Goal: Task Accomplishment & Management: Manage account settings

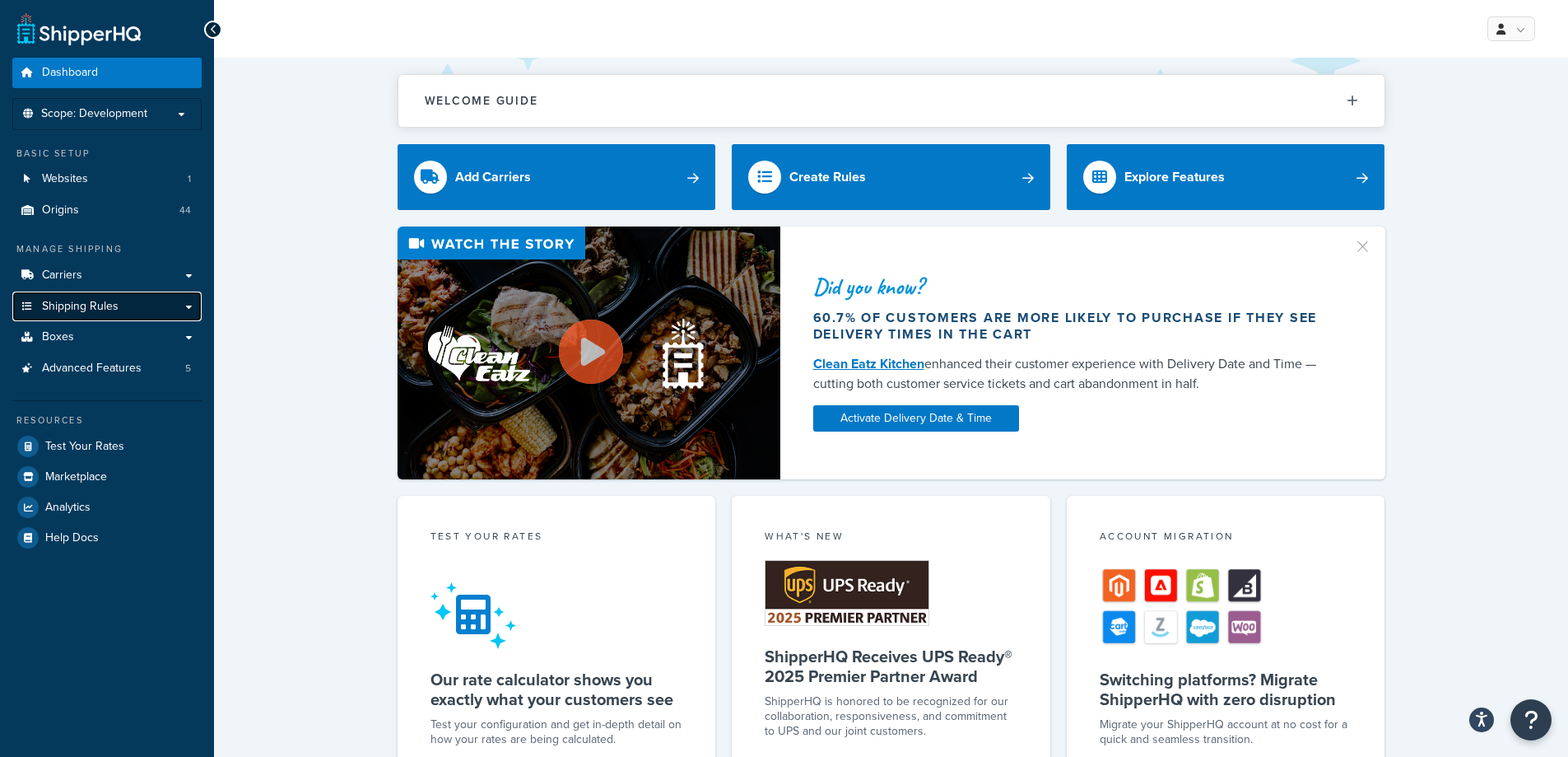
click at [82, 299] on span "Shipping Rules" at bounding box center [80, 306] width 76 height 14
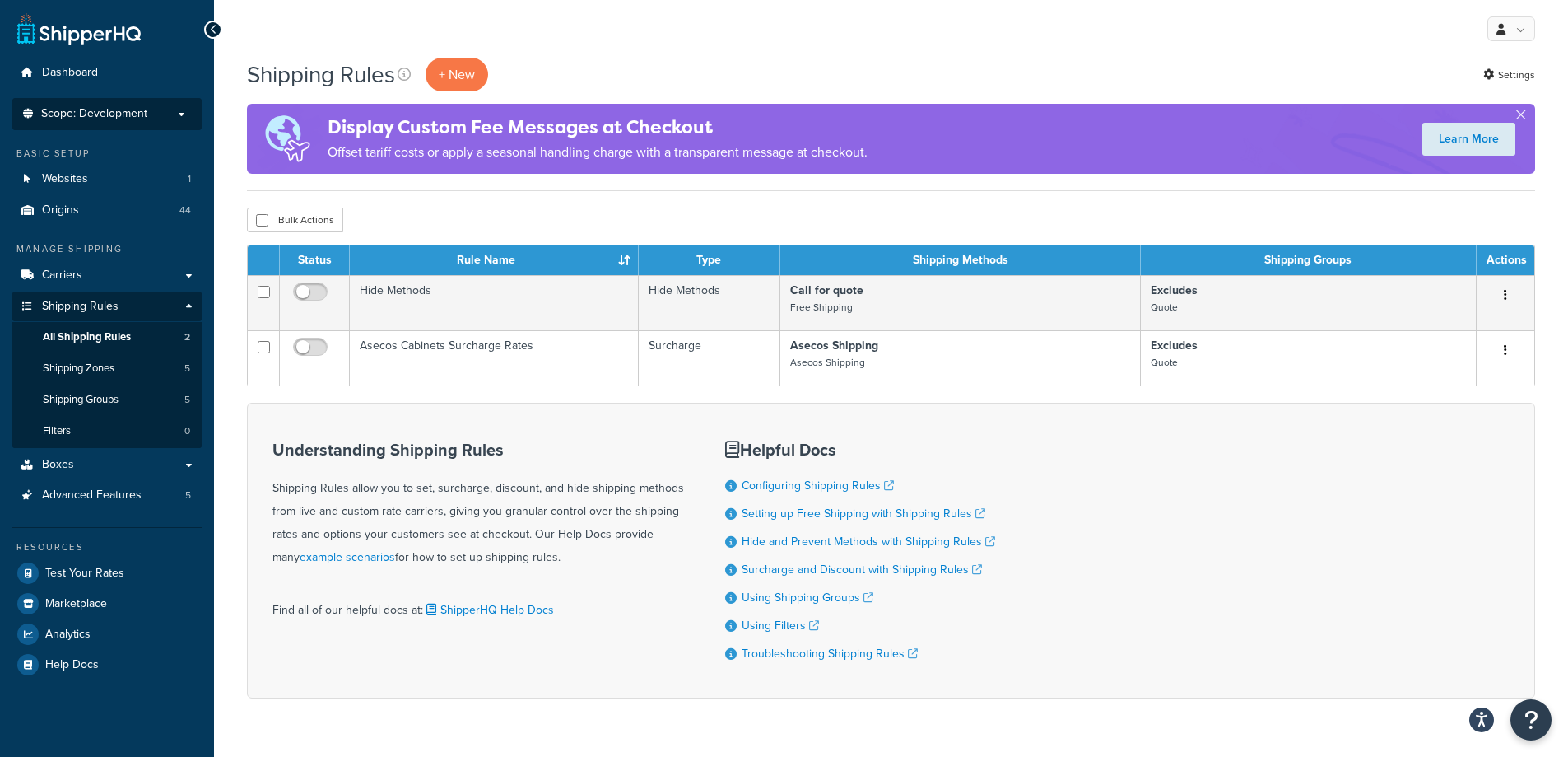
click at [157, 121] on li "Scope: Development Live Integration Test" at bounding box center [107, 113] width 190 height 33
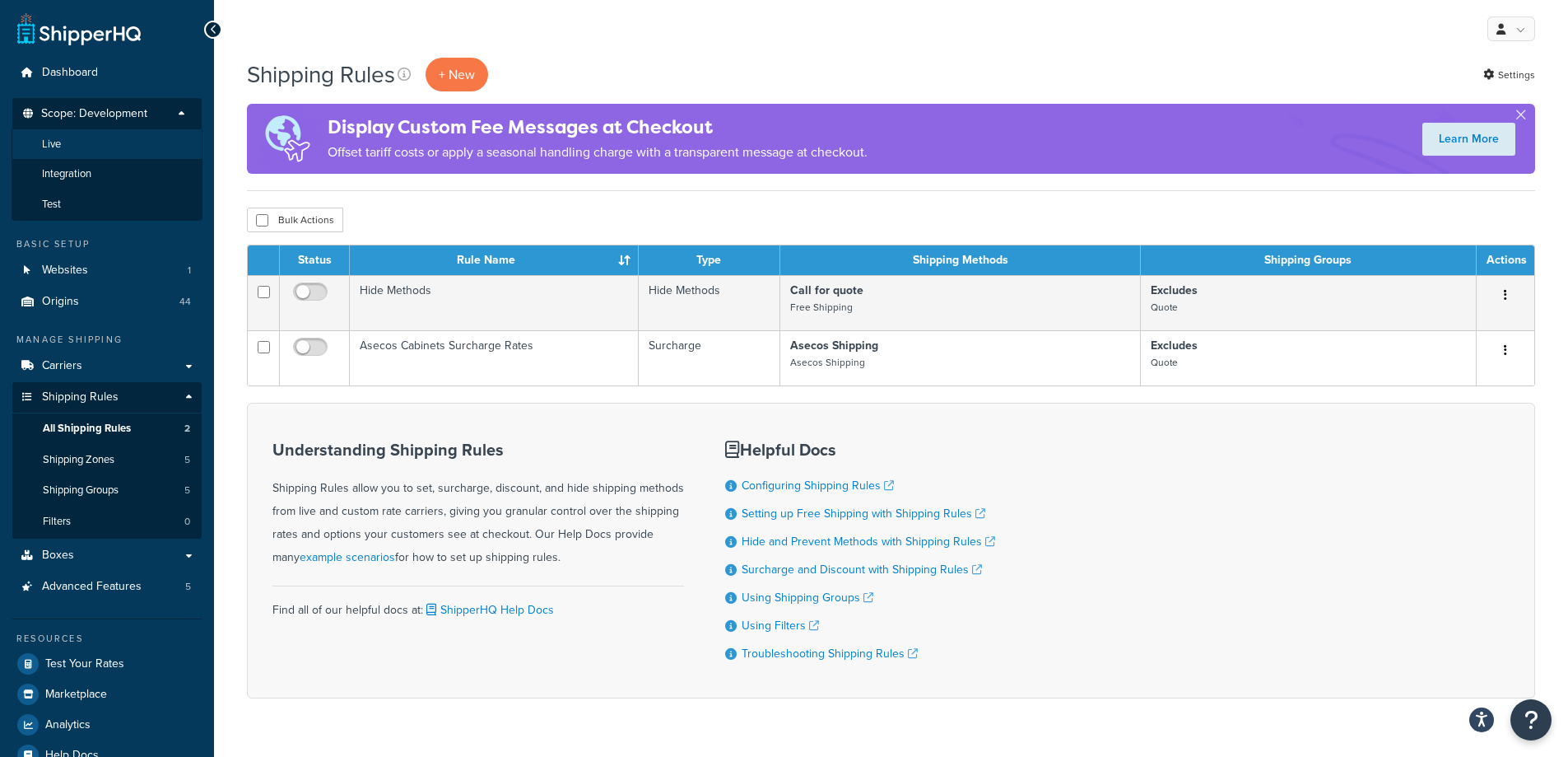
click at [153, 141] on li "Live" at bounding box center [106, 144] width 191 height 31
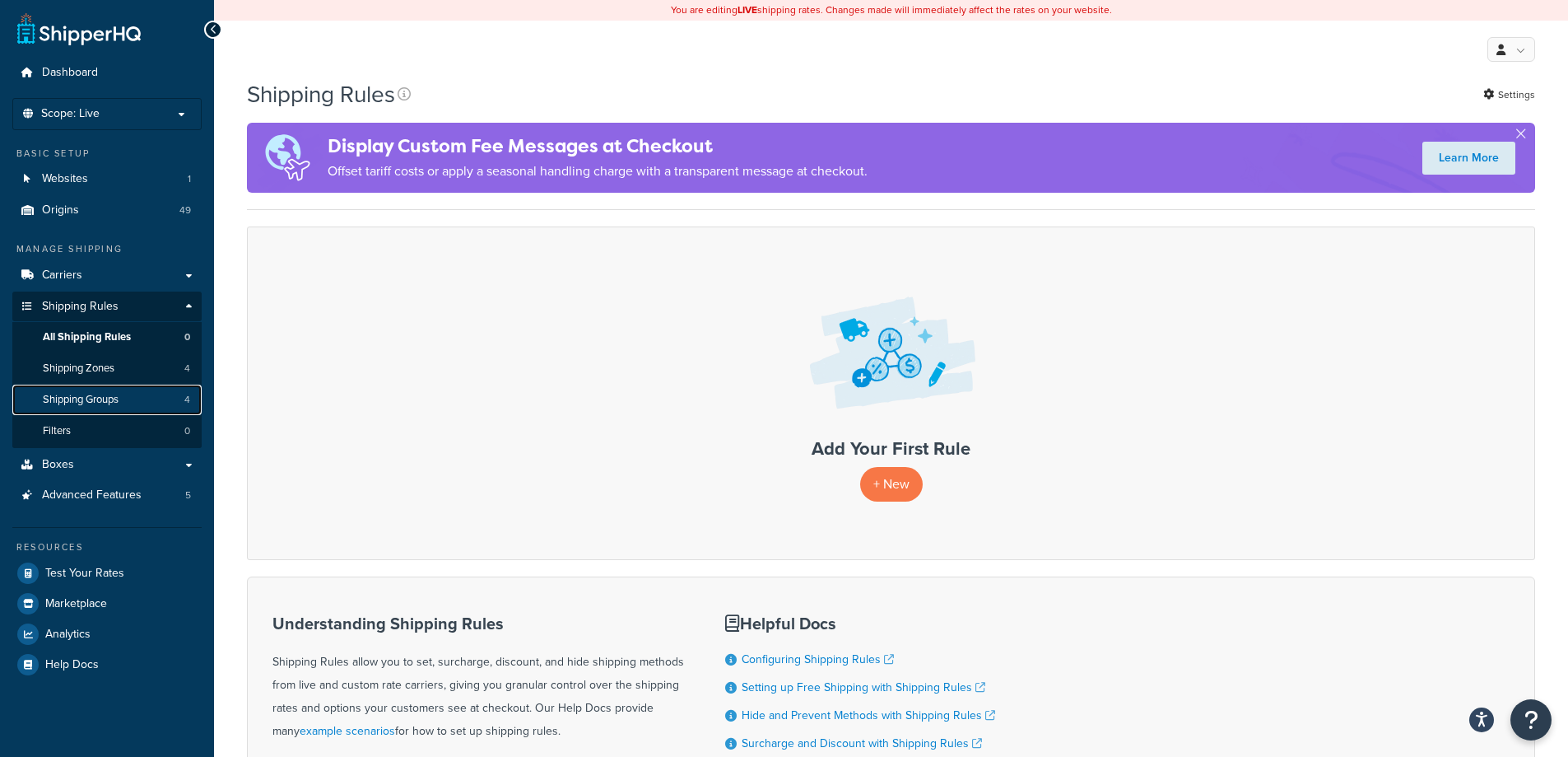
click at [144, 392] on link "Shipping Groups 4" at bounding box center [107, 400] width 190 height 31
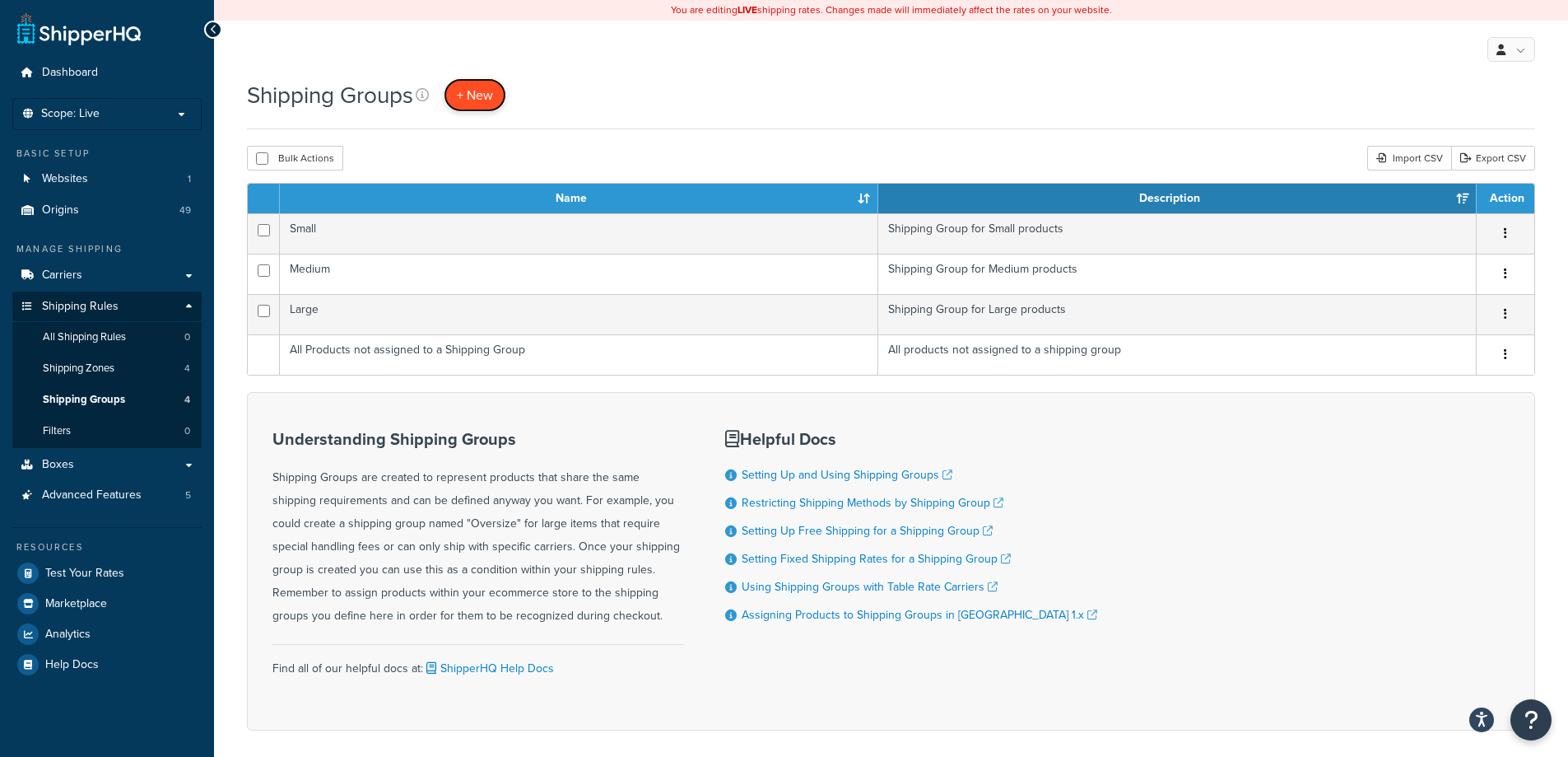
click at [469, 97] on span "+ New" at bounding box center [474, 95] width 36 height 19
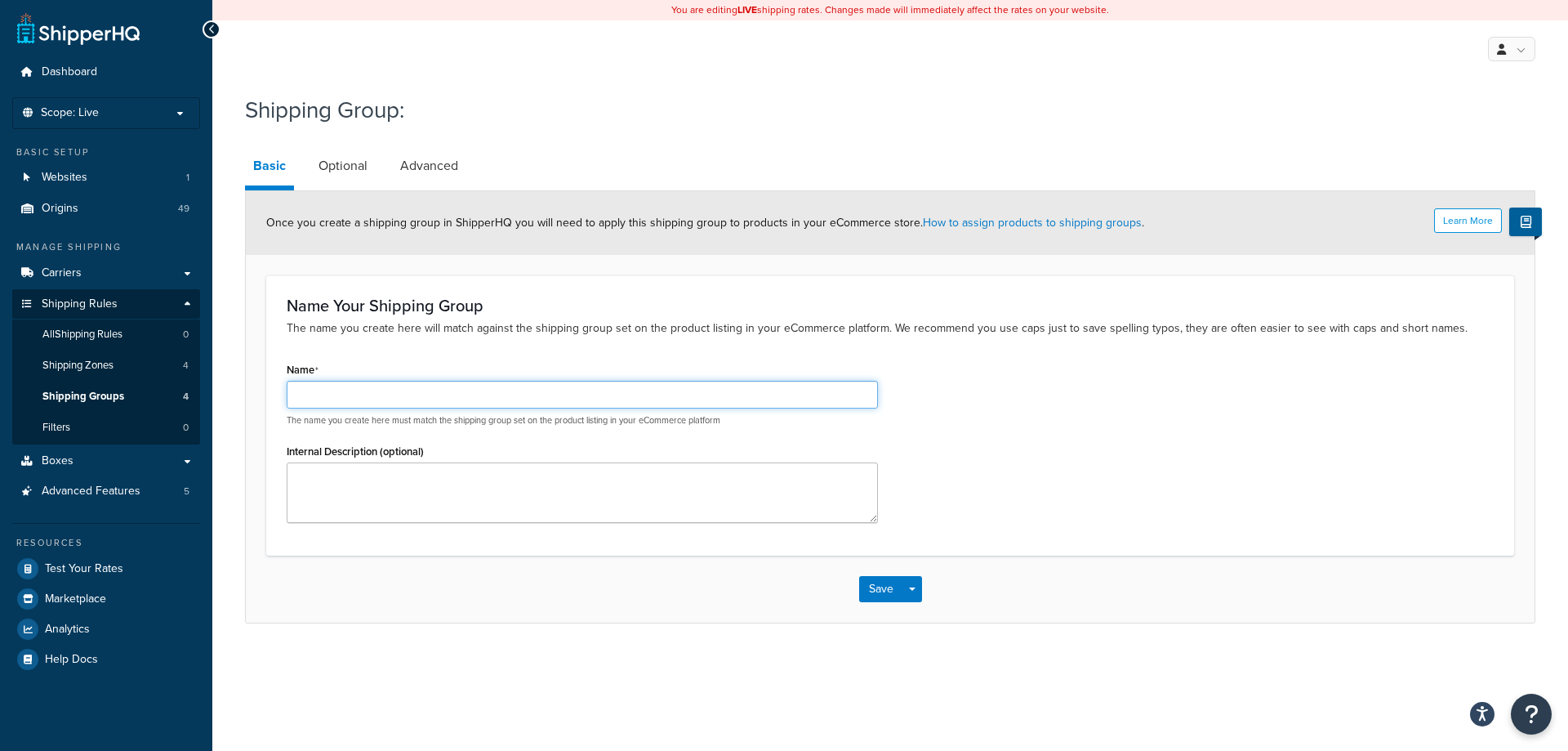
click at [410, 393] on input "Name" at bounding box center [582, 395] width 591 height 28
type input "Flat_150"
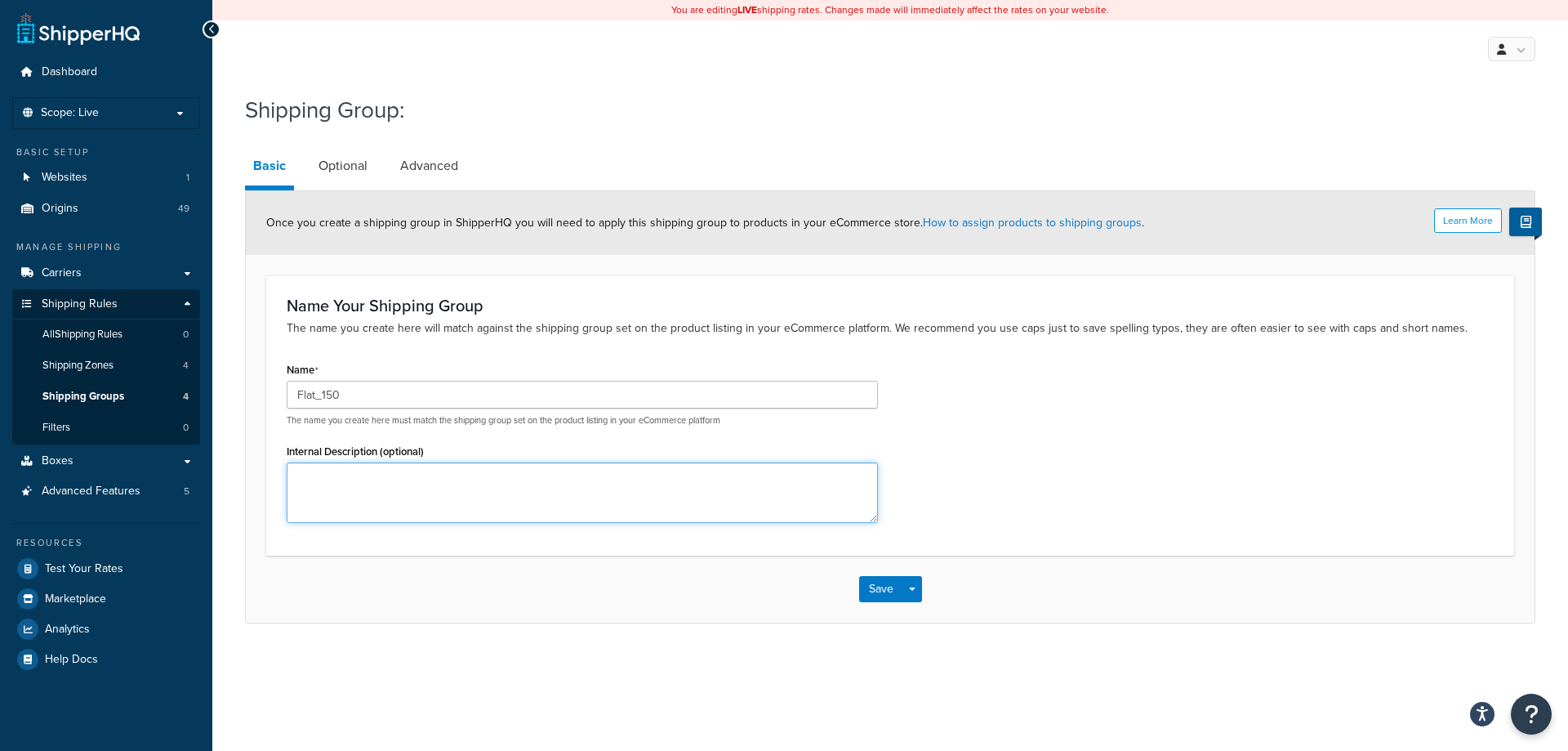
click at [402, 474] on textarea "Internal Description (optional)" at bounding box center [582, 493] width 591 height 61
type textarea "Shipping group for fix flat fee for funnels"
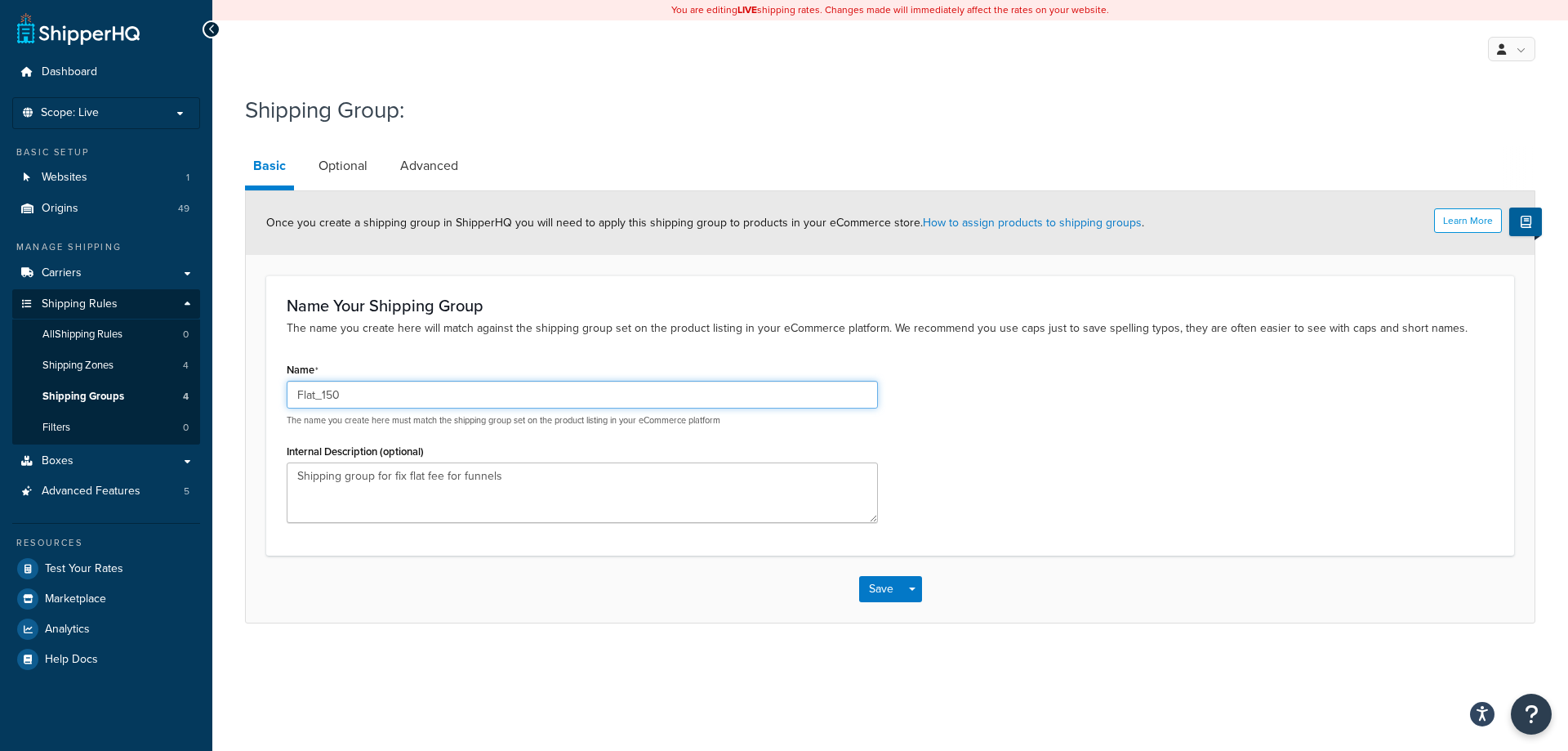
click at [475, 408] on input "Flat_150" at bounding box center [582, 395] width 591 height 28
type input "Flat_100"
click at [350, 563] on div "Save Save Dropdown Save and Edit Save and Duplicate Save and Create New" at bounding box center [890, 589] width 1289 height 67
click at [354, 167] on link "Optional" at bounding box center [343, 166] width 65 height 40
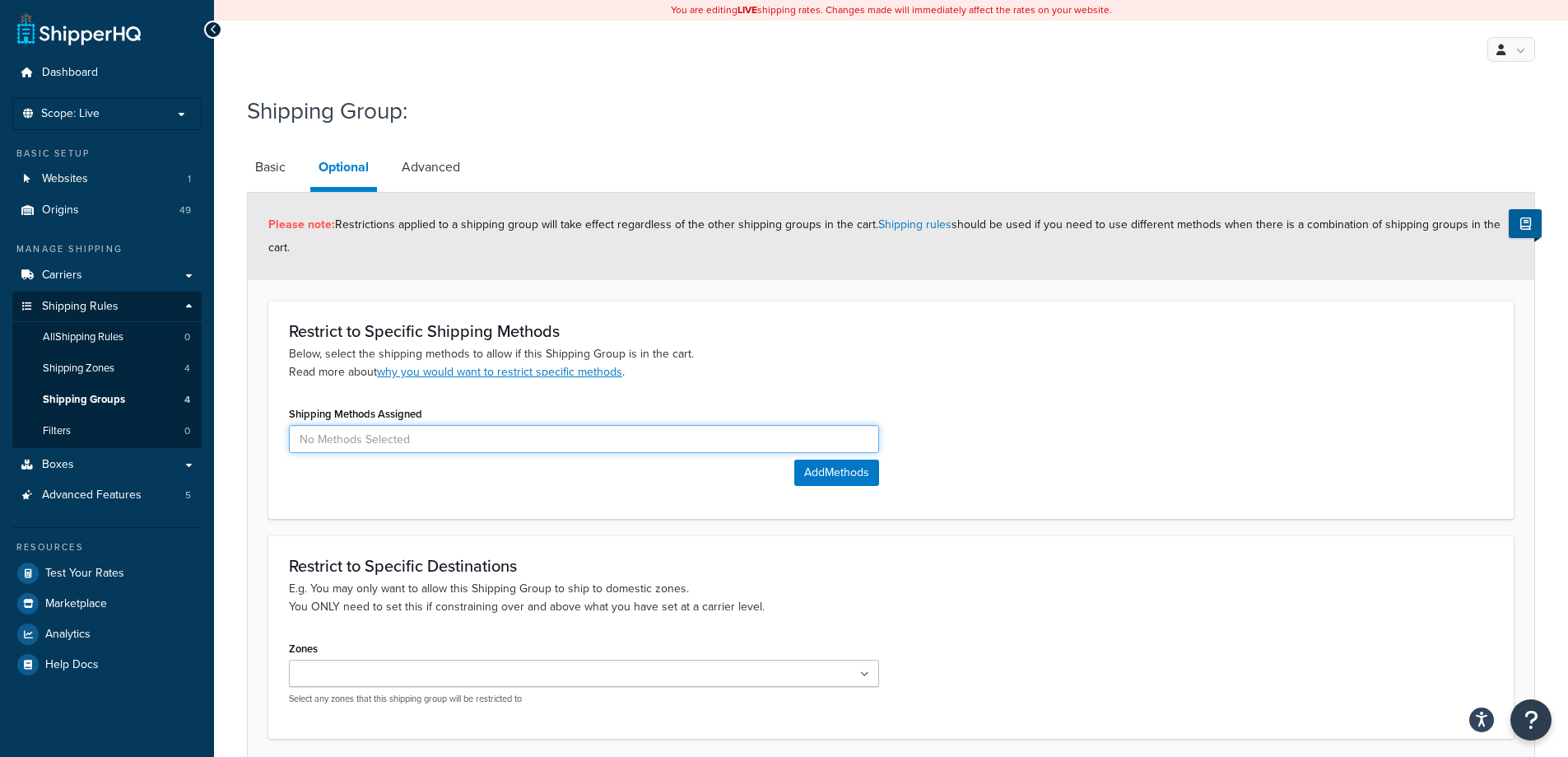
click at [477, 440] on input at bounding box center [584, 439] width 590 height 28
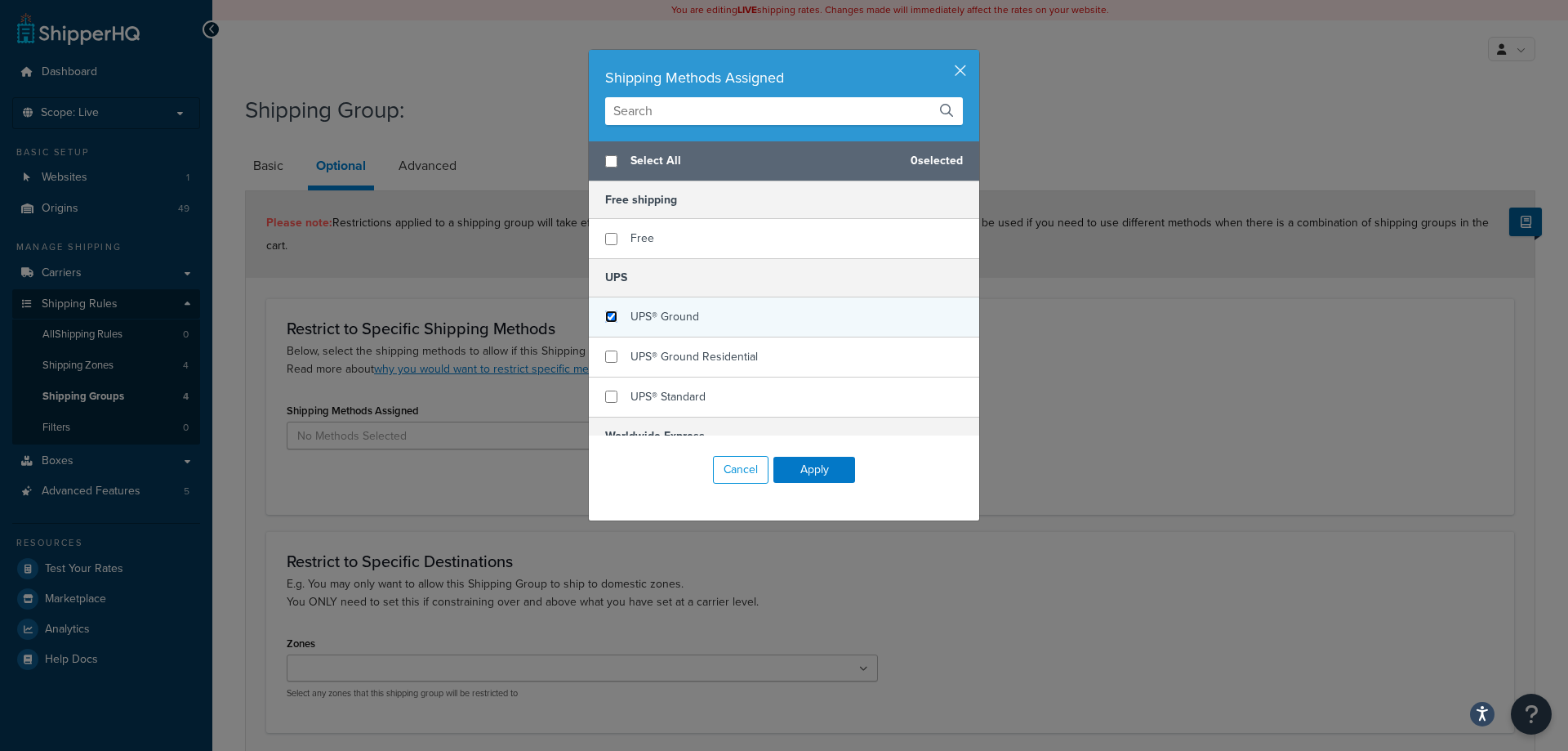
click at [605, 315] on input "checkbox" at bounding box center [611, 316] width 12 height 12
checkbox input "true"
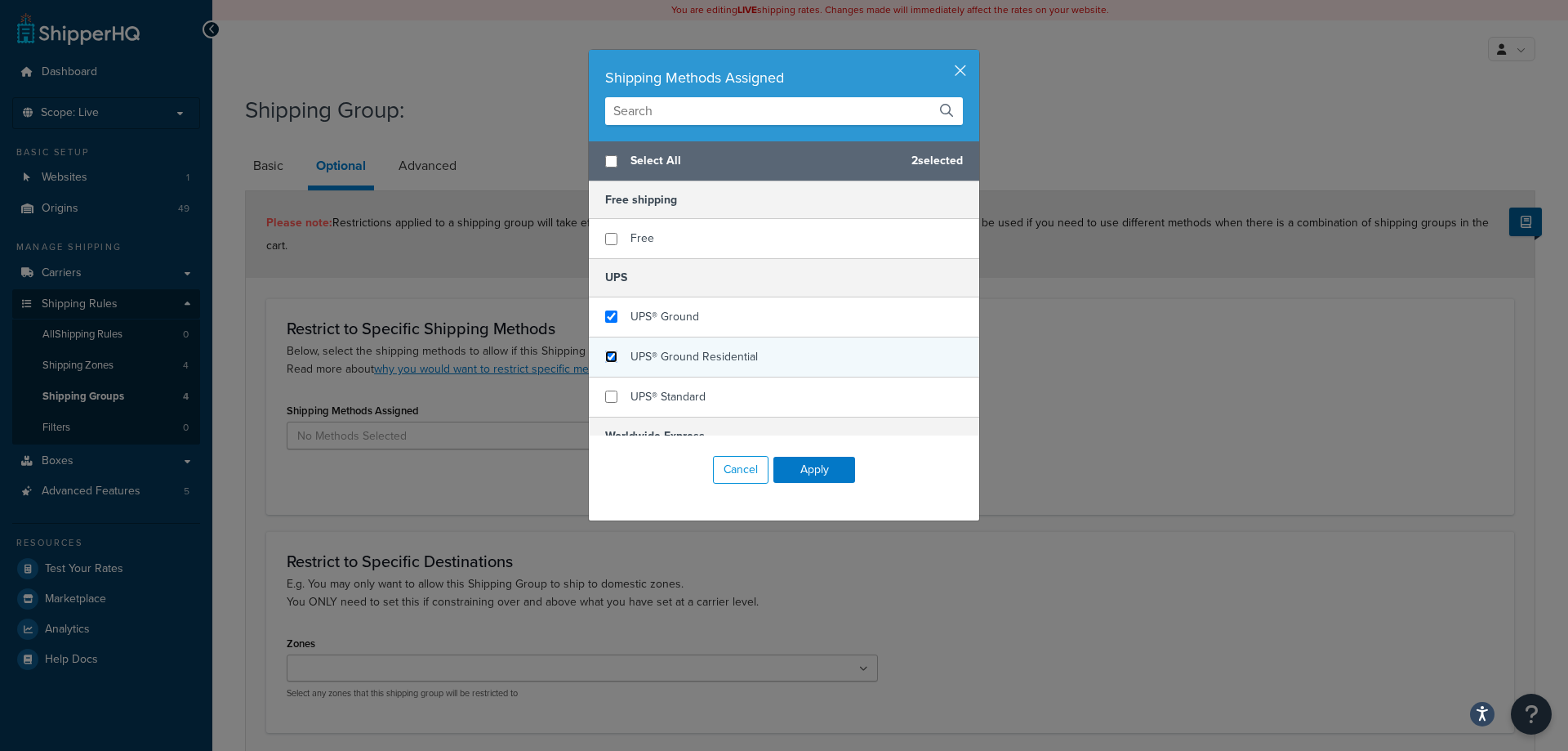
click at [605, 353] on input "checkbox" at bounding box center [611, 356] width 12 height 12
checkbox input "true"
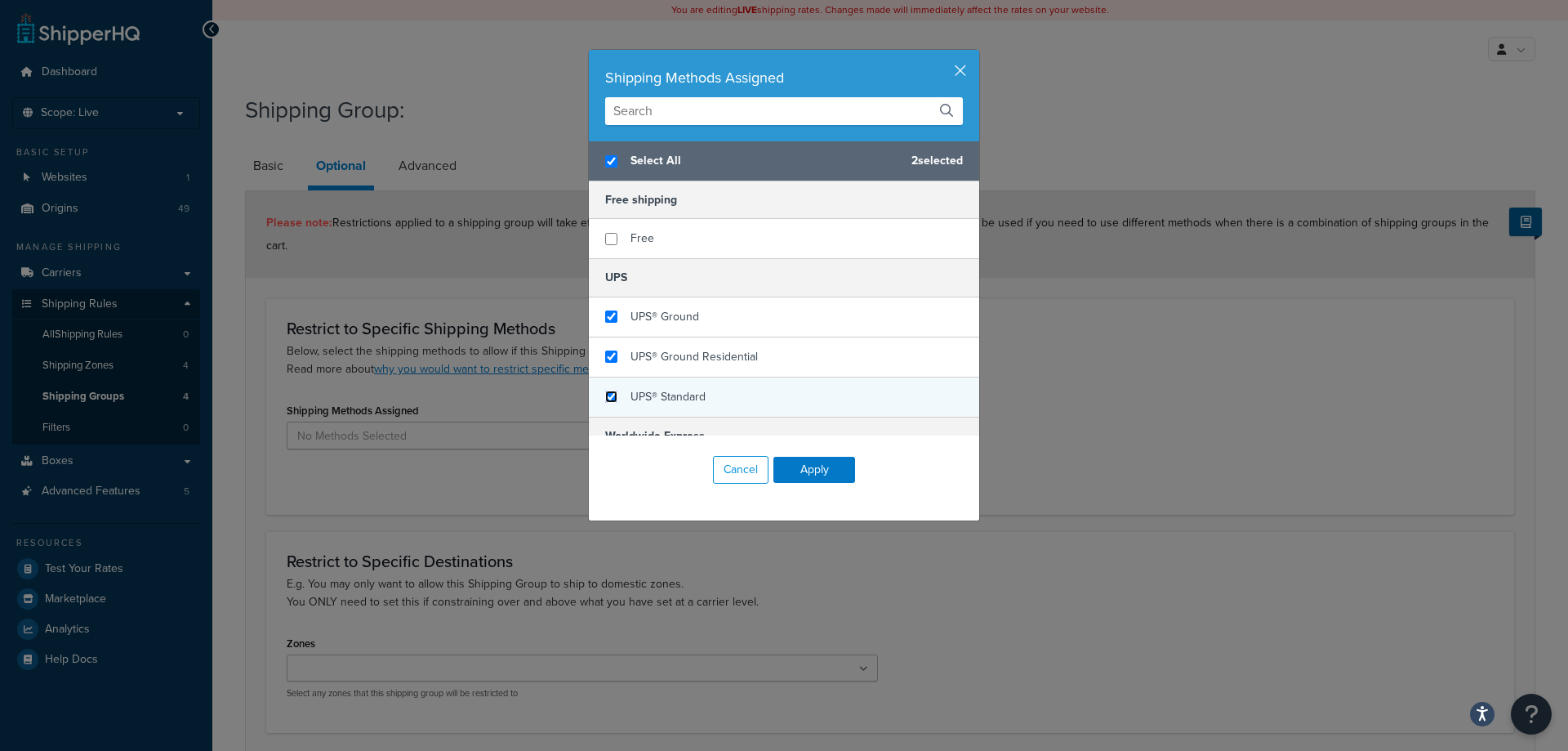
checkbox input "true"
click at [605, 396] on input "checkbox" at bounding box center [611, 396] width 12 height 12
checkbox input "true"
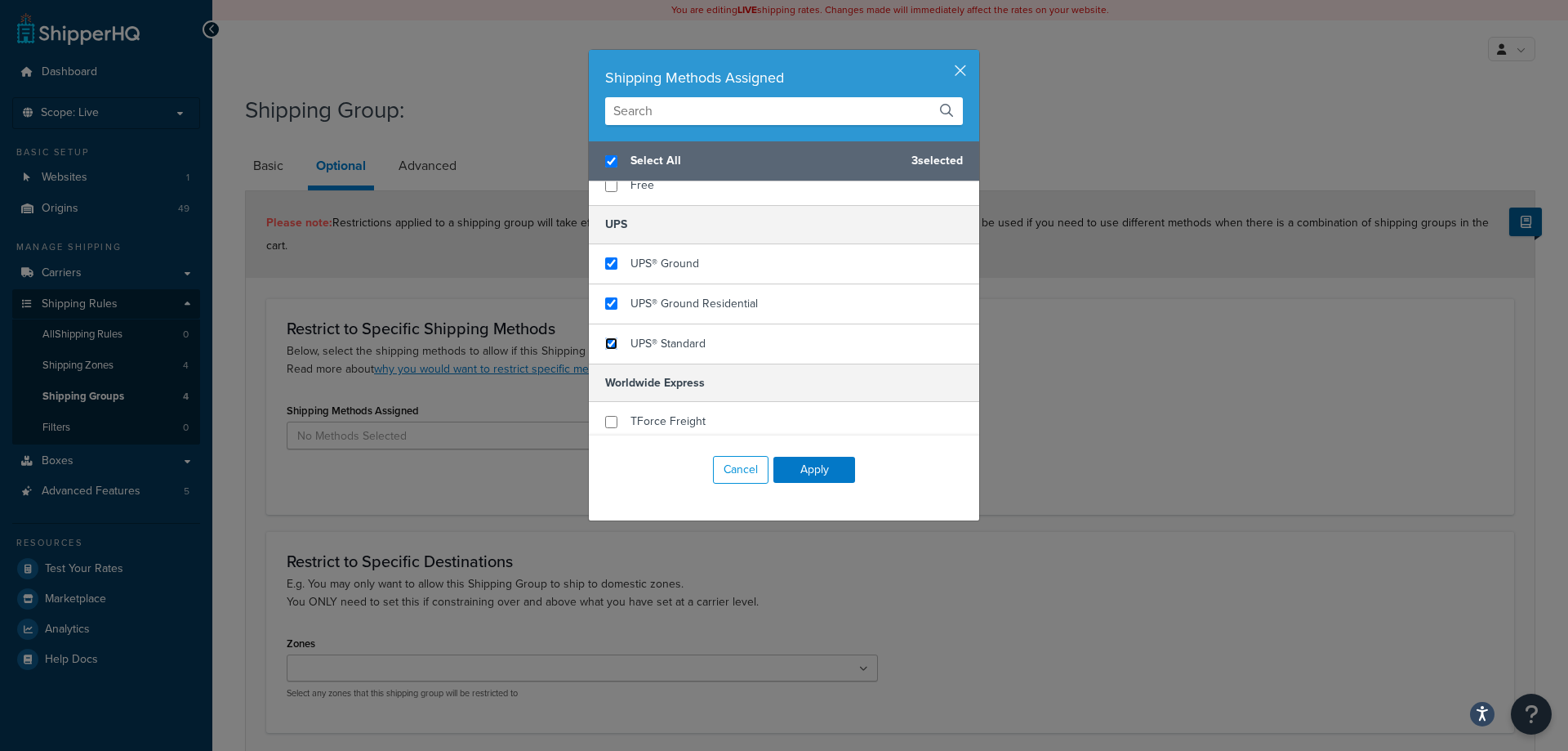
scroll to position [82, 0]
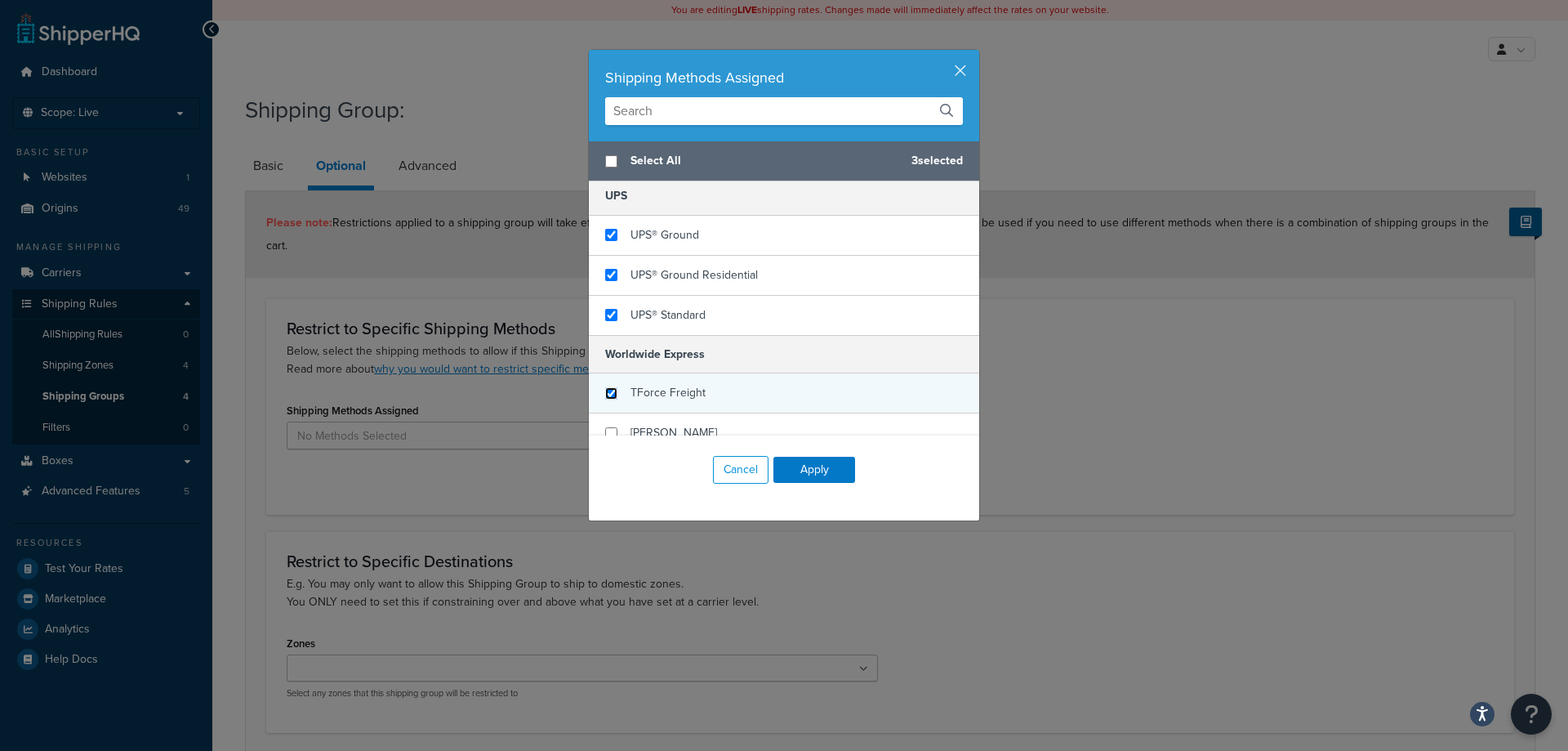
checkbox input "false"
click at [606, 394] on input "checkbox" at bounding box center [611, 393] width 12 height 12
checkbox input "true"
click at [606, 427] on input "checkbox" at bounding box center [611, 433] width 12 height 12
checkbox input "true"
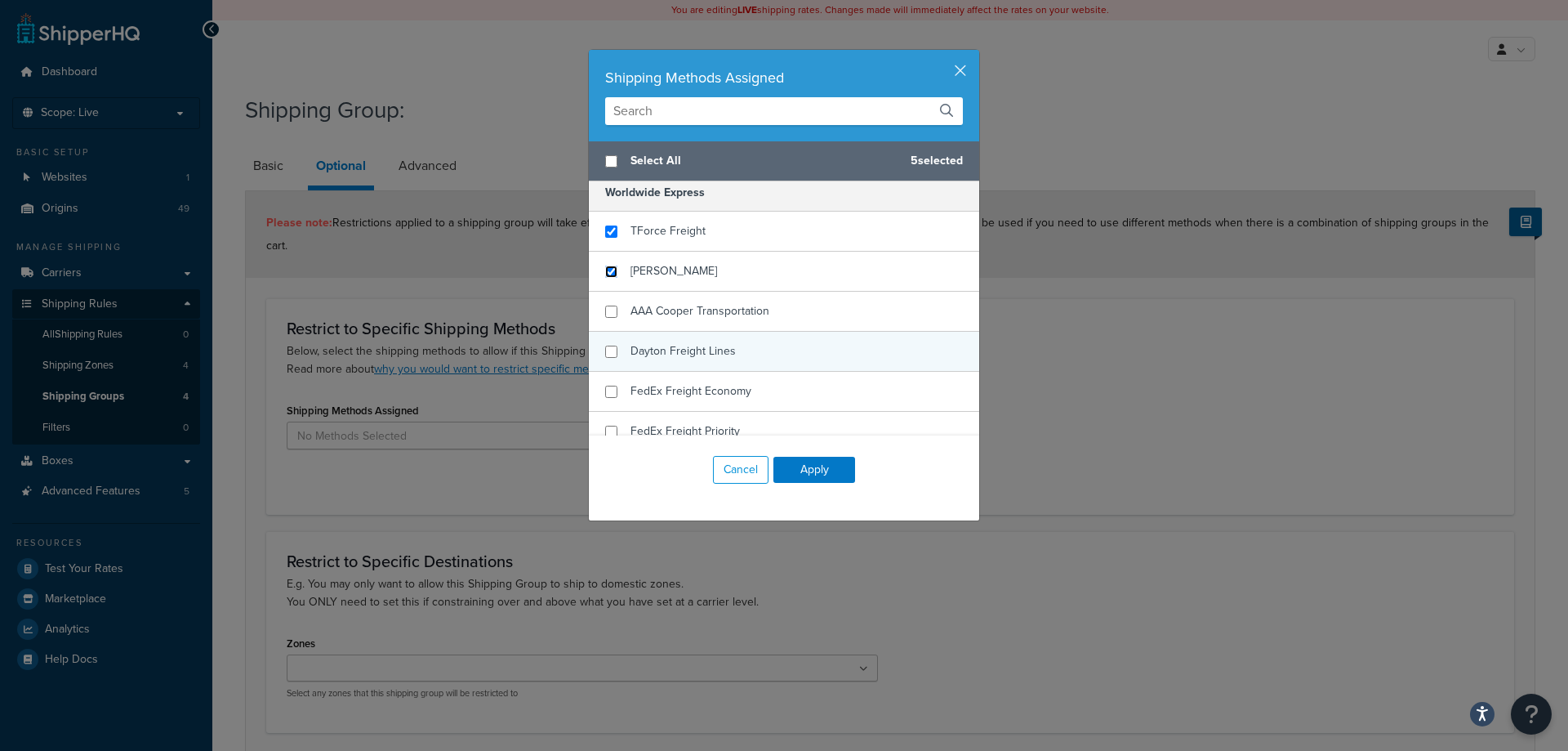
scroll to position [245, 0]
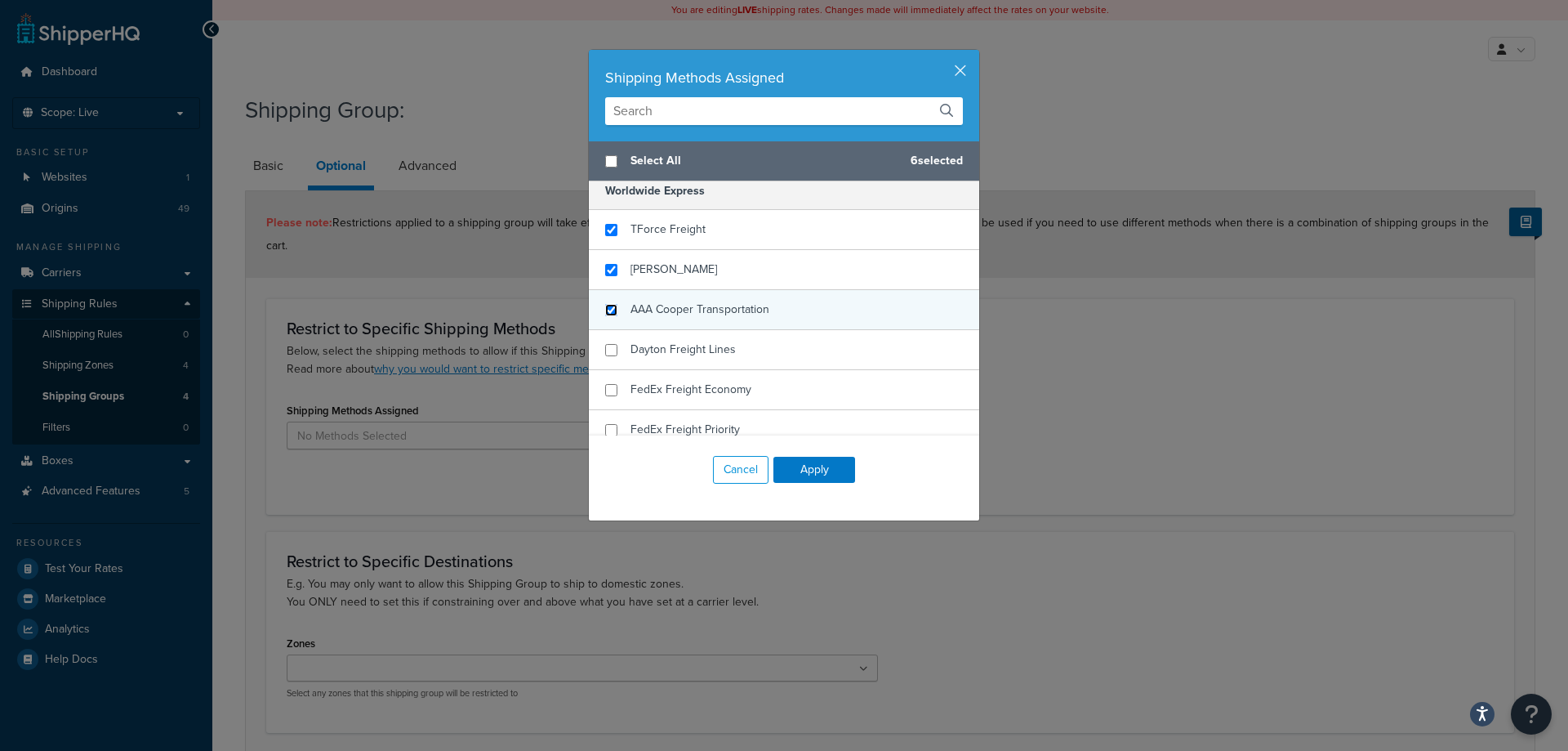
click at [610, 310] on input "checkbox" at bounding box center [611, 309] width 12 height 12
checkbox input "true"
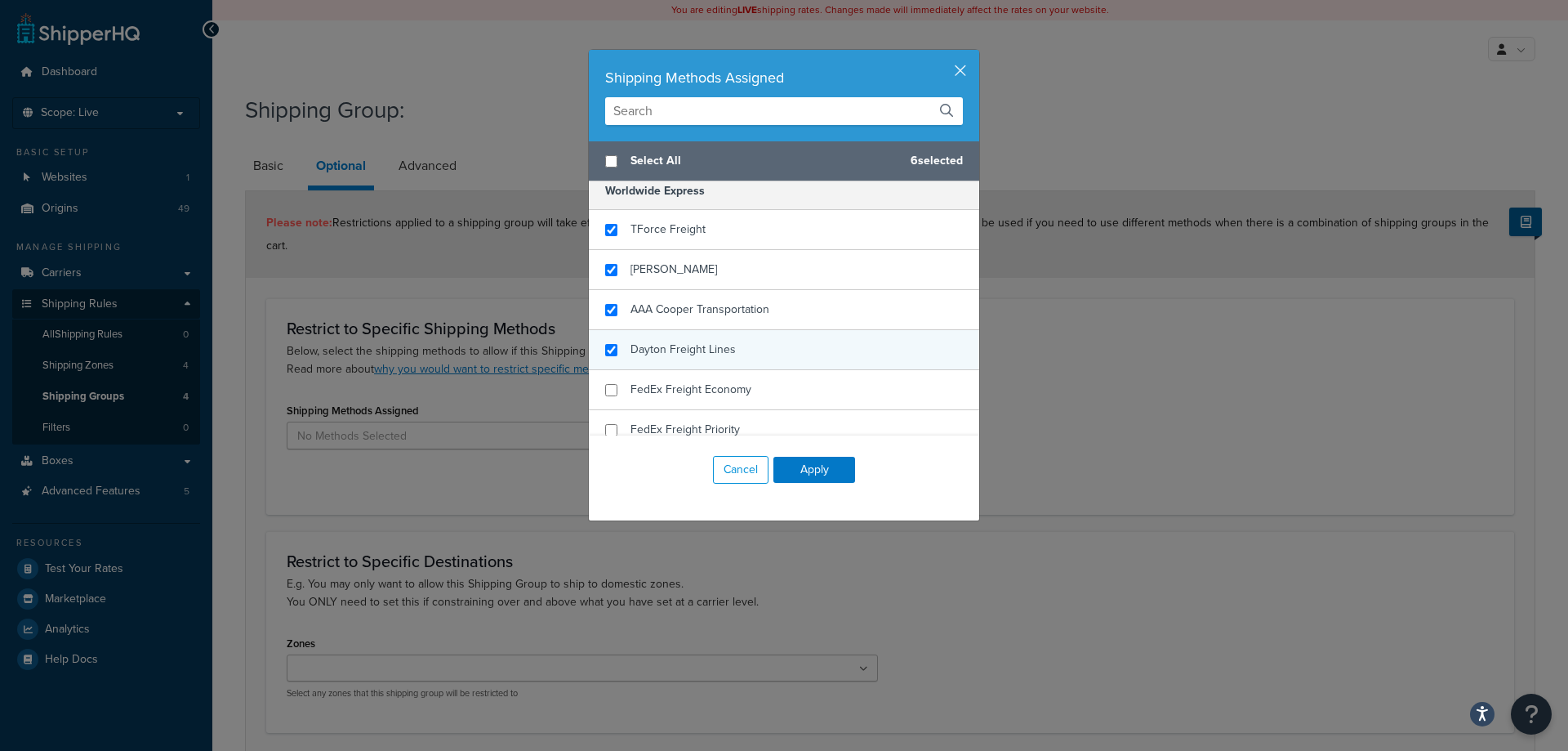
checkbox input "true"
click at [673, 361] on div "Dayton Freight Lines" at bounding box center [683, 350] width 105 height 23
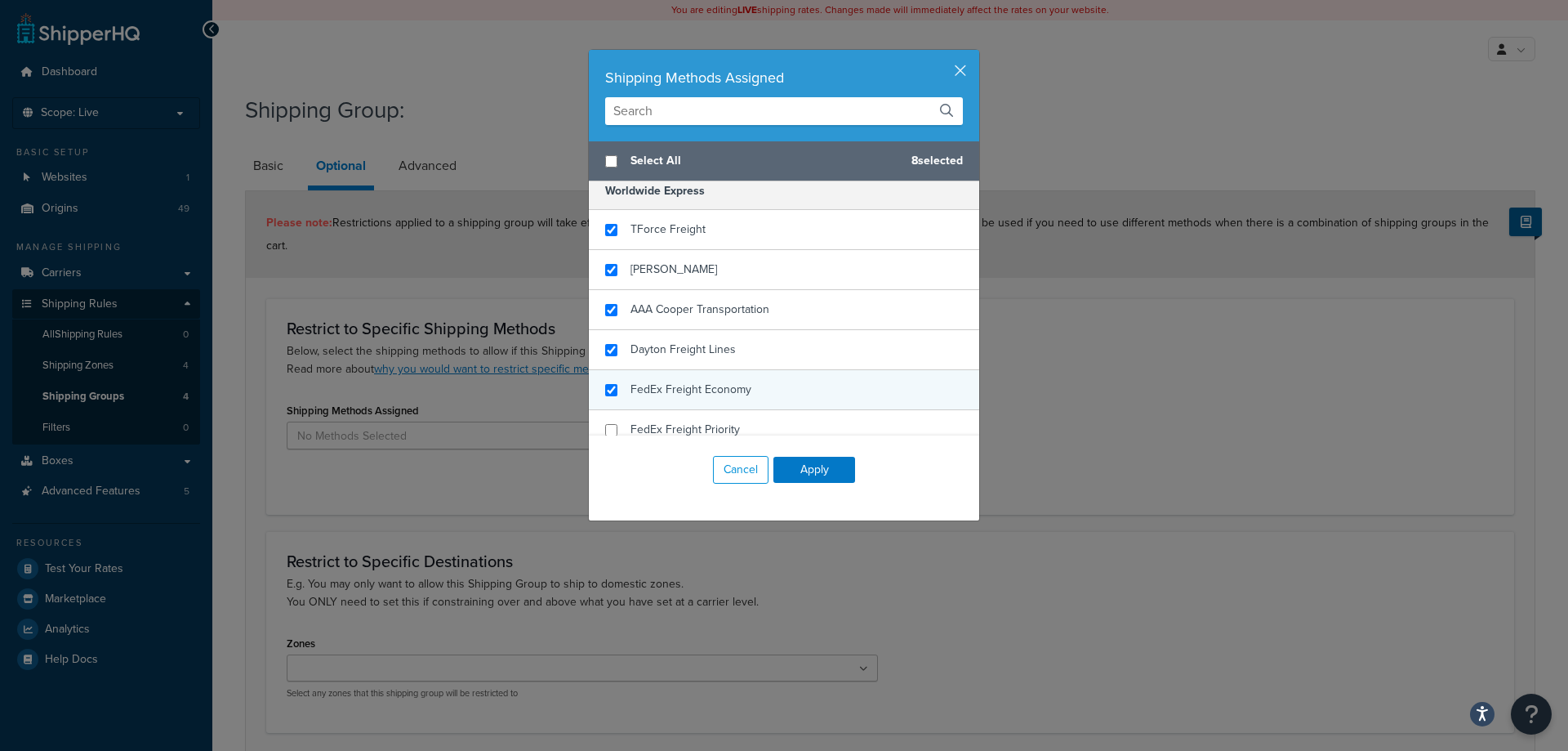
checkbox input "true"
click at [677, 383] on span "FedEx Freight Economy" at bounding box center [691, 389] width 121 height 18
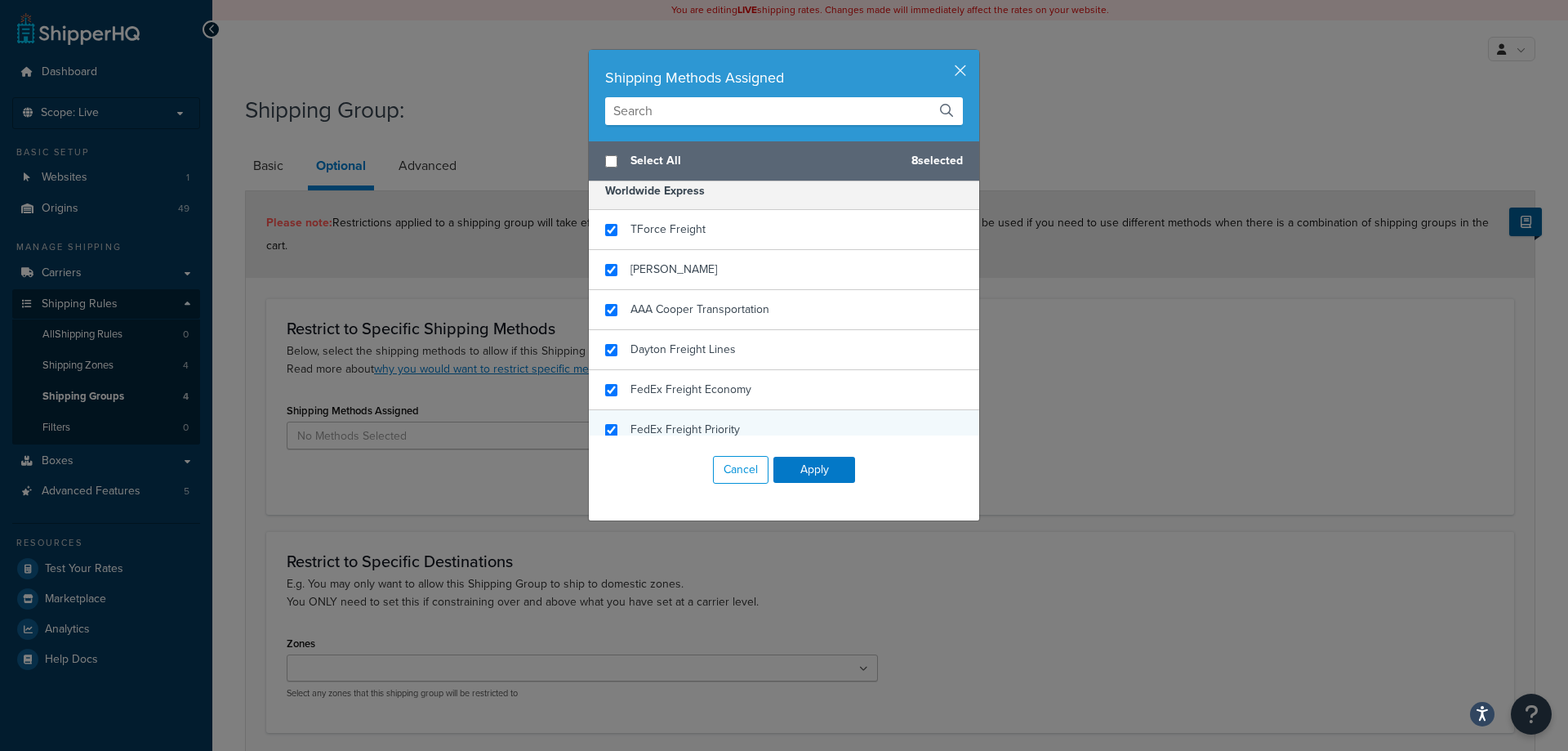
checkbox input "true"
click at [683, 423] on span "FedEx Freight Priority" at bounding box center [685, 429] width 110 height 18
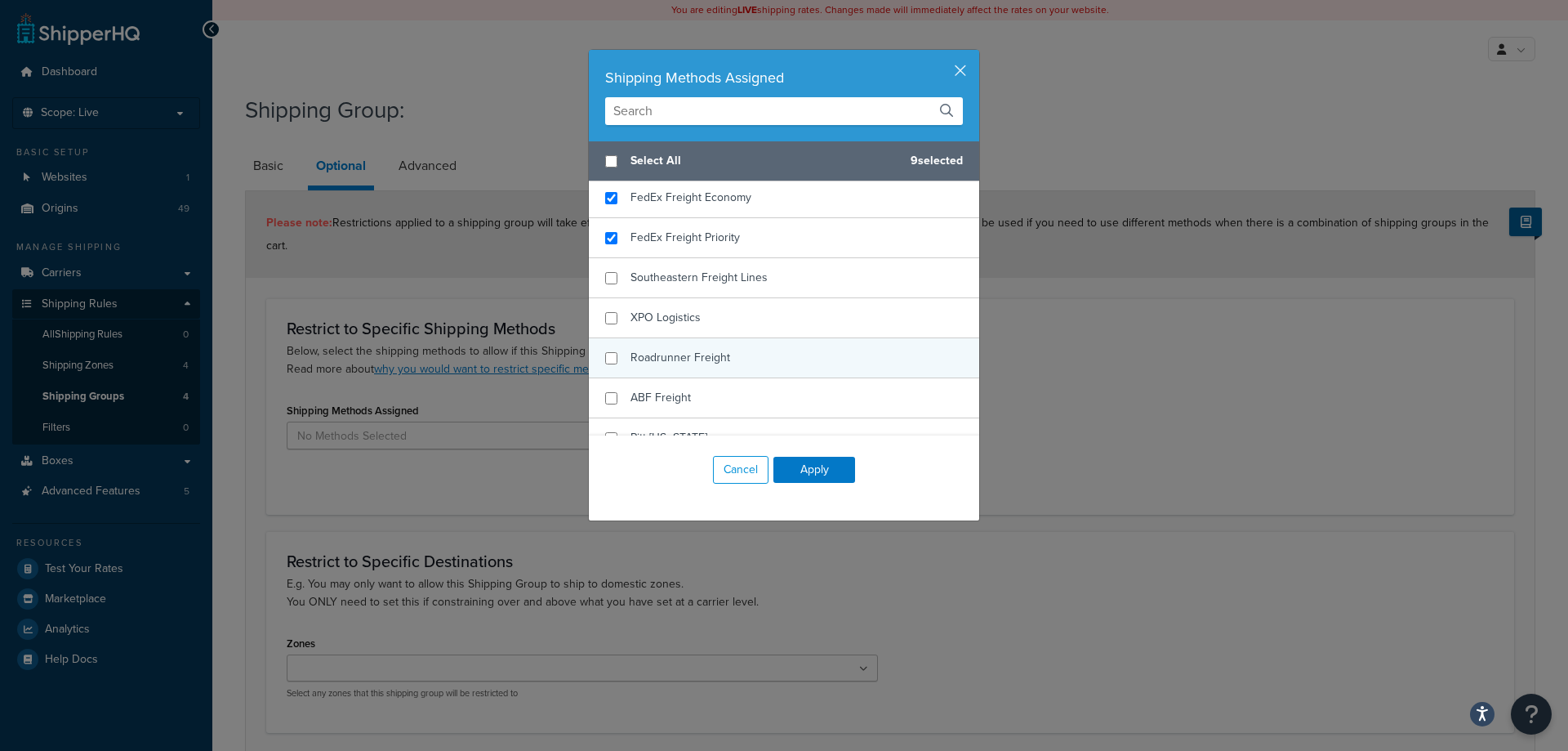
scroll to position [459, 0]
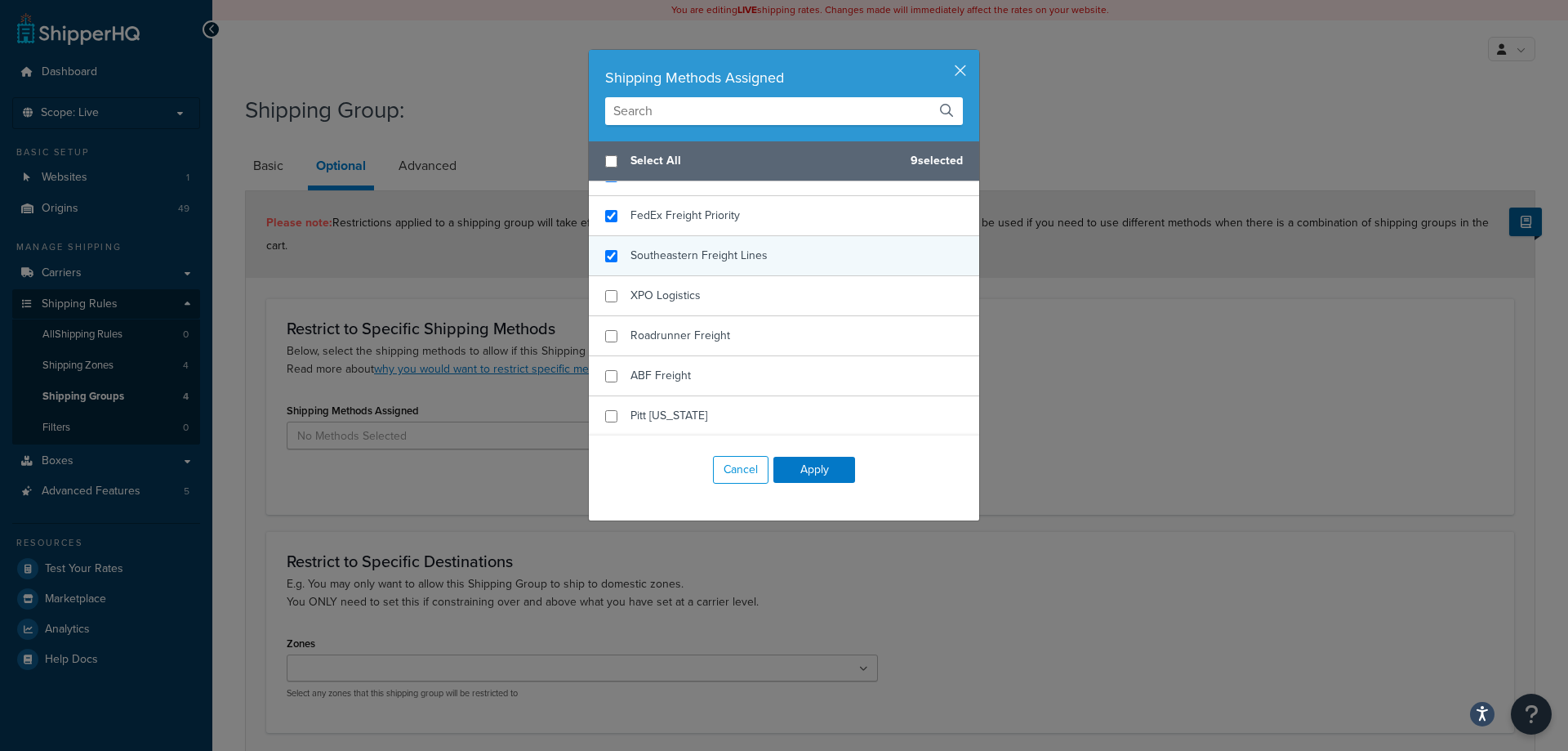
checkbox input "true"
click at [704, 265] on div "Southeastern Freight Lines" at bounding box center [699, 256] width 137 height 23
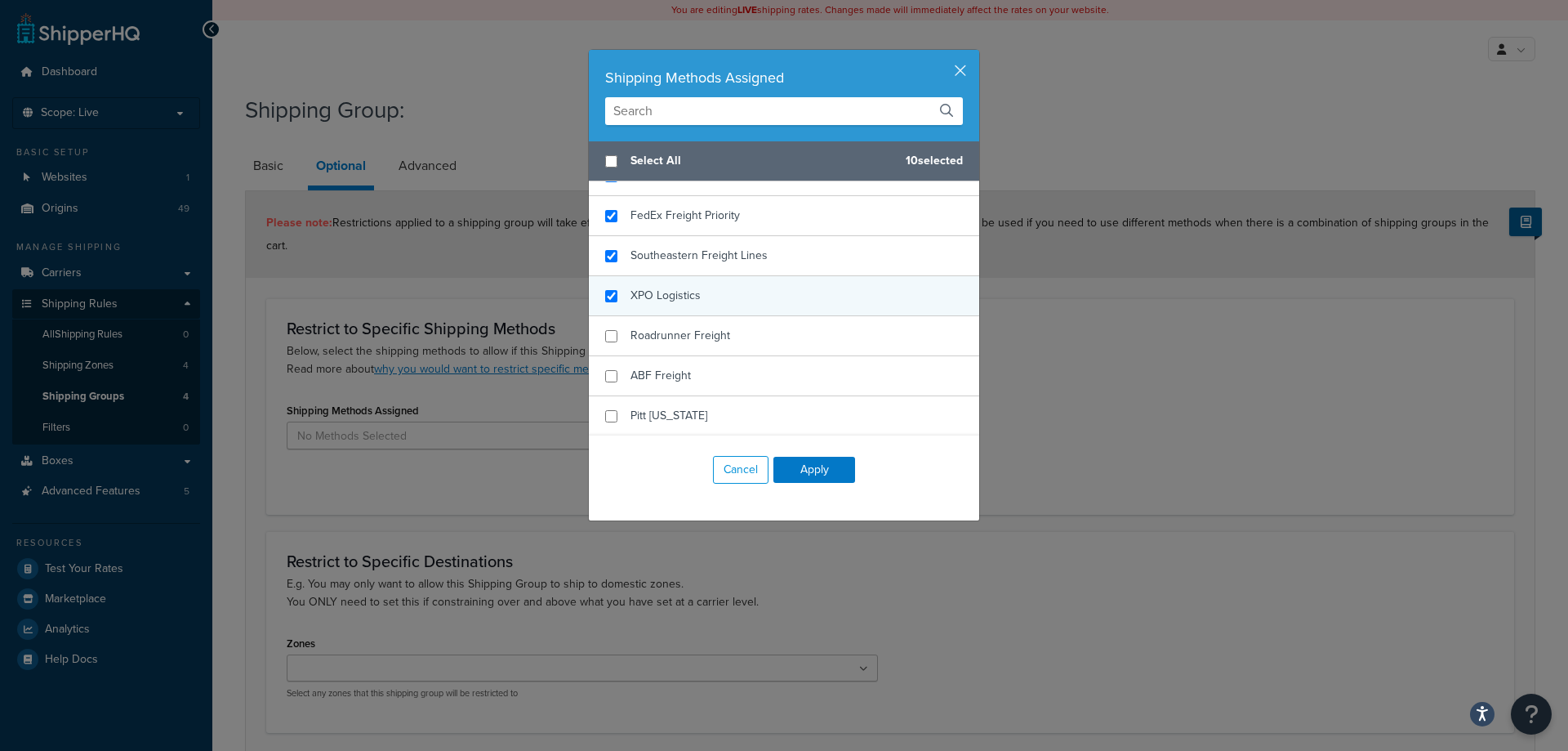
checkbox input "true"
click at [695, 287] on div "XPO Logistics" at bounding box center [783, 295] width 390 height 40
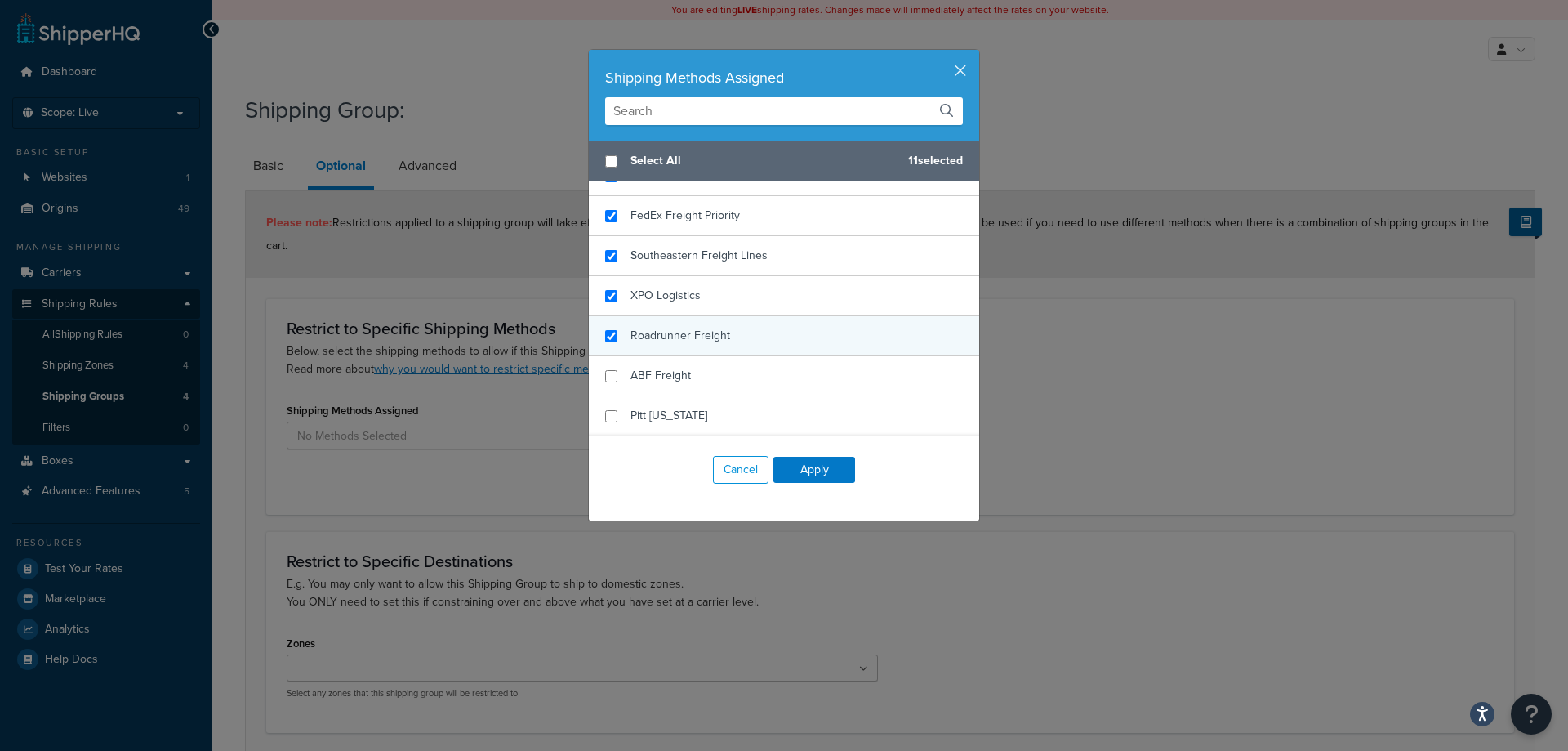
checkbox input "true"
drag, startPoint x: 690, startPoint y: 332, endPoint x: 690, endPoint y: 350, distance: 18.0
click at [690, 333] on span "Roadrunner Freight" at bounding box center [681, 335] width 100 height 18
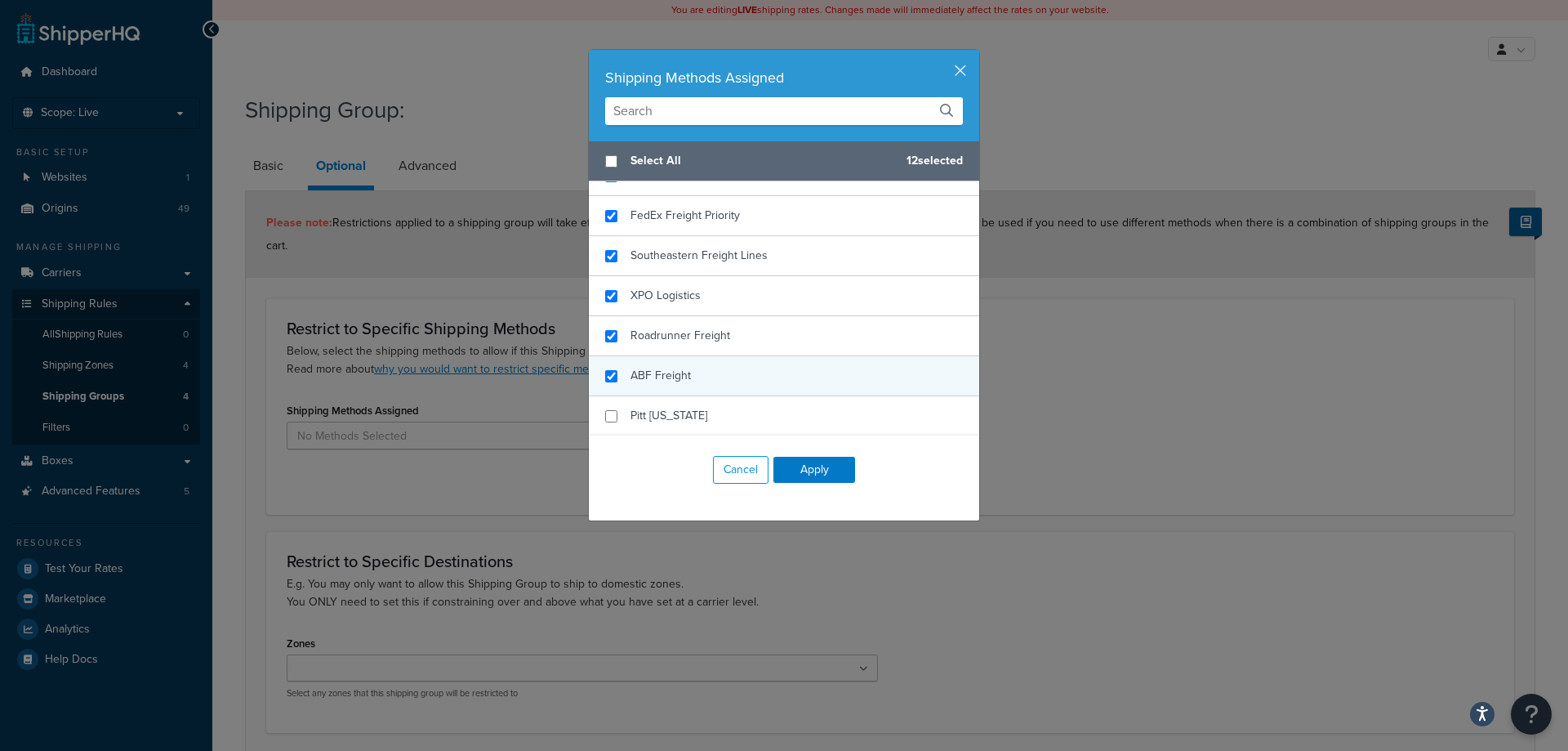
checkbox input "true"
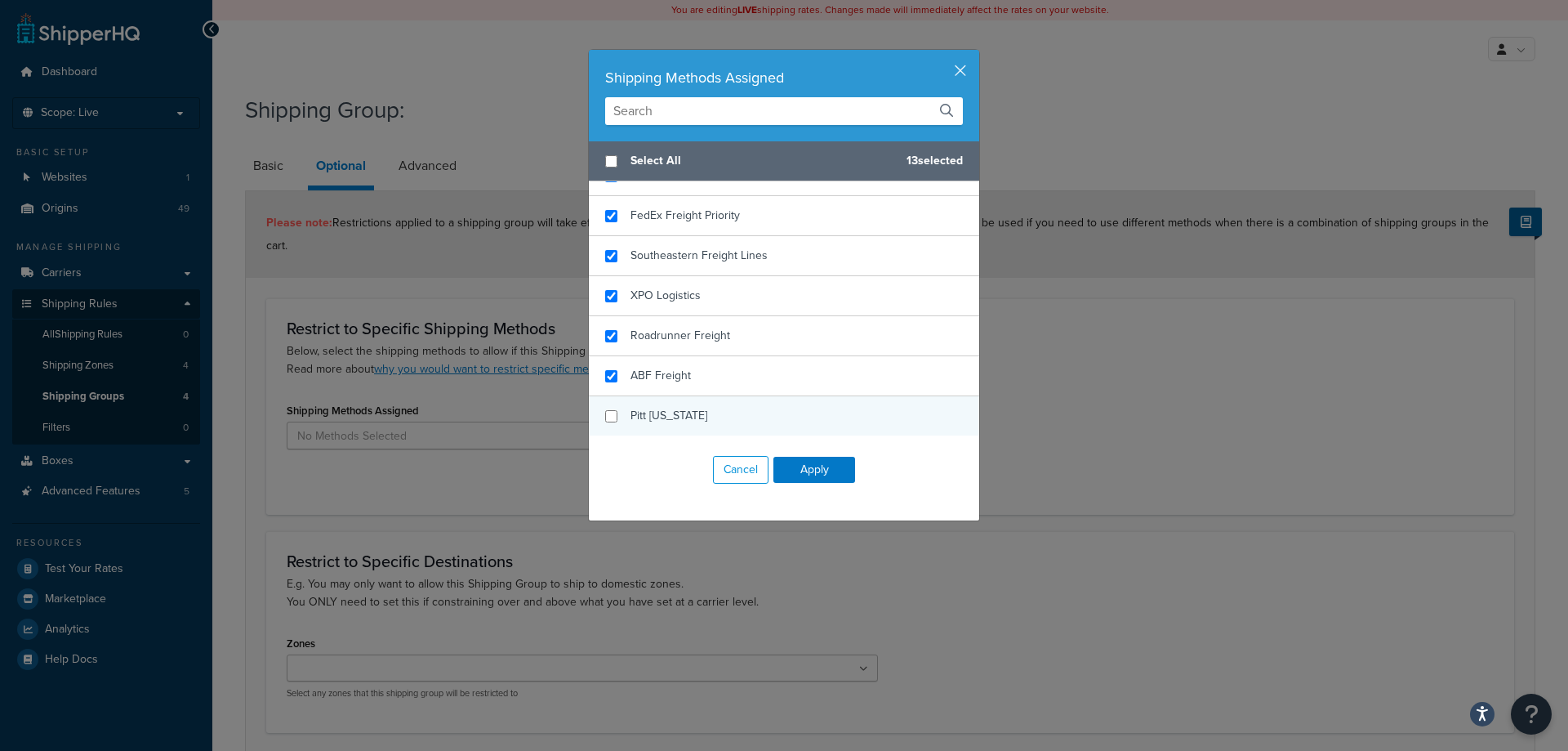
drag, startPoint x: 690, startPoint y: 369, endPoint x: 688, endPoint y: 400, distance: 31.1
click at [689, 373] on div "ABF Freight" at bounding box center [783, 376] width 390 height 40
checkbox input "true"
click at [687, 410] on div "Pitt [US_STATE]" at bounding box center [783, 415] width 390 height 40
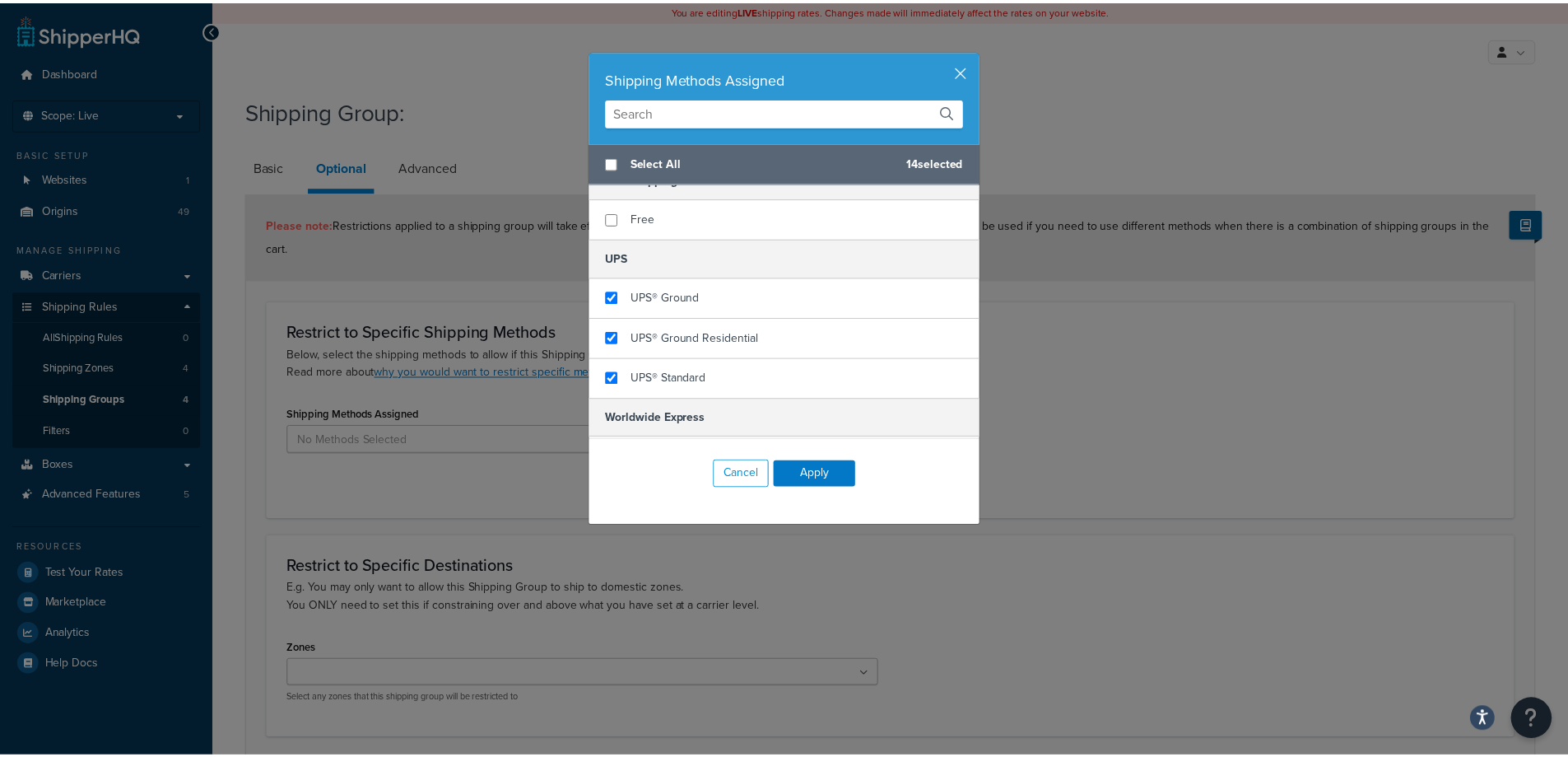
scroll to position [0, 0]
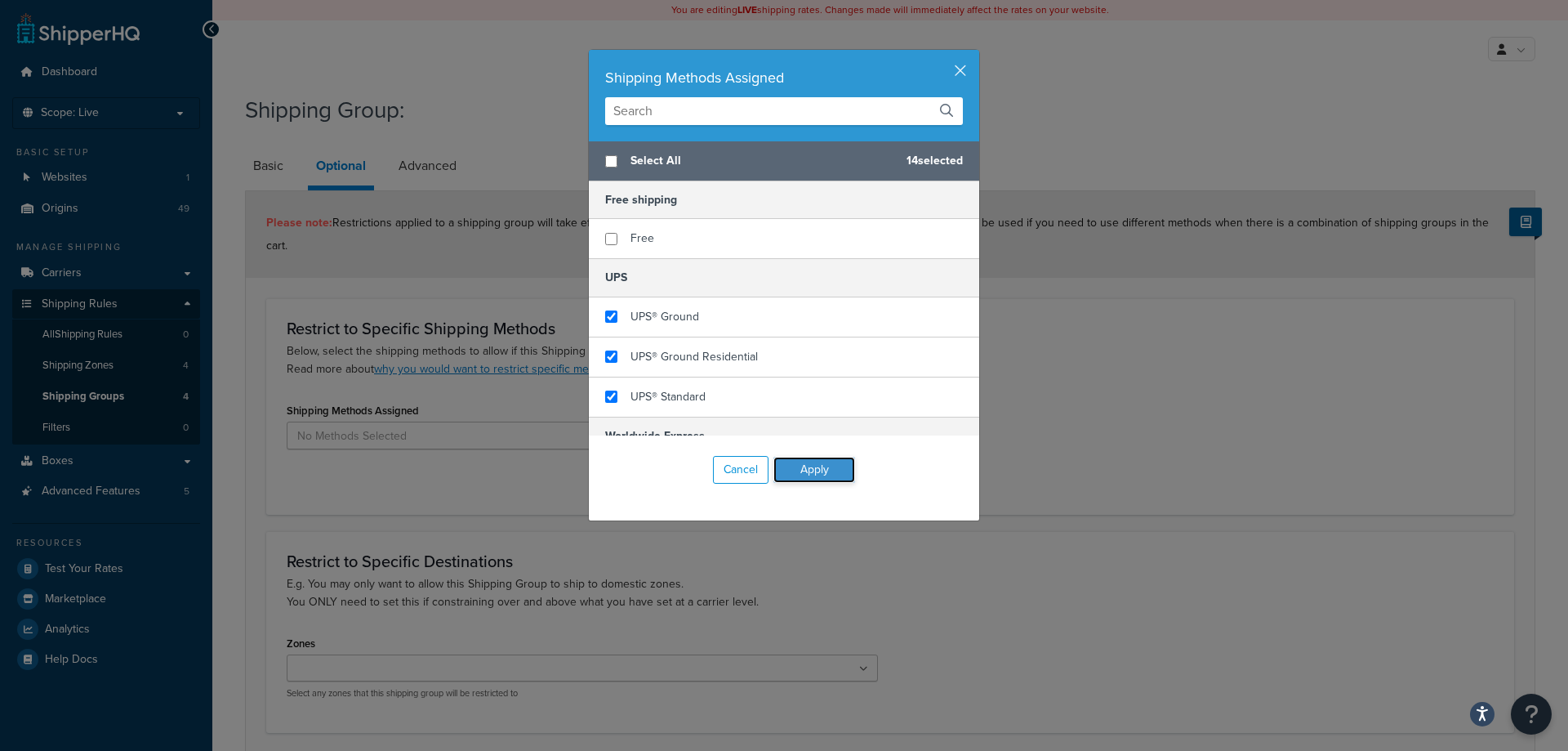
click at [809, 474] on button "Apply" at bounding box center [814, 470] width 82 height 26
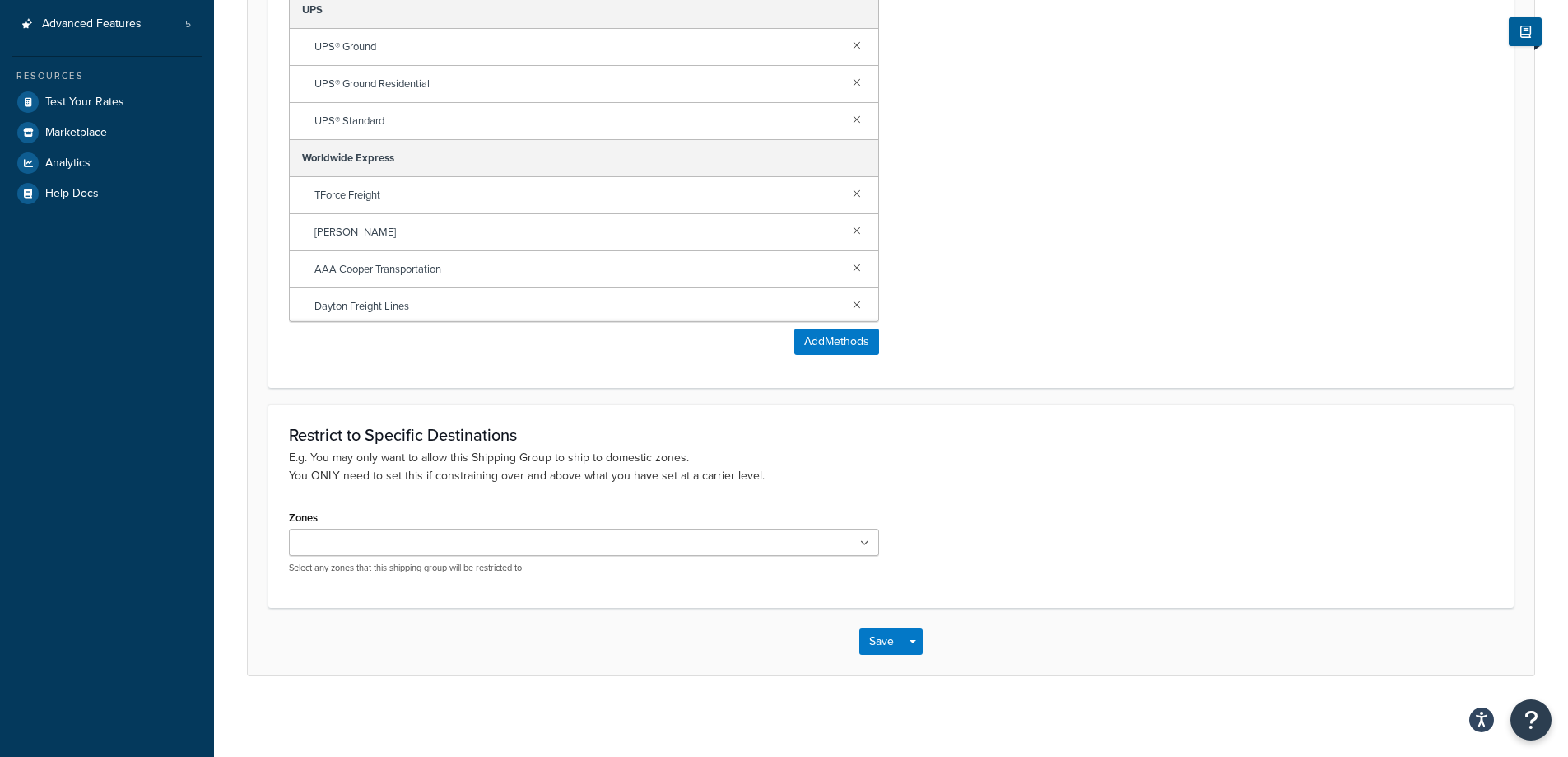
scroll to position [473, 0]
click at [783, 531] on ul at bounding box center [584, 540] width 590 height 27
click at [1080, 469] on p "E.g. You may only want to allow this Shipping Group to ship to domestic zones. …" at bounding box center [891, 464] width 1205 height 36
click at [888, 647] on button "Save" at bounding box center [881, 643] width 45 height 26
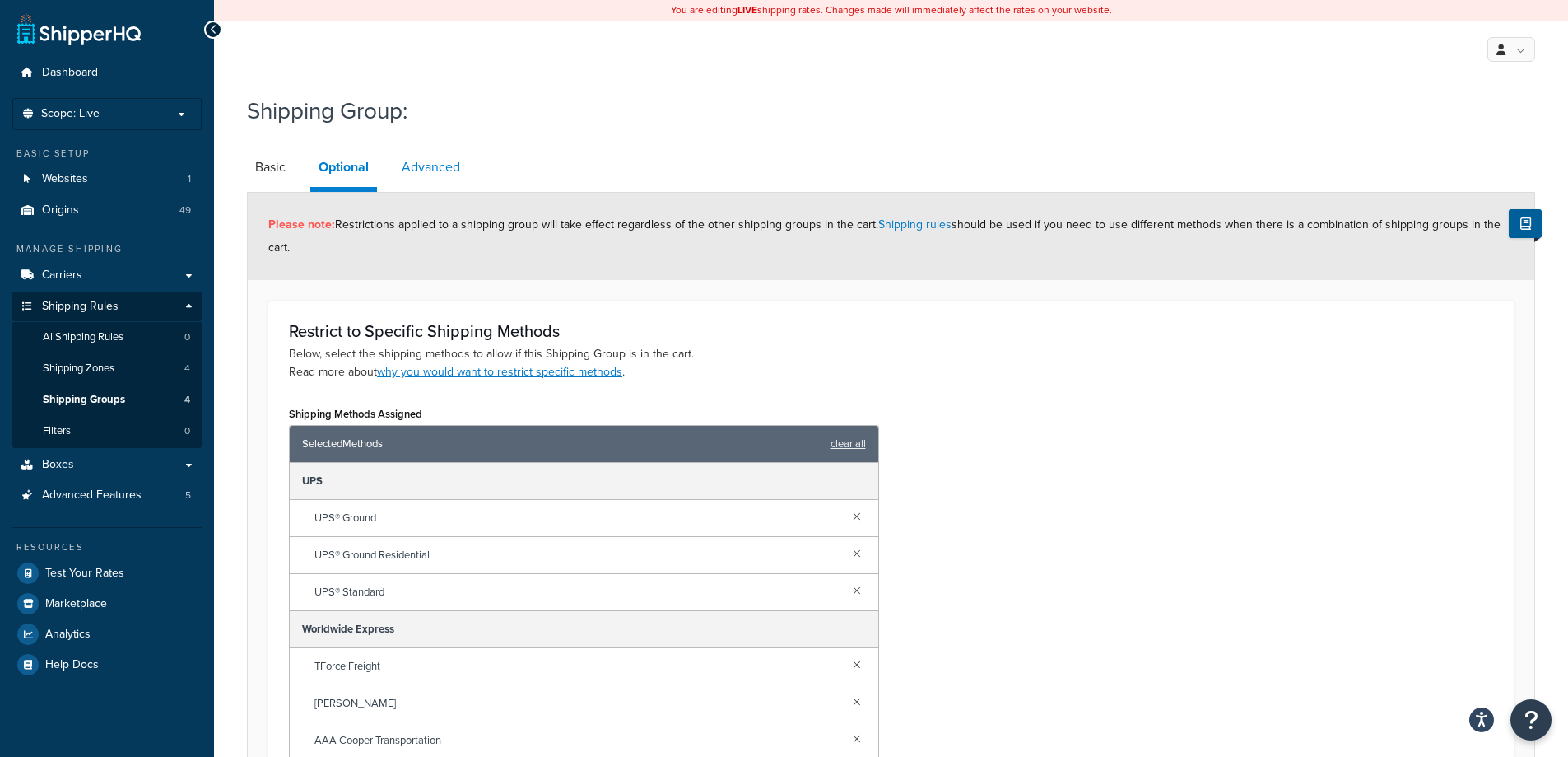
click at [451, 175] on link "Advanced" at bounding box center [430, 167] width 75 height 40
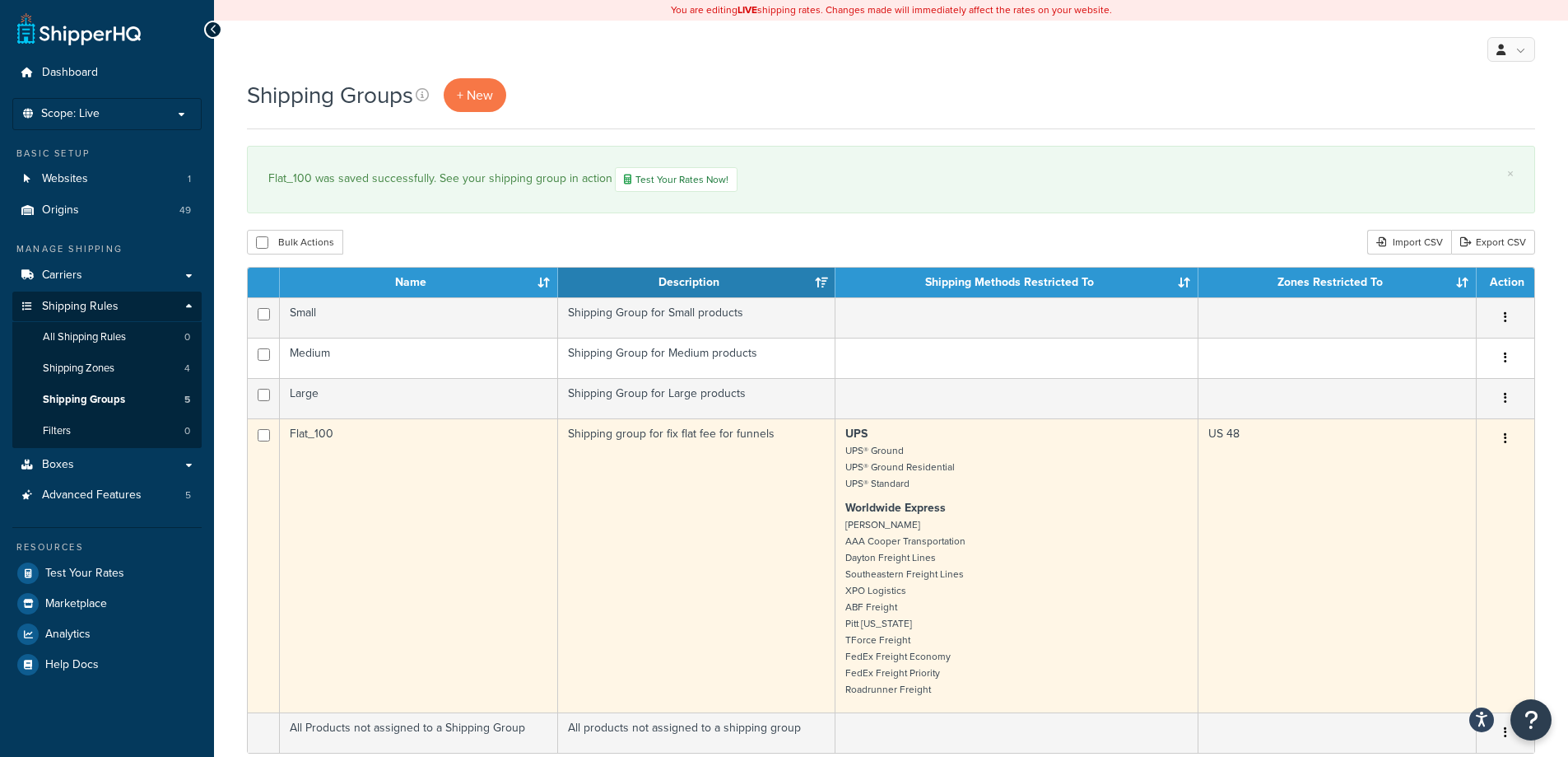
click at [415, 490] on td "Flat_100" at bounding box center [418, 565] width 278 height 294
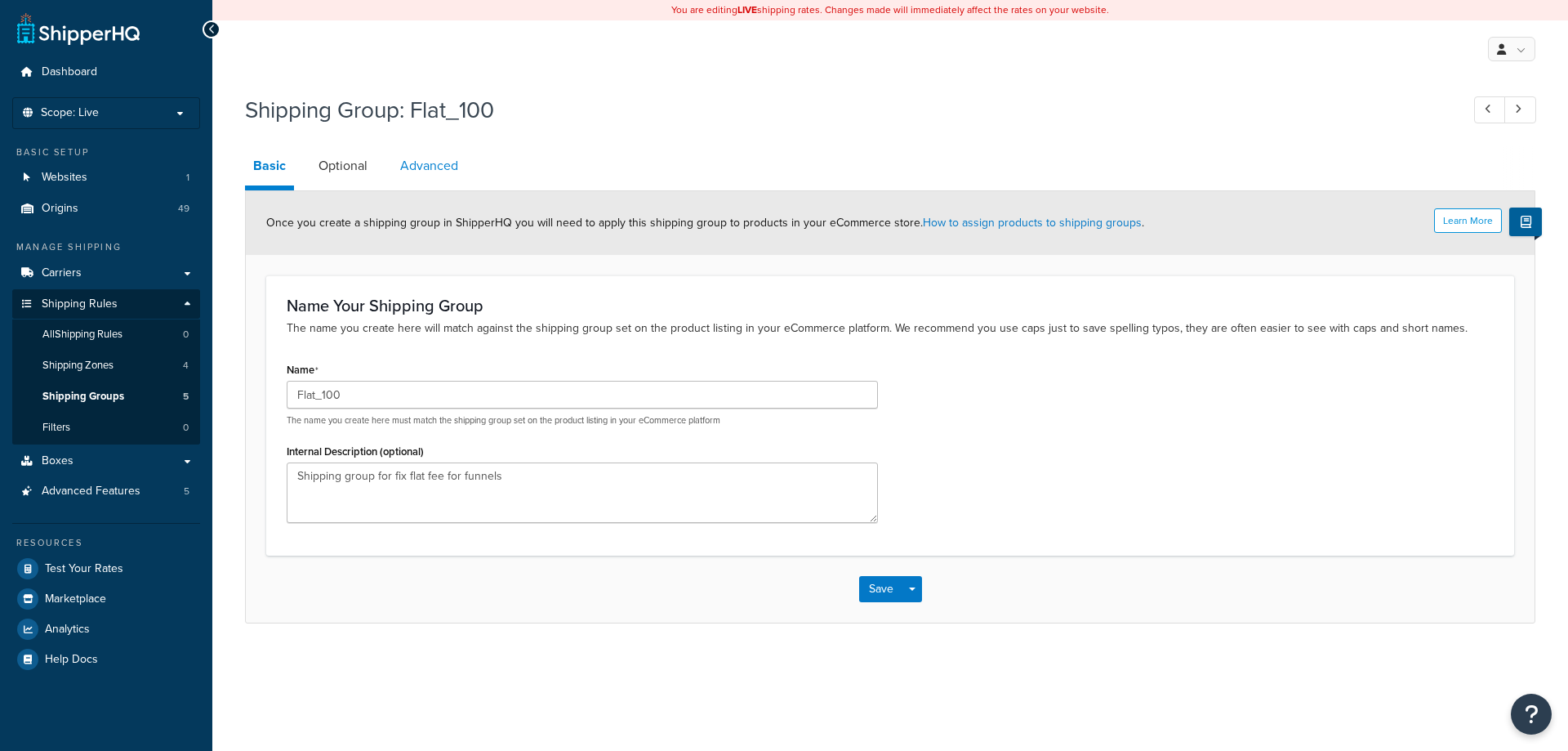
click at [426, 165] on link "Advanced" at bounding box center [429, 166] width 75 height 40
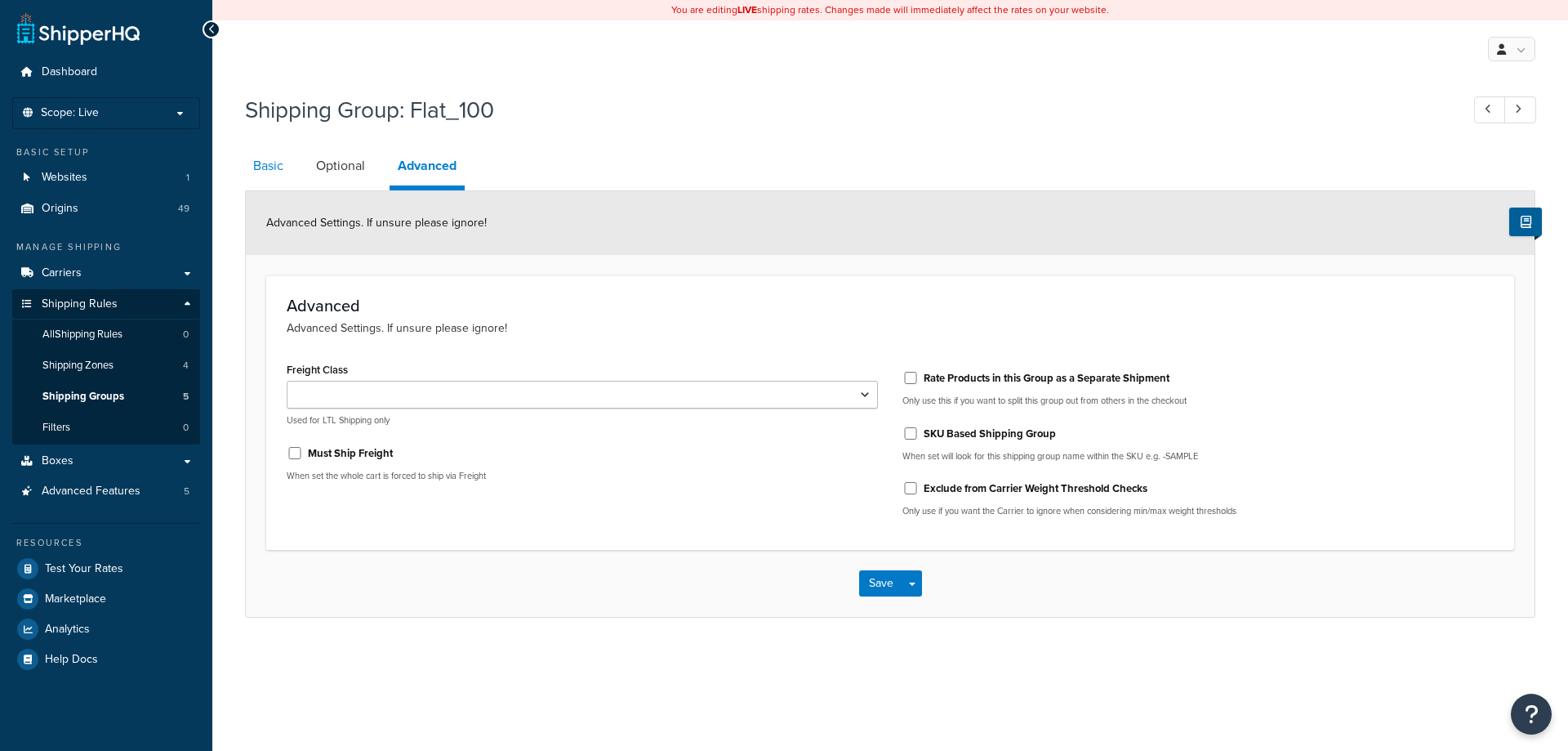
click at [266, 169] on link "Basic" at bounding box center [268, 166] width 46 height 40
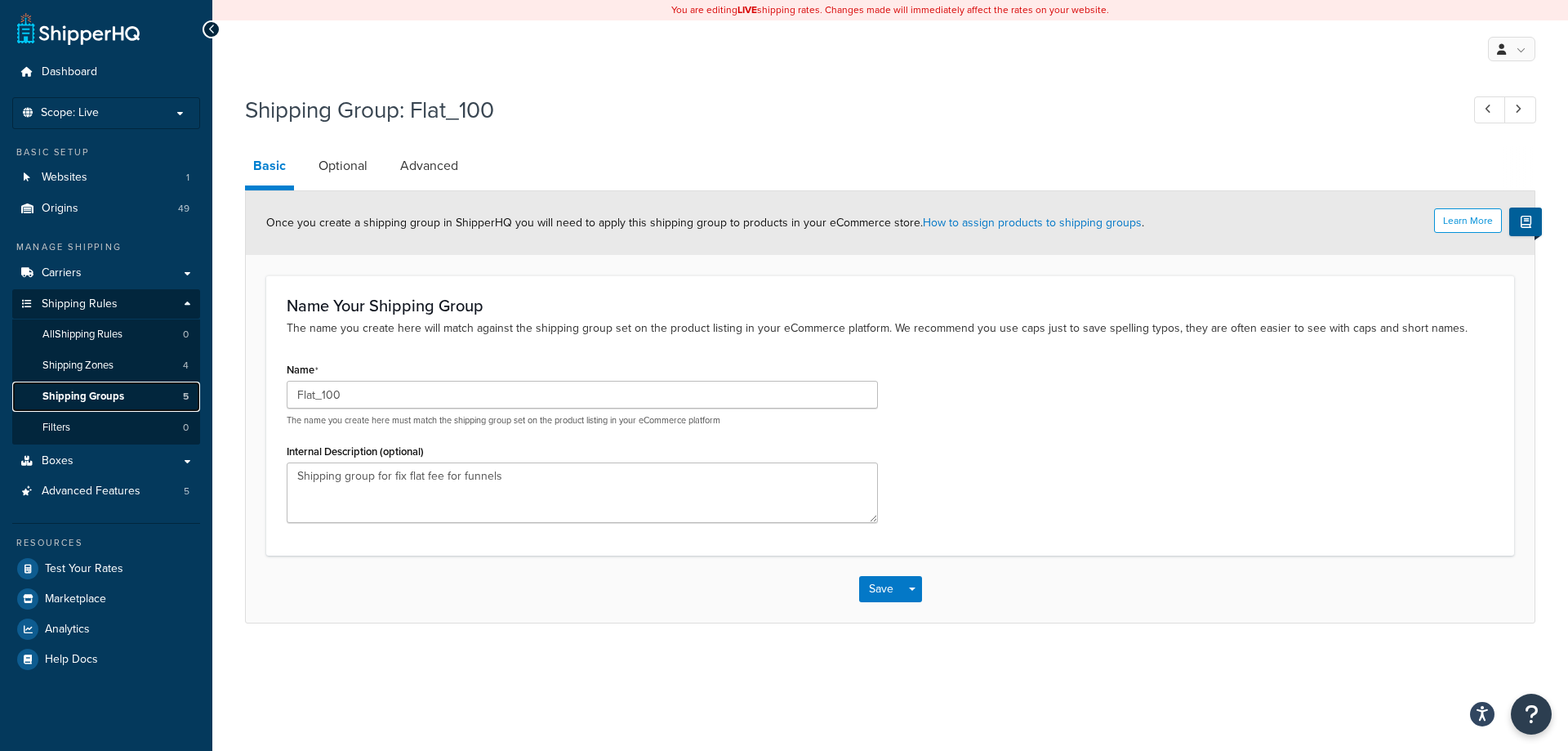
click at [100, 391] on span "Shipping Groups" at bounding box center [83, 396] width 82 height 14
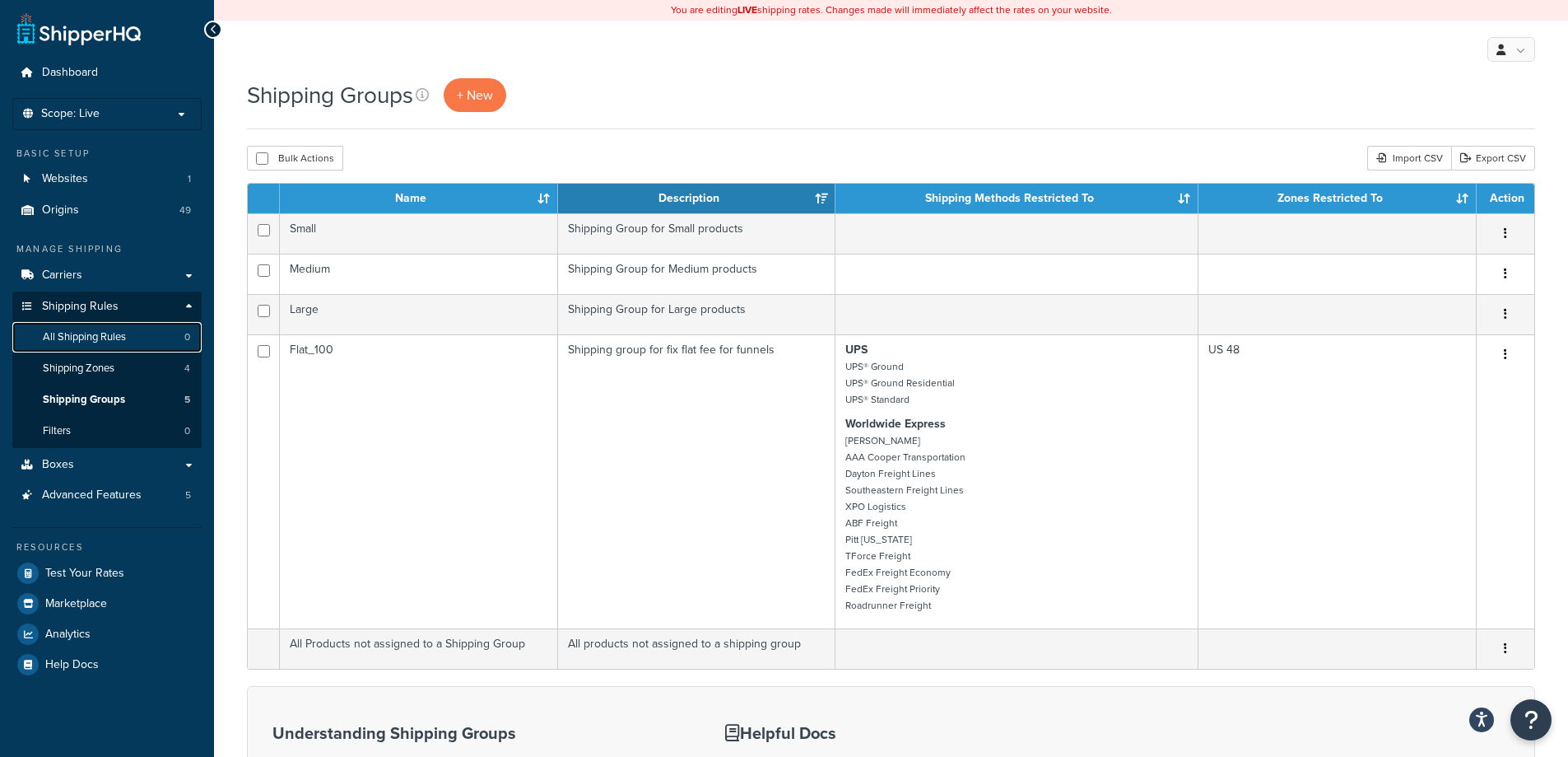
click at [98, 335] on span "All Shipping Rules" at bounding box center [84, 337] width 83 height 14
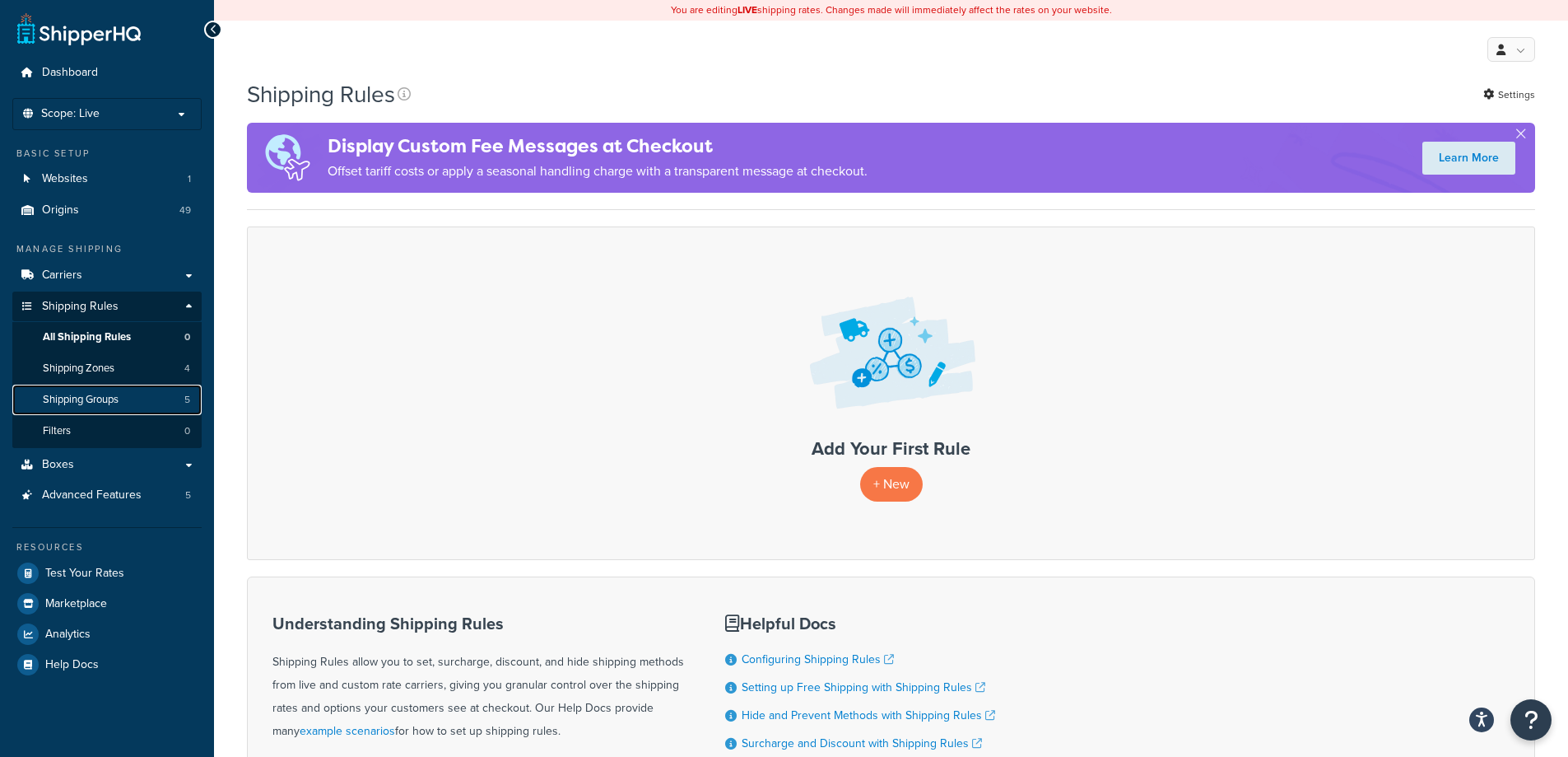
click at [101, 398] on span "Shipping Groups" at bounding box center [80, 399] width 75 height 14
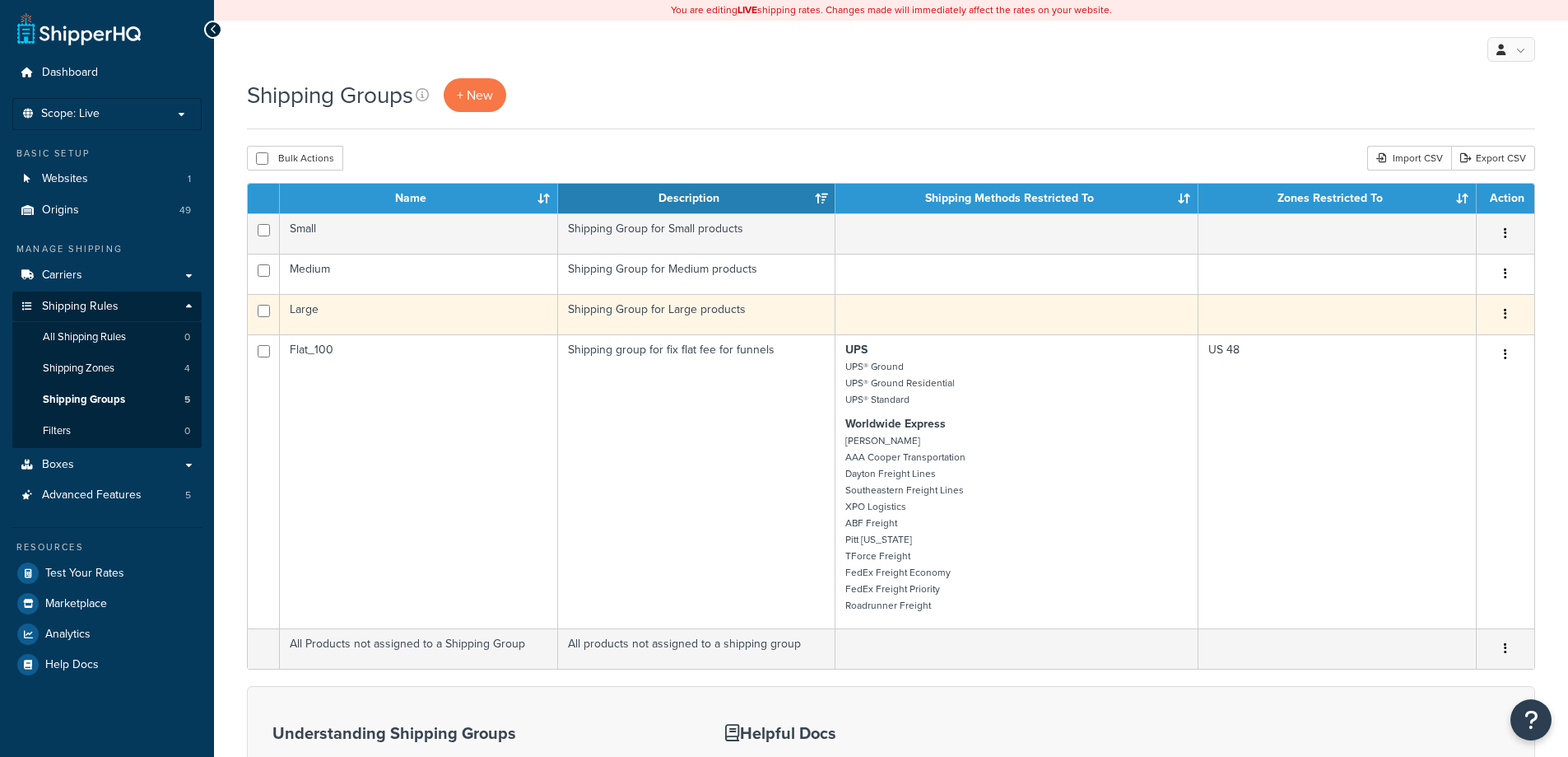
click at [358, 324] on td "Large" at bounding box center [418, 313] width 278 height 40
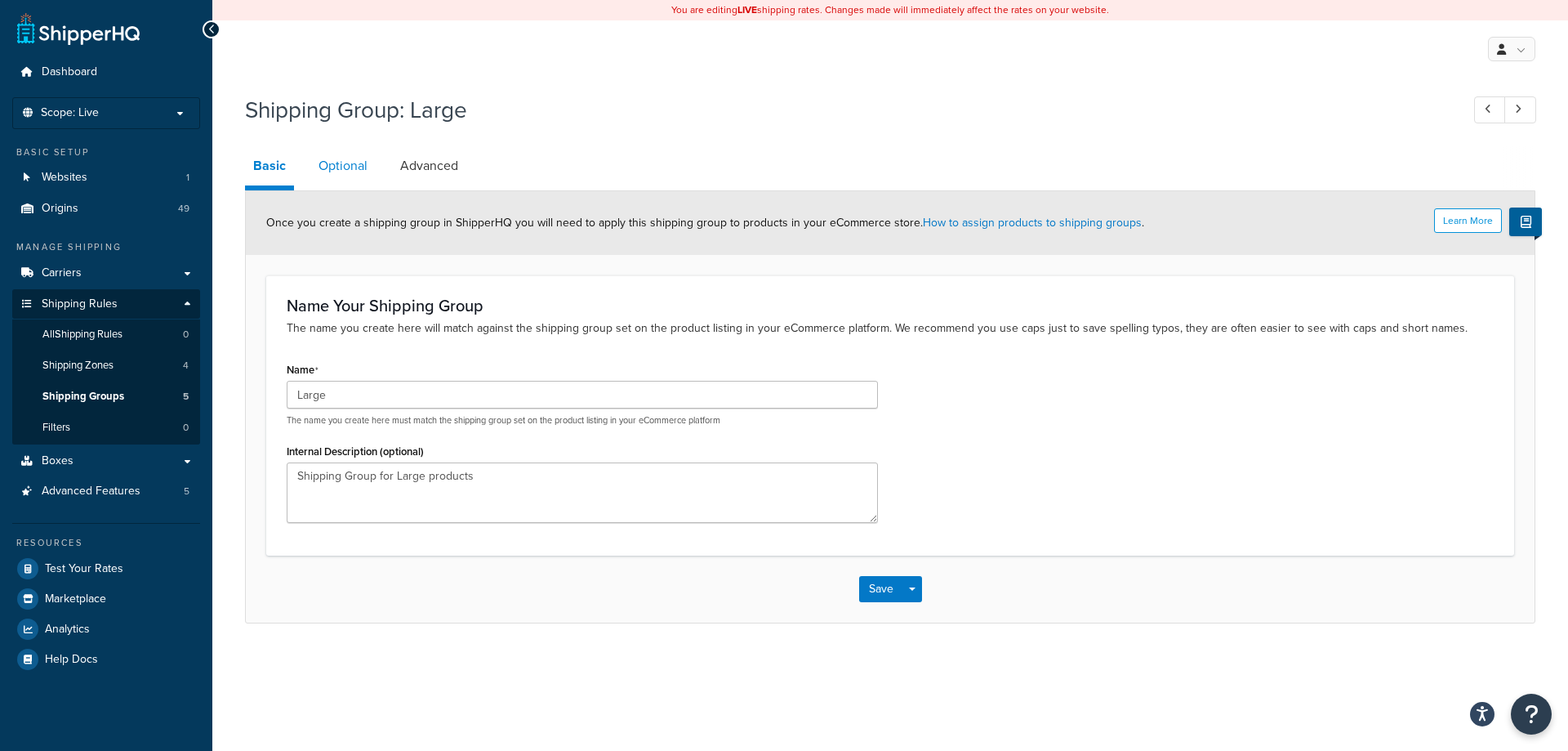
click at [326, 174] on link "Optional" at bounding box center [343, 166] width 65 height 40
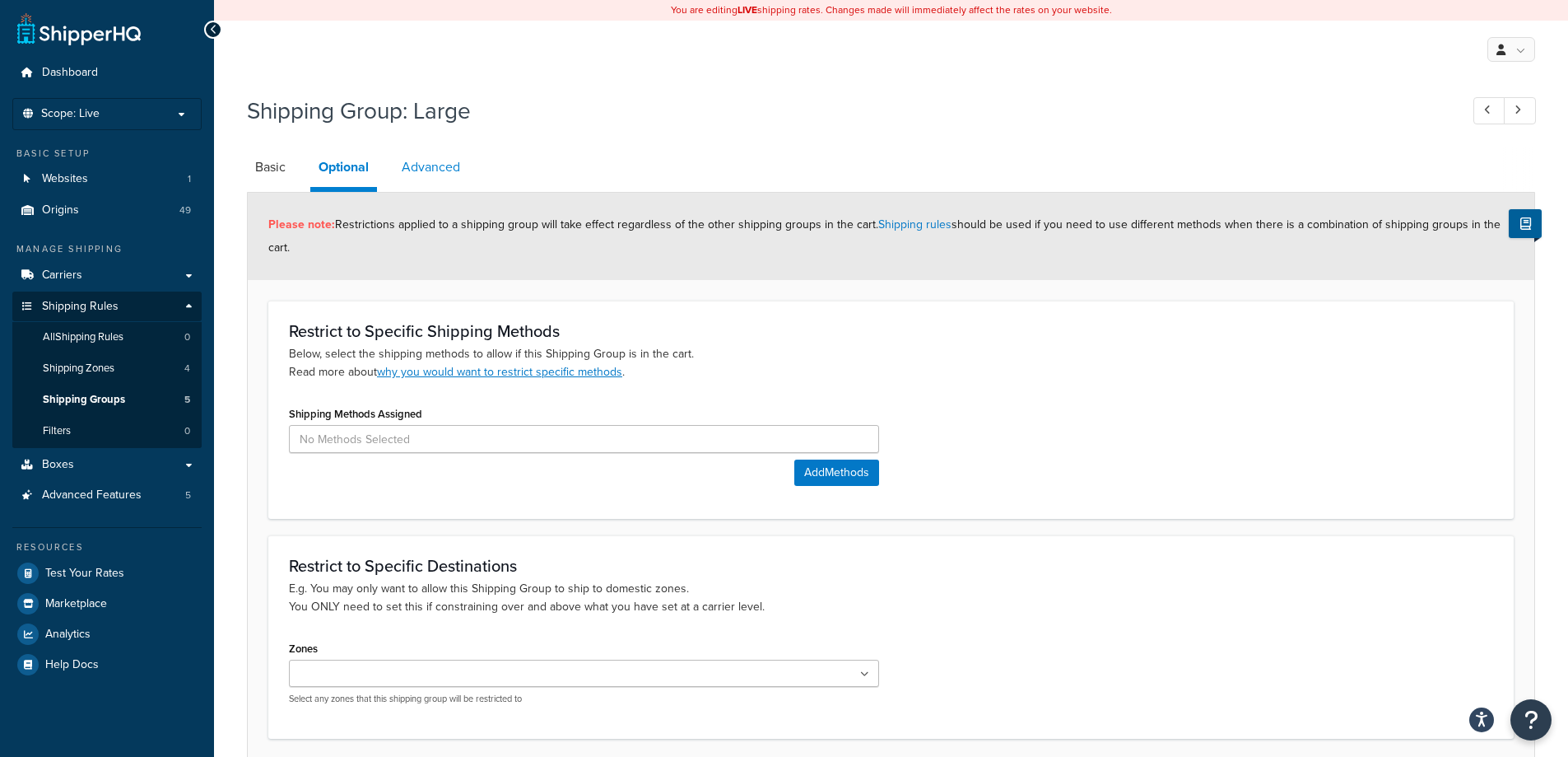
click at [399, 153] on link "Advanced" at bounding box center [430, 167] width 75 height 40
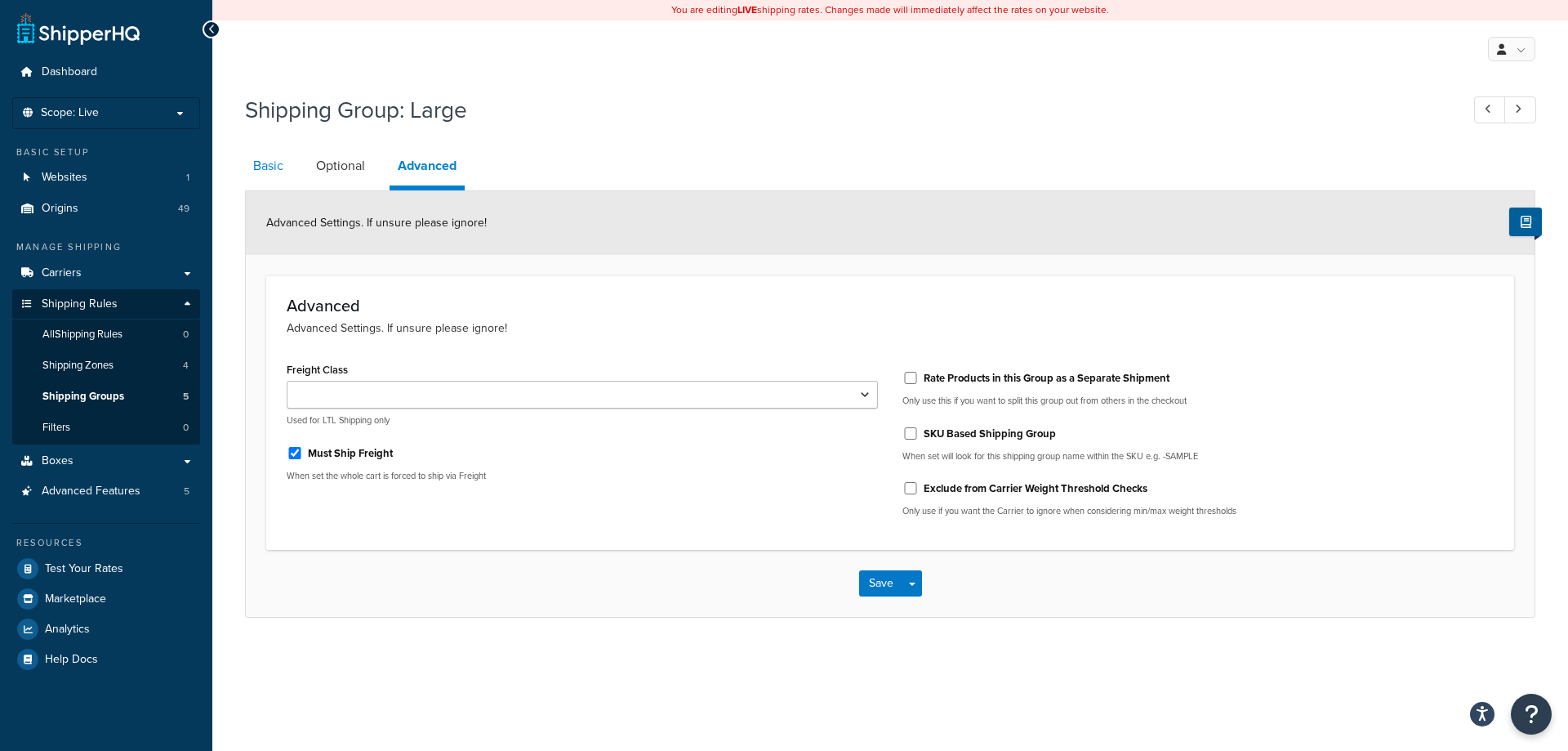
click at [275, 168] on link "Basic" at bounding box center [268, 166] width 46 height 40
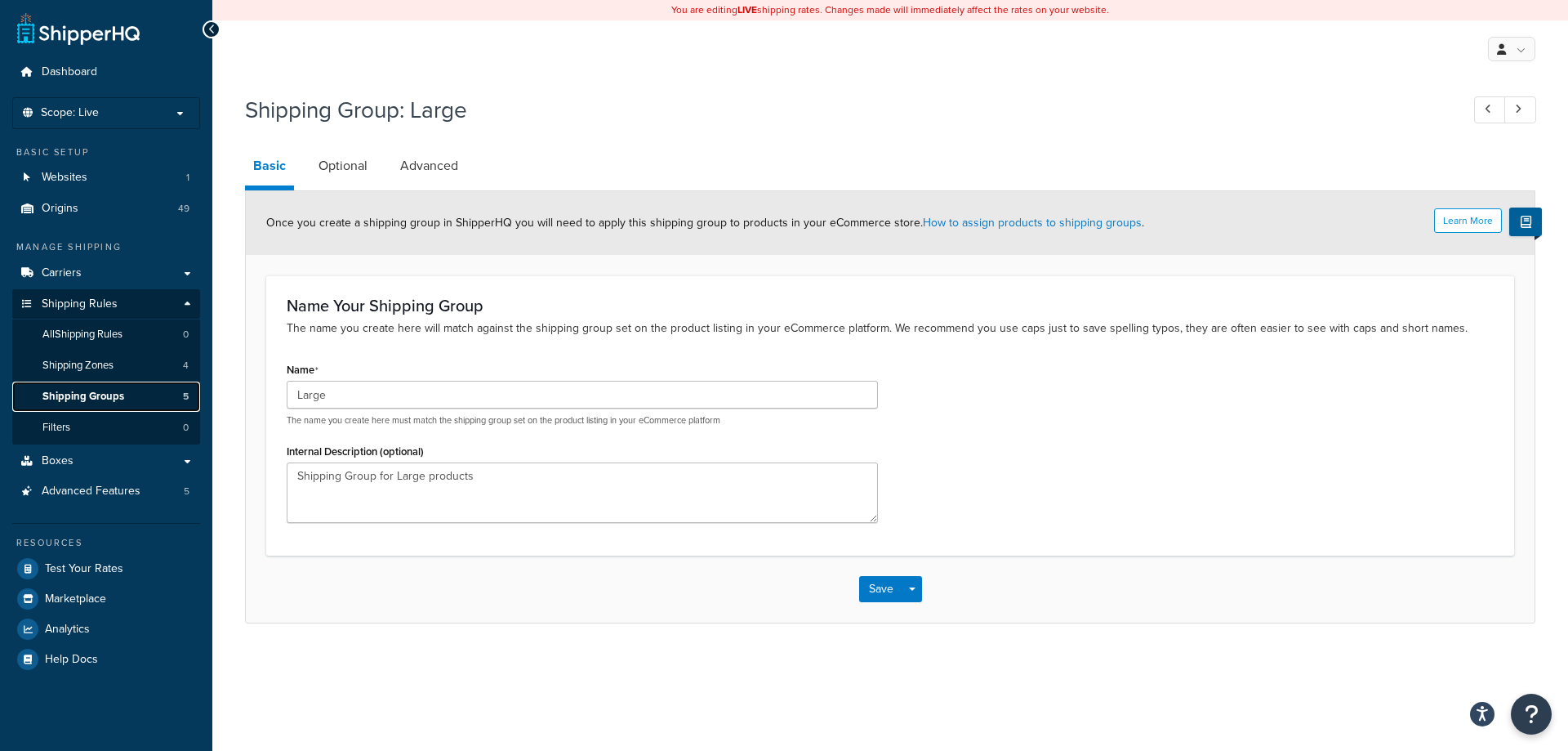
click at [114, 394] on span "Shipping Groups" at bounding box center [83, 396] width 82 height 14
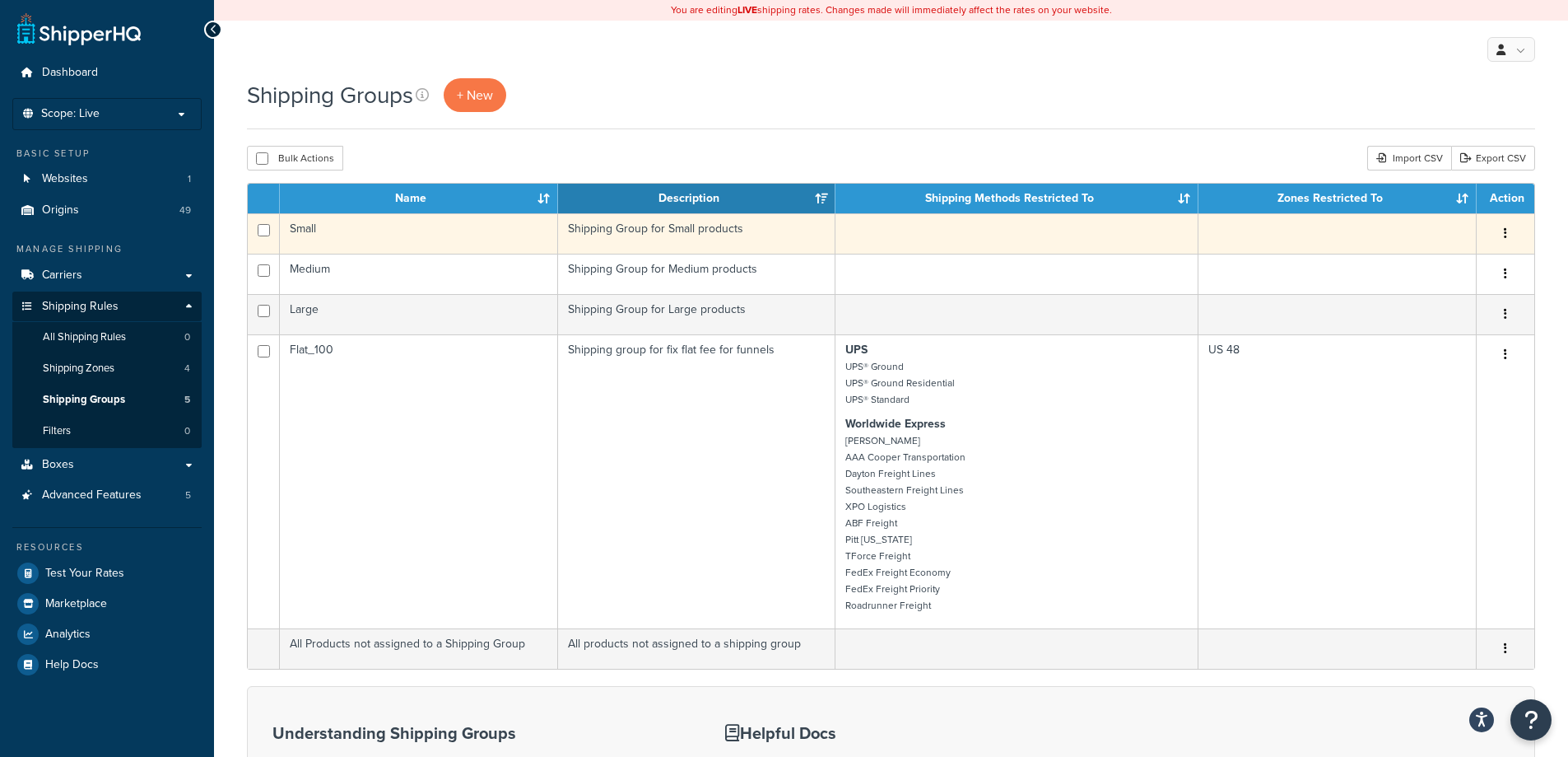
click at [335, 240] on td "Small" at bounding box center [418, 232] width 278 height 40
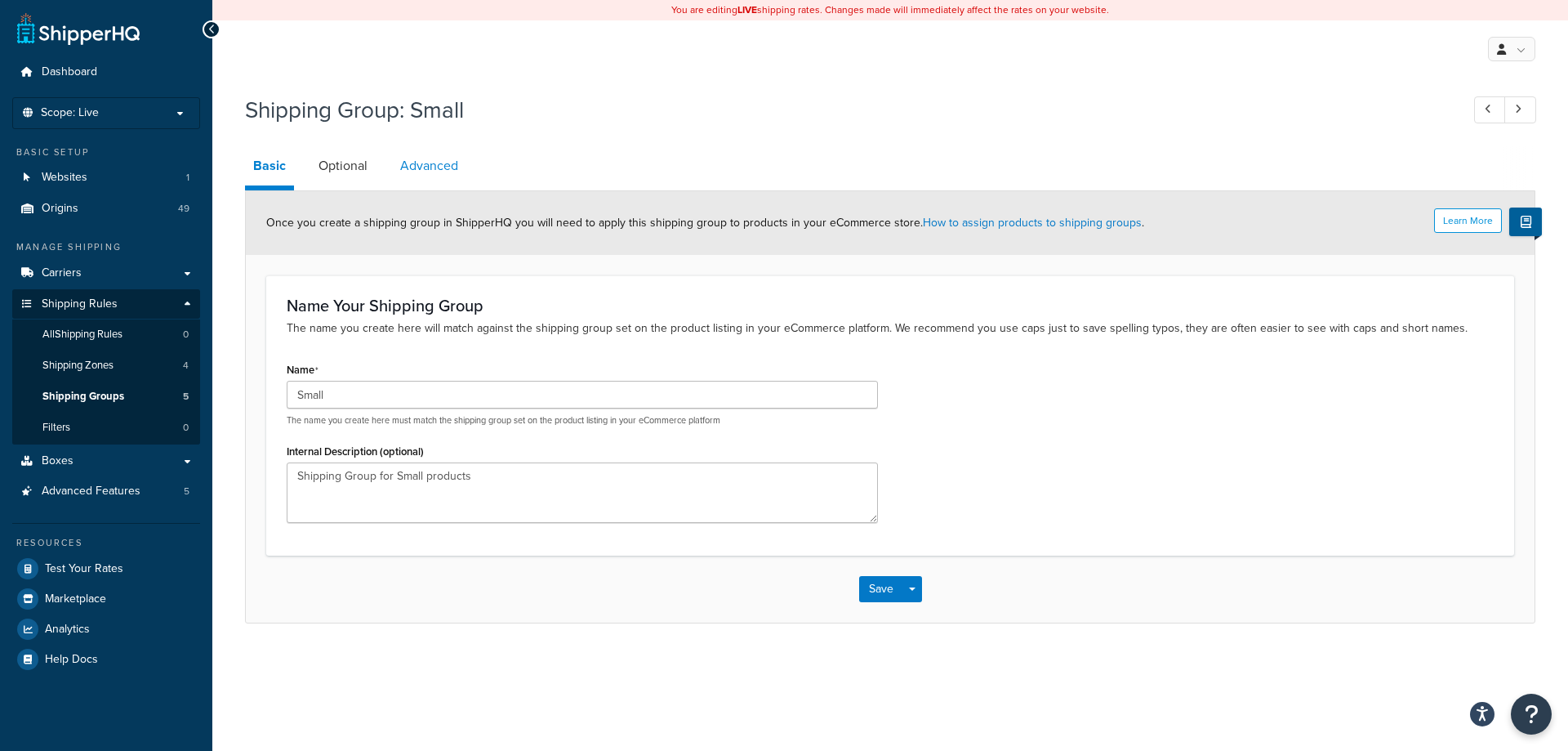
click at [420, 176] on link "Advanced" at bounding box center [429, 166] width 75 height 40
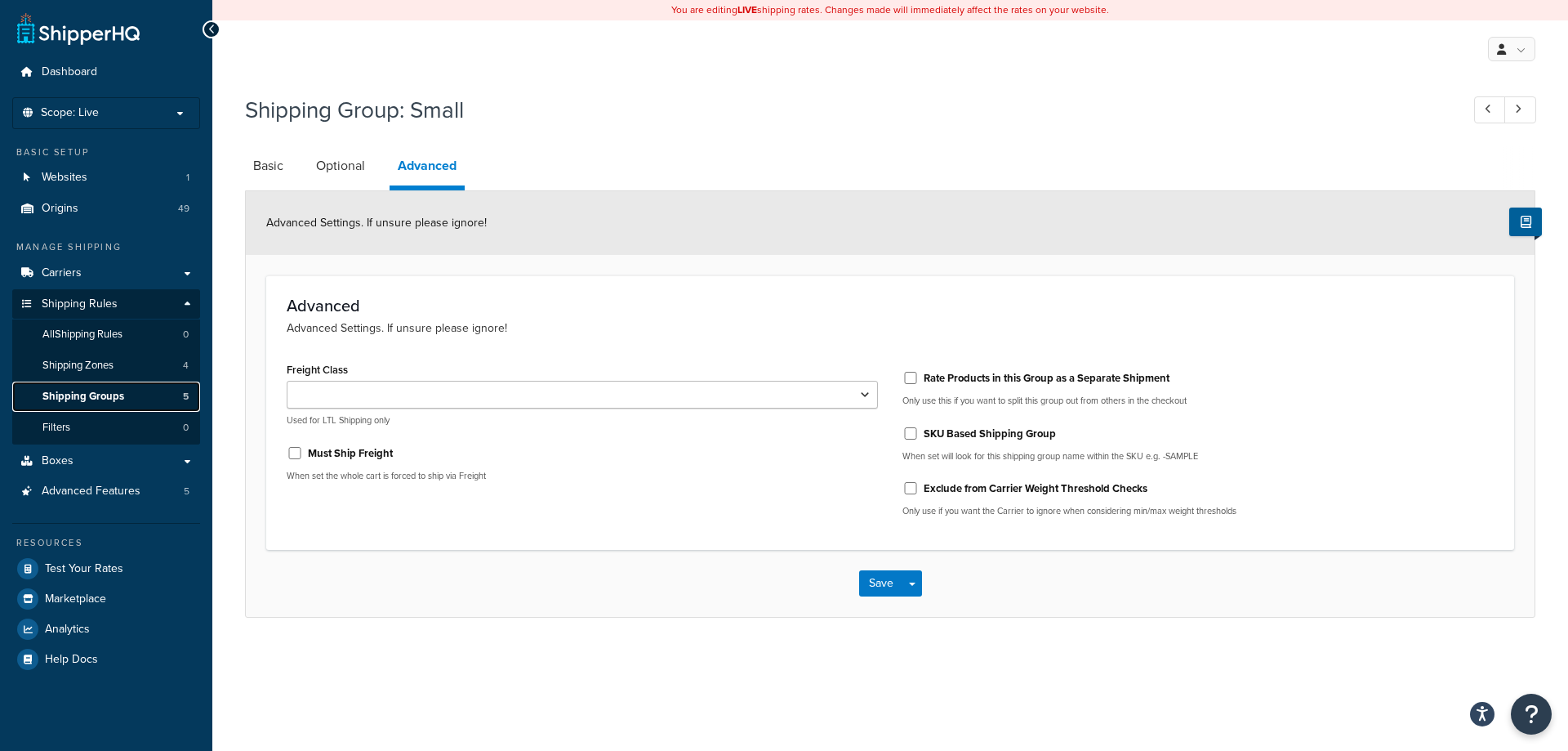
click at [91, 389] on span "Shipping Groups" at bounding box center [83, 396] width 82 height 14
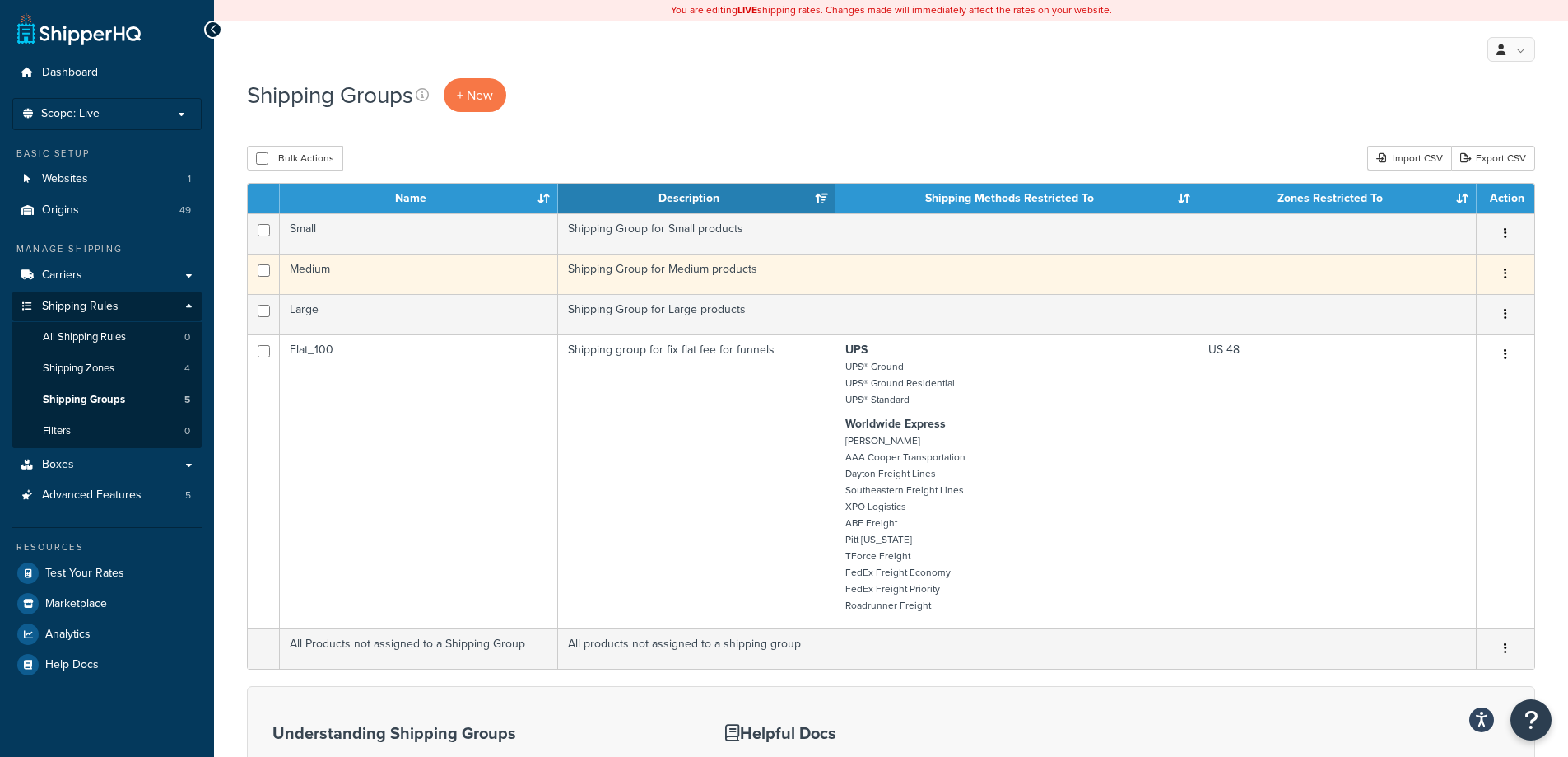
click at [684, 278] on td "Shipping Group for Medium products" at bounding box center [696, 273] width 278 height 40
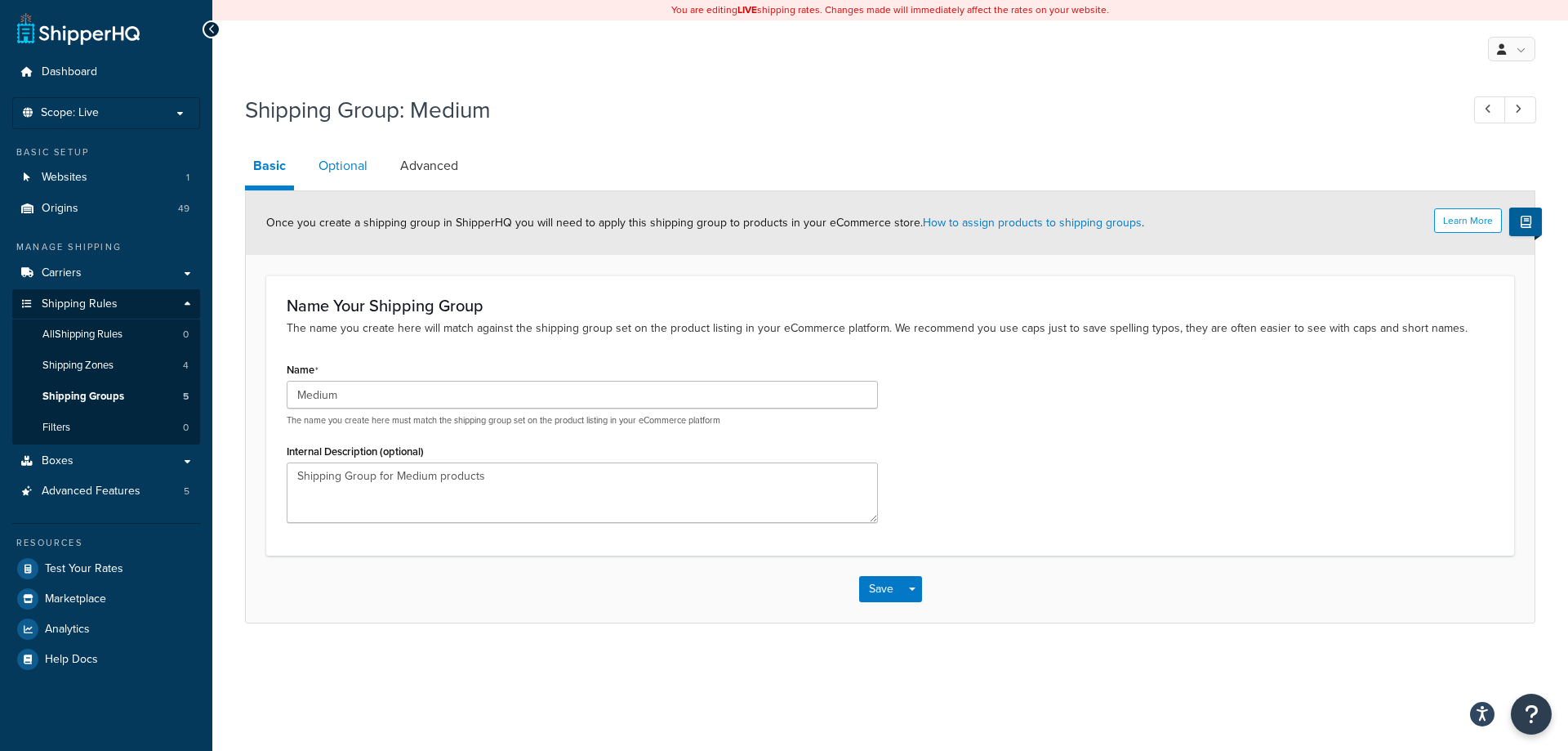
click at [356, 168] on link "Optional" at bounding box center [343, 166] width 65 height 40
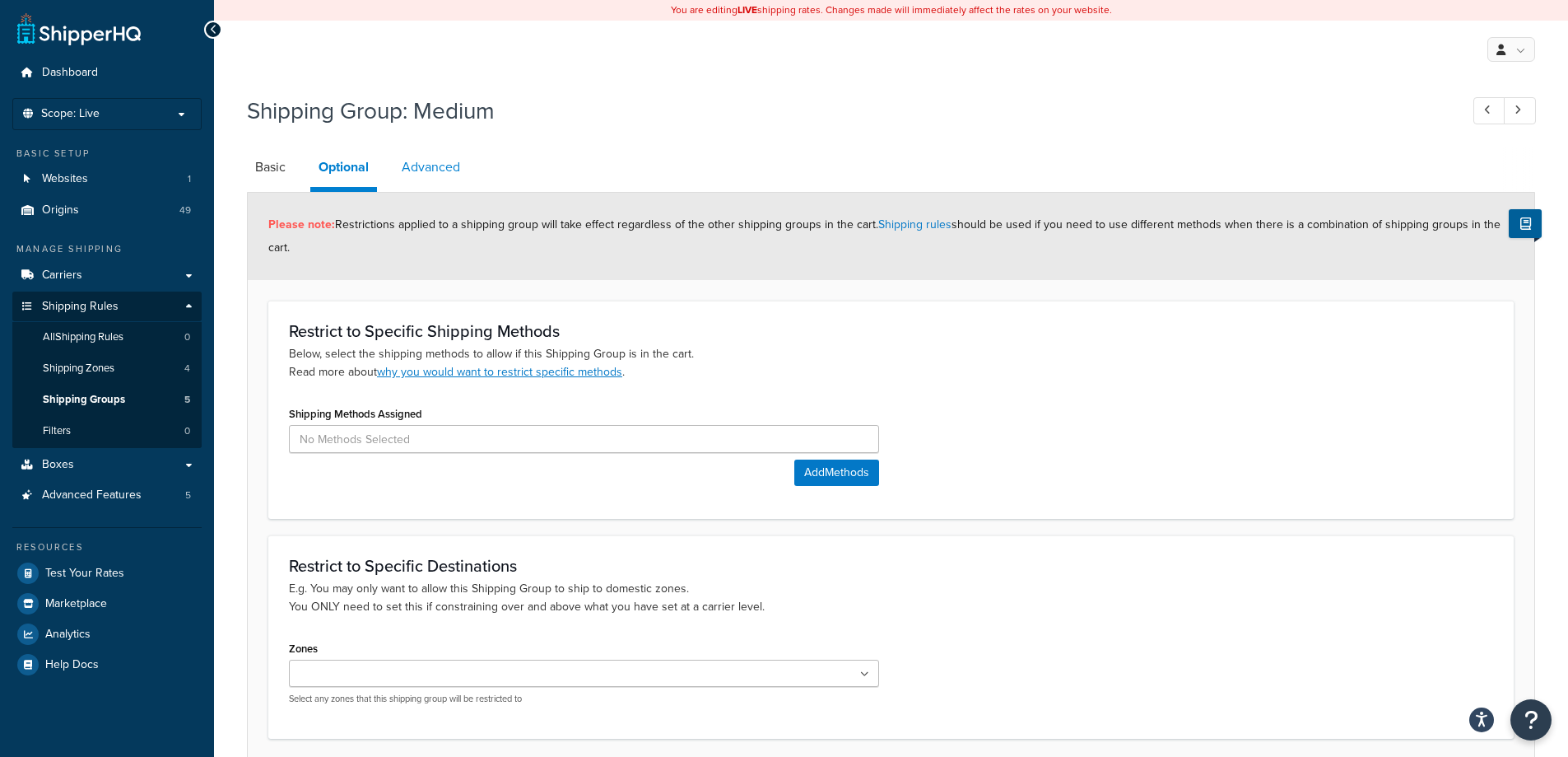
click at [457, 170] on link "Advanced" at bounding box center [430, 167] width 75 height 40
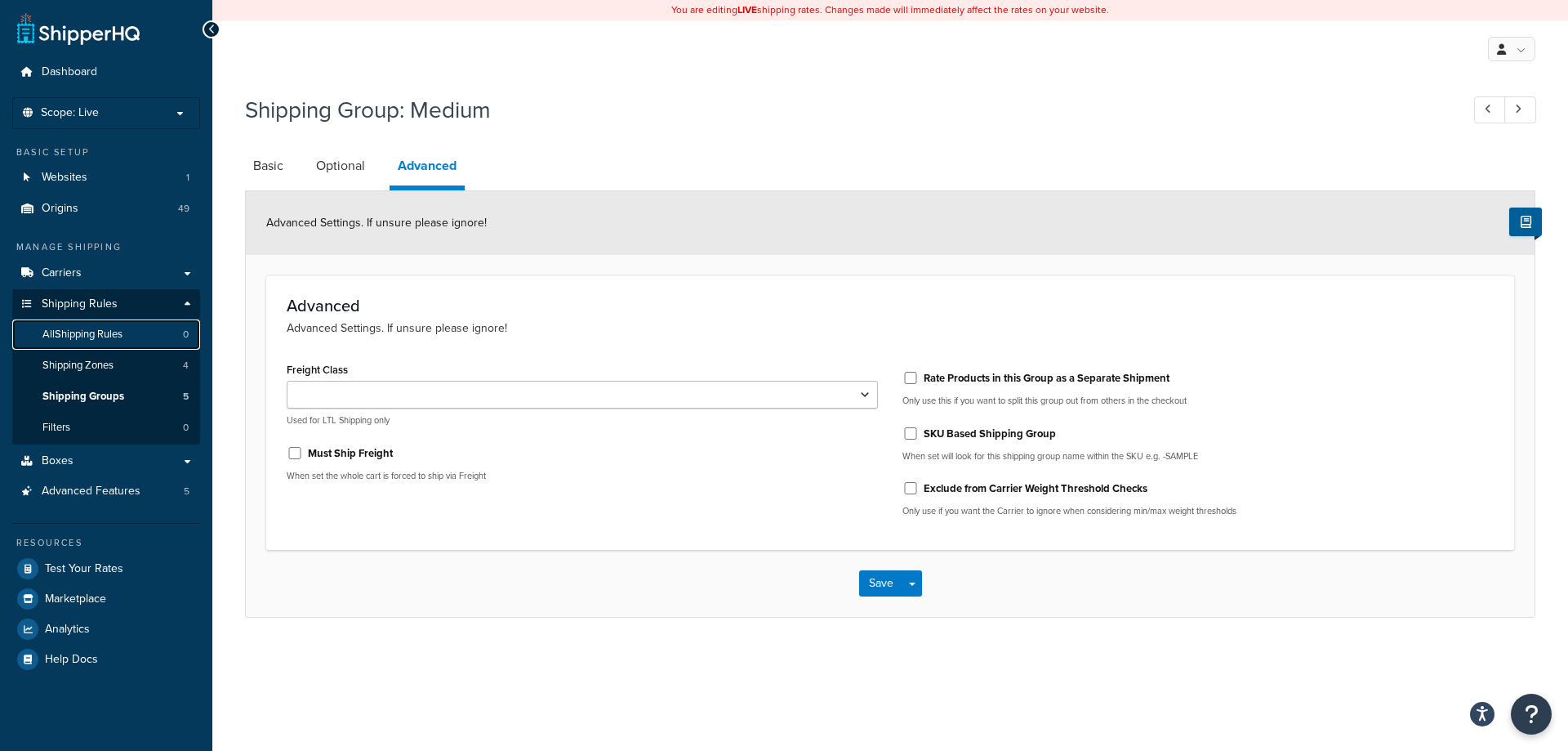
click at [109, 333] on span "All Shipping Rules" at bounding box center [82, 334] width 80 height 14
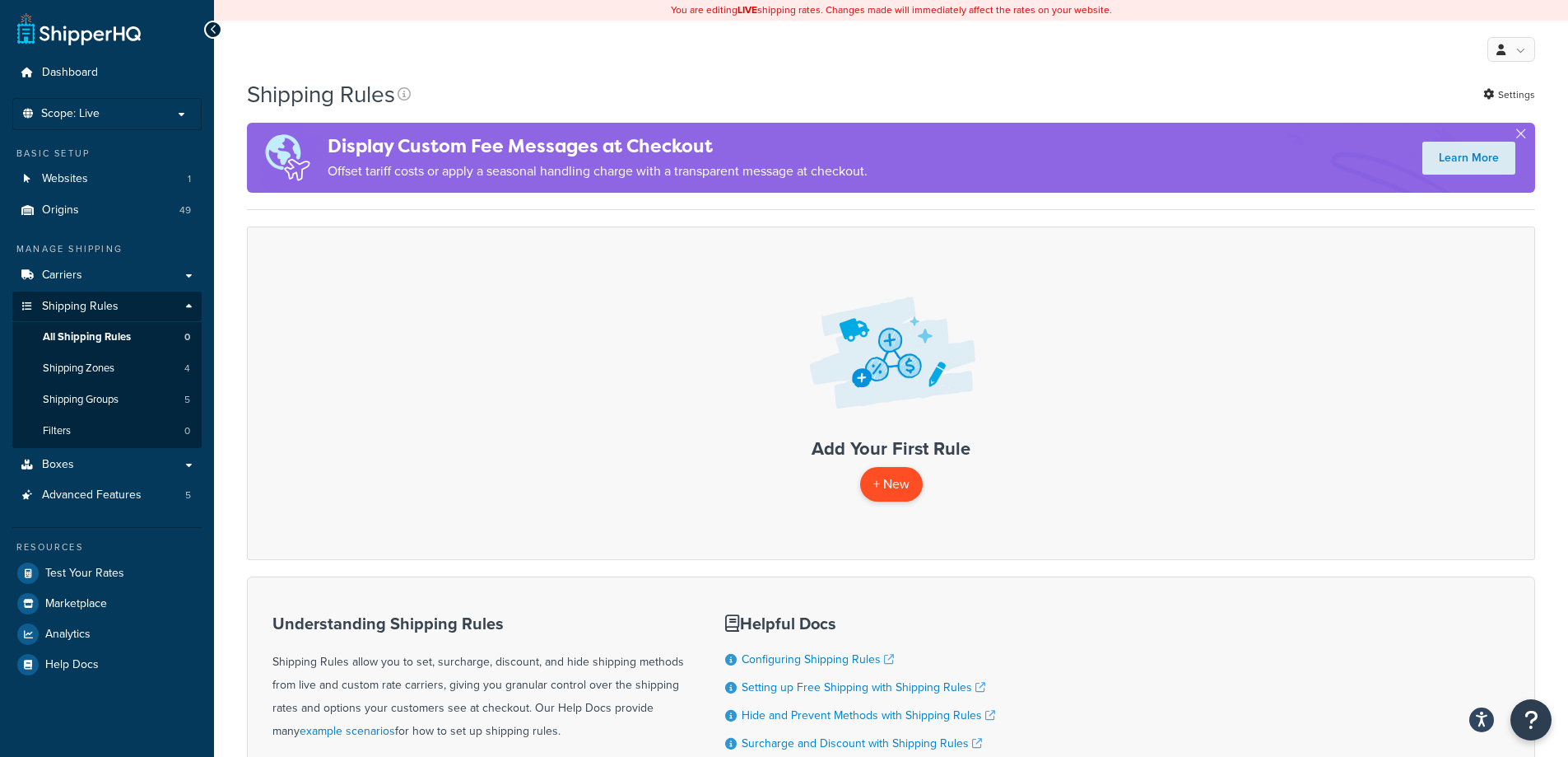
click at [874, 485] on p "+ New" at bounding box center [890, 484] width 62 height 33
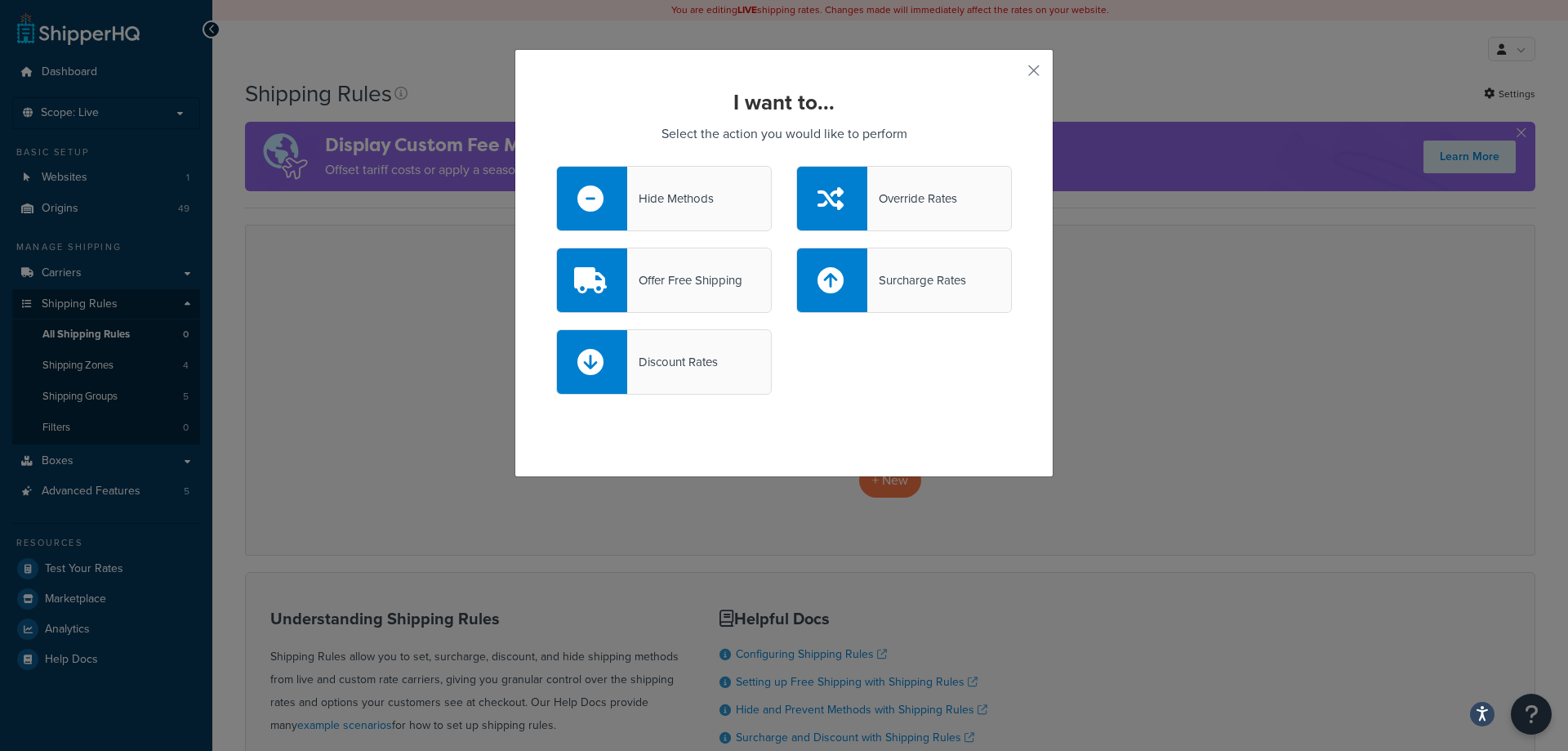
click at [845, 197] on div at bounding box center [832, 198] width 70 height 64
click at [0, 0] on input "Override Rates" at bounding box center [0, 0] width 0 height 0
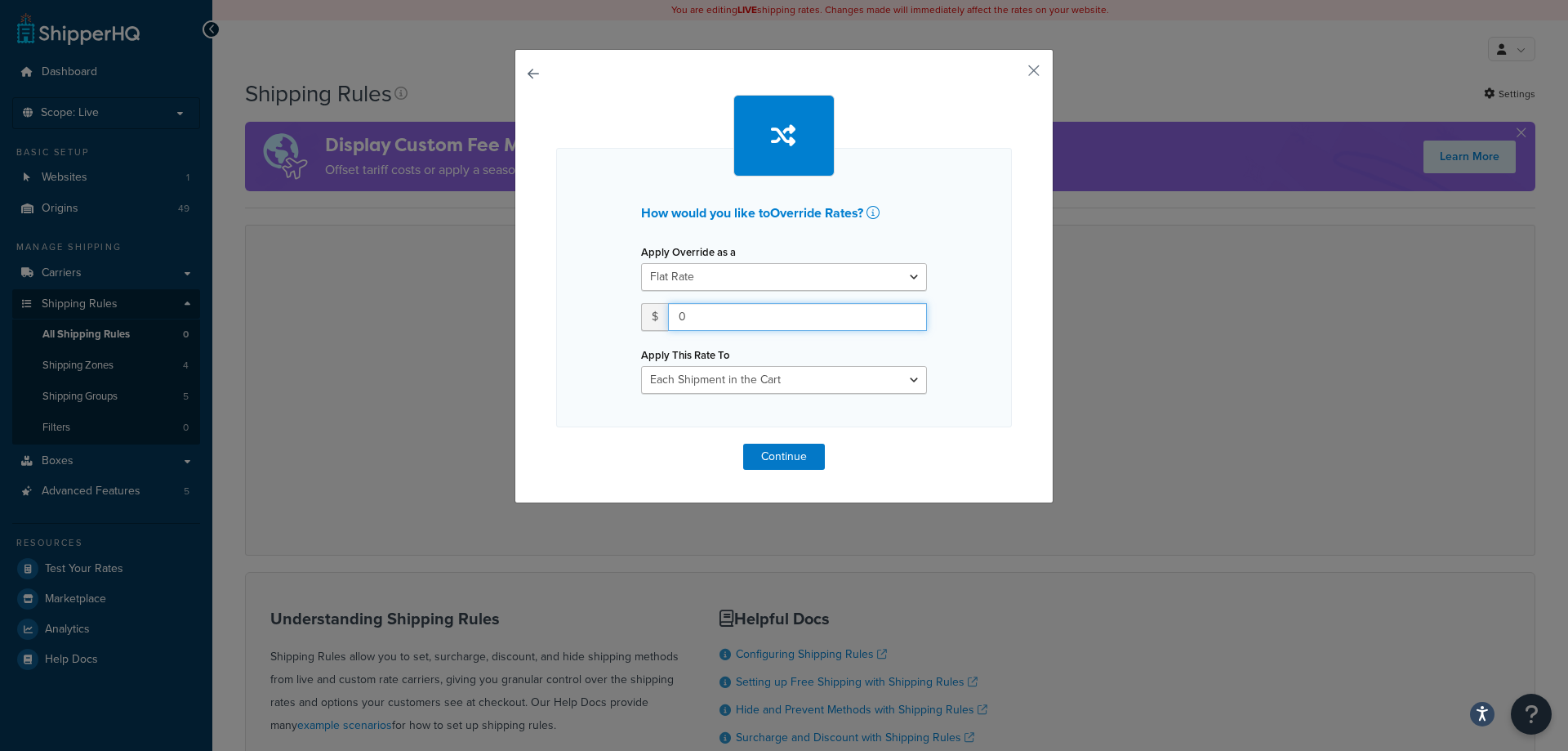
click at [711, 317] on input "0" at bounding box center [797, 317] width 259 height 28
type input "100"
click at [724, 378] on select "Each Shipment in the Cart Each Origin in the Cart Each Shipping Group in the Ca…" at bounding box center [784, 380] width 286 height 28
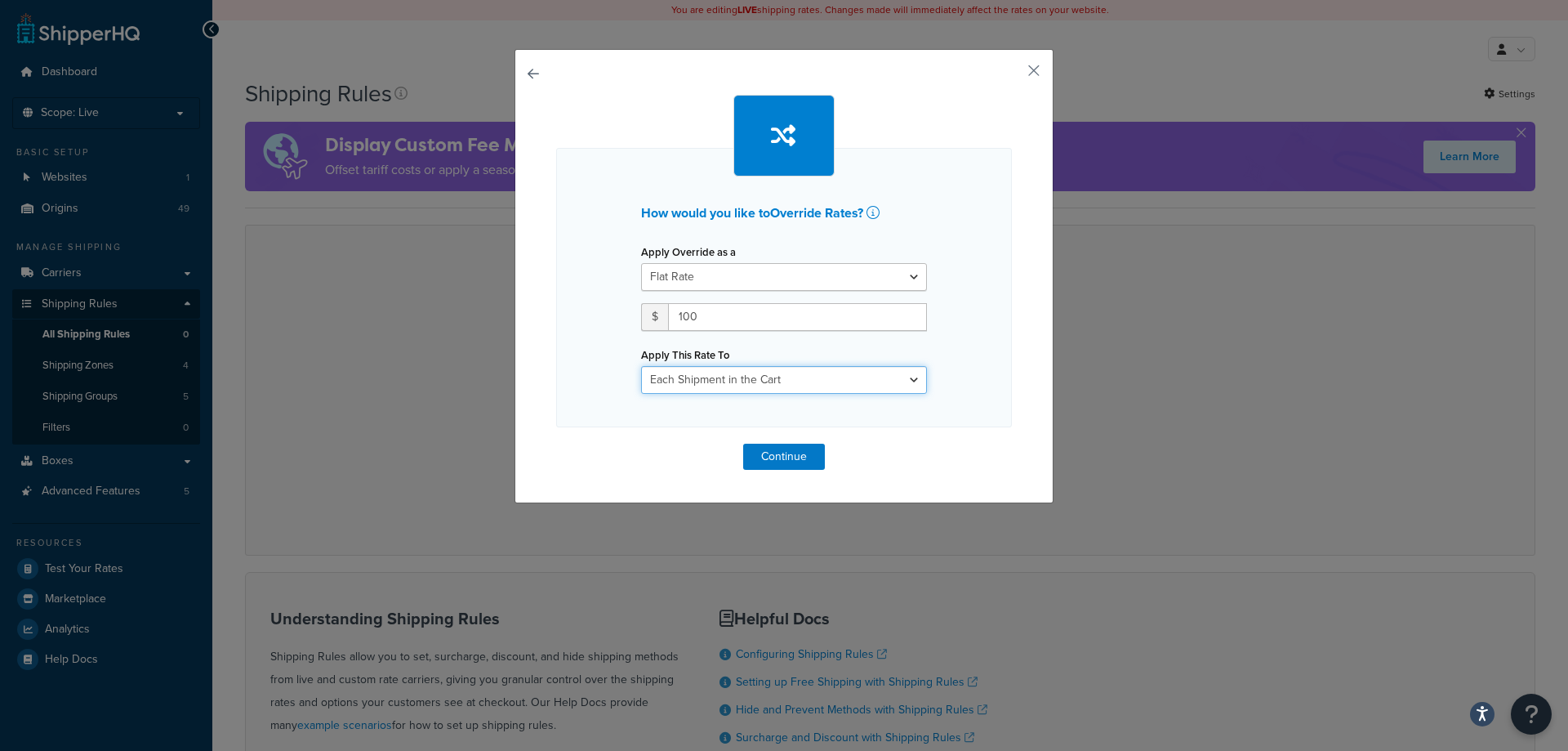
select select "ITEM"
click at [641, 366] on select "Each Shipment in the Cart Each Origin in the Cart Each Shipping Group in the Ca…" at bounding box center [784, 380] width 286 height 28
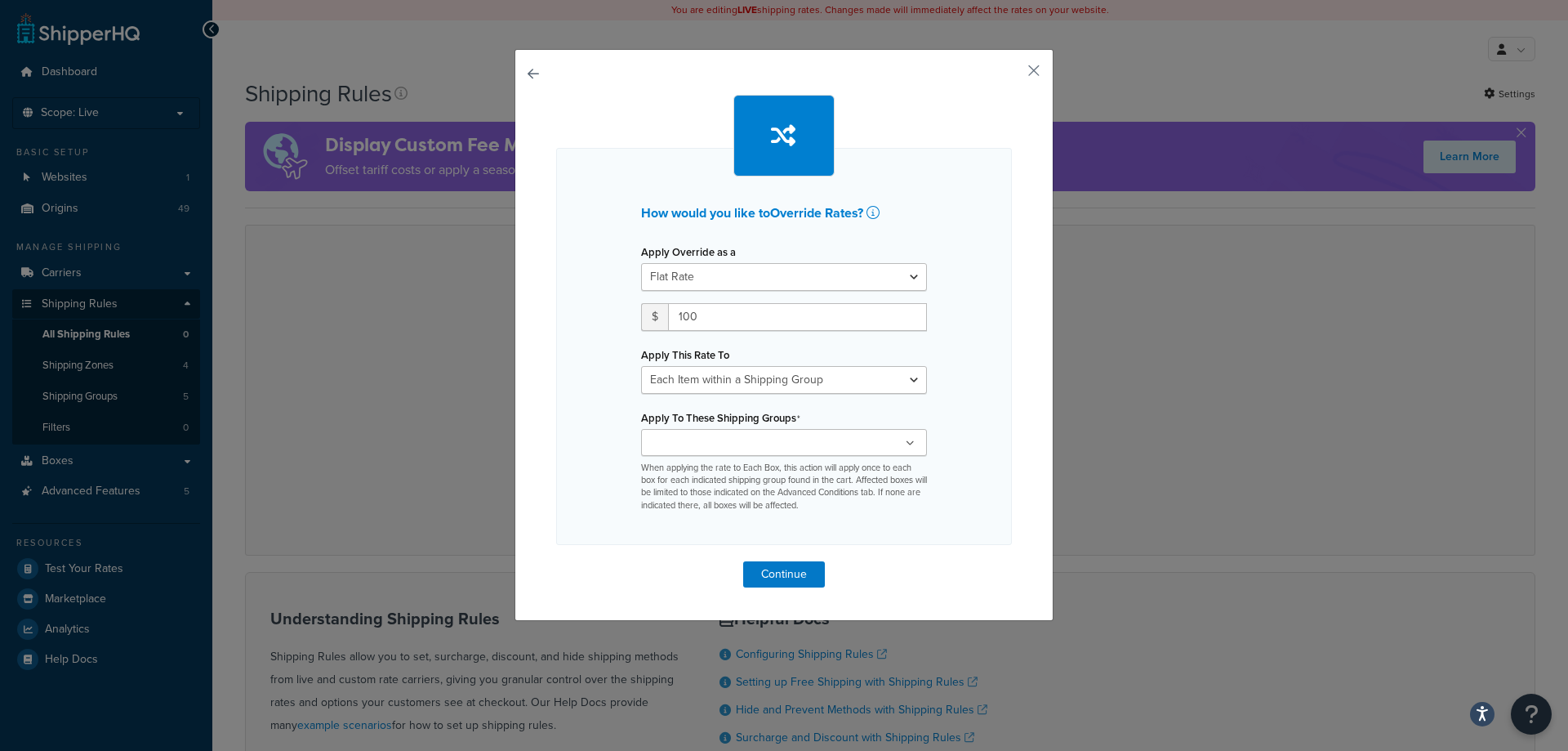
click at [681, 453] on ul at bounding box center [784, 442] width 286 height 27
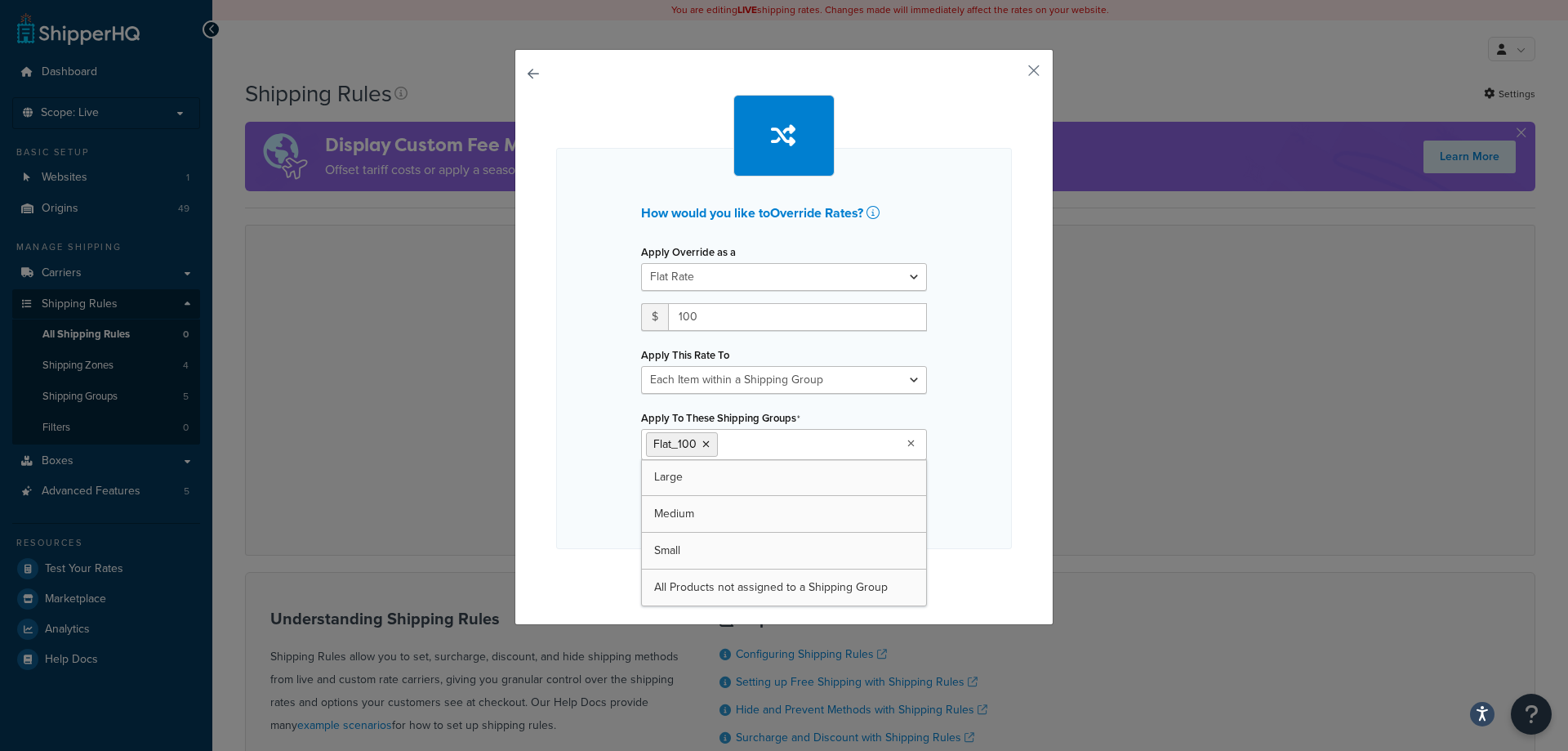
click at [588, 470] on div "How would you like to Override Rates ? Apply Override as a Flat Rate Percentage…" at bounding box center [784, 348] width 456 height 401
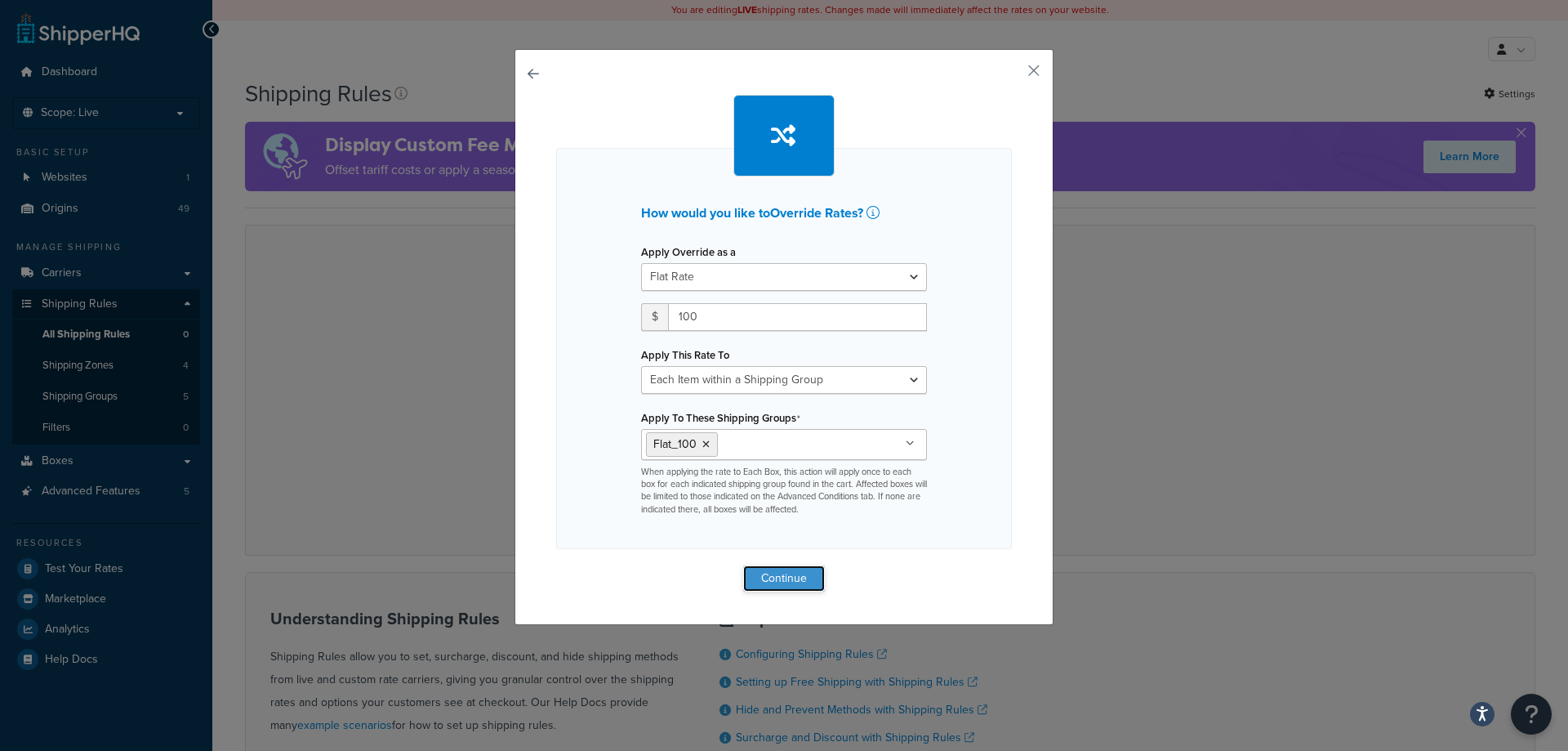
click at [769, 587] on button "Continue" at bounding box center [784, 578] width 82 height 26
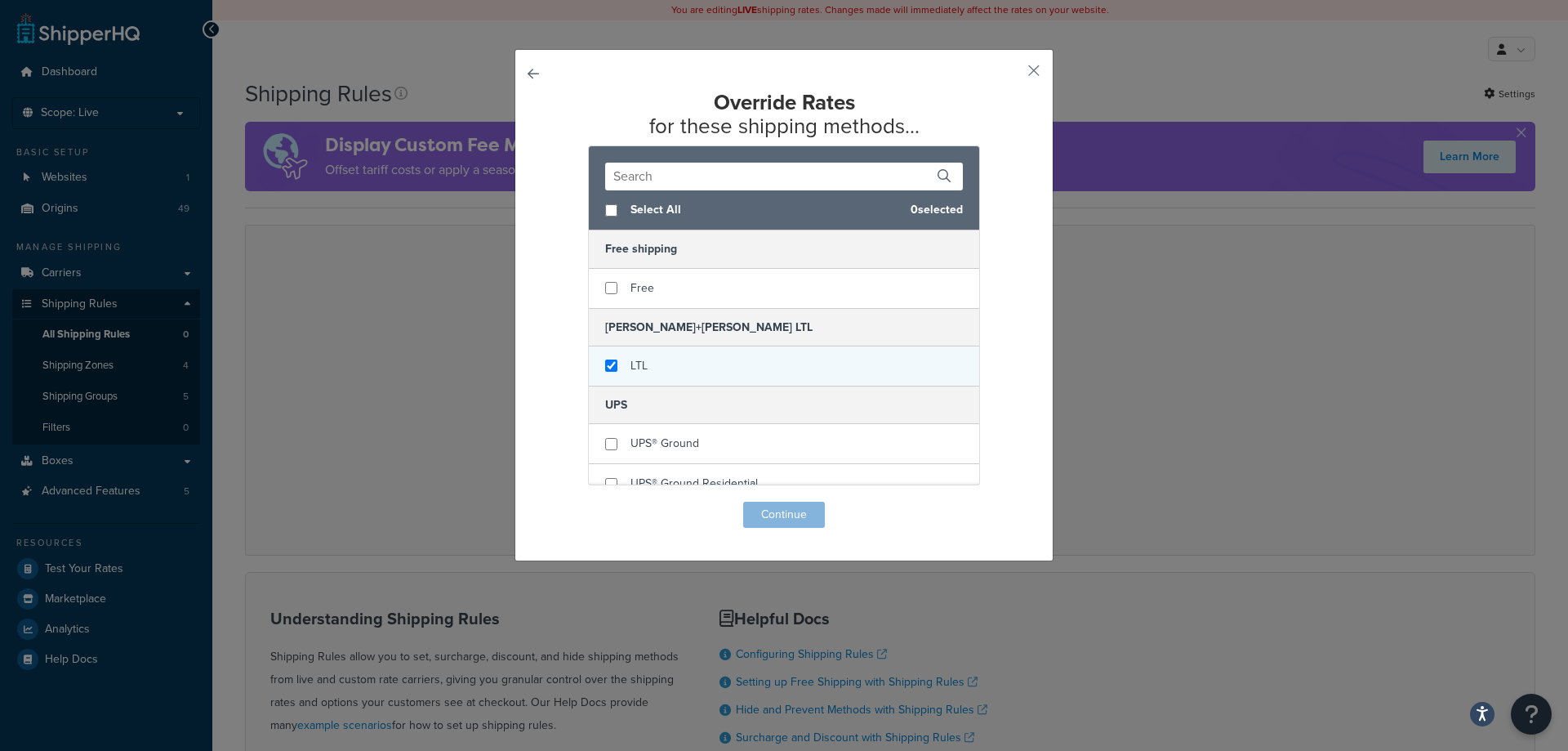
checkbox input "true"
click at [631, 374] on span "LTL" at bounding box center [639, 365] width 18 height 18
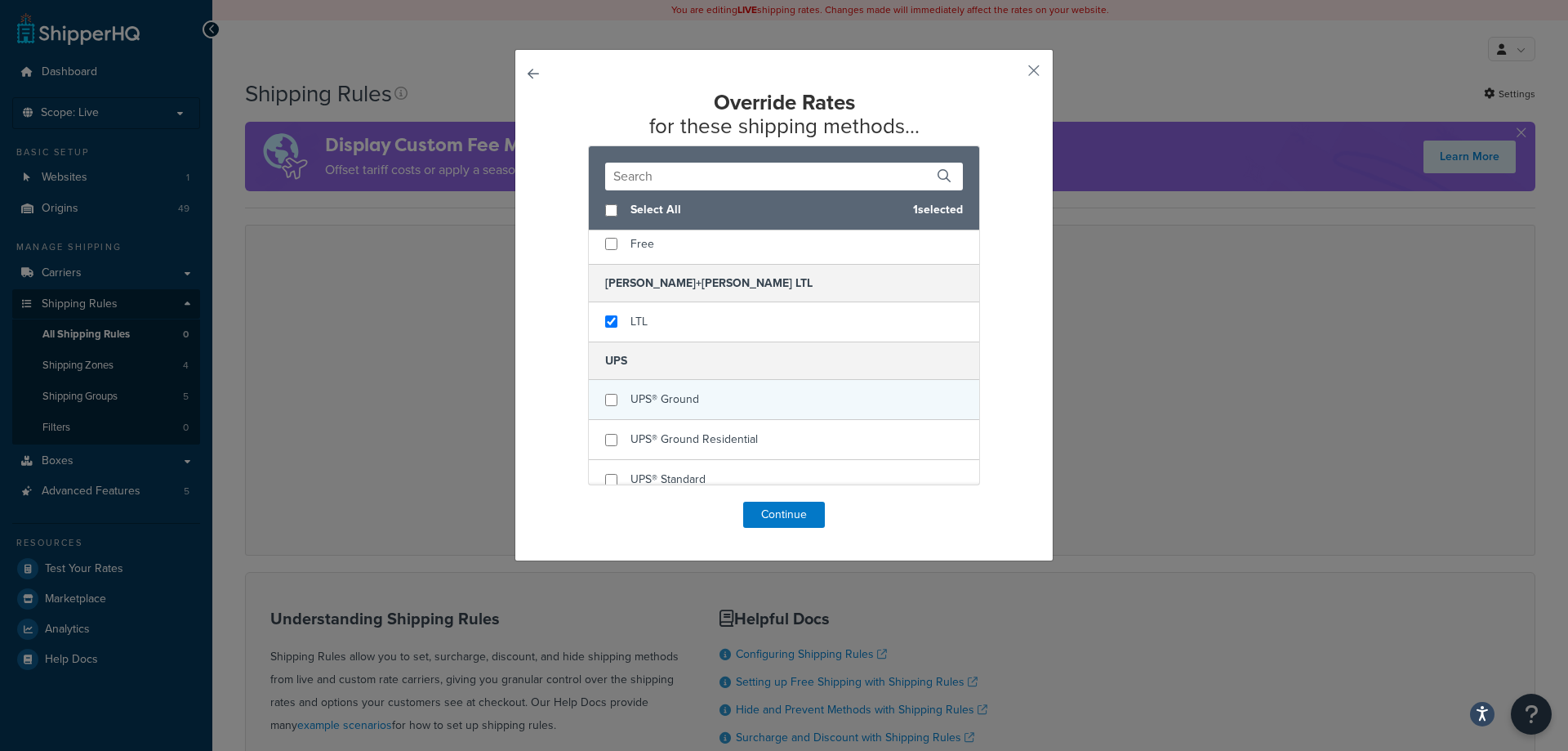
scroll to position [82, 0]
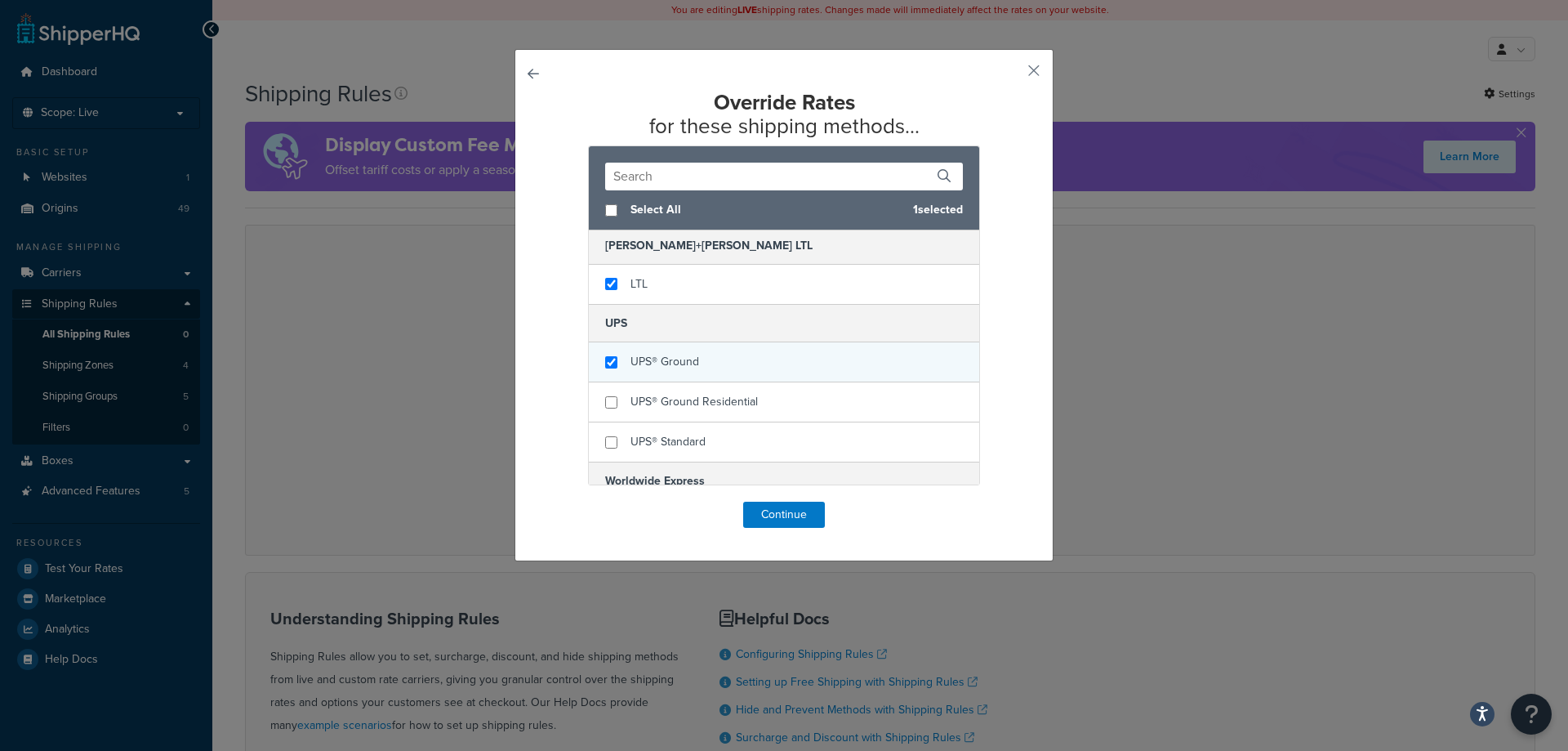
checkbox input "true"
click at [697, 371] on div "UPS® Ground" at bounding box center [783, 362] width 390 height 40
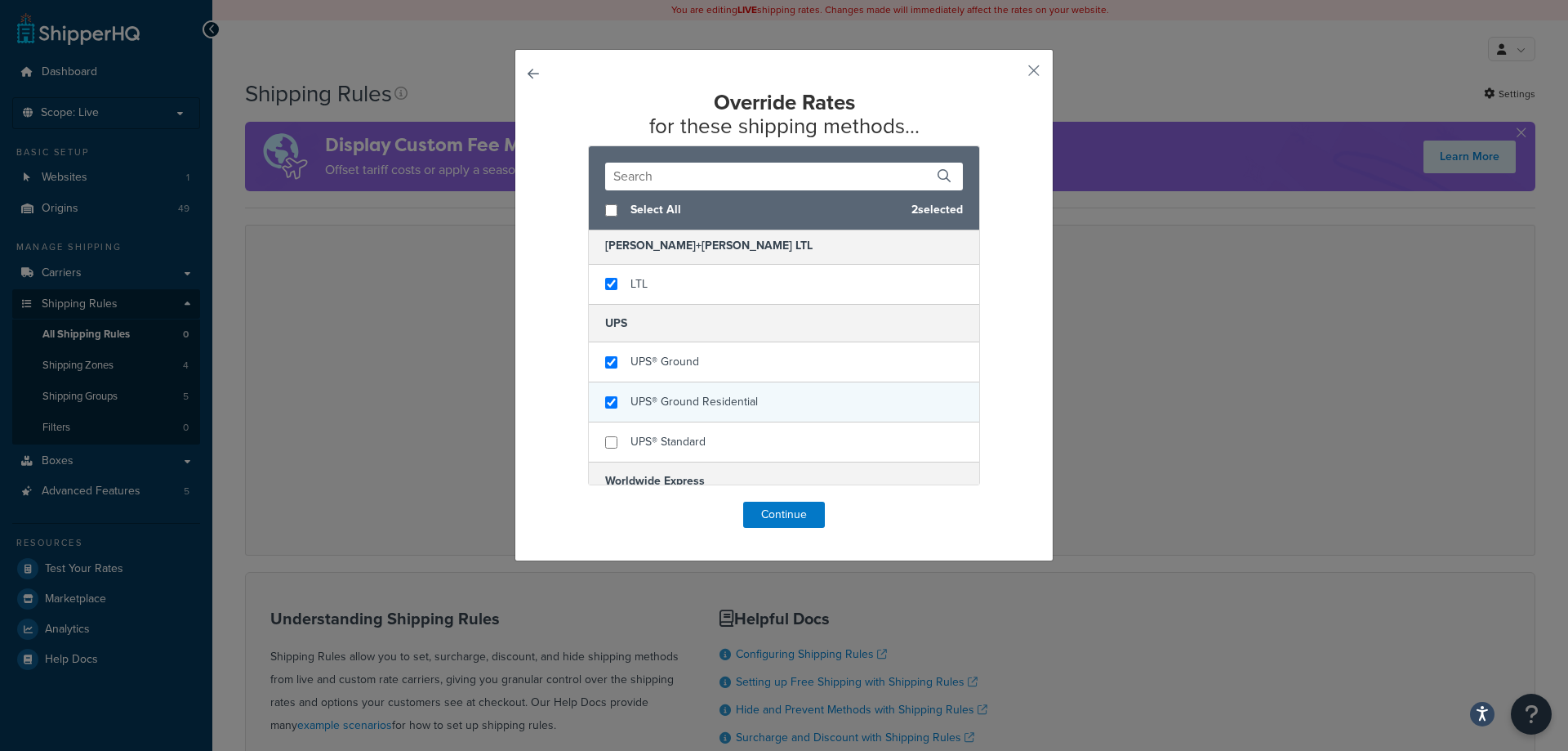
checkbox input "true"
click at [690, 396] on span "UPS® Ground Residential" at bounding box center [695, 401] width 127 height 18
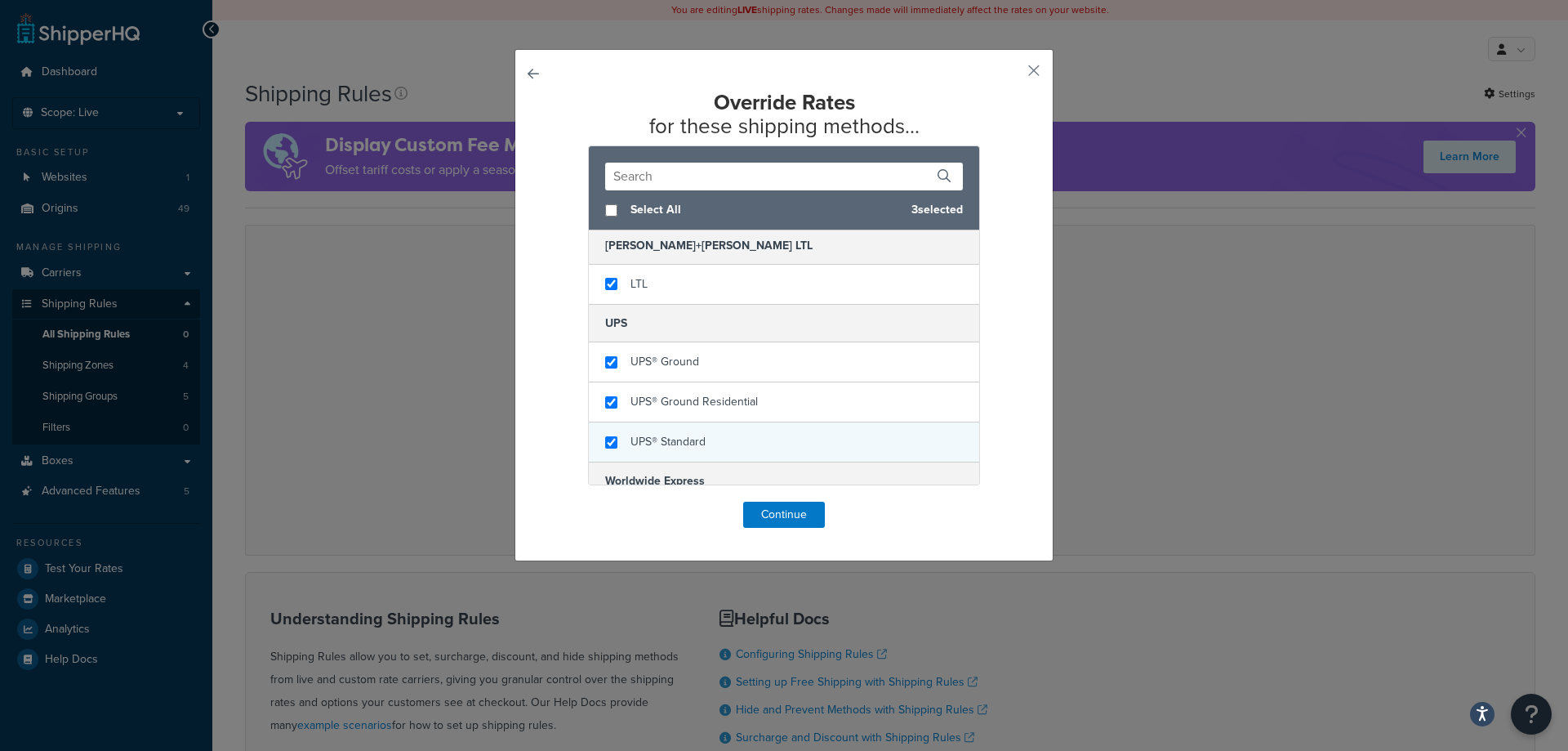
checkbox input "true"
click at [682, 436] on span "UPS® Standard" at bounding box center [668, 441] width 75 height 18
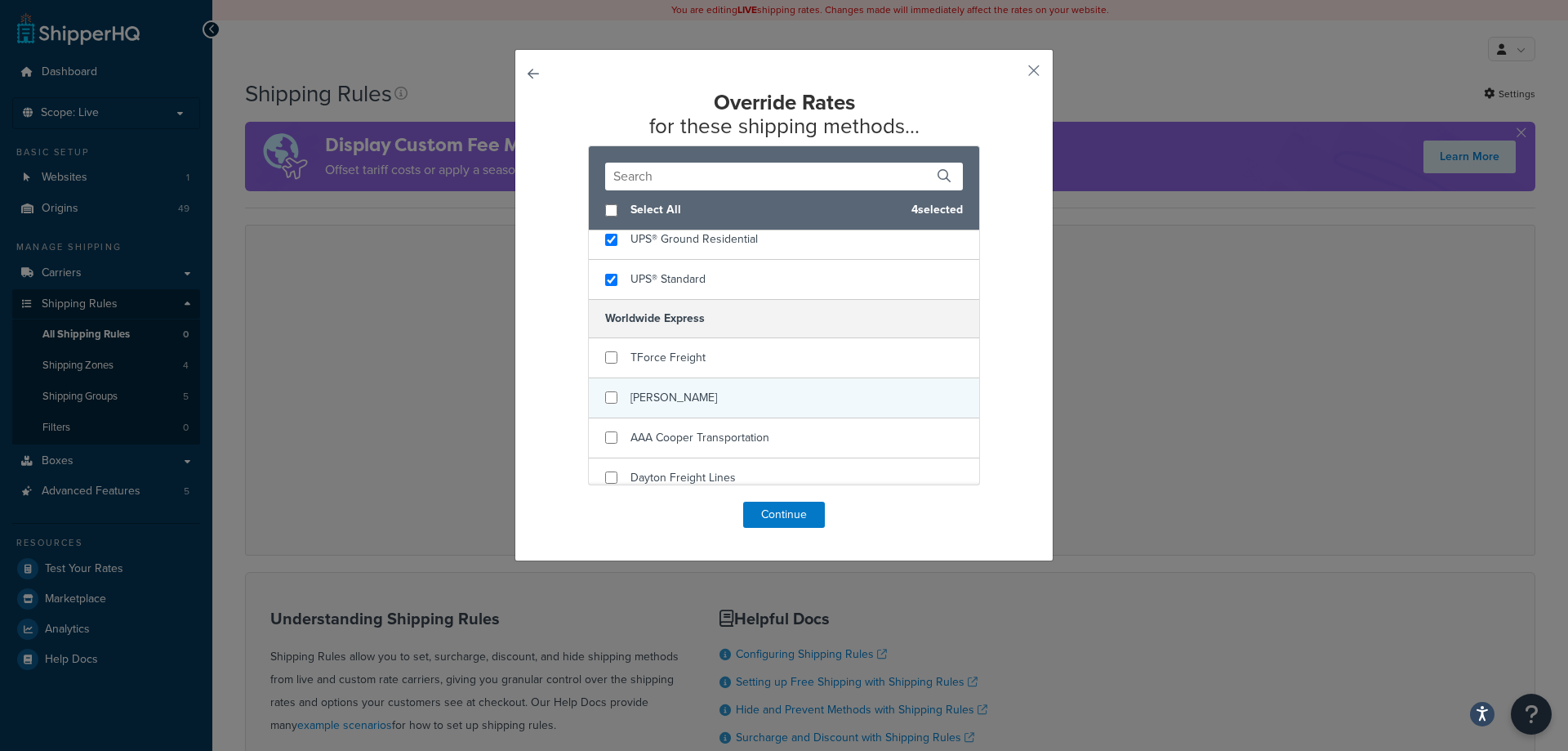
scroll to position [245, 0]
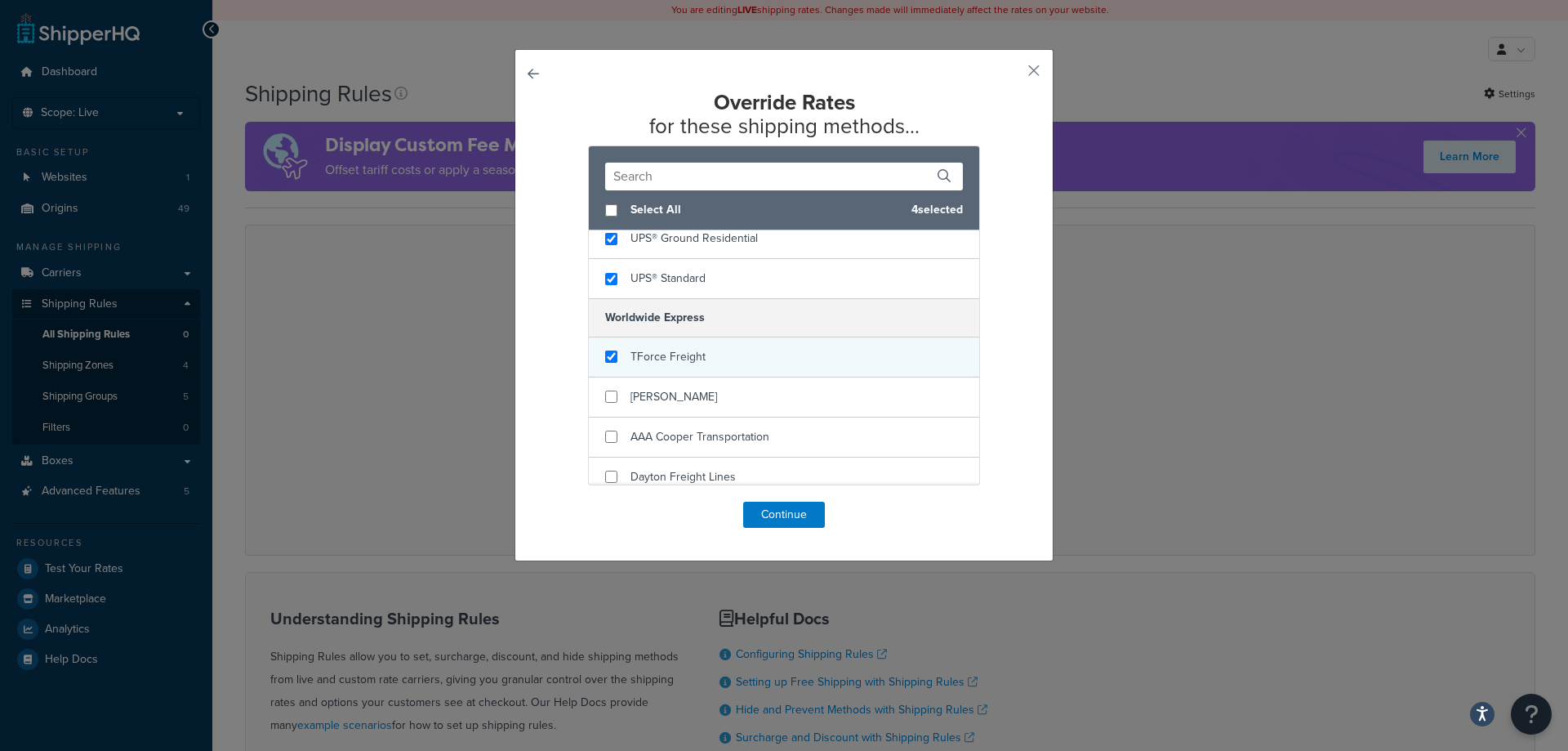
checkbox input "true"
click at [693, 367] on div "TForce Freight" at bounding box center [668, 357] width 75 height 23
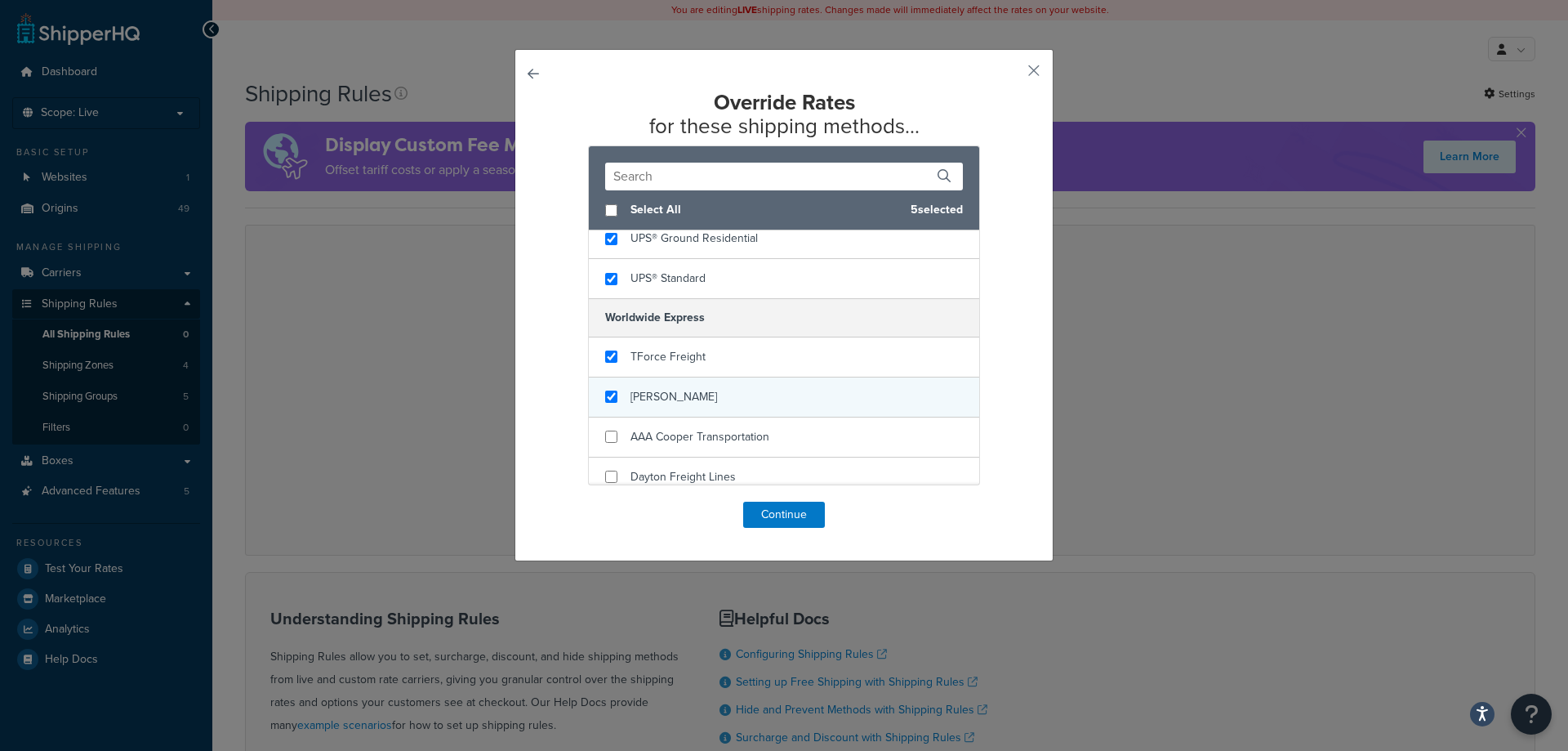
checkbox input "true"
click at [687, 394] on div "SAIA" at bounding box center [783, 397] width 390 height 40
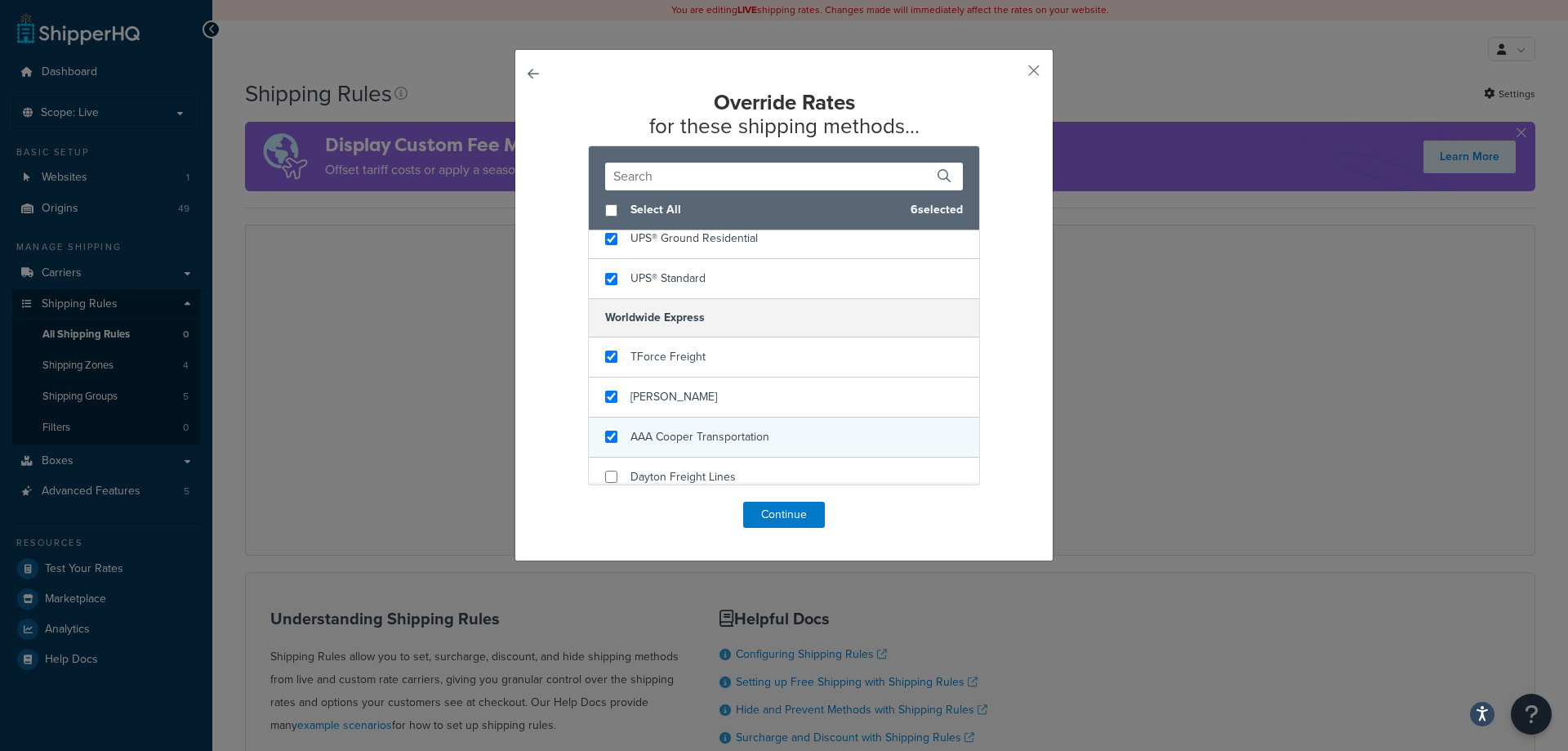
checkbox input "true"
click at [685, 423] on div "AAA Cooper Transportation" at bounding box center [783, 437] width 390 height 40
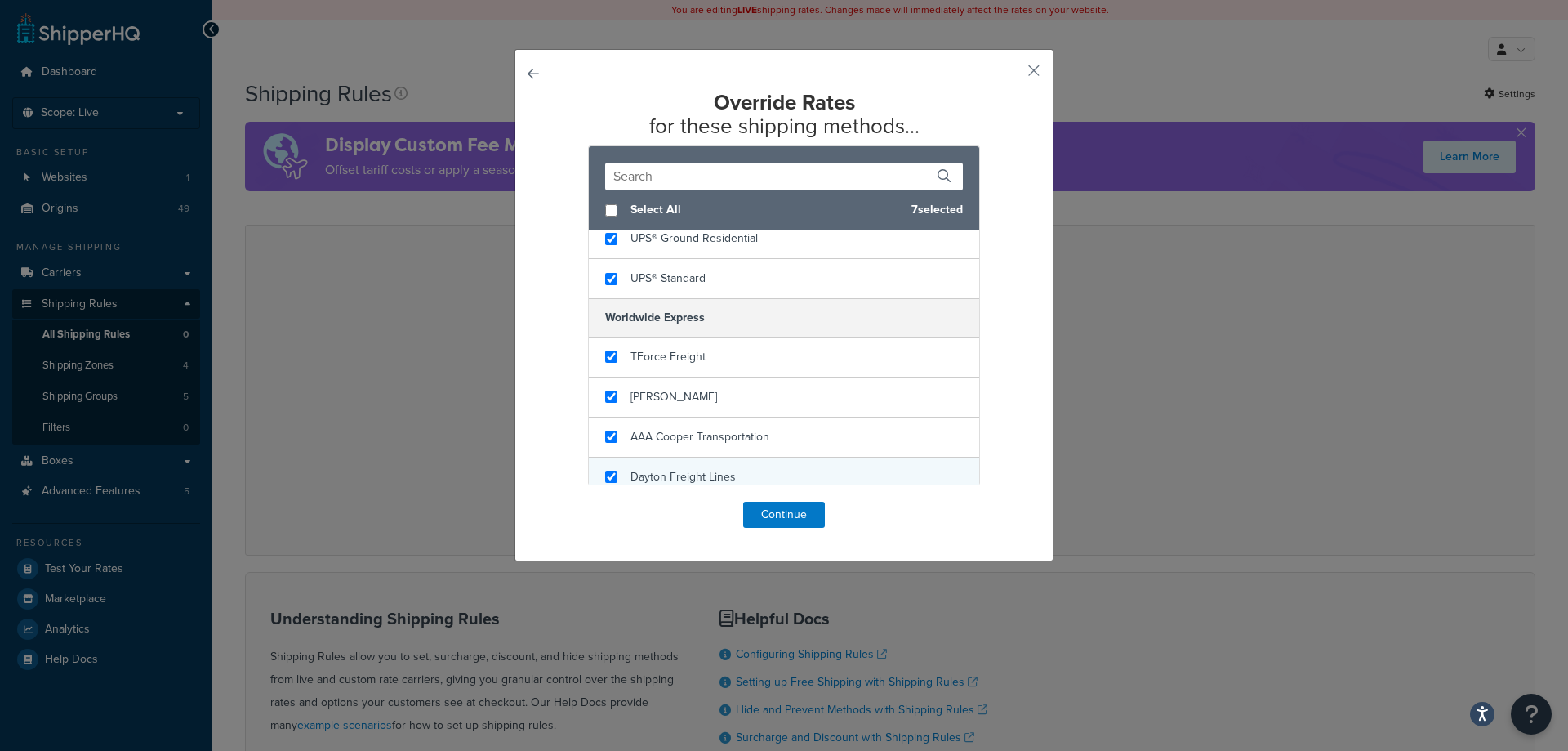
checkbox input "true"
click at [701, 463] on div "Dayton Freight Lines" at bounding box center [783, 477] width 390 height 40
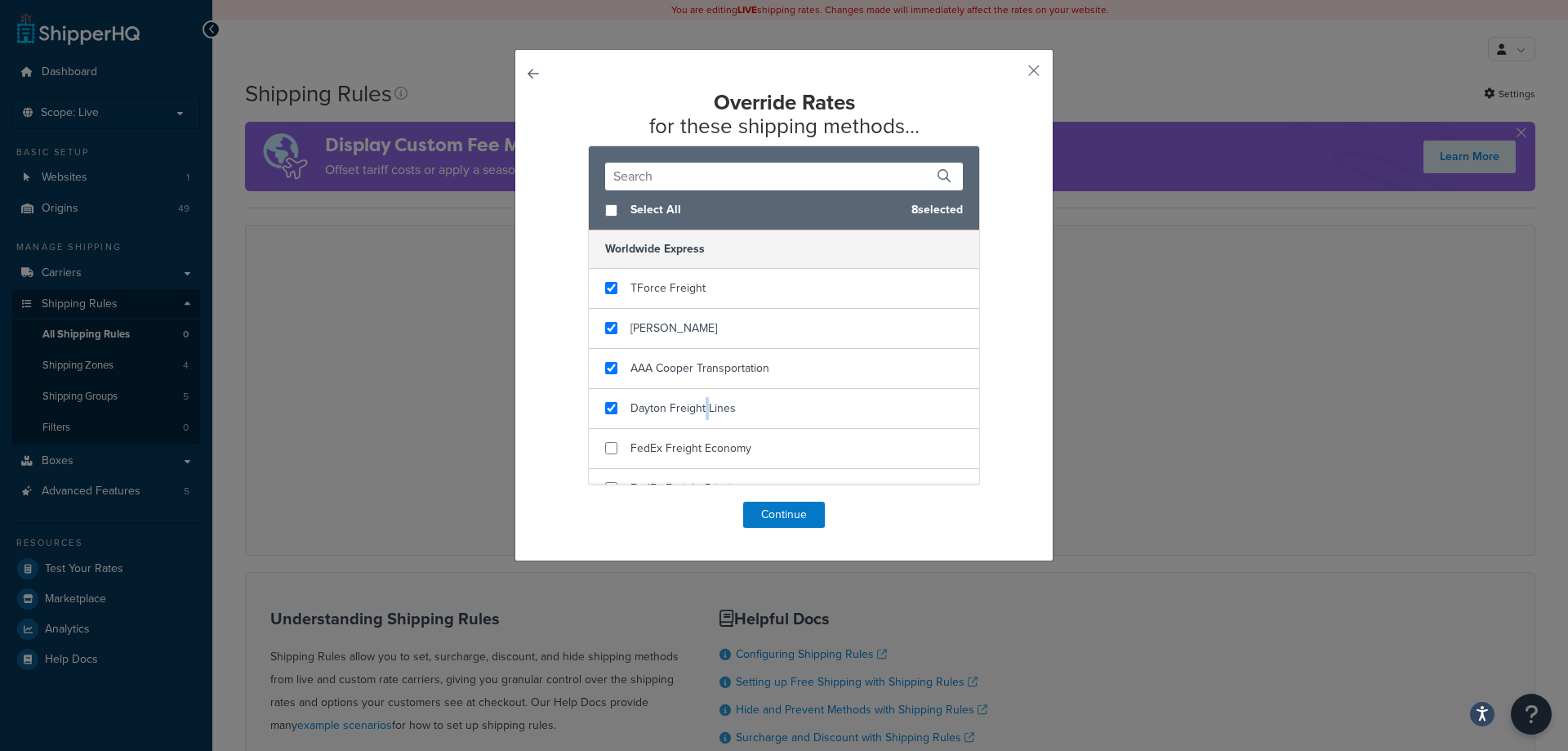
scroll to position [409, 0]
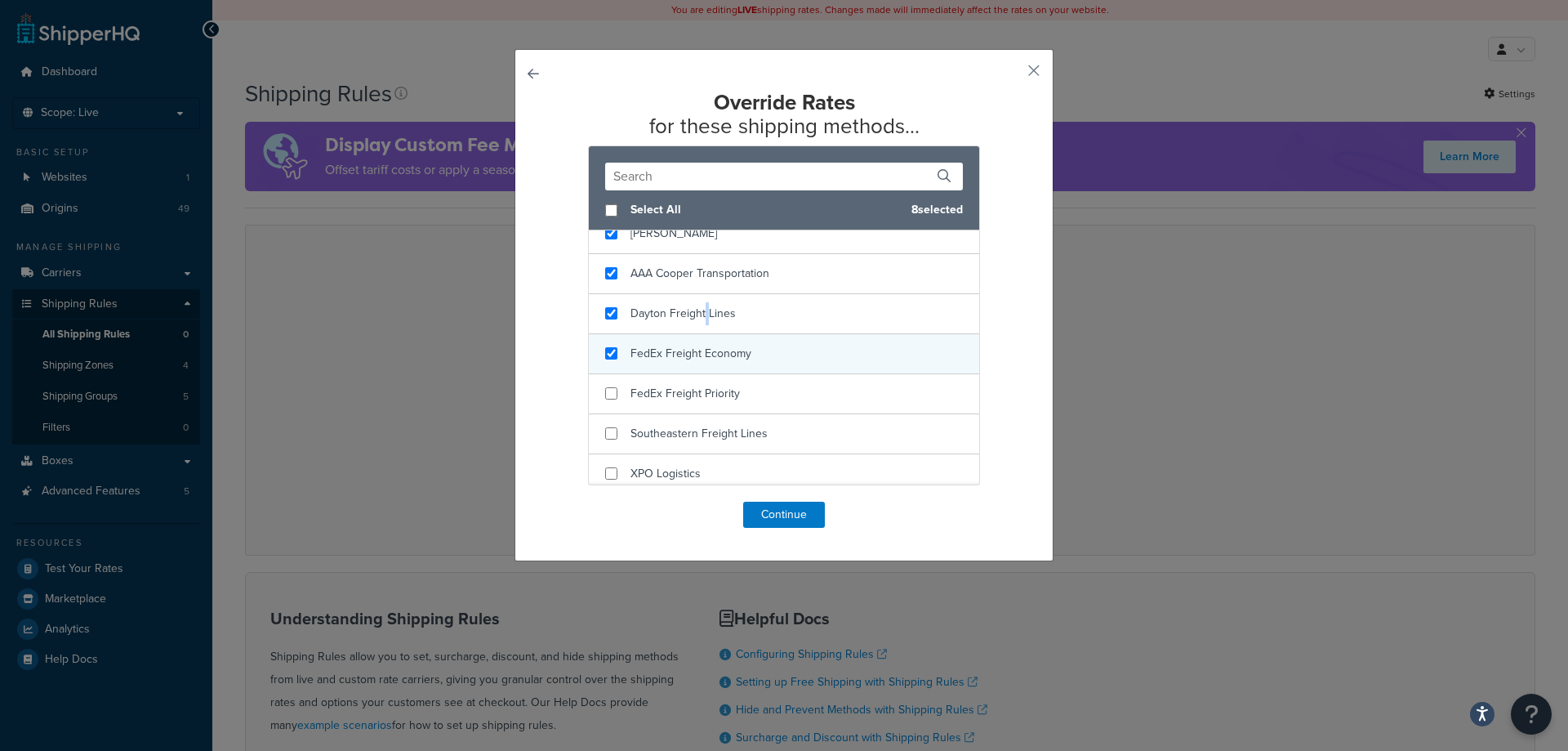
checkbox input "true"
click at [719, 357] on span "FedEx Freight Economy" at bounding box center [691, 353] width 121 height 18
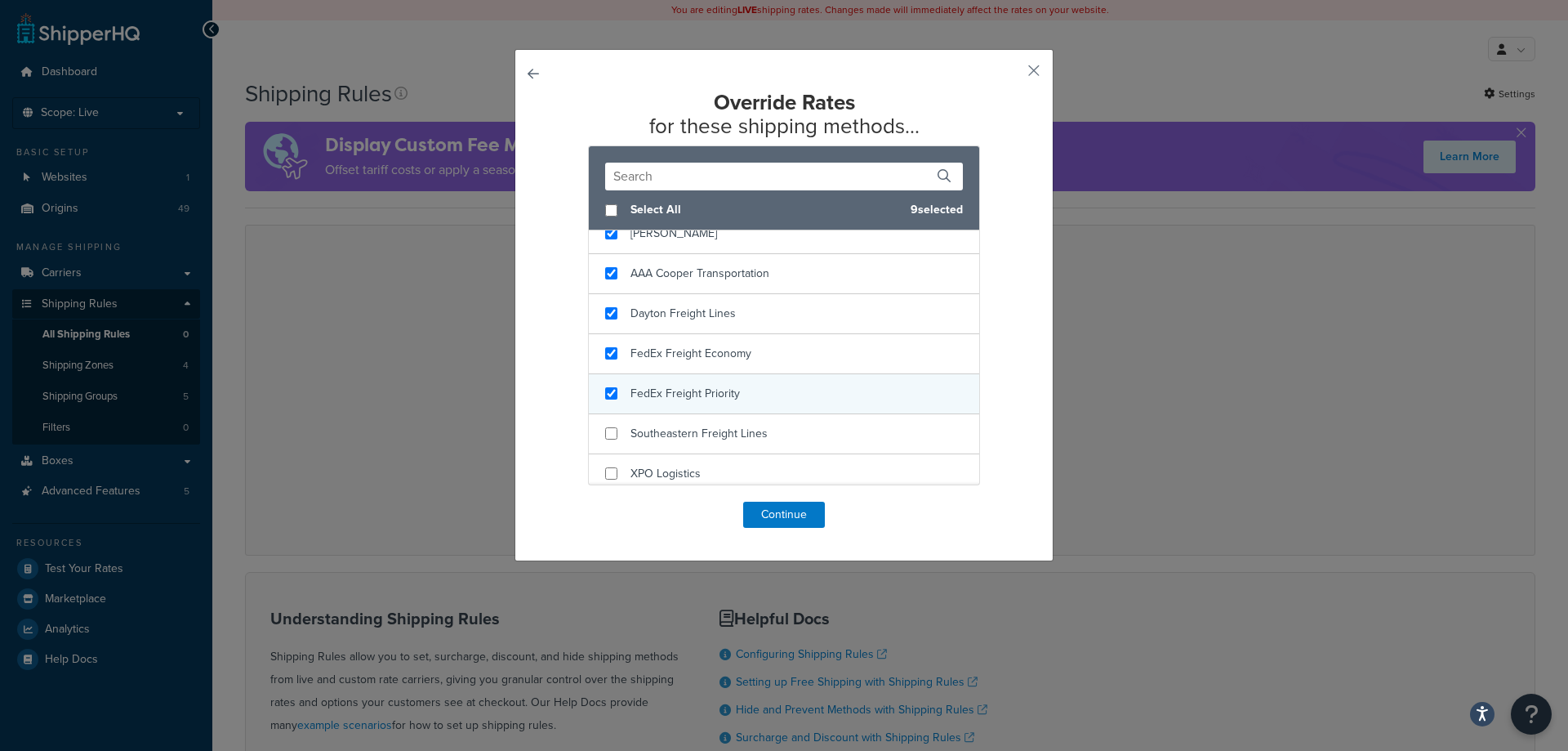
checkbox input "true"
click at [720, 395] on span "FedEx Freight Priority" at bounding box center [685, 393] width 110 height 18
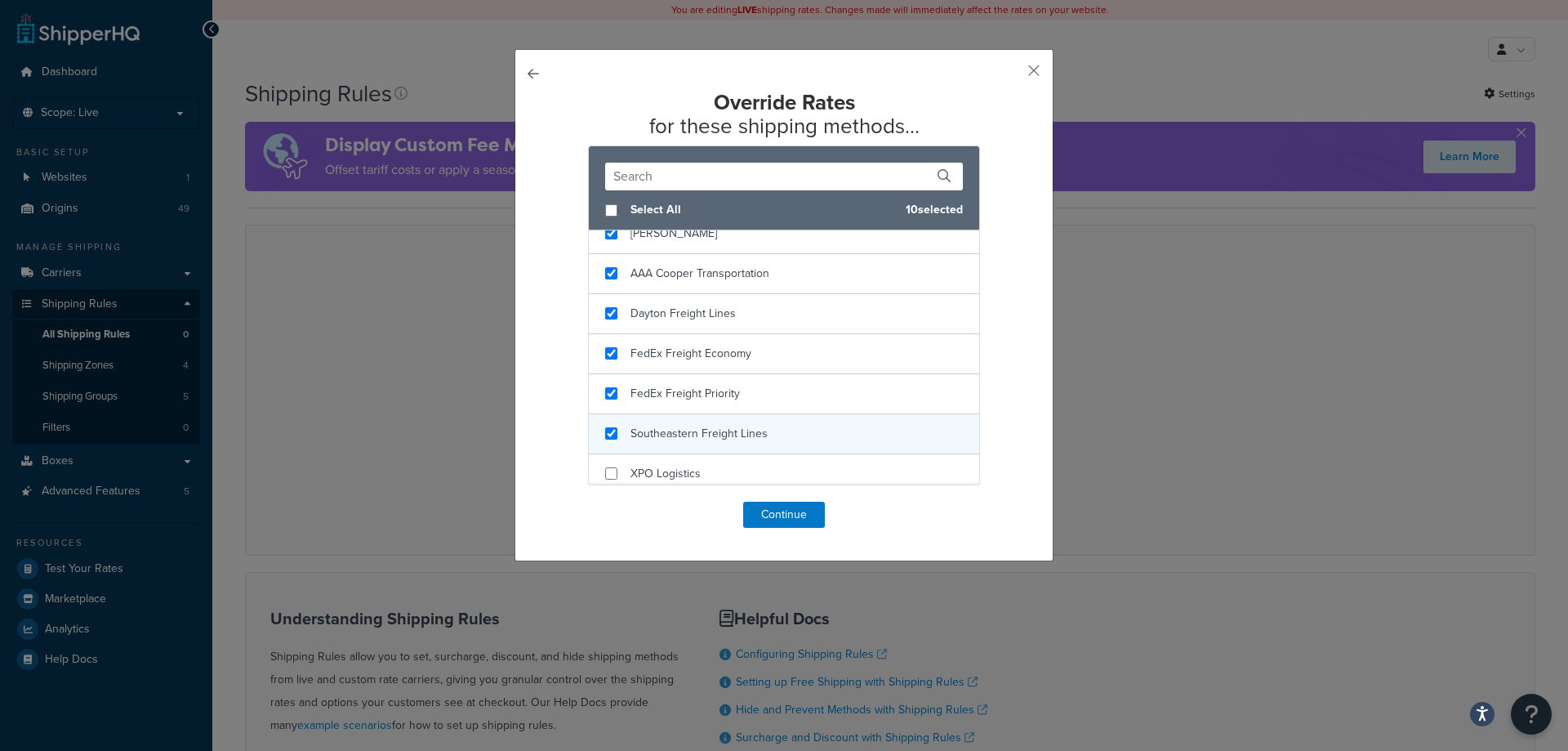
checkbox input "true"
drag, startPoint x: 713, startPoint y: 439, endPoint x: 709, endPoint y: 453, distance: 14.6
click at [710, 439] on span "Southeastern Freight Lines" at bounding box center [699, 433] width 137 height 18
checkbox input "true"
click at [707, 461] on div "XPO Logistics" at bounding box center [783, 473] width 390 height 40
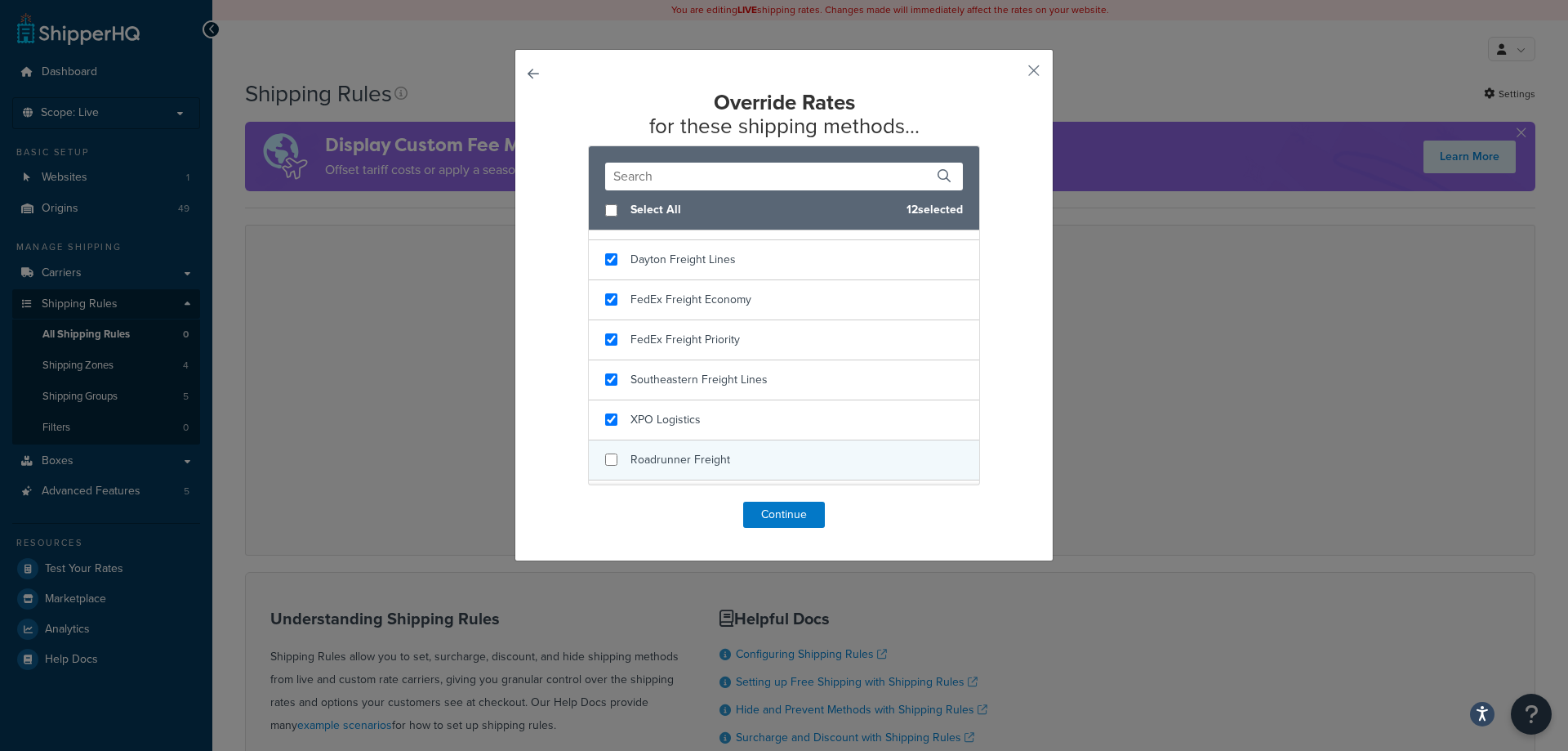
scroll to position [538, 0]
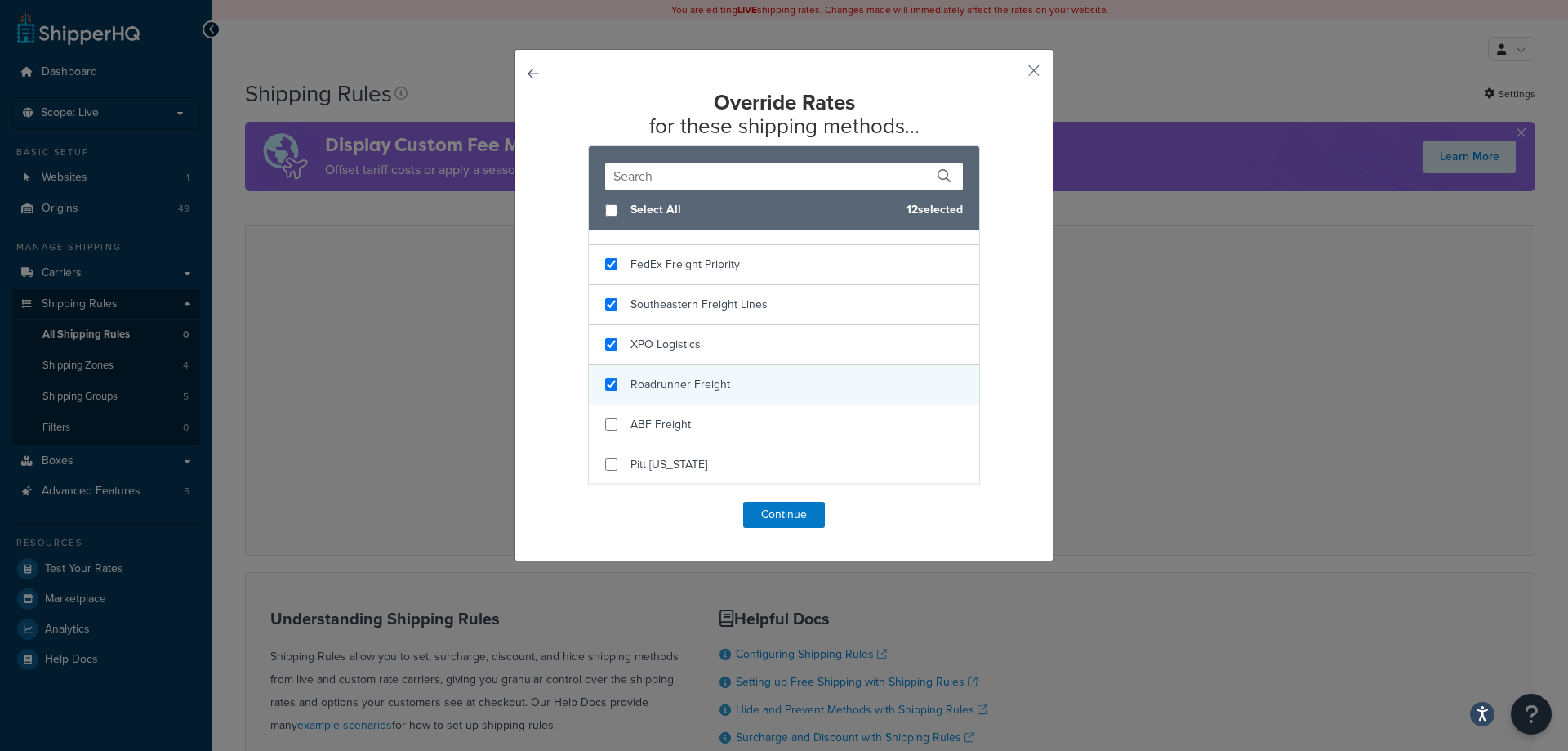
checkbox input "true"
click at [728, 380] on div "Roadrunner Freight" at bounding box center [783, 385] width 390 height 40
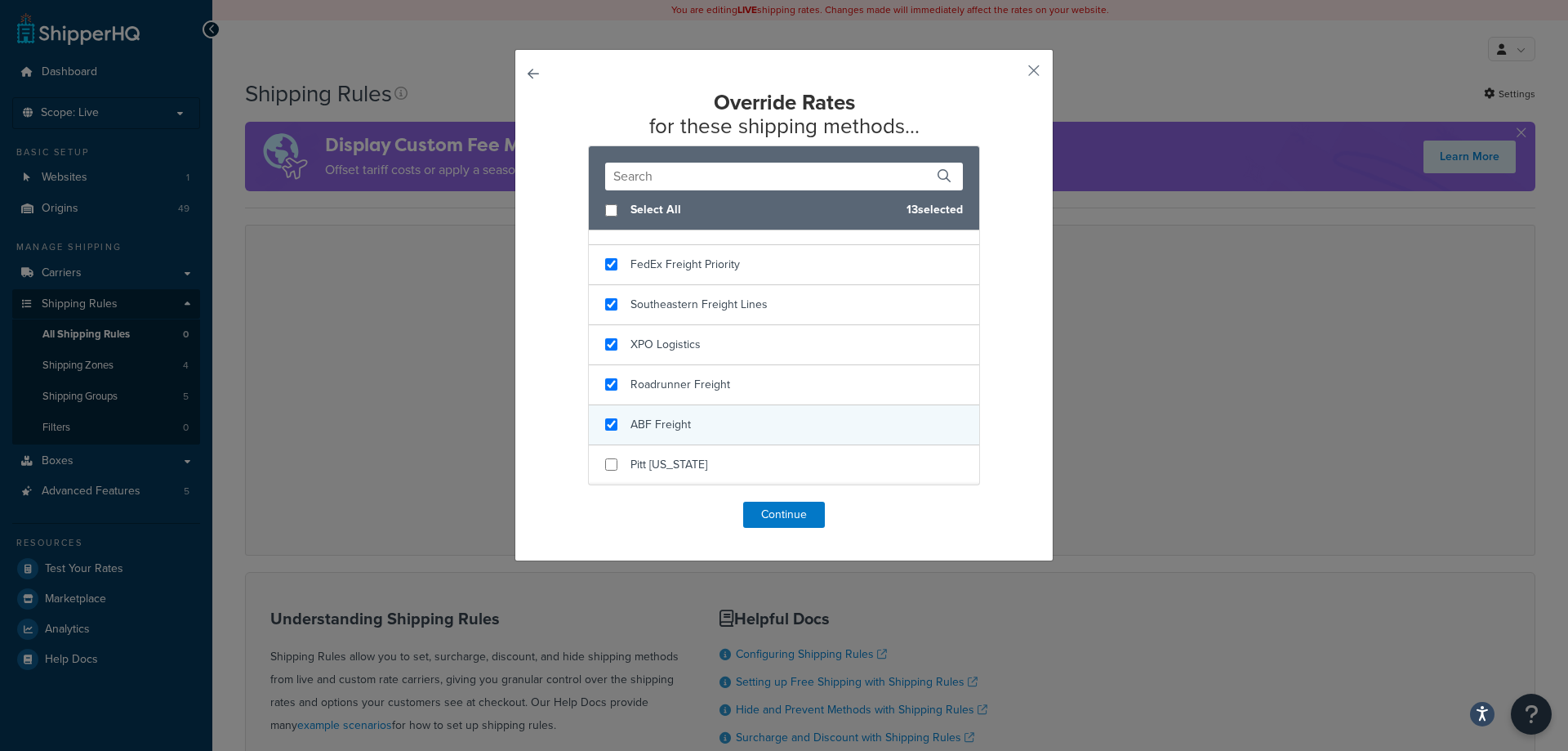
checkbox input "true"
drag, startPoint x: 721, startPoint y: 414, endPoint x: 719, endPoint y: 427, distance: 13.2
click at [720, 415] on div "ABF Freight" at bounding box center [783, 424] width 390 height 40
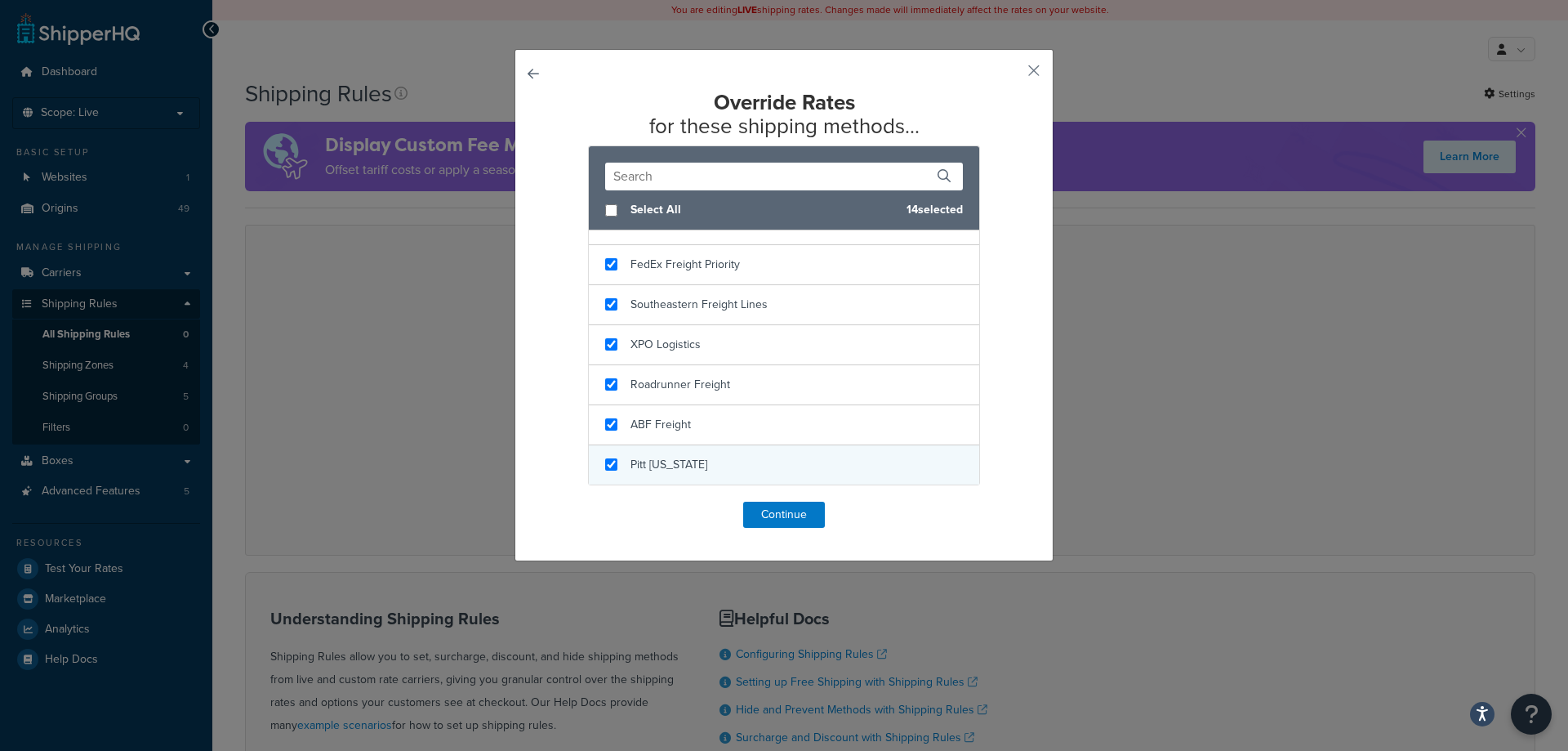
checkbox input "true"
click at [719, 457] on div "Pitt [US_STATE]" at bounding box center [783, 465] width 390 height 40
click at [766, 508] on button "Continue" at bounding box center [784, 515] width 82 height 26
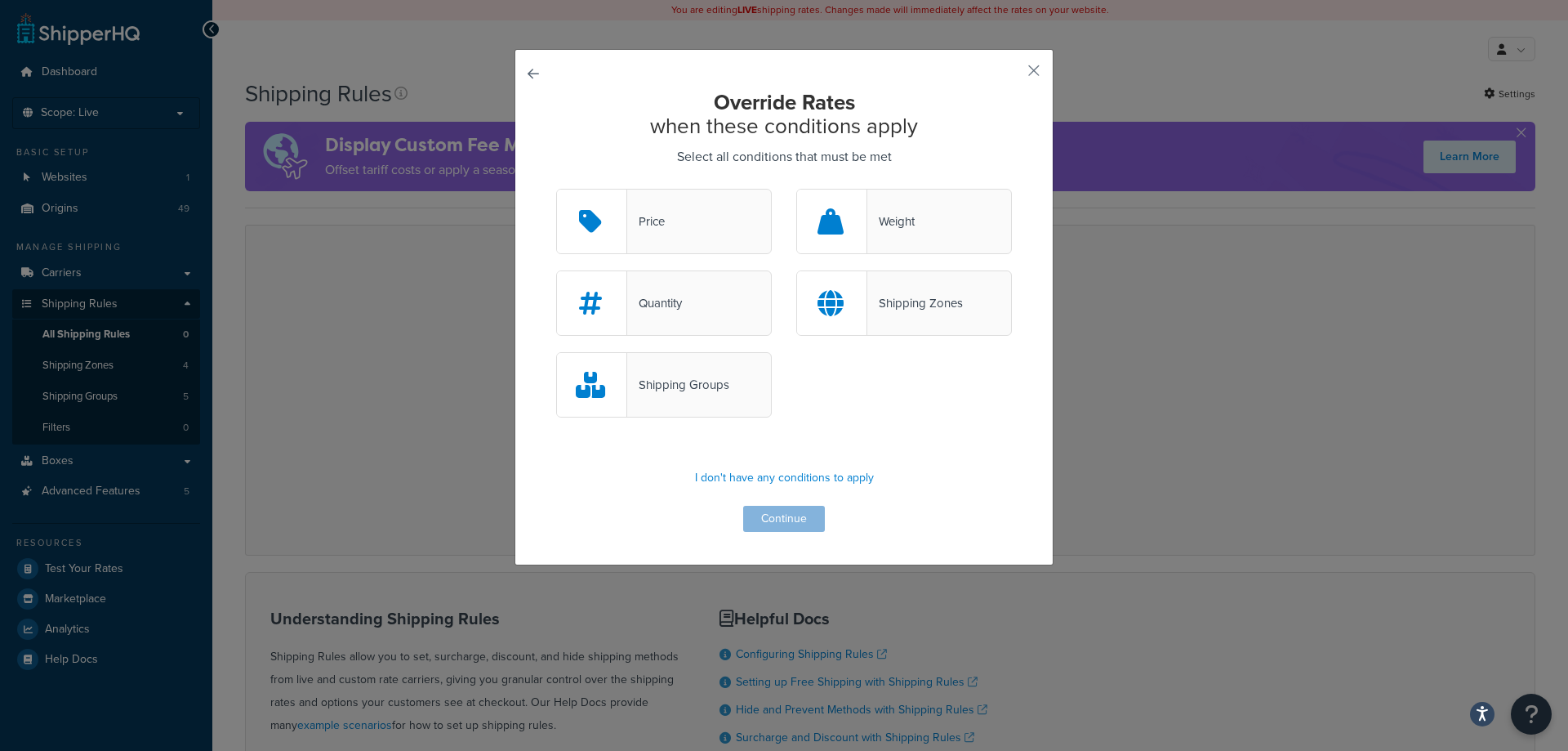
click at [760, 519] on div "Override Rates when these conditions apply Select all conditions that must be m…" at bounding box center [784, 311] width 456 height 441
click at [830, 478] on p "I don't have any conditions to apply" at bounding box center [784, 478] width 456 height 23
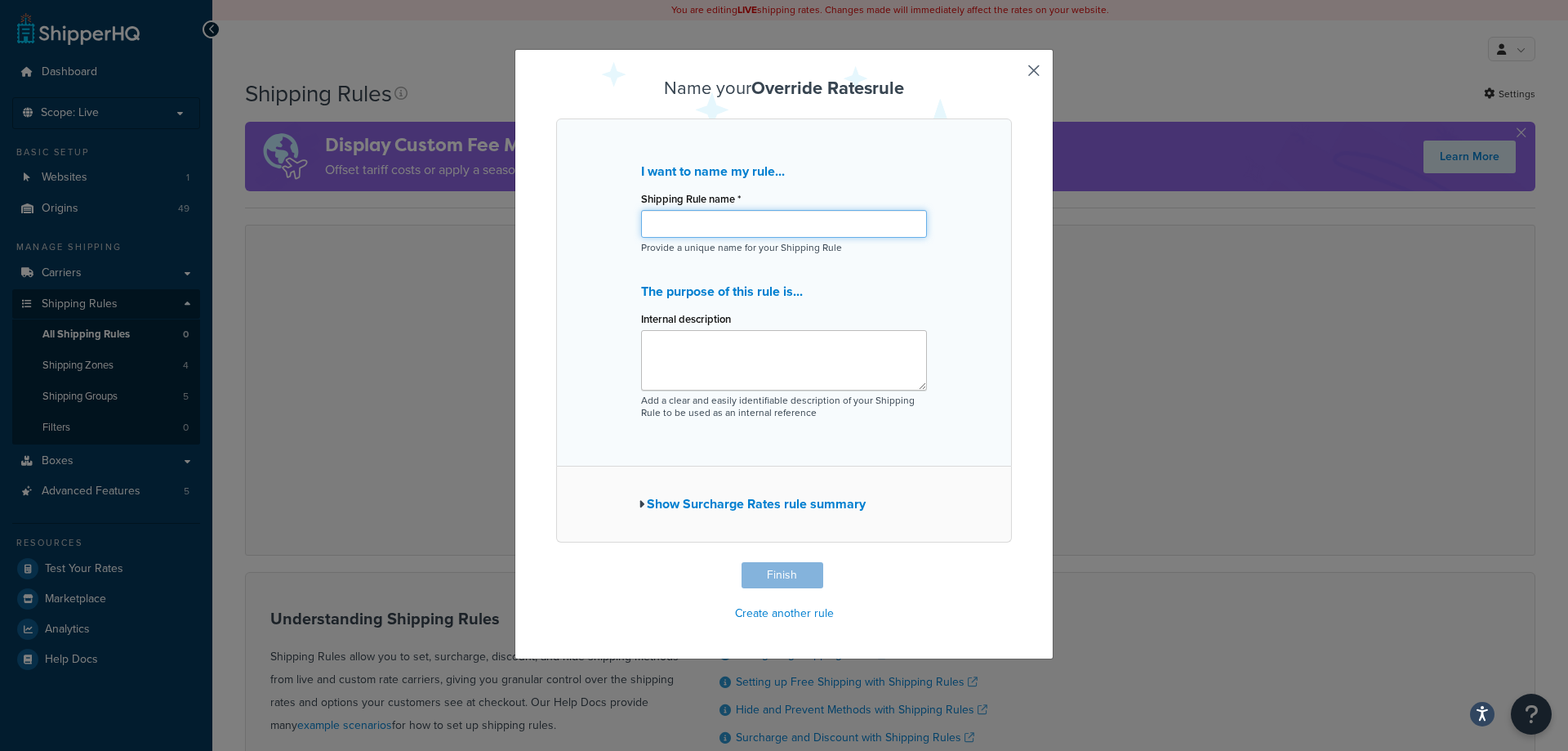
click at [807, 214] on input "Shipping Rule name *" at bounding box center [784, 224] width 286 height 28
type input "Large funnels fix shipping cost"
click at [778, 374] on textarea "Internal description" at bounding box center [784, 361] width 286 height 61
type textarea "Filat fee for funnels"
click at [754, 568] on button "Finish" at bounding box center [782, 575] width 82 height 26
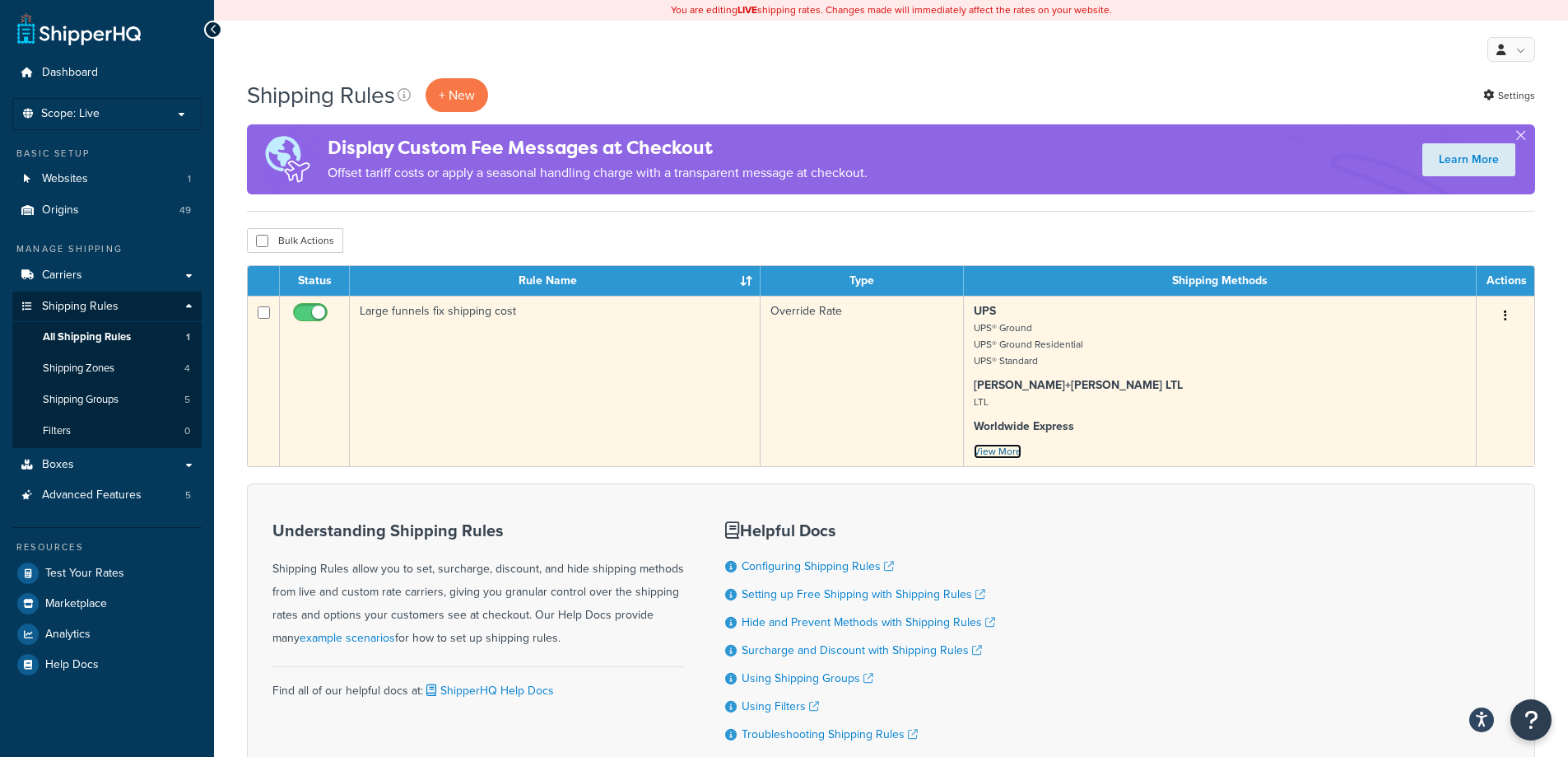
click at [995, 454] on link "View More" at bounding box center [997, 451] width 47 height 15
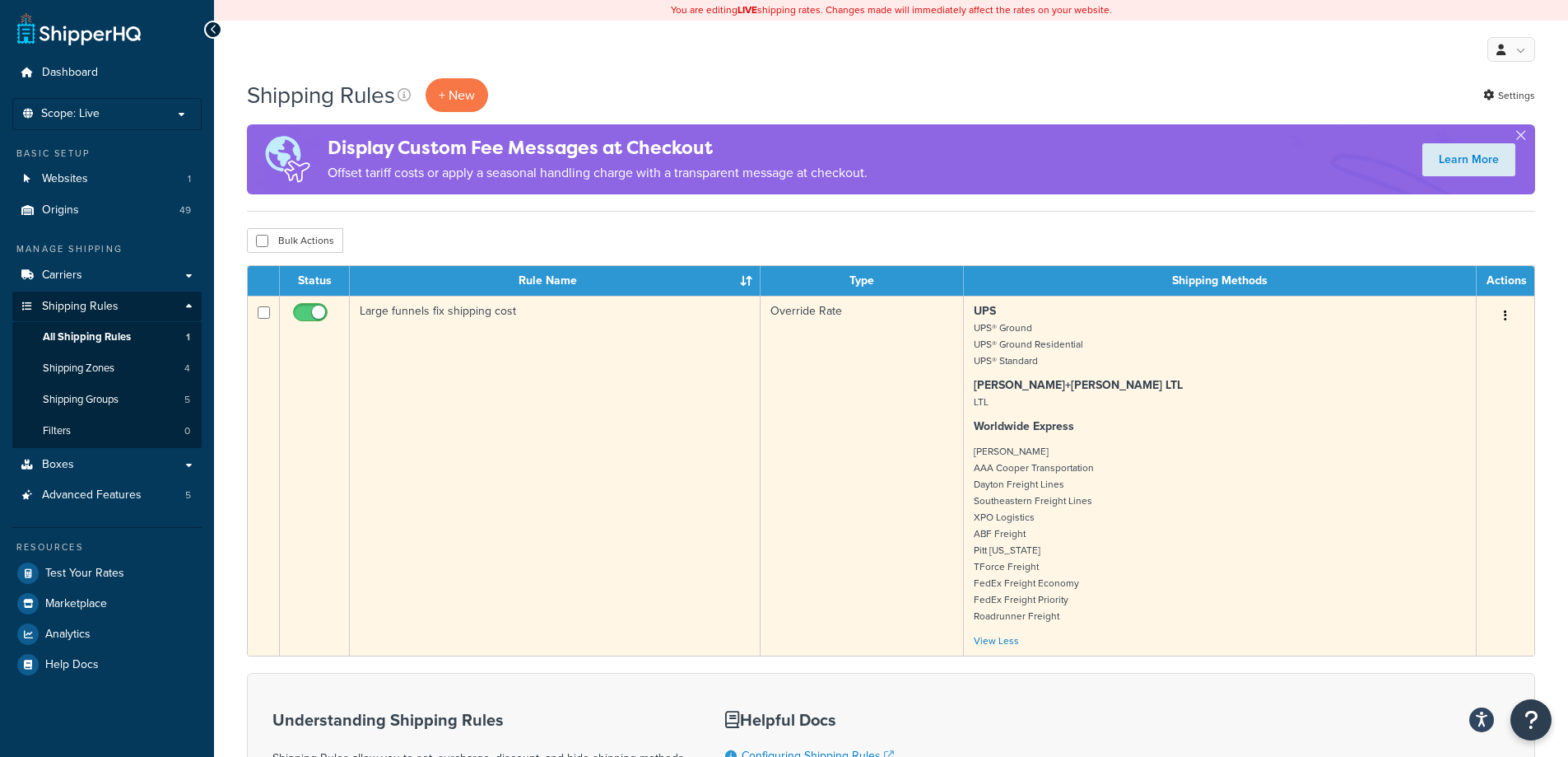
click at [510, 410] on td "Large funnels fix shipping cost" at bounding box center [555, 475] width 411 height 360
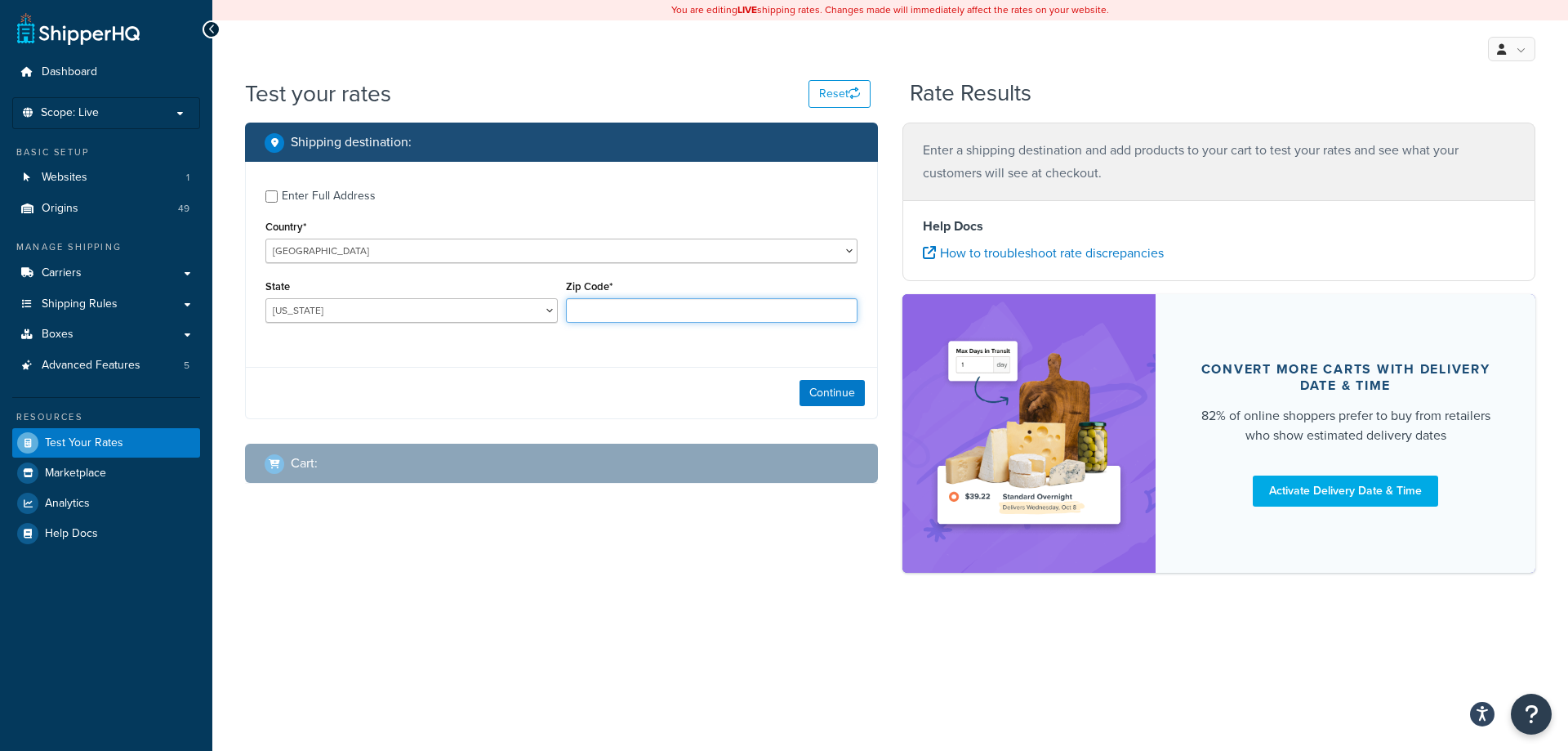
click at [589, 314] on input "Zip Code*" at bounding box center [712, 310] width 292 height 25
type input "28209"
select select "NC"
click at [839, 390] on button "Continue" at bounding box center [832, 393] width 65 height 26
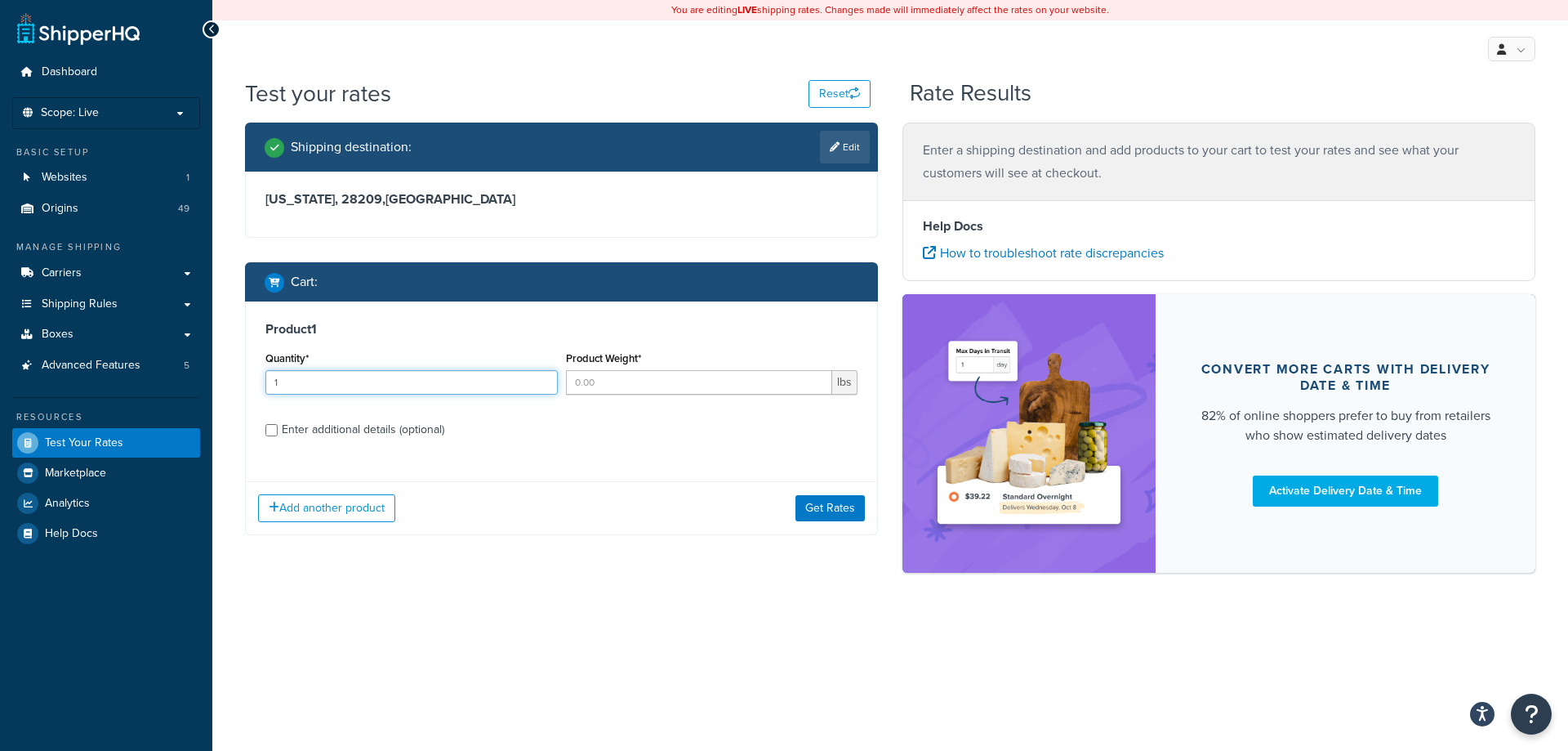
type input "1"
click at [538, 380] on input "1" at bounding box center [411, 382] width 292 height 25
click at [611, 386] on input "Product Weight*" at bounding box center [700, 382] width 267 height 25
type input "25"
click at [395, 424] on div "Enter additional details (optional)" at bounding box center [363, 429] width 162 height 23
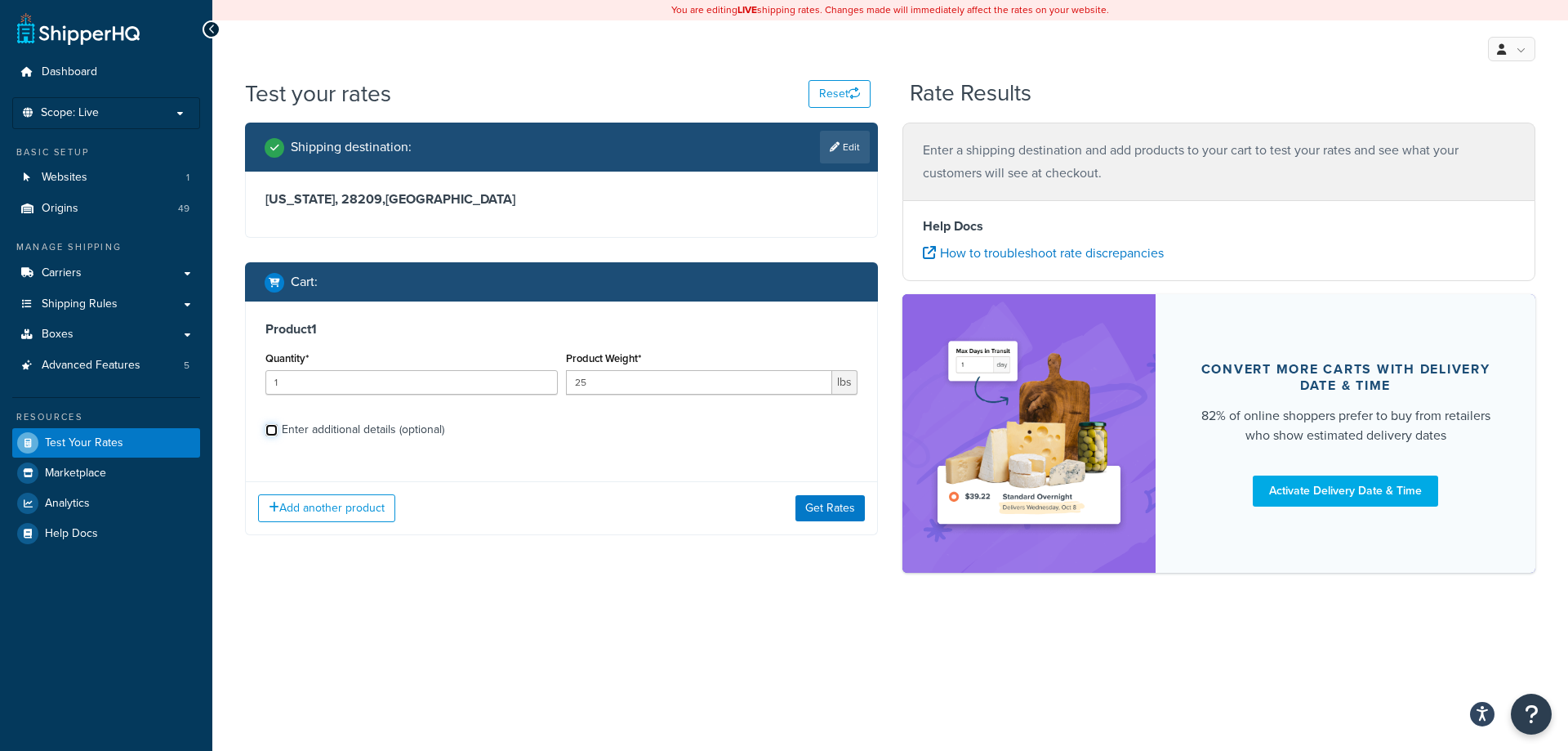
click at [278, 424] on input "Enter additional details (optional)" at bounding box center [271, 430] width 12 height 12
checkbox input "true"
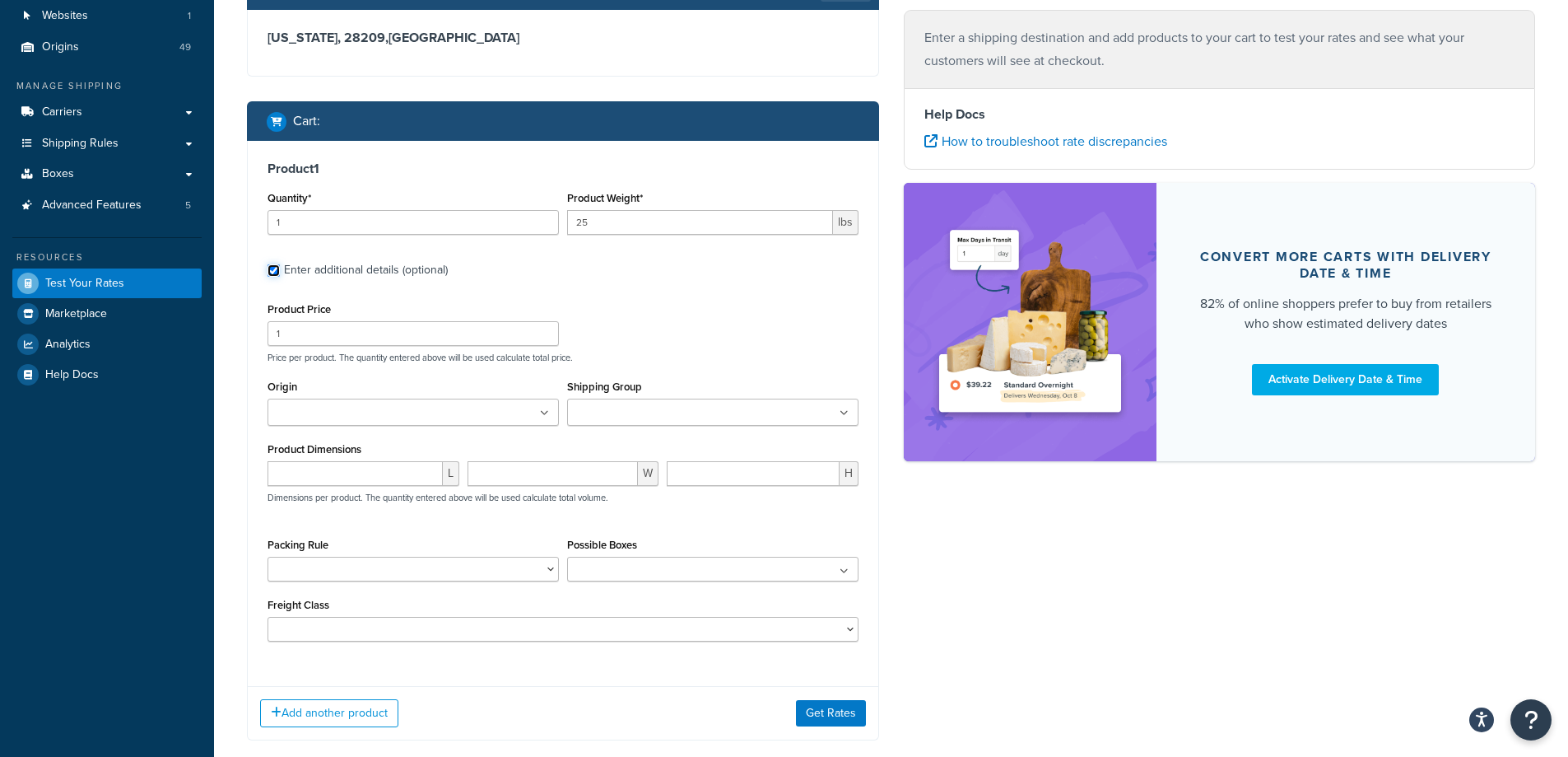
scroll to position [165, 0]
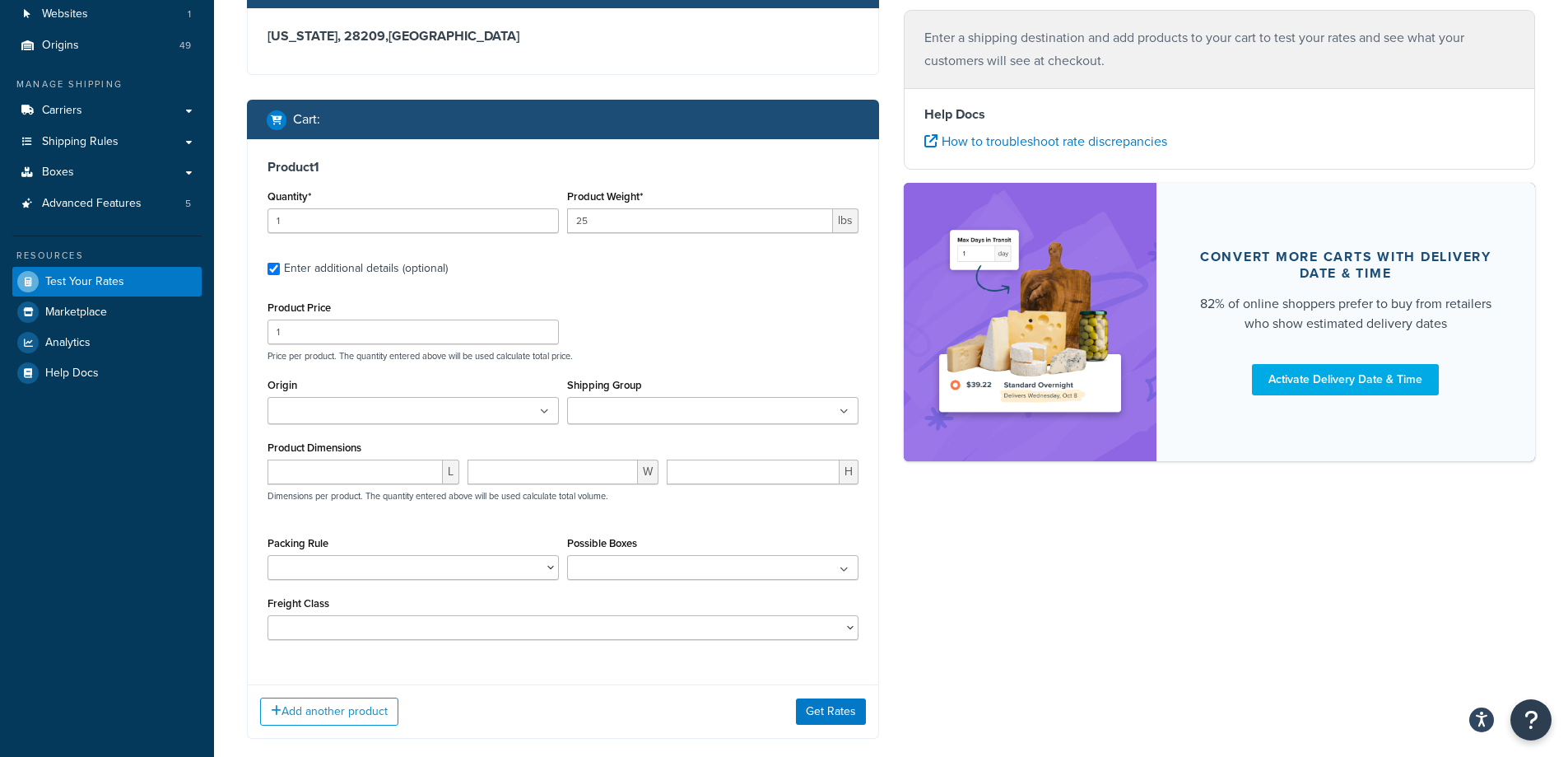
drag, startPoint x: 385, startPoint y: 395, endPoint x: 391, endPoint y: 407, distance: 13.4
click at [385, 397] on div "Origin Accuform Action Pump Airsea Ampco asecos-us Basco Bayhead Beckson BriskH…" at bounding box center [413, 399] width 291 height 50
click at [391, 407] on input "Origin" at bounding box center [345, 411] width 146 height 18
type input "denios"
click at [625, 345] on div "Product Price 1 Price per product. The quantity entered above will be used calc…" at bounding box center [562, 329] width 600 height 65
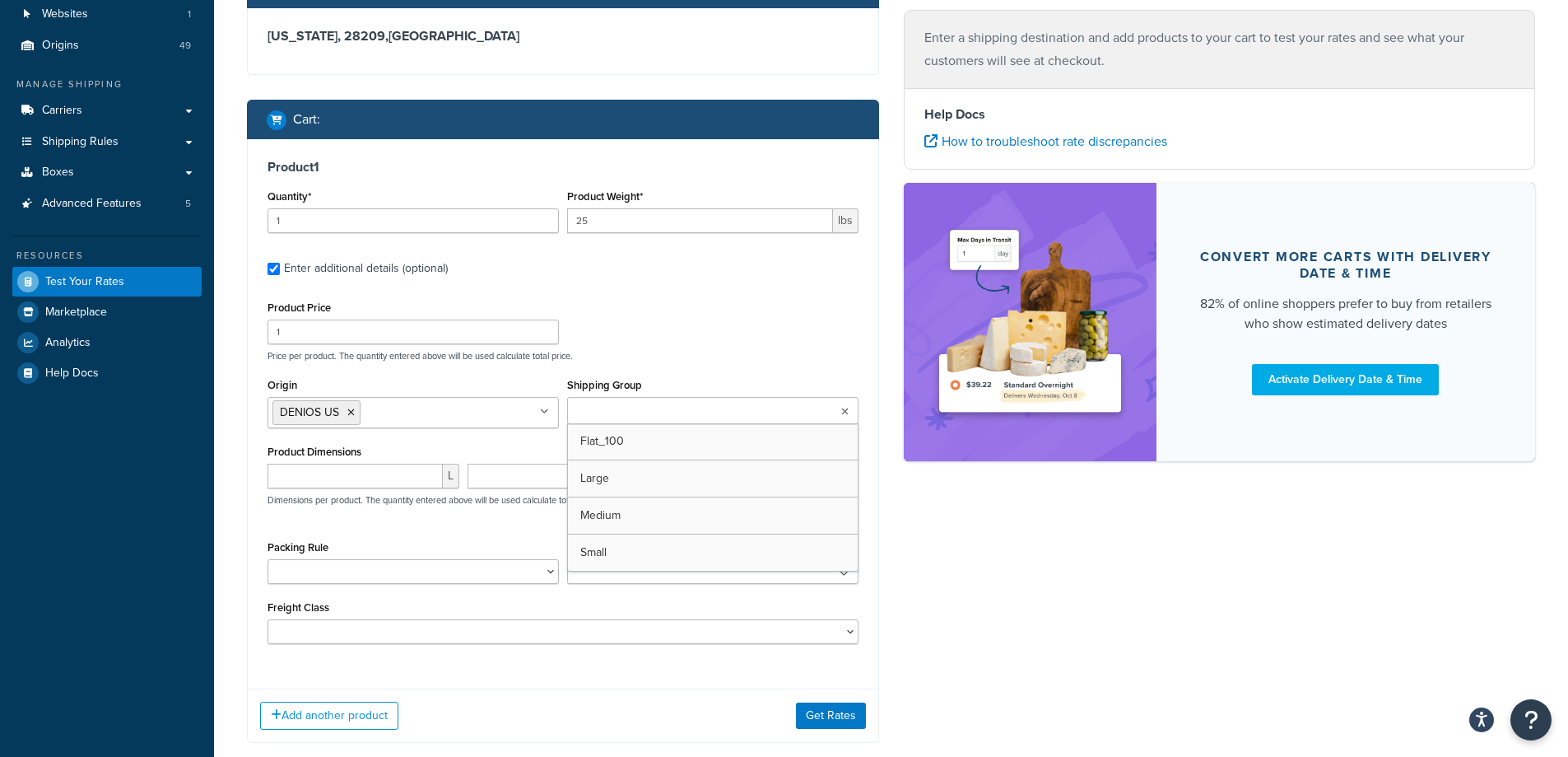
click at [643, 411] on input "Shipping Group" at bounding box center [644, 411] width 146 height 18
click at [682, 312] on div "Product Price 1 Price per product. The quantity entered above will be used calc…" at bounding box center [562, 329] width 600 height 65
click at [416, 472] on input "number" at bounding box center [355, 476] width 176 height 25
type input "55"
type input "50"
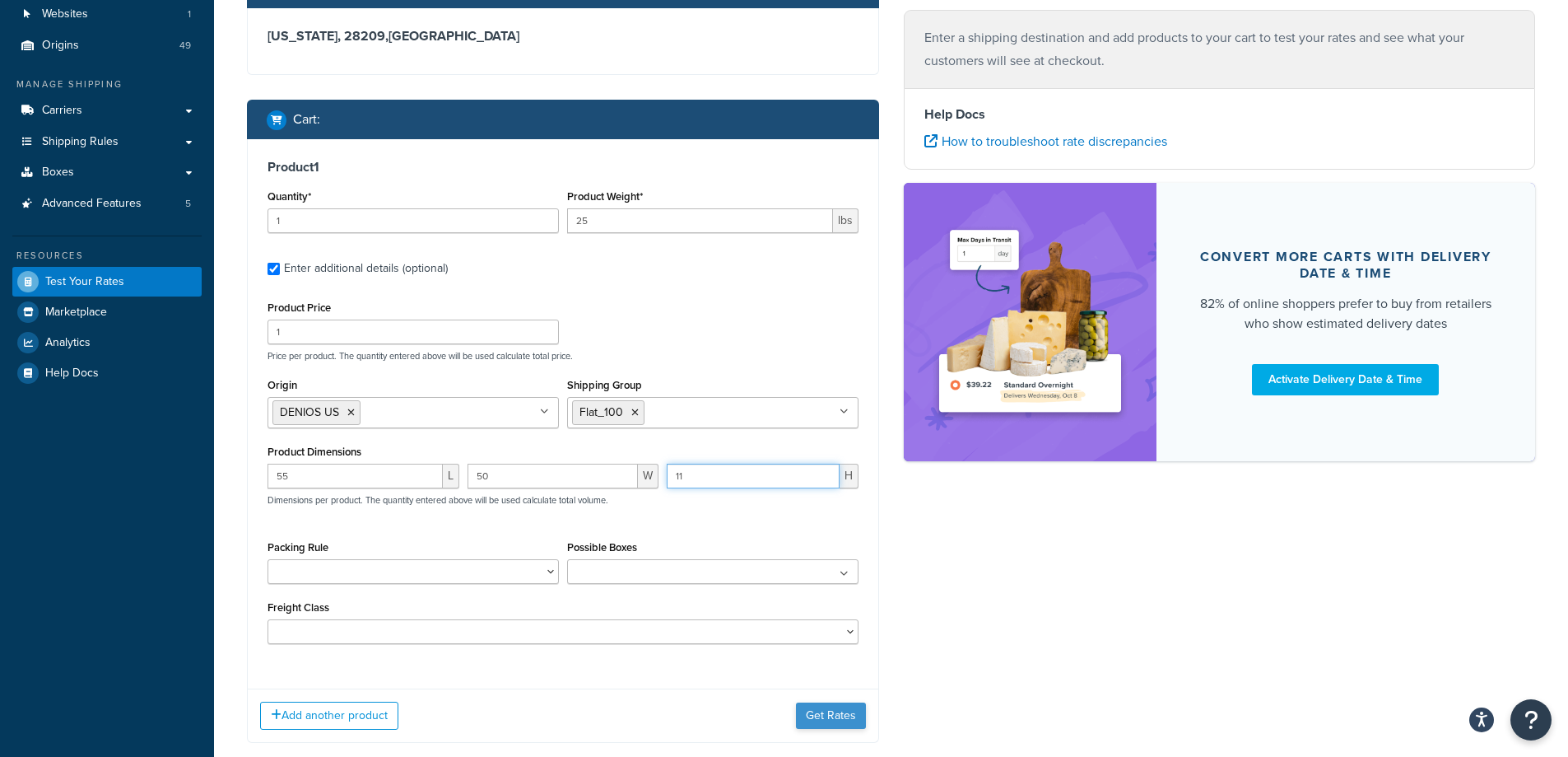
type input "11"
click at [833, 713] on button "Get Rates" at bounding box center [830, 715] width 70 height 26
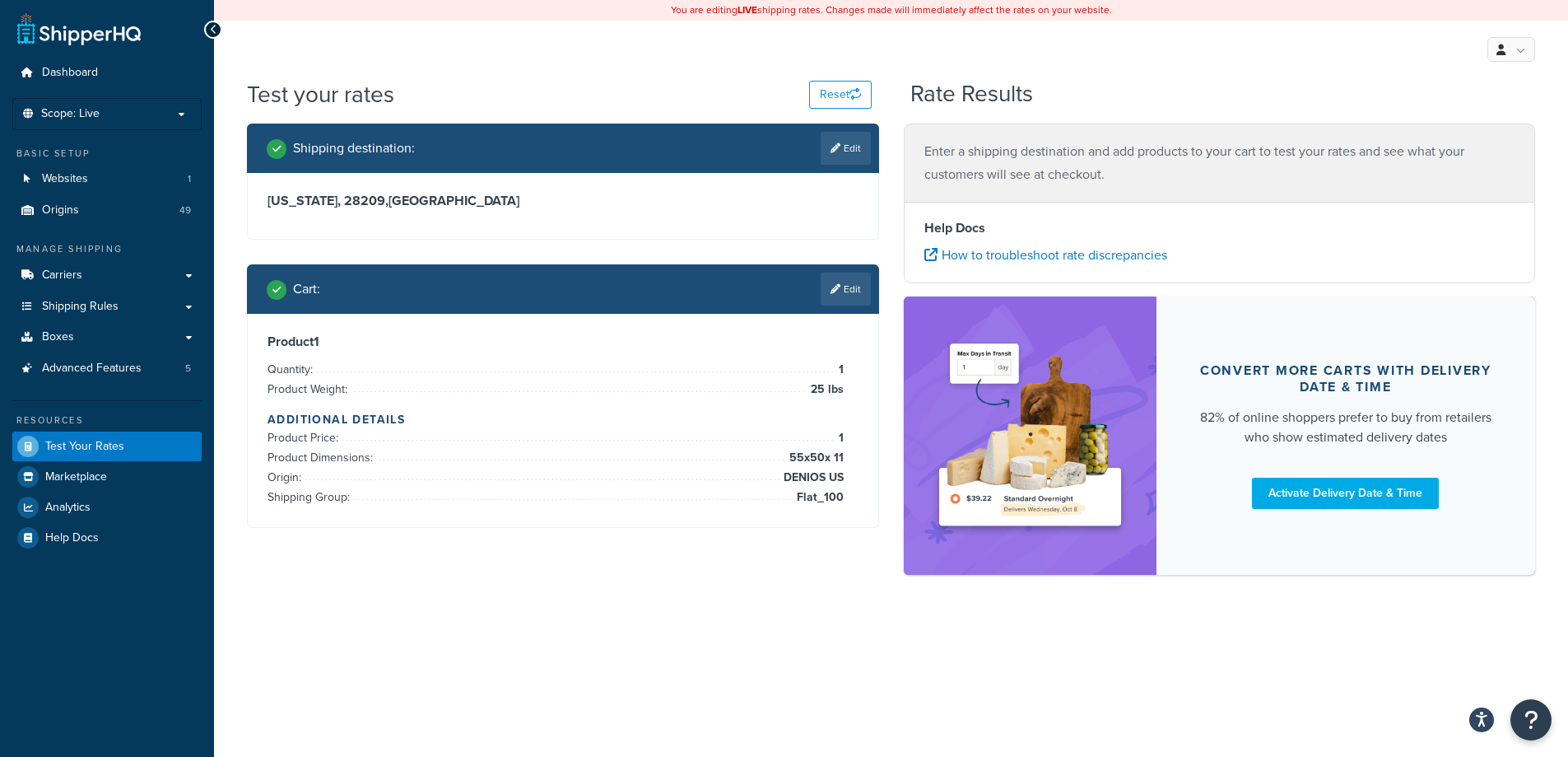
scroll to position [0, 0]
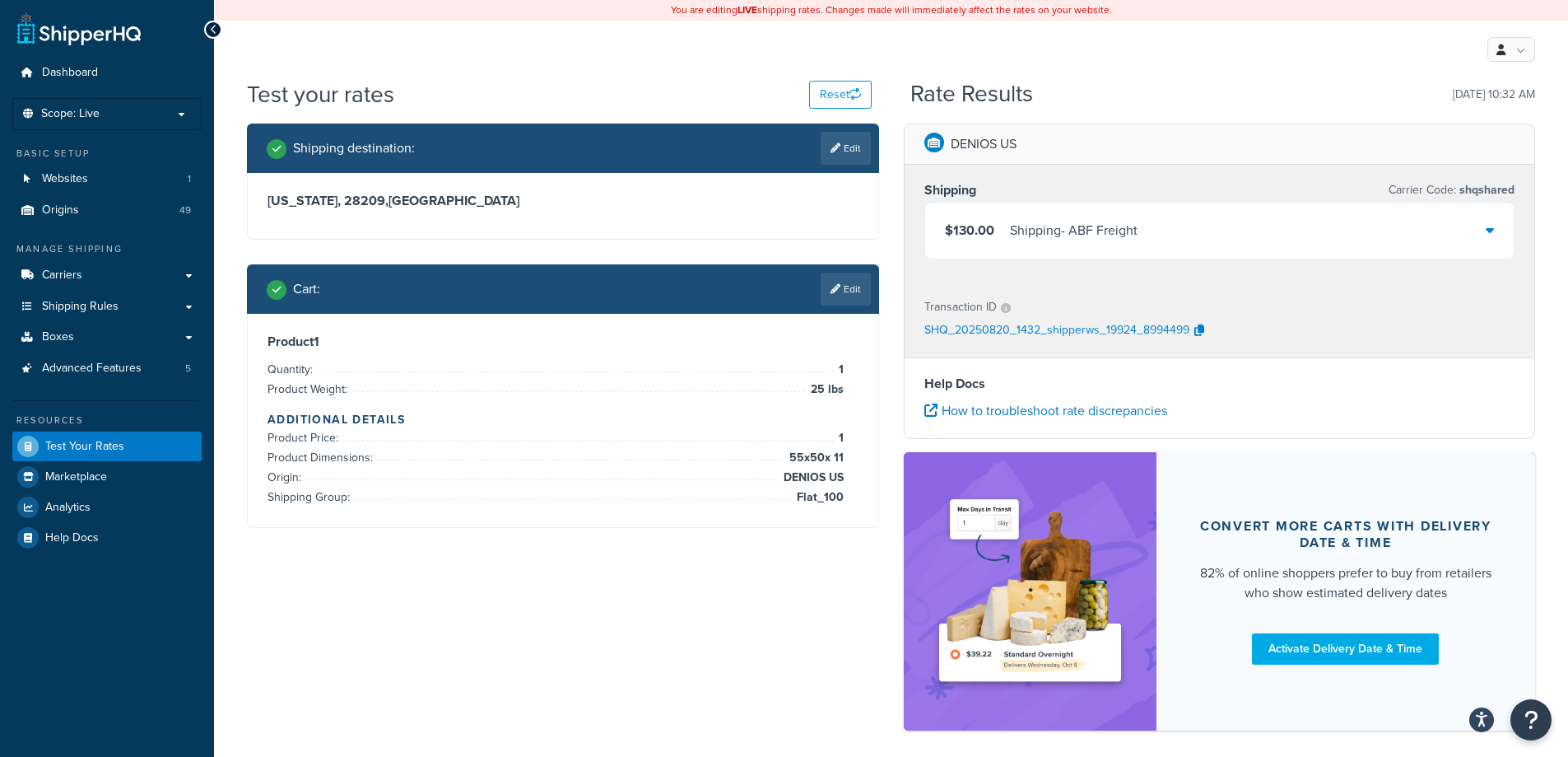
click at [1158, 237] on div "$130.00 Shipping - ABF Freight" at bounding box center [1219, 231] width 589 height 56
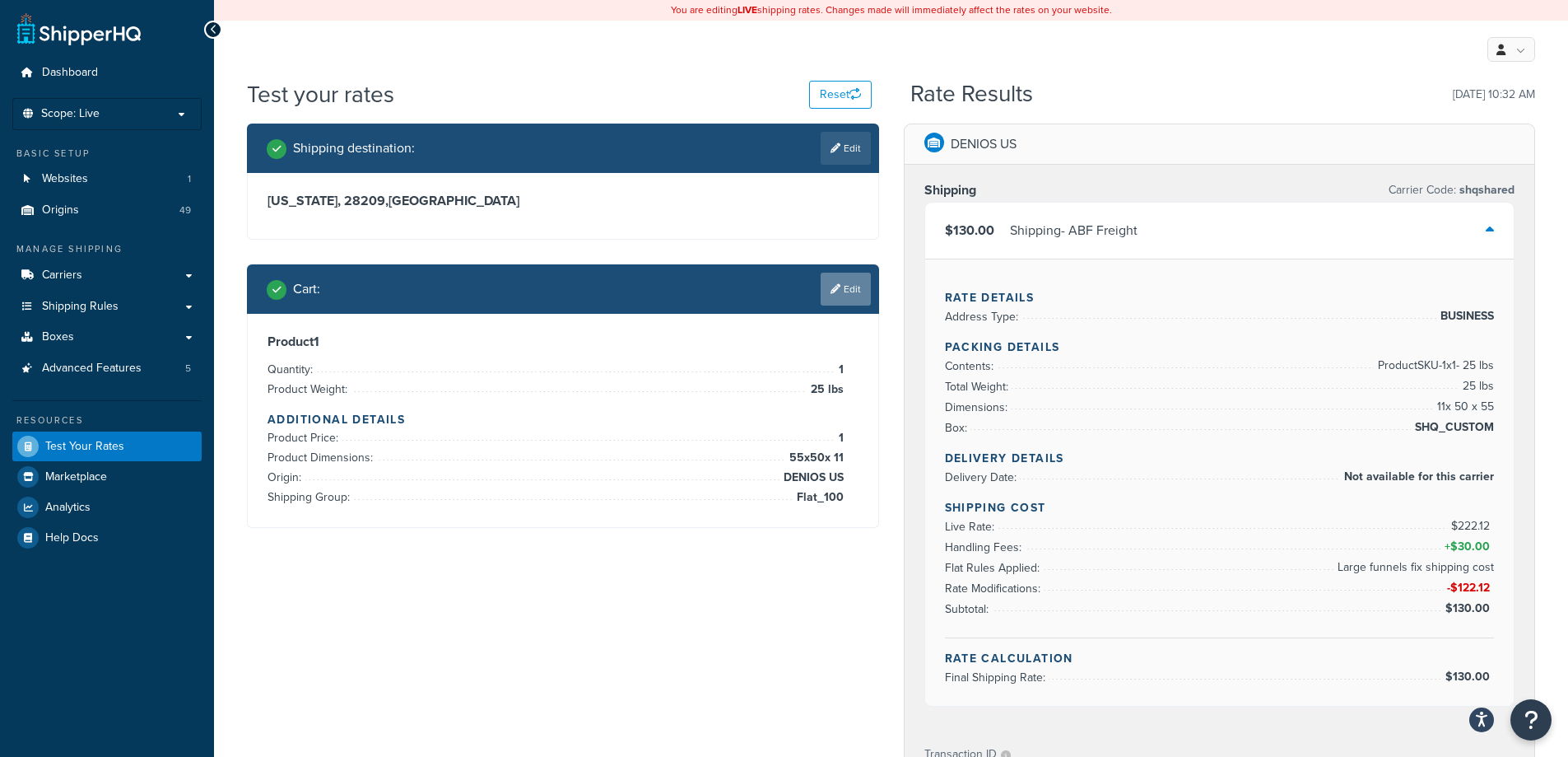
click at [831, 297] on link "Edit" at bounding box center [846, 288] width 50 height 33
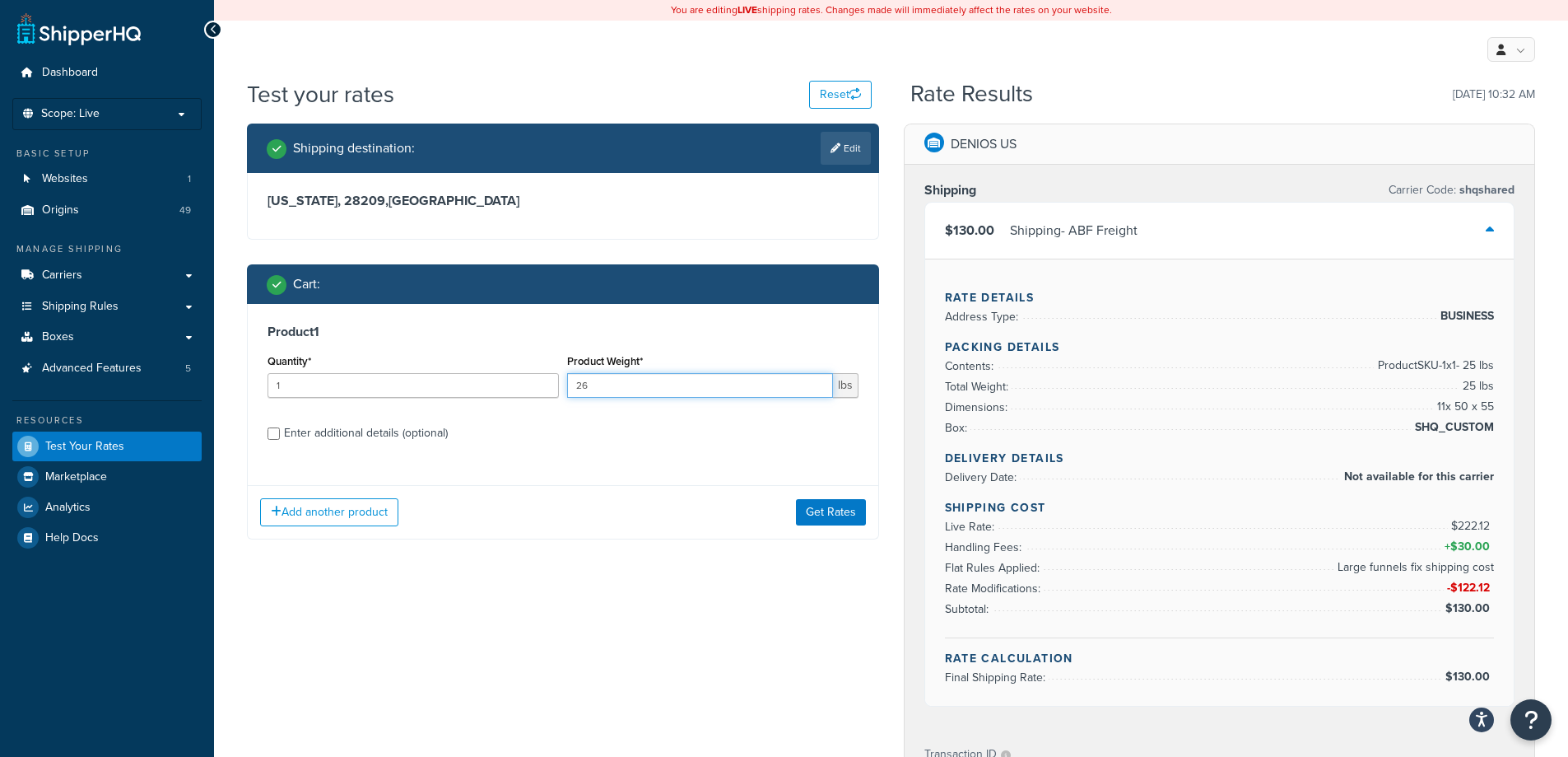
type input "26"
click at [816, 378] on input "26" at bounding box center [700, 385] width 266 height 25
click at [848, 519] on button "Get Rates" at bounding box center [830, 512] width 70 height 26
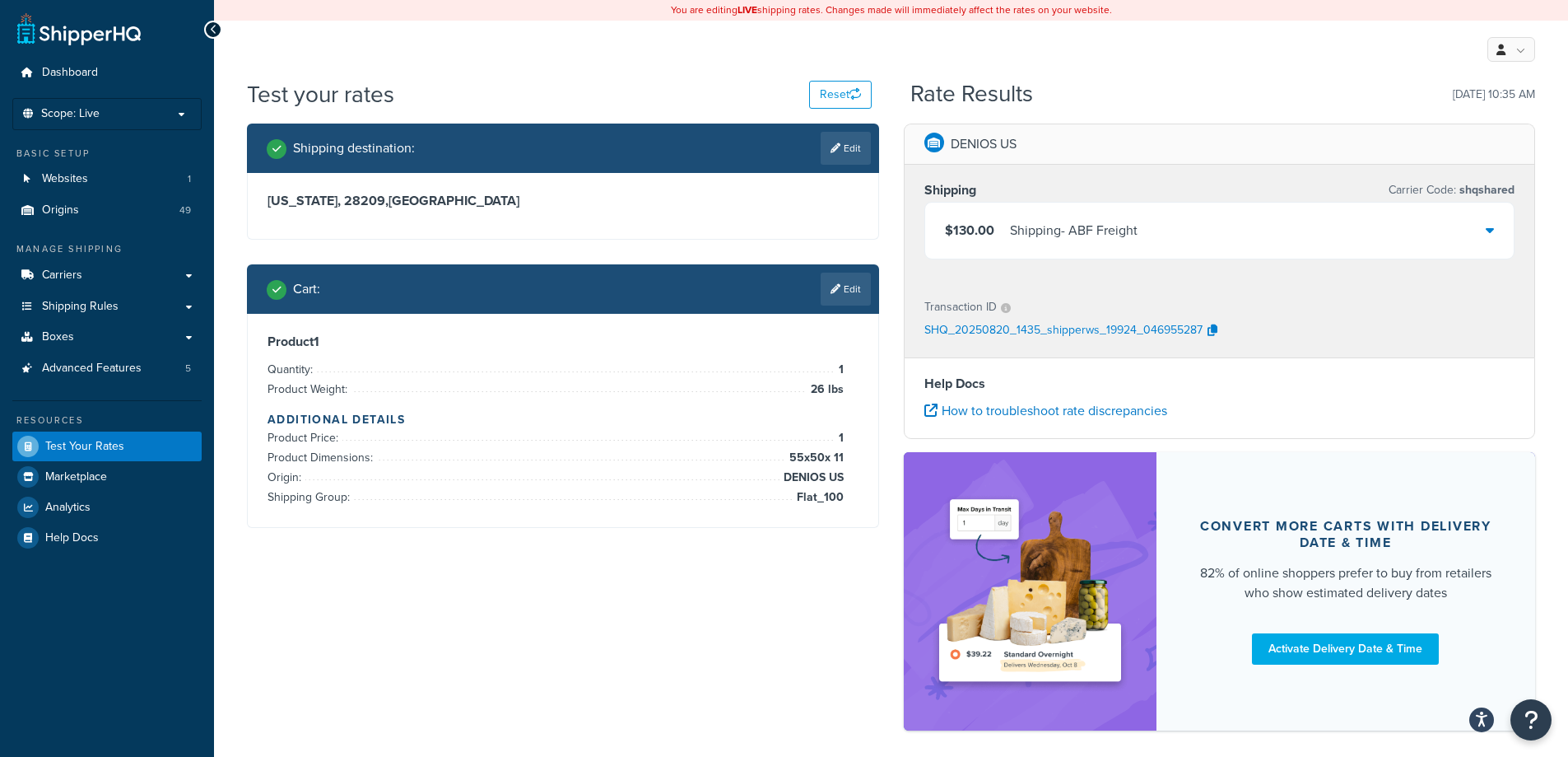
click at [1237, 233] on div "$130.00 Shipping - ABF Freight" at bounding box center [1219, 231] width 589 height 56
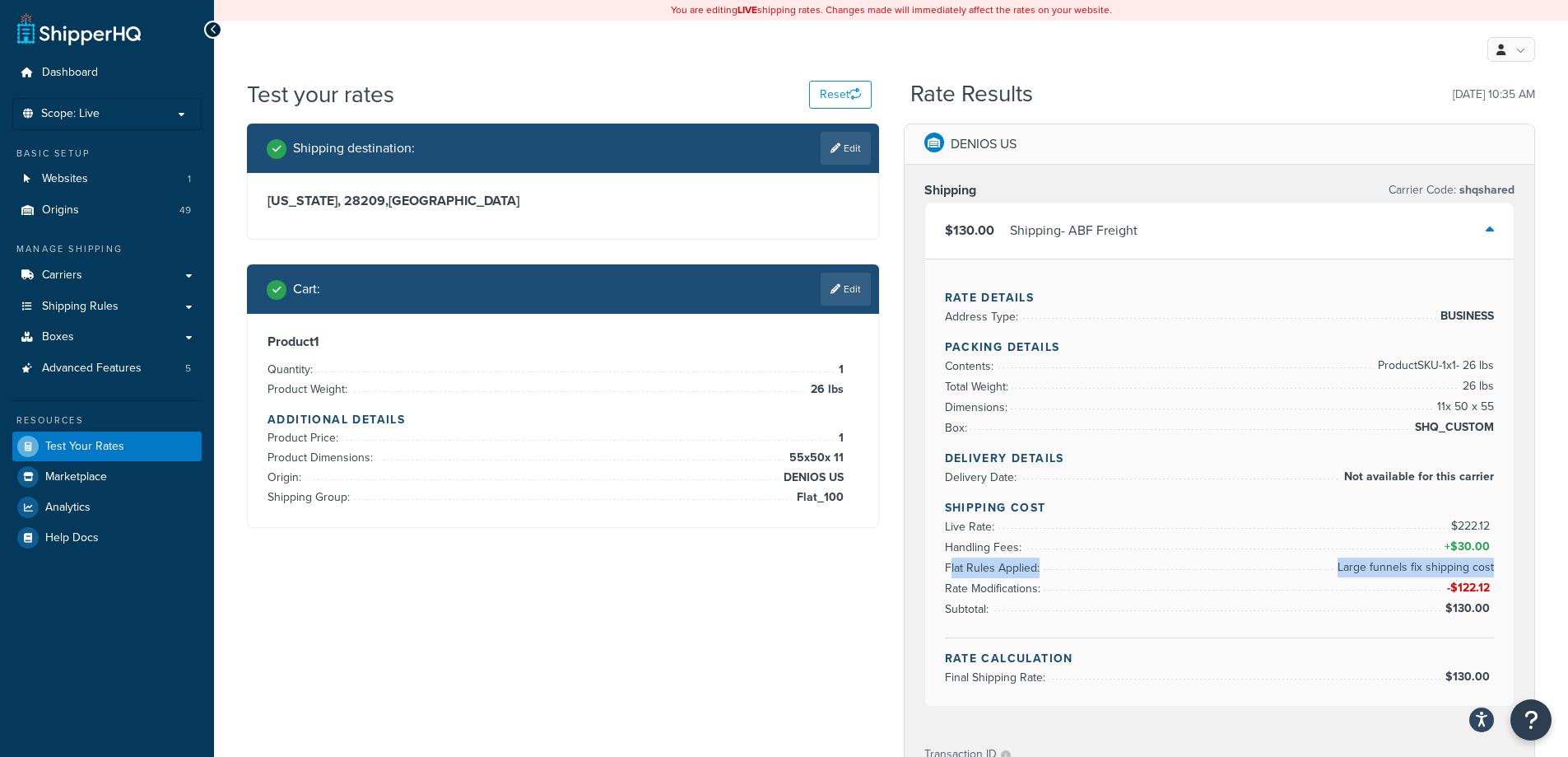
drag, startPoint x: 948, startPoint y: 572, endPoint x: 1493, endPoint y: 565, distance: 545.0
click at [1493, 565] on li "Flat Rules Applied: Large funnels fix shipping cost" at bounding box center [1220, 568] width 550 height 20
click at [659, 732] on div "Shipping destination : Edit North Carolina, 28209 , United States Cart : Edit P…" at bounding box center [890, 658] width 1312 height 1070
click at [756, 530] on div "Shipping destination : Edit North Carolina, 28209 , United States Cart : Edit P…" at bounding box center [562, 338] width 657 height 429
click at [869, 302] on link "Edit" at bounding box center [846, 288] width 50 height 33
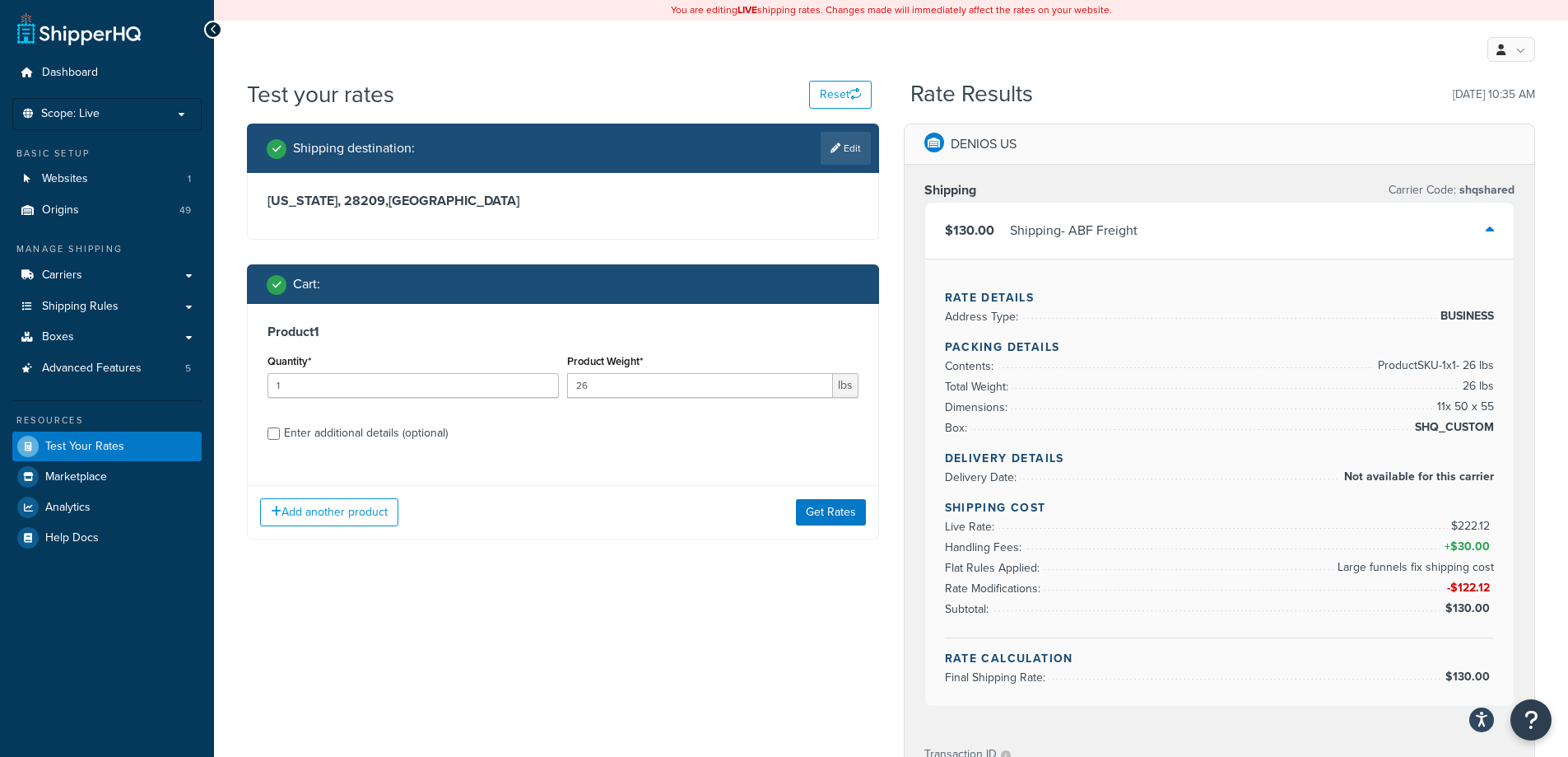
click at [399, 432] on div "Enter additional details (optional)" at bounding box center [366, 432] width 164 height 23
click at [280, 432] on input "Enter additional details (optional)" at bounding box center [273, 433] width 12 height 12
checkbox input "true"
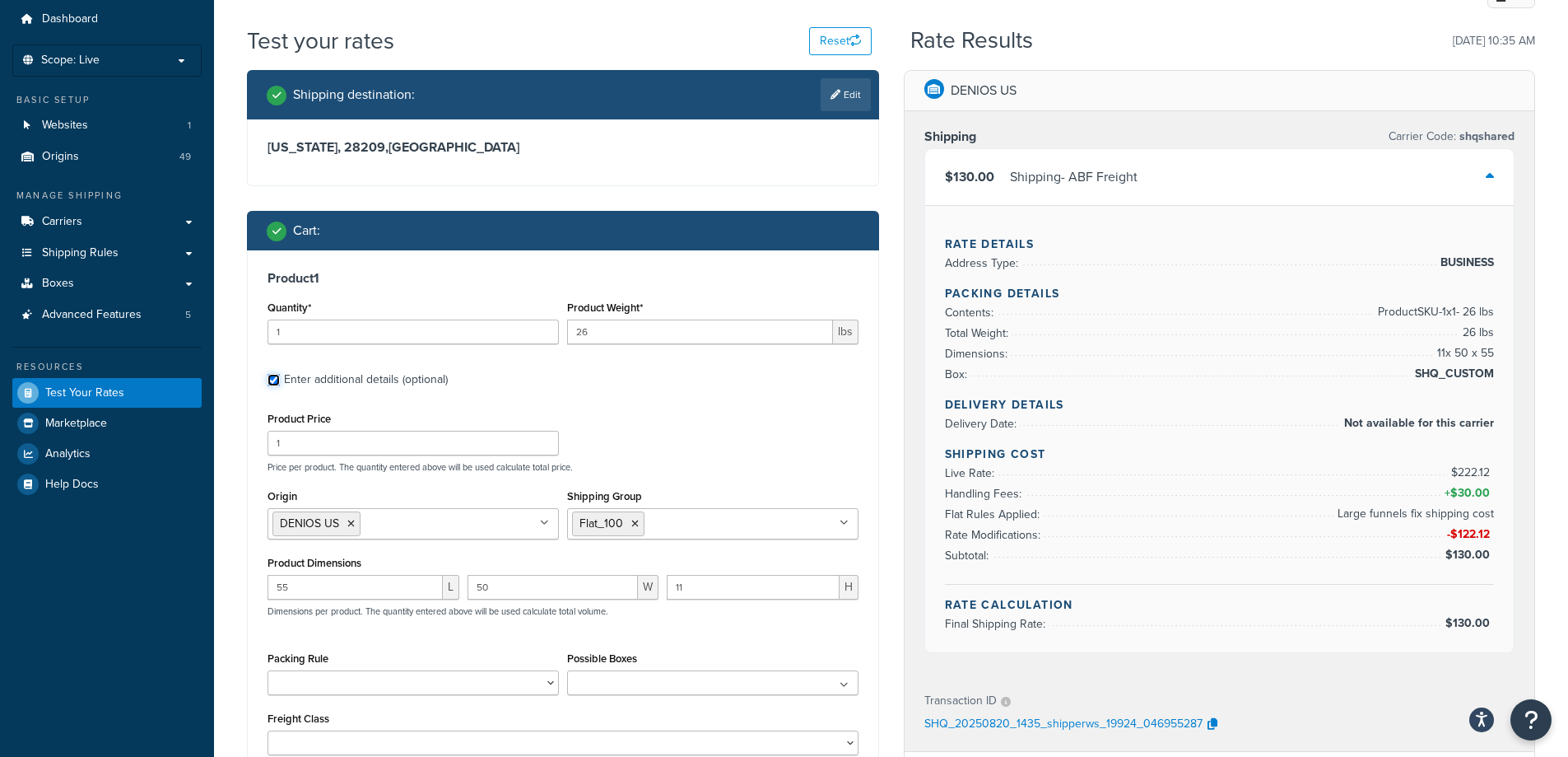
scroll to position [83, 0]
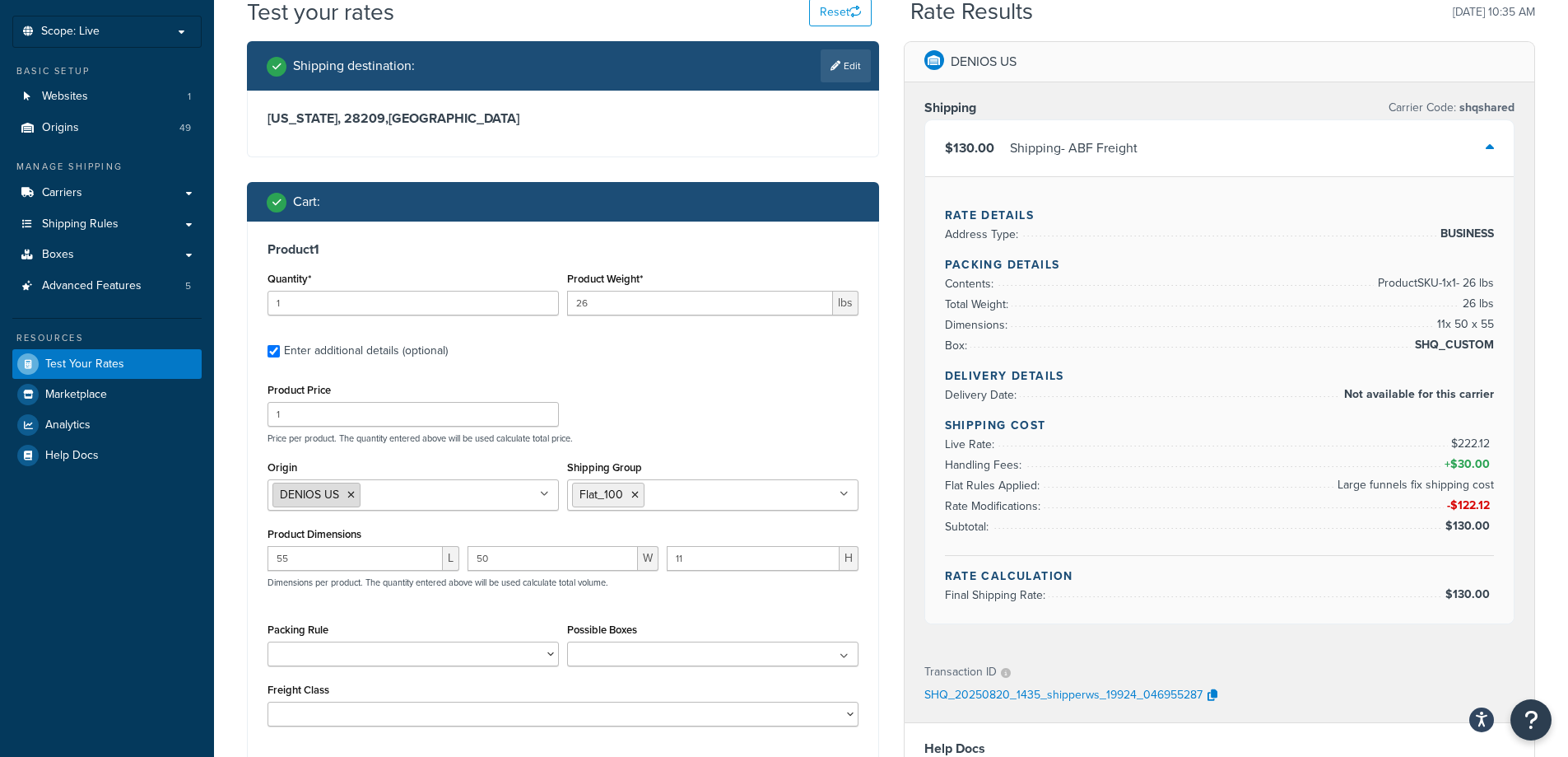
click at [353, 493] on icon at bounding box center [351, 495] width 7 height 10
click at [353, 493] on input "Origin" at bounding box center [345, 494] width 146 height 18
type input "vesti"
click at [651, 406] on div "Product Price 1 Price per product. The quantity entered above will be used calc…" at bounding box center [562, 411] width 600 height 65
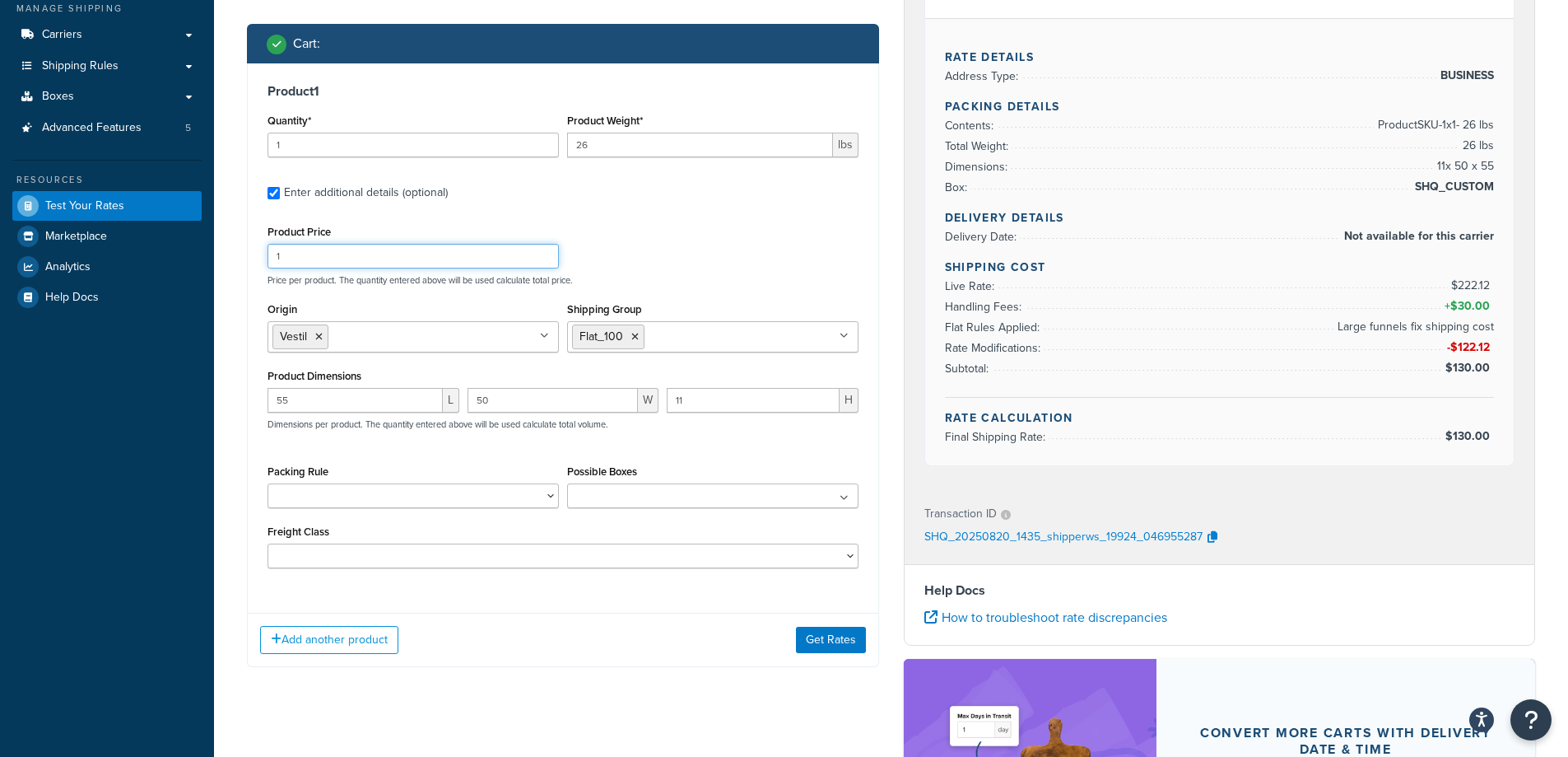
scroll to position [412, 0]
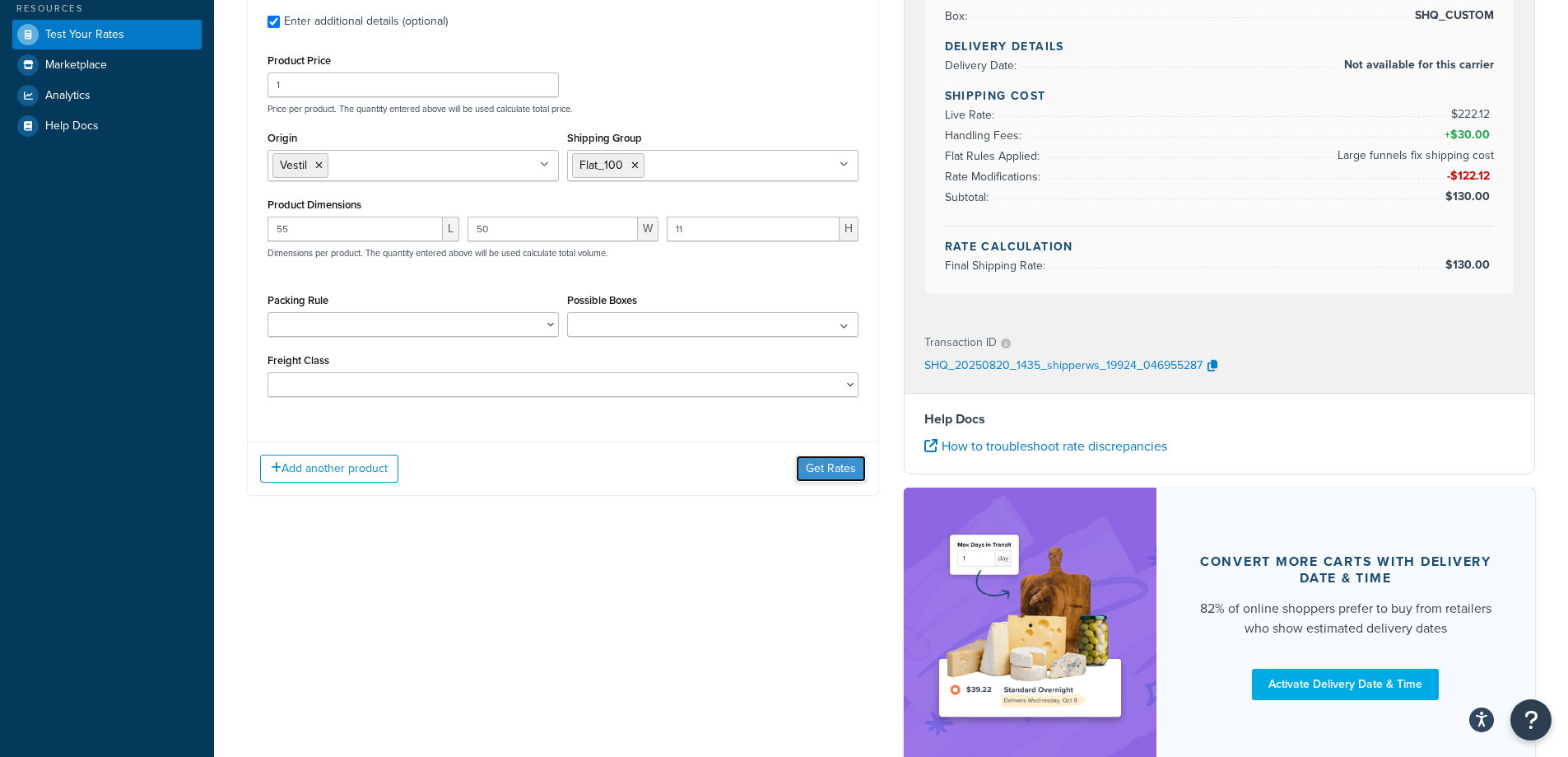
click at [817, 469] on button "Get Rates" at bounding box center [830, 469] width 70 height 26
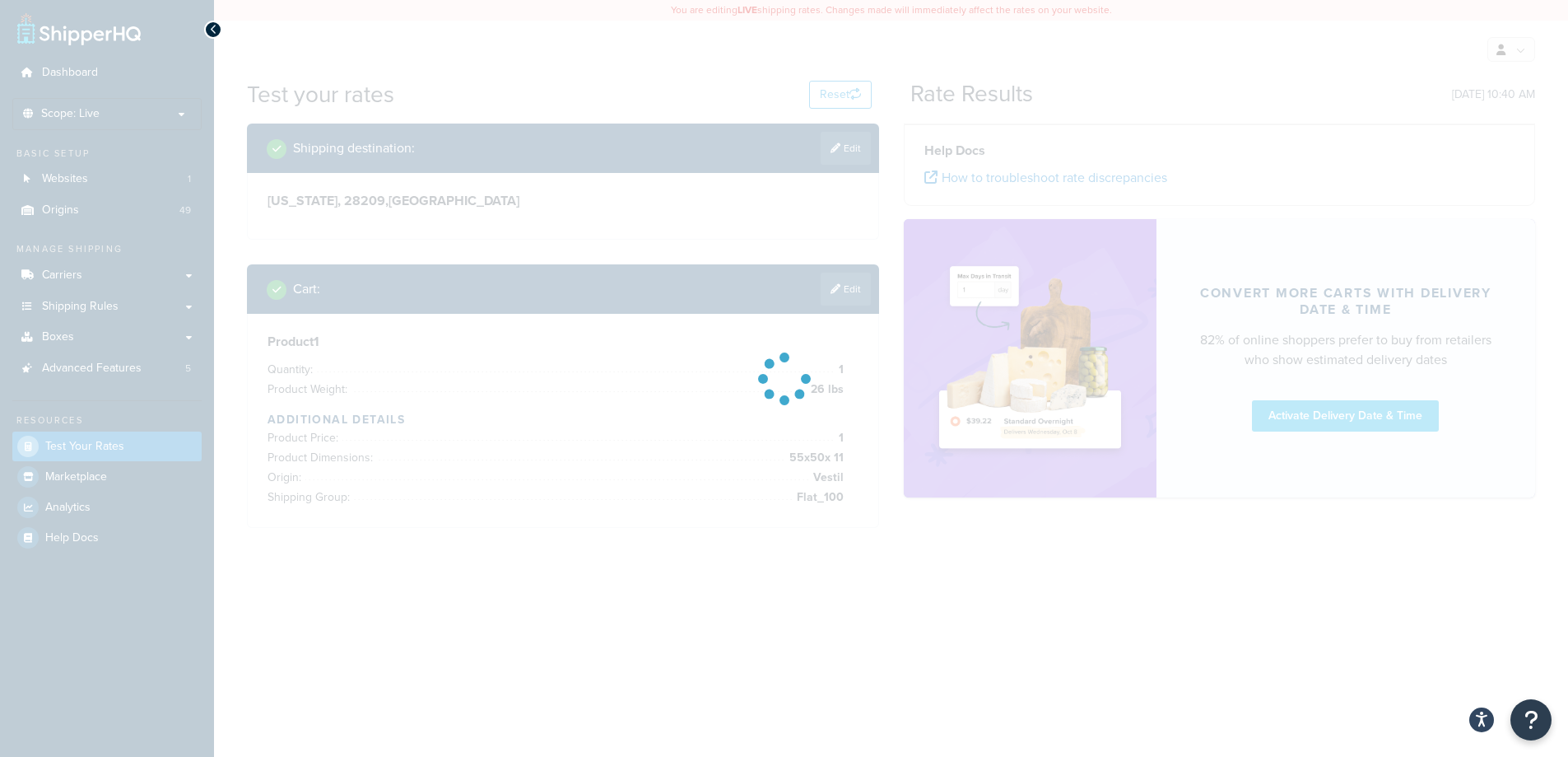
scroll to position [0, 0]
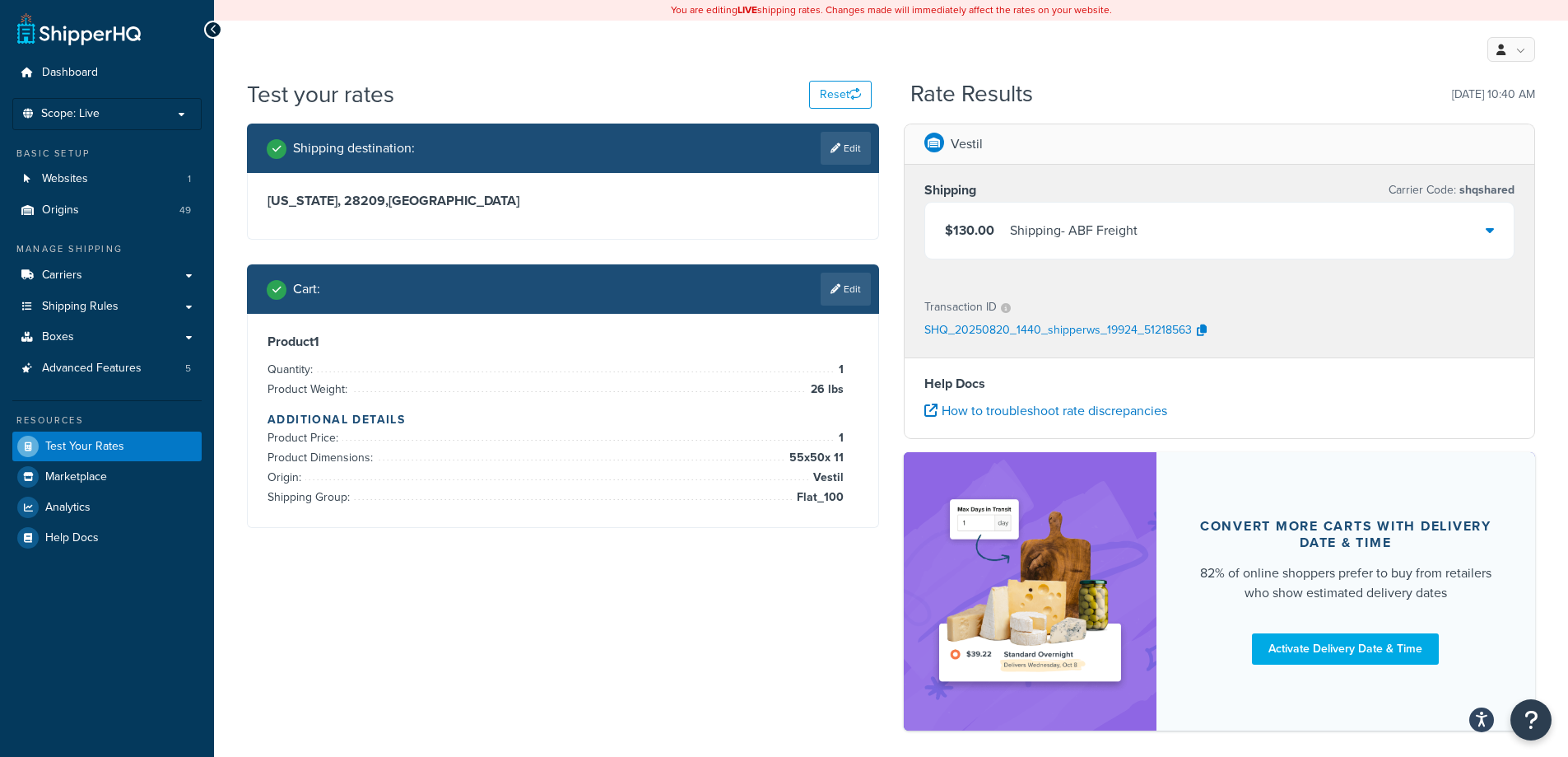
click at [1245, 231] on div "$130.00 Shipping - ABF Freight" at bounding box center [1219, 231] width 589 height 56
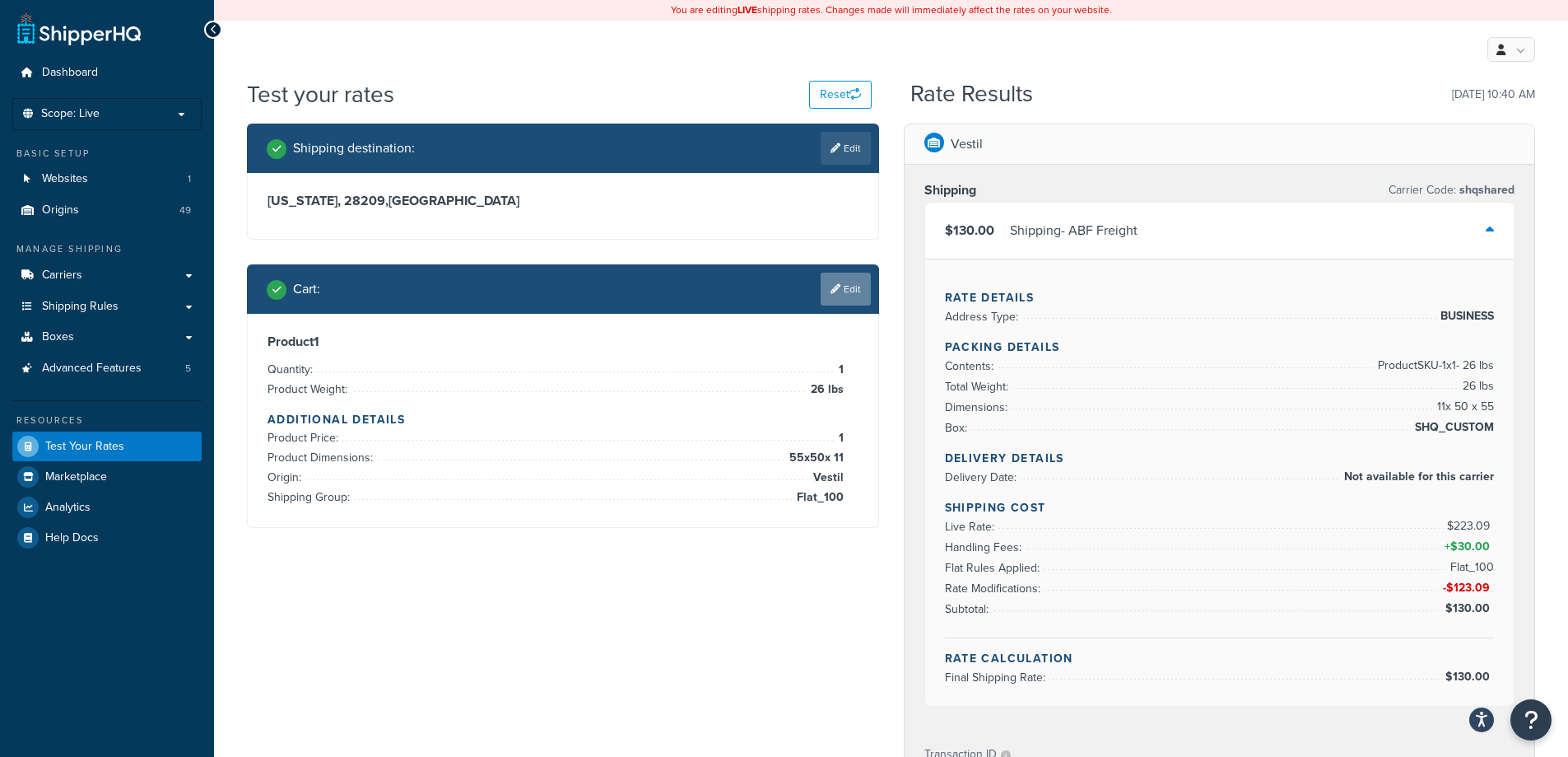
click at [821, 285] on link "Edit" at bounding box center [846, 288] width 50 height 33
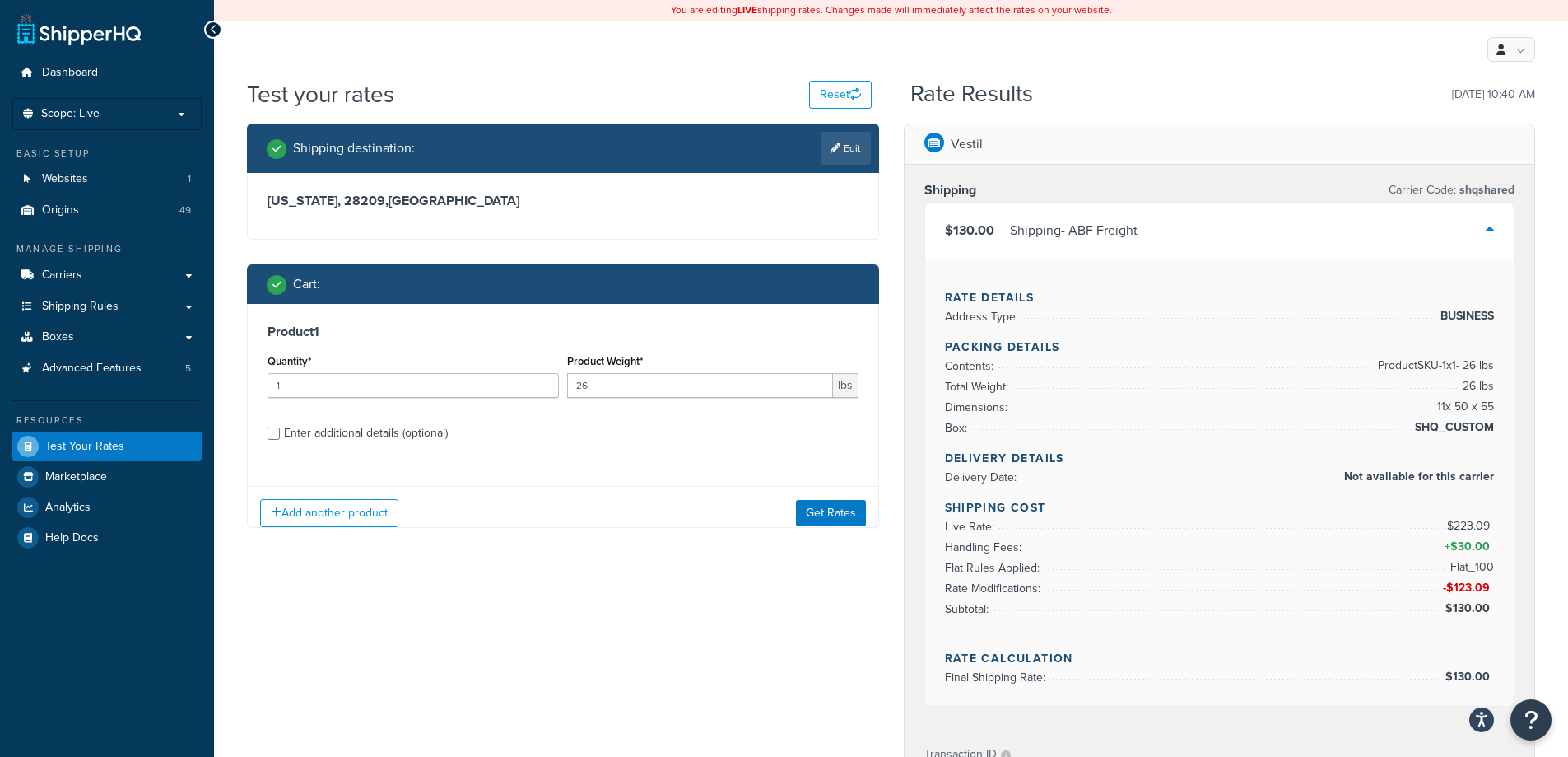
click at [421, 441] on div "Enter additional details (optional)" at bounding box center [366, 432] width 164 height 23
click at [280, 440] on input "Enter additional details (optional)" at bounding box center [273, 433] width 12 height 12
checkbox input "true"
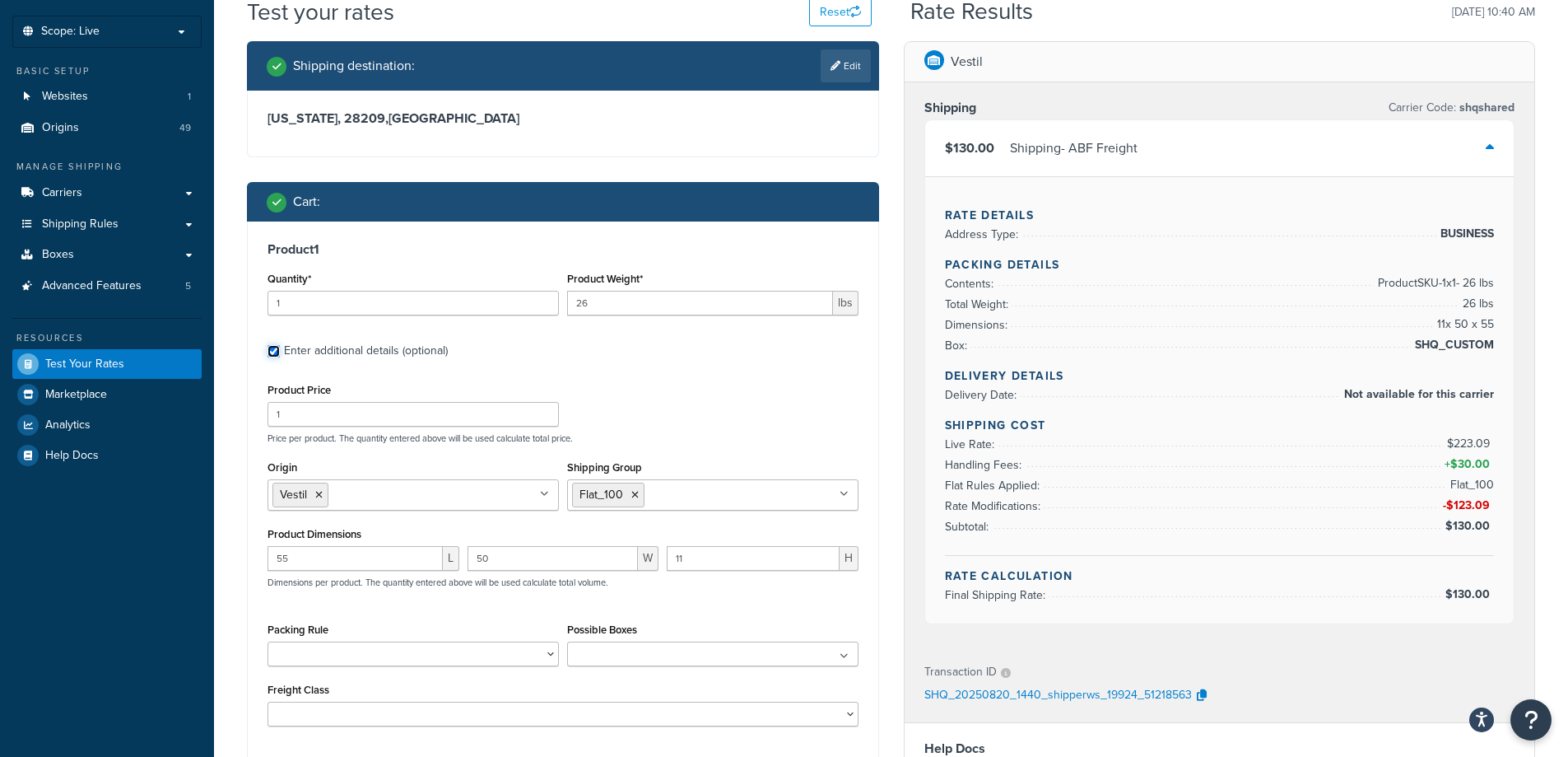
scroll to position [247, 0]
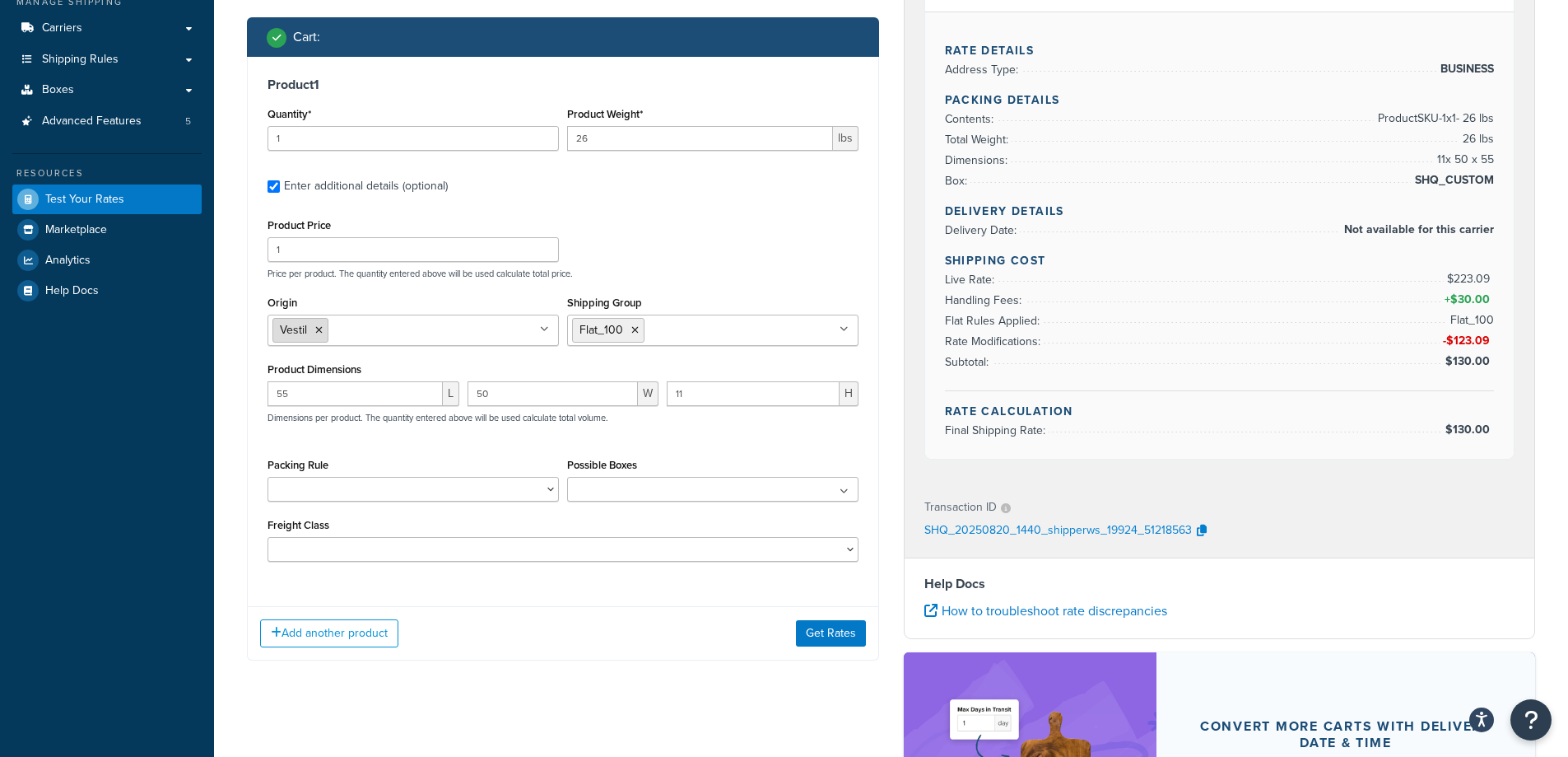
click at [318, 329] on icon at bounding box center [319, 330] width 7 height 10
click at [325, 333] on input "Origin" at bounding box center [345, 328] width 146 height 18
type input "us"
click at [350, 335] on icon at bounding box center [351, 330] width 7 height 10
click at [350, 335] on input "Origin" at bounding box center [345, 328] width 146 height 18
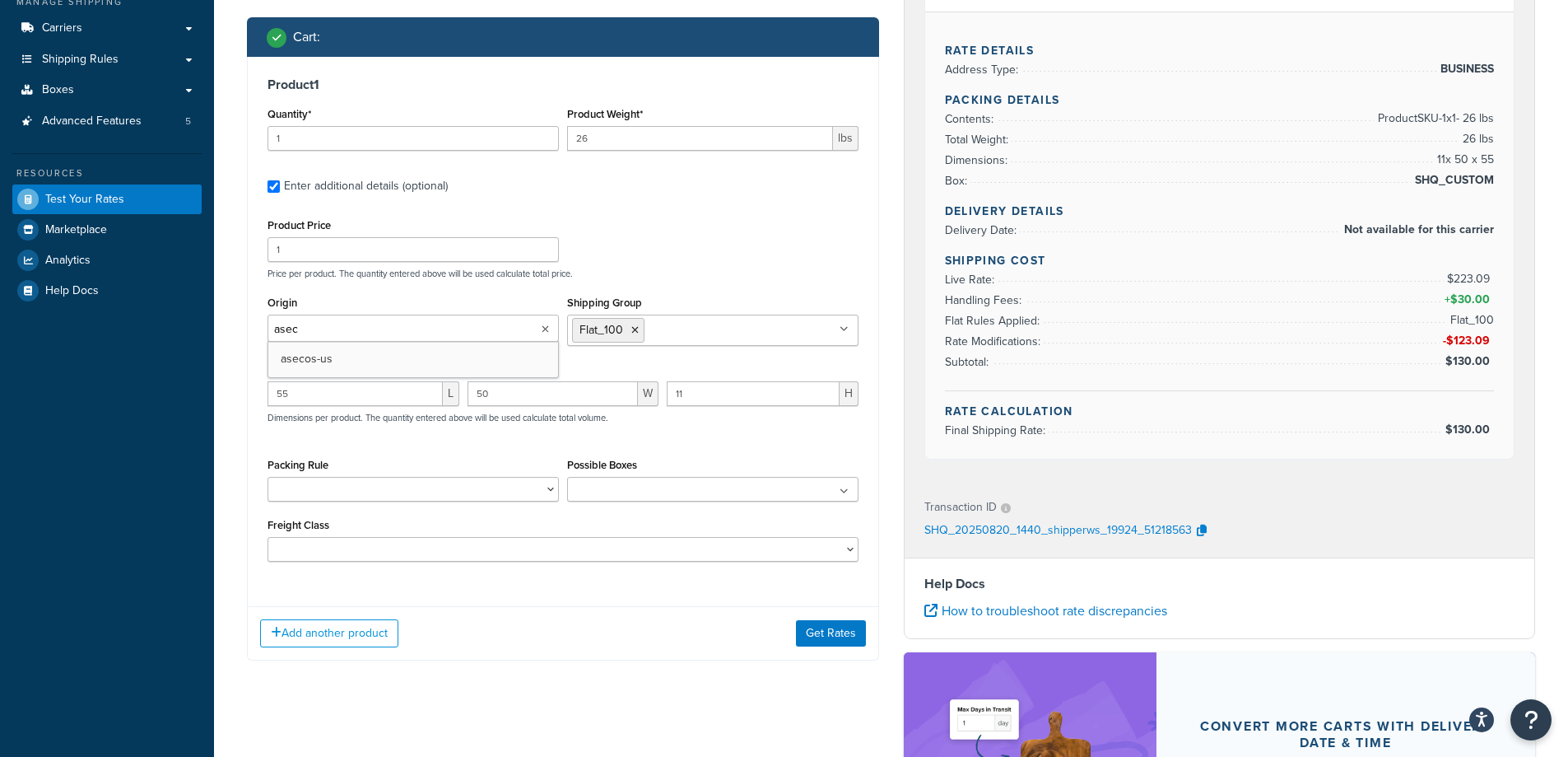
type input "aseco"
click at [680, 259] on div "Product Price 1 Price per product. The quantity entered above will be used calc…" at bounding box center [562, 246] width 600 height 65
click at [815, 626] on button "Get Rates" at bounding box center [830, 633] width 70 height 26
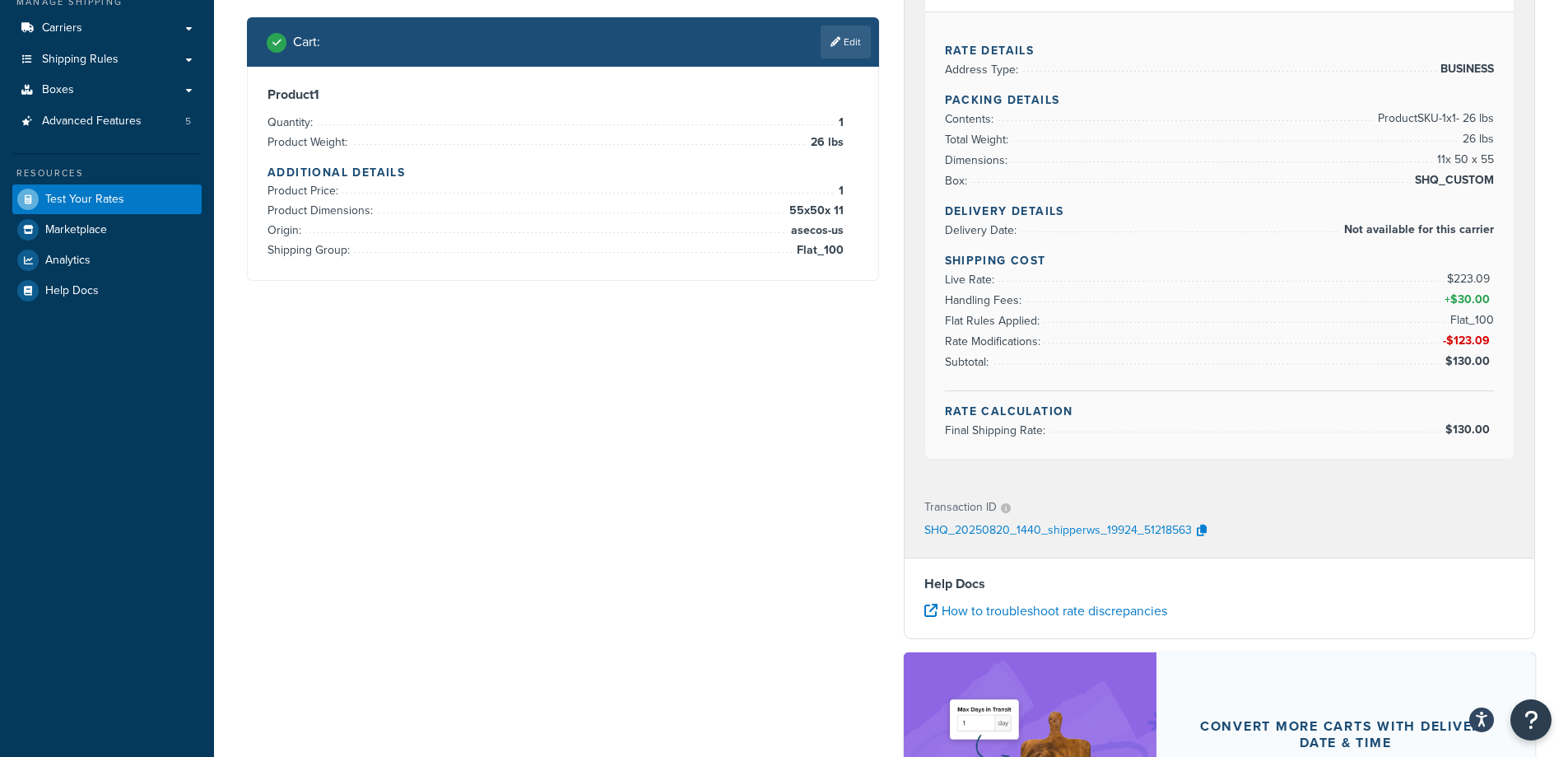
scroll to position [0, 0]
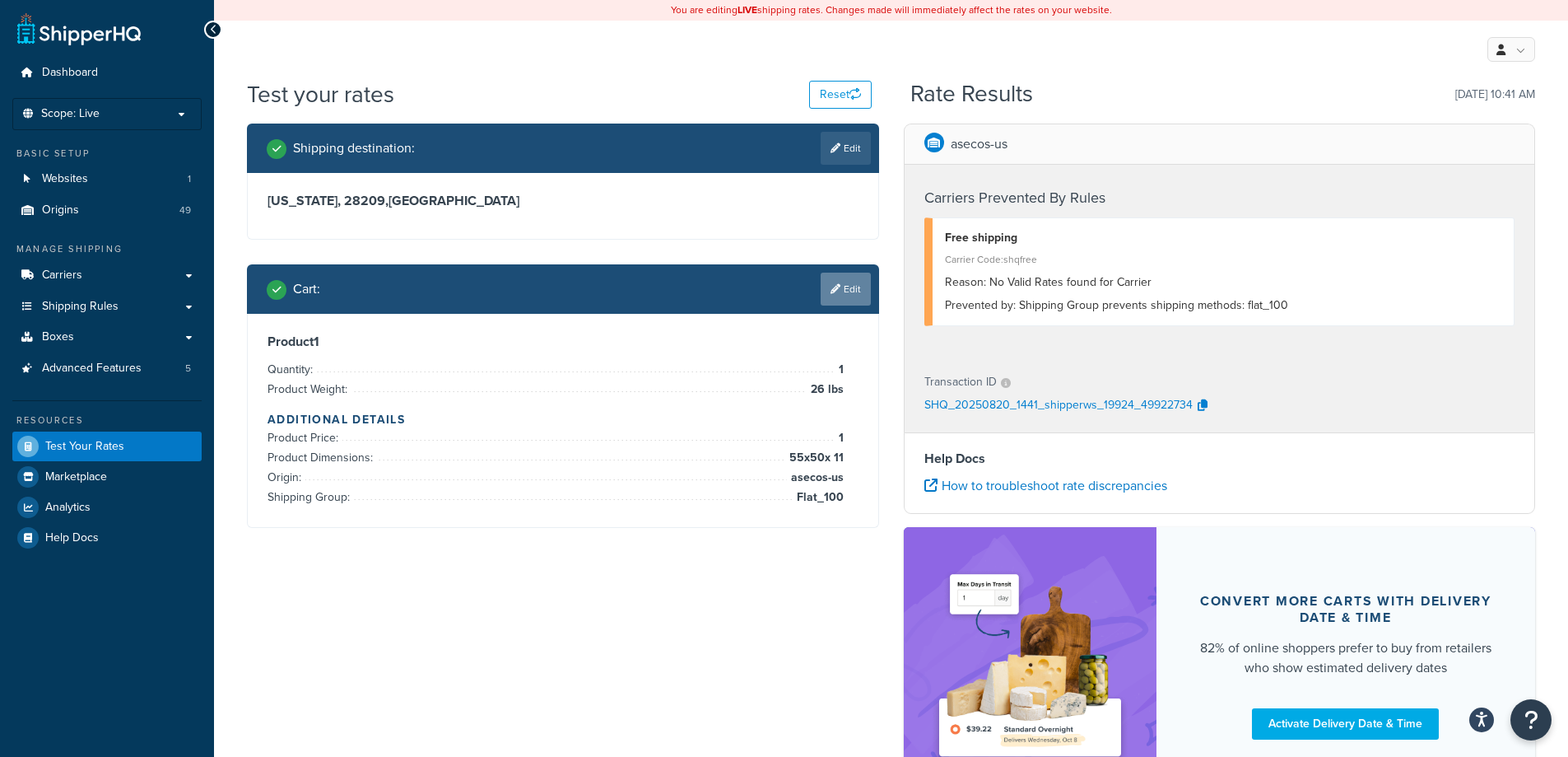
click at [832, 296] on link "Edit" at bounding box center [846, 288] width 50 height 33
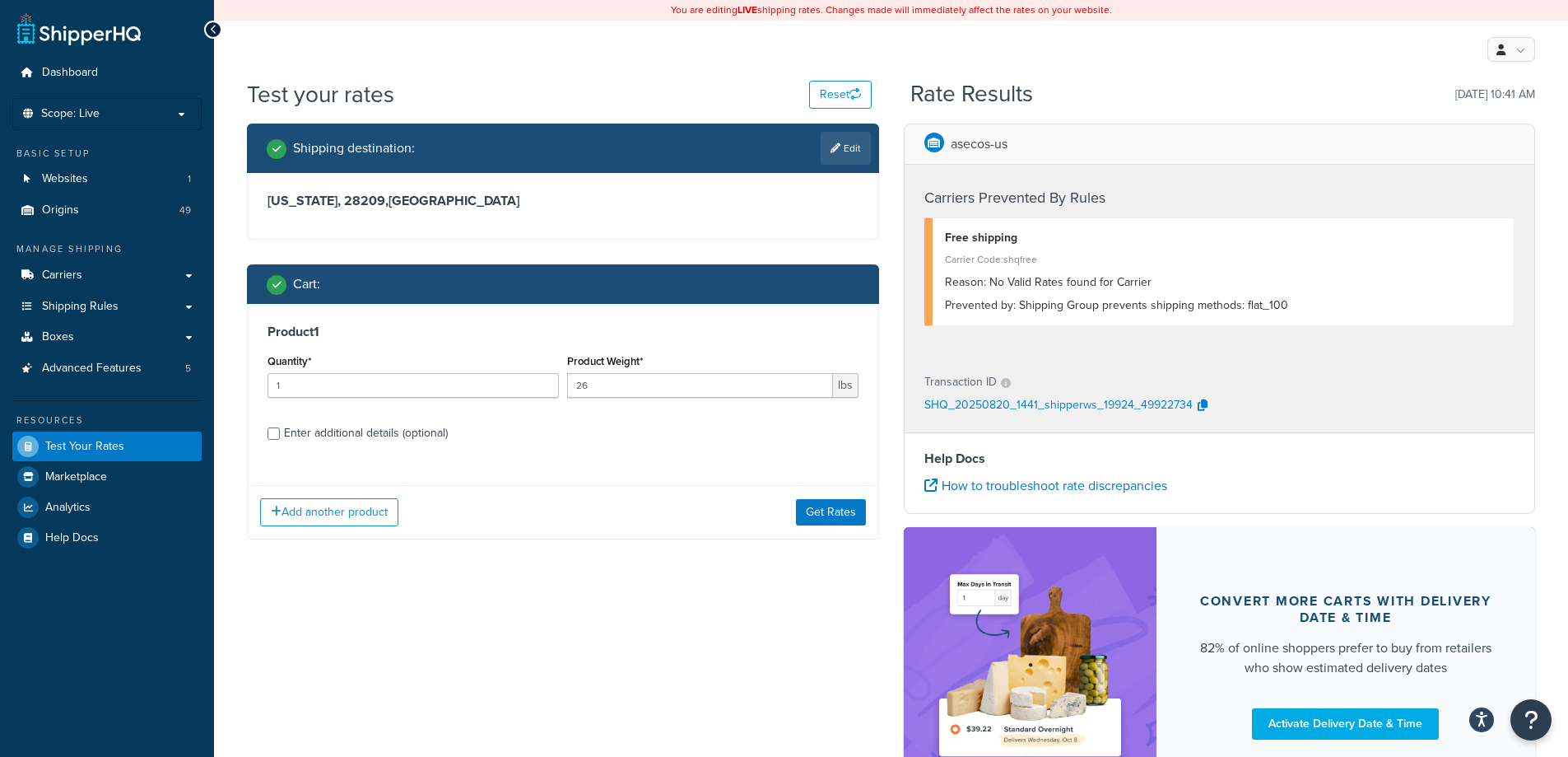
click at [406, 433] on div "Enter additional details (optional)" at bounding box center [366, 432] width 164 height 23
click at [280, 433] on input "Enter additional details (optional)" at bounding box center [273, 433] width 12 height 12
checkbox input "true"
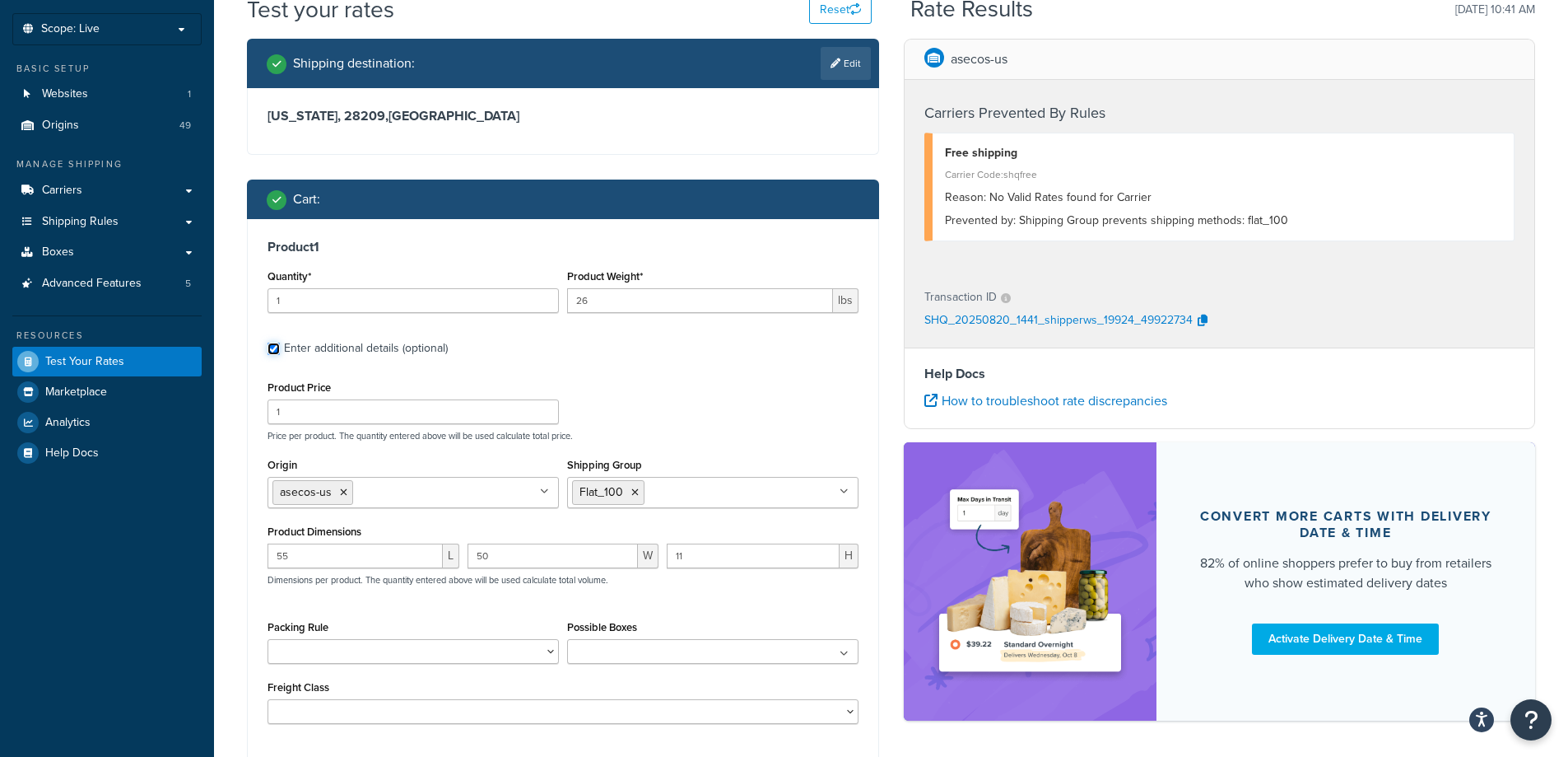
scroll to position [165, 0]
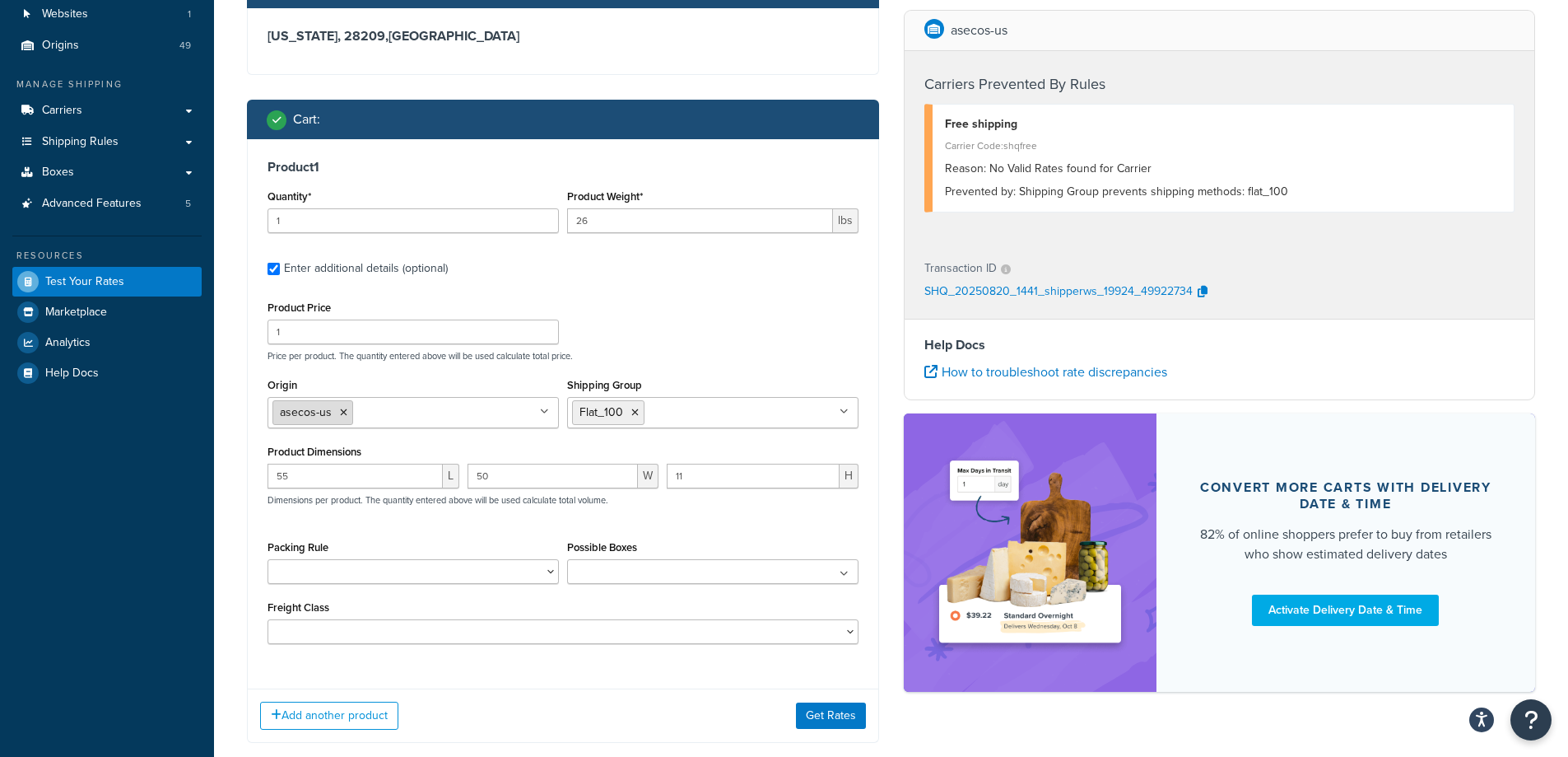
click at [347, 410] on li "asecos-us" at bounding box center [312, 412] width 81 height 25
click at [343, 411] on icon at bounding box center [344, 412] width 7 height 10
click at [357, 411] on input "Origin" at bounding box center [429, 411] width 146 height 18
type input "denios us"
click at [622, 349] on div "Product Price 1 Price per product. The quantity entered above will be used calc…" at bounding box center [562, 329] width 600 height 65
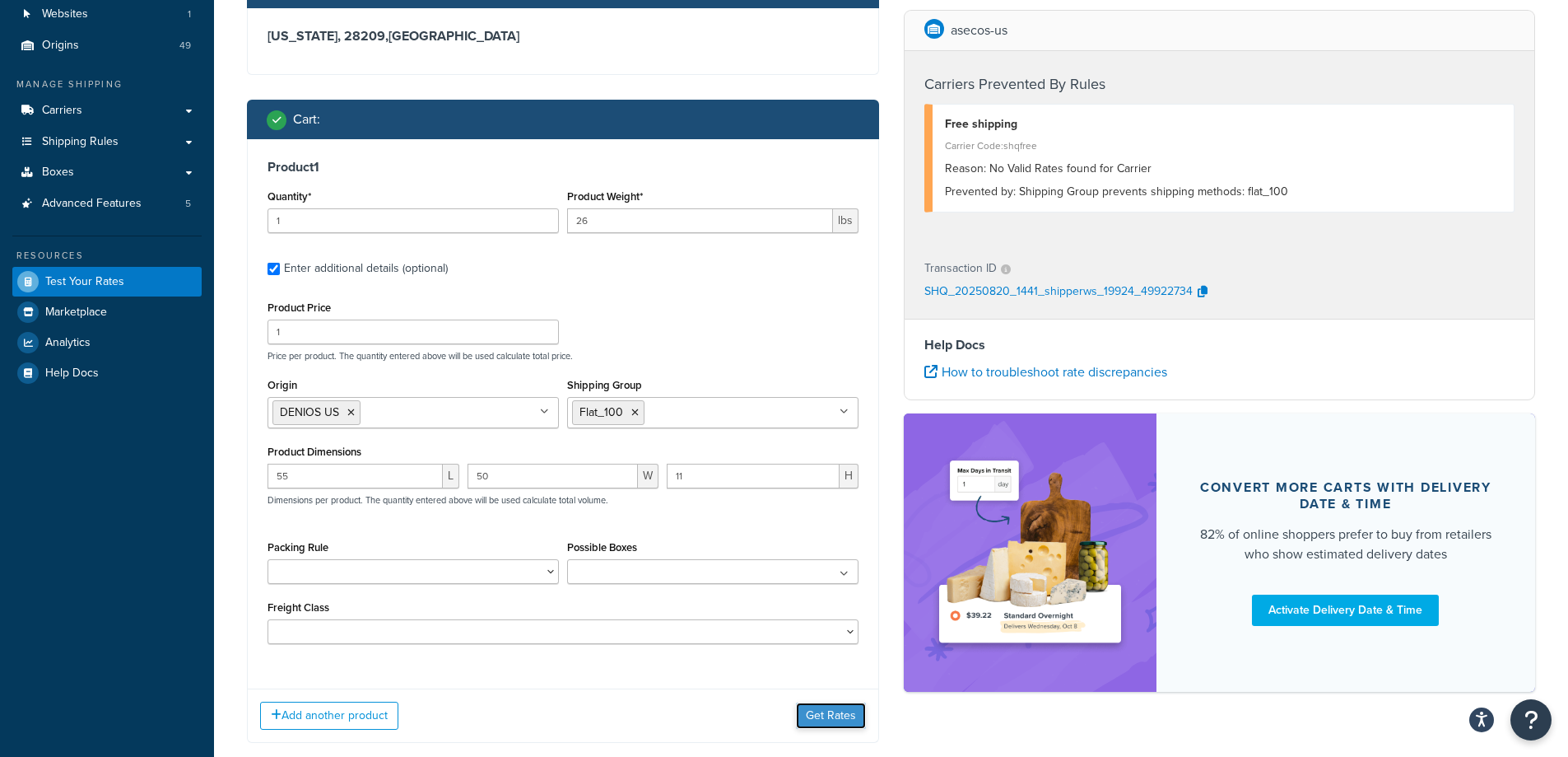
click at [820, 720] on button "Get Rates" at bounding box center [830, 715] width 70 height 26
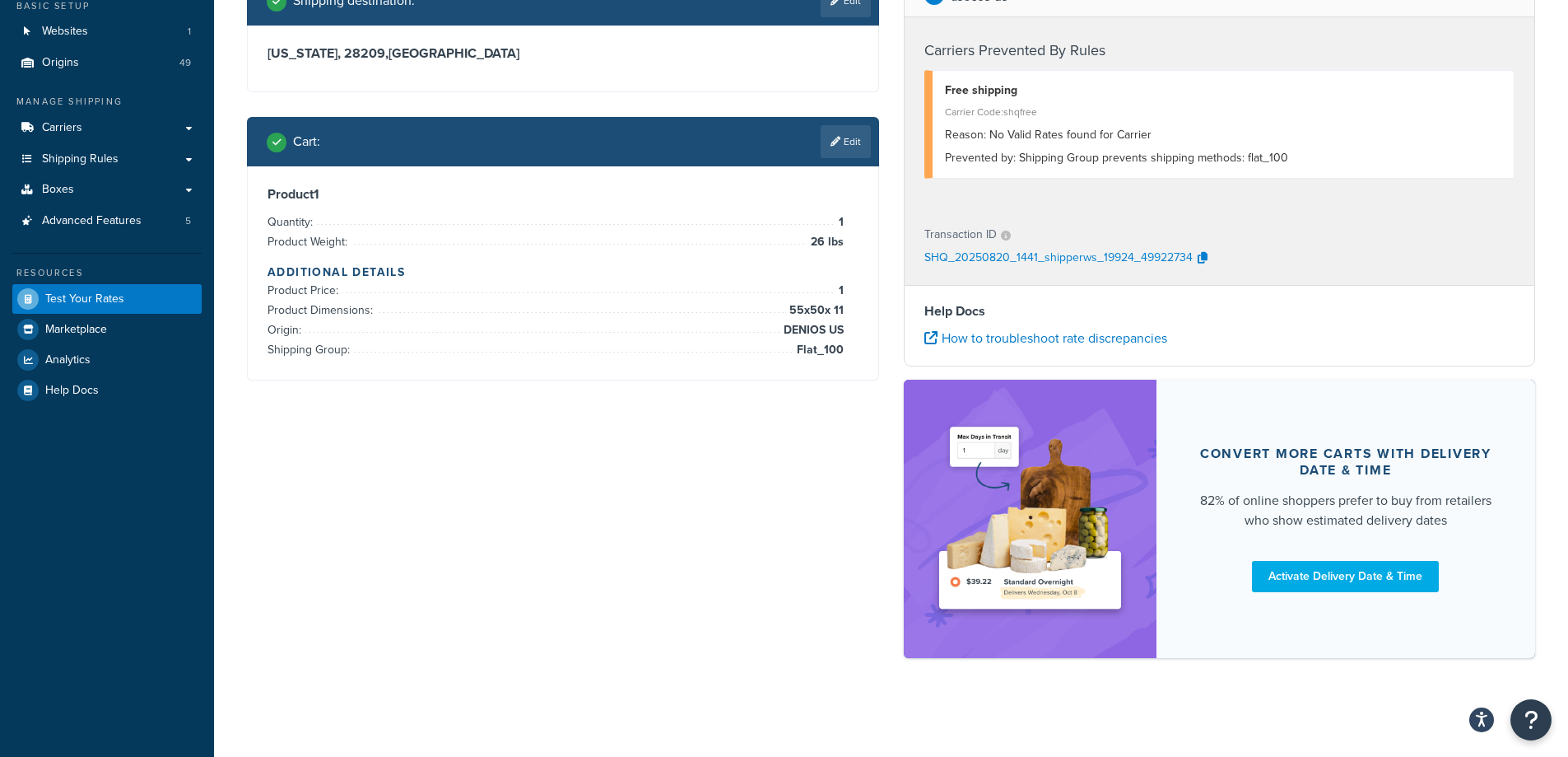
scroll to position [0, 0]
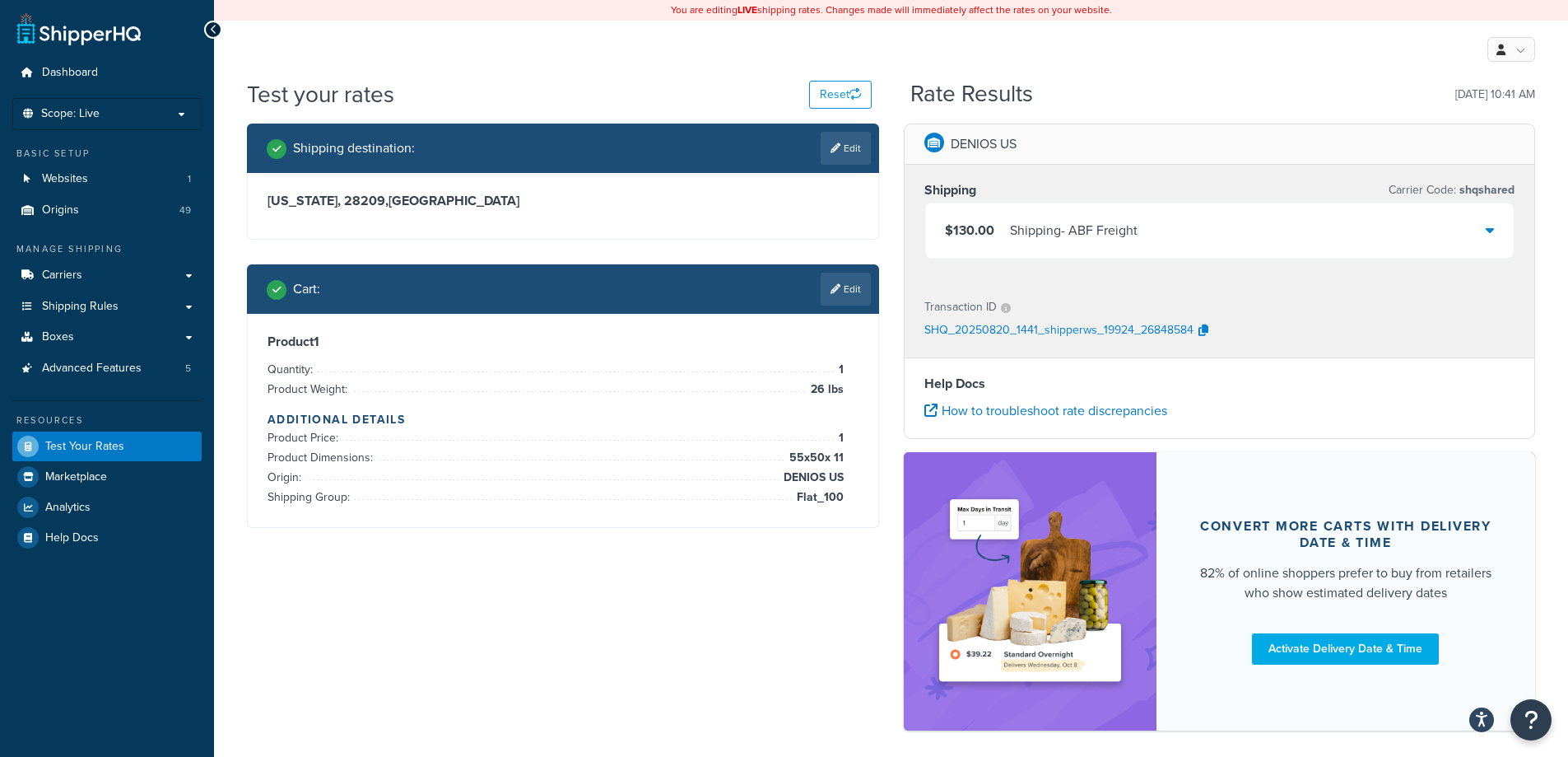
click at [846, 310] on div "Cart : Edit" at bounding box center [563, 288] width 632 height 49
click at [845, 291] on link "Edit" at bounding box center [846, 288] width 50 height 33
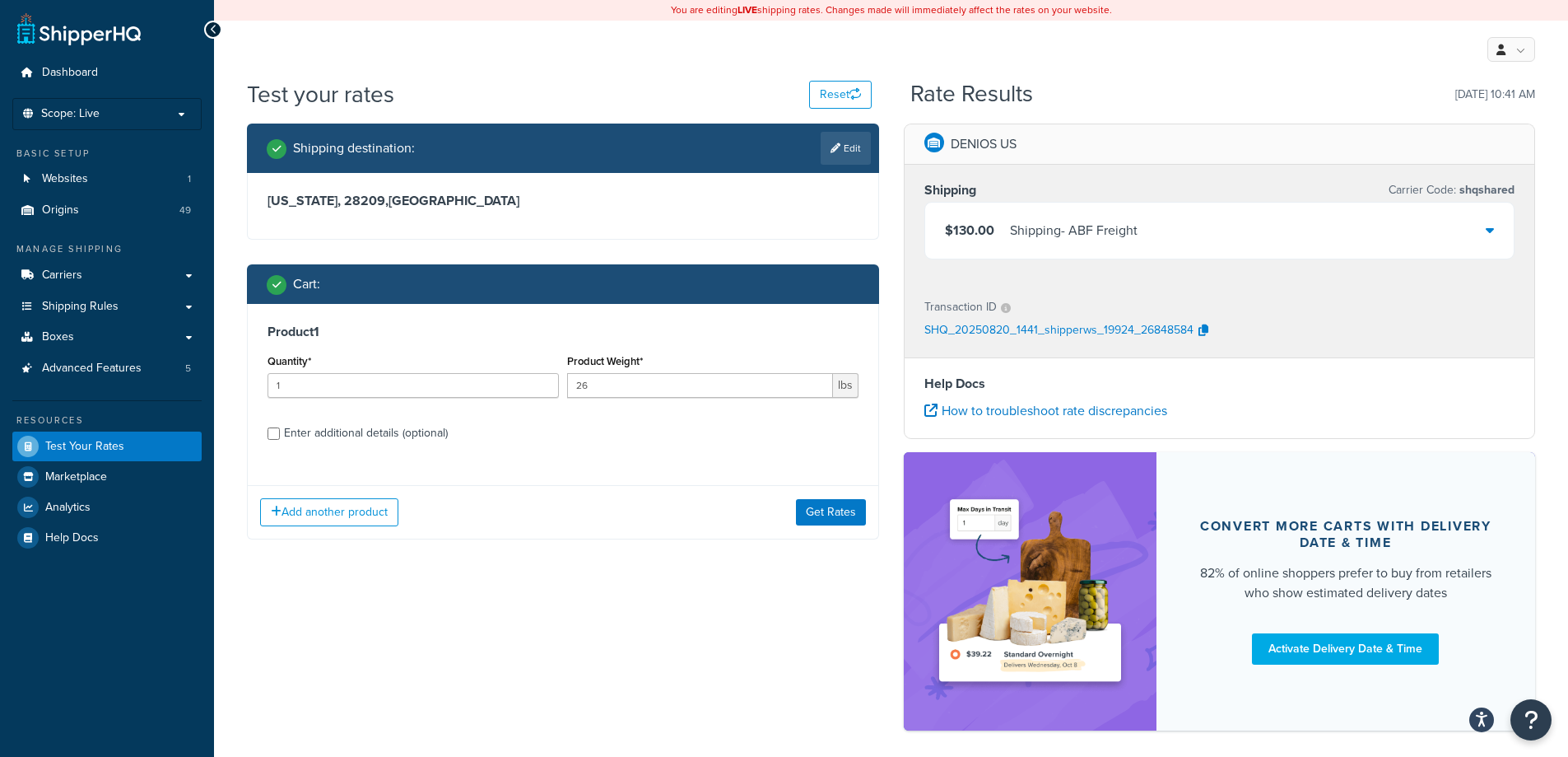
click at [1443, 238] on div "$130.00 Shipping - ABF Freight" at bounding box center [1219, 231] width 589 height 56
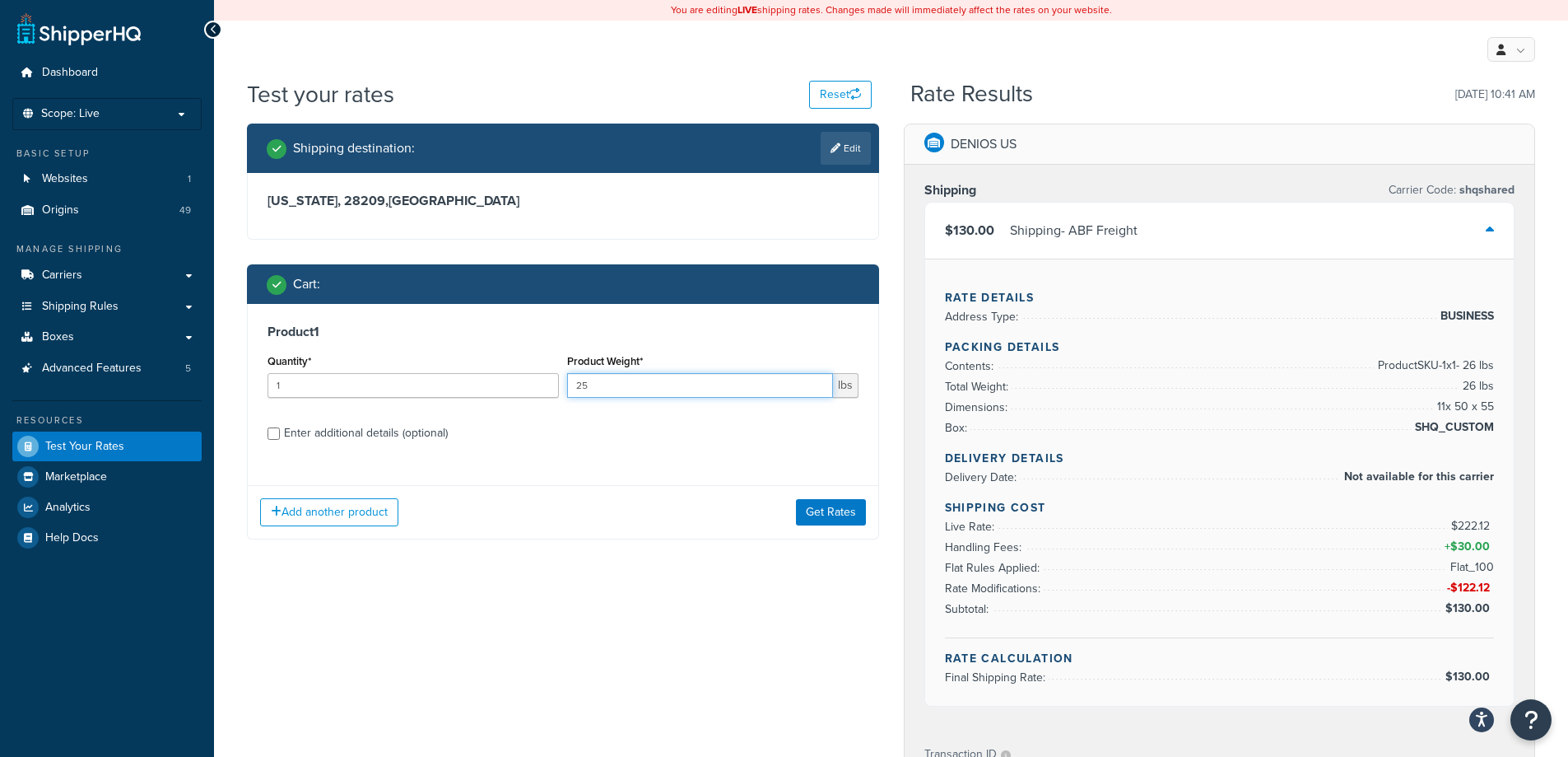
type input "25"
click at [820, 391] on input "25" at bounding box center [700, 385] width 266 height 25
click at [847, 513] on button "Get Rates" at bounding box center [830, 512] width 70 height 26
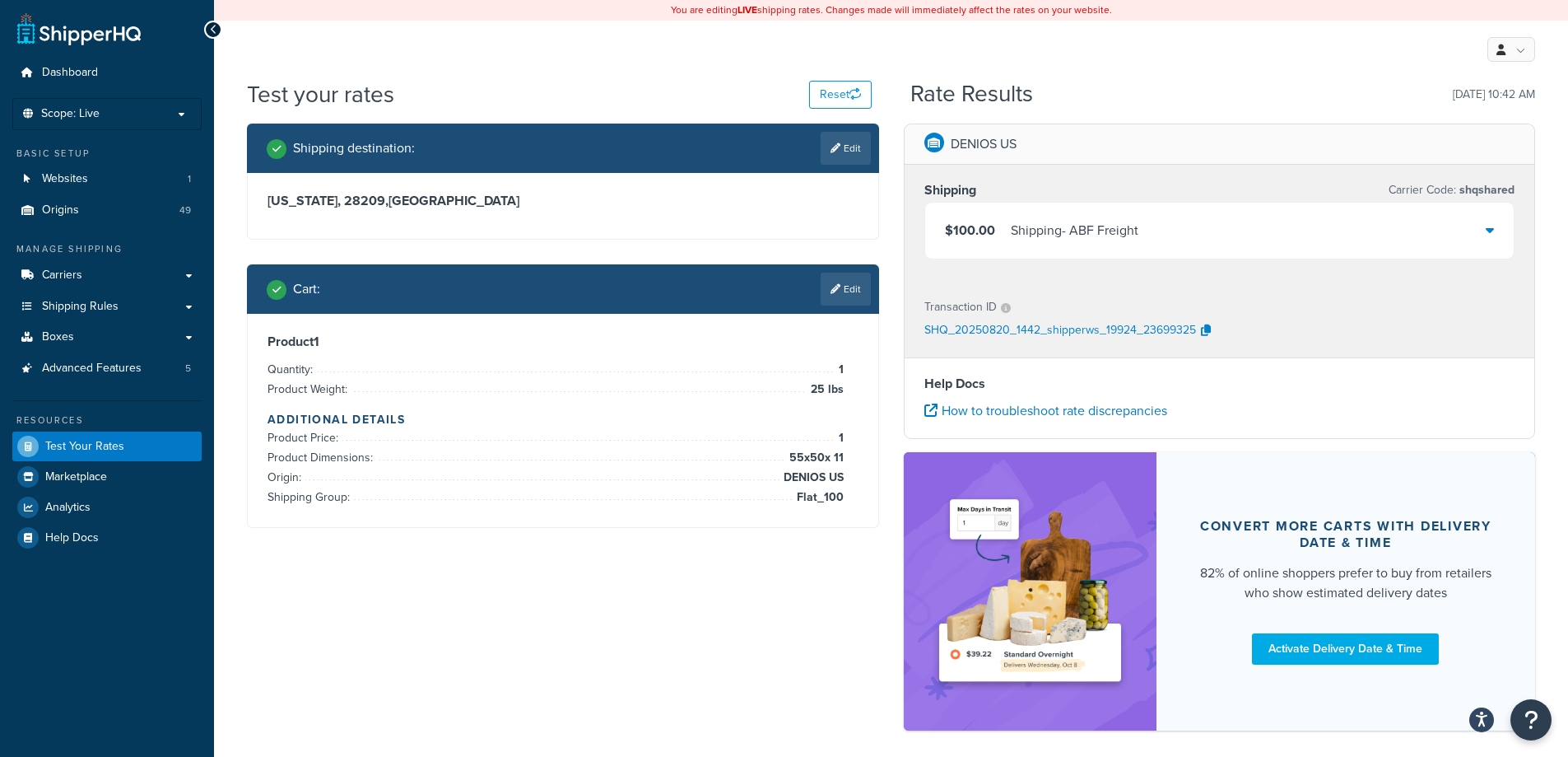
click at [1155, 217] on div "$100.00 Shipping - ABF Freight" at bounding box center [1219, 231] width 589 height 56
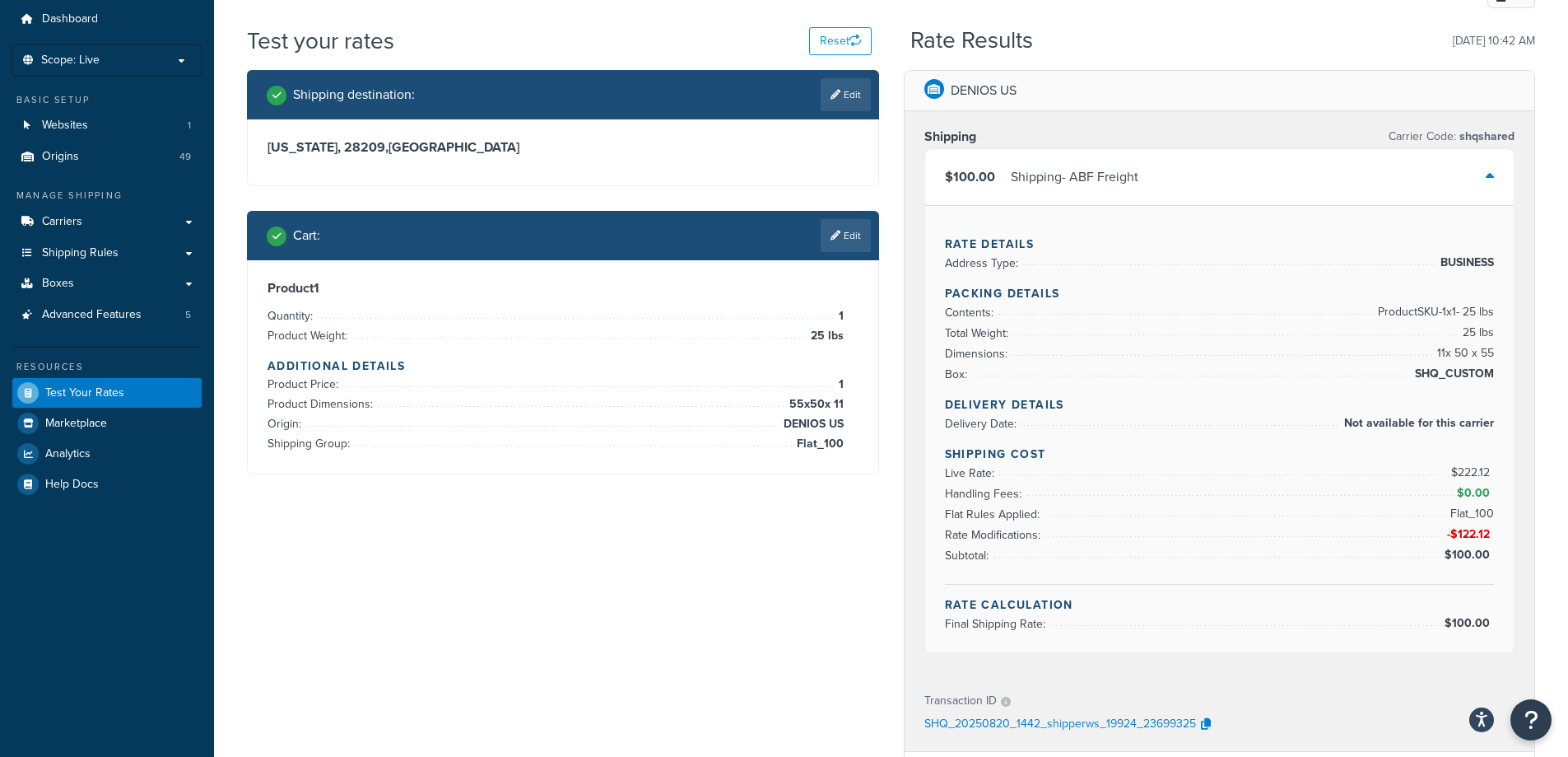
scroll to position [83, 0]
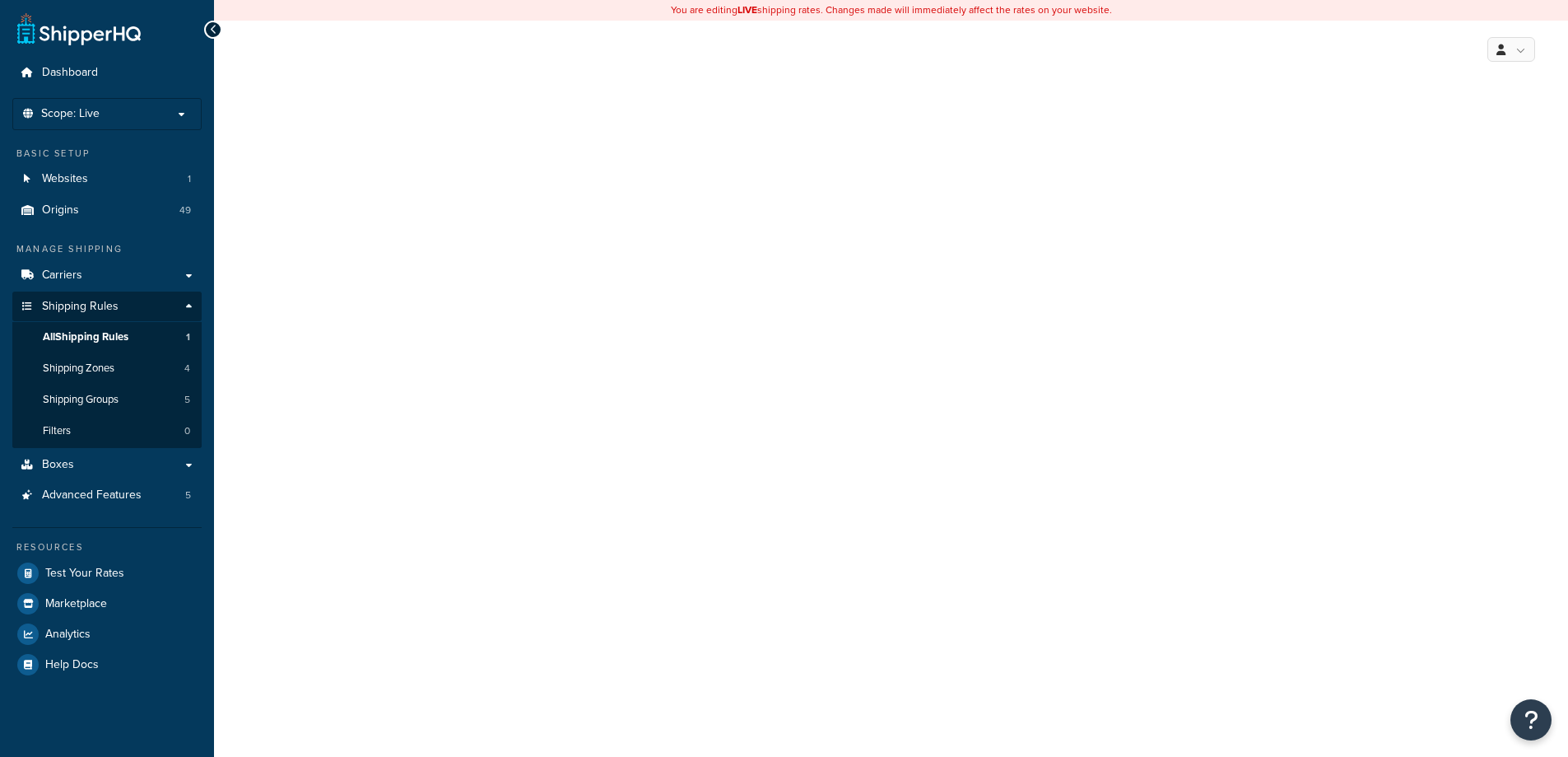
select select "ITEM"
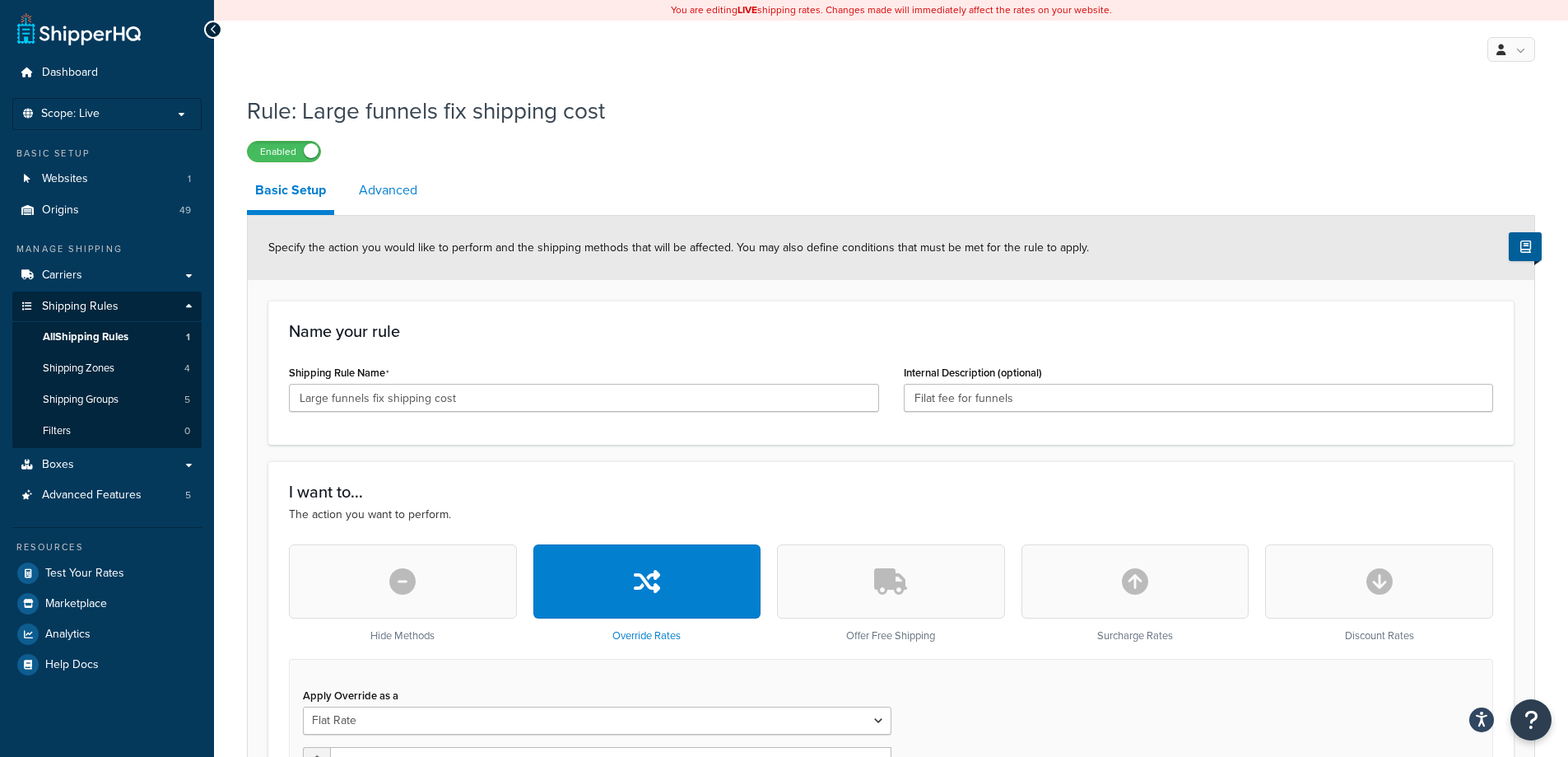
click at [407, 193] on link "Advanced" at bounding box center [388, 190] width 75 height 40
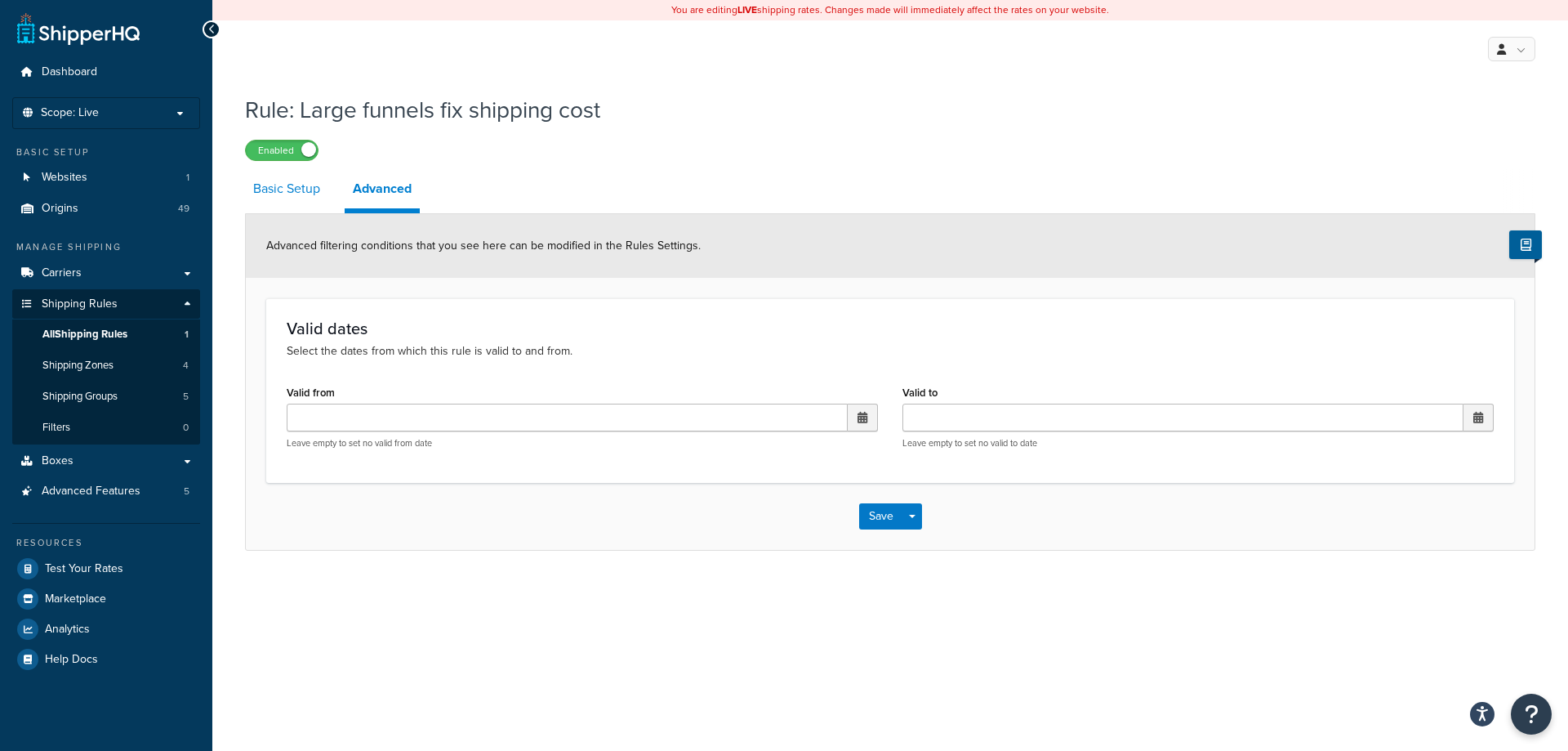
click at [316, 193] on link "Basic Setup" at bounding box center [287, 188] width 83 height 40
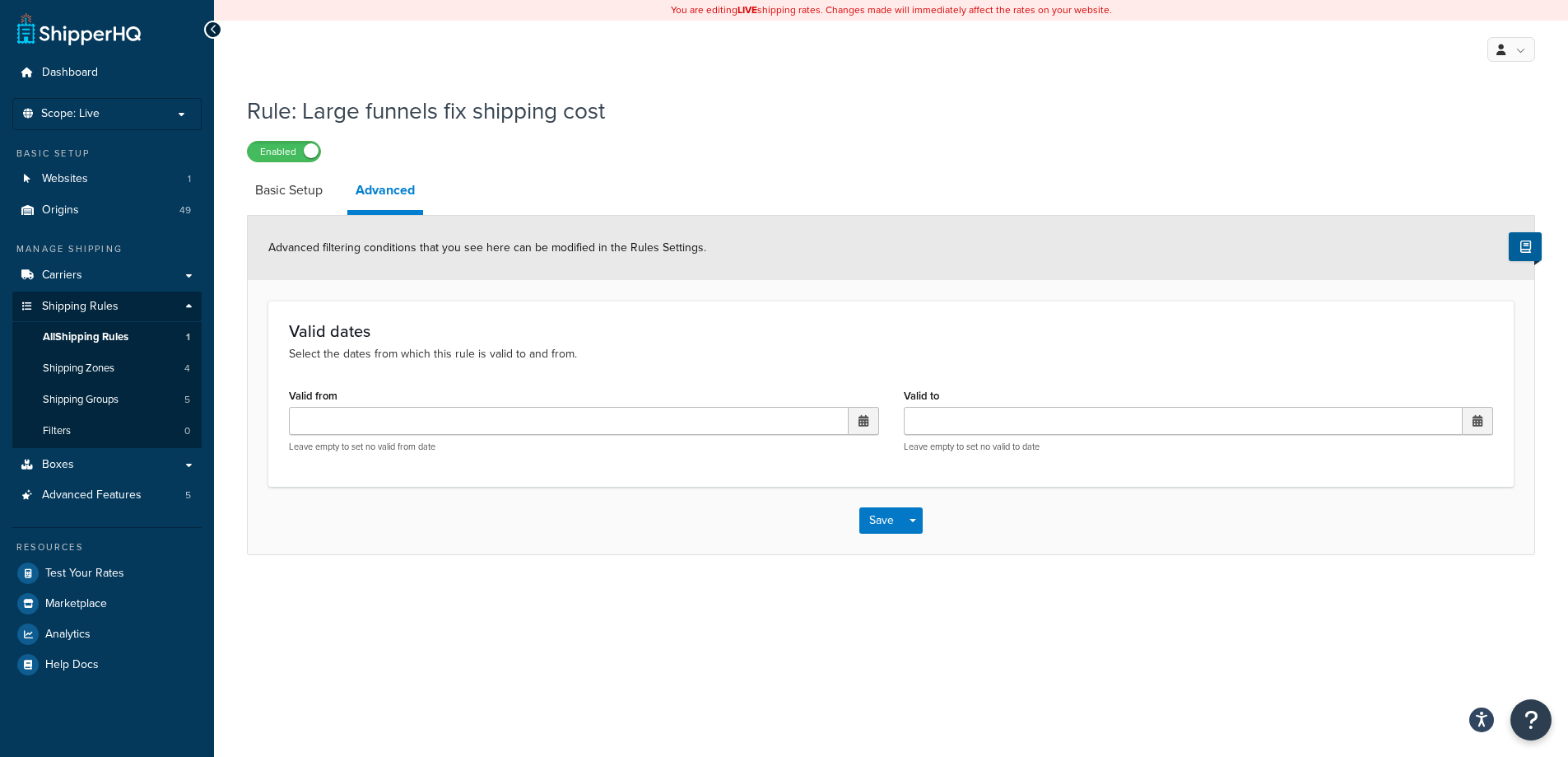
select select "ITEM"
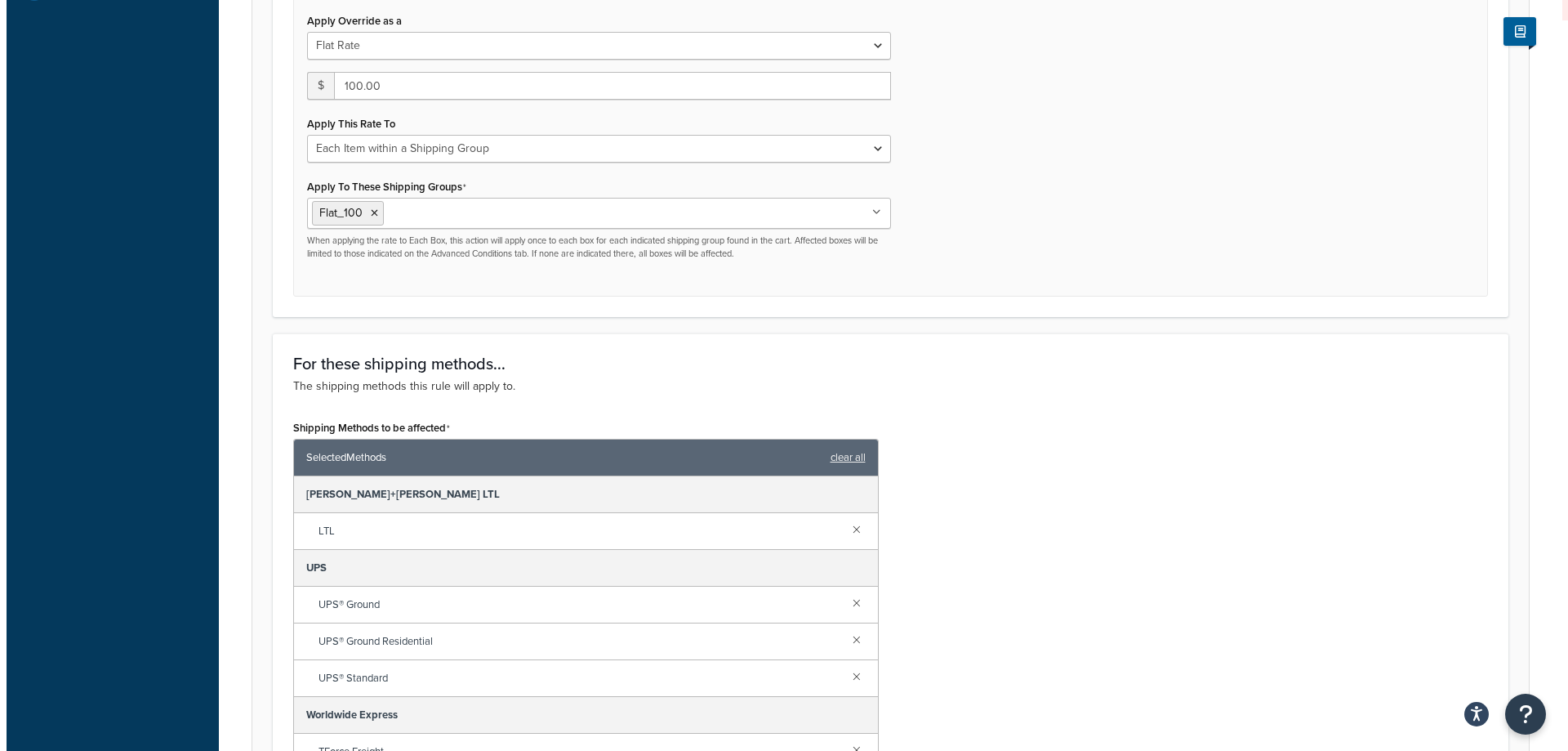
scroll to position [817, 0]
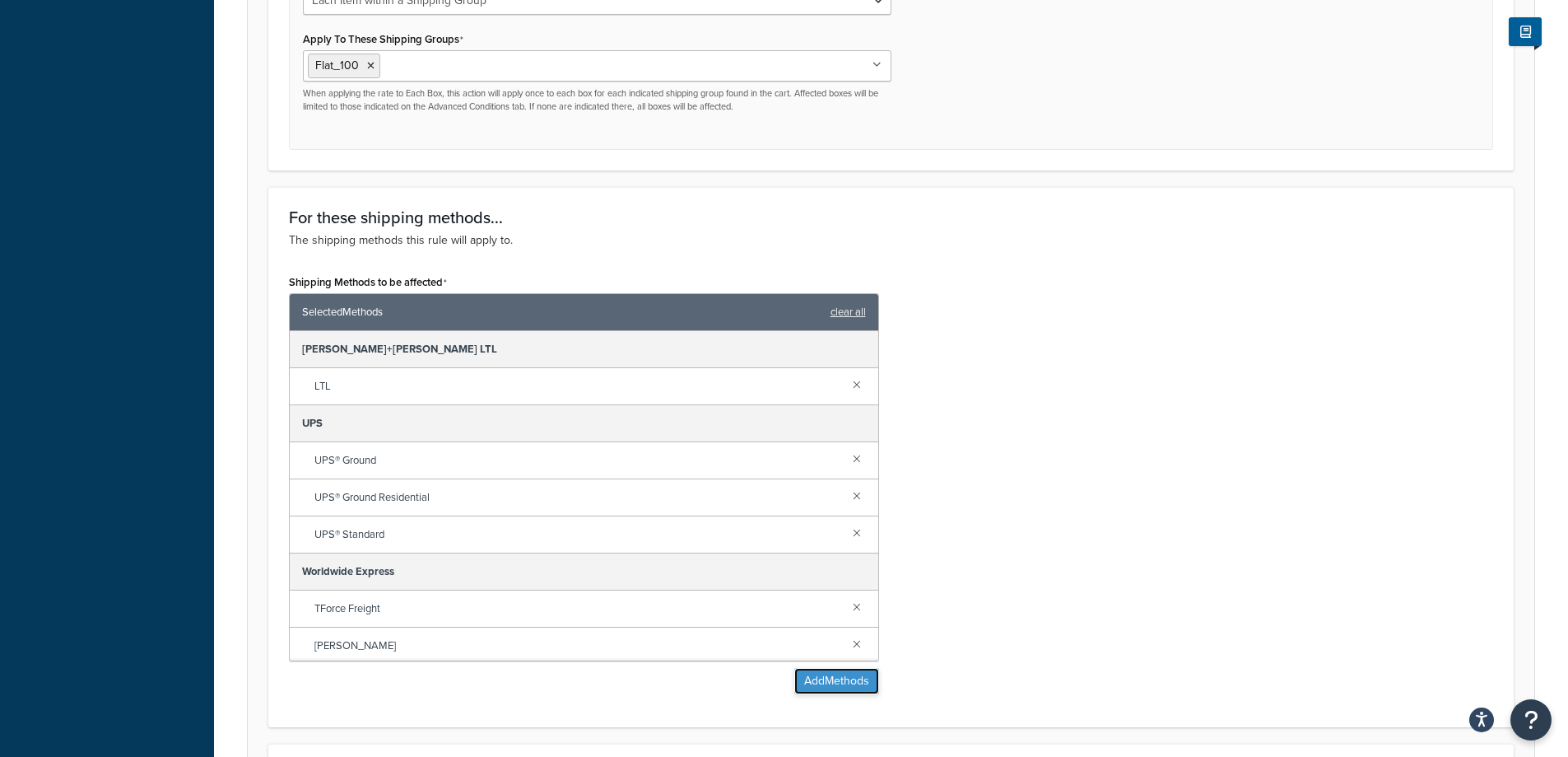
click at [837, 681] on button "Add Methods" at bounding box center [837, 681] width 85 height 26
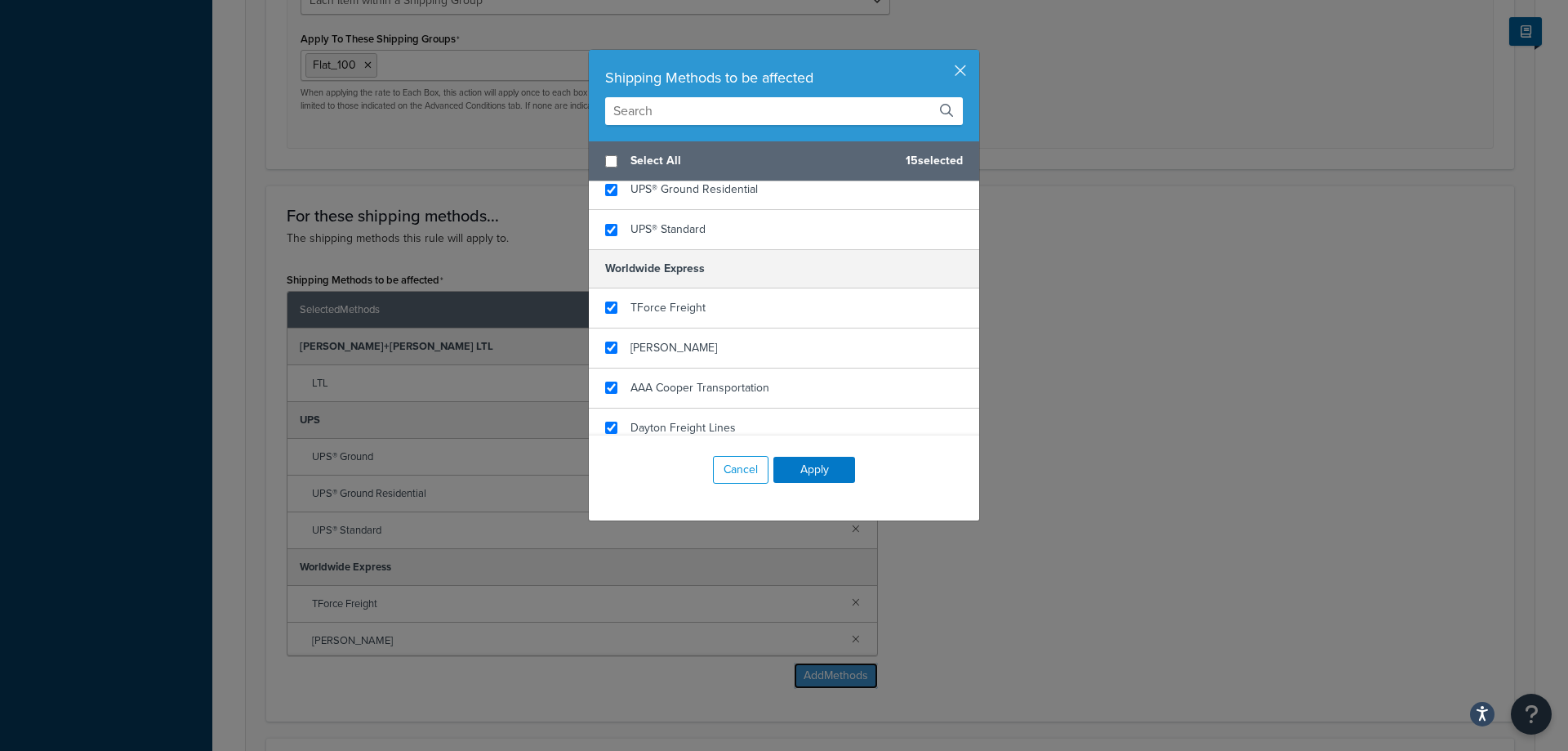
scroll to position [163, 0]
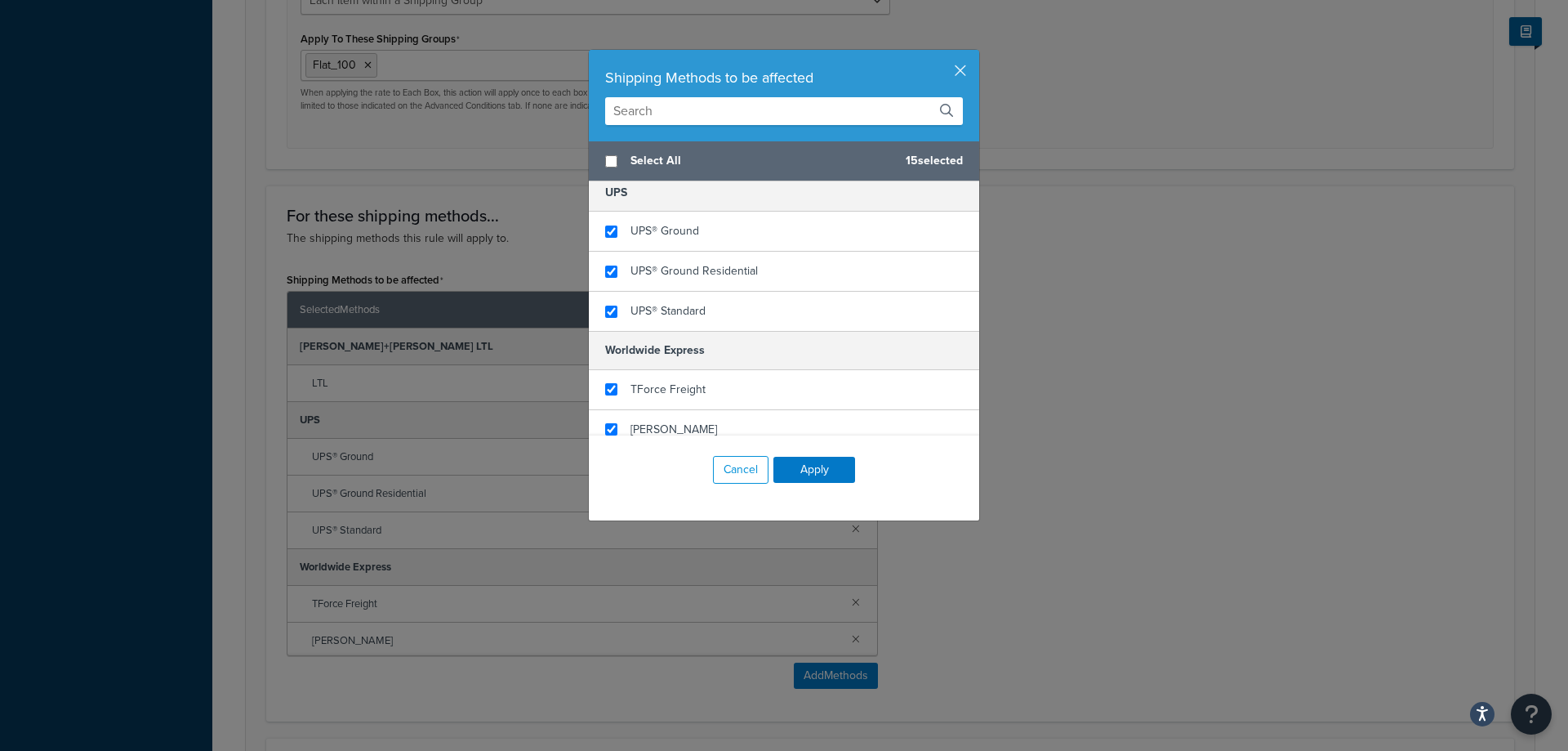
click at [755, 117] on input "text" at bounding box center [784, 111] width 358 height 28
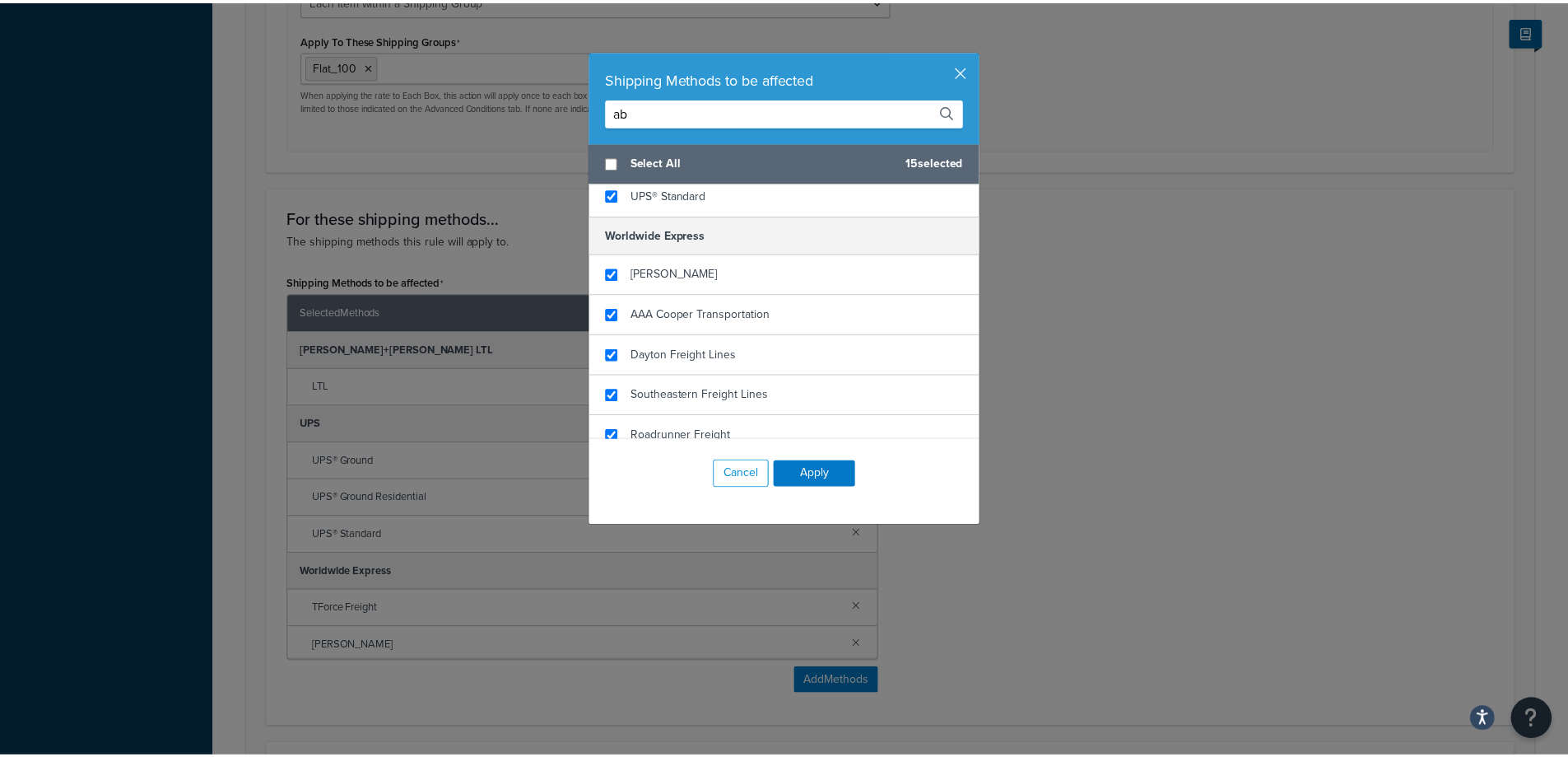
scroll to position [0, 0]
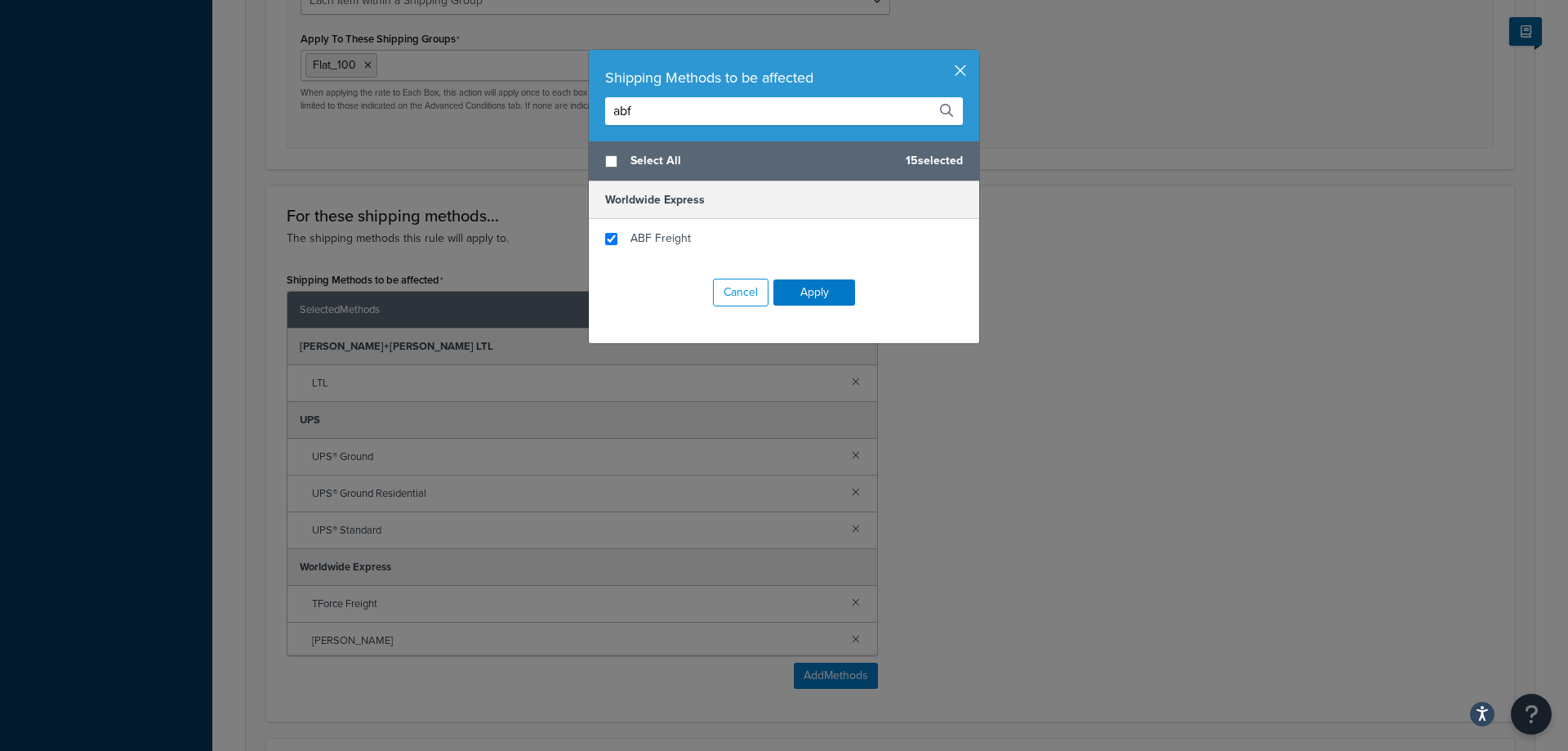
type input "abf"
click at [975, 54] on button "button" at bounding box center [977, 52] width 4 height 4
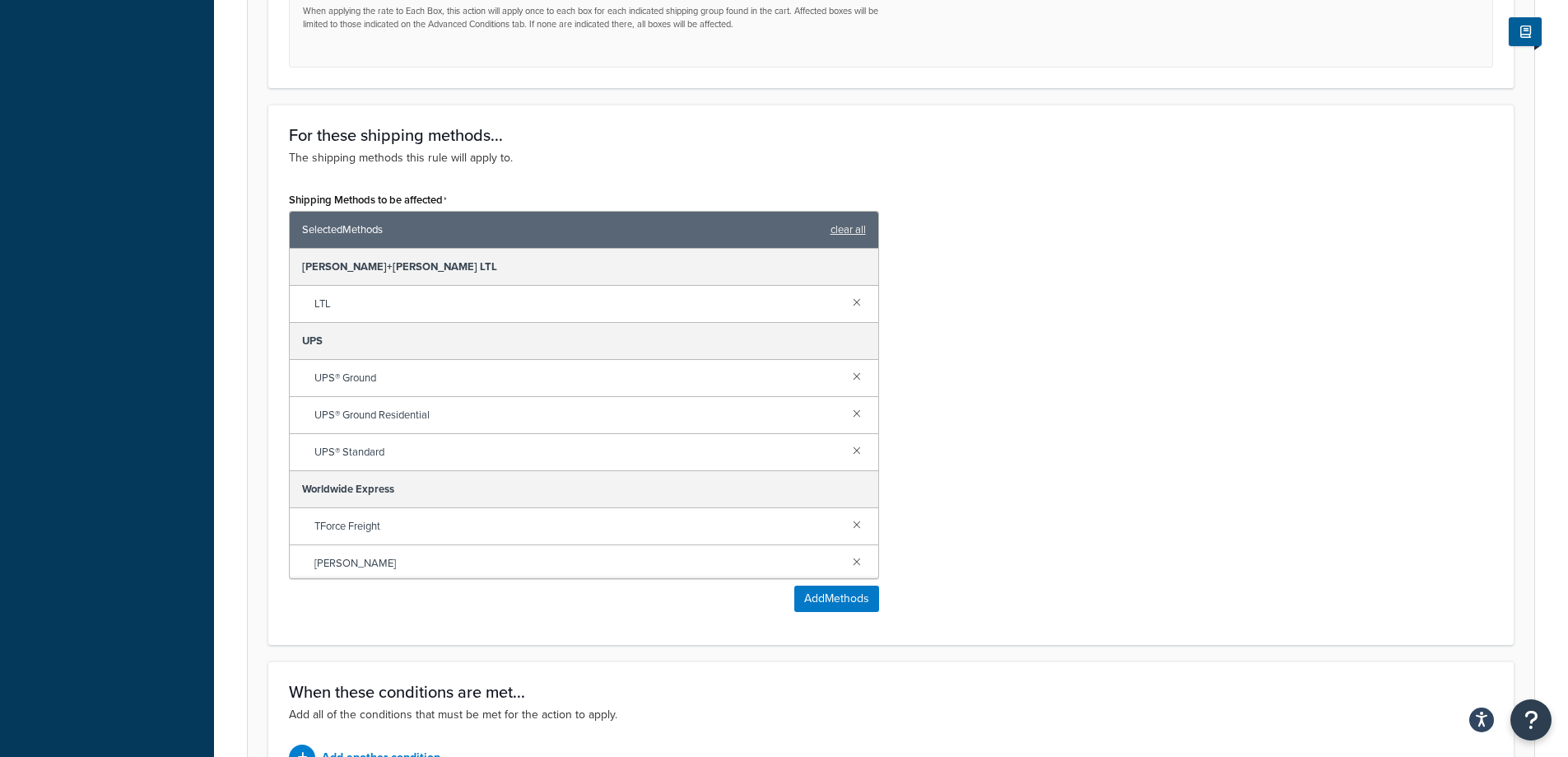
scroll to position [1093, 0]
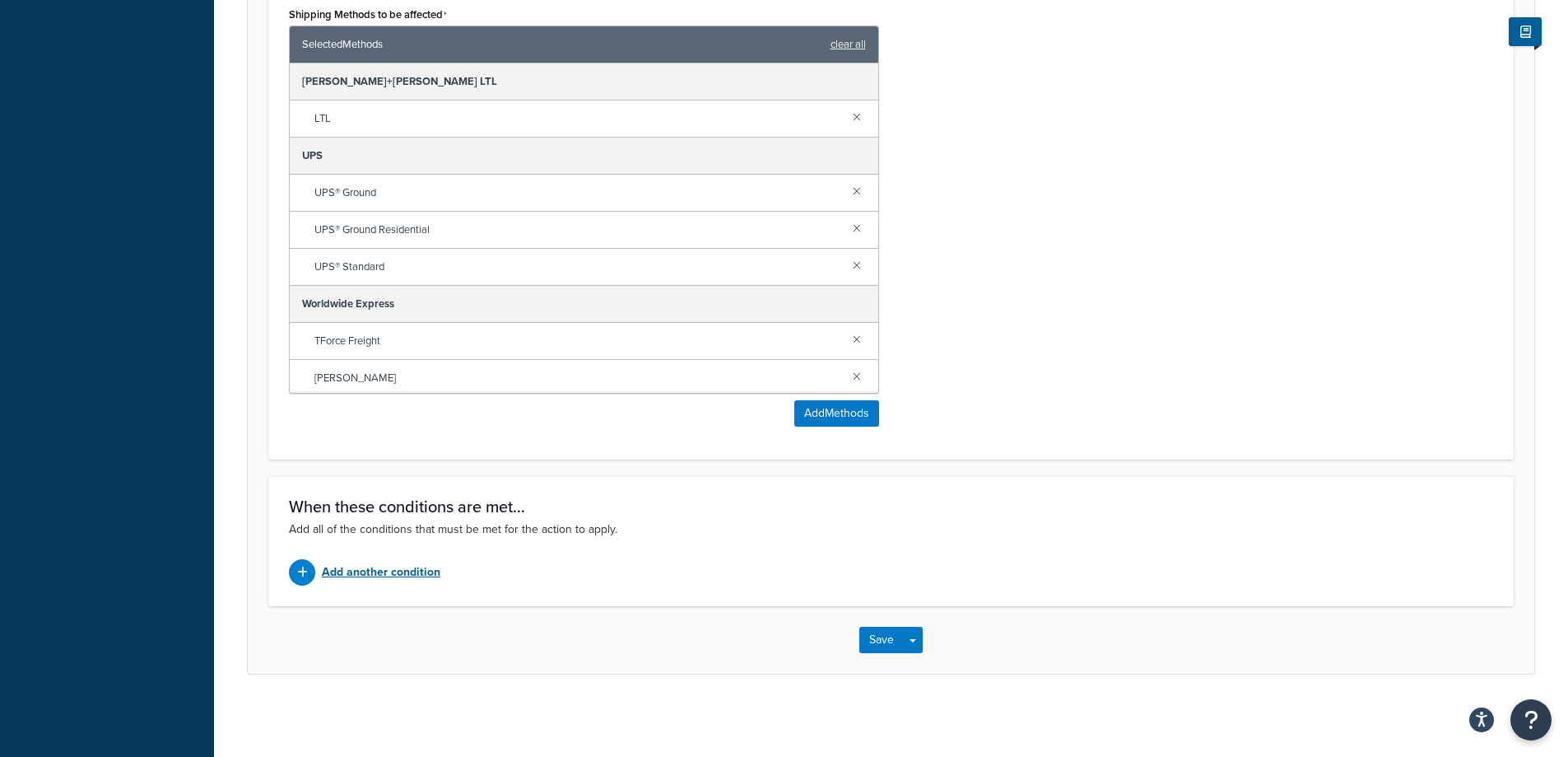
click at [356, 570] on p "Add another condition" at bounding box center [381, 572] width 119 height 23
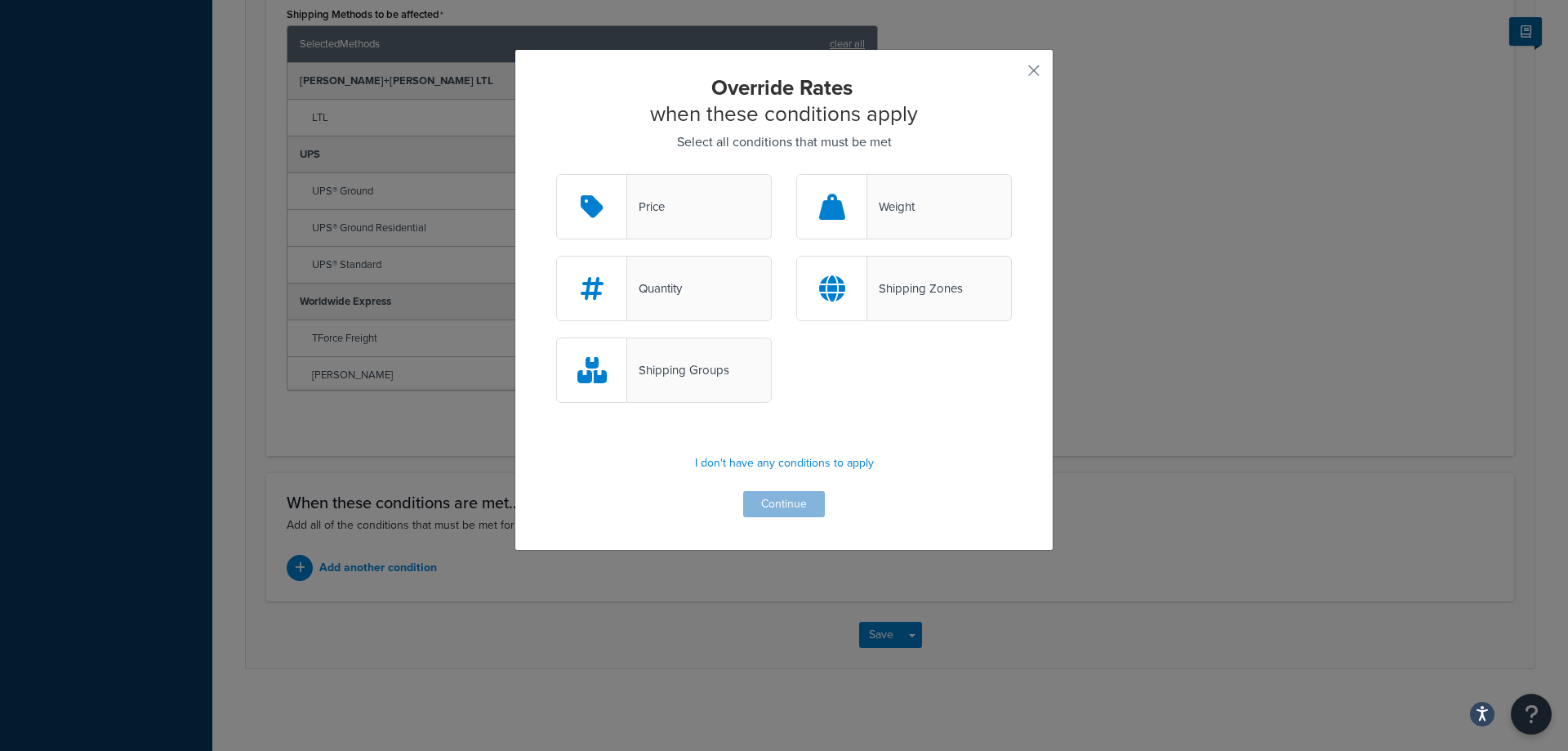
click at [904, 280] on div "Shipping Zones" at bounding box center [915, 288] width 96 height 23
click at [0, 0] on input "Shipping Zones" at bounding box center [0, 0] width 0 height 0
click at [910, 230] on div "Weight" at bounding box center [904, 207] width 216 height 66
click at [0, 0] on input "Weight" at bounding box center [0, 0] width 0 height 0
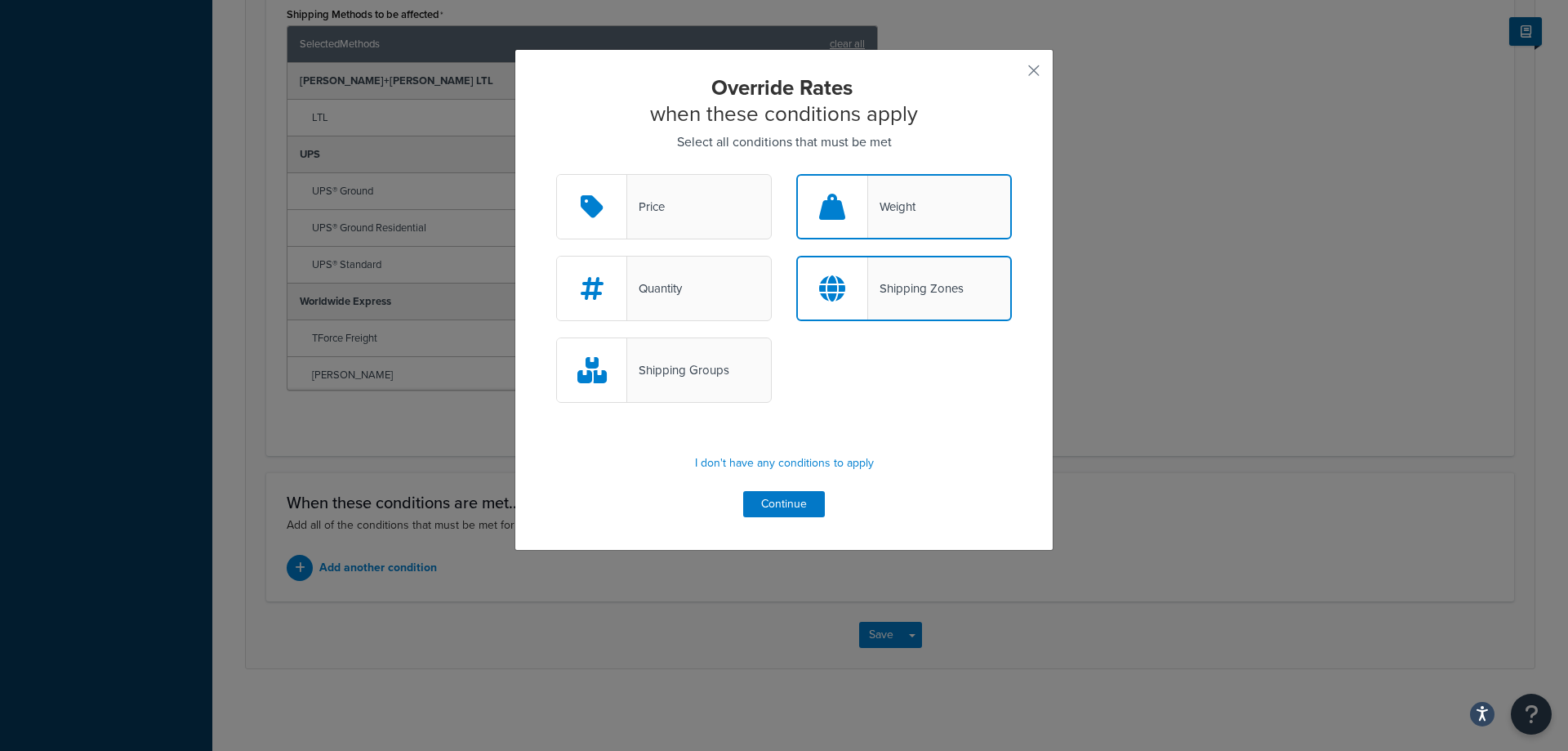
click at [635, 397] on div "Shipping Groups" at bounding box center [664, 370] width 216 height 66
click at [0, 0] on input "Shipping Groups" at bounding box center [0, 0] width 0 height 0
click at [763, 513] on button "Continue" at bounding box center [784, 504] width 82 height 26
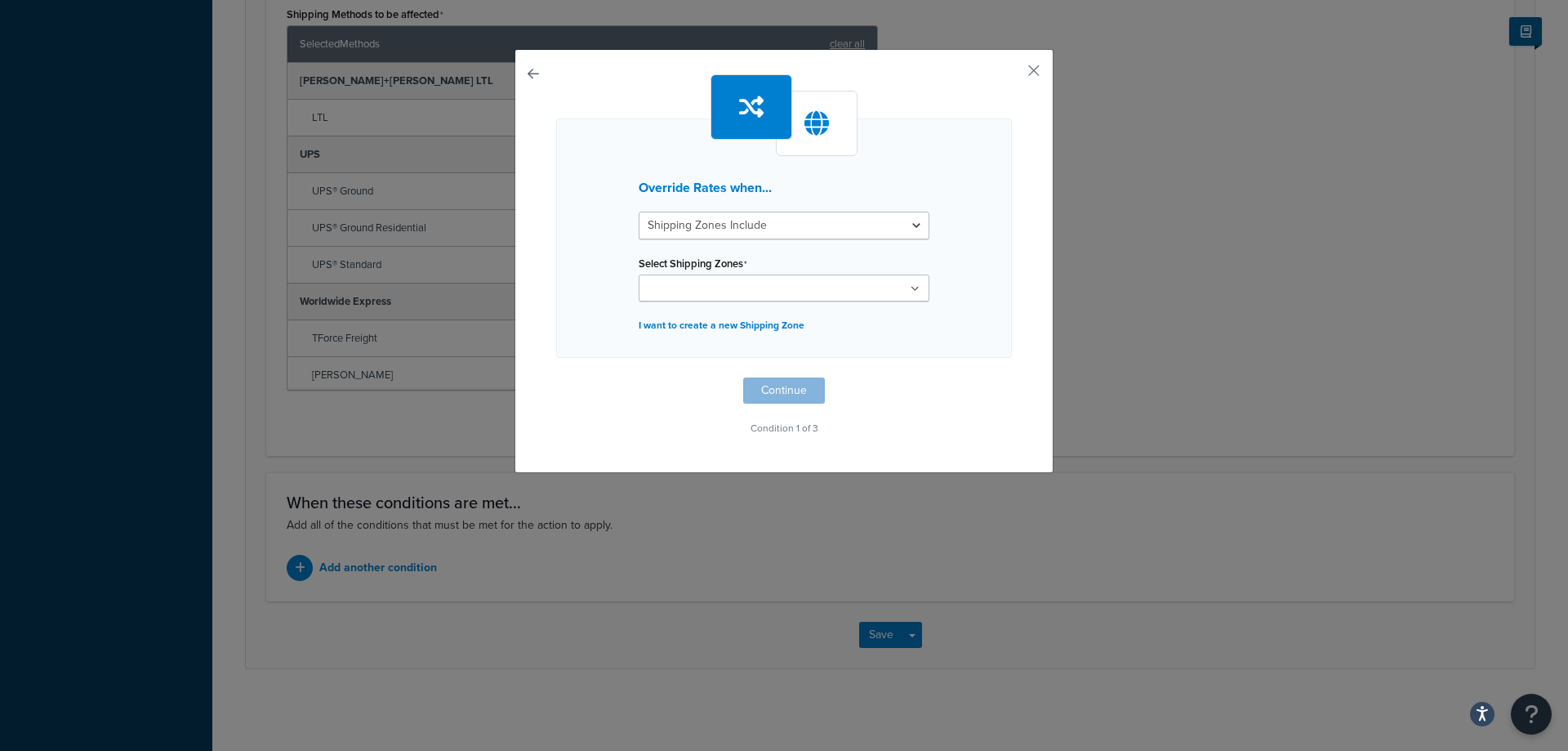
click at [731, 282] on input "Select Shipping Zones" at bounding box center [716, 289] width 145 height 18
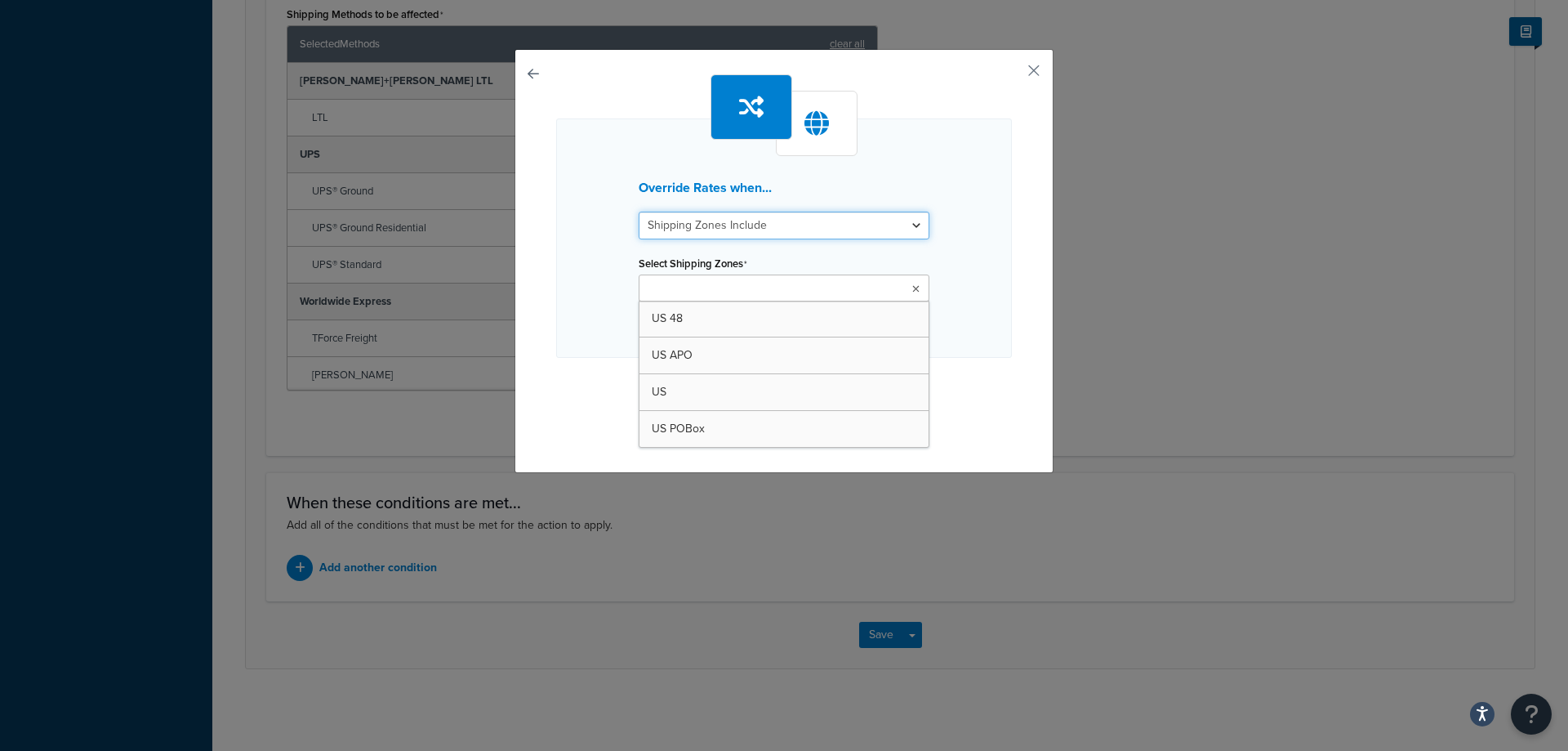
click at [790, 232] on select "Shipping Zones Include Shipping Zones Do Not Include" at bounding box center [783, 225] width 291 height 28
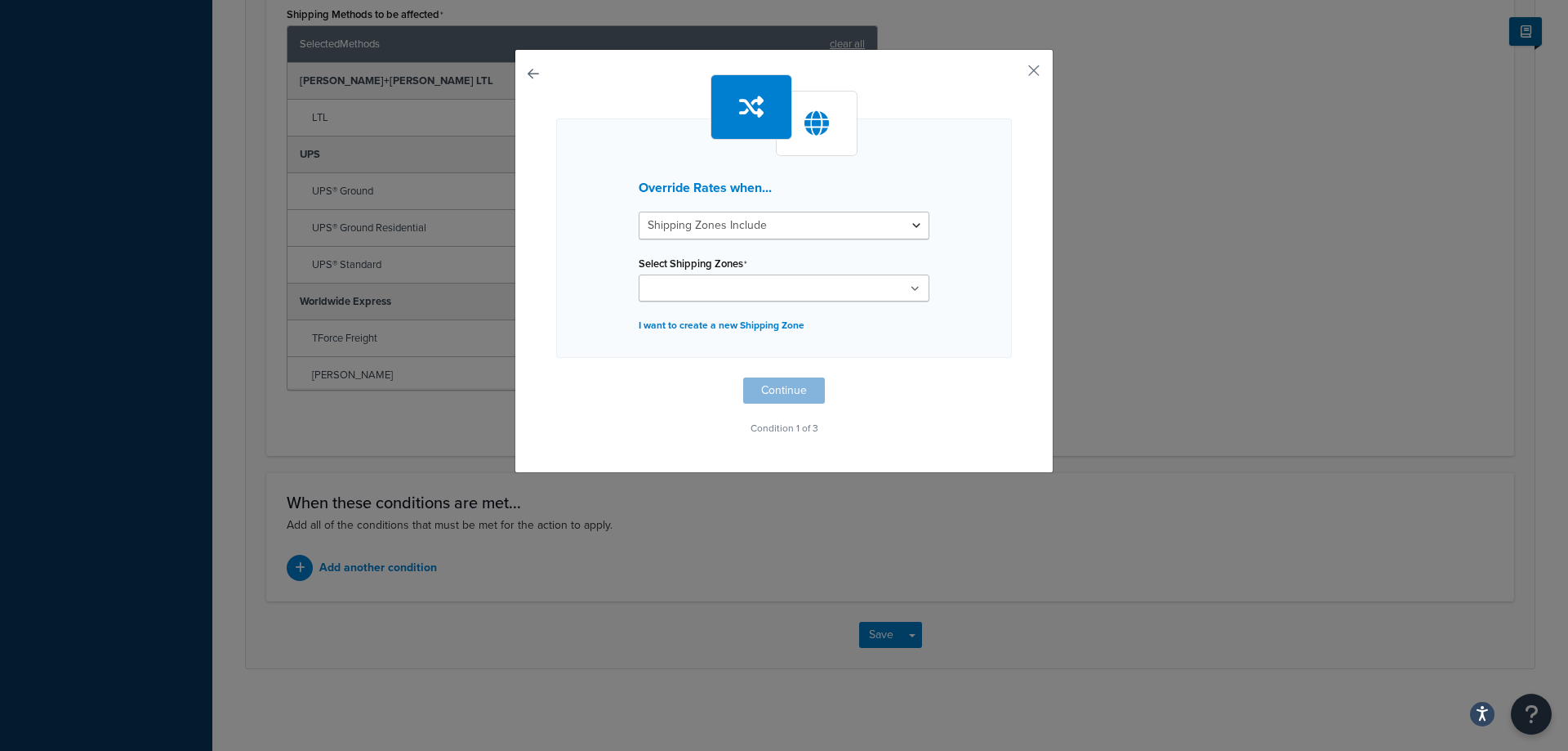
click at [556, 377] on button "button" at bounding box center [556, 377] width 0 height 0
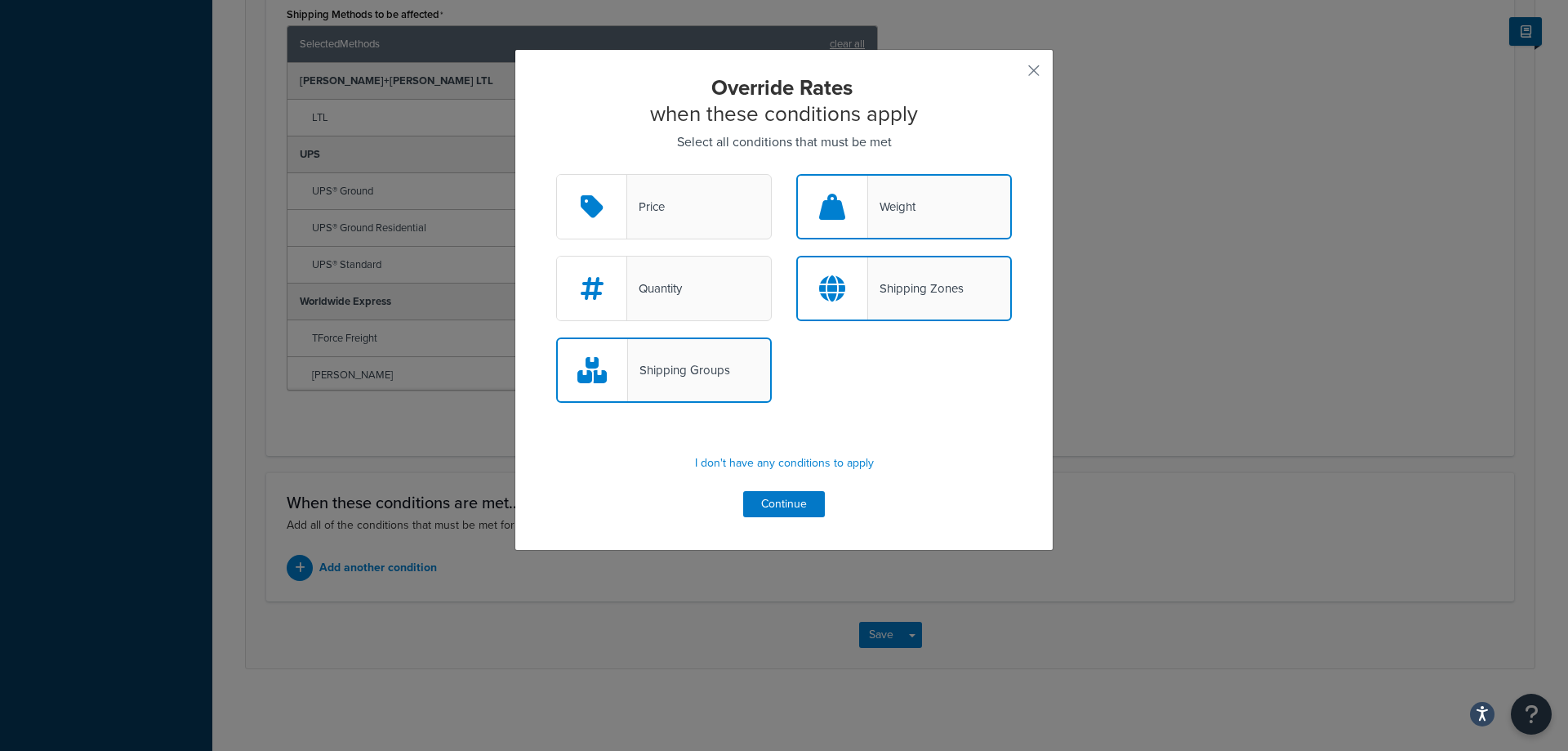
click at [934, 431] on div "Override Rates when these conditions apply Select all conditions that must be m…" at bounding box center [784, 296] width 456 height 443
click at [909, 300] on div "Shipping Zones" at bounding box center [916, 288] width 96 height 23
click at [0, 0] on input "Shipping Zones" at bounding box center [0, 0] width 0 height 0
click at [915, 236] on div "Weight" at bounding box center [904, 207] width 216 height 66
click at [0, 0] on input "Weight" at bounding box center [0, 0] width 0 height 0
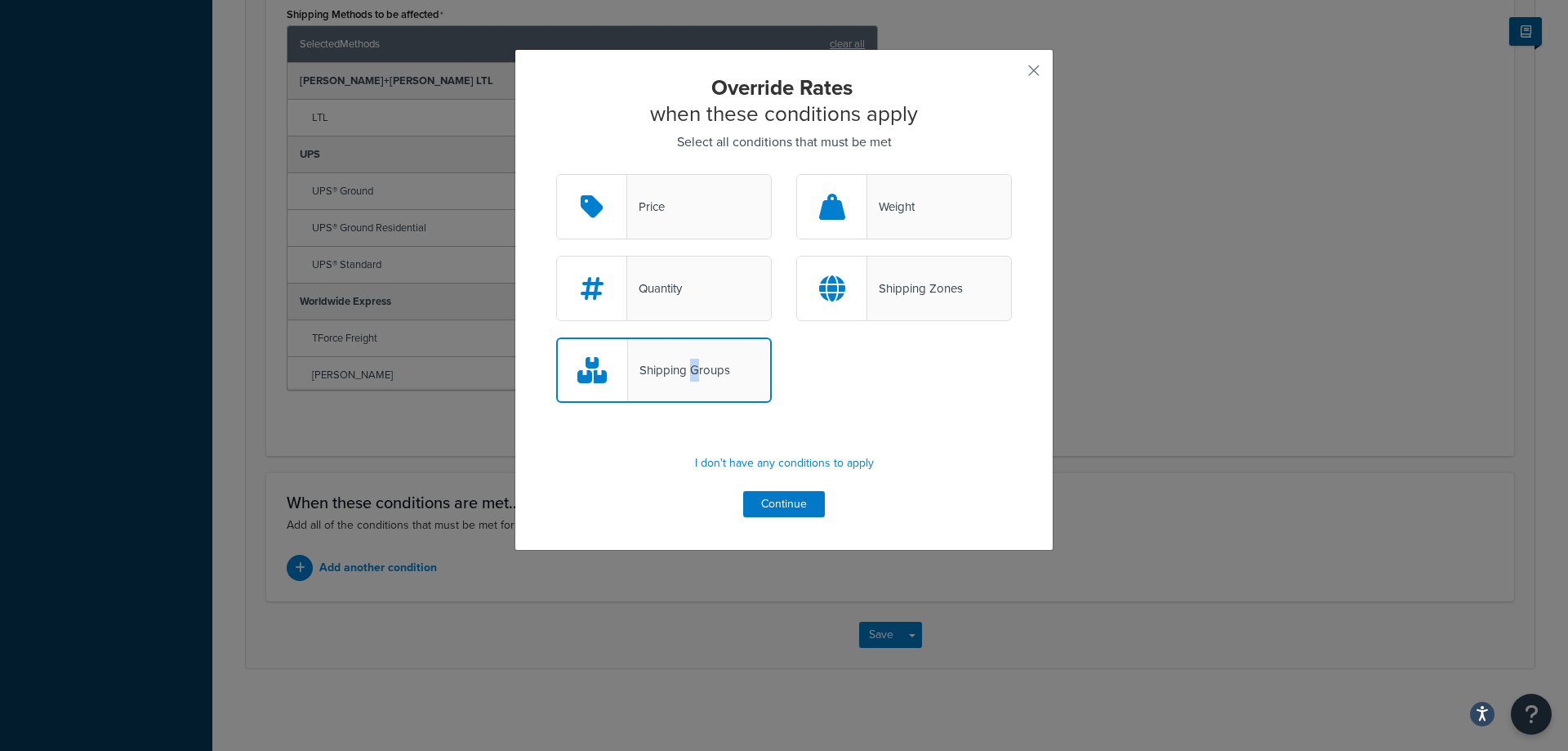
click at [688, 372] on div "Shipping Groups" at bounding box center [679, 370] width 102 height 23
click at [818, 407] on div "Shipping Groups" at bounding box center [784, 378] width 481 height 82
click at [689, 378] on div "Shipping Groups" at bounding box center [679, 370] width 102 height 23
click at [0, 0] on input "Shipping Groups" at bounding box center [0, 0] width 0 height 0
click at [689, 378] on div "Shipping Groups" at bounding box center [678, 370] width 102 height 23
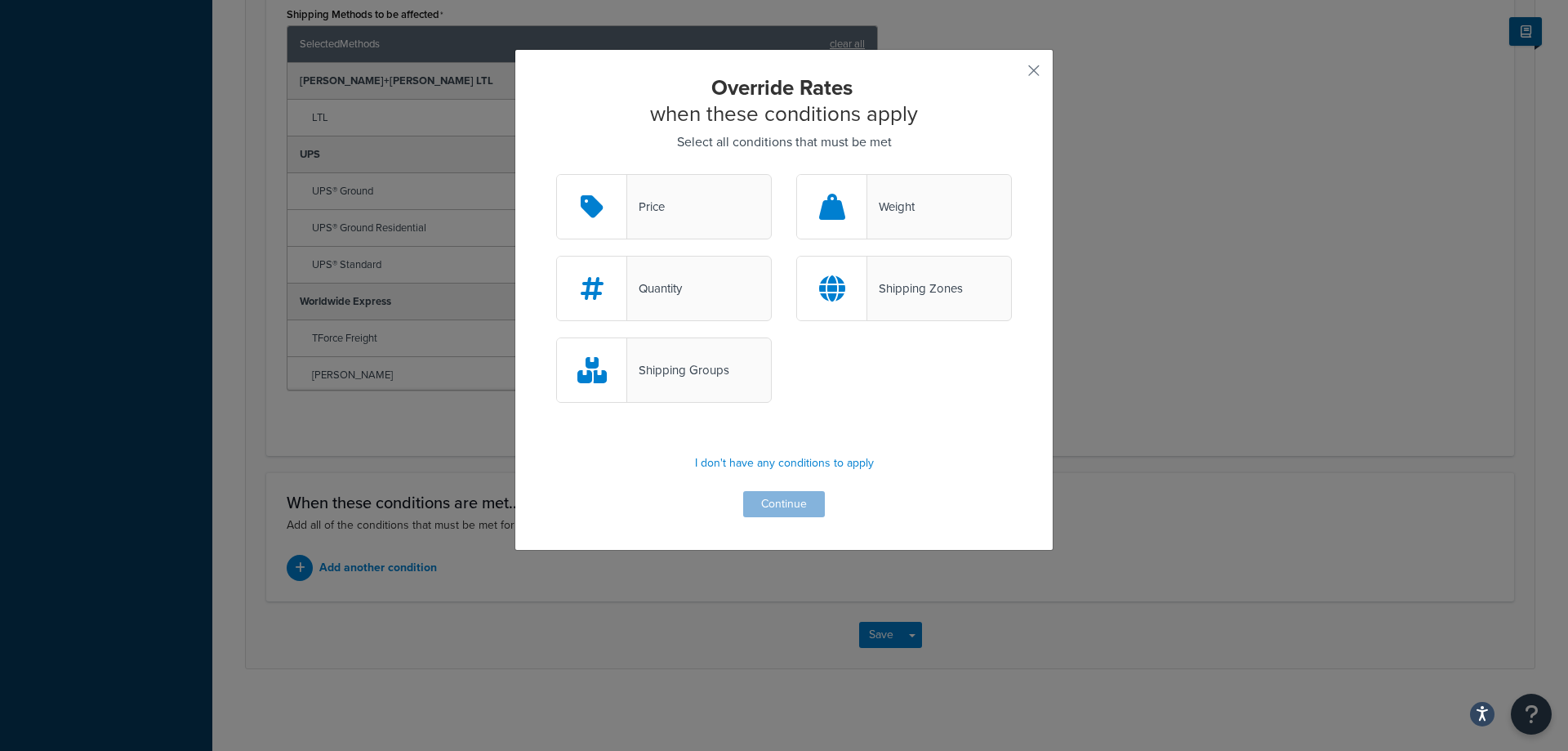
click at [0, 0] on input "Shipping Groups" at bounding box center [0, 0] width 0 height 0
click at [762, 507] on button "Continue" at bounding box center [784, 504] width 82 height 26
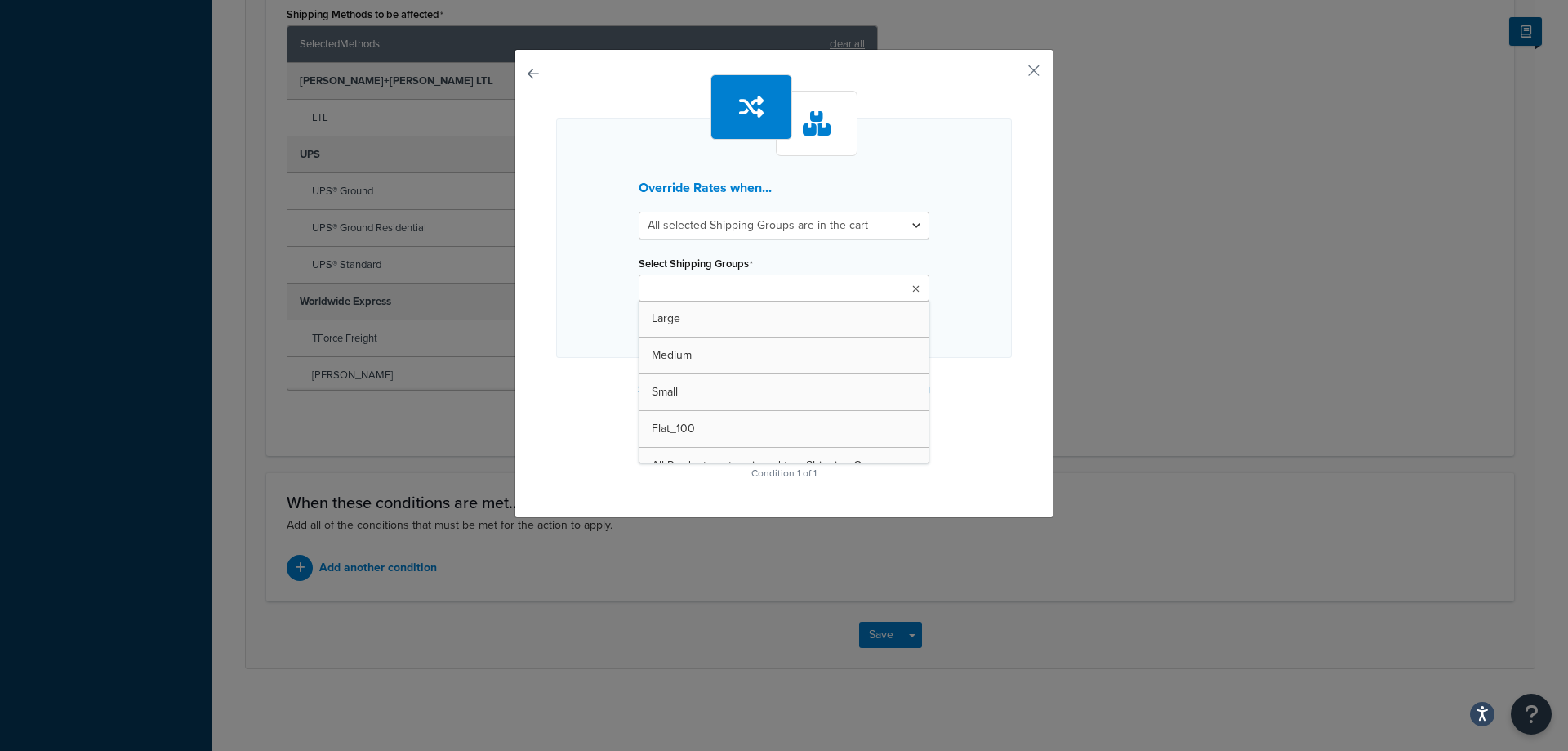
click at [750, 286] on input "Select Shipping Groups" at bounding box center [716, 289] width 145 height 18
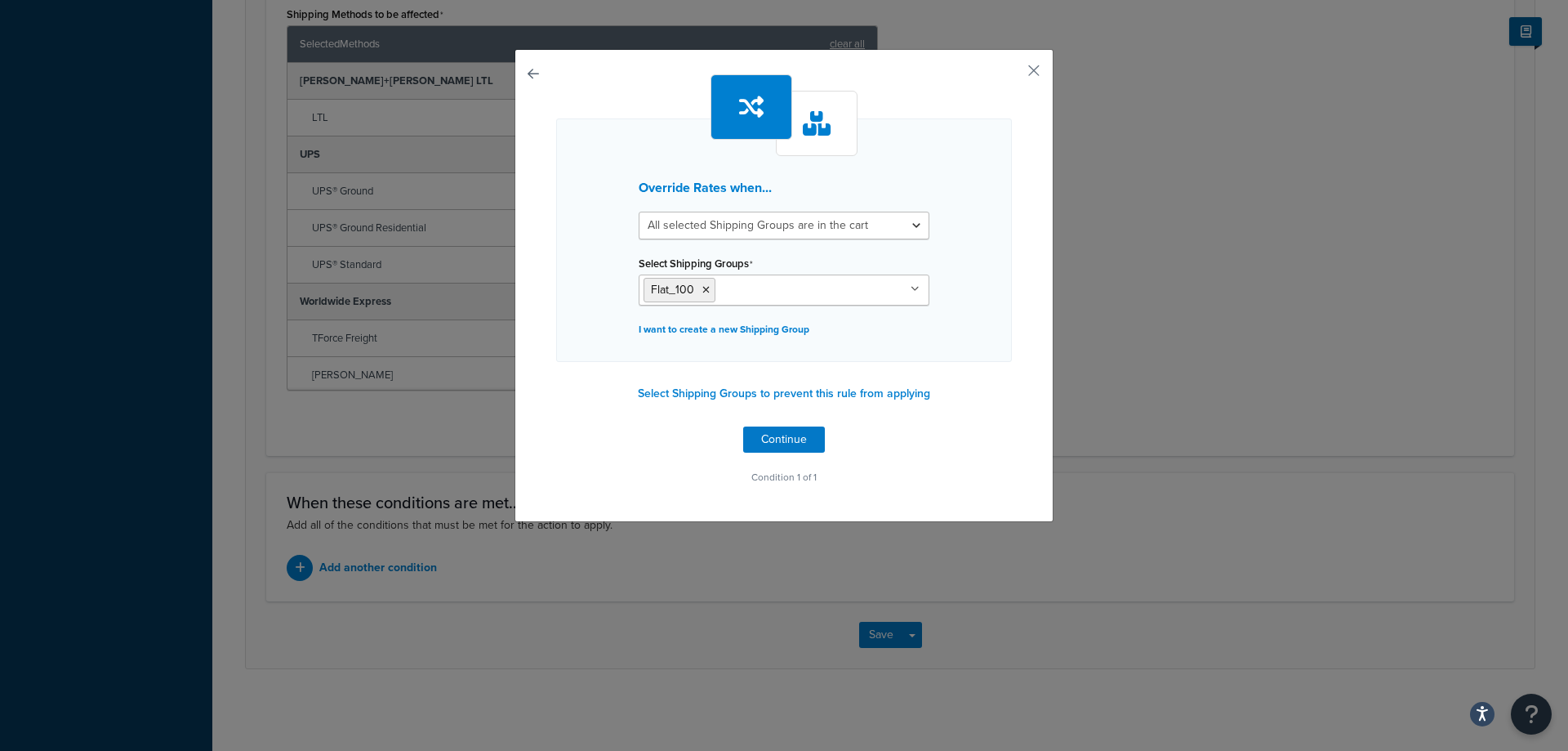
click at [978, 363] on div "Override Rates when... All selected Shipping Groups are in the cart Any selecte…" at bounding box center [784, 281] width 456 height 414
click at [782, 432] on button "Continue" at bounding box center [784, 439] width 82 height 26
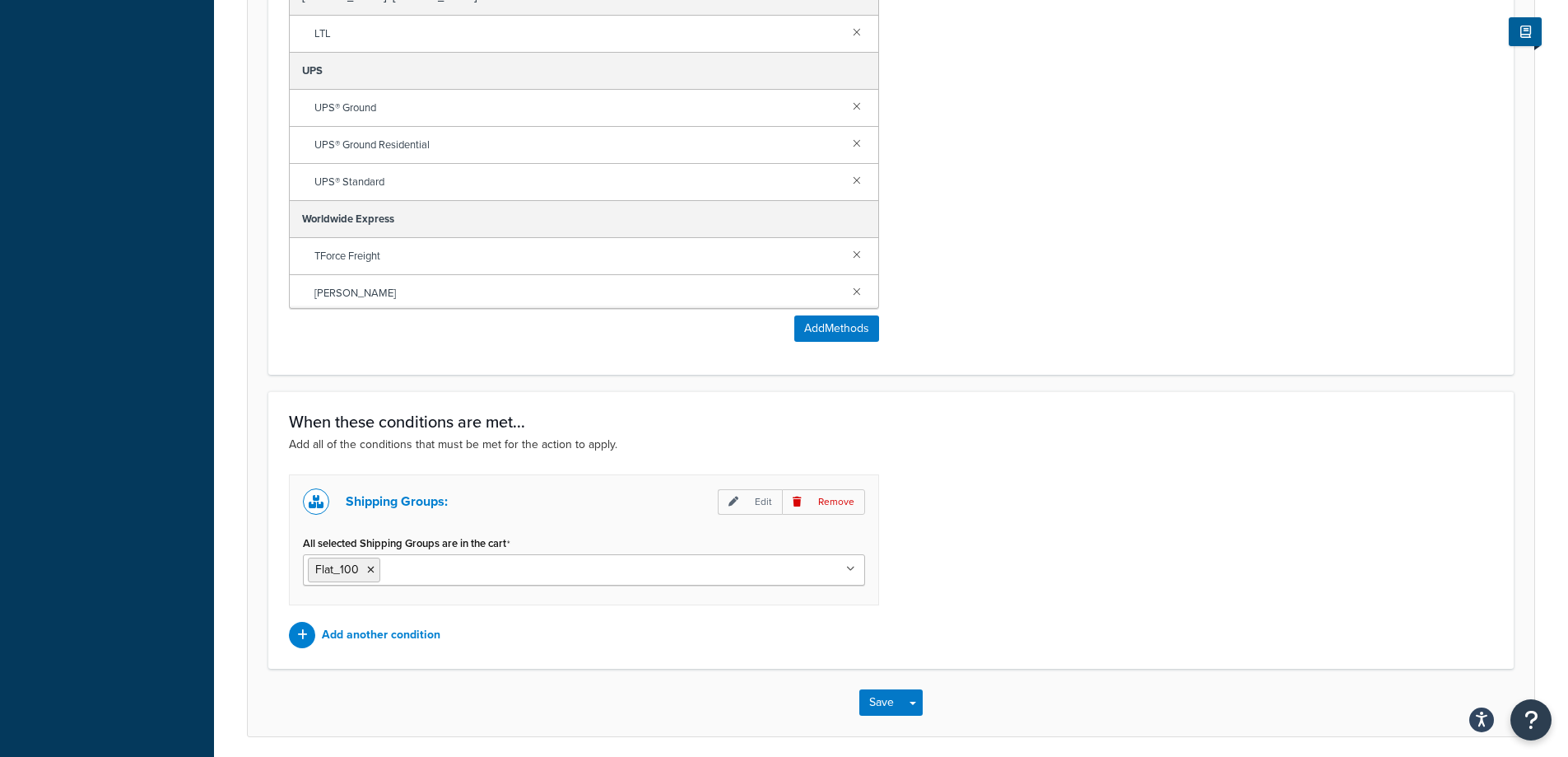
scroll to position [1241, 0]
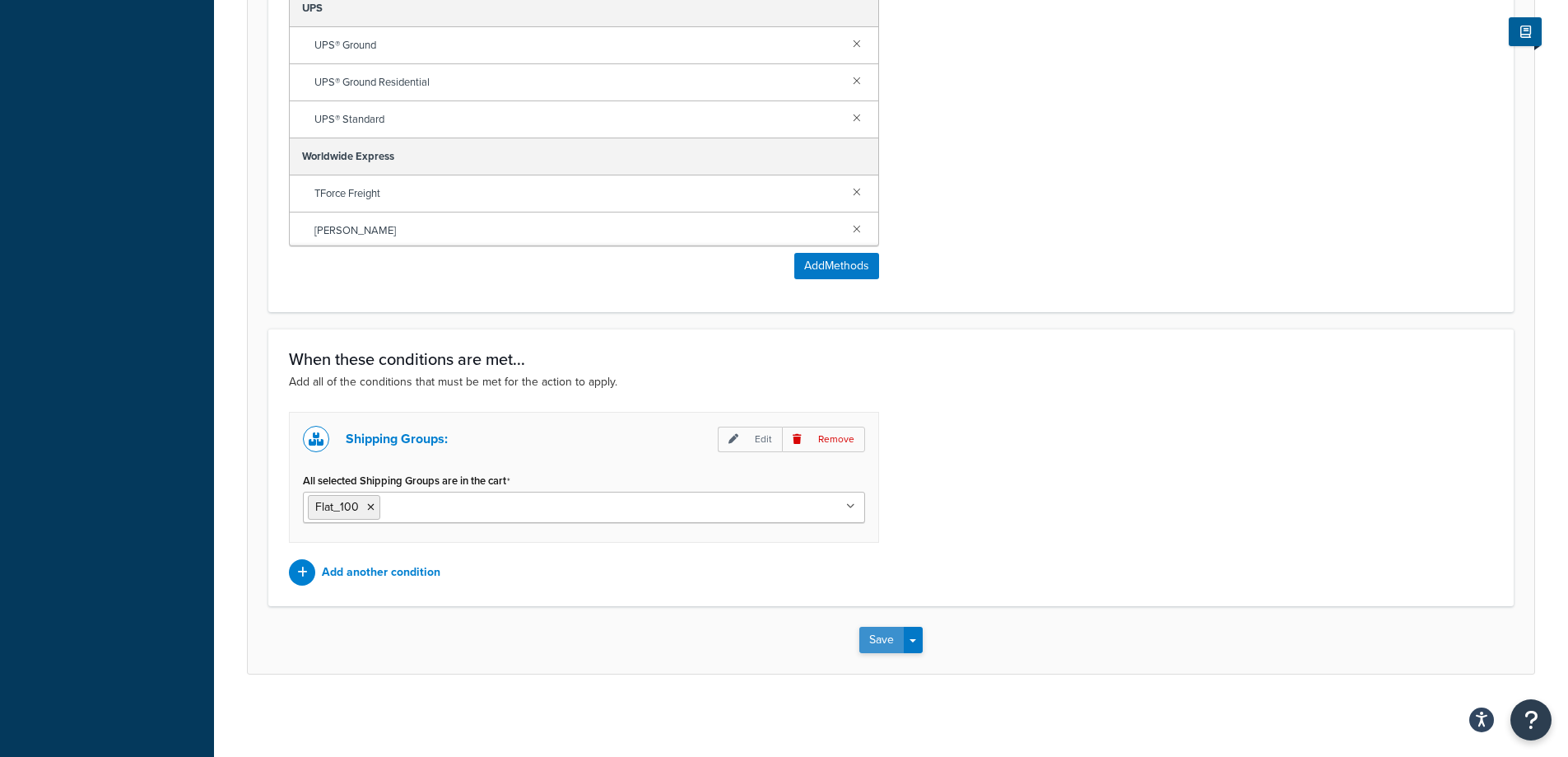
click at [873, 645] on button "Save" at bounding box center [881, 640] width 45 height 26
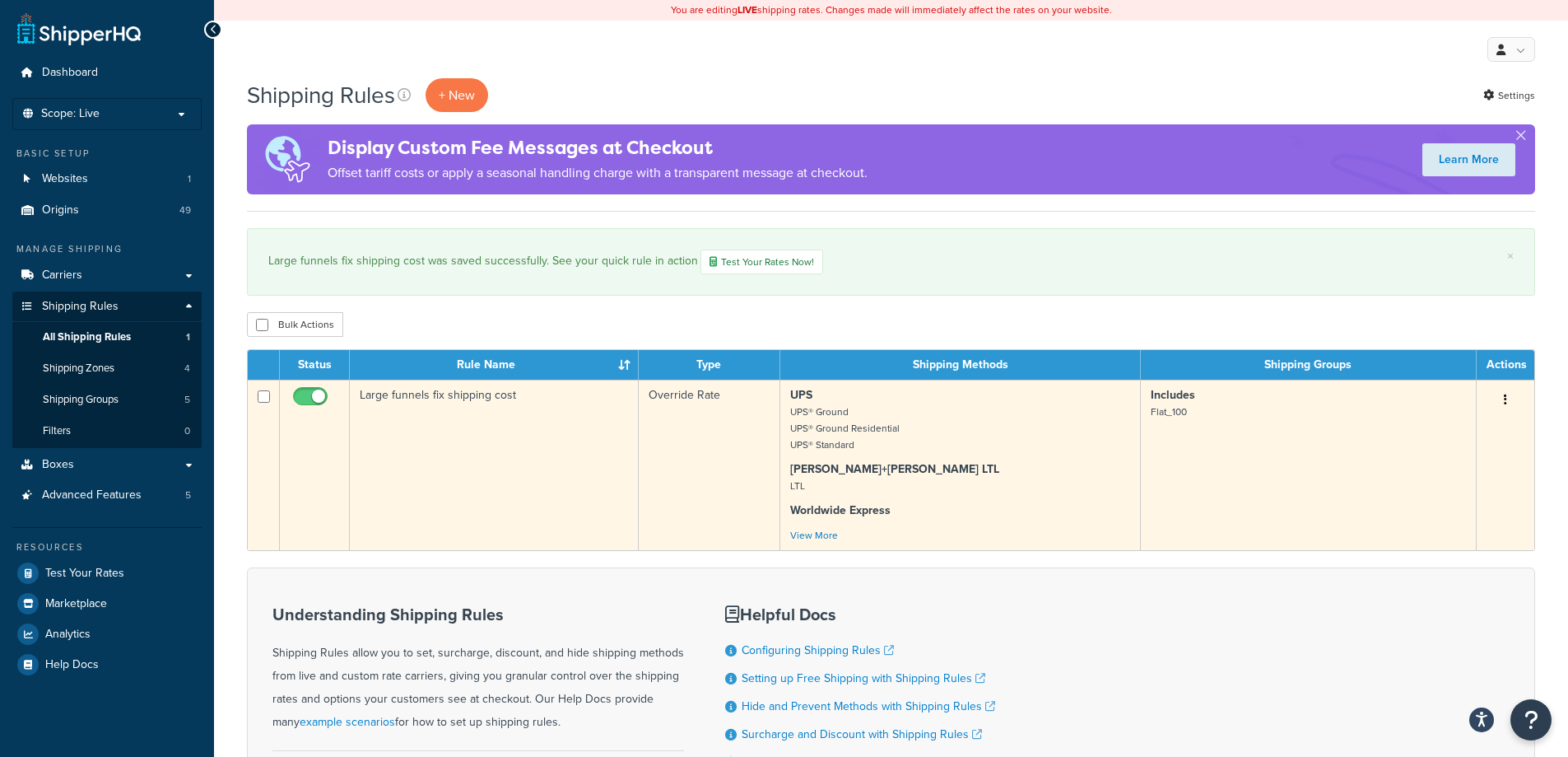
click at [876, 485] on p "[PERSON_NAME]+[PERSON_NAME] LTL LTL" at bounding box center [959, 477] width 339 height 33
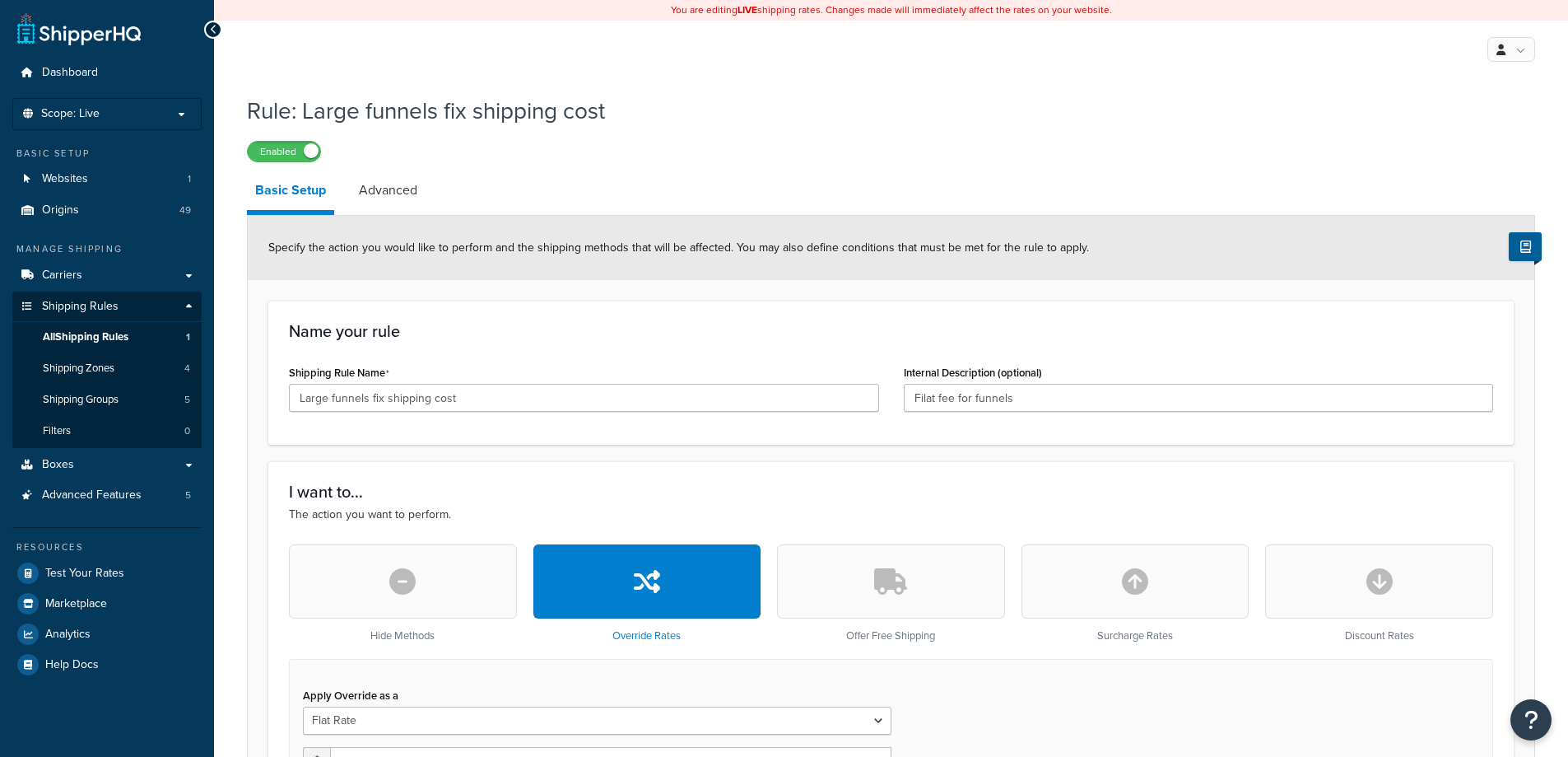
select select "ITEM"
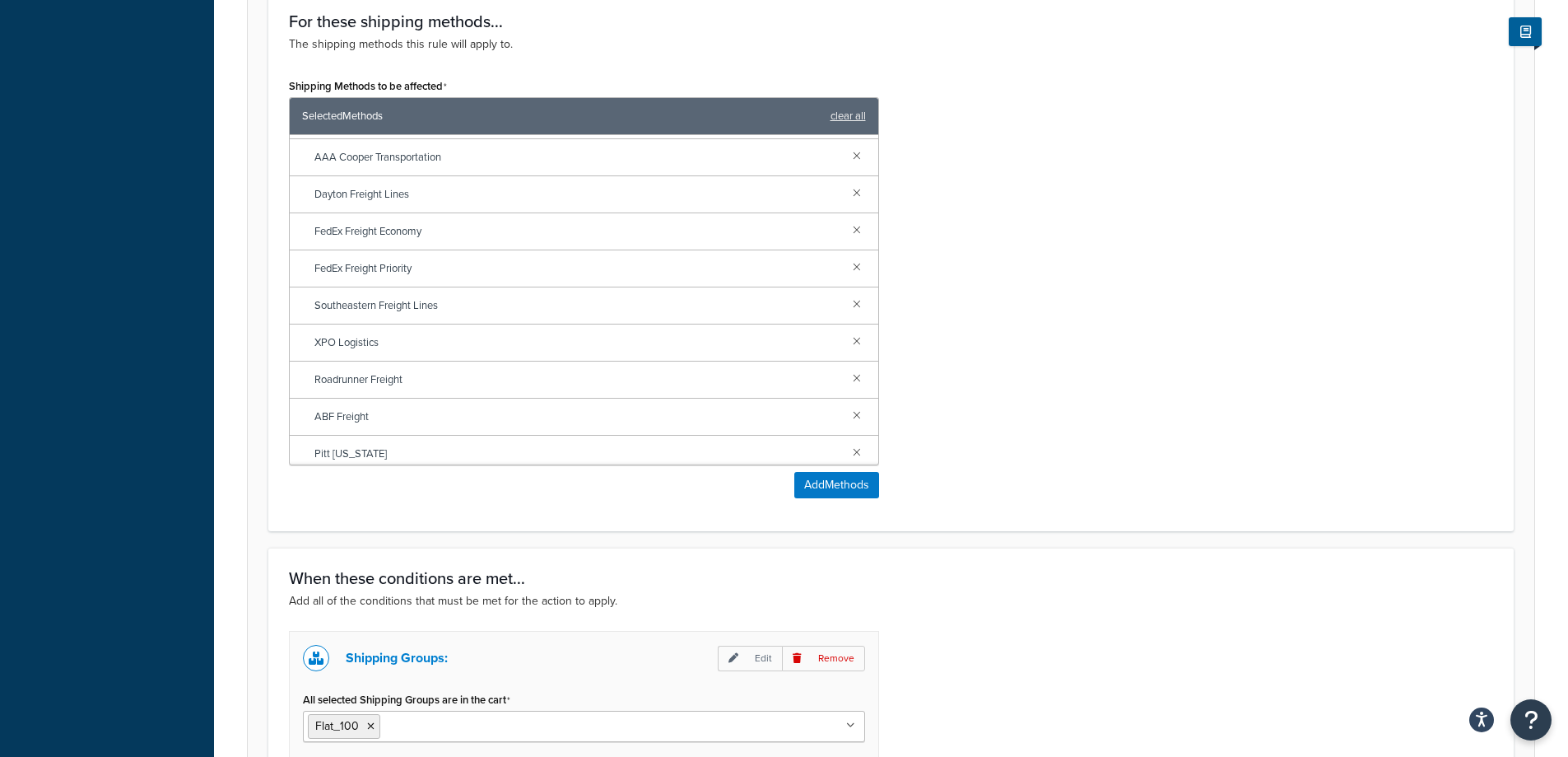
scroll to position [1153, 0]
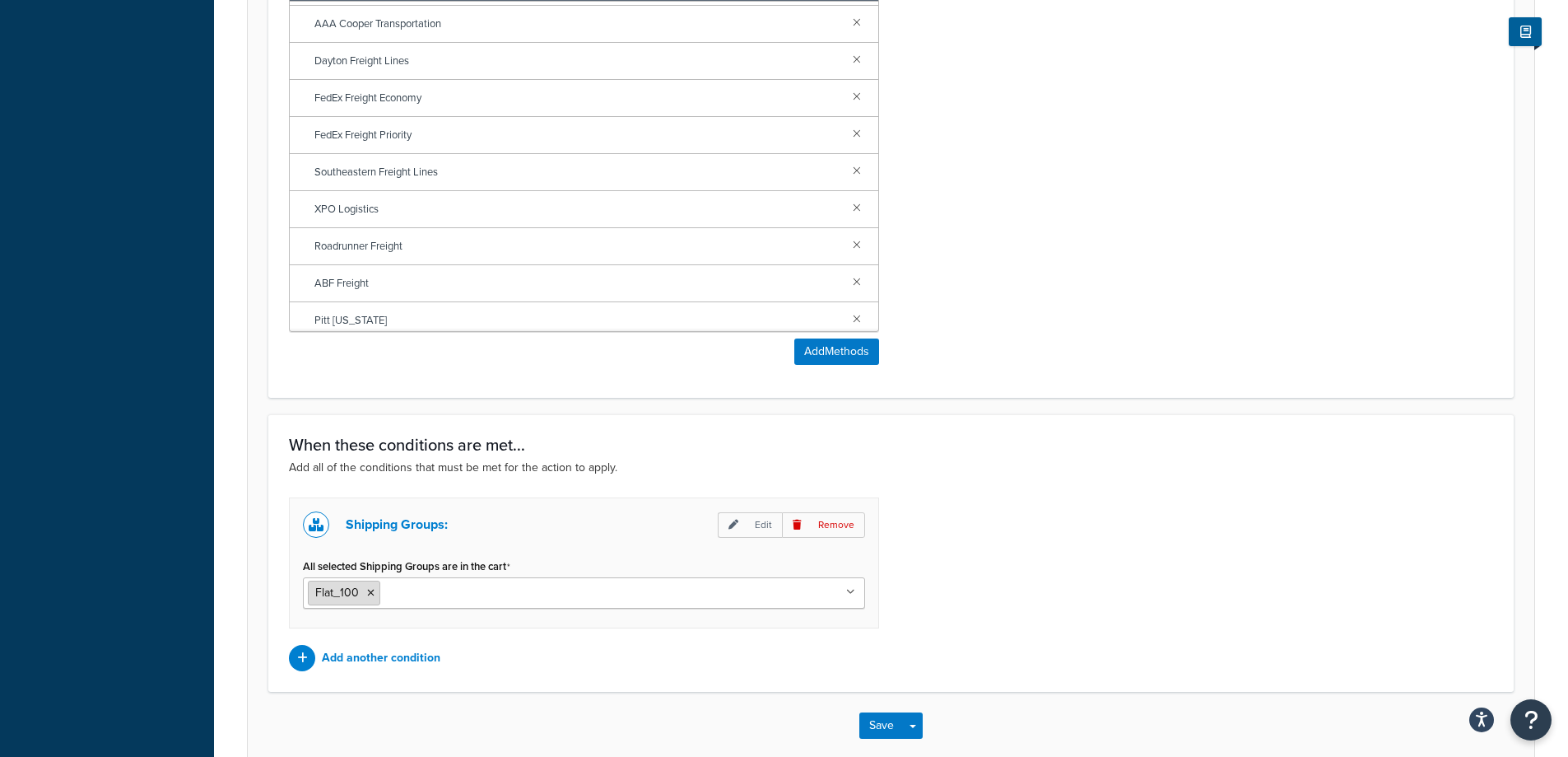
click at [370, 601] on li "Flat_100" at bounding box center [344, 592] width 72 height 25
click at [370, 590] on icon at bounding box center [371, 592] width 7 height 10
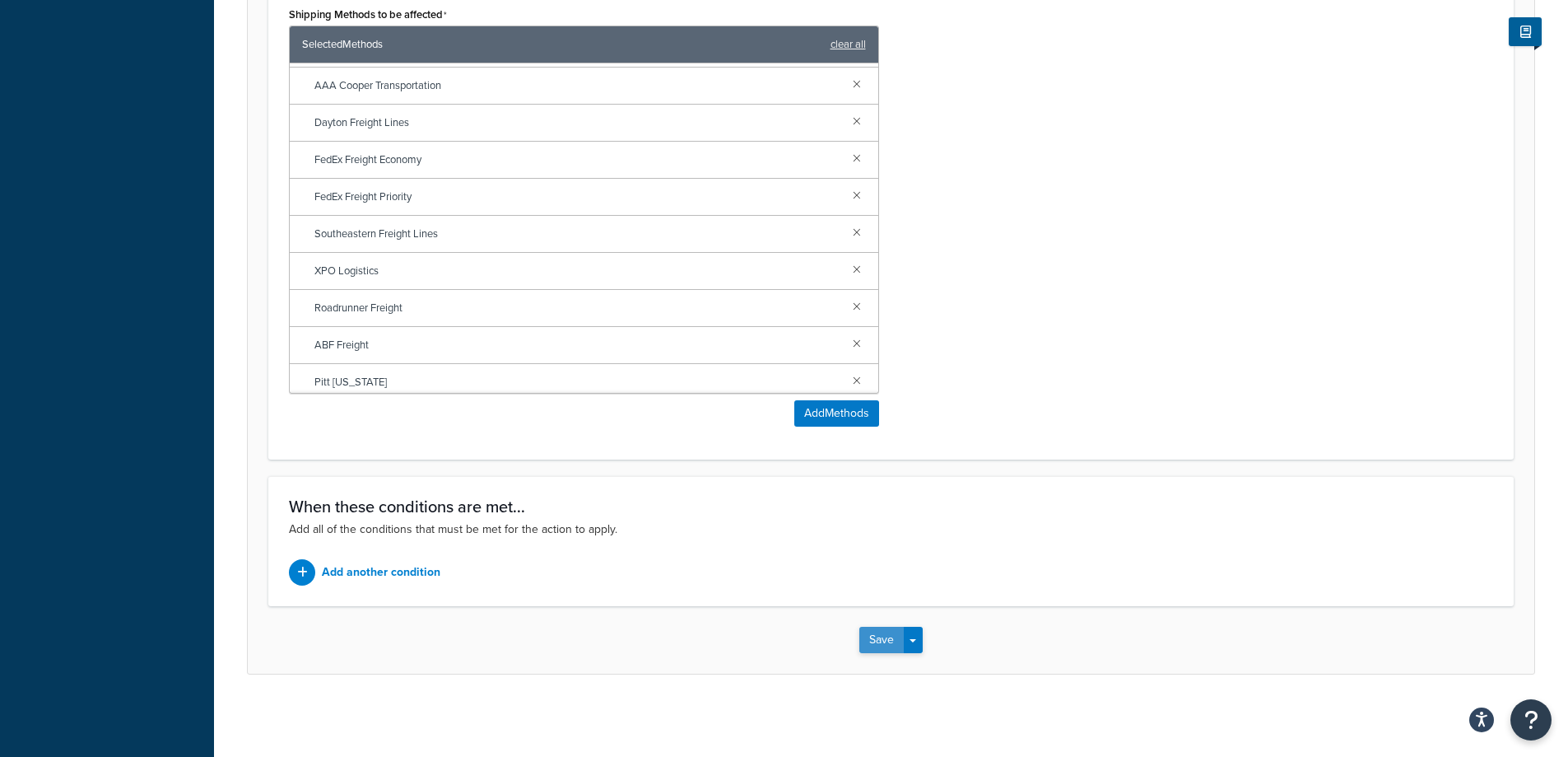
click at [879, 638] on button "Save" at bounding box center [881, 640] width 45 height 26
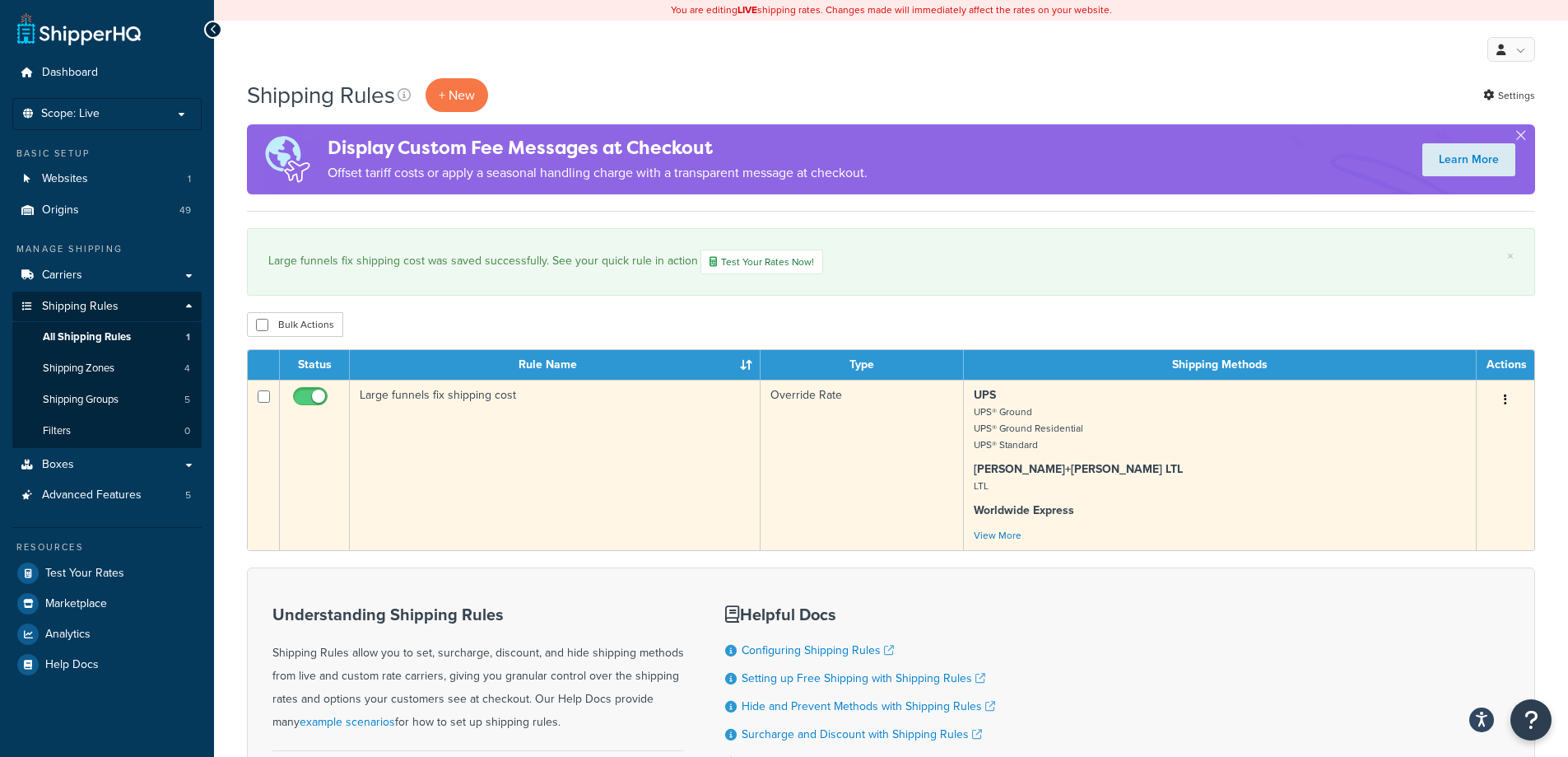
click at [615, 482] on td "Large funnels fix shipping cost" at bounding box center [555, 464] width 411 height 170
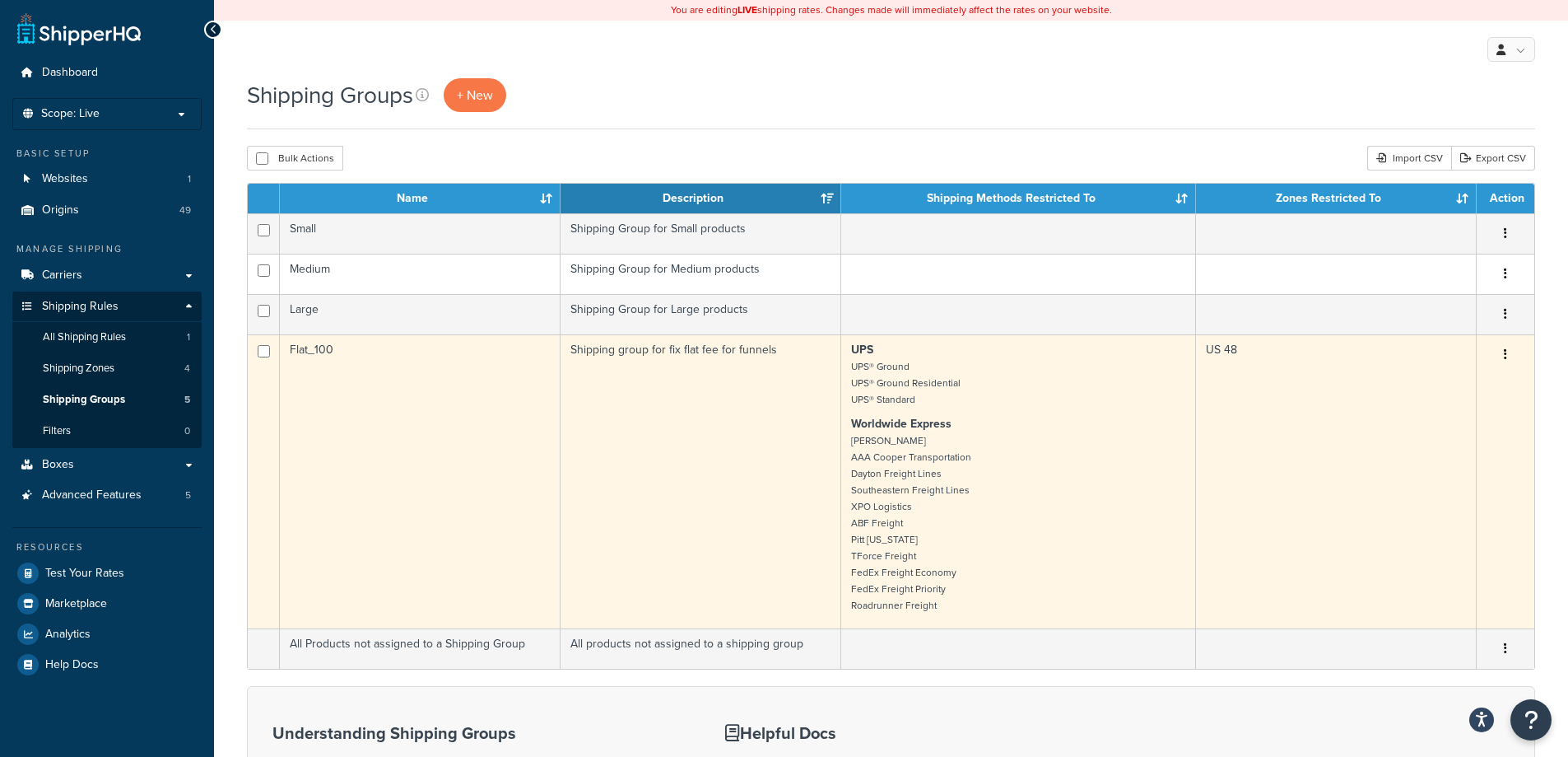
click at [500, 442] on td "Flat_100" at bounding box center [420, 482] width 281 height 294
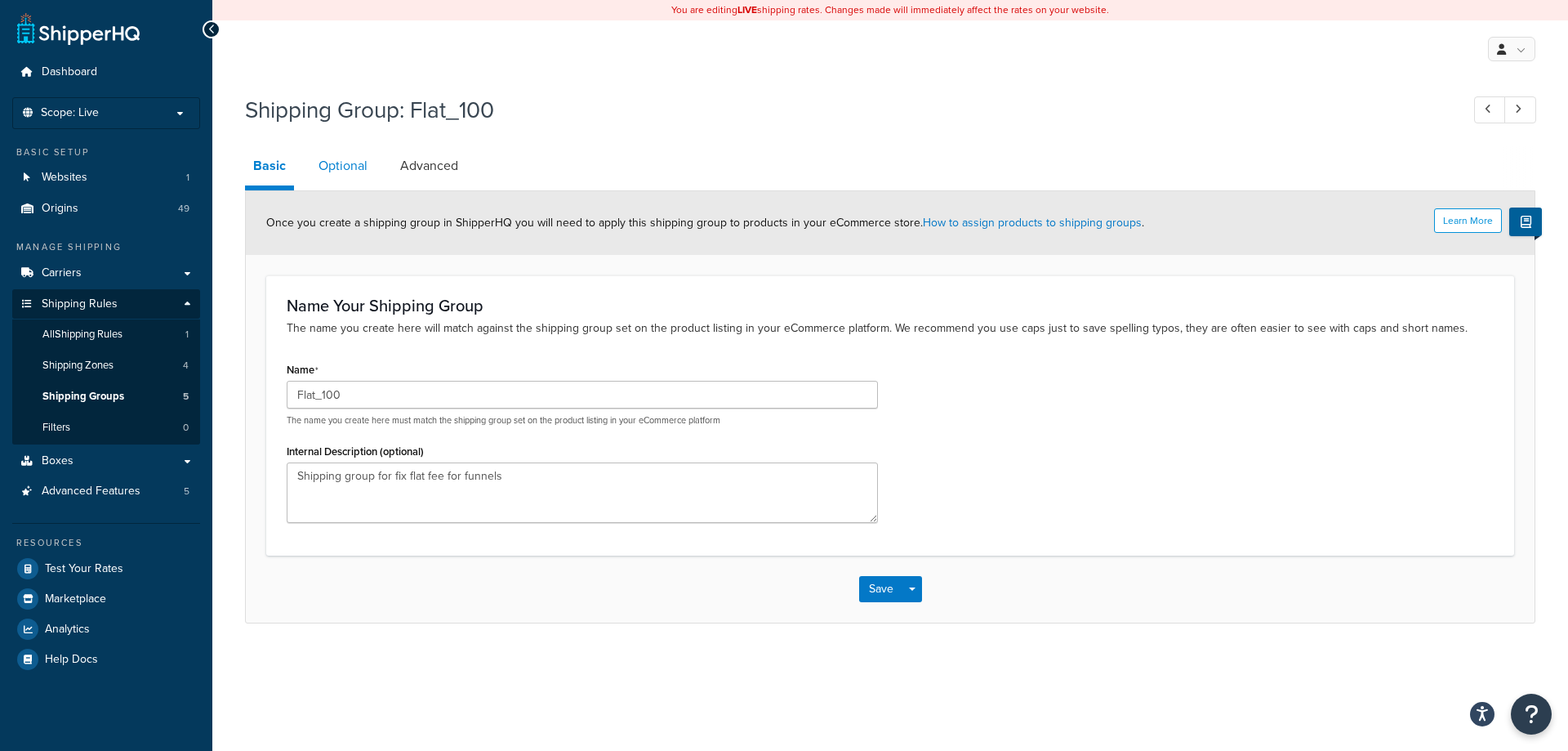
click at [333, 157] on link "Optional" at bounding box center [343, 166] width 65 height 40
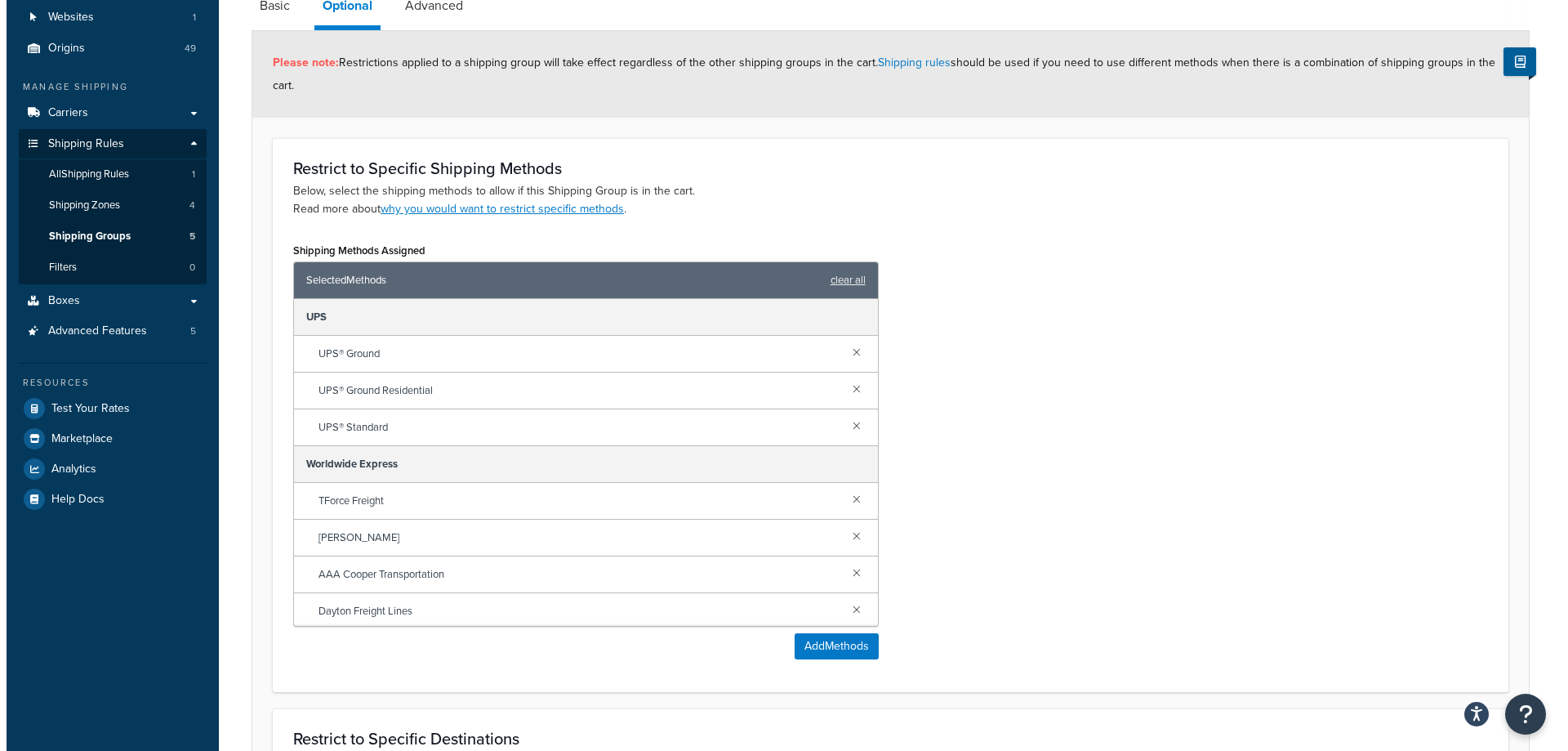
scroll to position [163, 0]
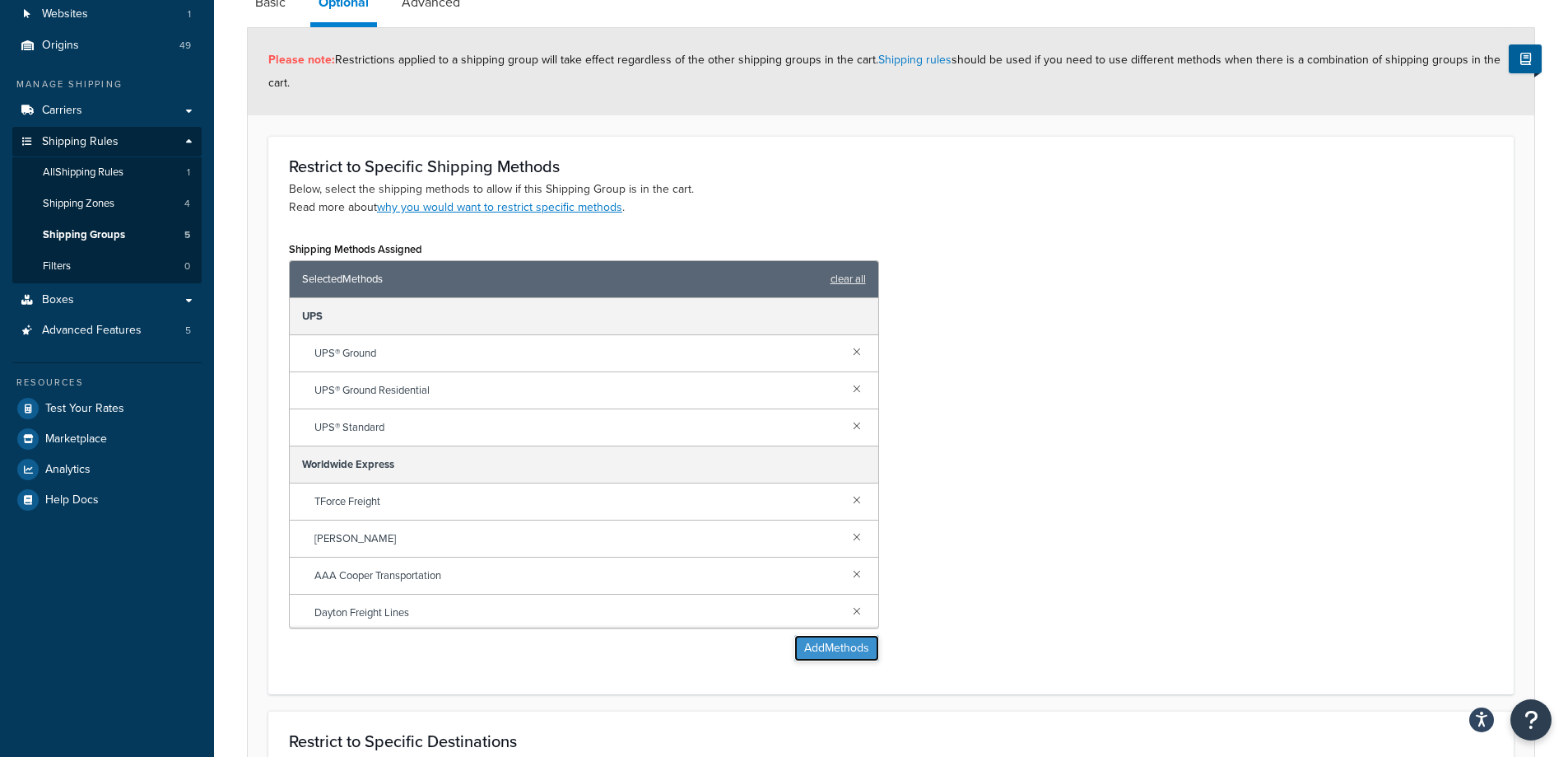
click at [837, 637] on button "Add Methods" at bounding box center [837, 648] width 85 height 26
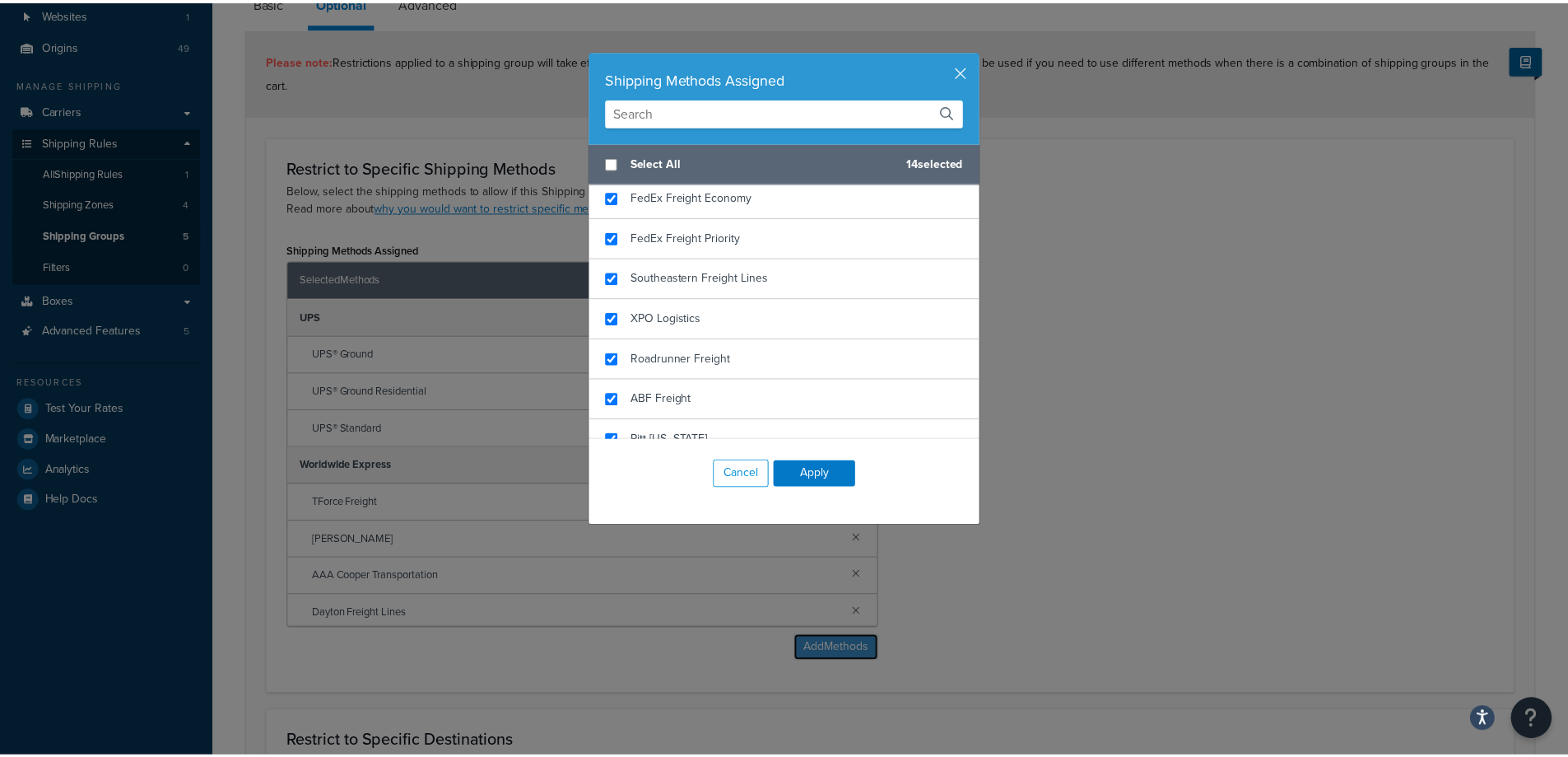
scroll to position [463, 0]
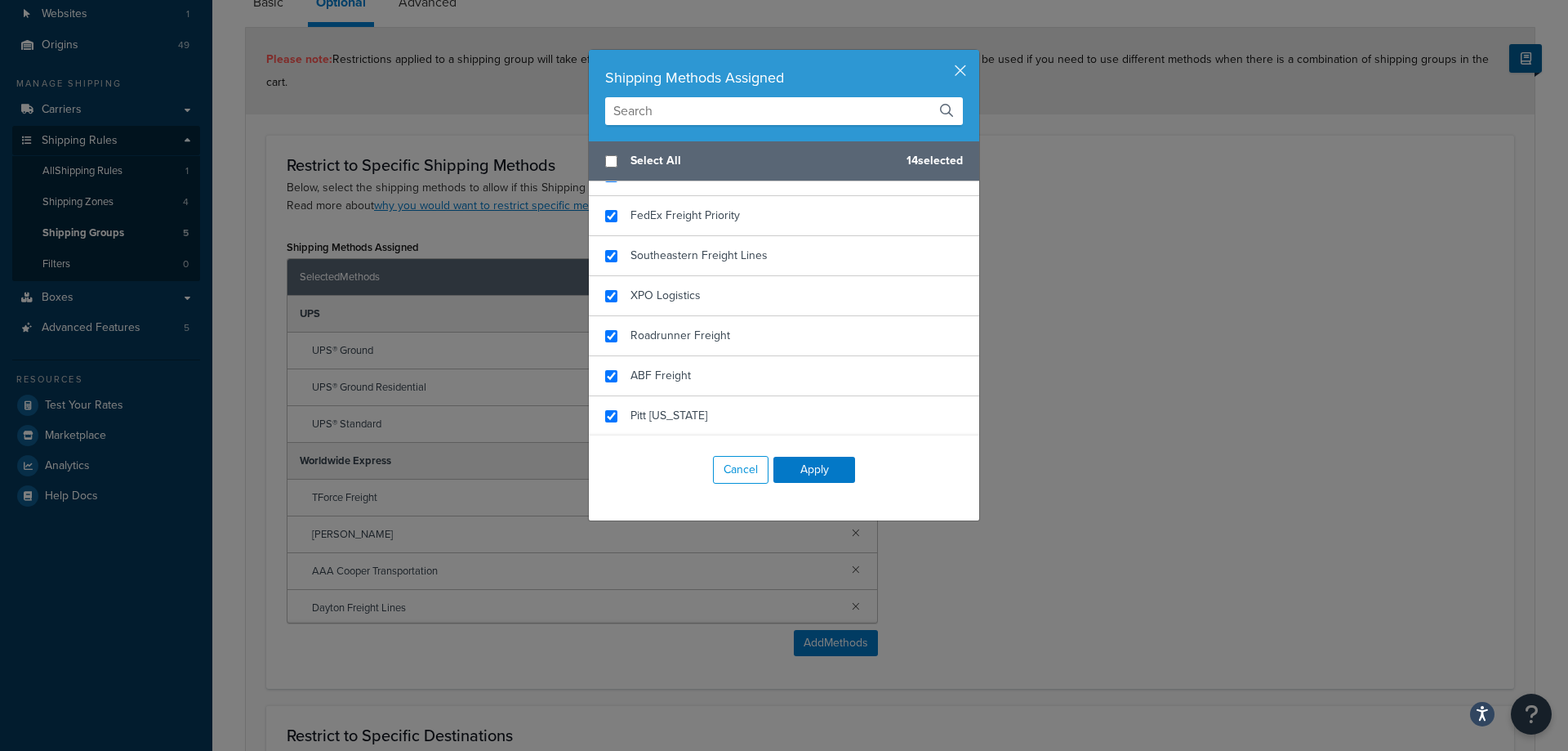
click at [957, 59] on div "Shipping Methods Assigned" at bounding box center [783, 95] width 390 height 91
click at [975, 54] on button "button" at bounding box center [977, 52] width 4 height 4
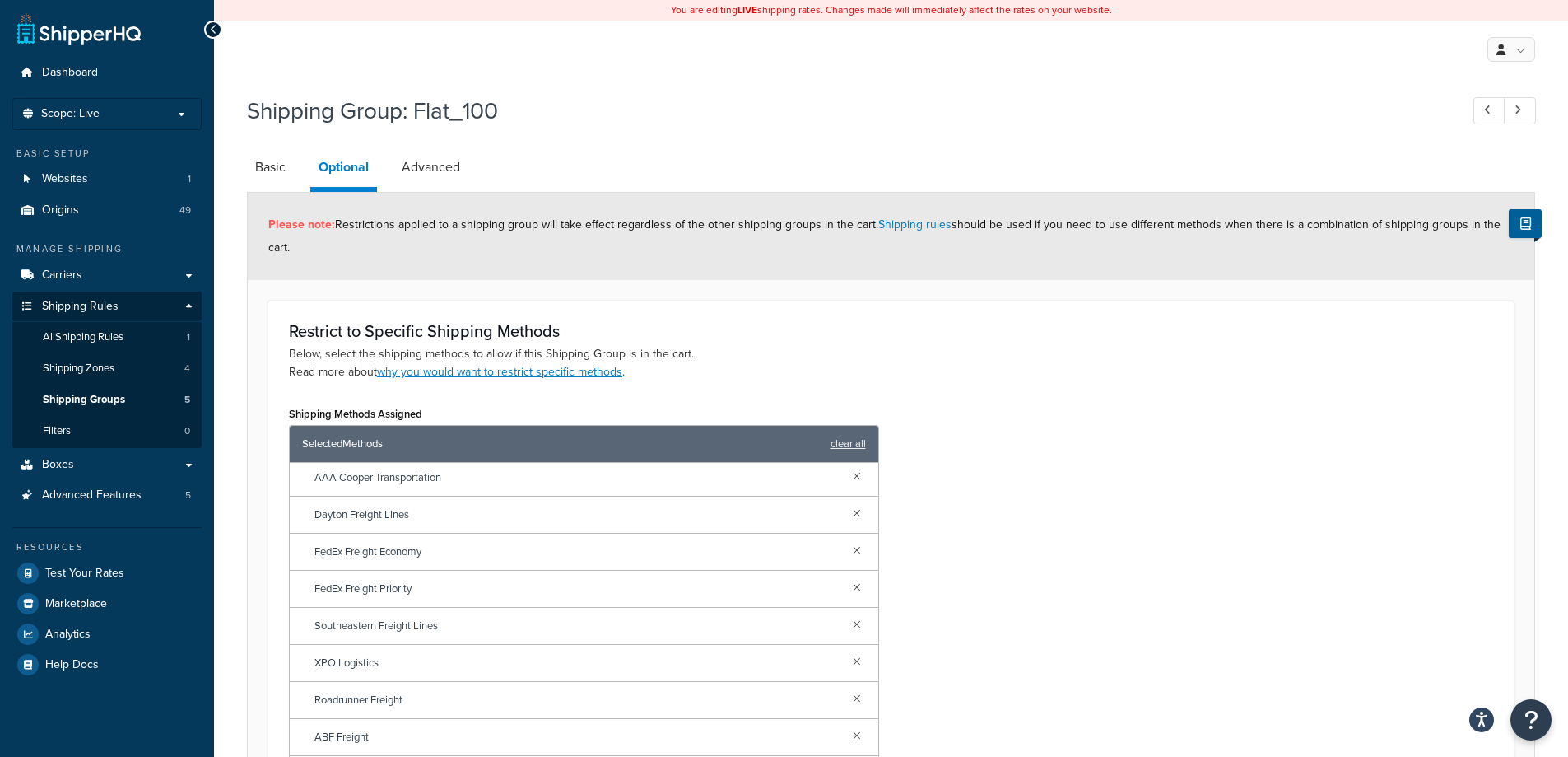
scroll to position [0, 0]
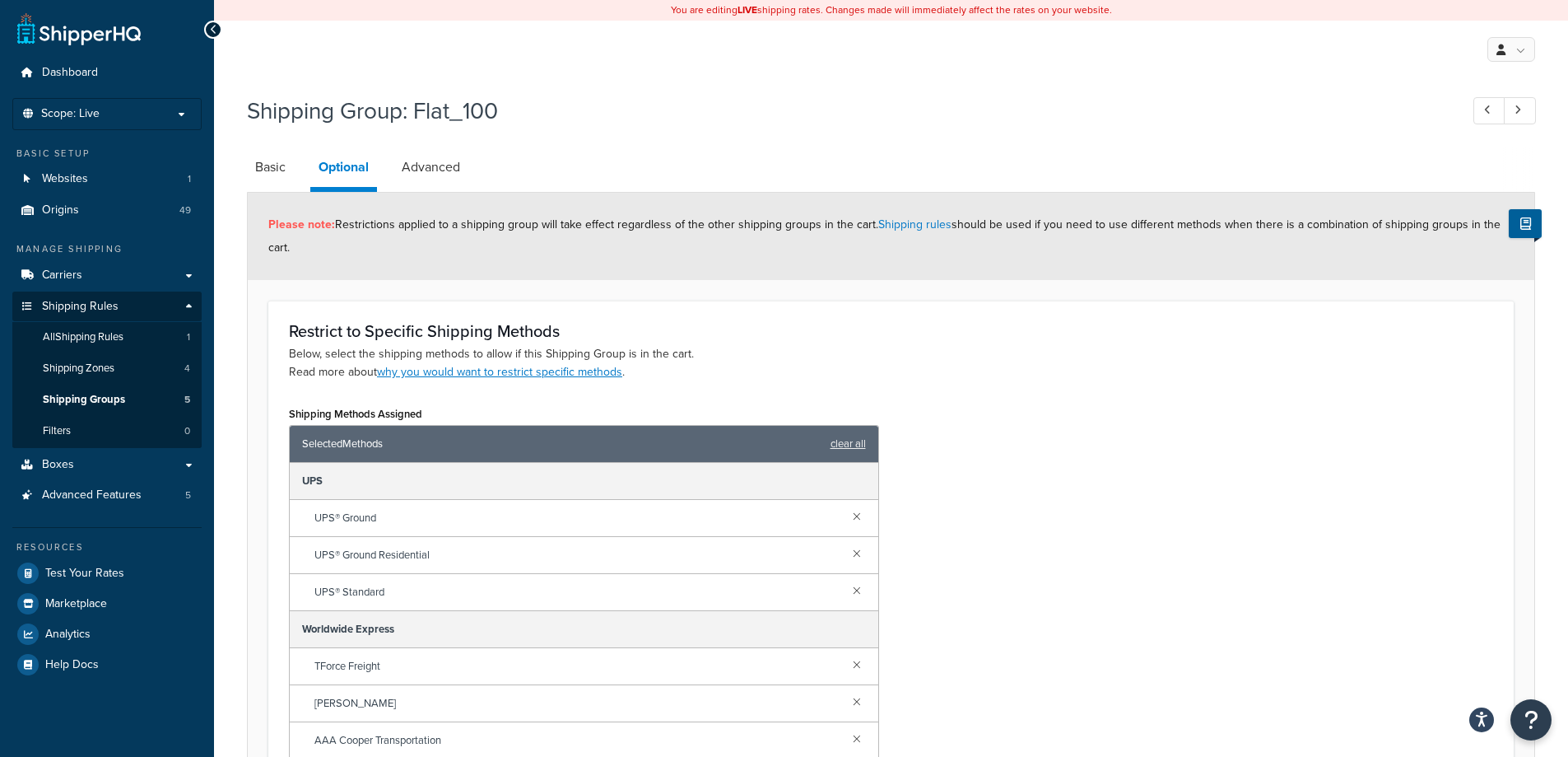
click at [1019, 441] on div "Shipping Methods Assigned Selected Methods clear all UPS UPS® Ground UPS® Groun…" at bounding box center [891, 619] width 1229 height 436
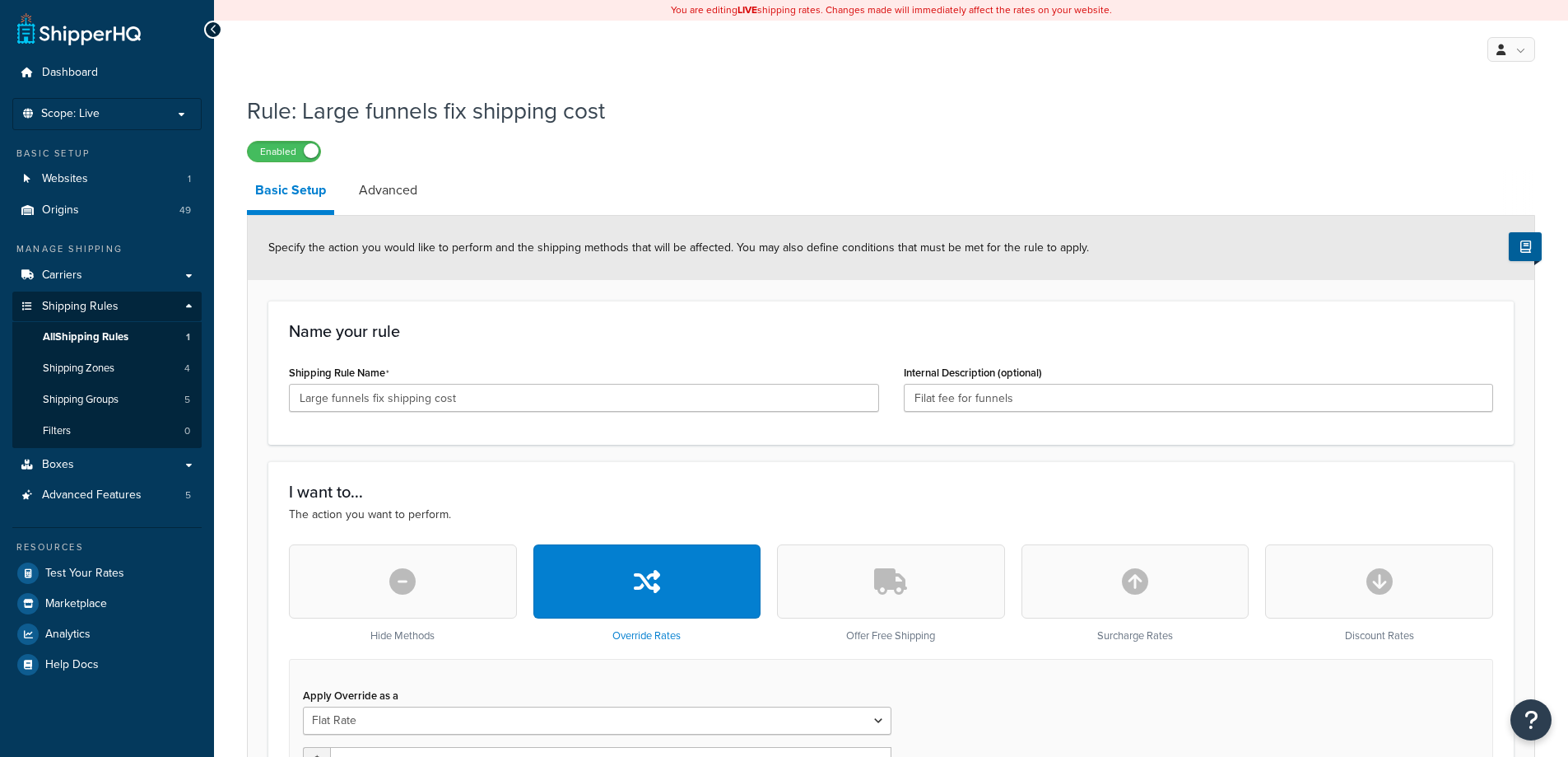
select select "ITEM"
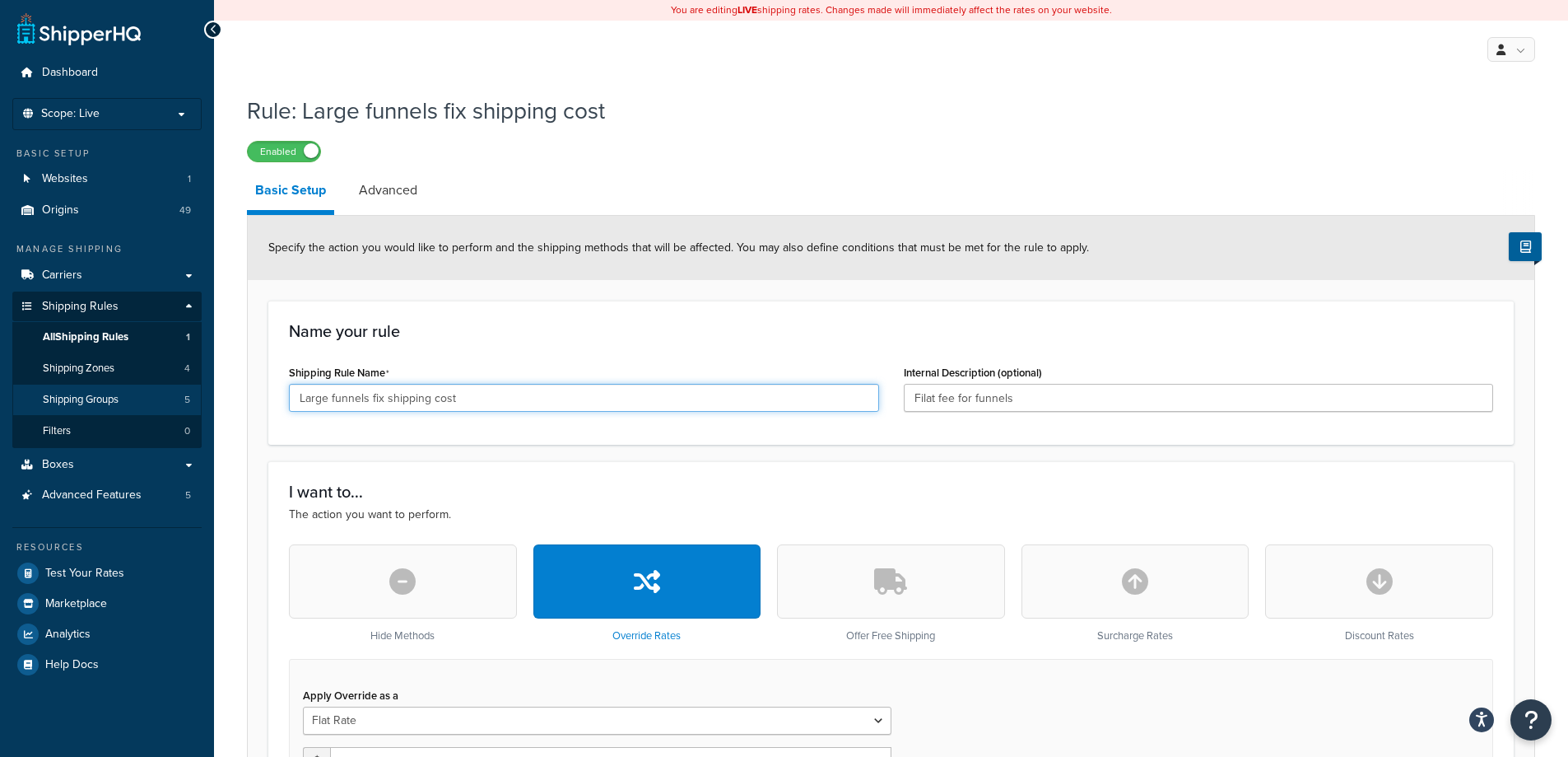
drag, startPoint x: 615, startPoint y: 391, endPoint x: 169, endPoint y: 403, distance: 446.2
drag, startPoint x: 618, startPoint y: 405, endPoint x: 219, endPoint y: 406, distance: 399.0
type input "Flat_100"
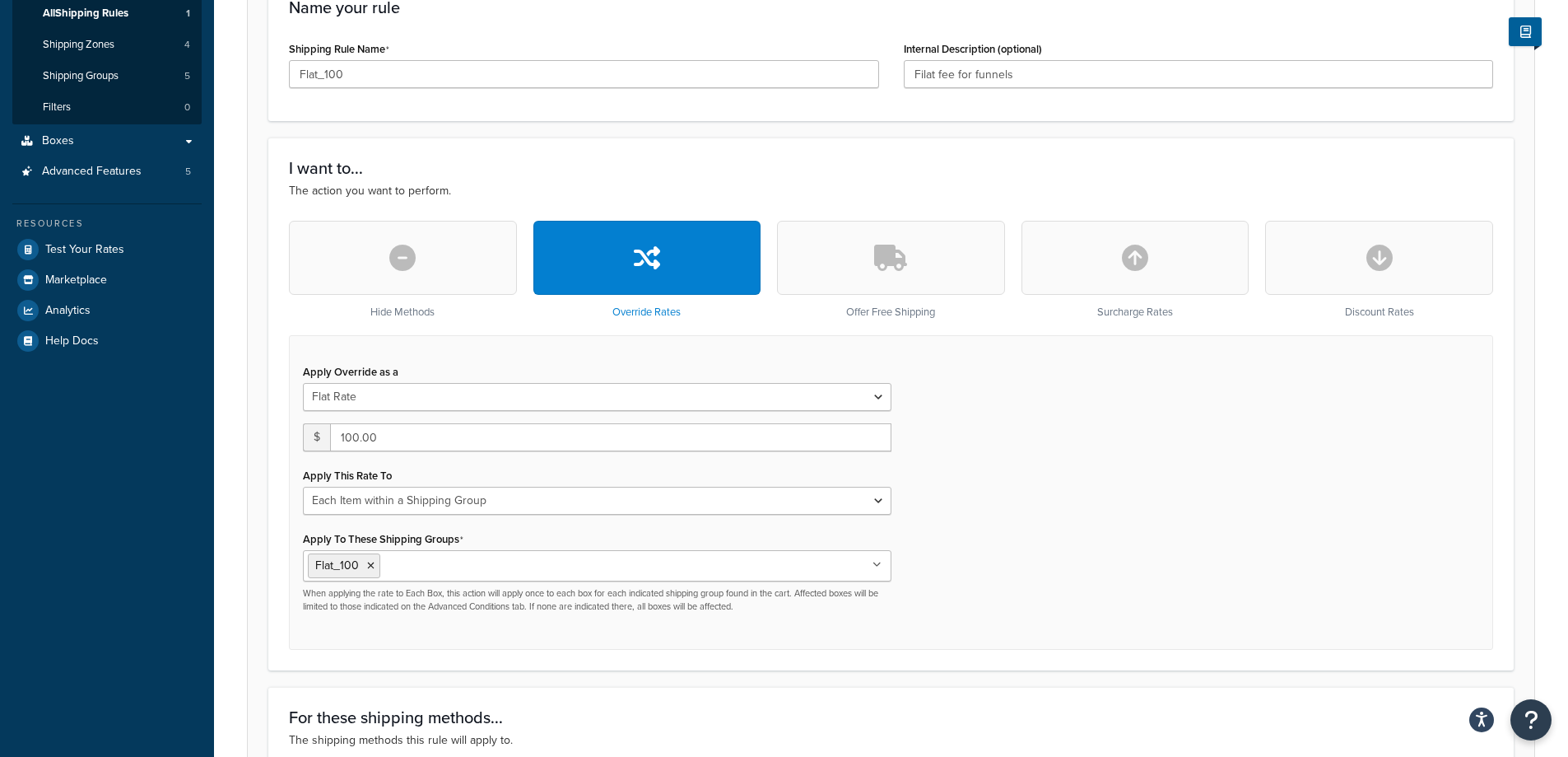
scroll to position [329, 0]
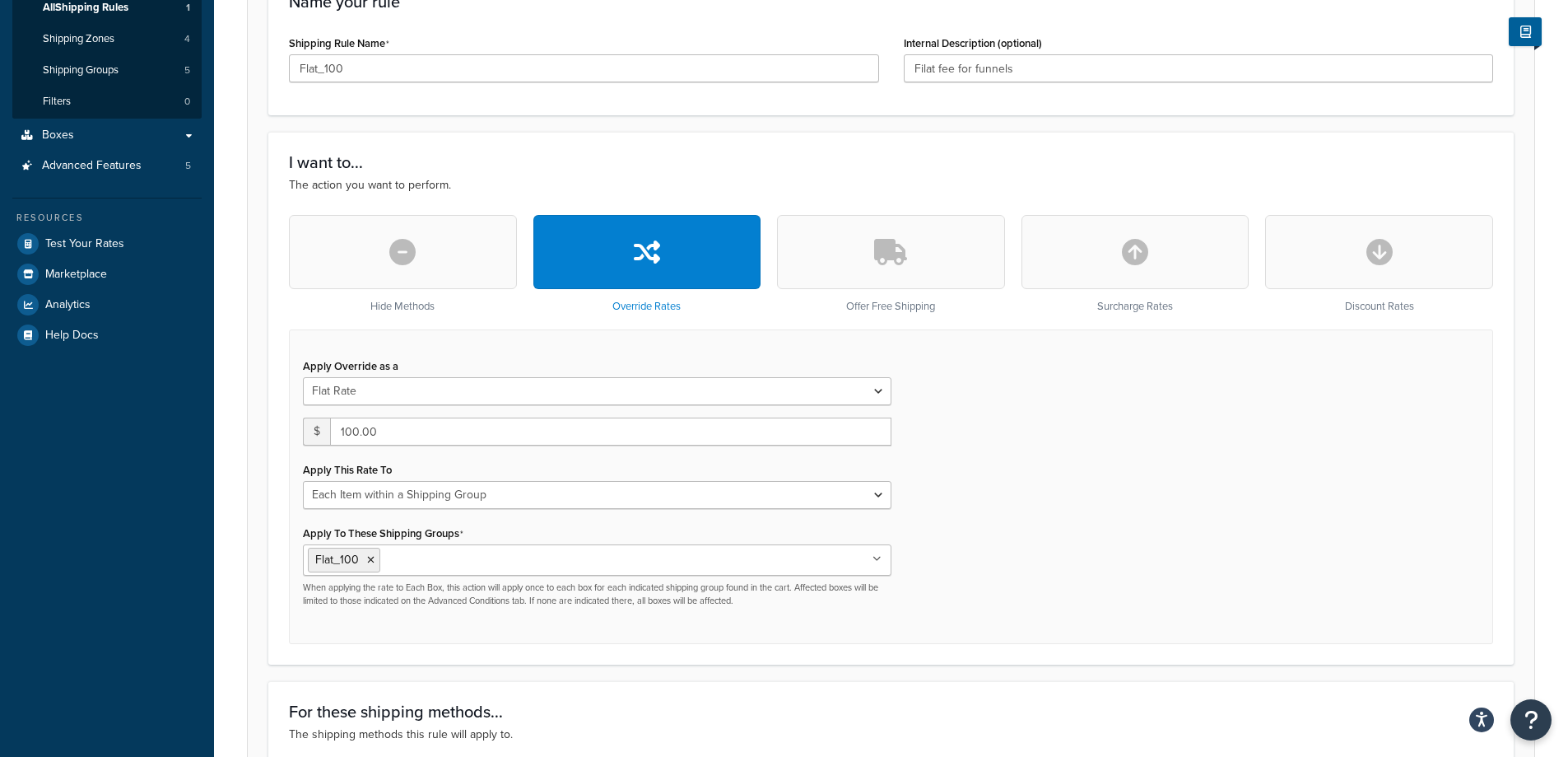
click at [626, 410] on div "Apply Override as a Flat Rate Percentage Flat Rate & Percentage $ 100.00 Apply …" at bounding box center [598, 481] width 613 height 253
click at [628, 402] on select "Flat Rate Percentage Flat Rate & Percentage" at bounding box center [597, 392] width 588 height 28
click at [435, 654] on div "I want to... The action you want to perform. Hide Methods Override Rates Offer …" at bounding box center [891, 398] width 1245 height 533
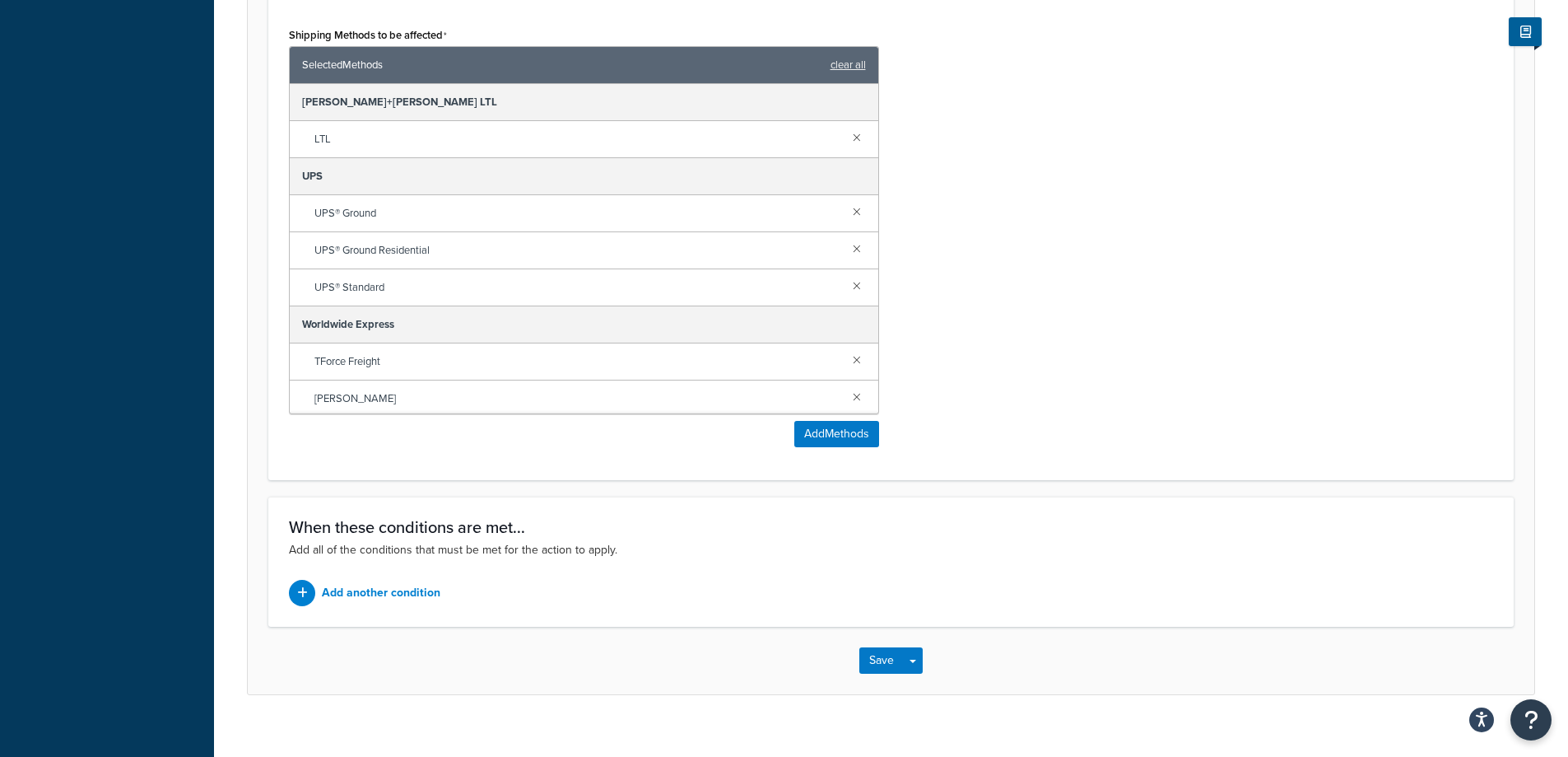
scroll to position [1093, 0]
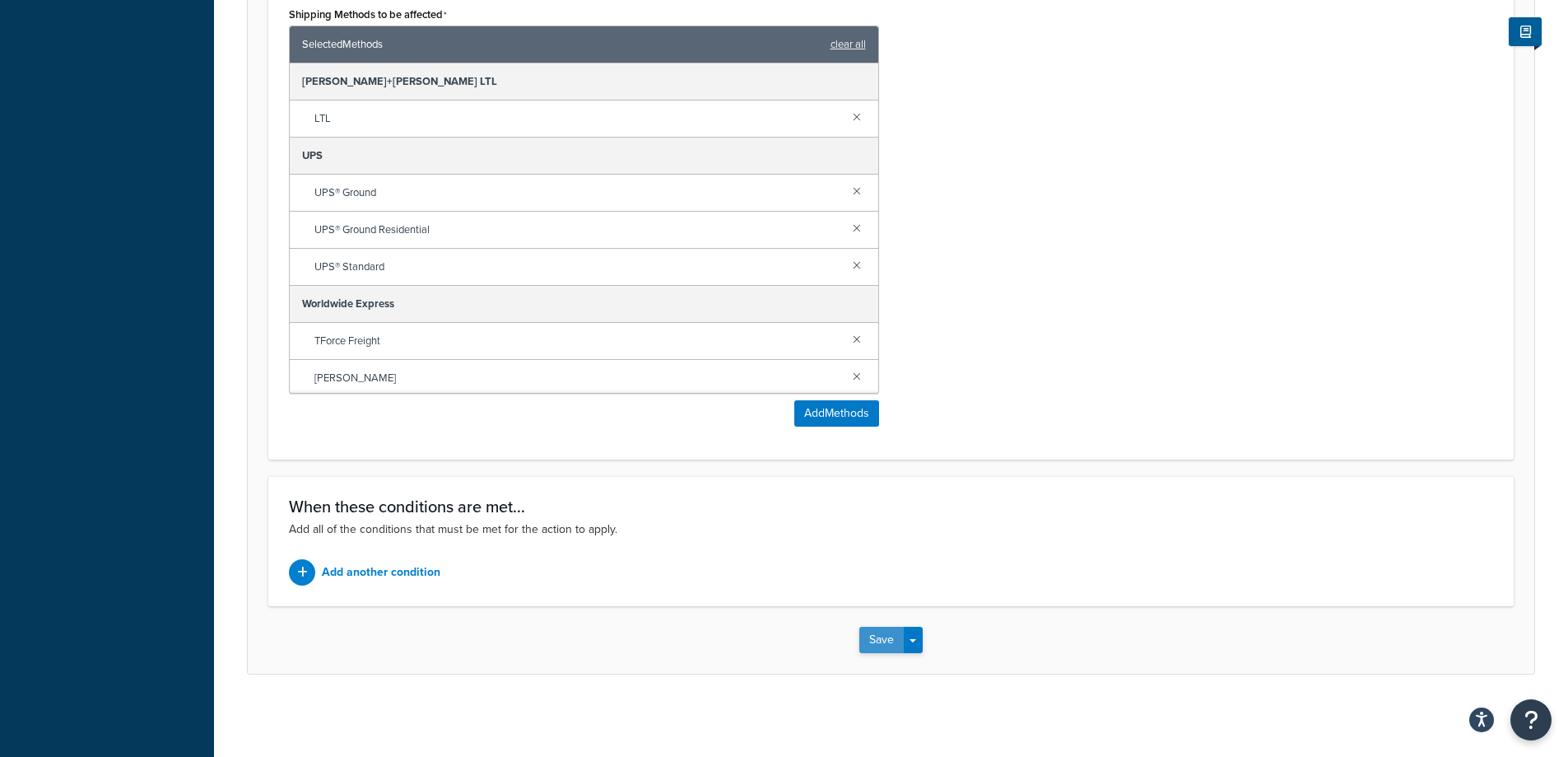
click at [882, 637] on button "Save" at bounding box center [881, 640] width 45 height 26
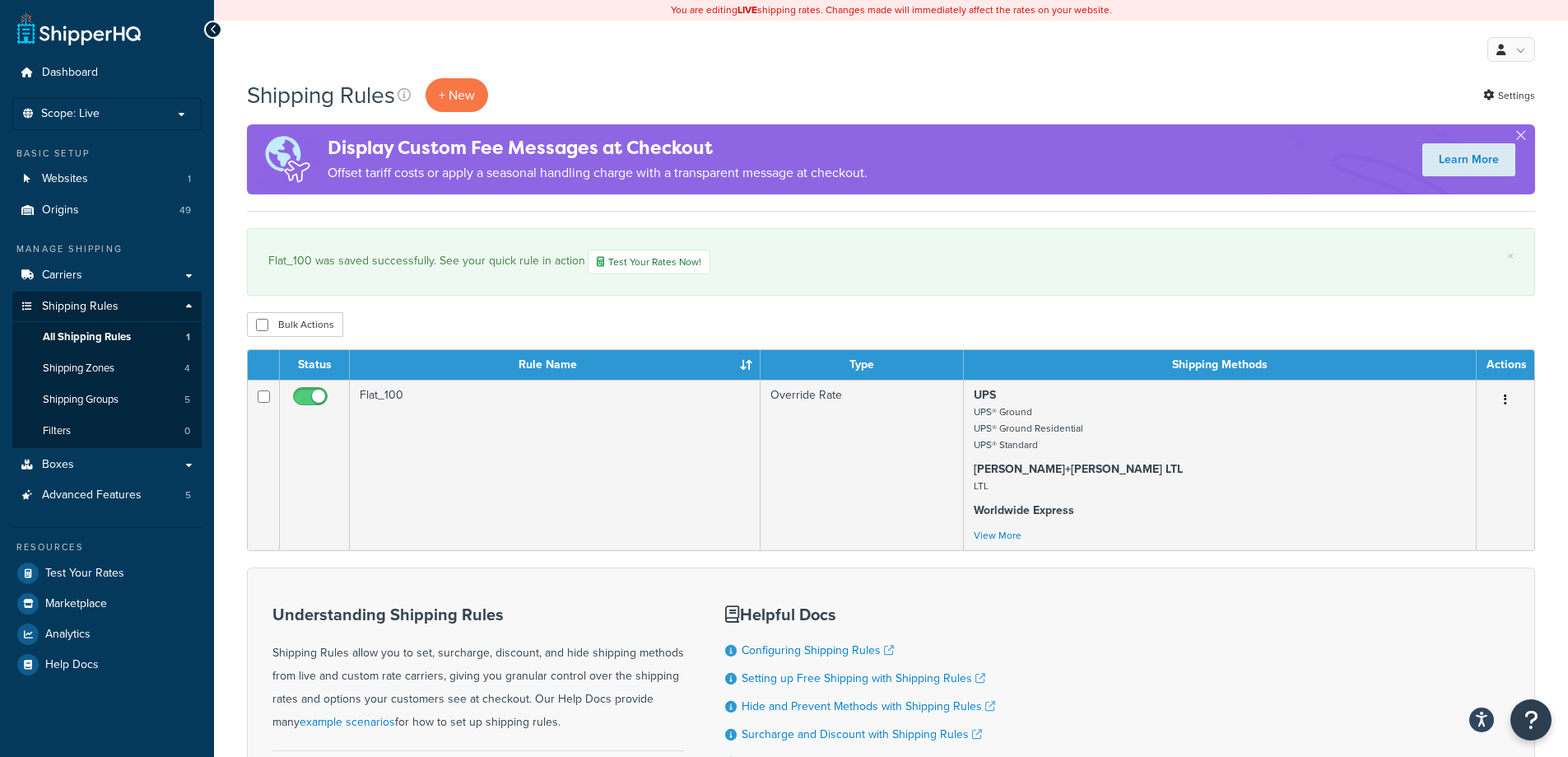
click at [423, 394] on td "Flat_100" at bounding box center [555, 464] width 411 height 170
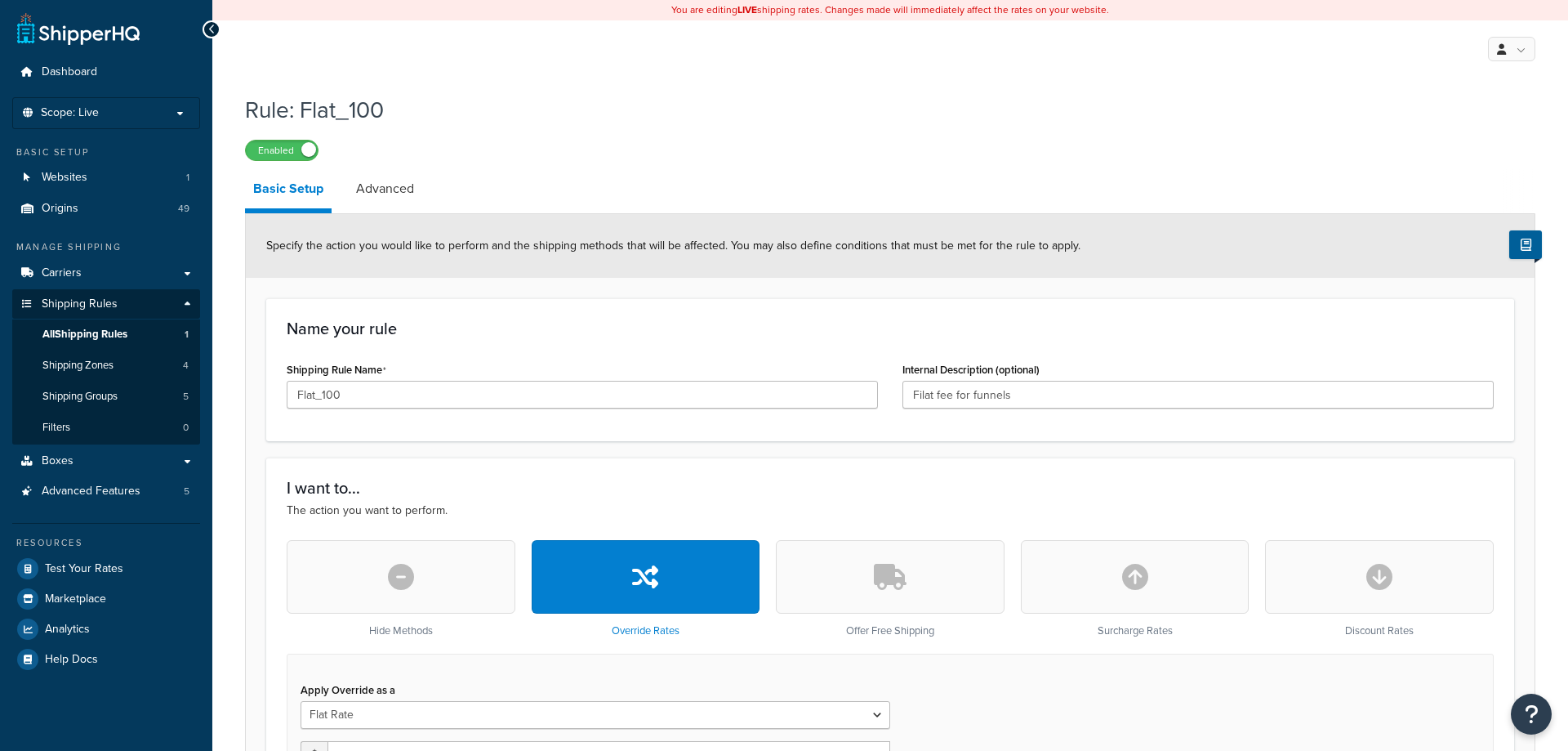
select select "ITEM"
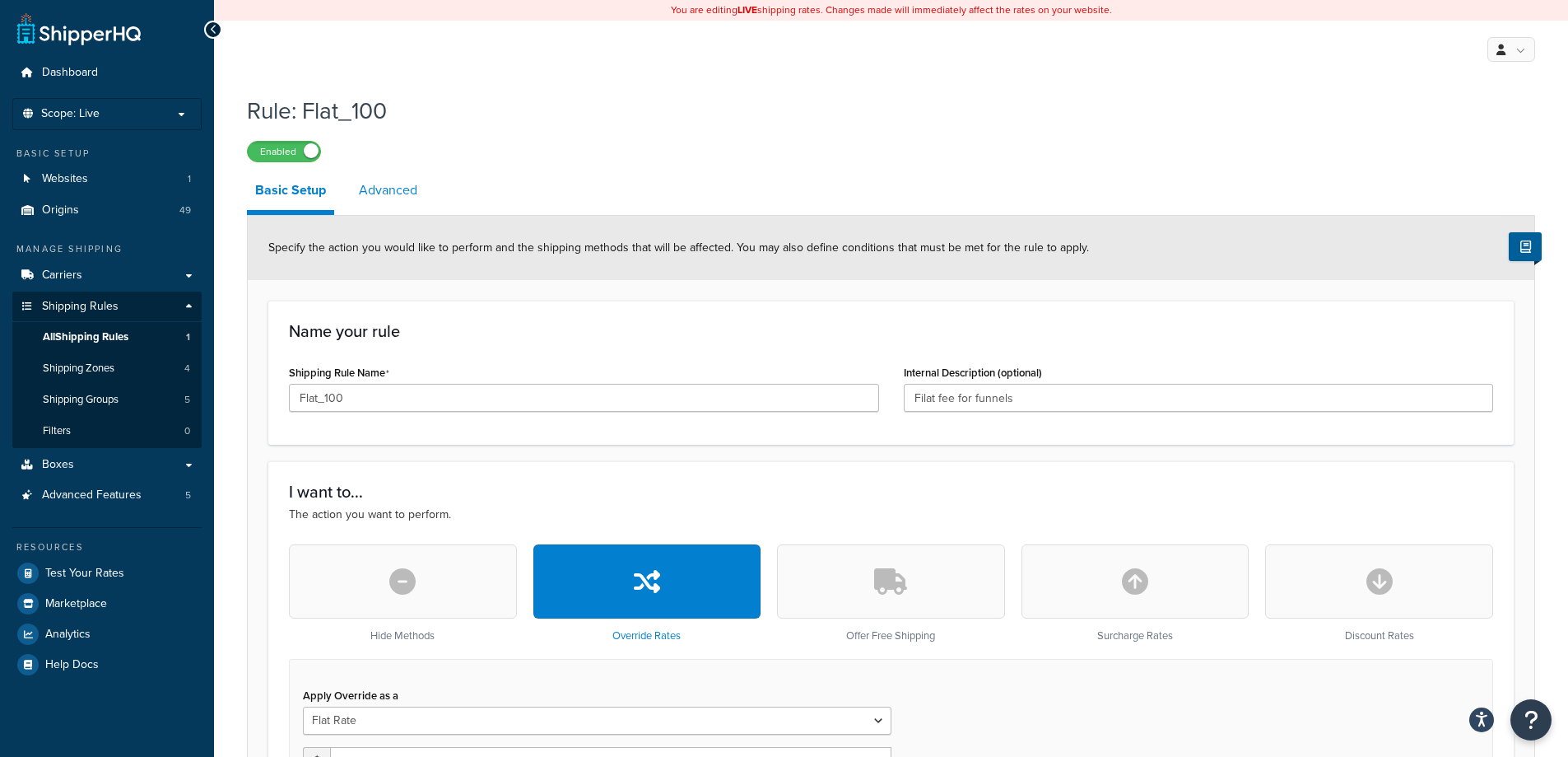
click at [394, 203] on link "Advanced" at bounding box center [388, 190] width 75 height 40
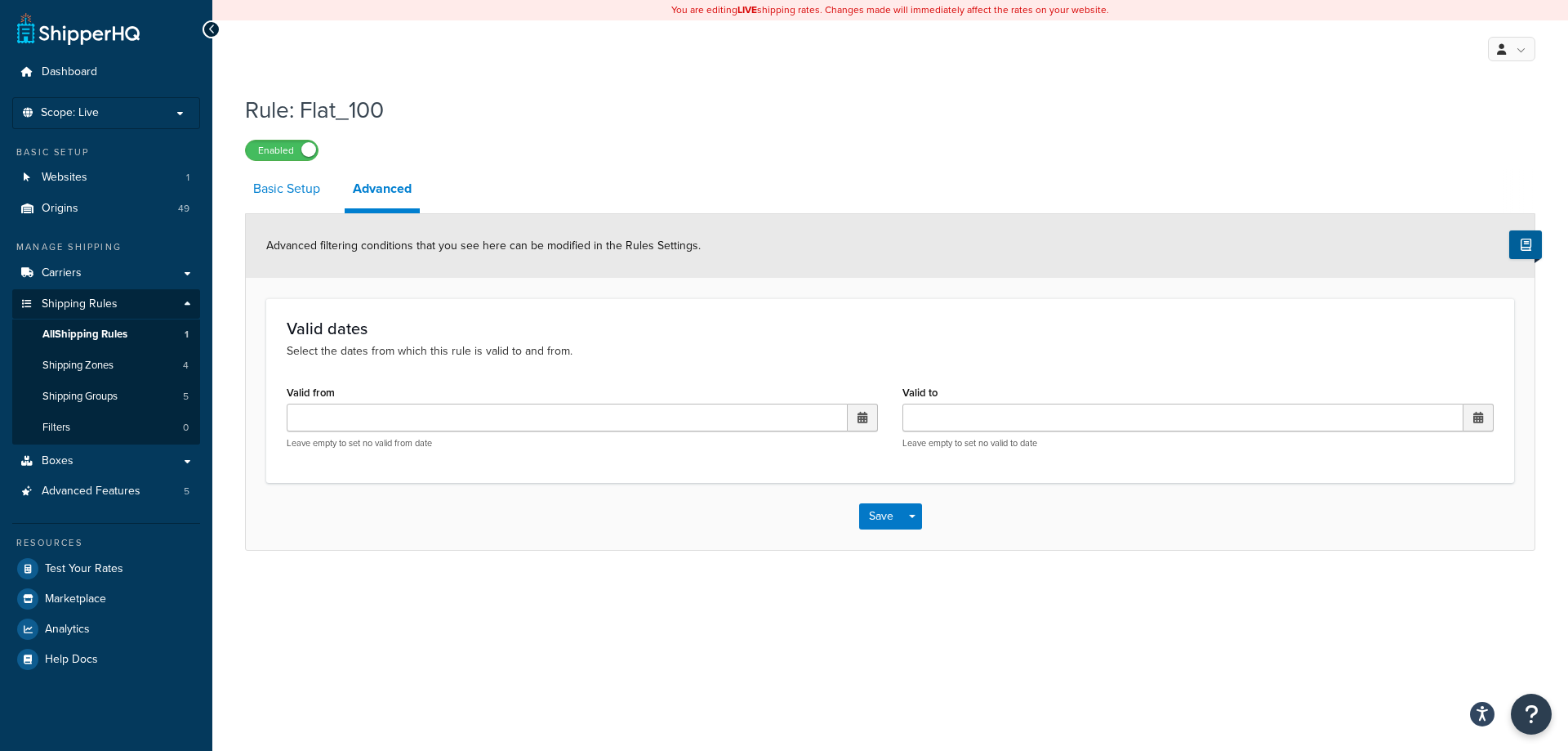
click at [299, 203] on link "Basic Setup" at bounding box center [287, 188] width 83 height 40
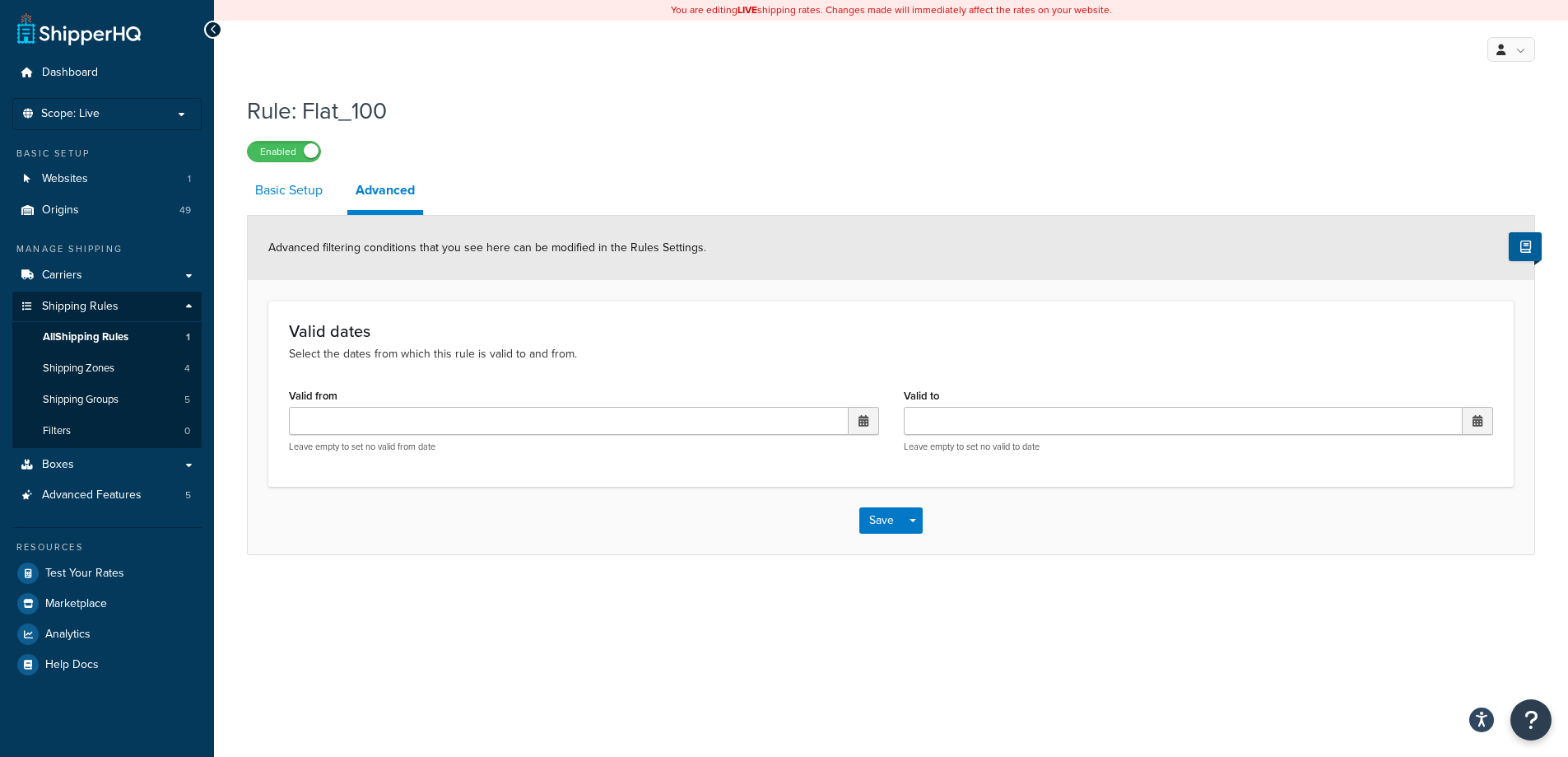
select select "ITEM"
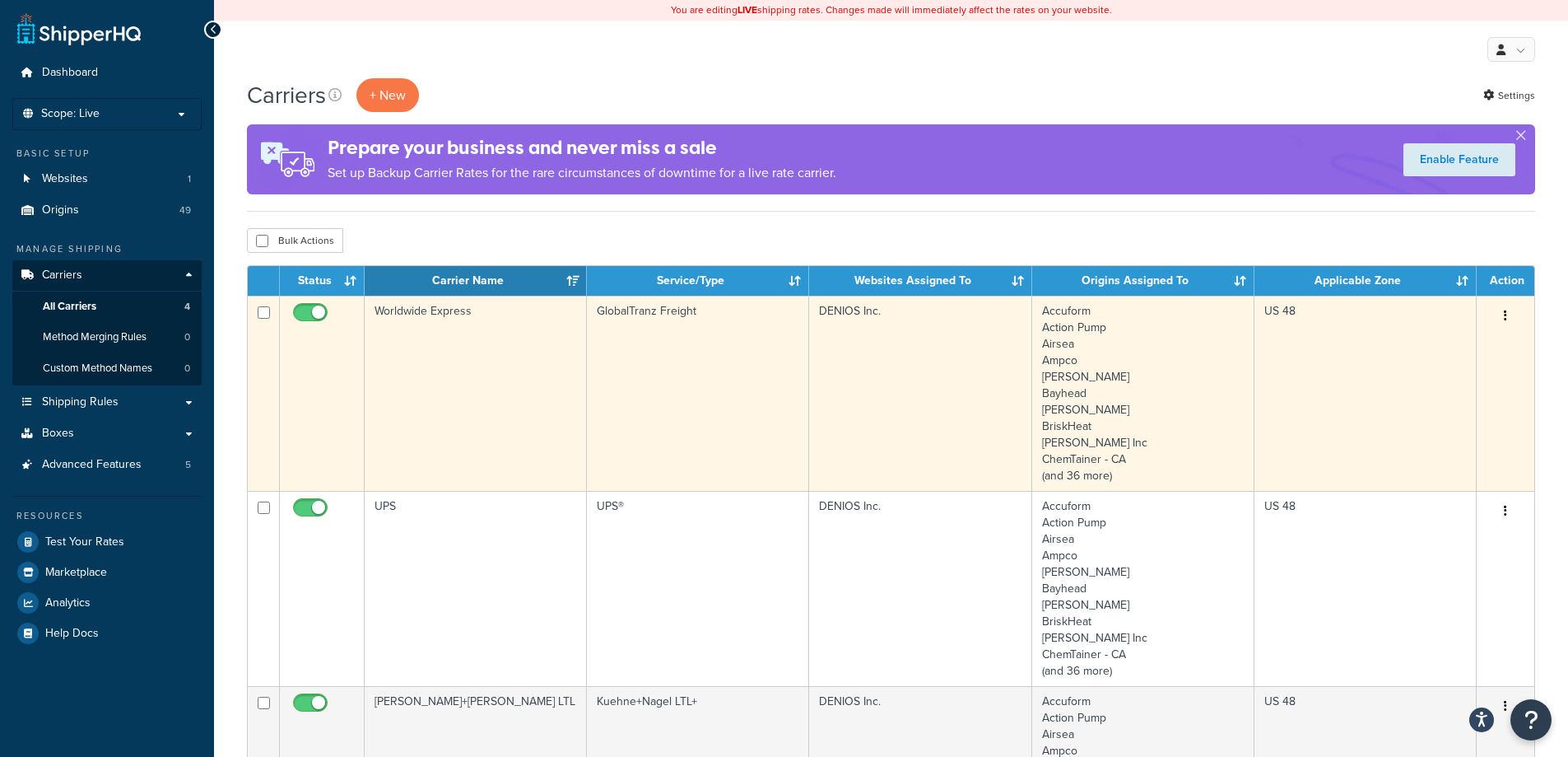
click at [483, 331] on td "Worldwide Express" at bounding box center [475, 393] width 222 height 195
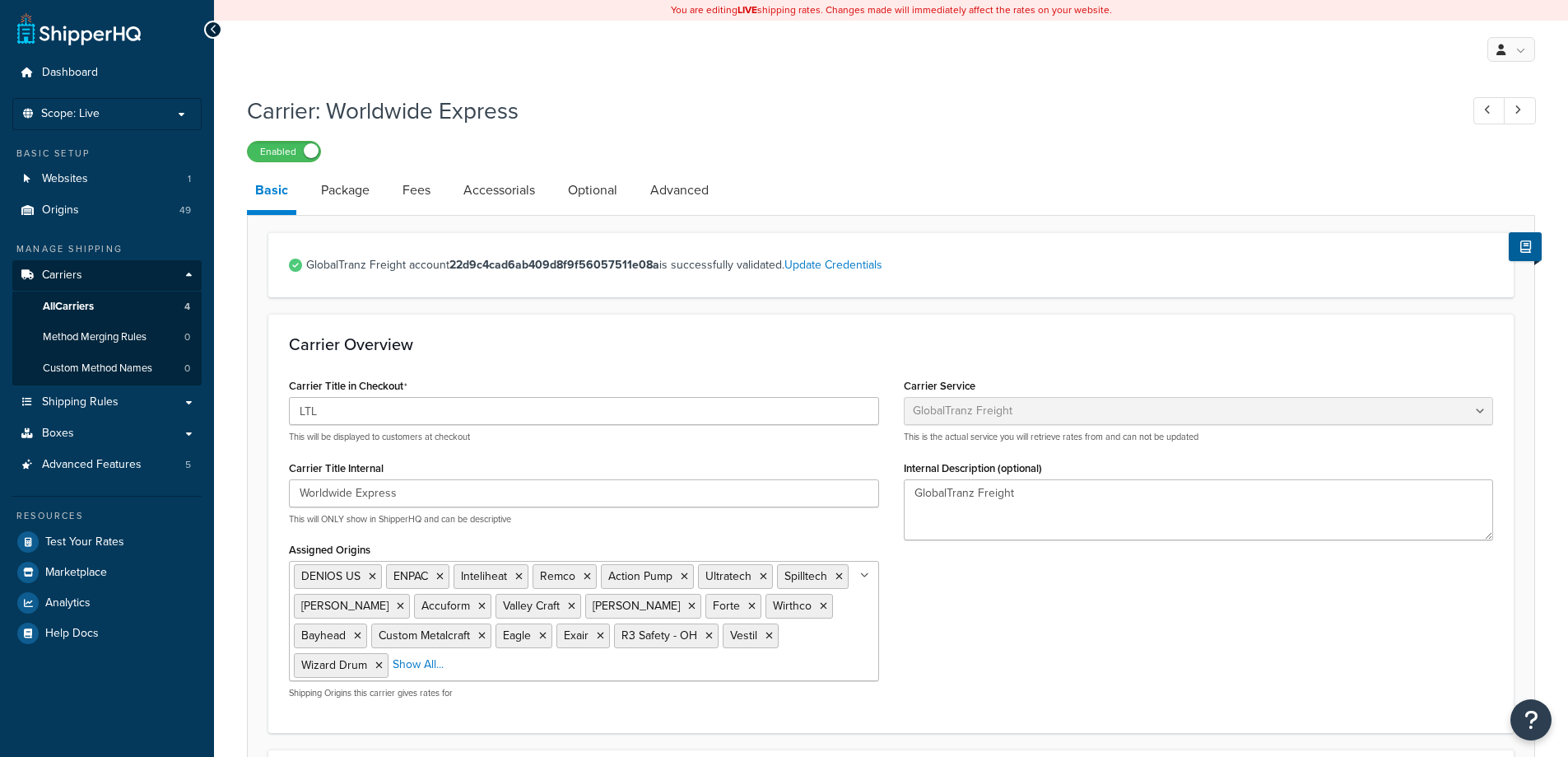
select select "globaltranzFreight"
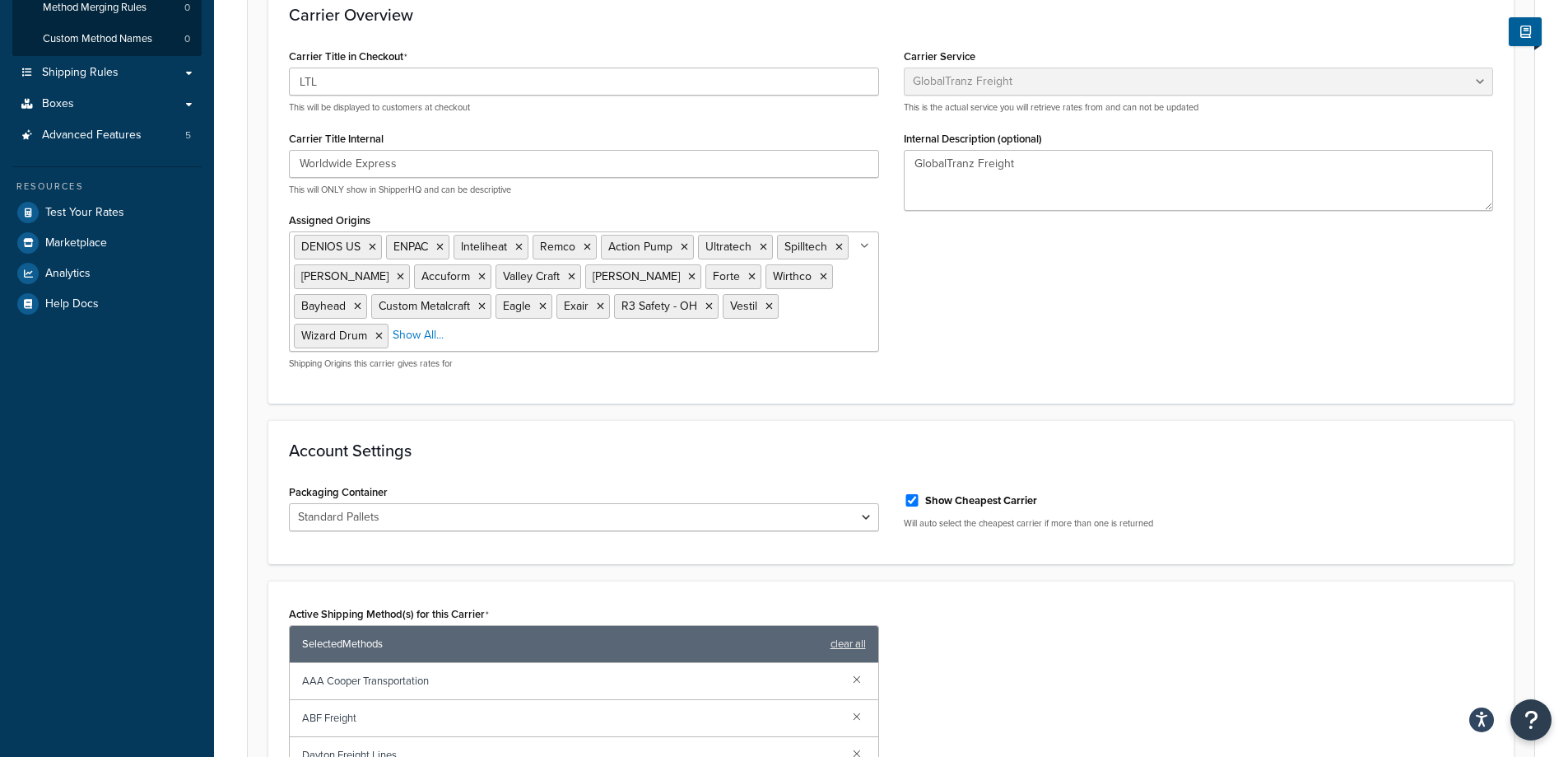
scroll to position [83, 0]
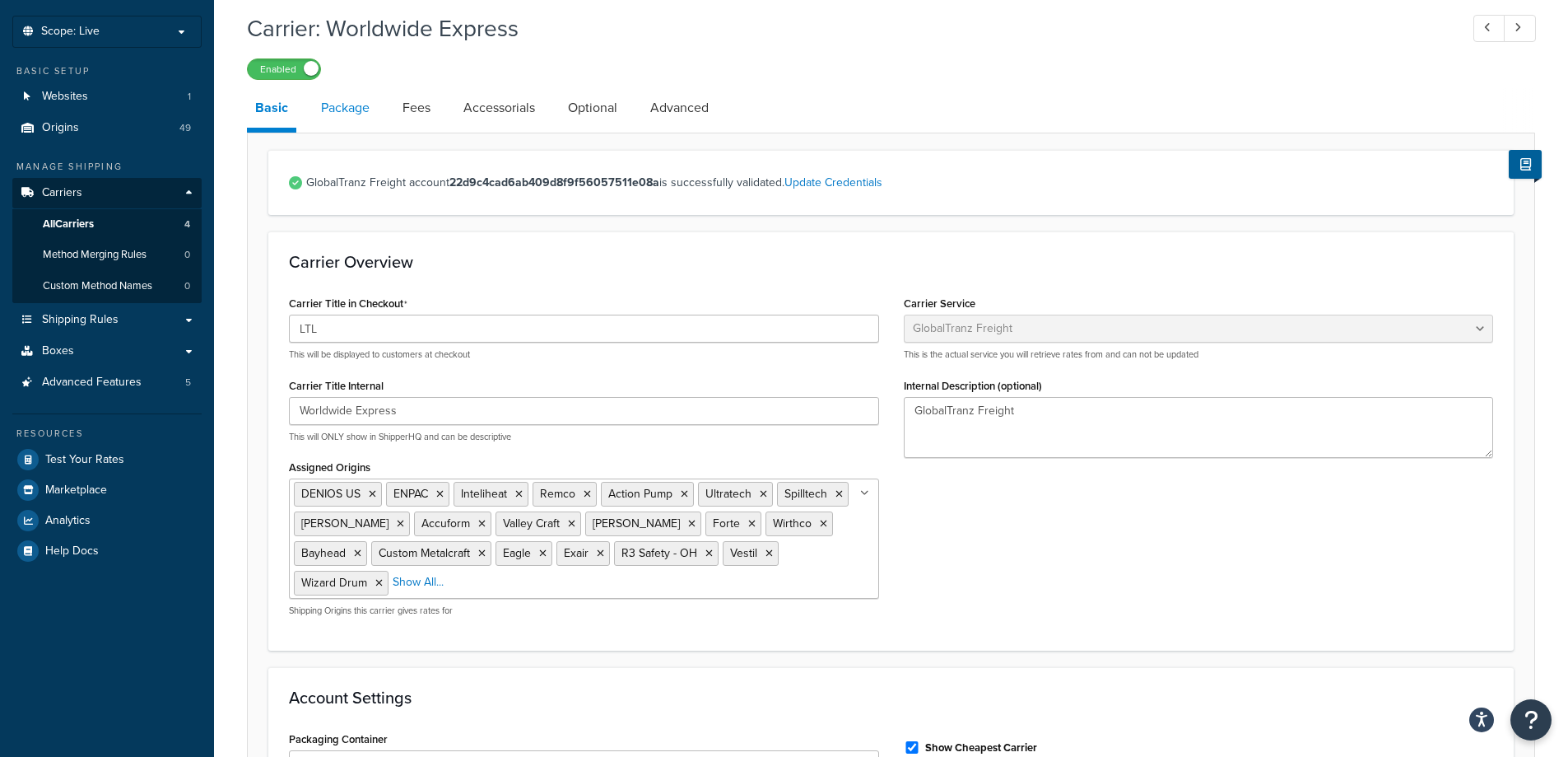
click at [362, 103] on link "Package" at bounding box center [346, 108] width 65 height 40
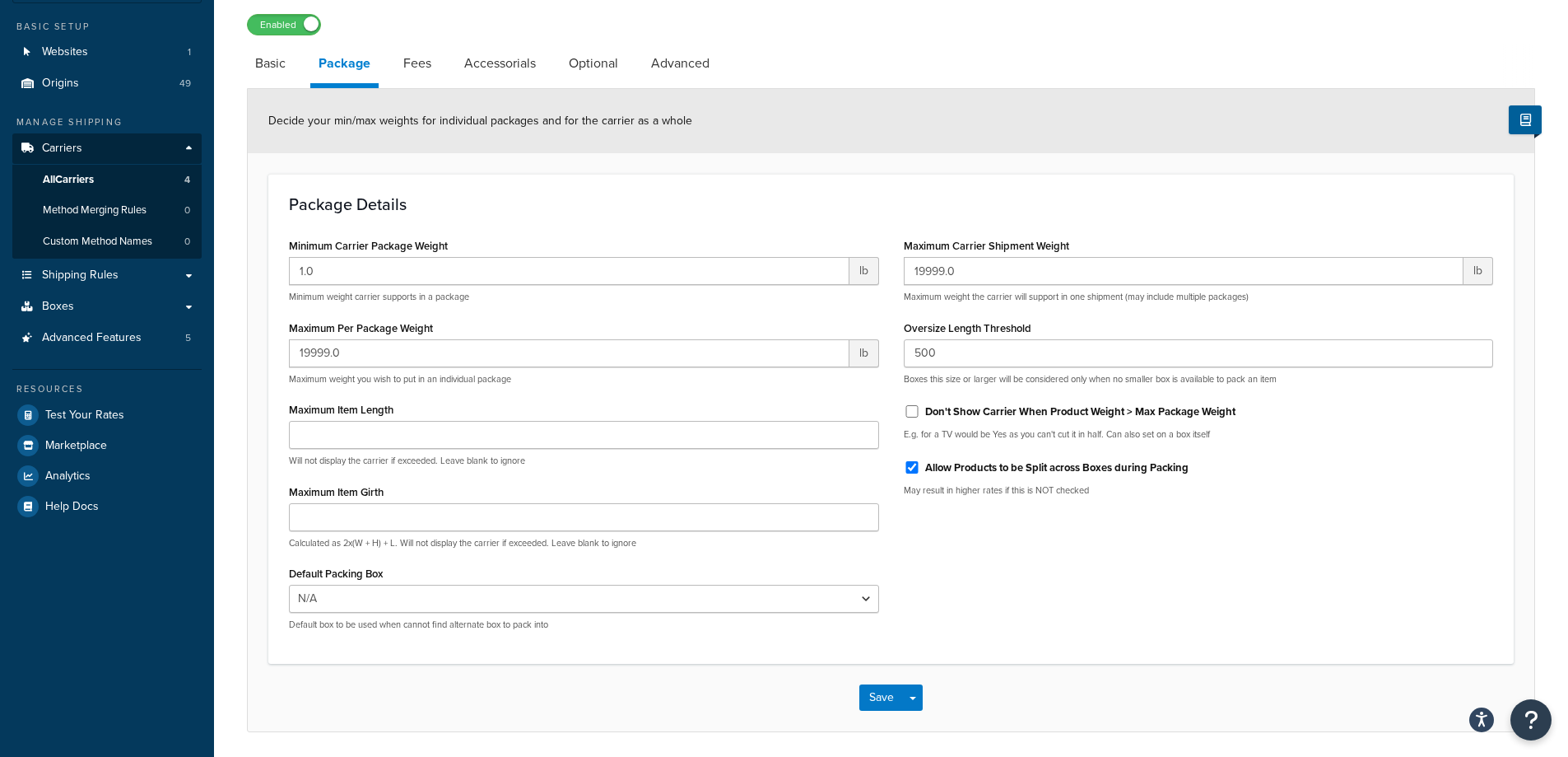
scroll to position [22, 0]
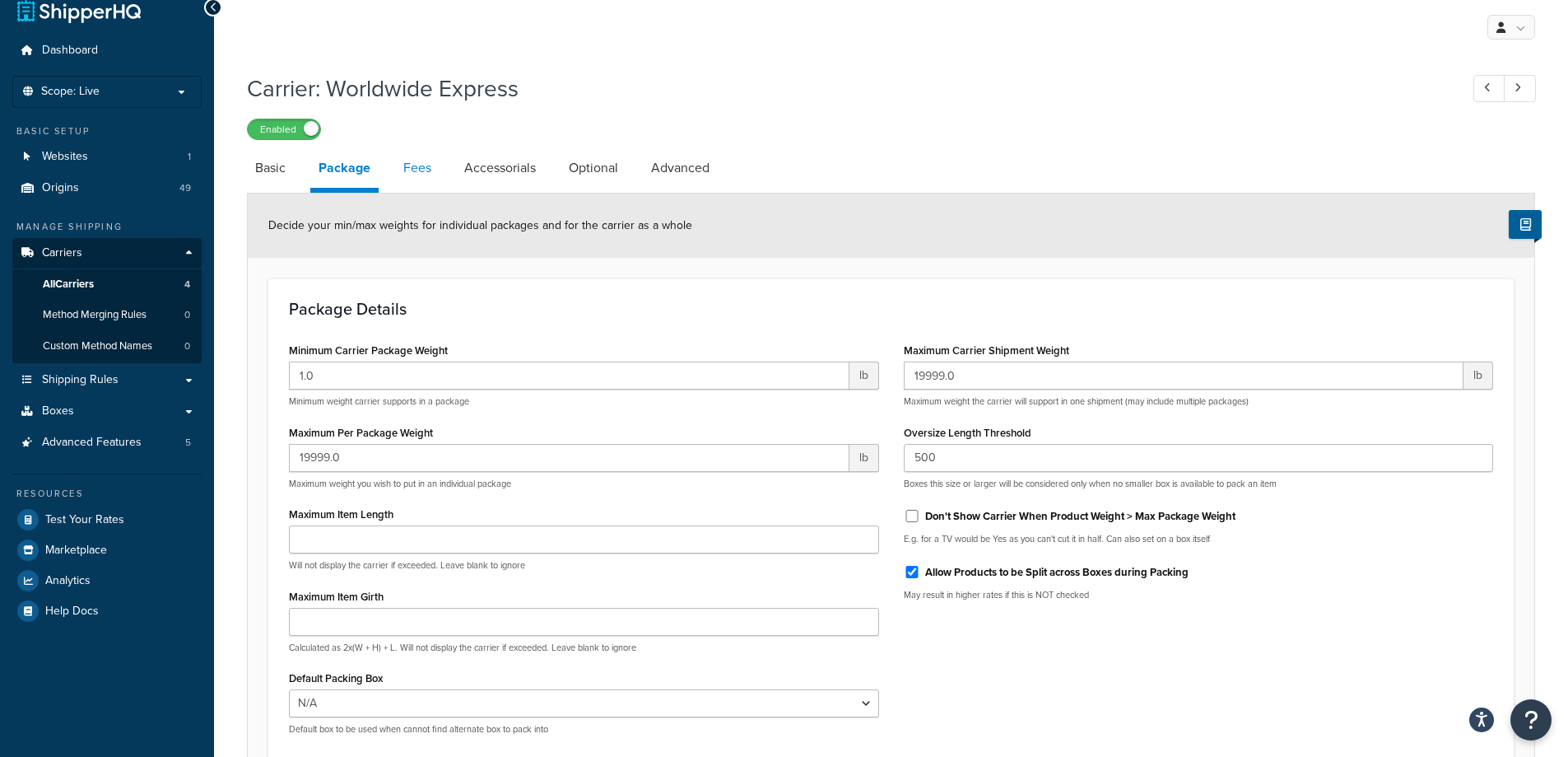
click at [421, 166] on link "Fees" at bounding box center [417, 167] width 45 height 40
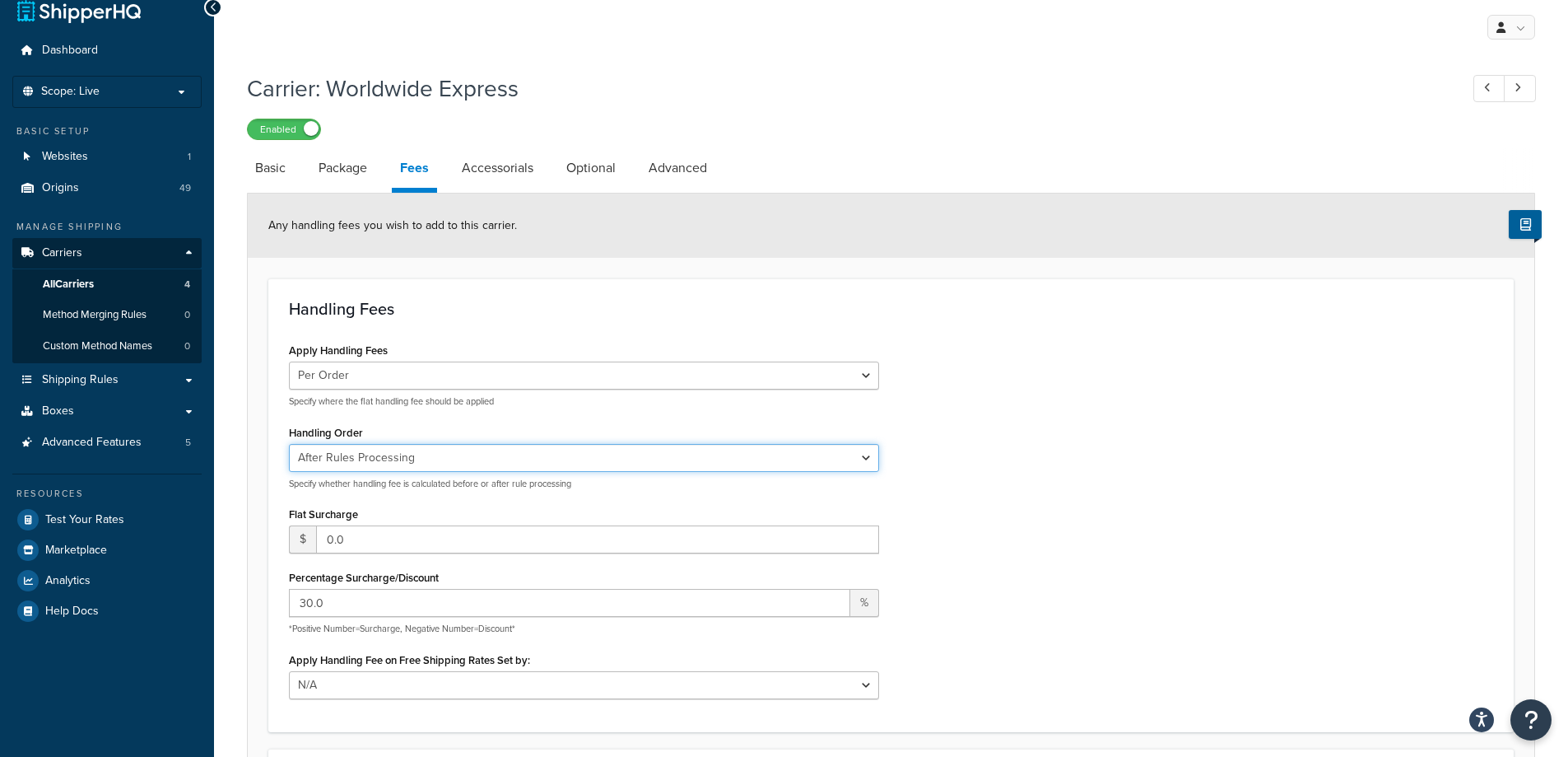
click at [709, 450] on select "Before Rules Processing After Rules Processing" at bounding box center [584, 458] width 590 height 28
select select "BEFORE"
click at [289, 445] on select "Before Rules Processing After Rules Processing" at bounding box center [584, 458] width 590 height 28
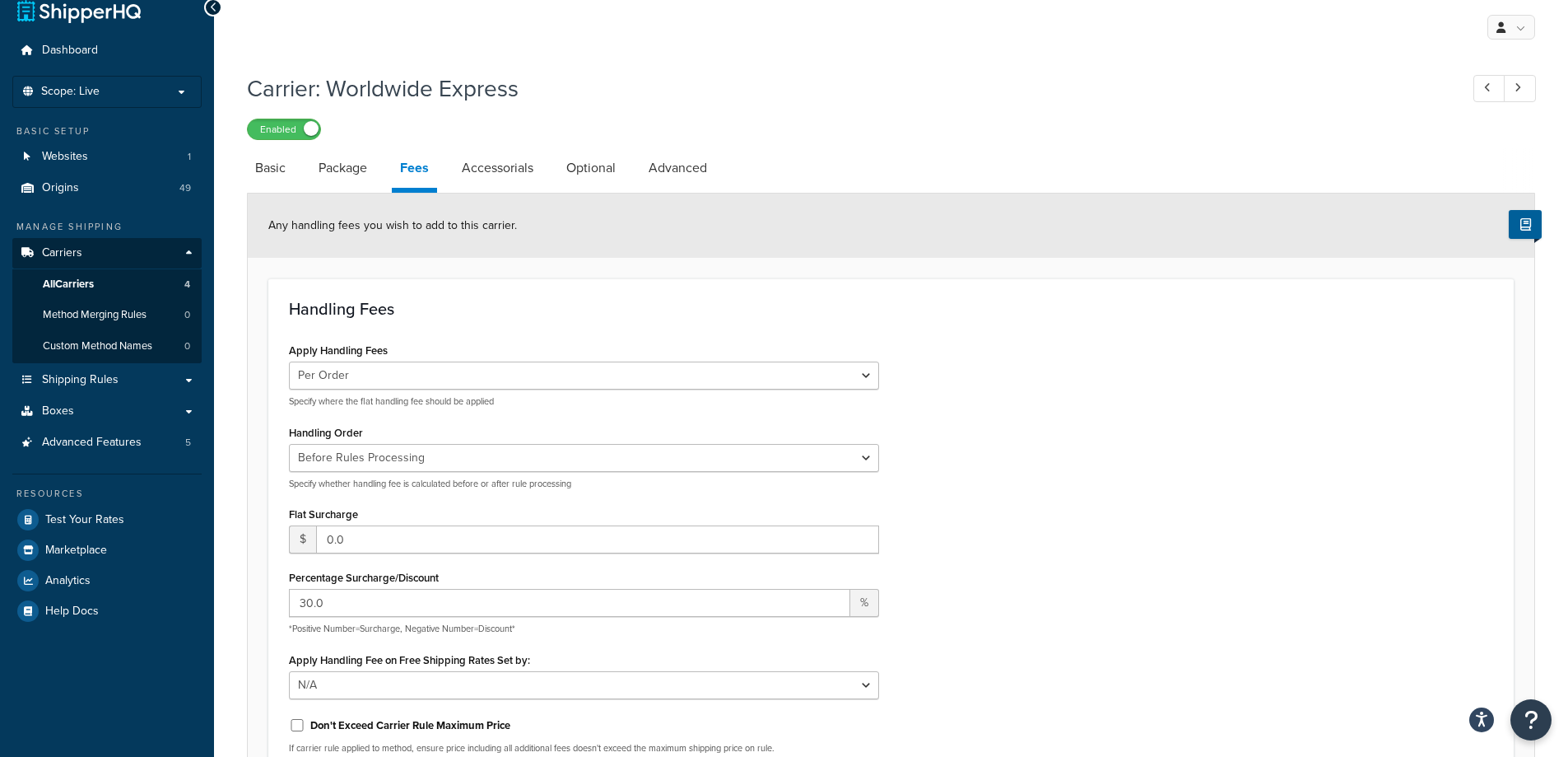
click at [1092, 444] on div "Apply Handling Fees Per Order Per Item Per Package Specify where the flat handl…" at bounding box center [891, 552] width 1229 height 428
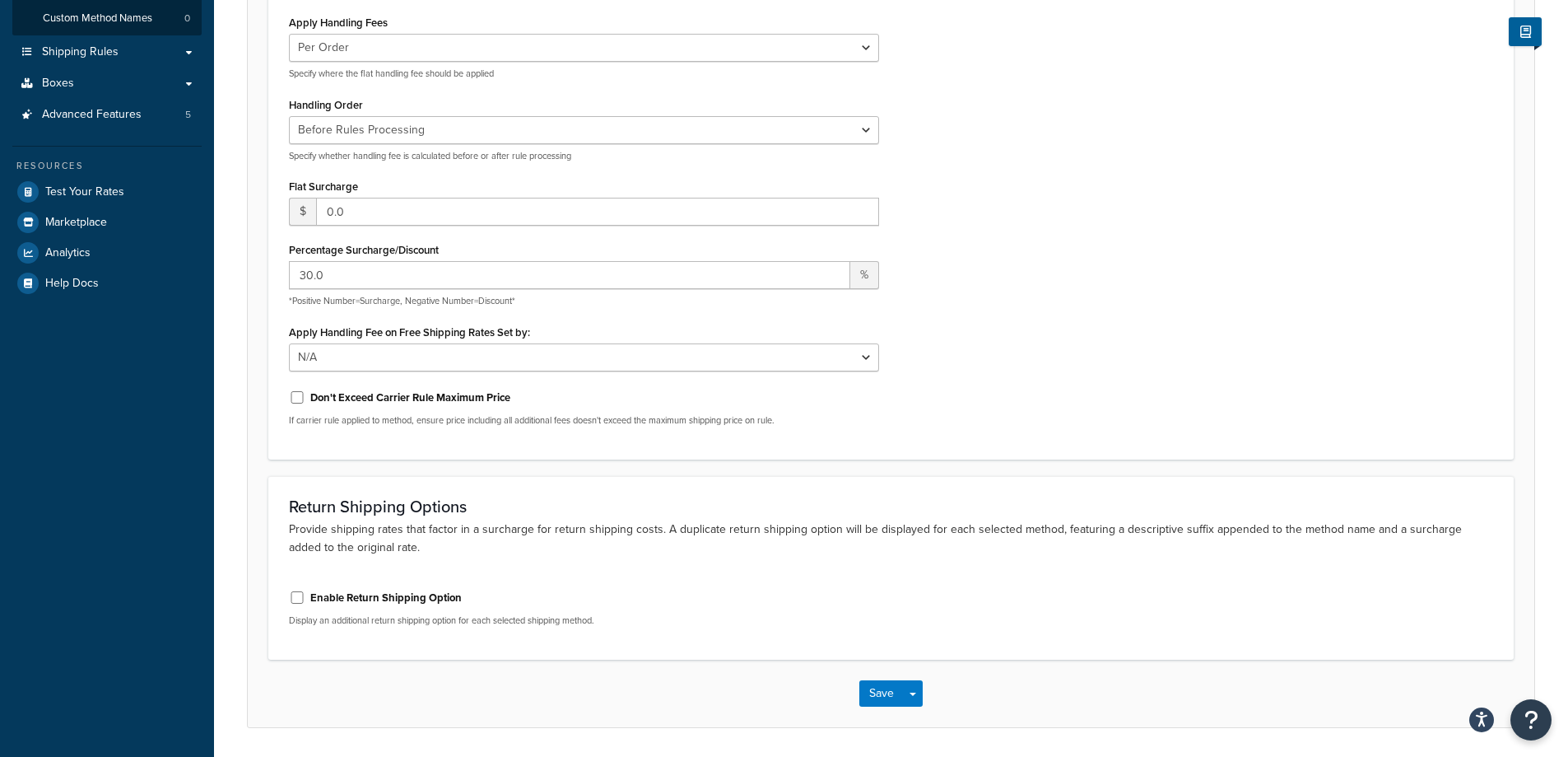
scroll to position [352, 0]
click at [866, 695] on button "Save" at bounding box center [881, 692] width 45 height 26
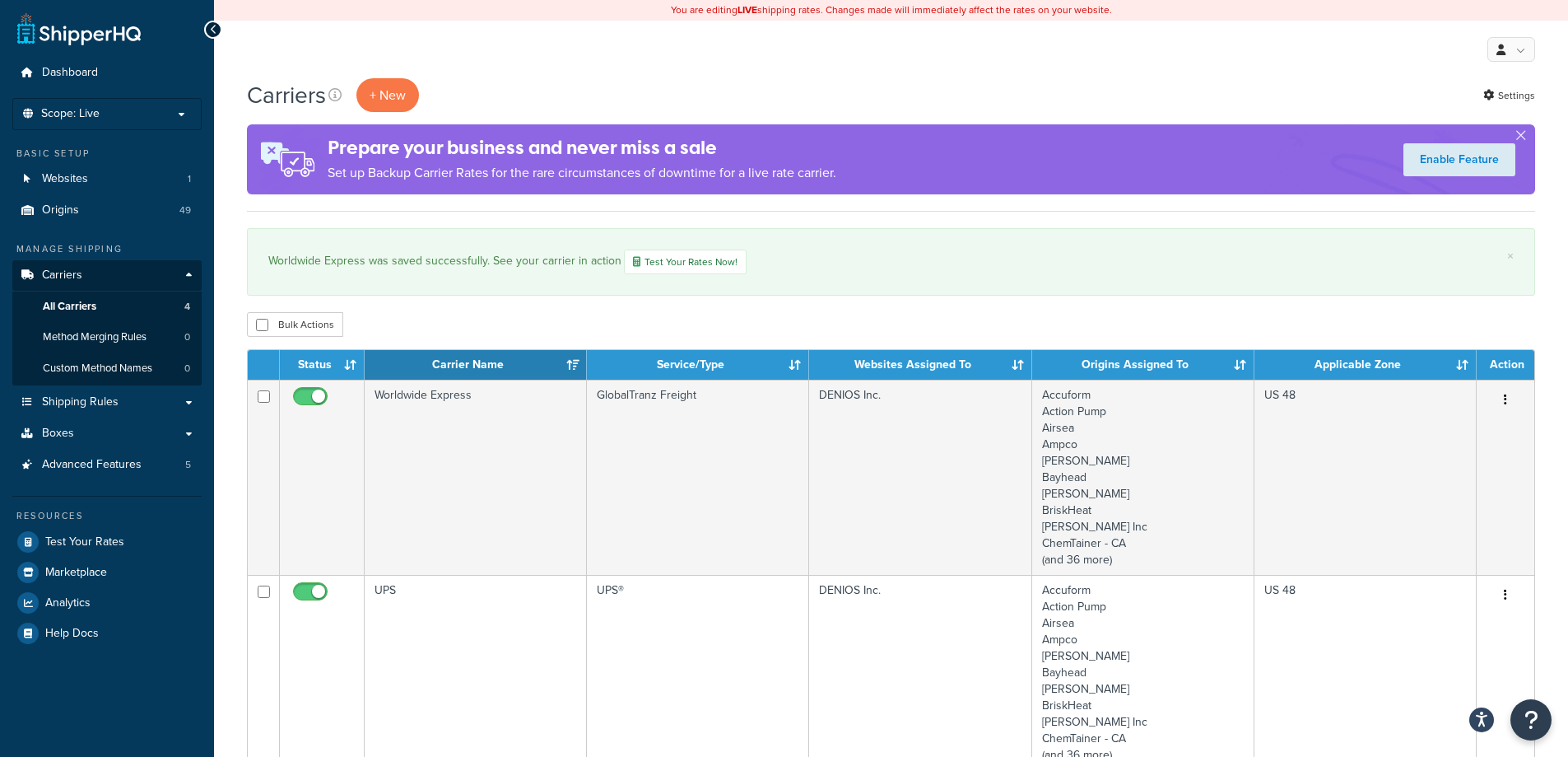
click at [979, 325] on div "Bulk Actions Duplicate Delete" at bounding box center [891, 325] width 1288 height 25
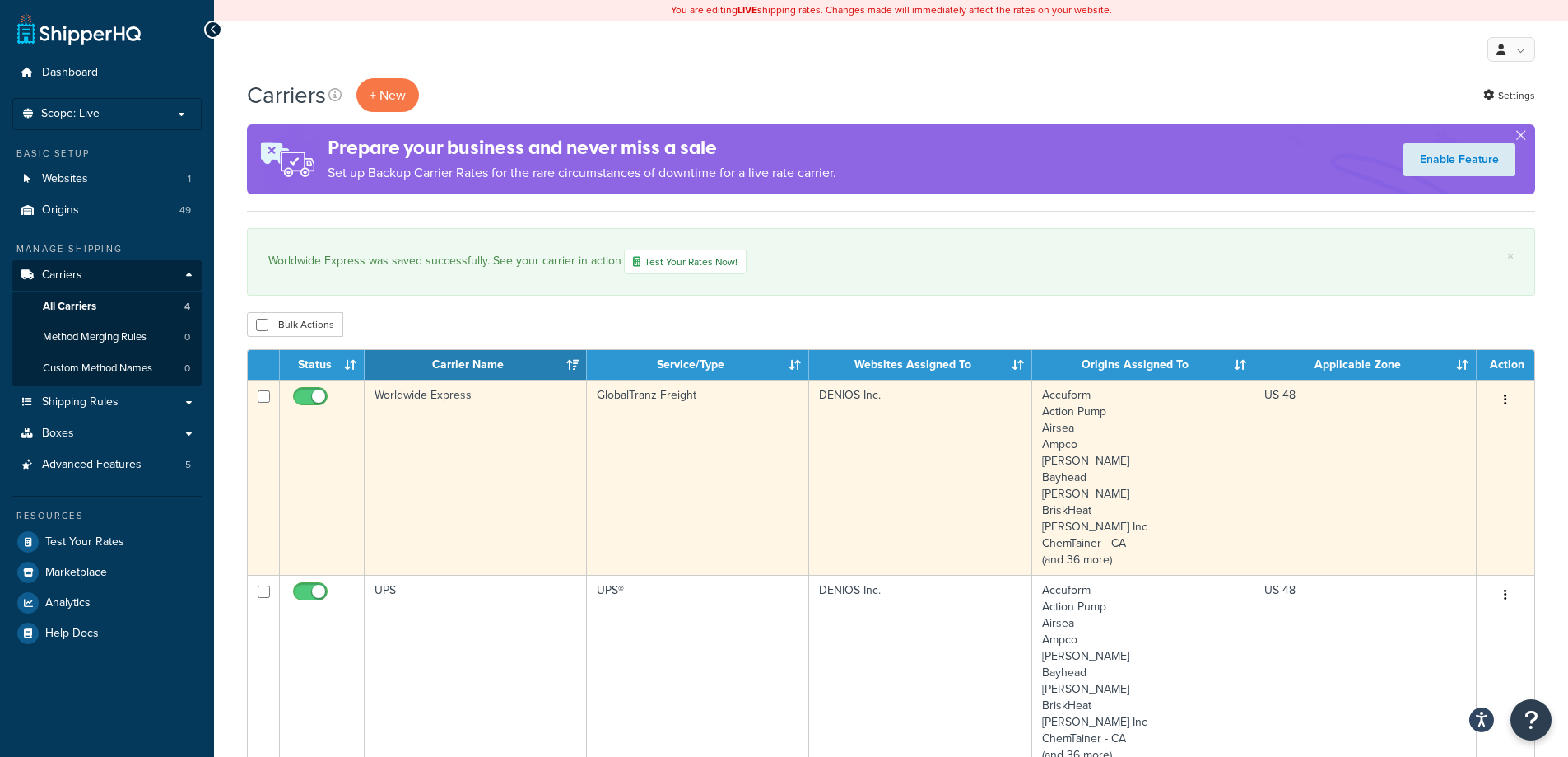
click at [503, 478] on td "Worldwide Express" at bounding box center [475, 477] width 222 height 195
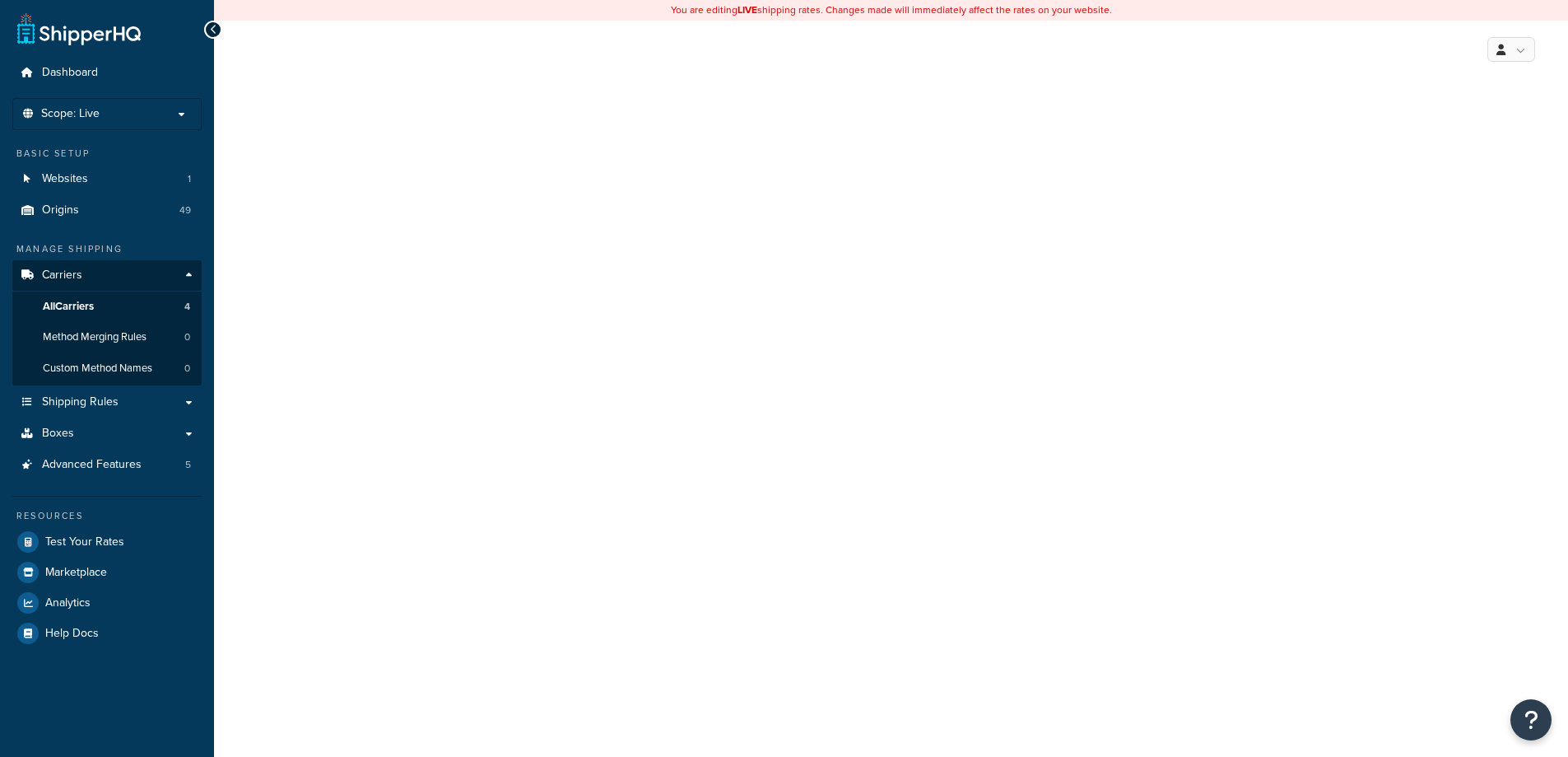
select select "globaltranzFreight"
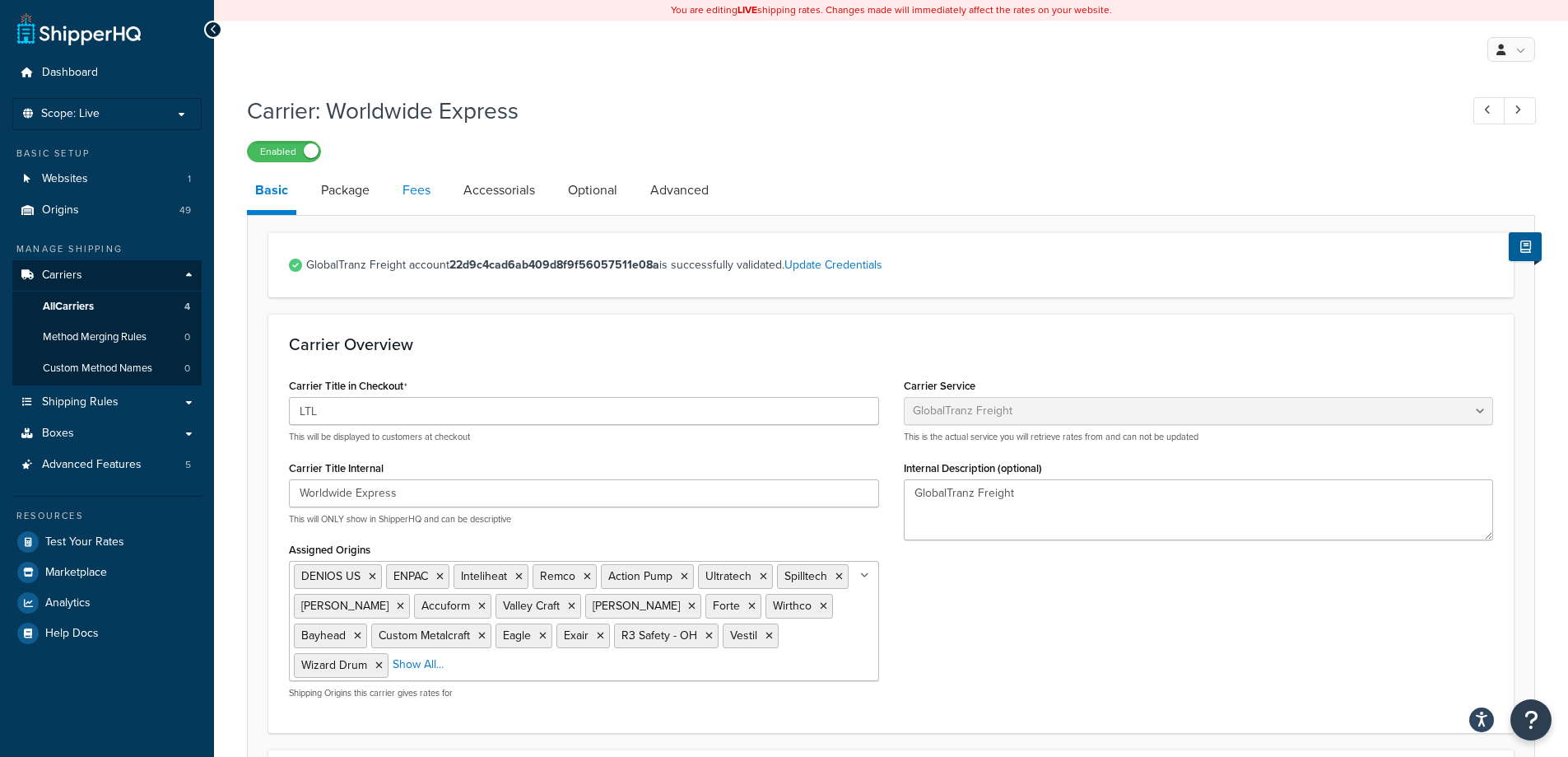
click at [402, 192] on link "Fees" at bounding box center [416, 190] width 45 height 40
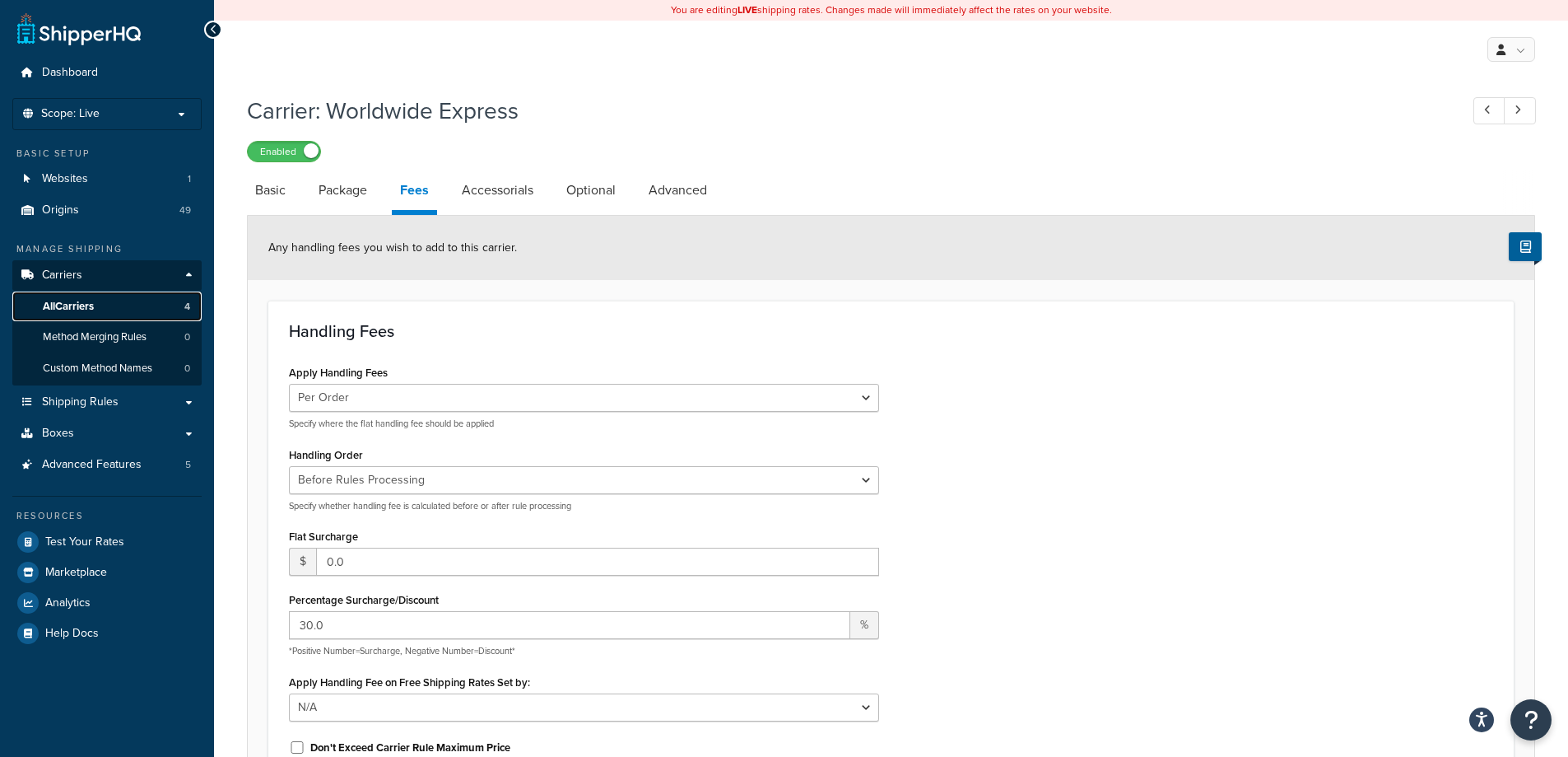
click at [66, 317] on link "All Carriers 4" at bounding box center [107, 306] width 190 height 31
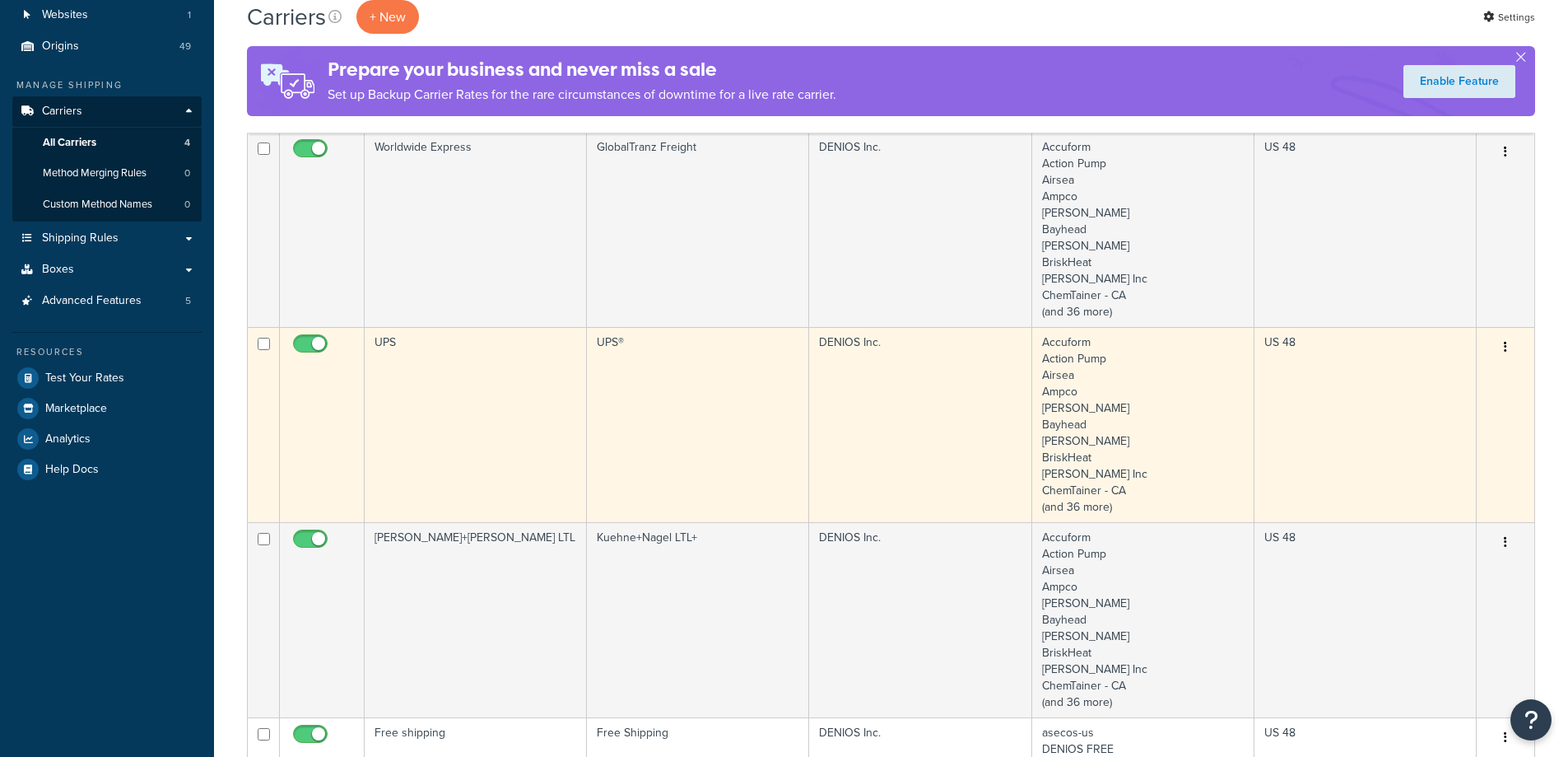
scroll to position [165, 0]
click at [525, 395] on td "UPS" at bounding box center [475, 424] width 222 height 195
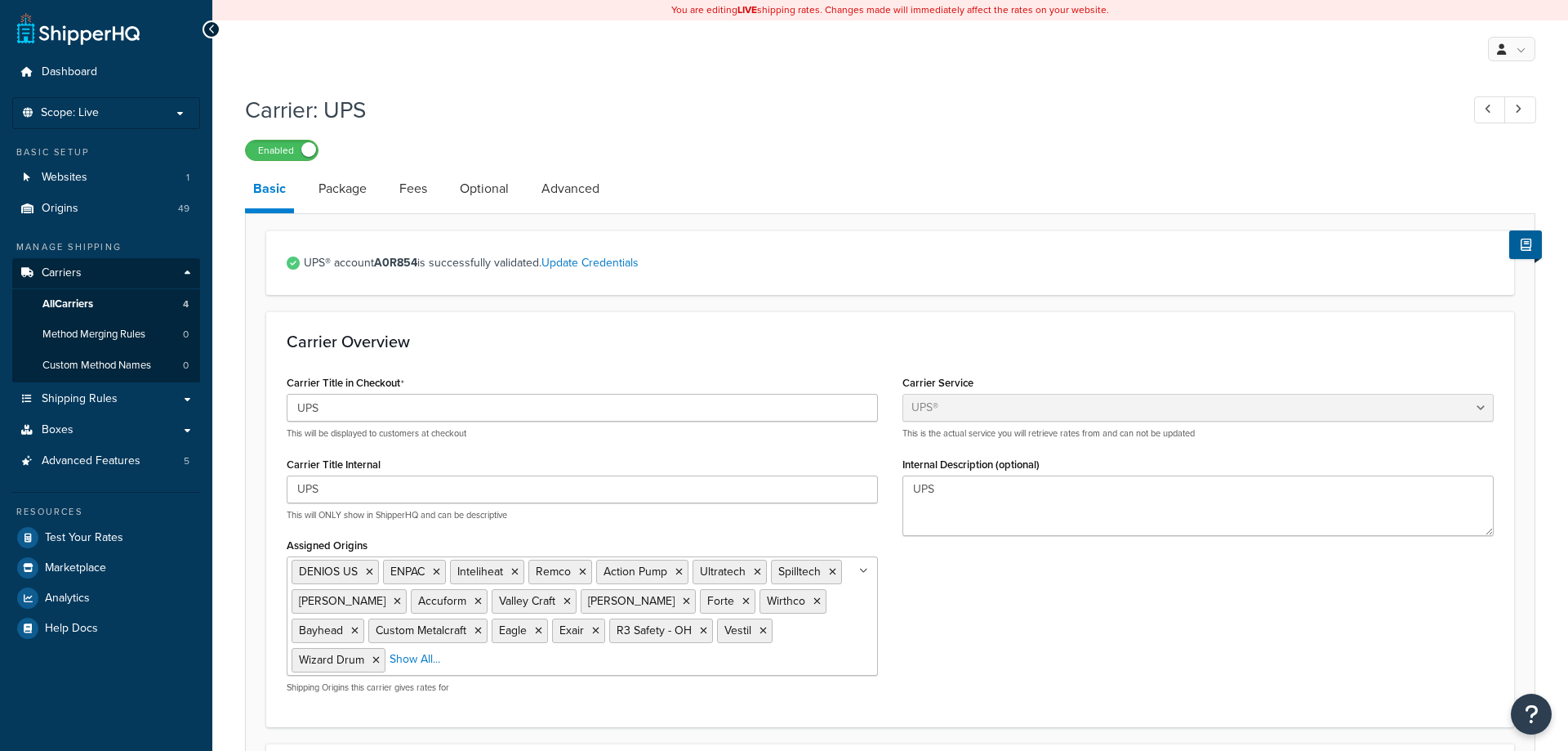
select select "ups"
select select "us"
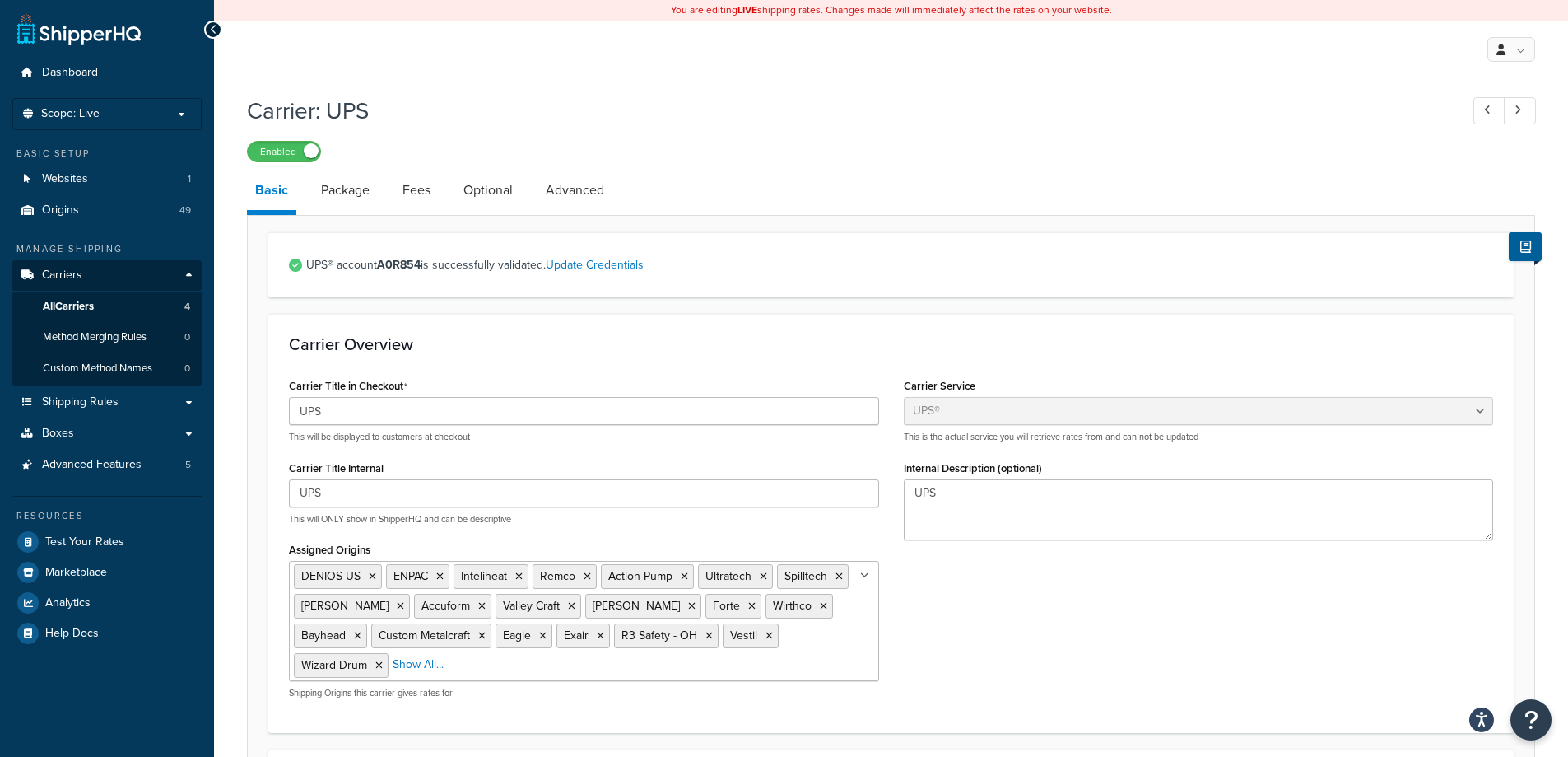
click at [441, 201] on li "Fees" at bounding box center [425, 190] width 61 height 40
click at [414, 193] on link "Fees" at bounding box center [416, 190] width 45 height 40
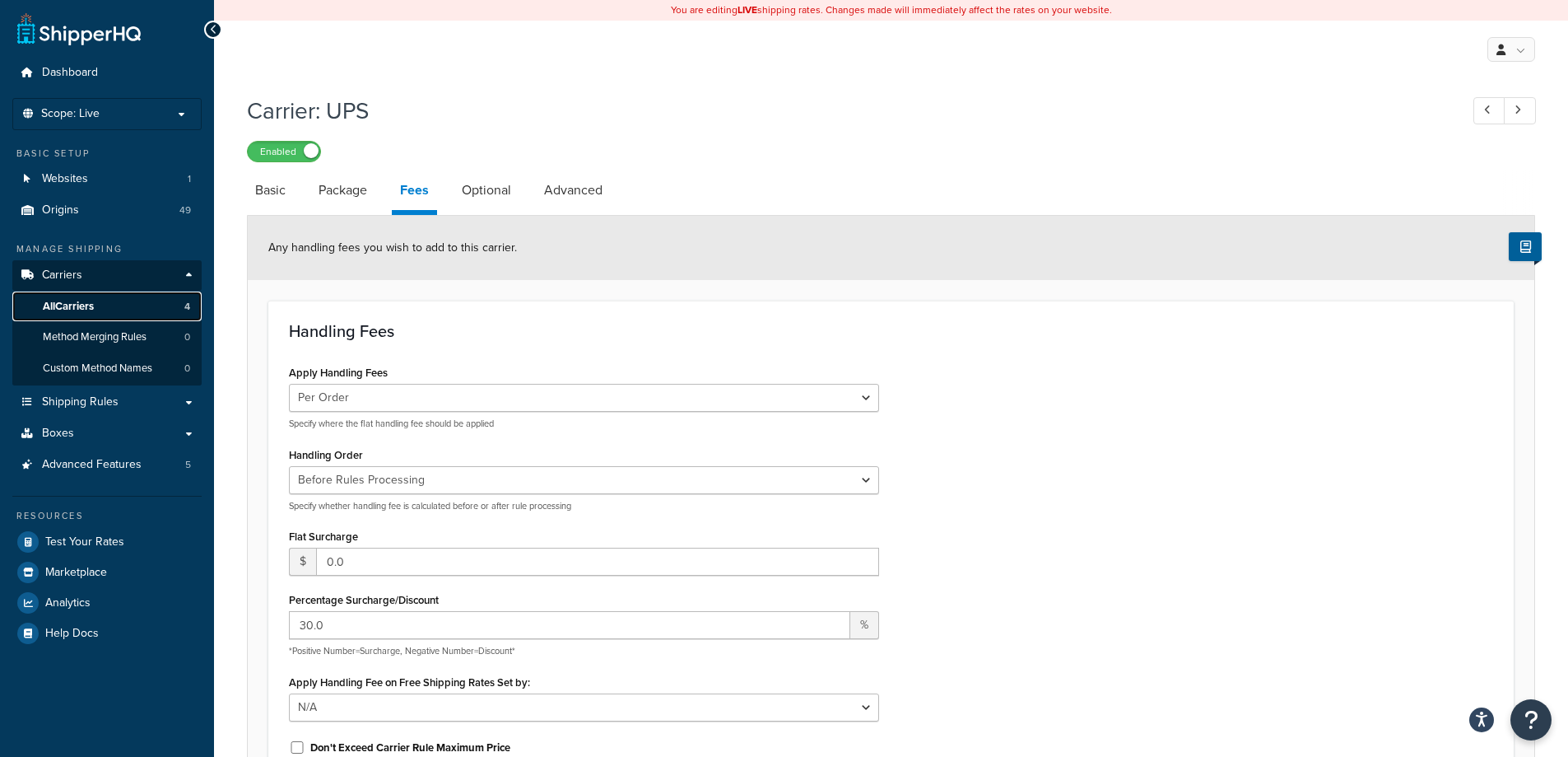
click at [75, 299] on span "All Carriers" at bounding box center [68, 306] width 51 height 14
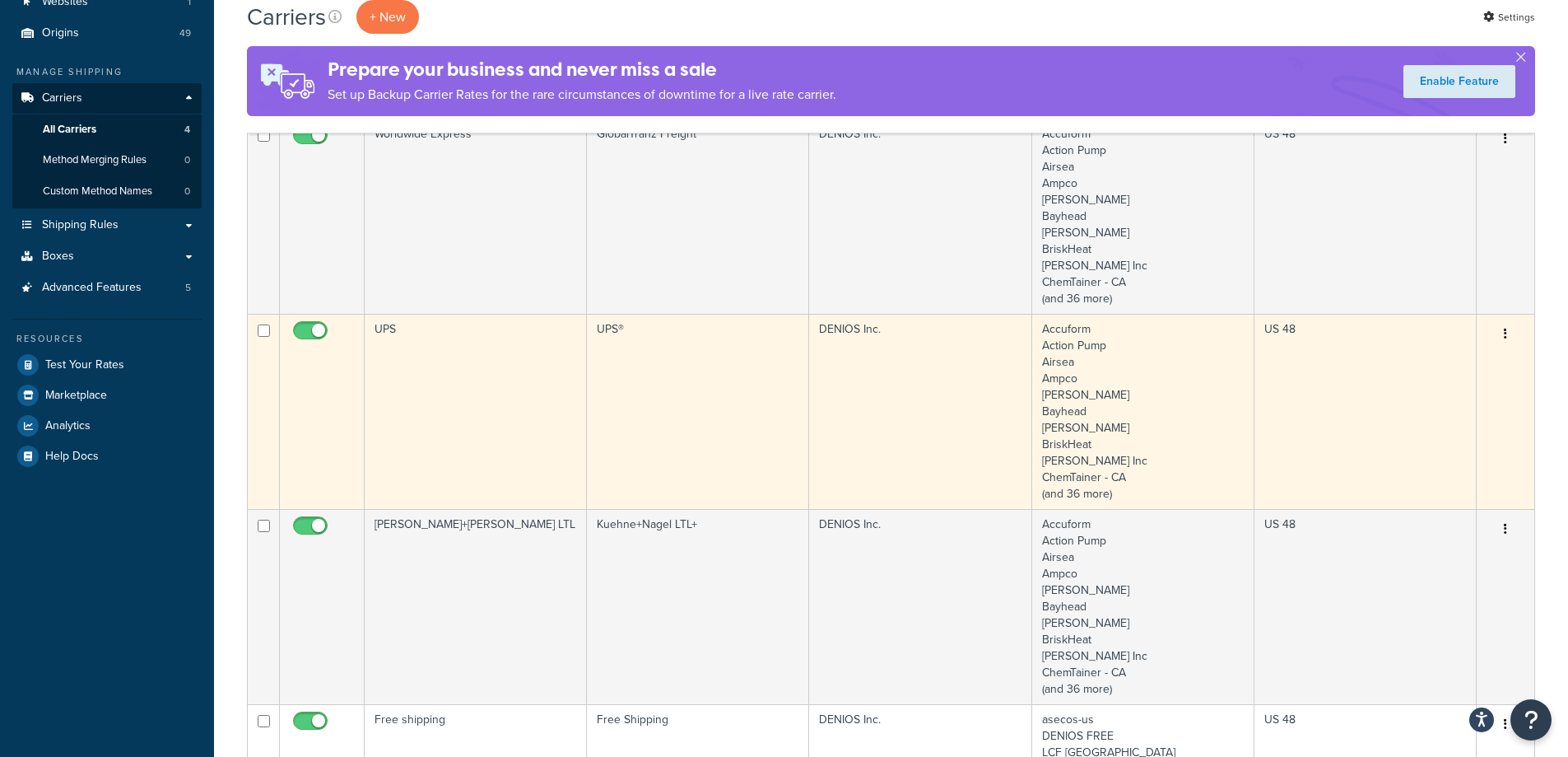
scroll to position [247, 0]
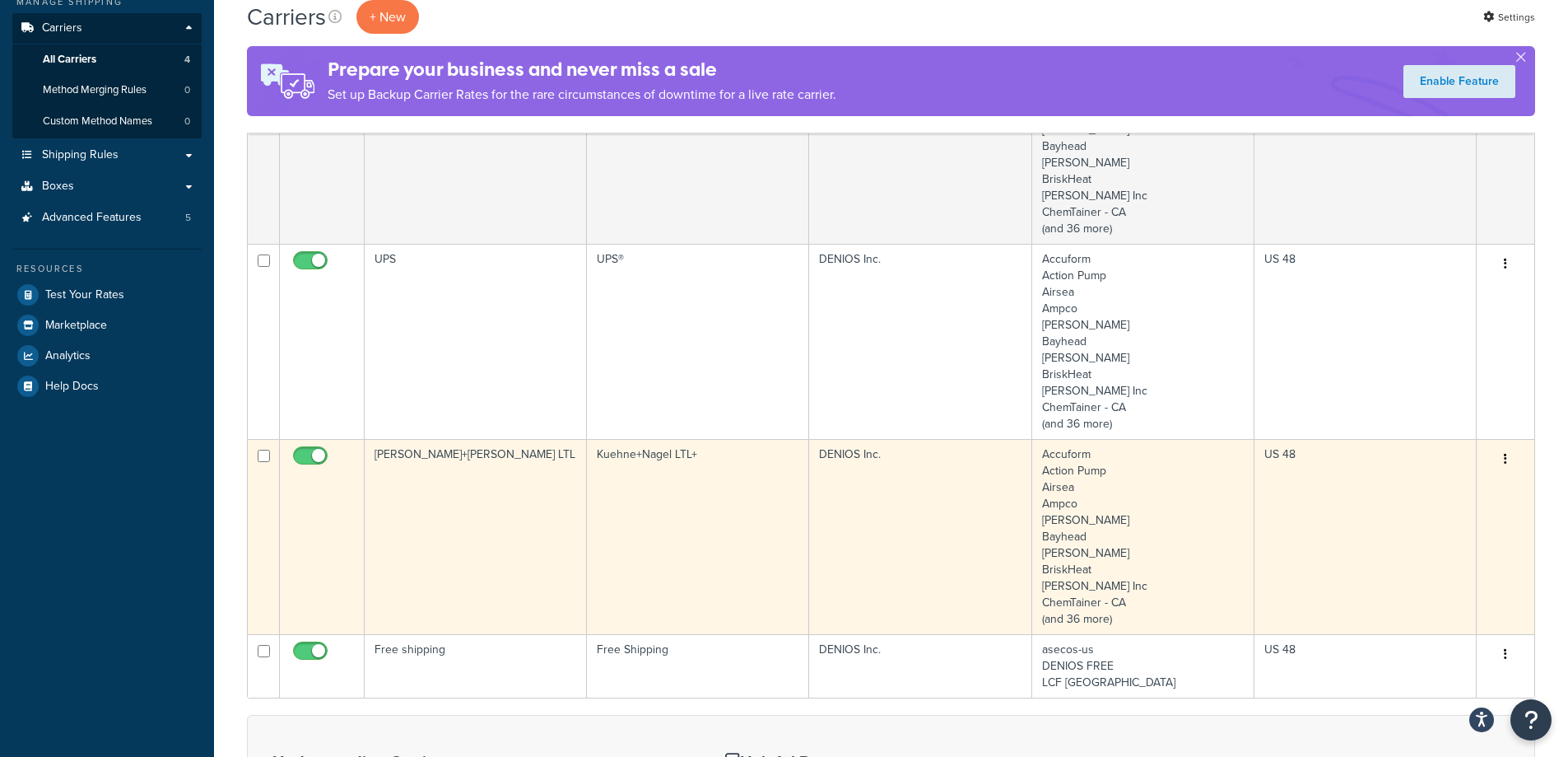
click at [482, 516] on td "Kuehne+Nagel LTL" at bounding box center [475, 537] width 222 height 195
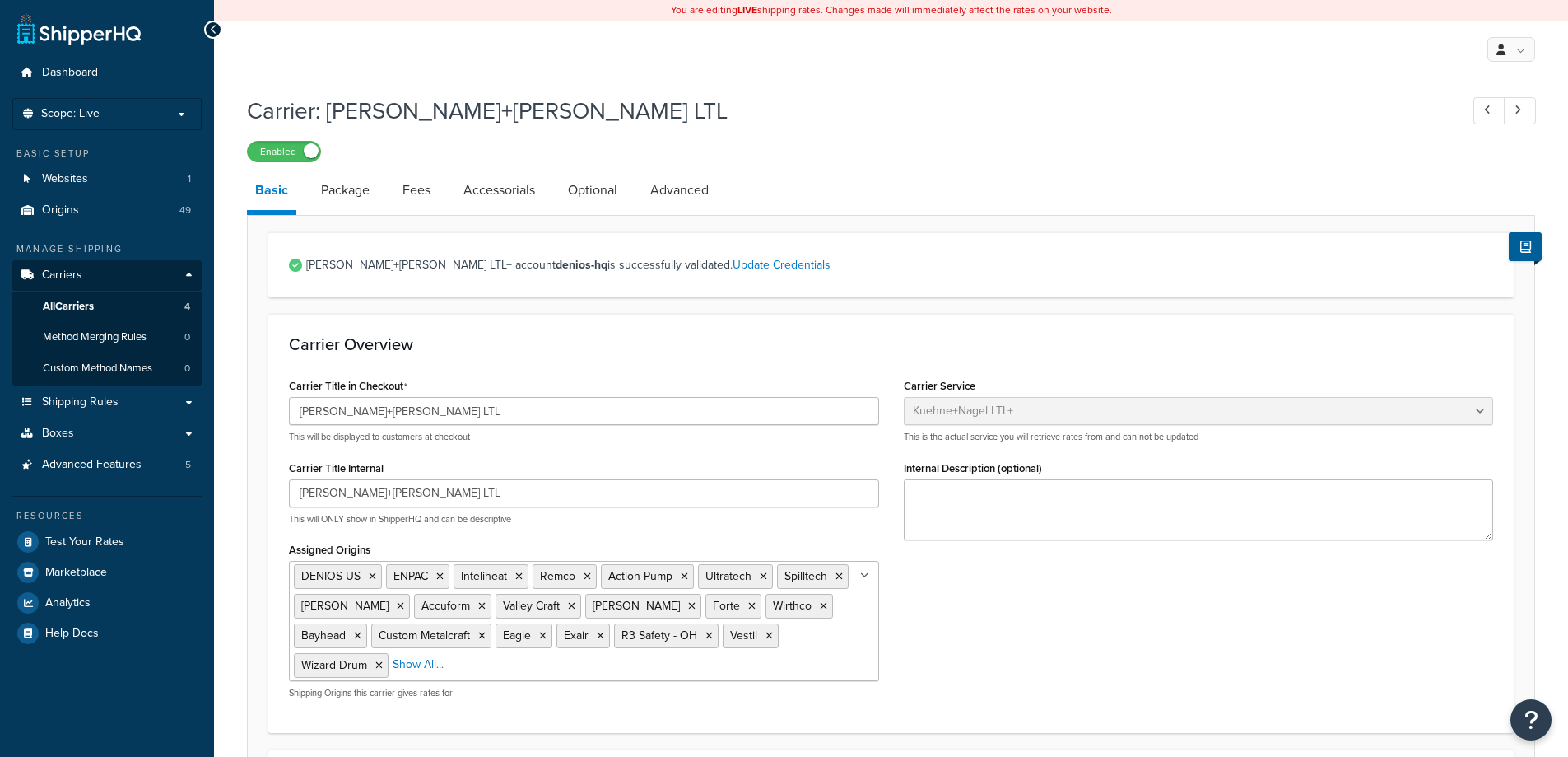
select select "reTransFreight"
click at [419, 189] on link "Fees" at bounding box center [416, 190] width 45 height 40
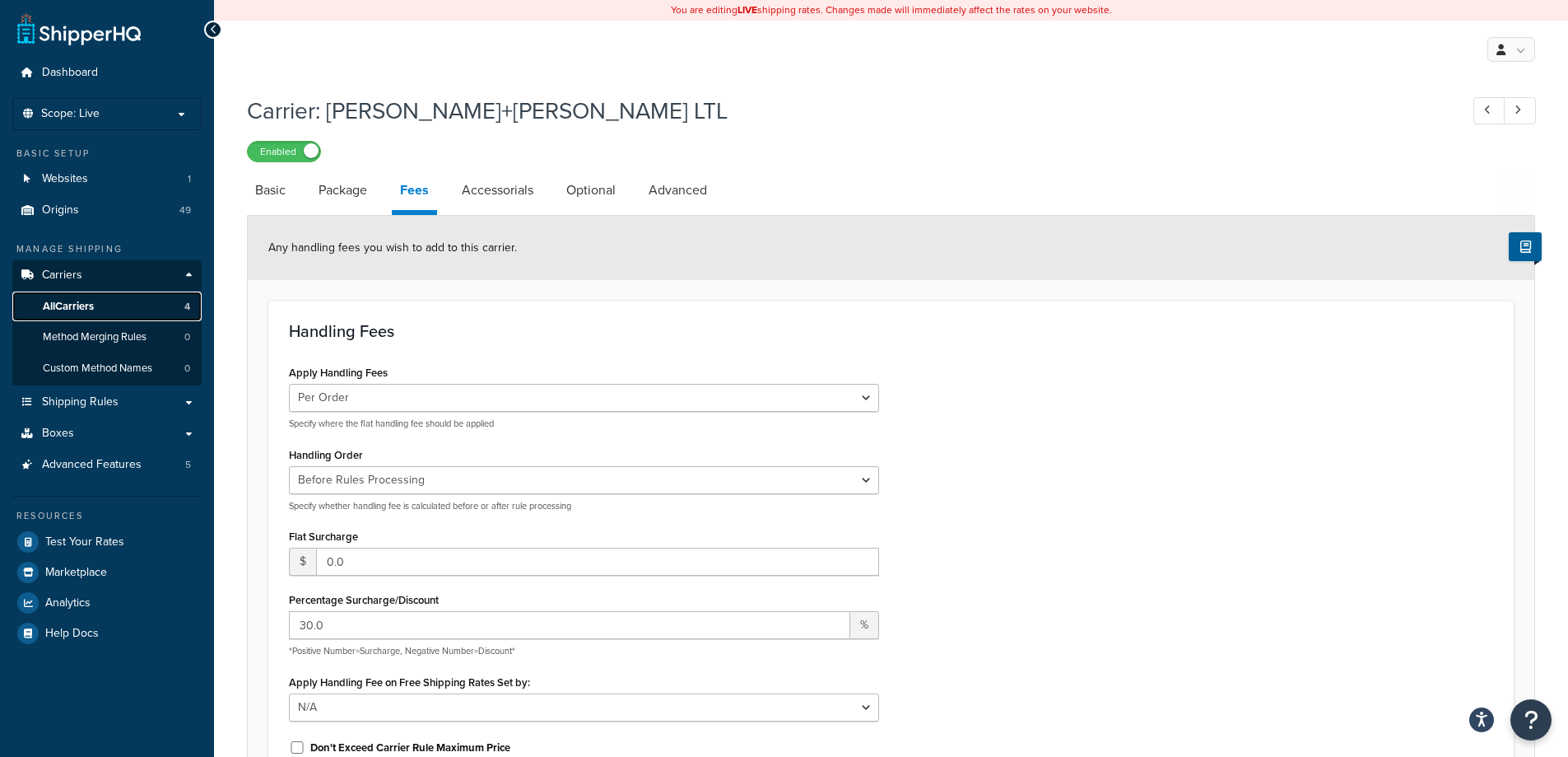
click at [144, 312] on link "All Carriers 4" at bounding box center [107, 306] width 190 height 31
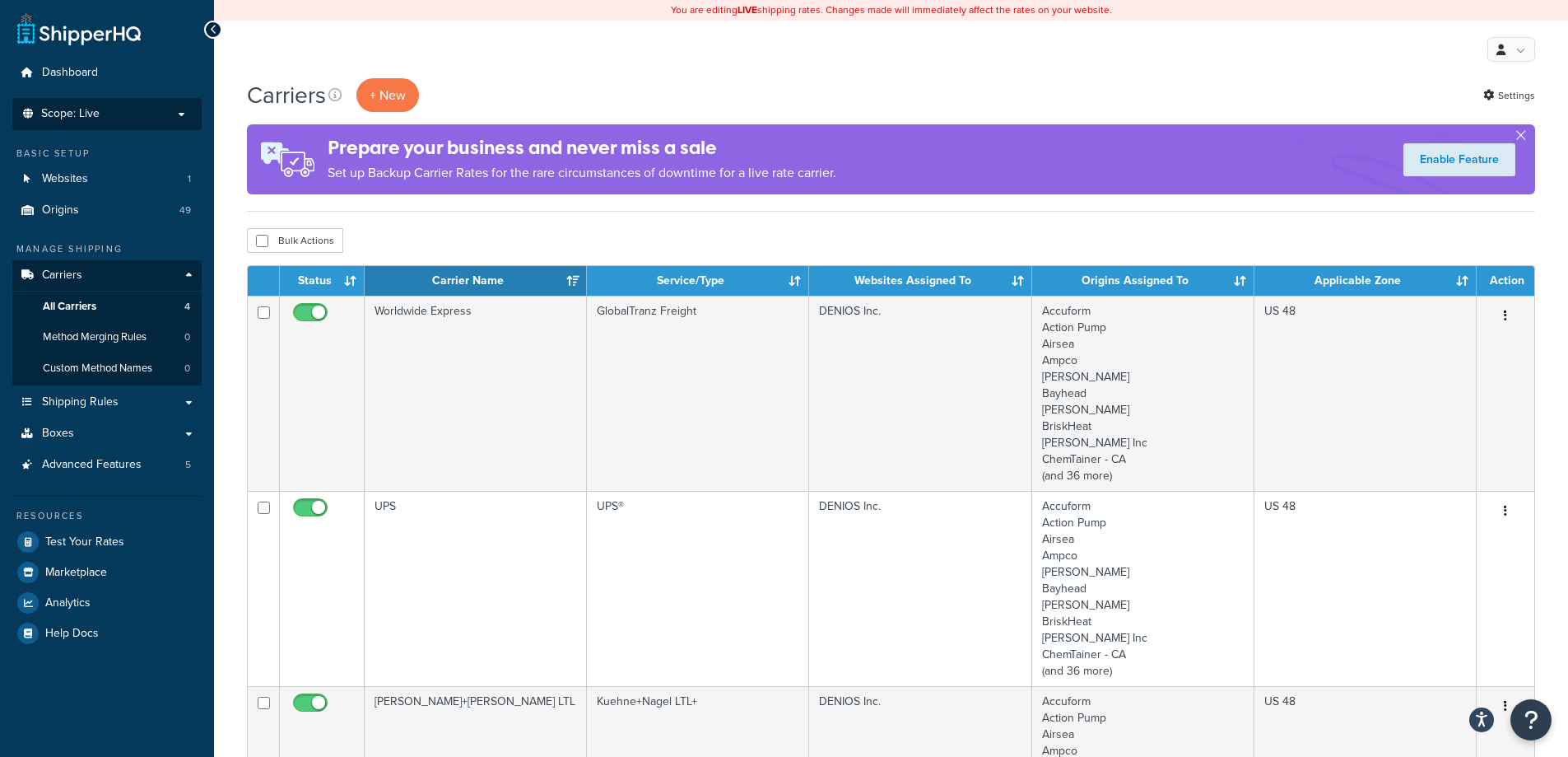
drag, startPoint x: 127, startPoint y: 121, endPoint x: 131, endPoint y: 140, distance: 19.4
click at [127, 121] on li "Scope: Live Development Integration Test" at bounding box center [107, 113] width 190 height 33
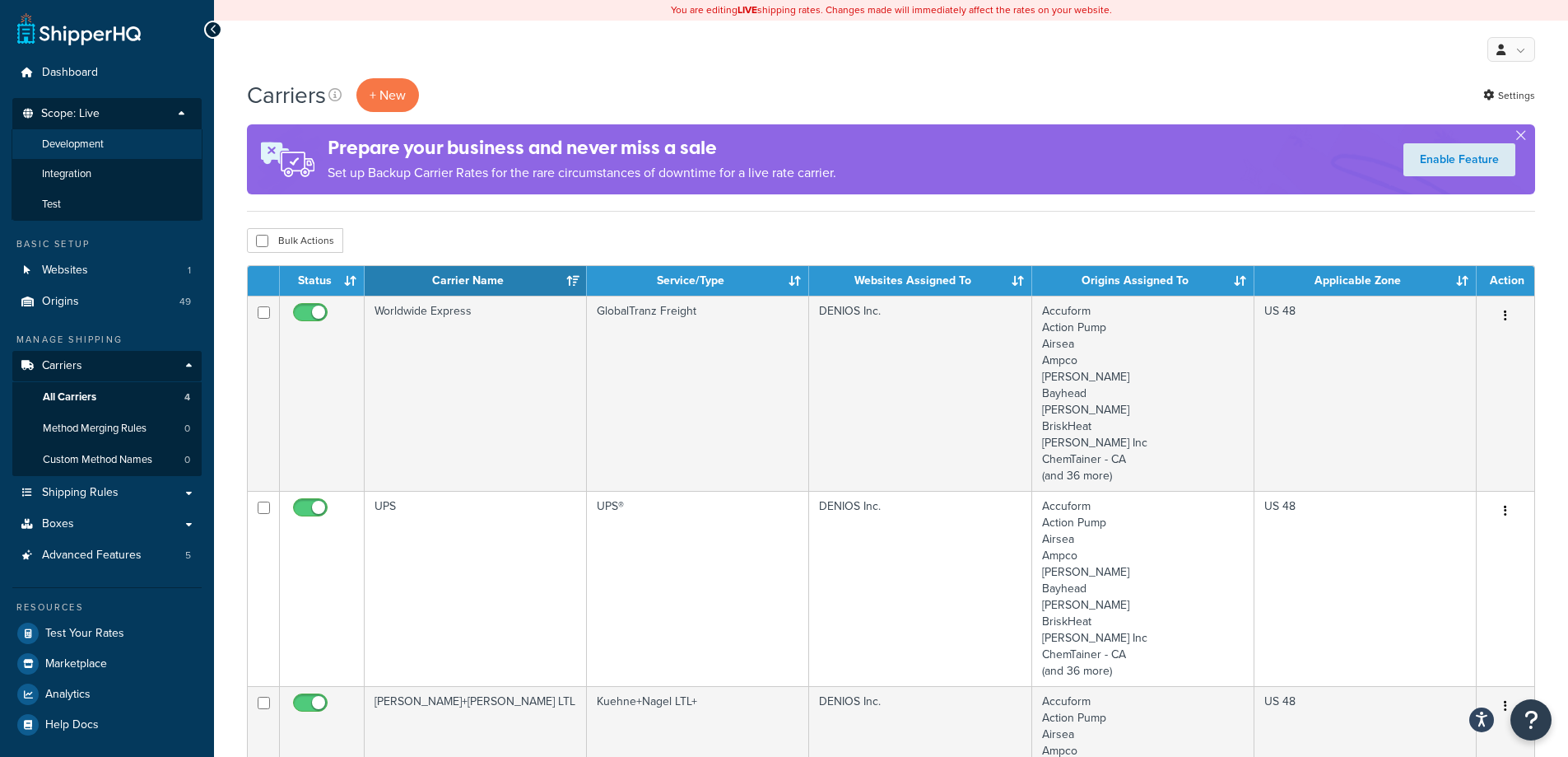
click at [133, 153] on li "Development" at bounding box center [106, 144] width 191 height 31
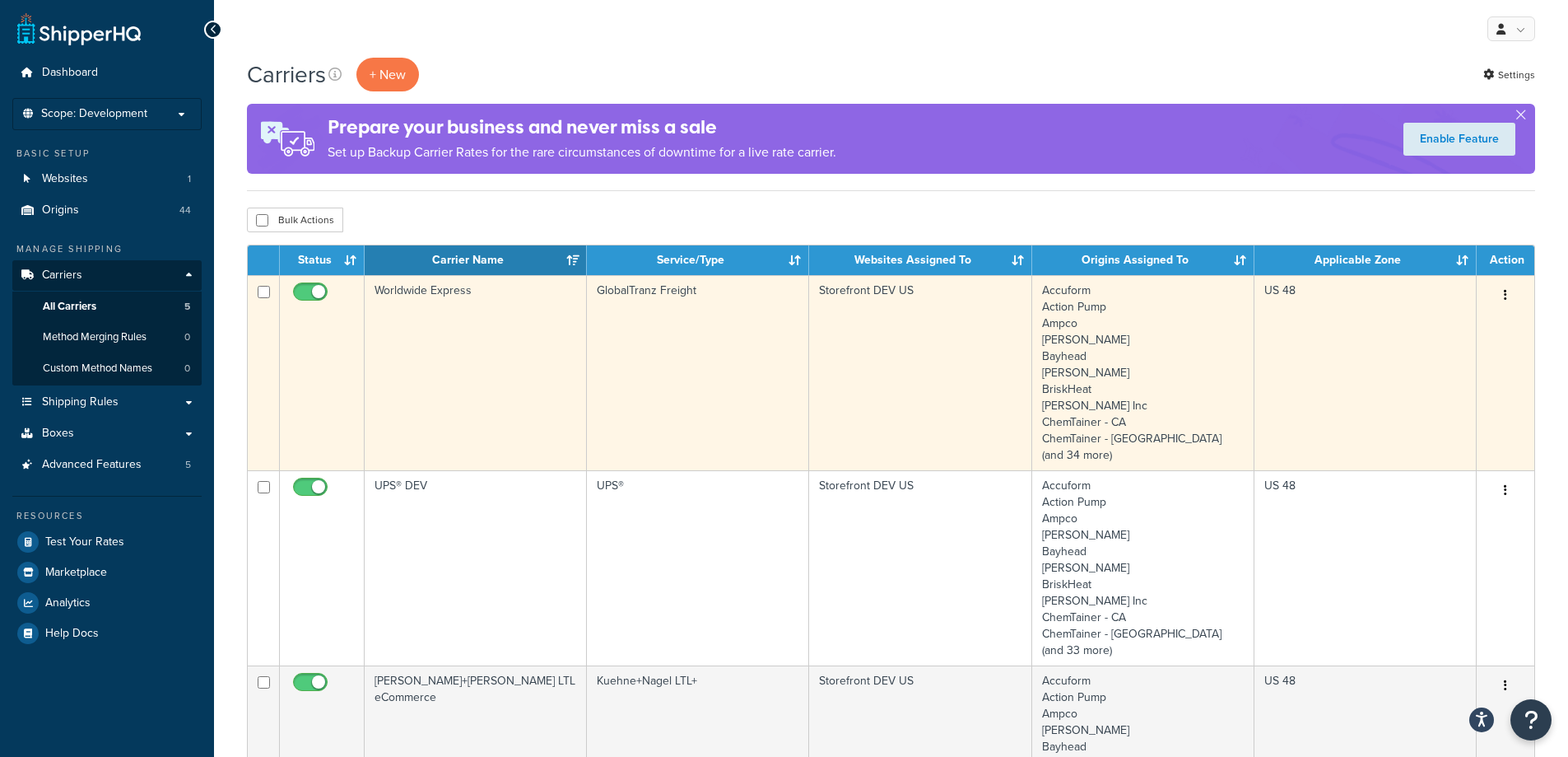
click at [507, 373] on td "Worldwide Express" at bounding box center [475, 373] width 222 height 195
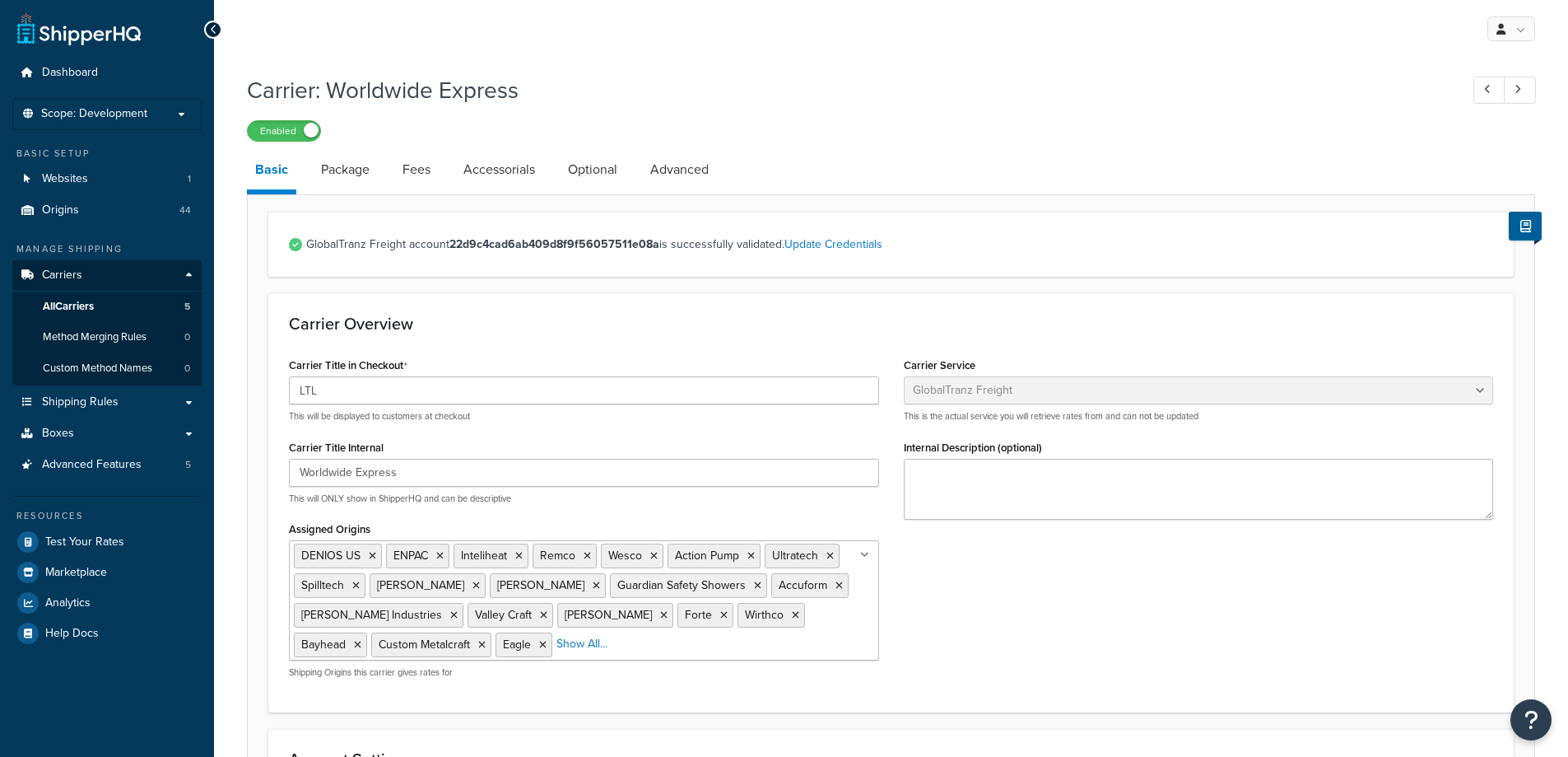
select select "globaltranzFreight"
click at [428, 176] on link "Fees" at bounding box center [416, 169] width 45 height 40
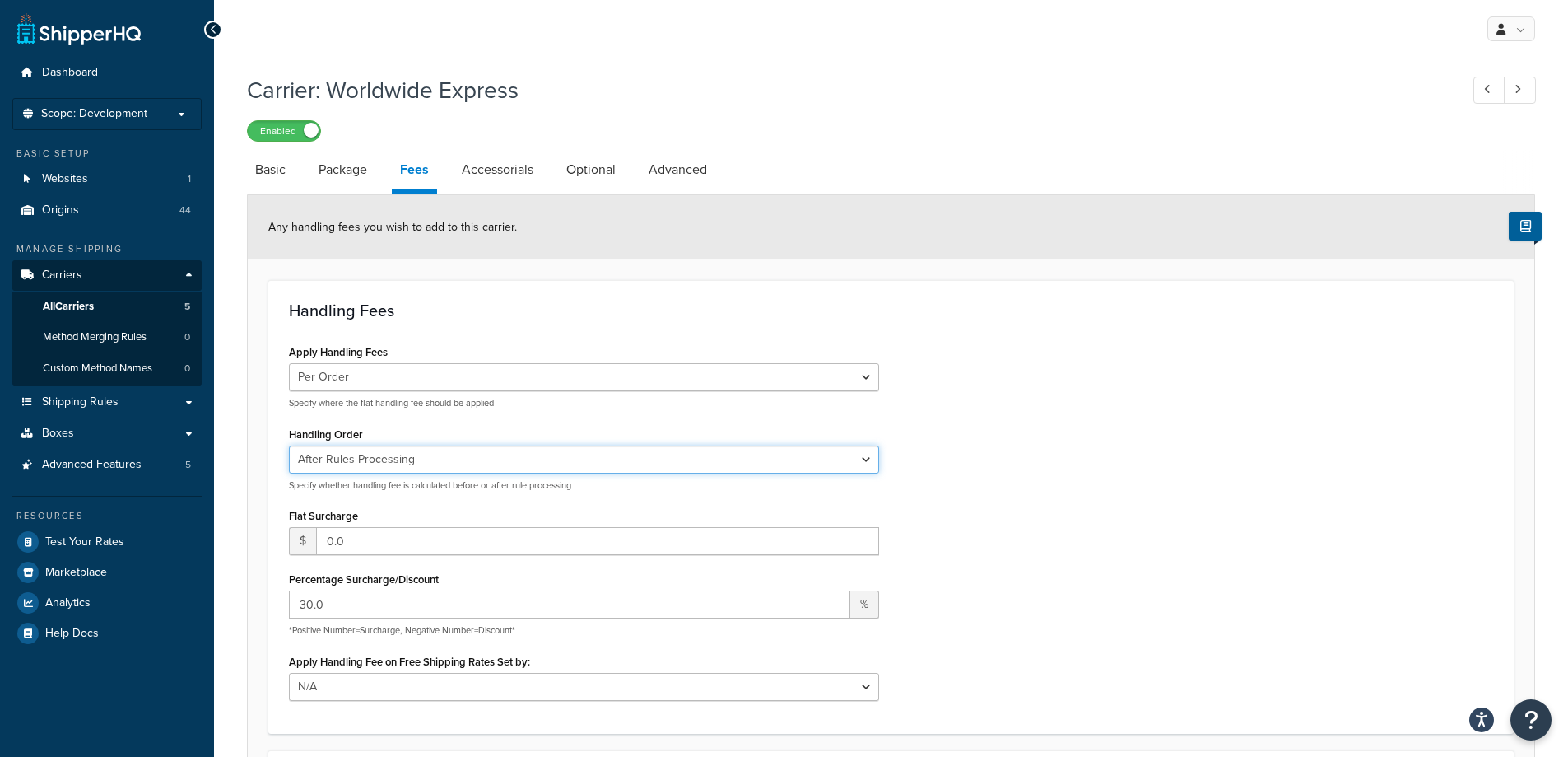
click at [469, 453] on select "Before Rules Processing After Rules Processing" at bounding box center [584, 459] width 590 height 28
select select "BEFORE"
click at [289, 446] on select "Before Rules Processing After Rules Processing" at bounding box center [584, 459] width 590 height 28
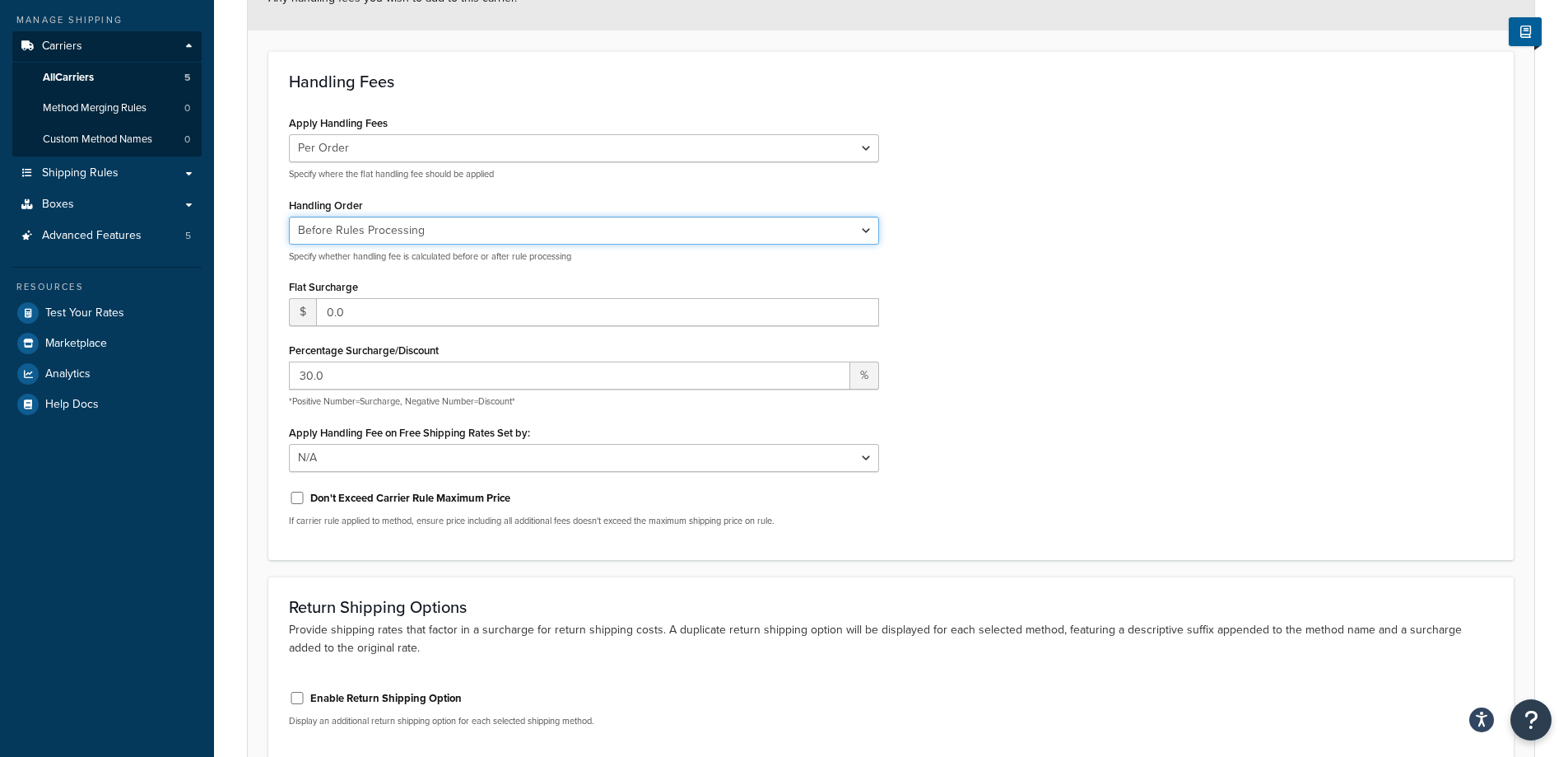
scroll to position [385, 0]
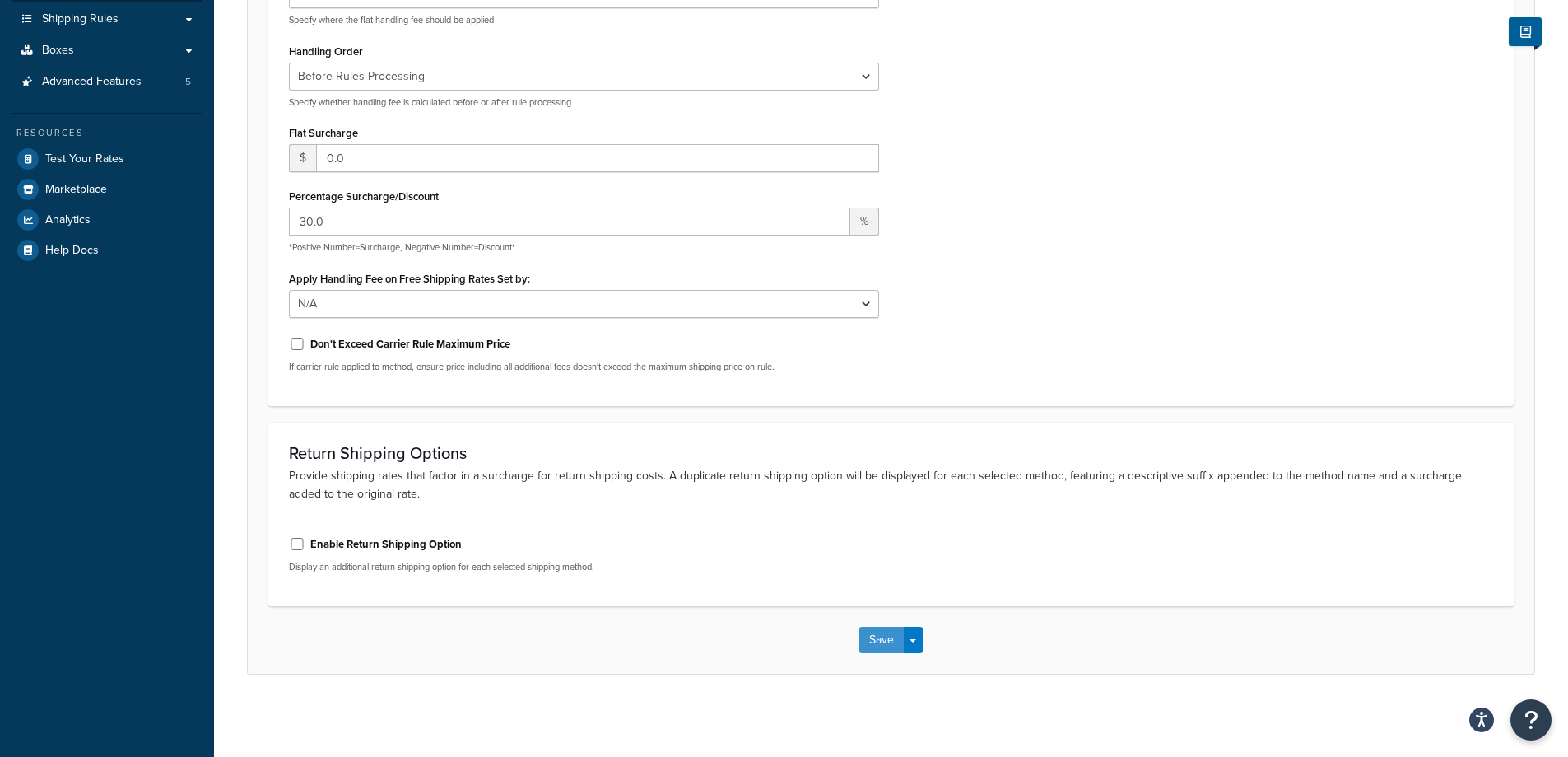
click at [888, 637] on button "Save" at bounding box center [881, 640] width 45 height 26
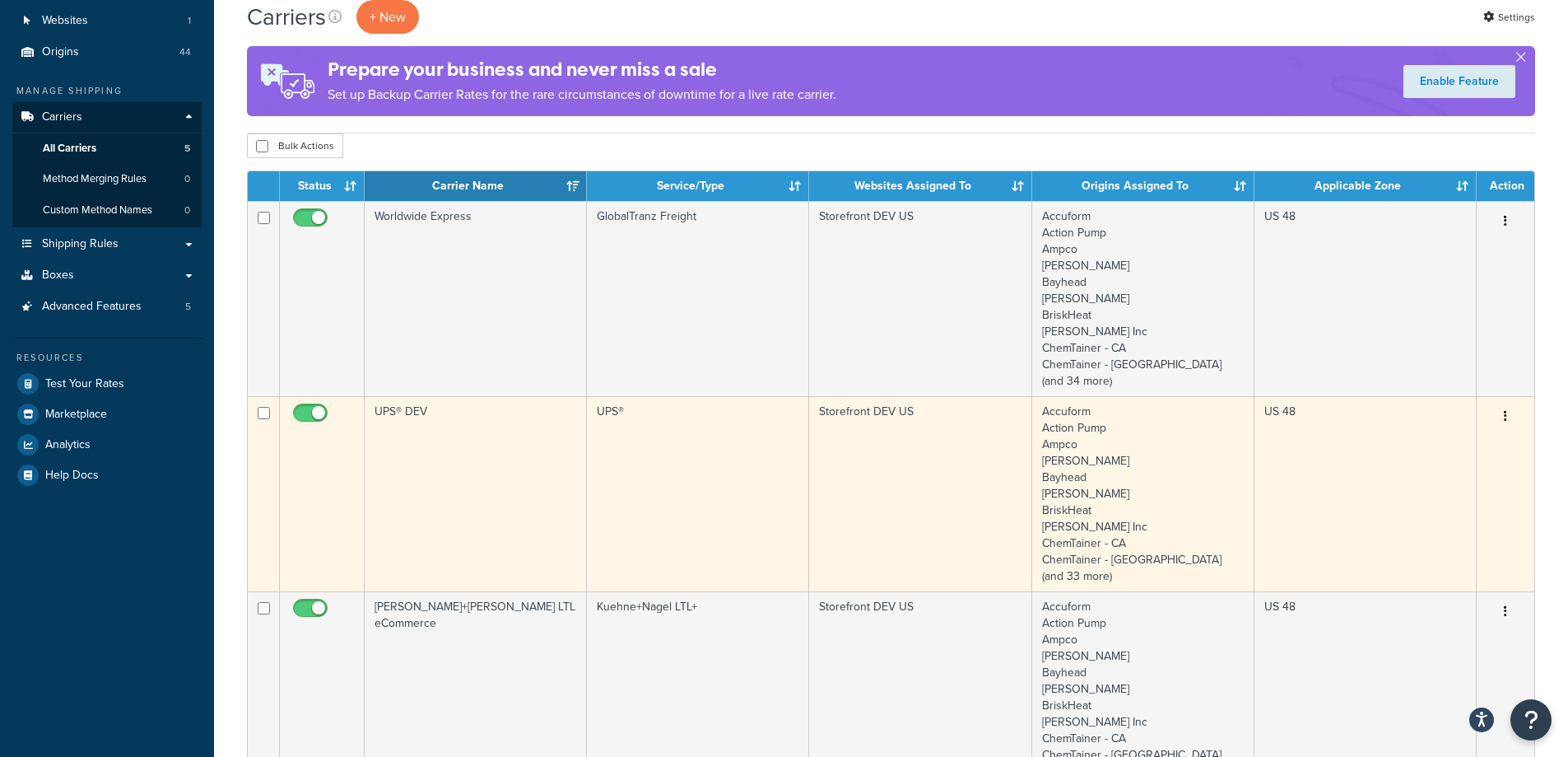
scroll to position [165, 0]
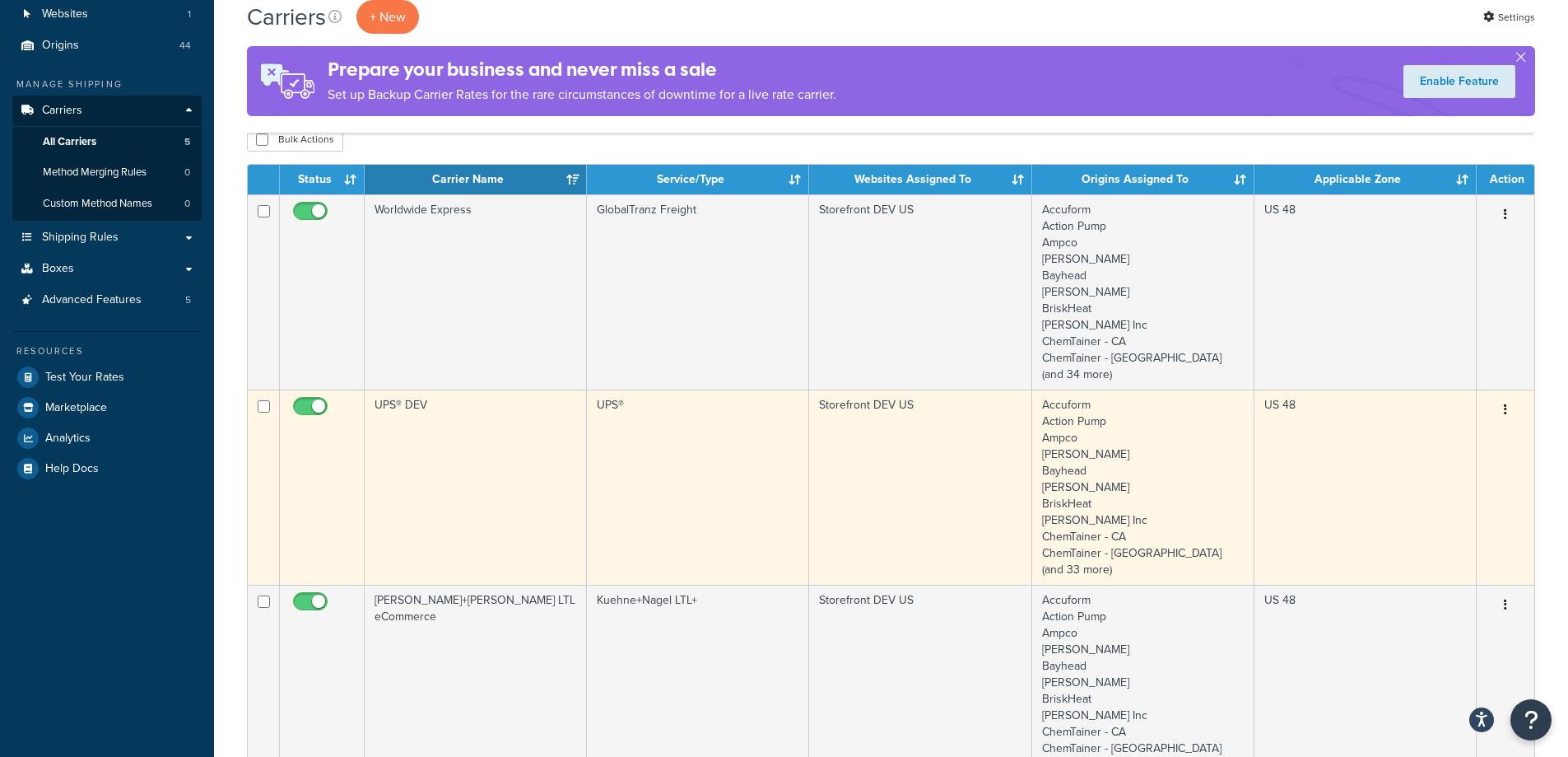
click at [445, 421] on td "UPS® DEV" at bounding box center [475, 487] width 222 height 195
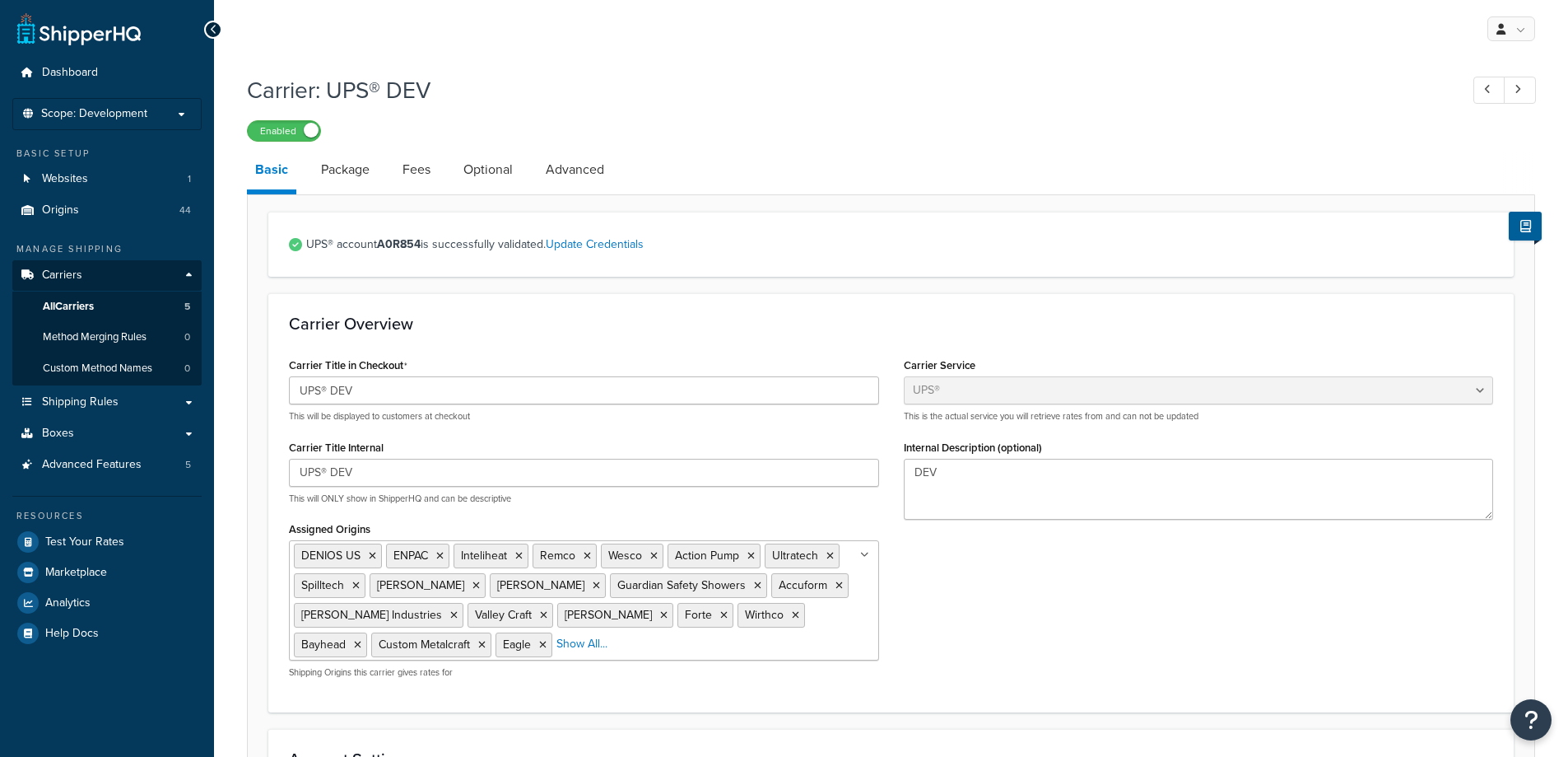
select select "ups"
select select "us"
click at [354, 174] on link "Package" at bounding box center [346, 169] width 65 height 40
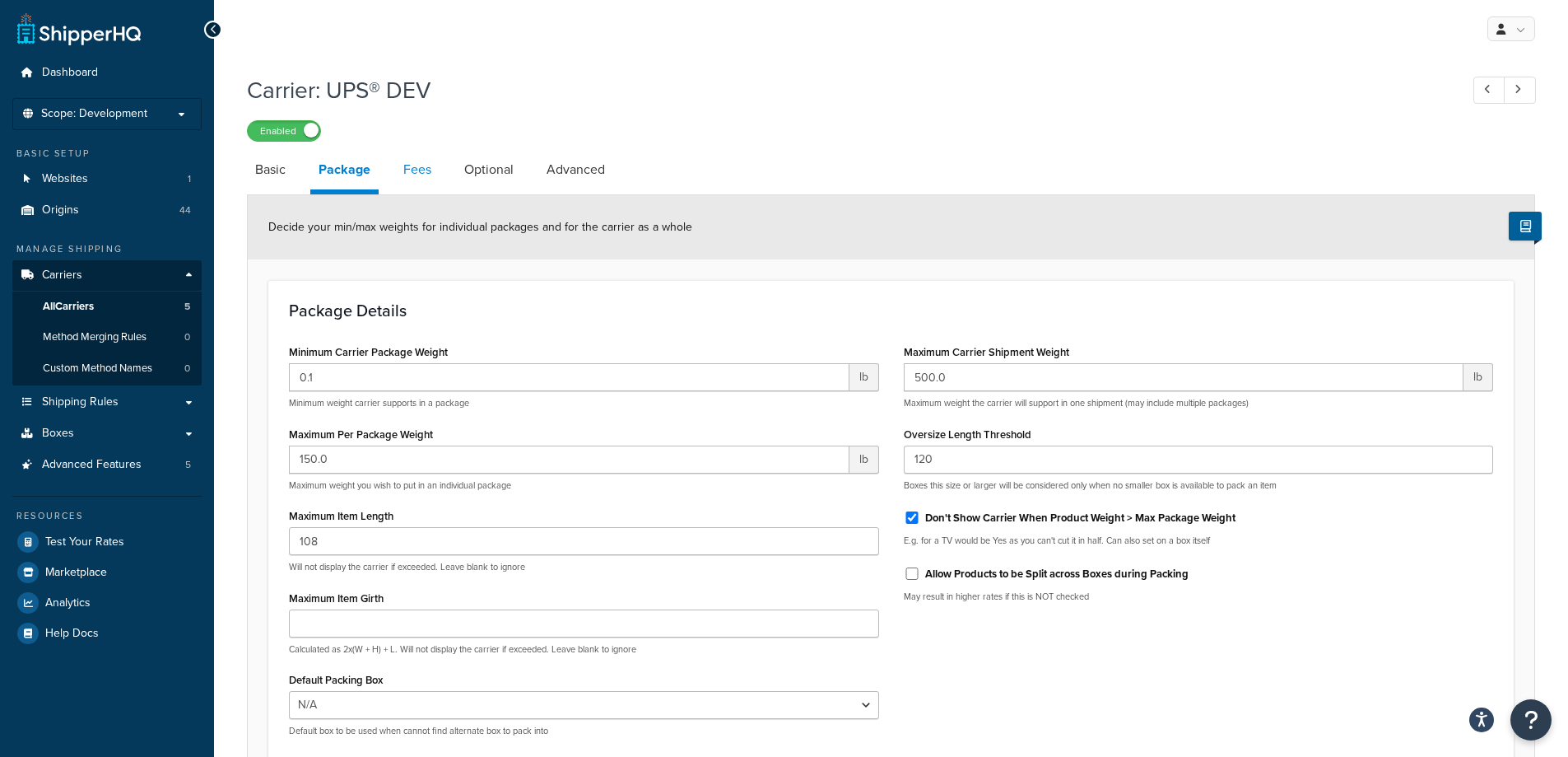
click at [409, 173] on link "Fees" at bounding box center [417, 169] width 45 height 40
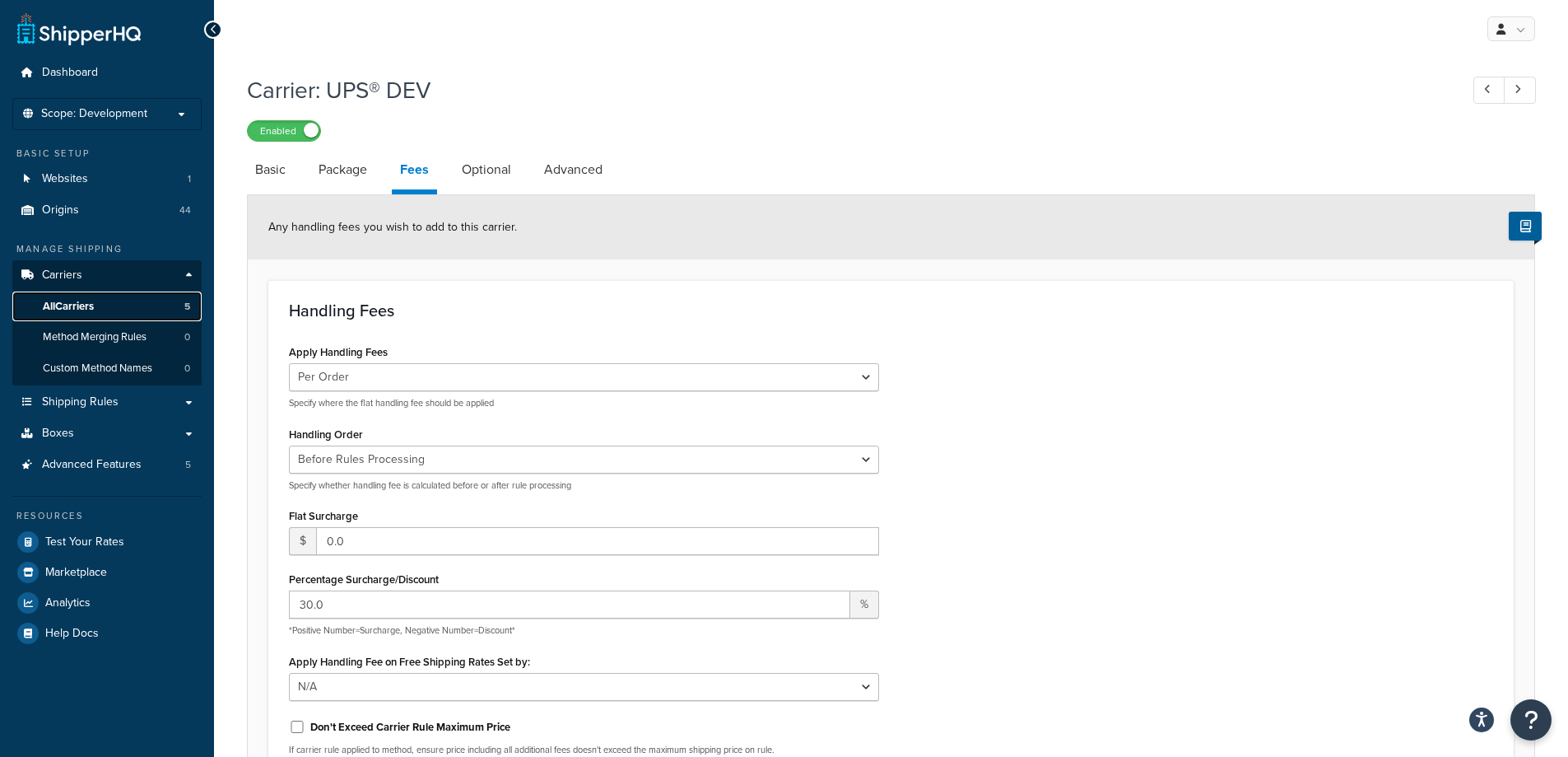
click at [80, 305] on span "All Carriers" at bounding box center [68, 306] width 51 height 14
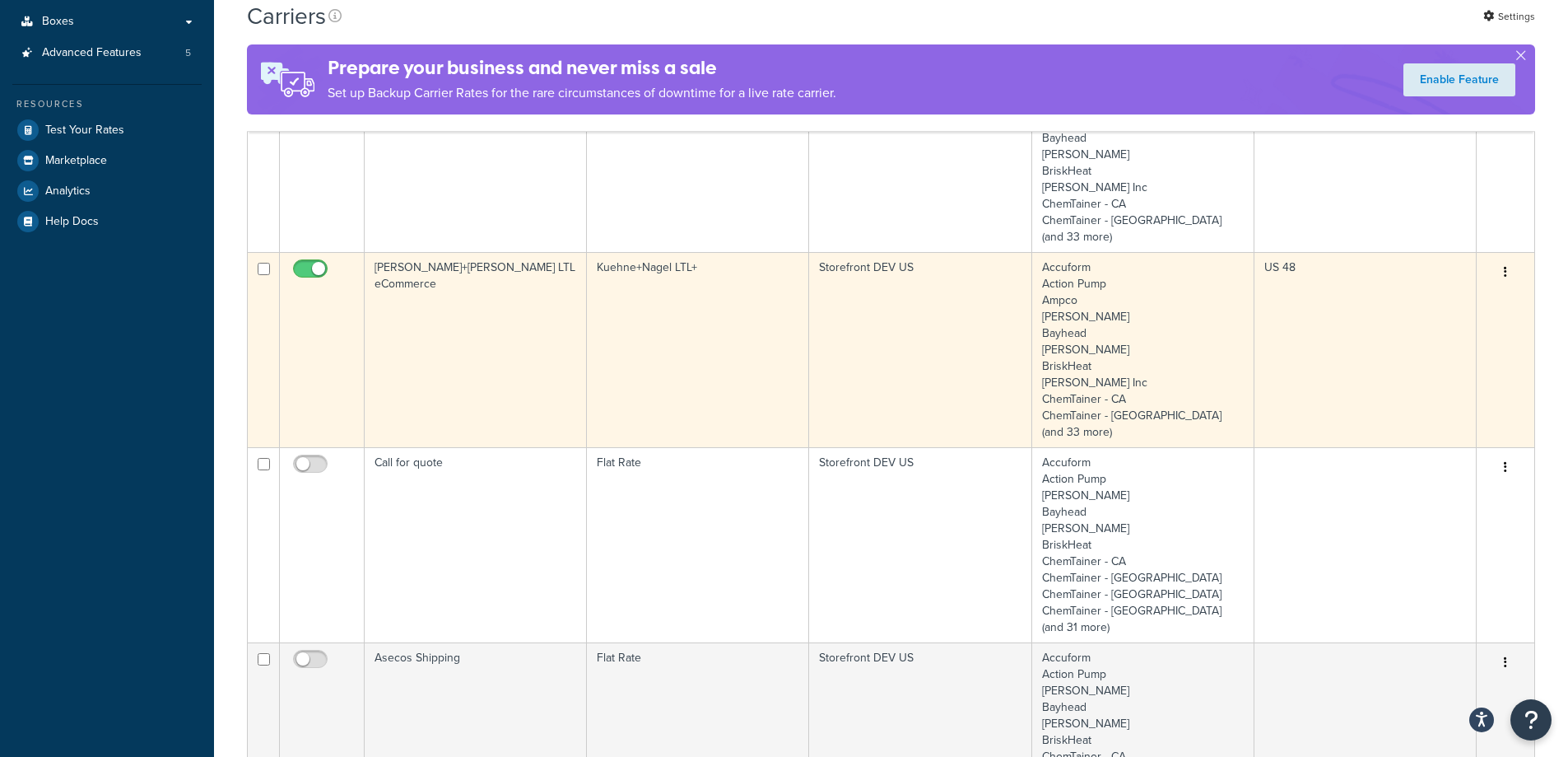
click at [519, 357] on td "[PERSON_NAME]+[PERSON_NAME] LTL eCommerce" at bounding box center [475, 350] width 222 height 195
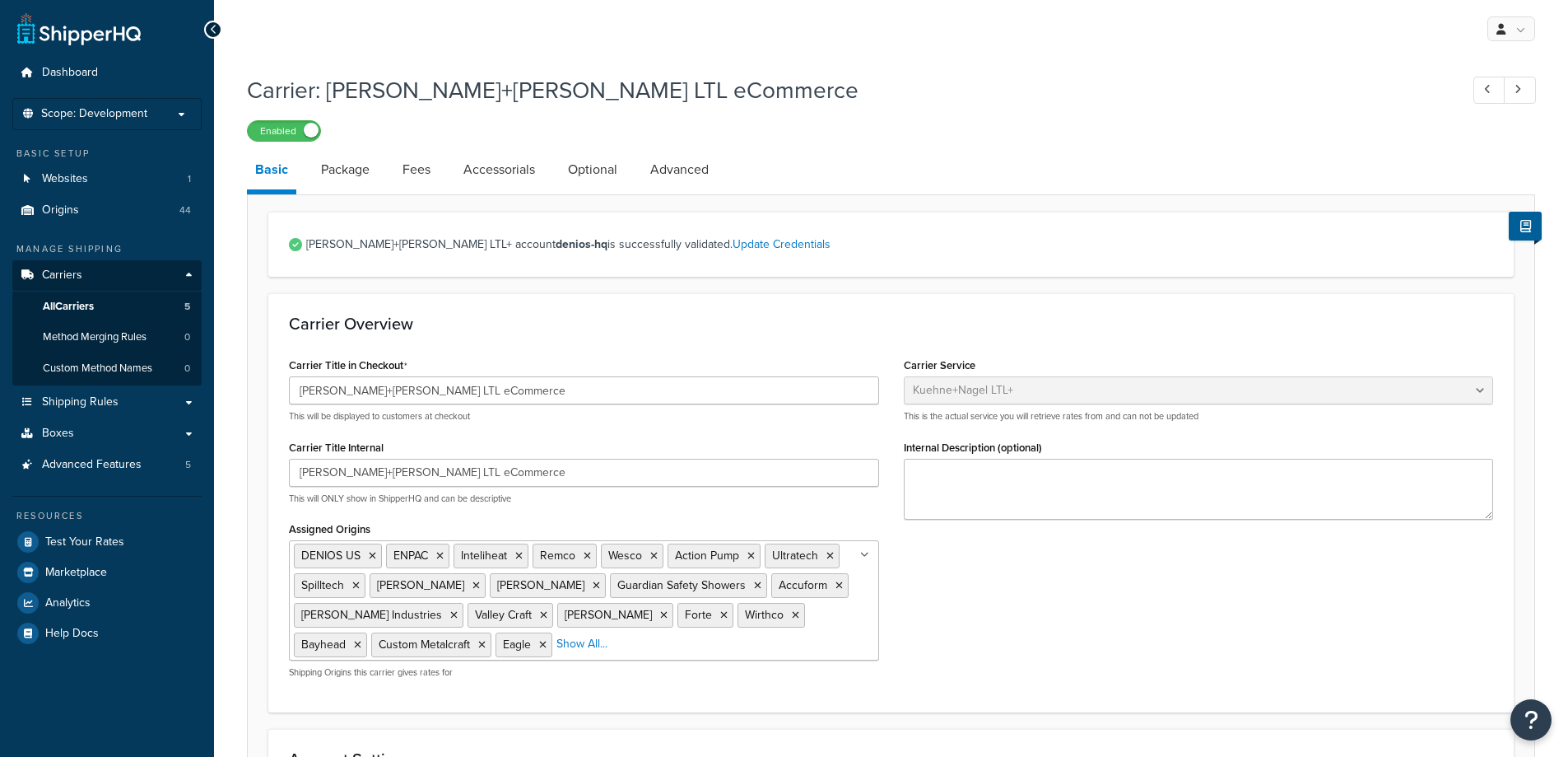
select select "reTransFreight"
click at [403, 166] on link "Fees" at bounding box center [416, 169] width 45 height 40
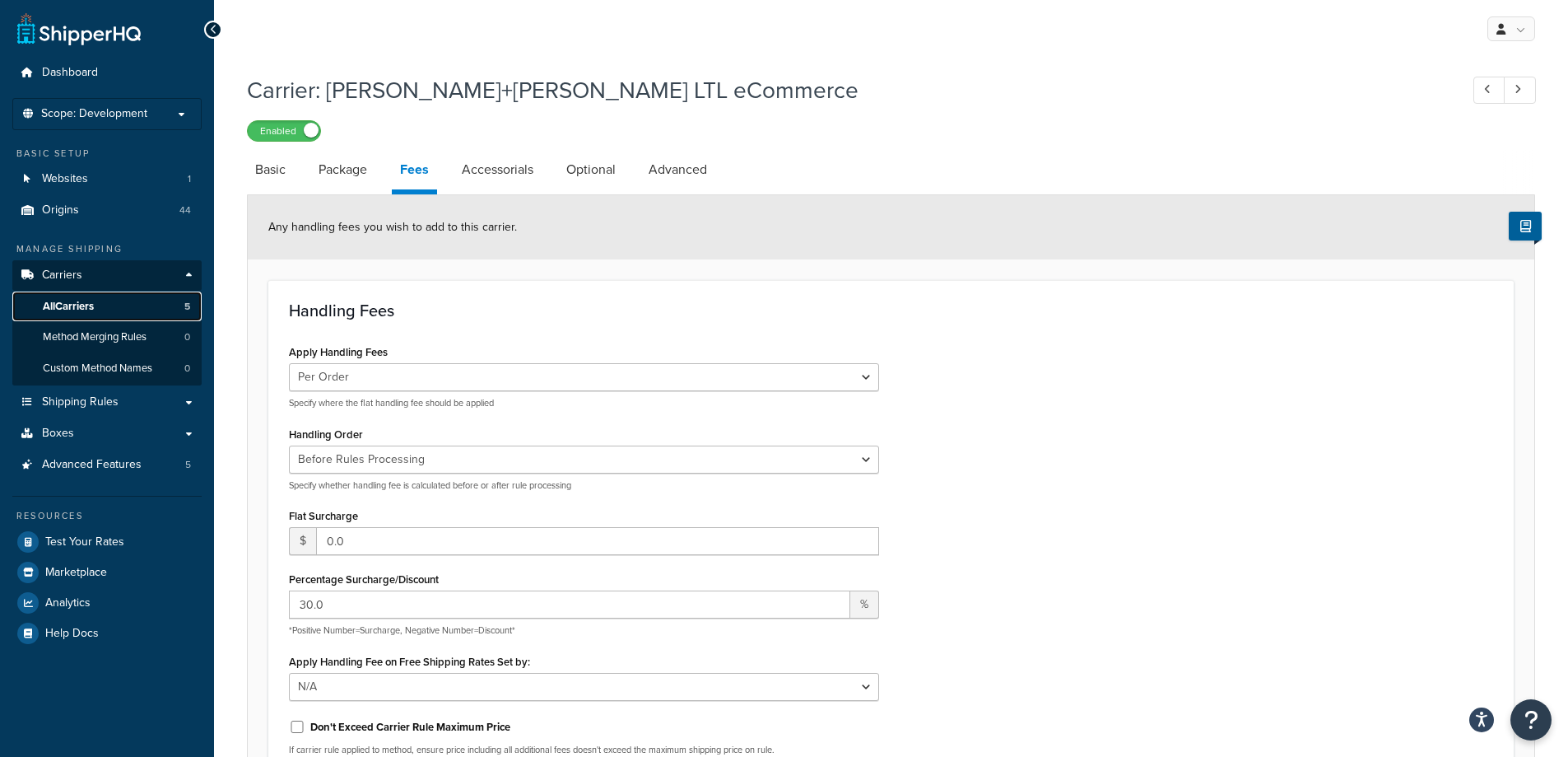
click at [81, 310] on span "All Carriers" at bounding box center [68, 306] width 51 height 14
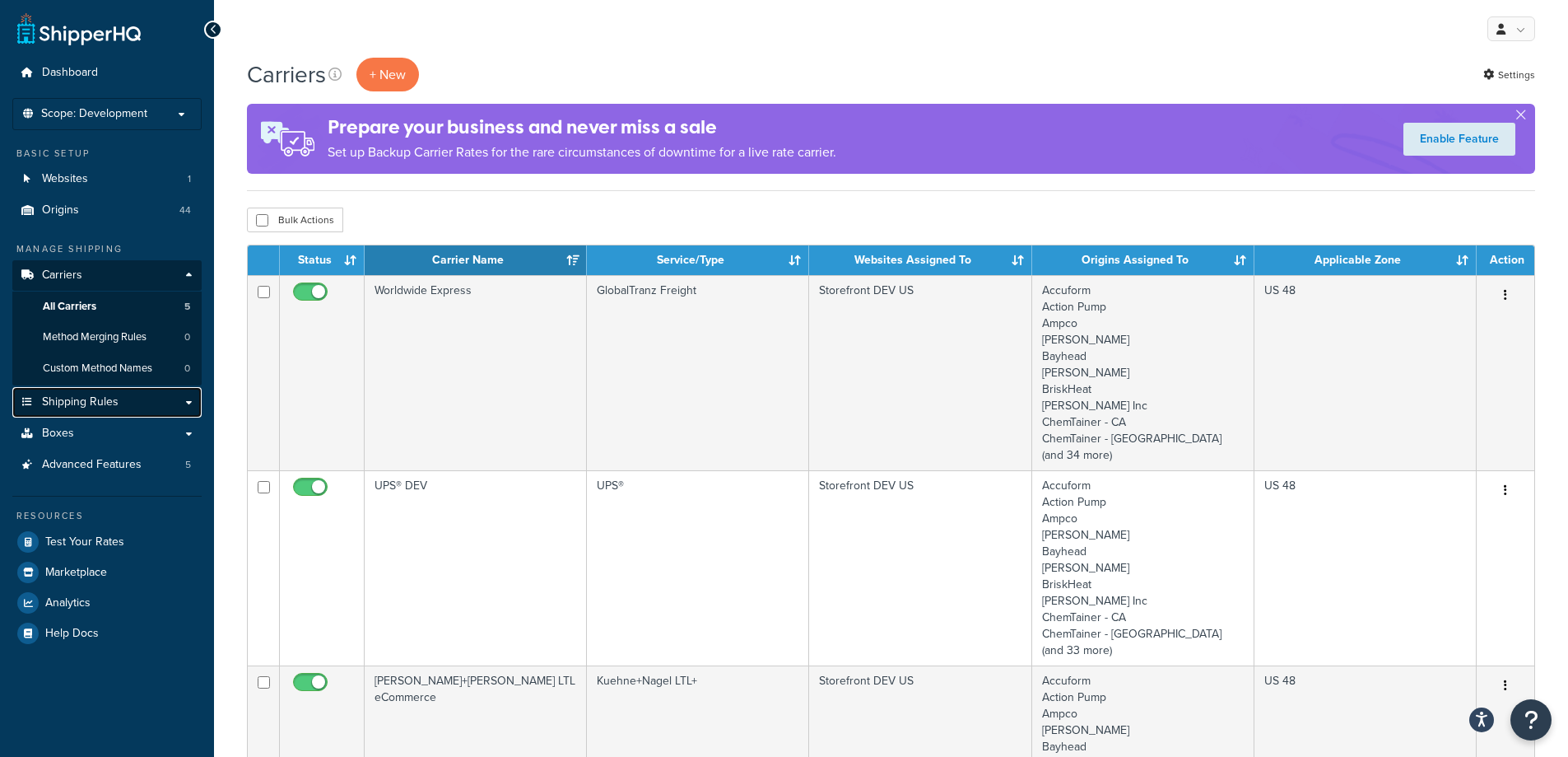
click at [129, 400] on link "Shipping Rules" at bounding box center [107, 402] width 190 height 31
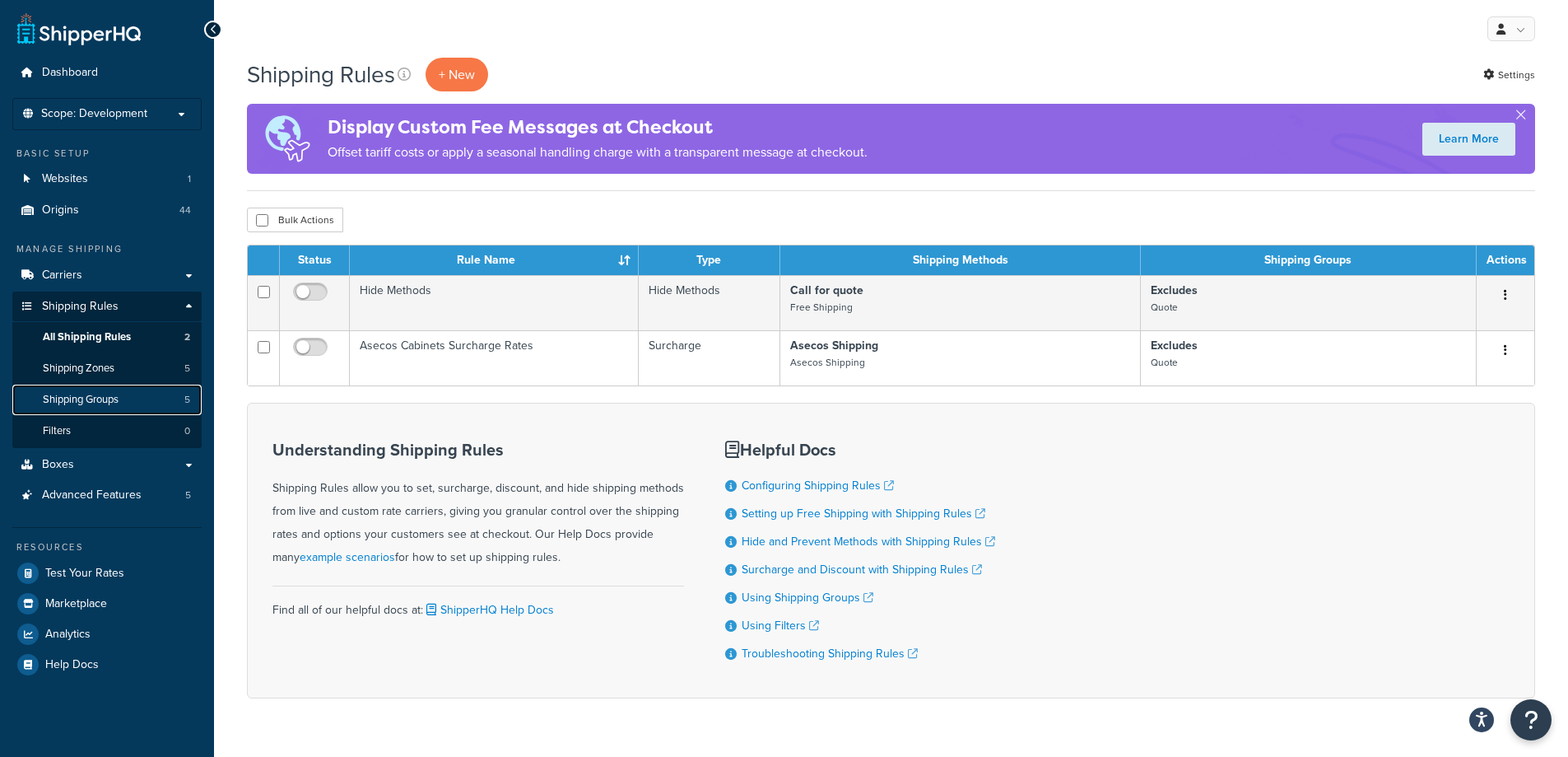
click at [153, 392] on link "Shipping Groups 5" at bounding box center [107, 400] width 190 height 31
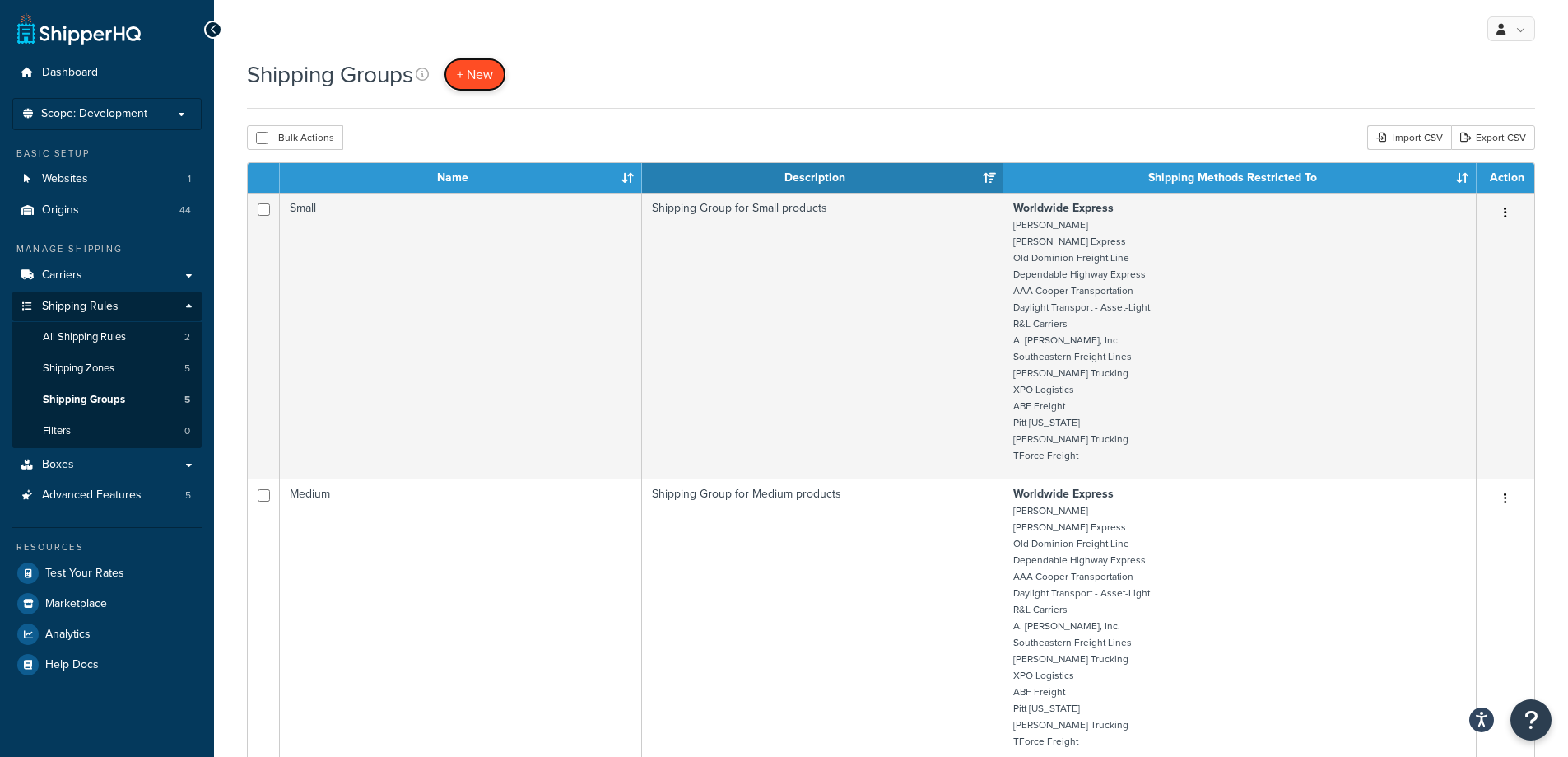
click at [468, 79] on span "+ New" at bounding box center [474, 74] width 36 height 19
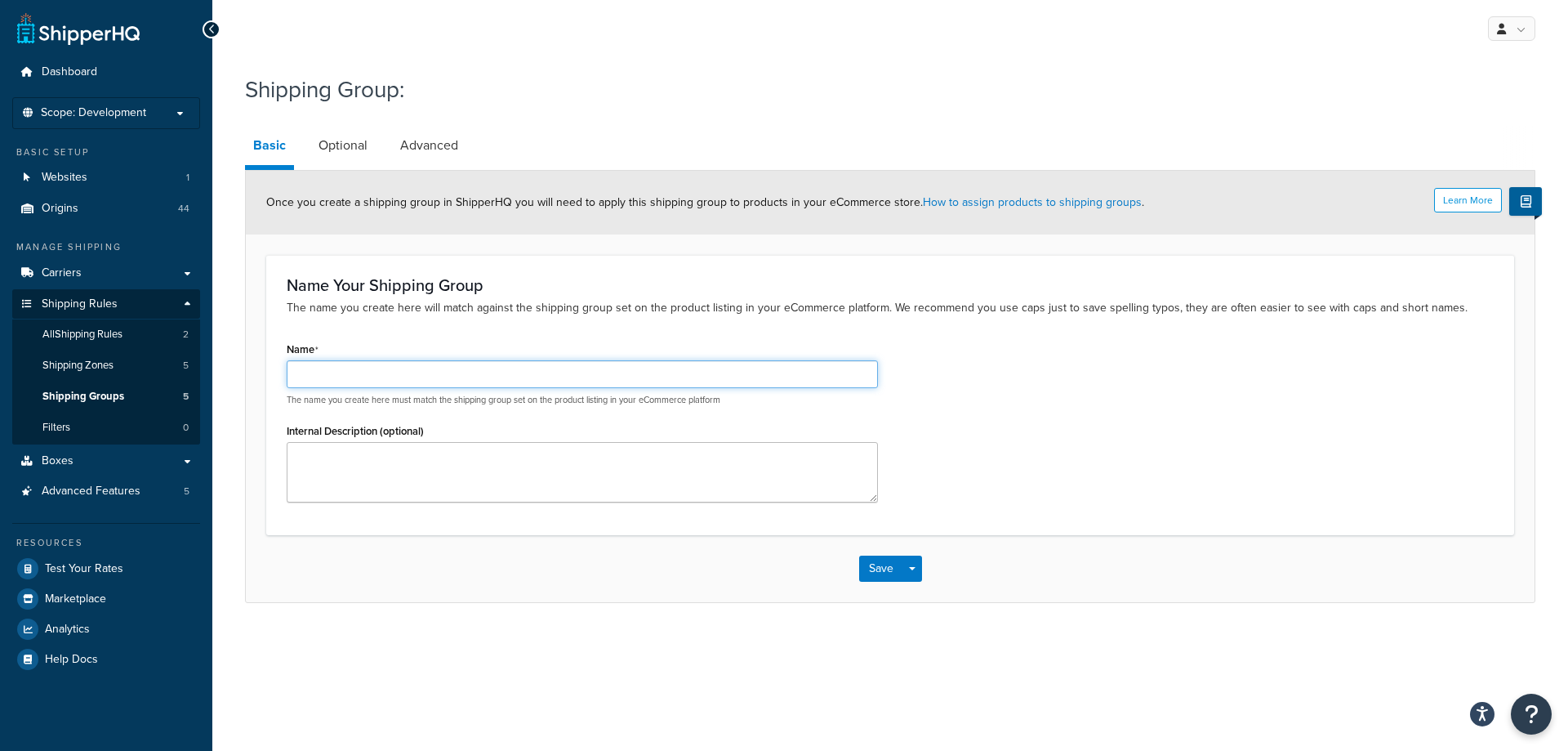
click at [511, 374] on input "Name" at bounding box center [582, 375] width 591 height 28
type input "Flat_100"
click at [450, 454] on textarea "Internal Description (optional)" at bounding box center [582, 472] width 591 height 61
type textarea "Flat fee for funnels"
click at [330, 148] on link "Optional" at bounding box center [343, 145] width 65 height 40
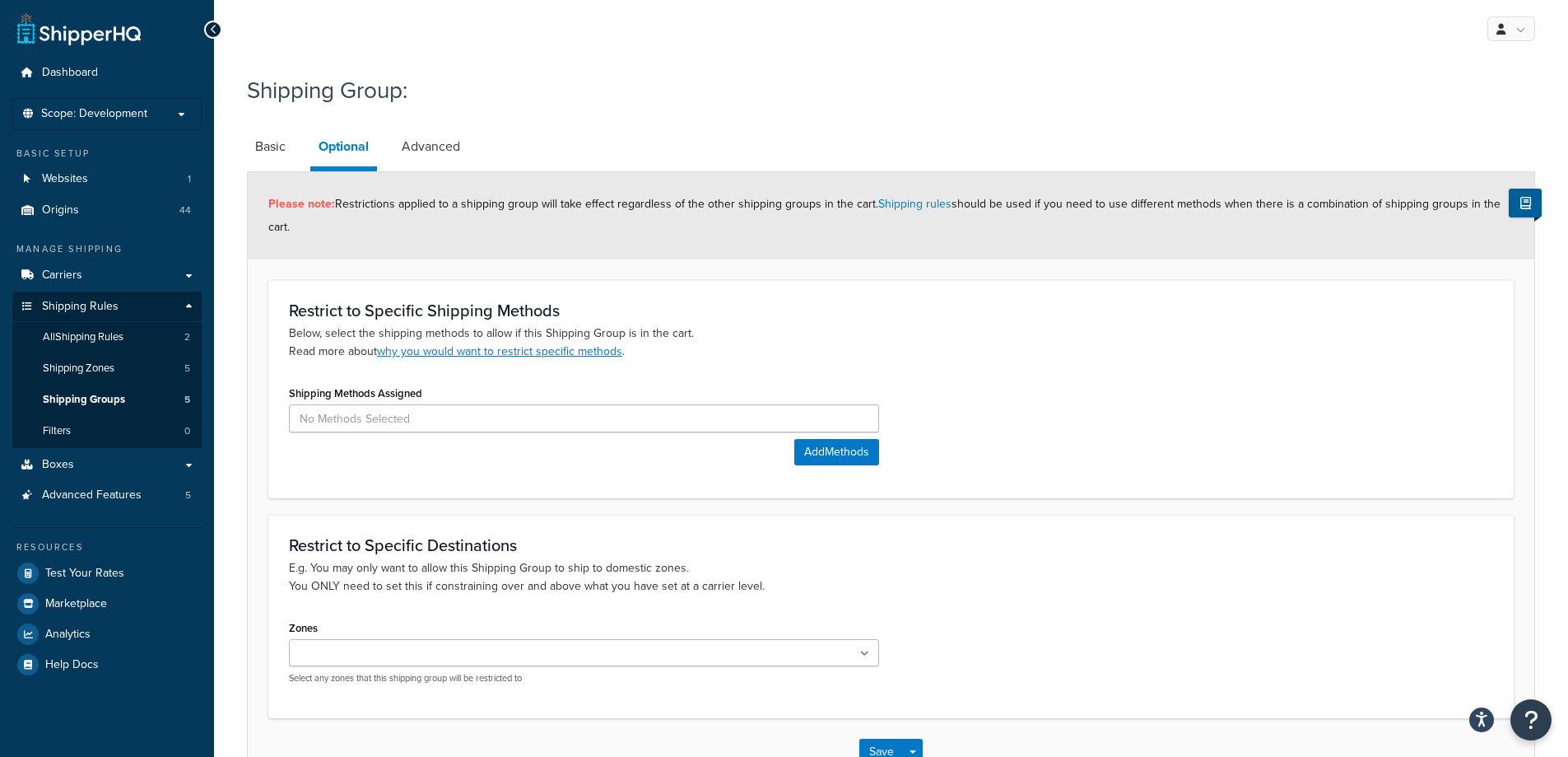
click at [494, 655] on ul at bounding box center [584, 652] width 590 height 27
click at [511, 528] on div "Restrict to Specific Destinations E.g. You may only want to allow this Shipping…" at bounding box center [891, 618] width 1245 height 206
click at [834, 458] on button "Add Methods" at bounding box center [837, 452] width 85 height 26
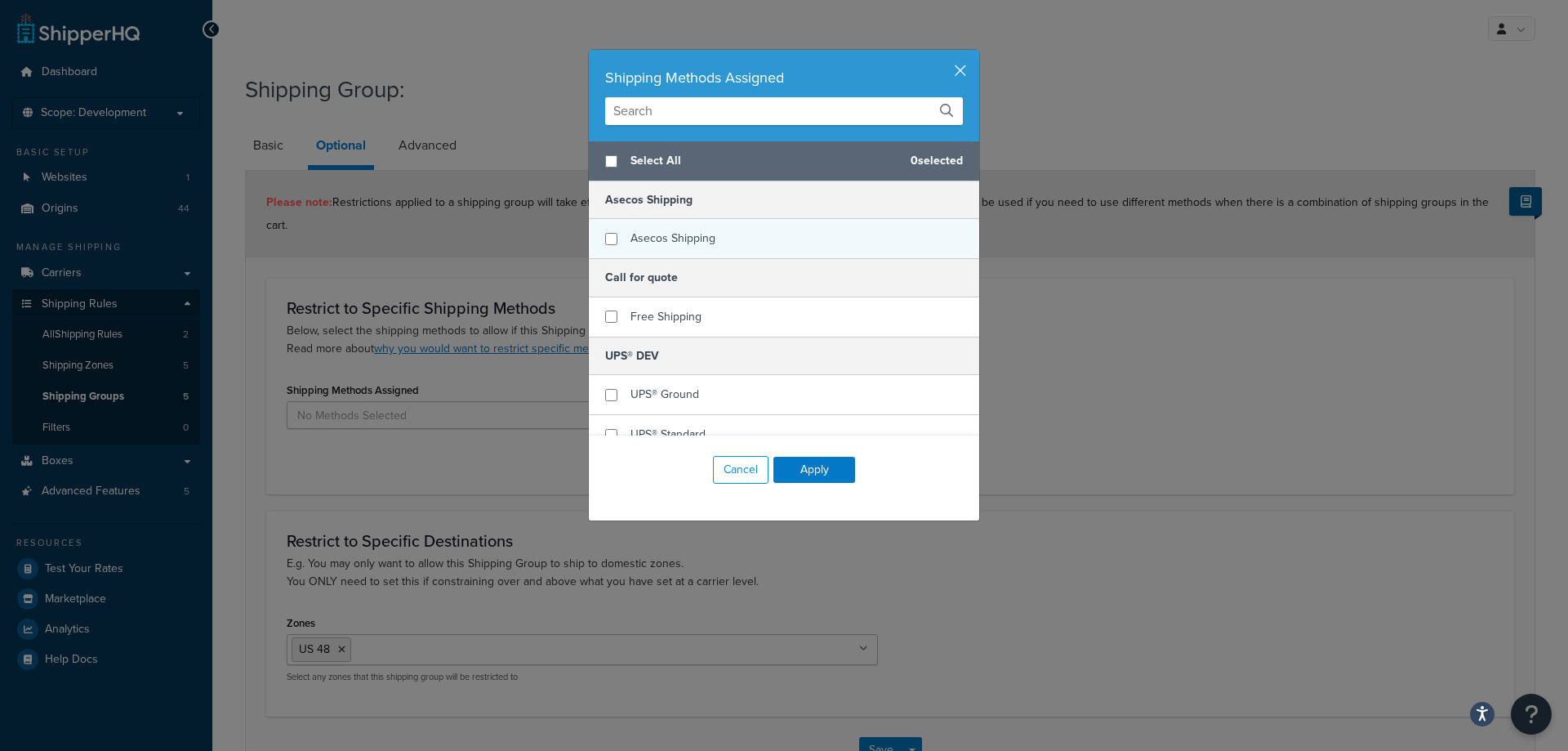
scroll to position [82, 0]
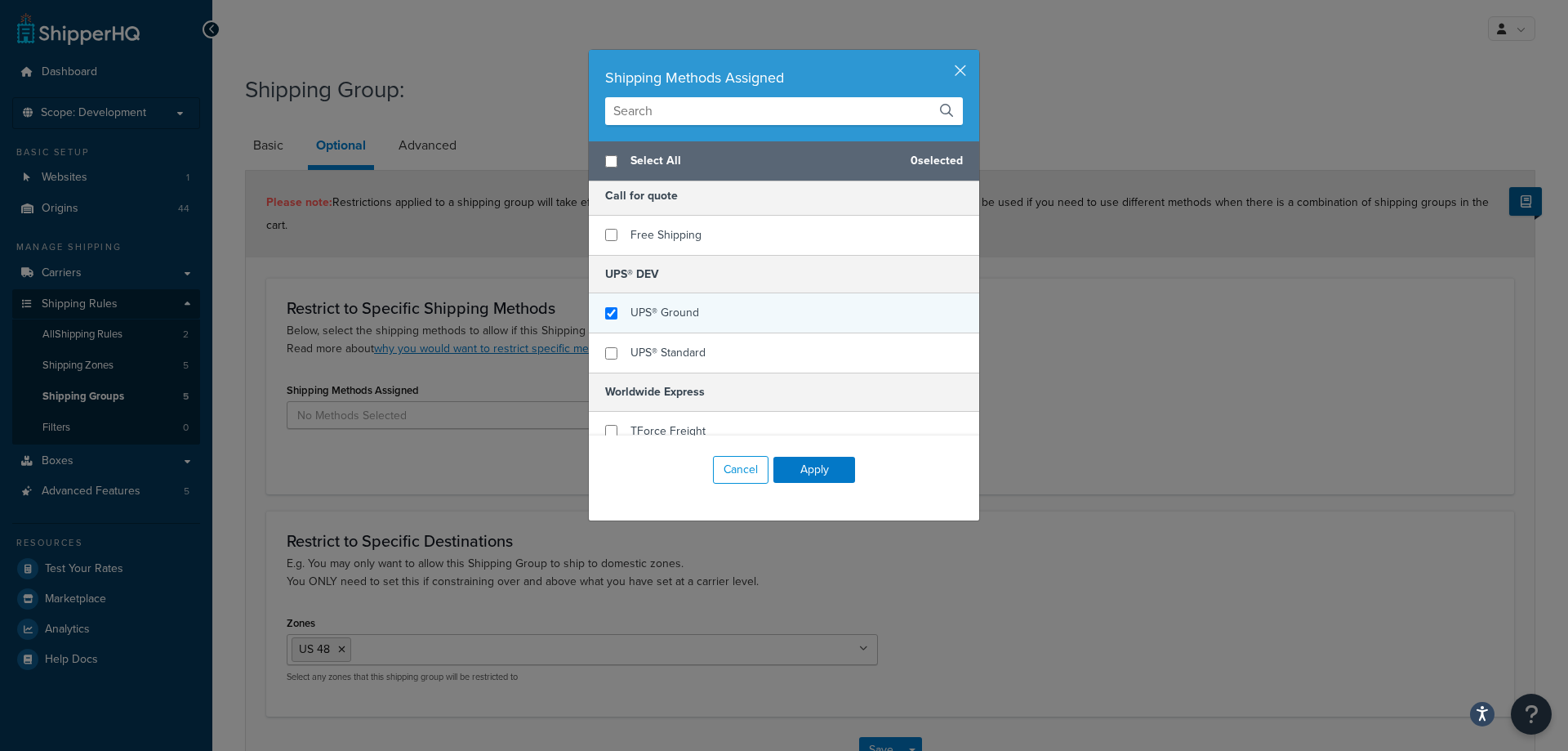
checkbox input "true"
click at [708, 316] on div "UPS® Ground" at bounding box center [783, 313] width 390 height 40
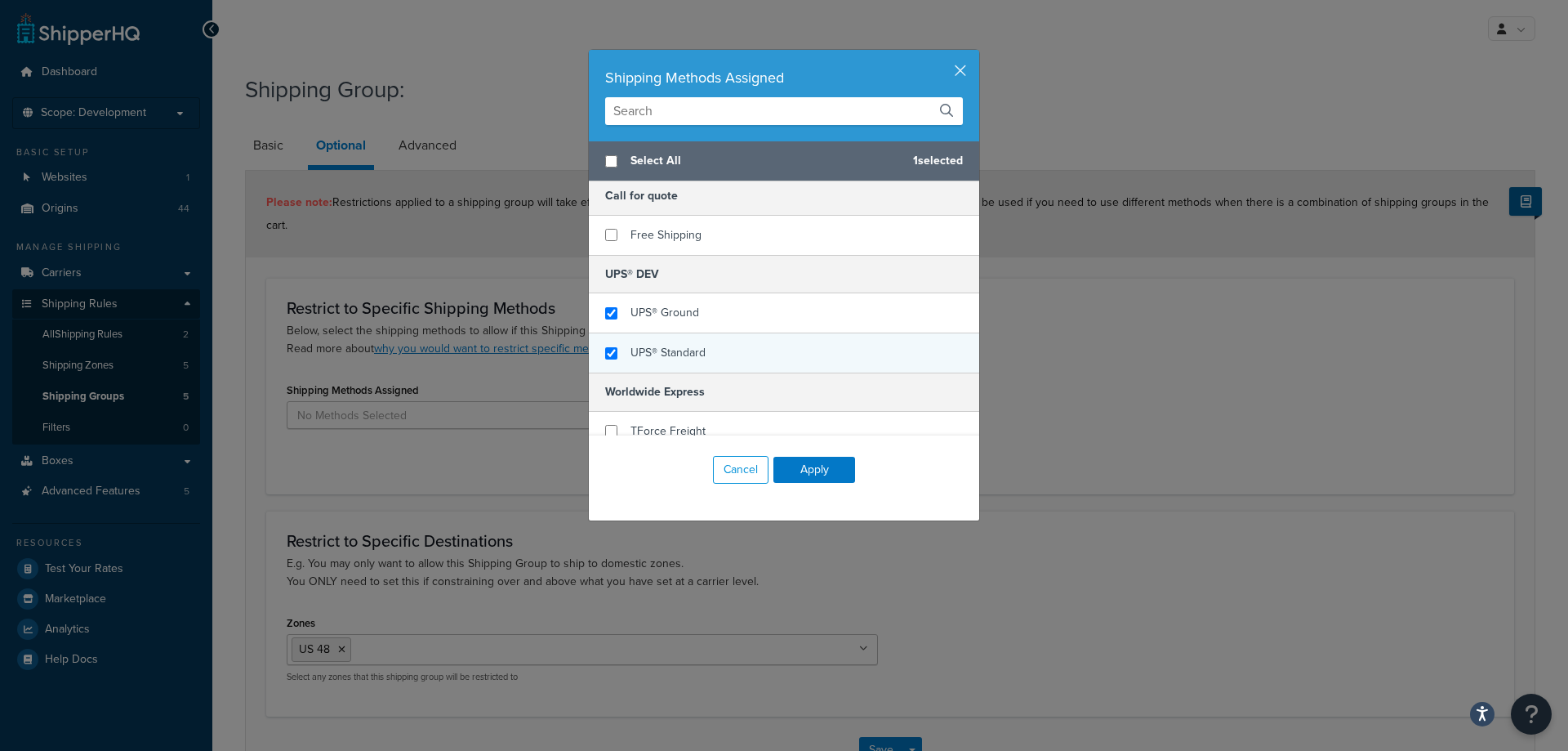
checkbox input "true"
click at [709, 356] on div "UPS® Standard" at bounding box center [783, 352] width 390 height 40
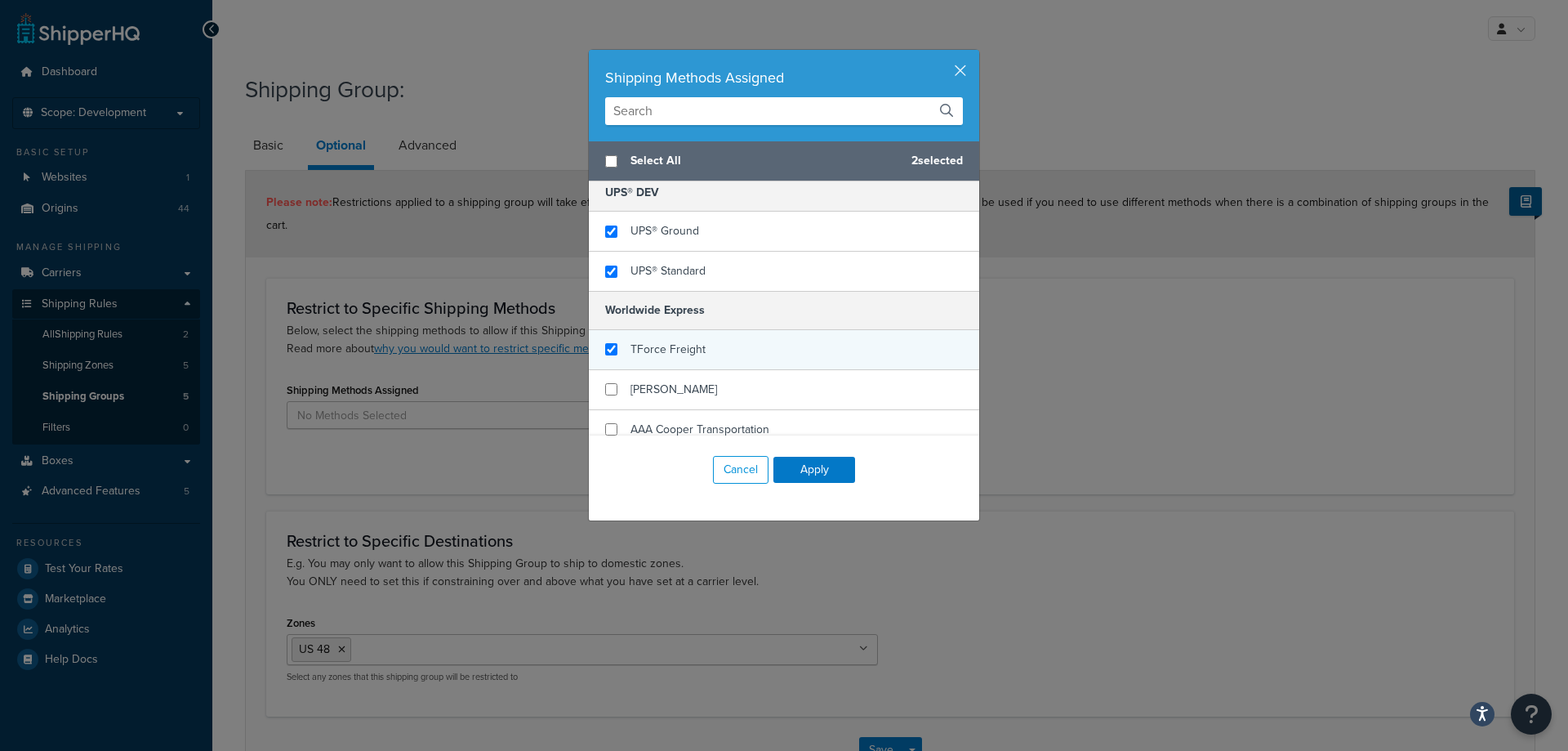
checkbox input "true"
click at [722, 341] on div "TForce Freight" at bounding box center [783, 350] width 390 height 40
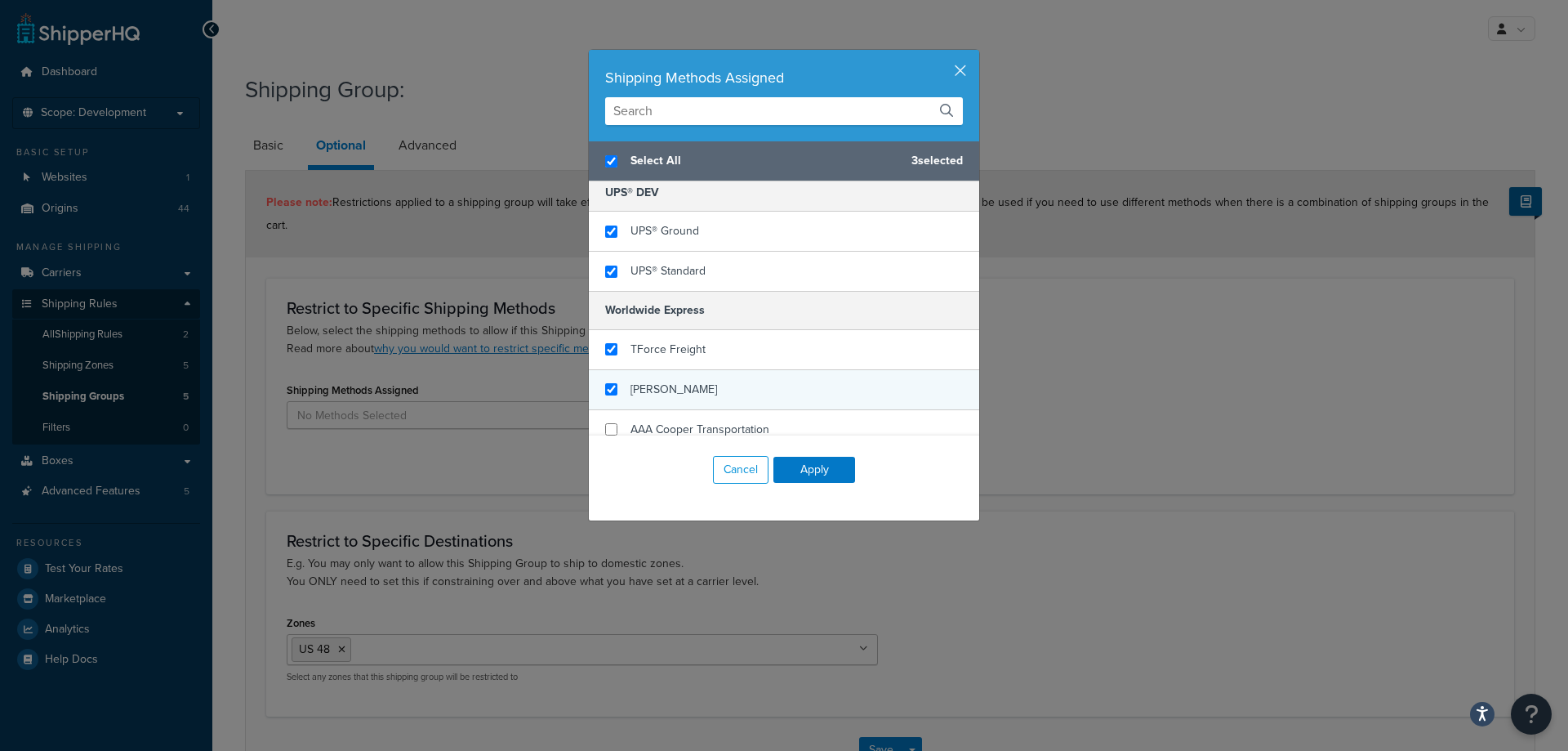
checkbox input "true"
click at [725, 386] on div "[PERSON_NAME]" at bounding box center [783, 389] width 390 height 40
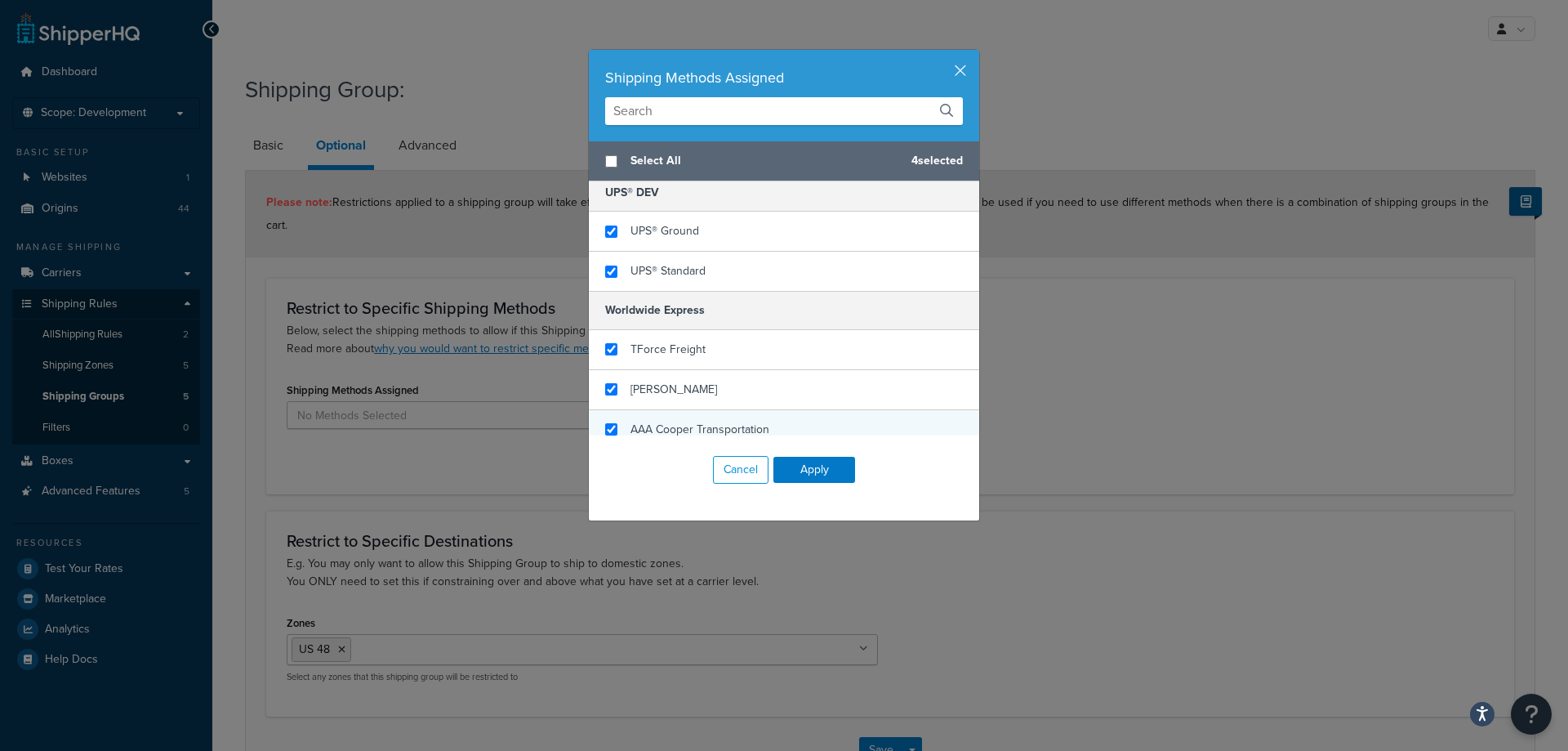
checkbox input "false"
checkbox input "true"
click at [735, 422] on span "AAA Cooper Transportation" at bounding box center [700, 429] width 139 height 18
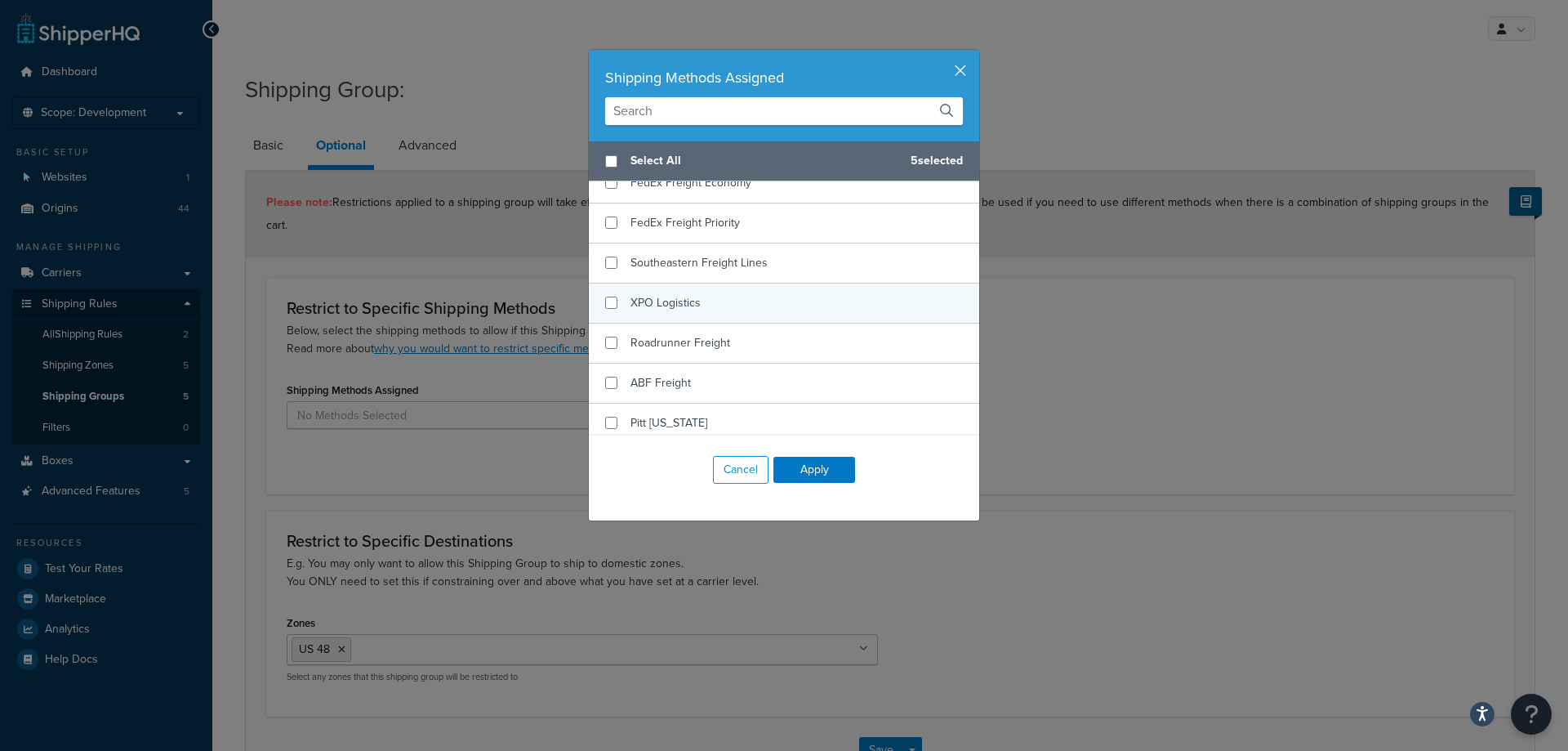
scroll to position [409, 0]
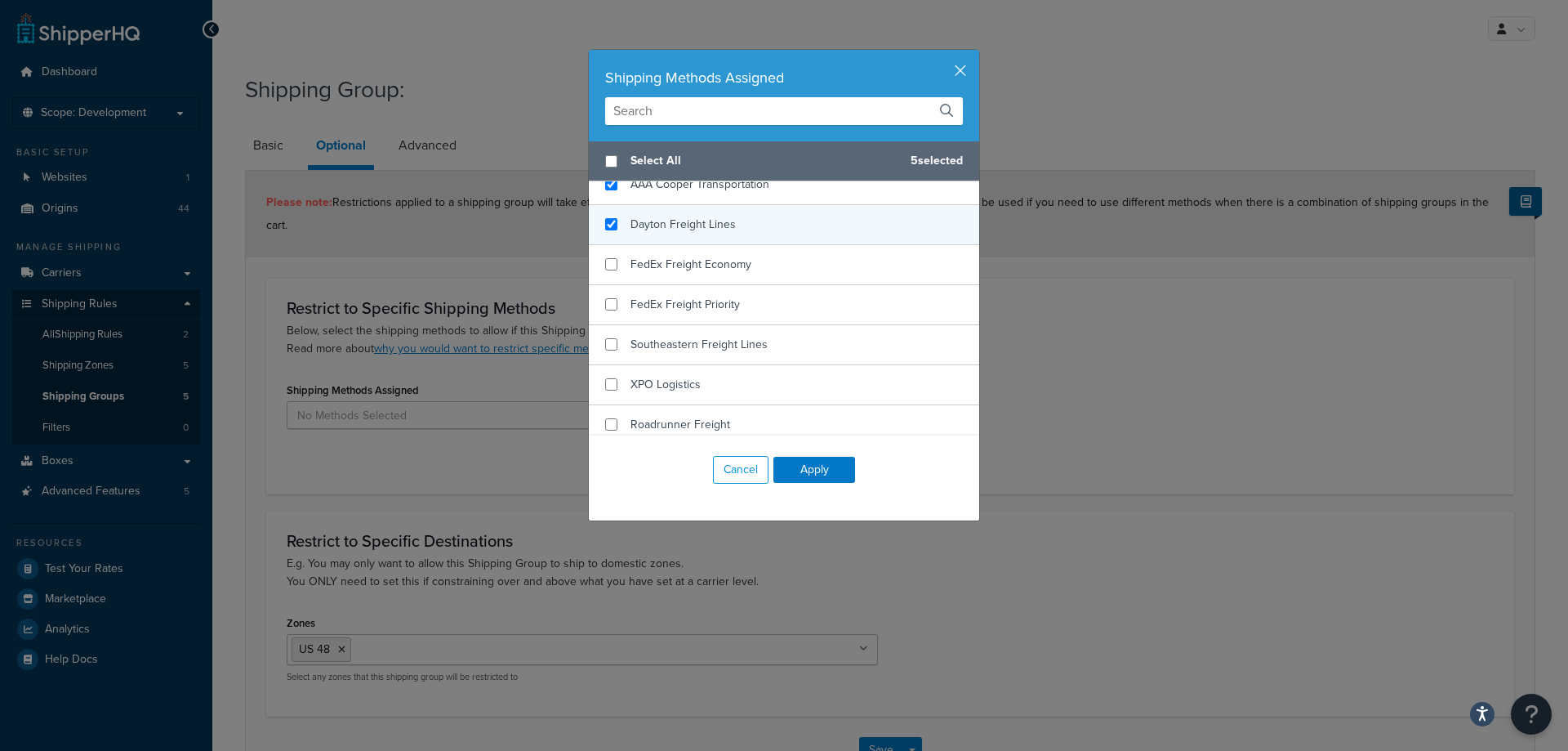
checkbox input "true"
click at [716, 232] on span "Dayton Freight Lines" at bounding box center [683, 224] width 105 height 18
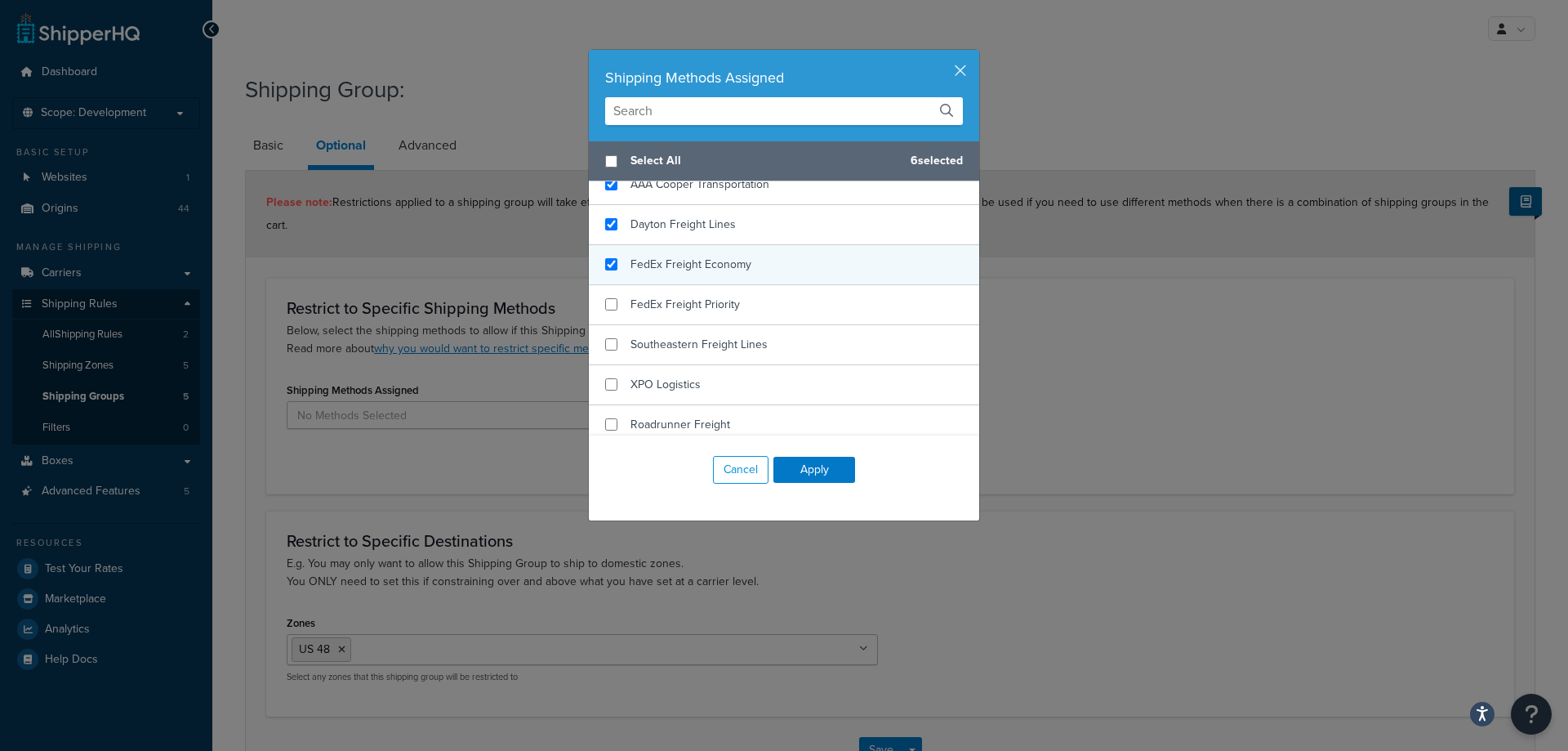
checkbox input "true"
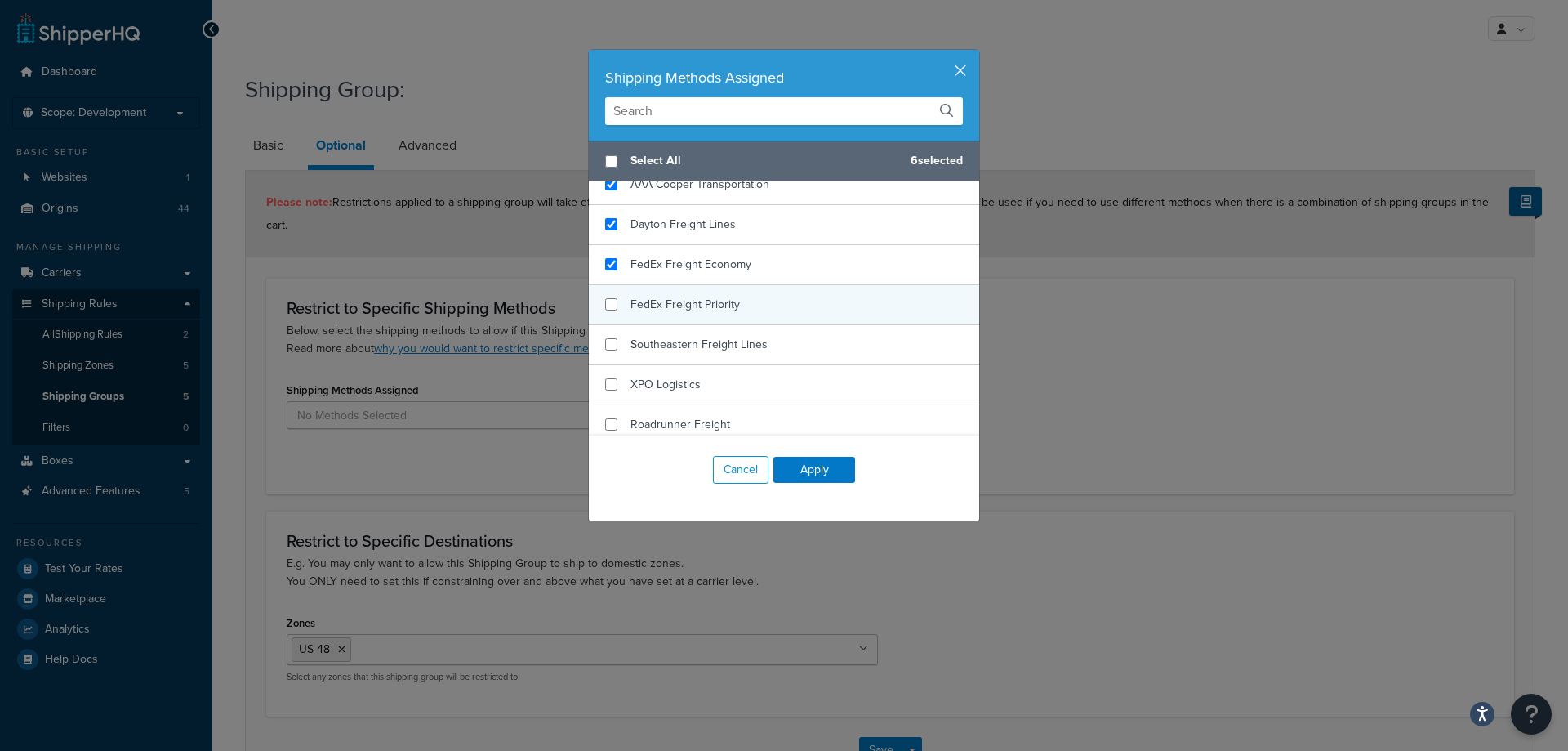
drag, startPoint x: 716, startPoint y: 263, endPoint x: 716, endPoint y: 297, distance: 34.0
click at [717, 264] on span "FedEx Freight Economy" at bounding box center [691, 264] width 121 height 18
checkbox input "true"
click at [716, 299] on span "FedEx Freight Priority" at bounding box center [685, 304] width 110 height 18
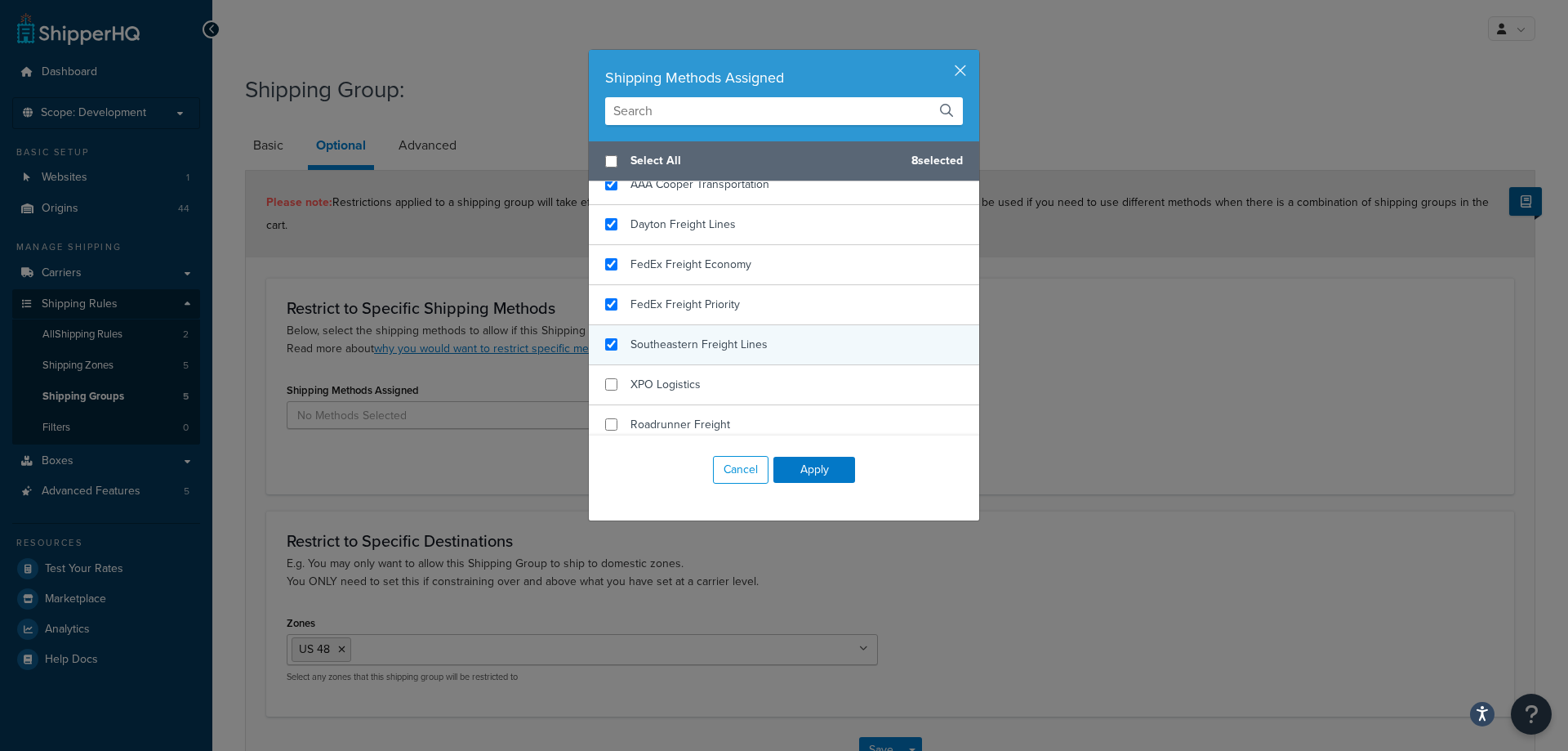
checkbox input "true"
click at [716, 340] on span "Southeastern Freight Lines" at bounding box center [699, 344] width 137 height 18
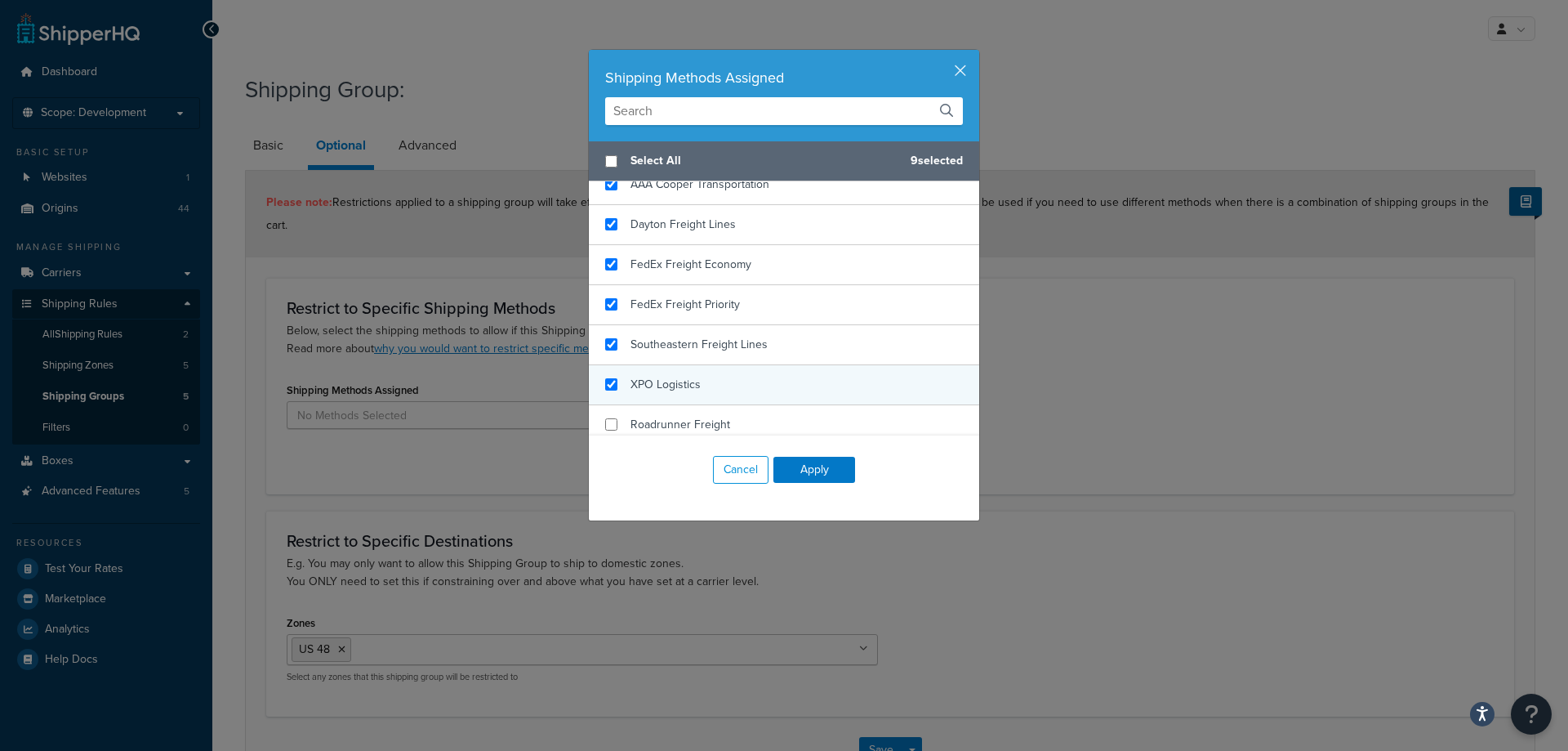
checkbox input "true"
click at [720, 381] on div "XPO Logistics" at bounding box center [783, 385] width 390 height 40
checkbox input "true"
click at [728, 413] on div "Roadrunner Freight" at bounding box center [783, 424] width 390 height 40
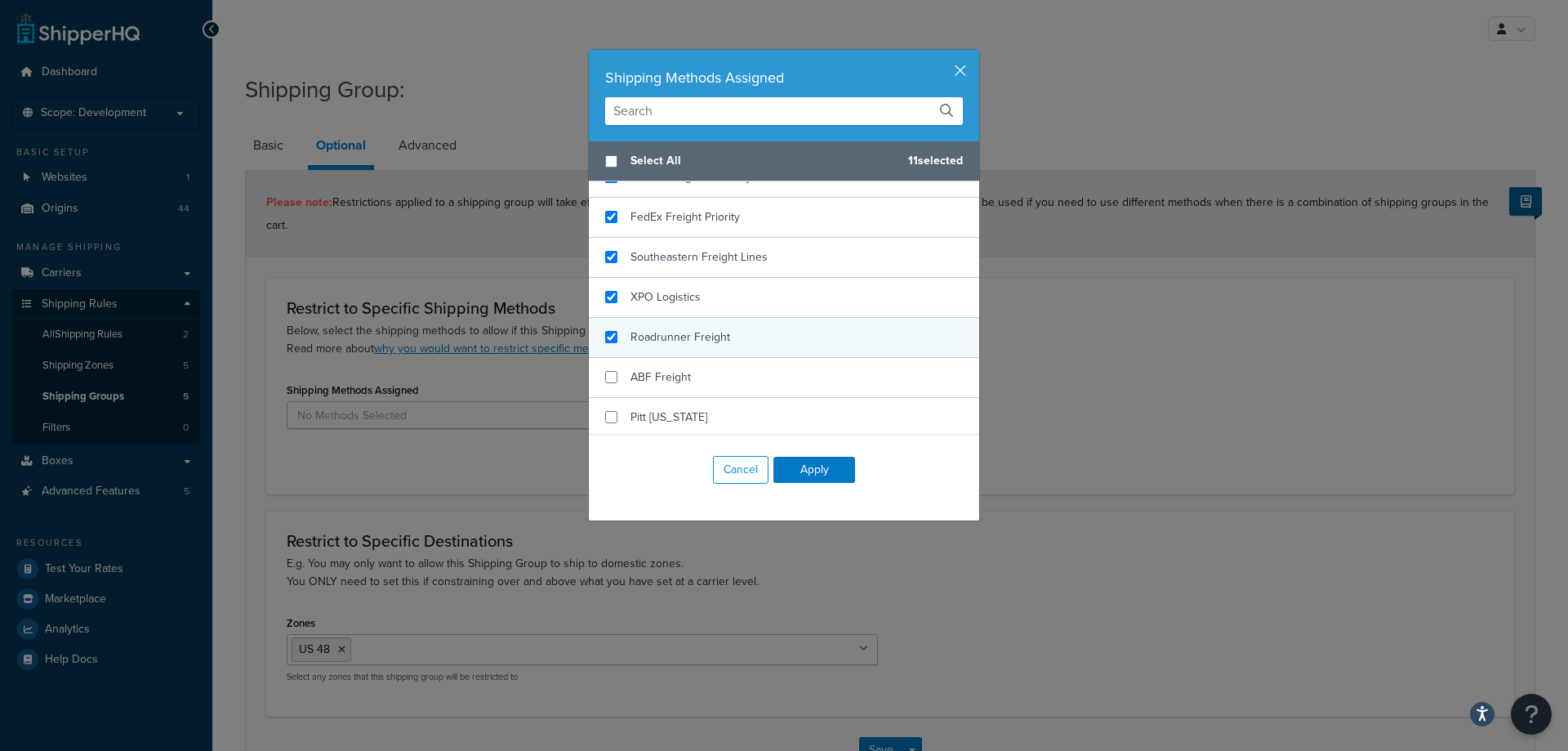
scroll to position [497, 0]
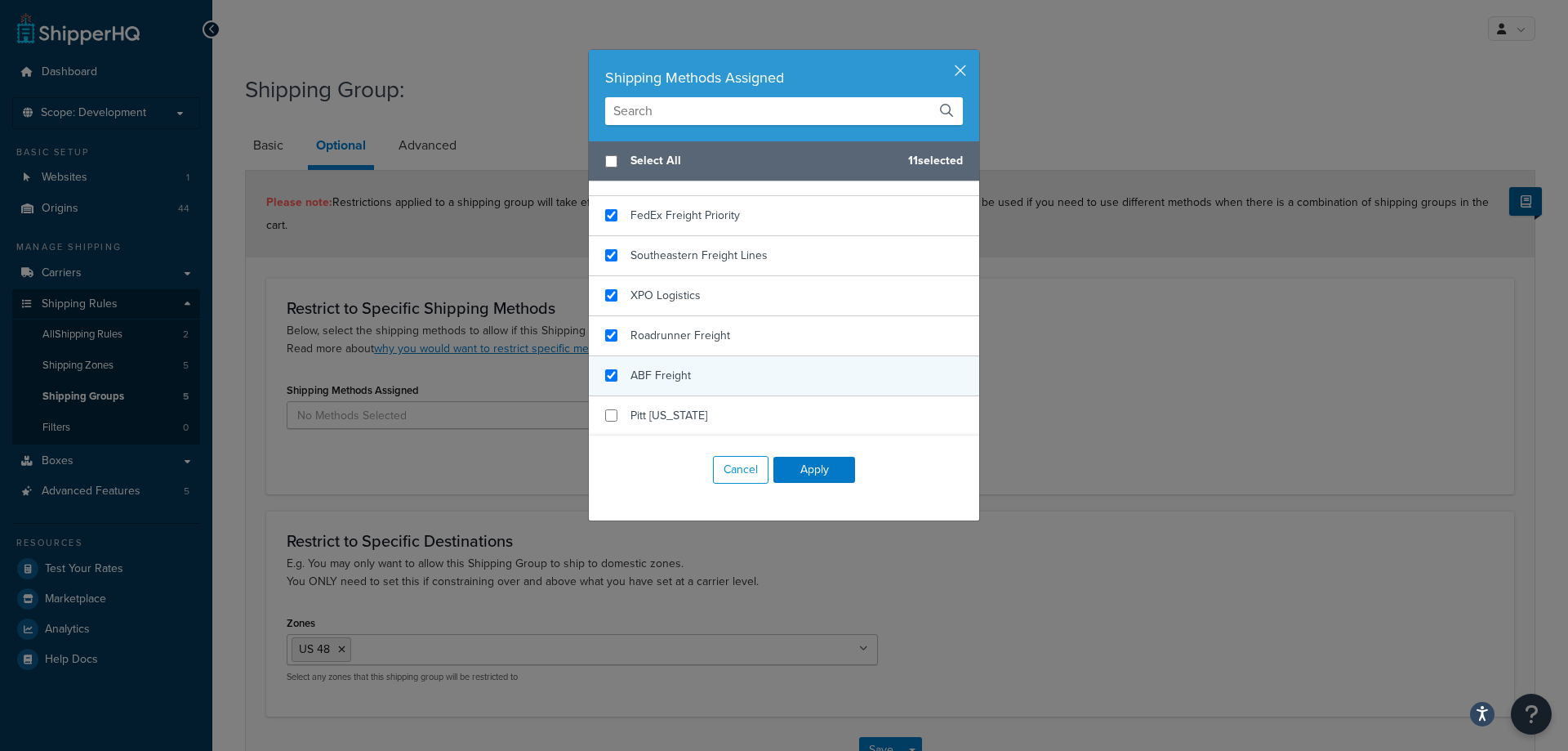
checkbox input "true"
click at [736, 375] on div "ABF Freight" at bounding box center [783, 376] width 390 height 40
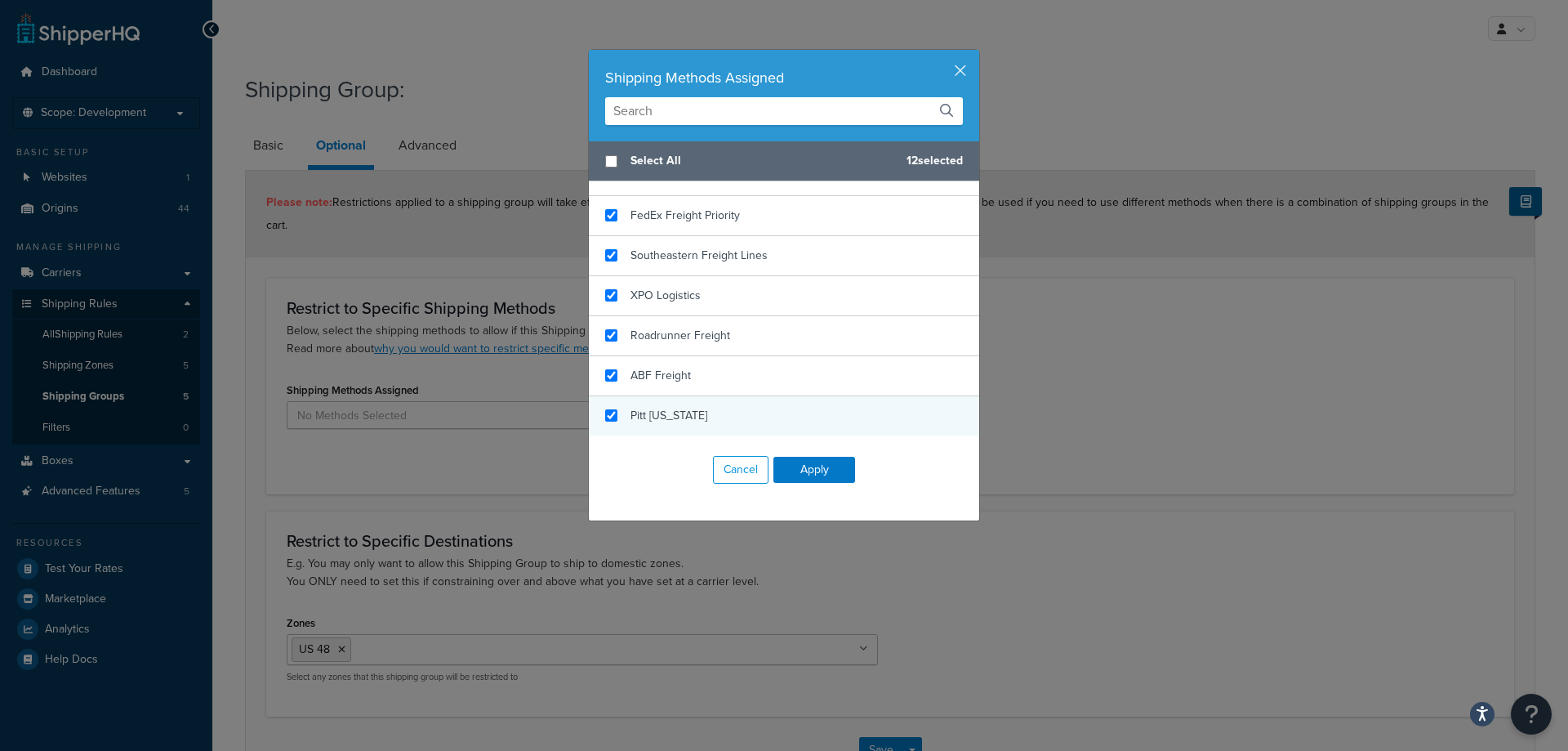
checkbox input "true"
click at [735, 414] on div "Pitt [US_STATE]" at bounding box center [783, 415] width 390 height 40
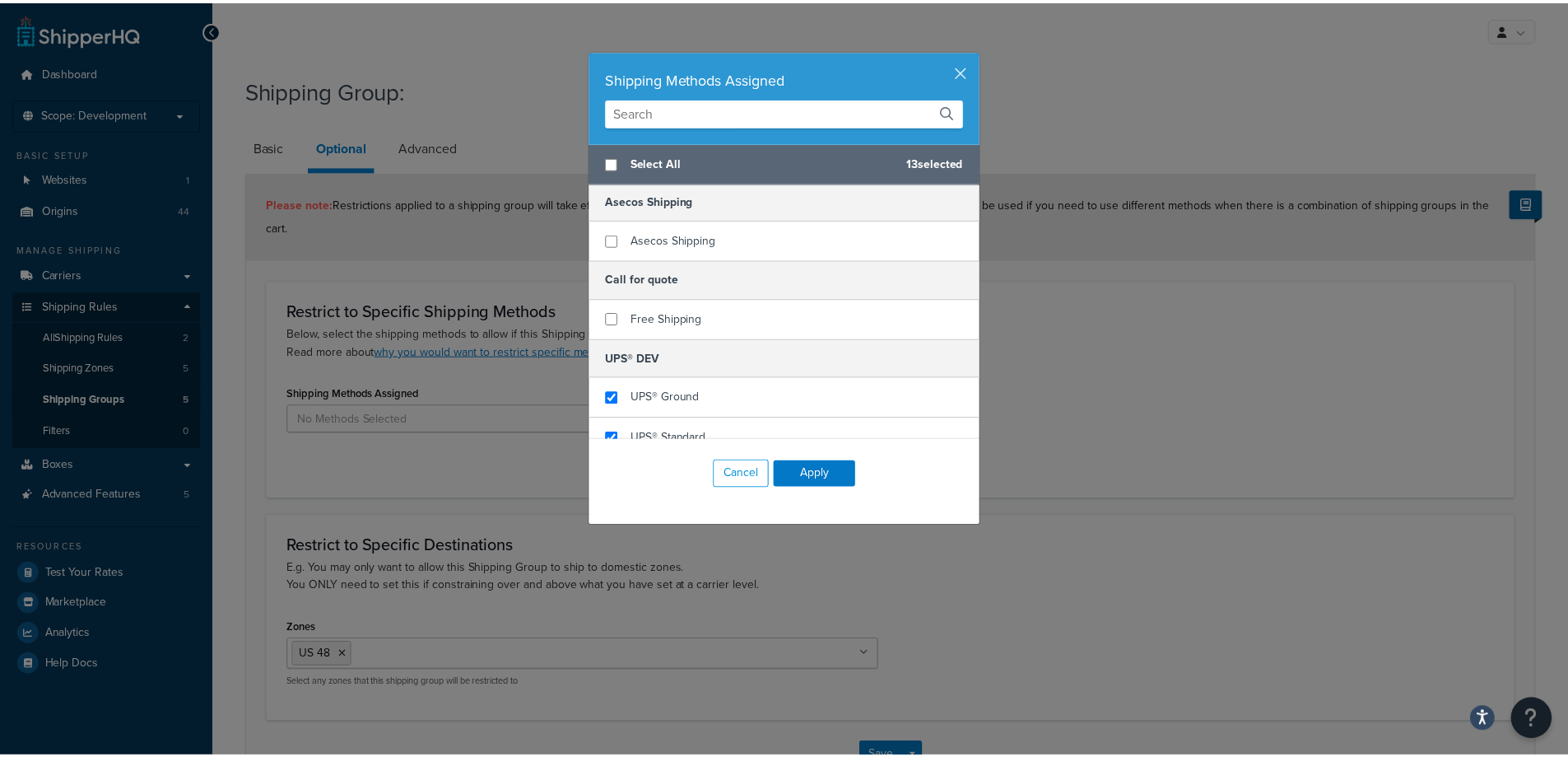
scroll to position [0, 0]
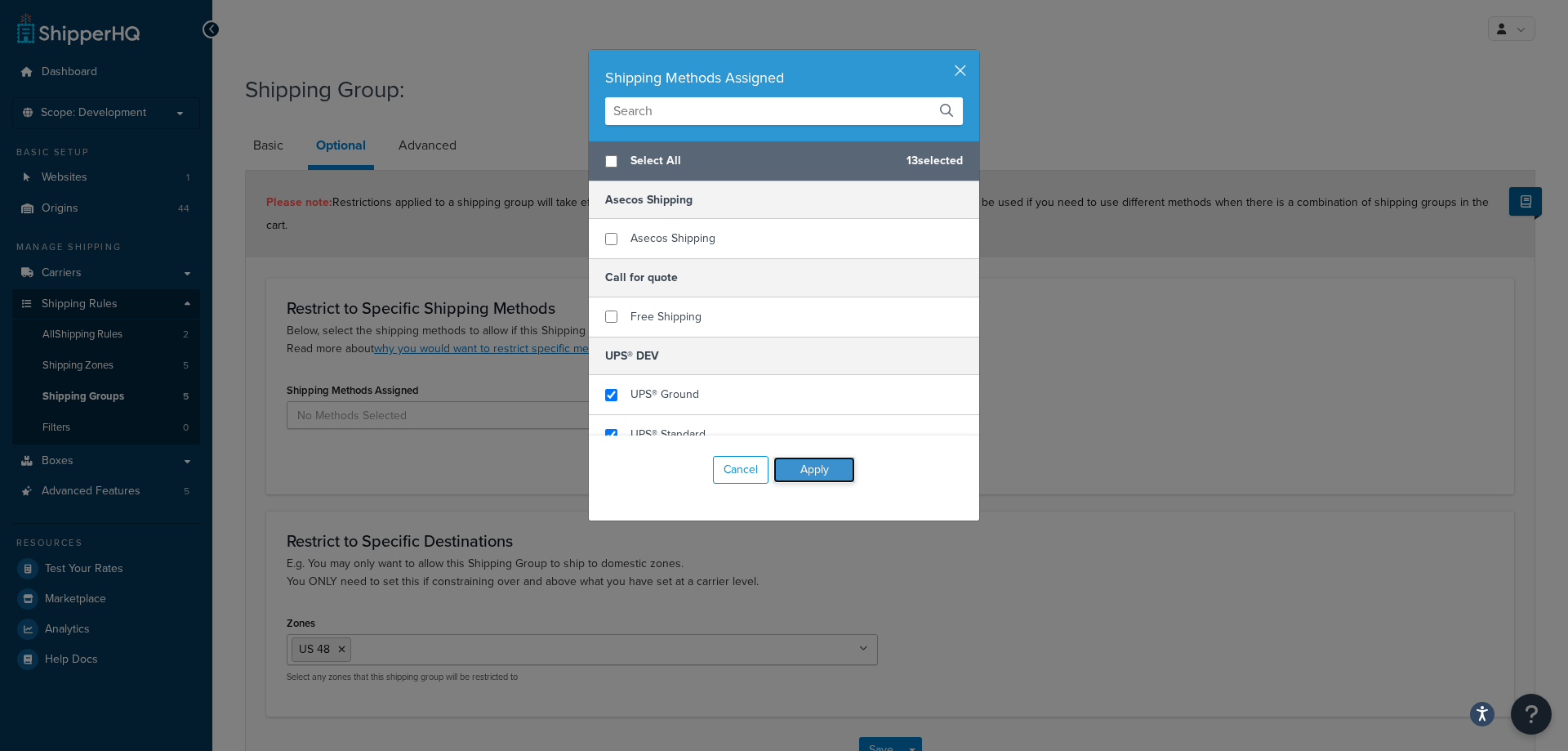
click at [819, 473] on button "Apply" at bounding box center [814, 470] width 82 height 26
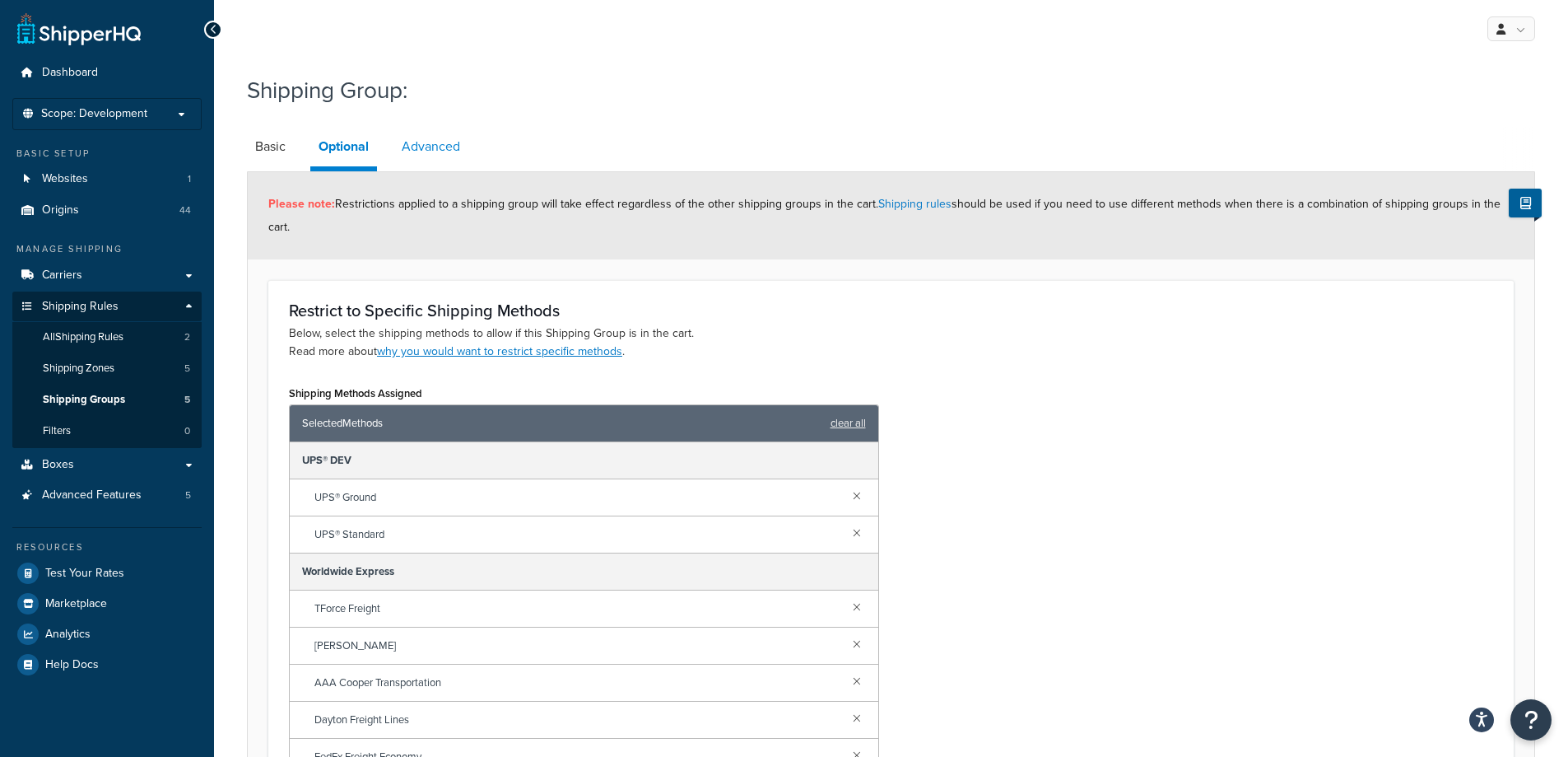
click at [442, 162] on link "Advanced" at bounding box center [430, 146] width 75 height 40
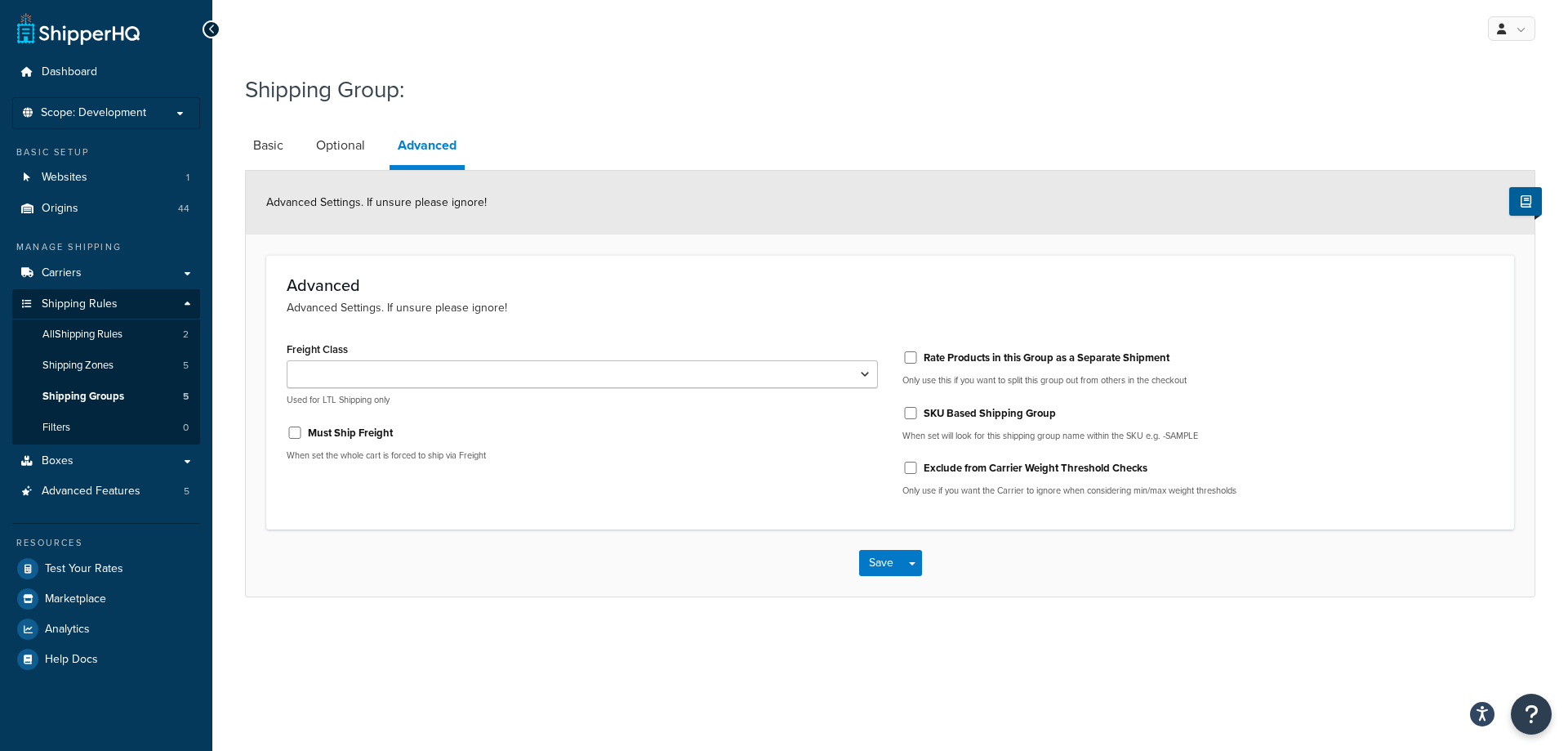
click at [300, 150] on li "Basic" at bounding box center [277, 145] width 63 height 40
click at [262, 150] on link "Basic" at bounding box center [268, 145] width 46 height 40
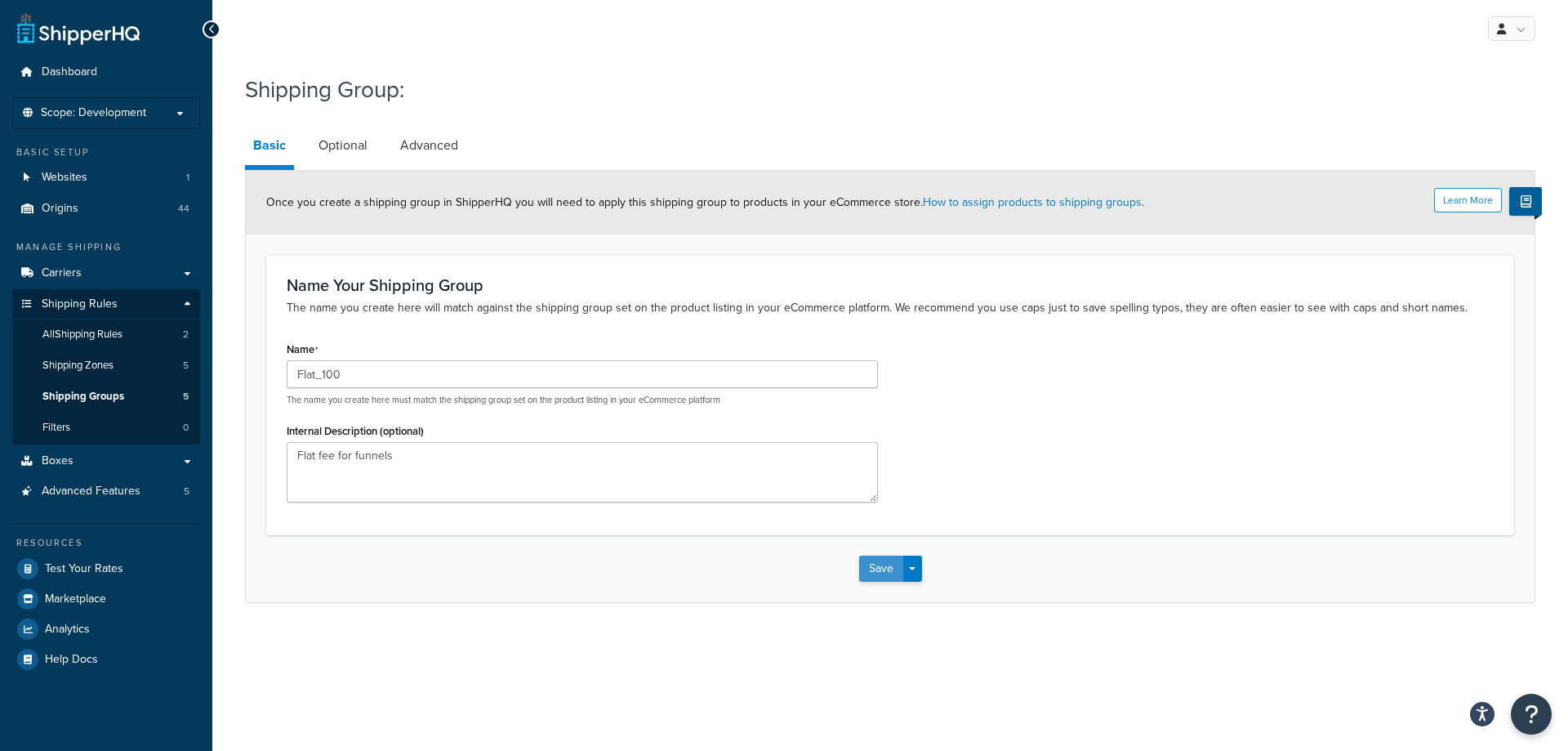
click at [881, 575] on button "Save" at bounding box center [882, 568] width 44 height 26
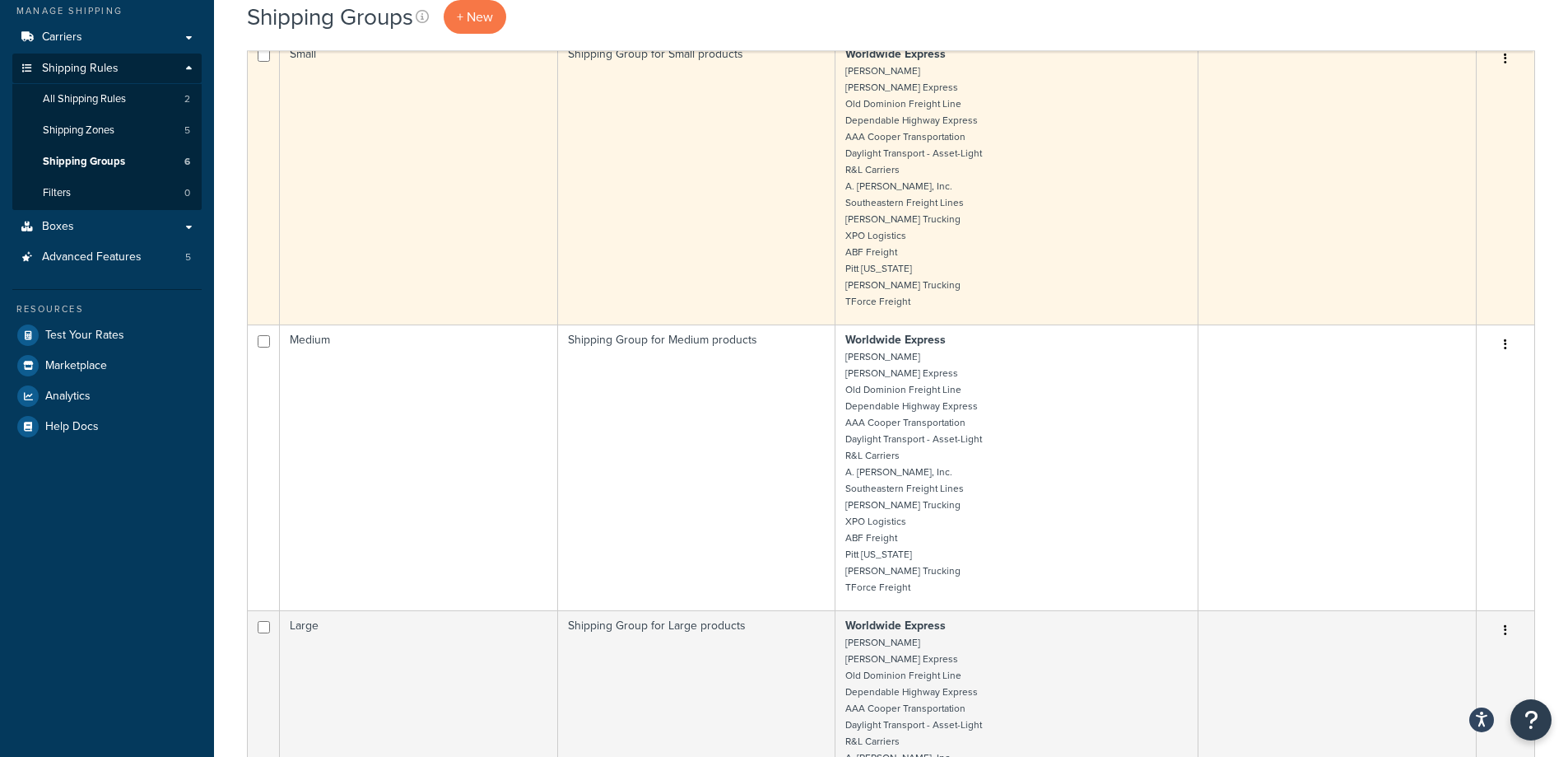
scroll to position [83, 0]
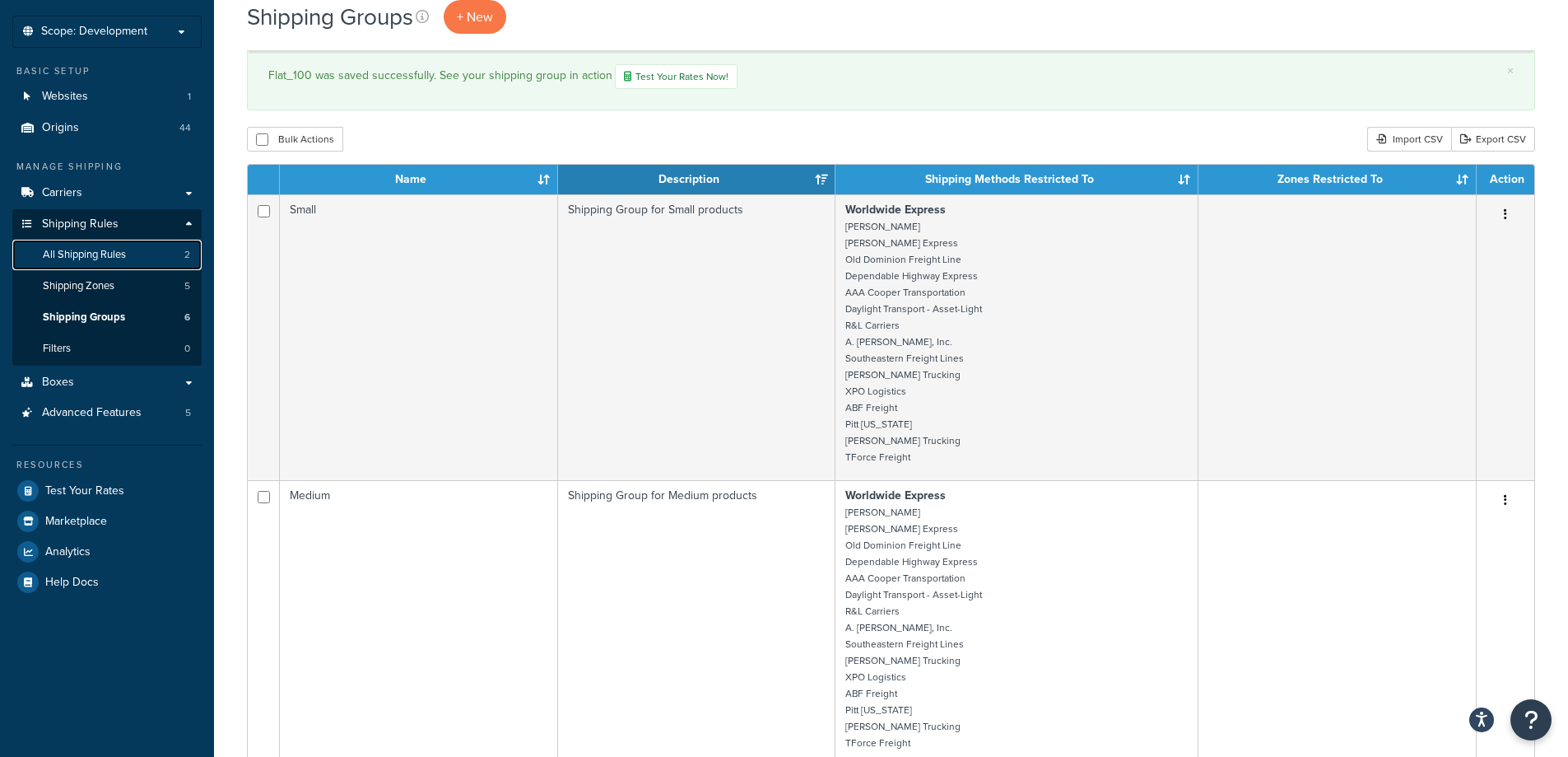
click at [130, 263] on link "All Shipping Rules 2" at bounding box center [107, 255] width 190 height 31
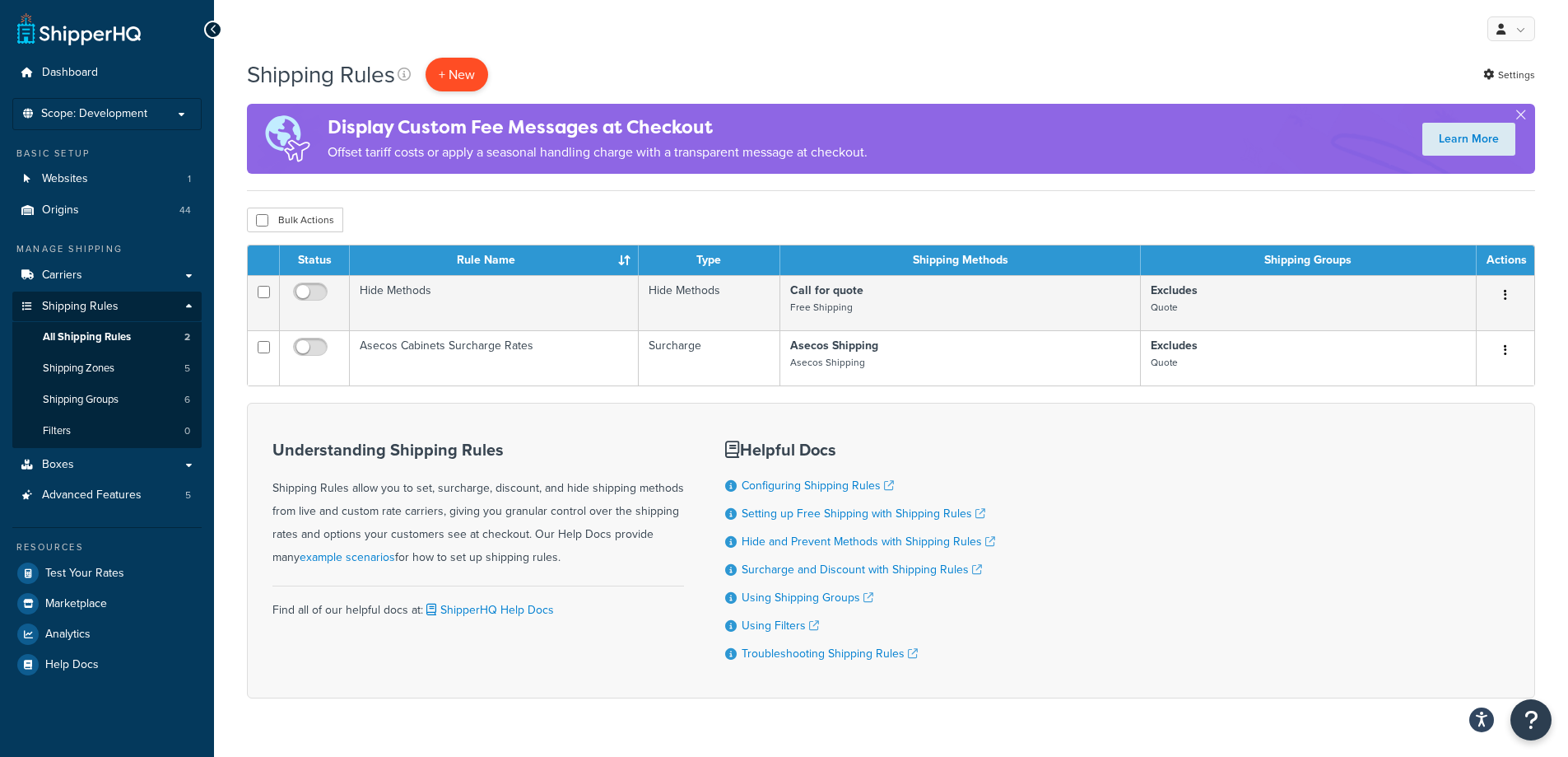
click at [471, 78] on p "+ New" at bounding box center [456, 74] width 62 height 33
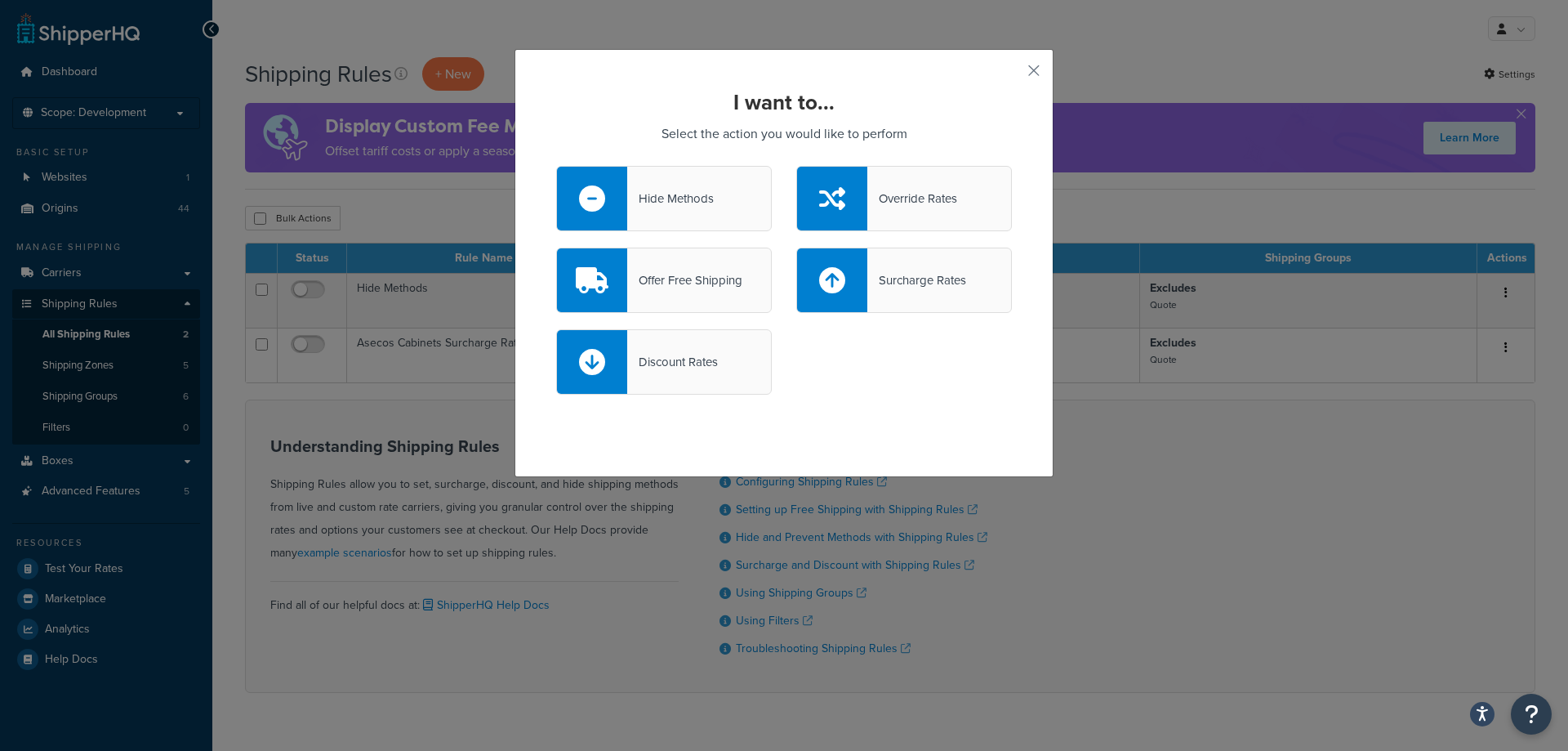
click at [881, 201] on div "Override Rates" at bounding box center [911, 198] width 89 height 23
click at [0, 0] on input "Override Rates" at bounding box center [0, 0] width 0 height 0
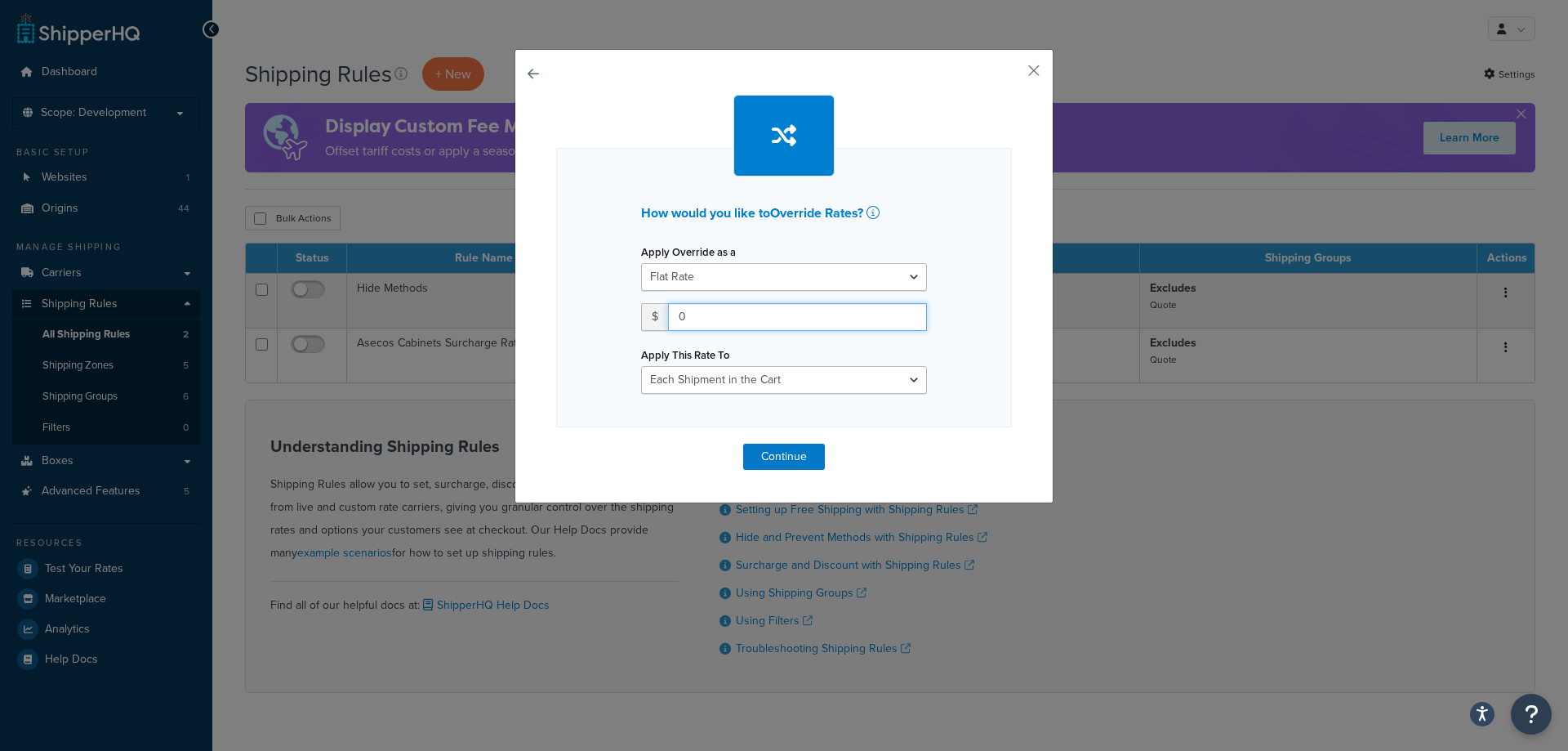
click at [797, 322] on input "0" at bounding box center [797, 317] width 259 height 28
type input "100"
click at [804, 380] on select "Each Shipment in the Cart Each Origin in the Cart Each Shipping Group in the Ca…" at bounding box center [784, 380] width 286 height 28
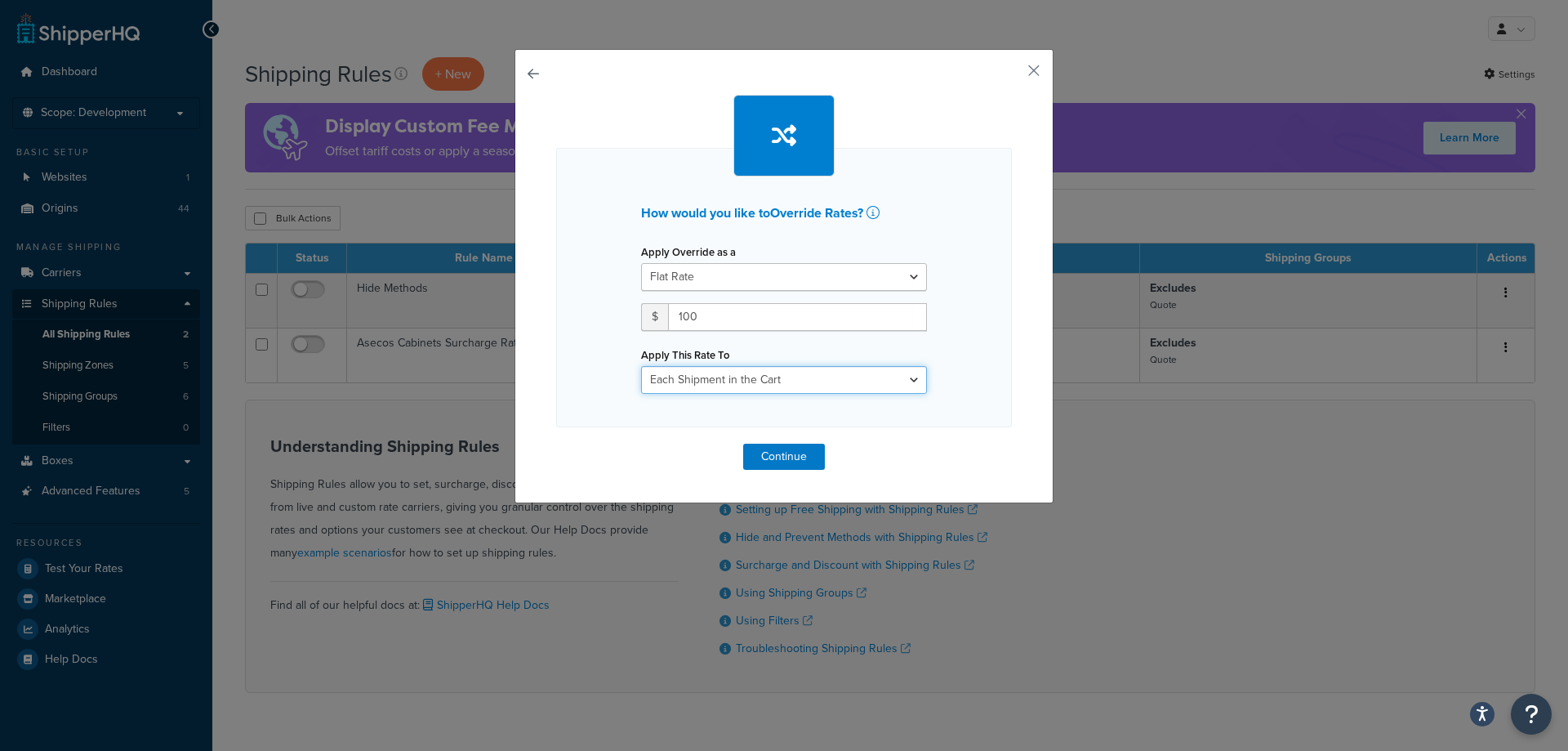
select select "ITEM"
click at [641, 366] on select "Each Shipment in the Cart Each Origin in the Cart Each Shipping Group in the Ca…" at bounding box center [784, 380] width 286 height 28
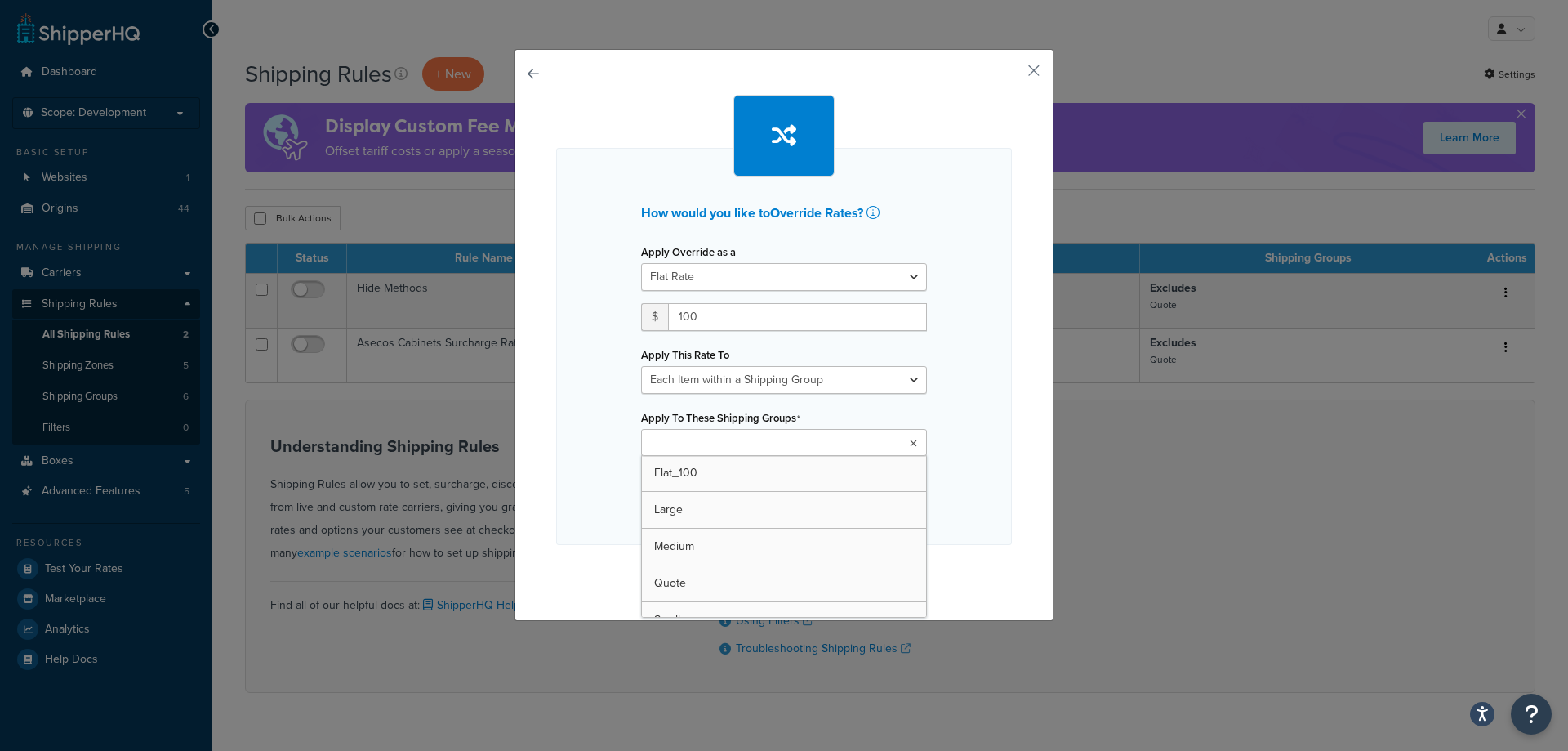
click at [786, 449] on ul at bounding box center [784, 442] width 286 height 27
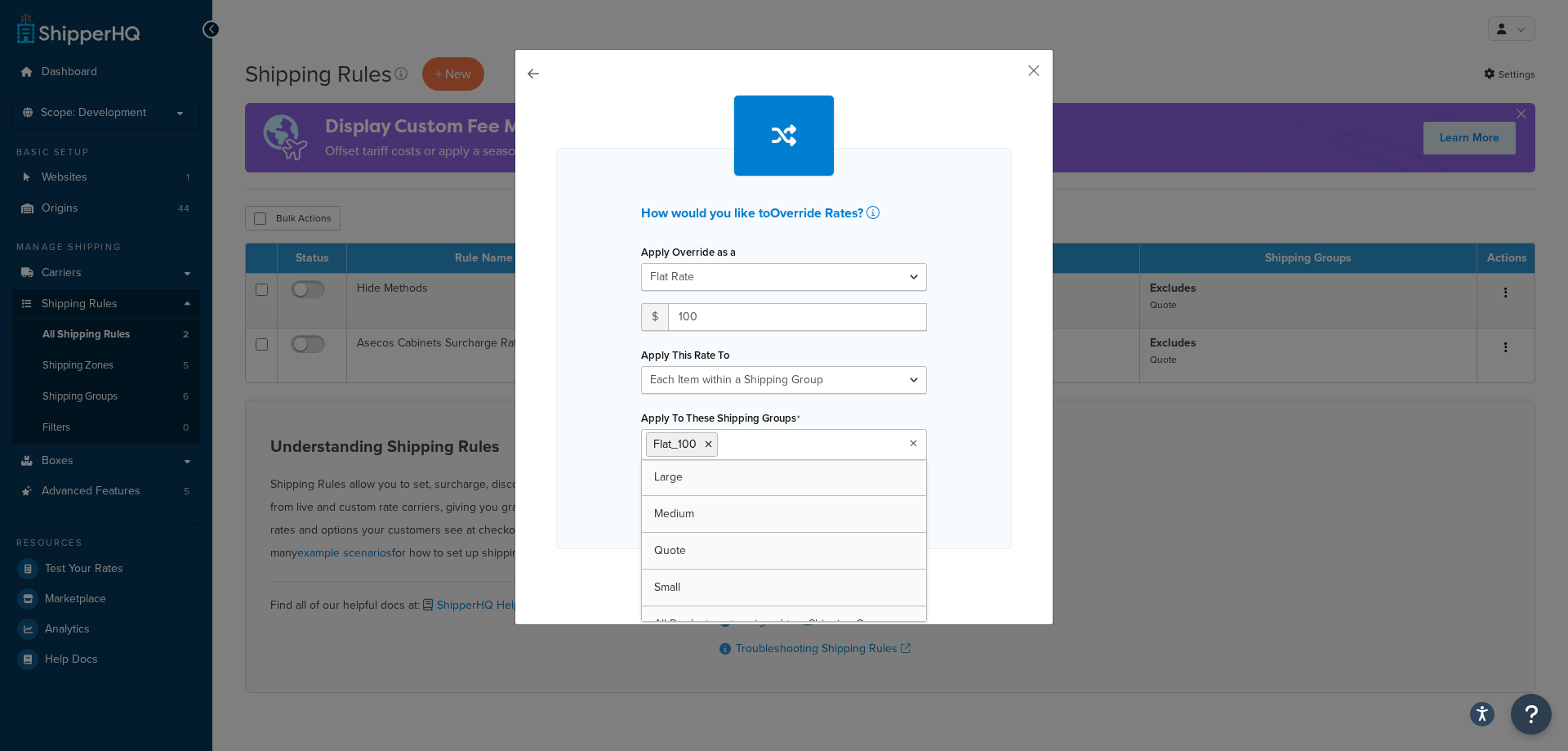
click at [953, 422] on div "How would you like to Override Rates ? Apply Override as a Flat Rate Percentage…" at bounding box center [784, 348] width 456 height 401
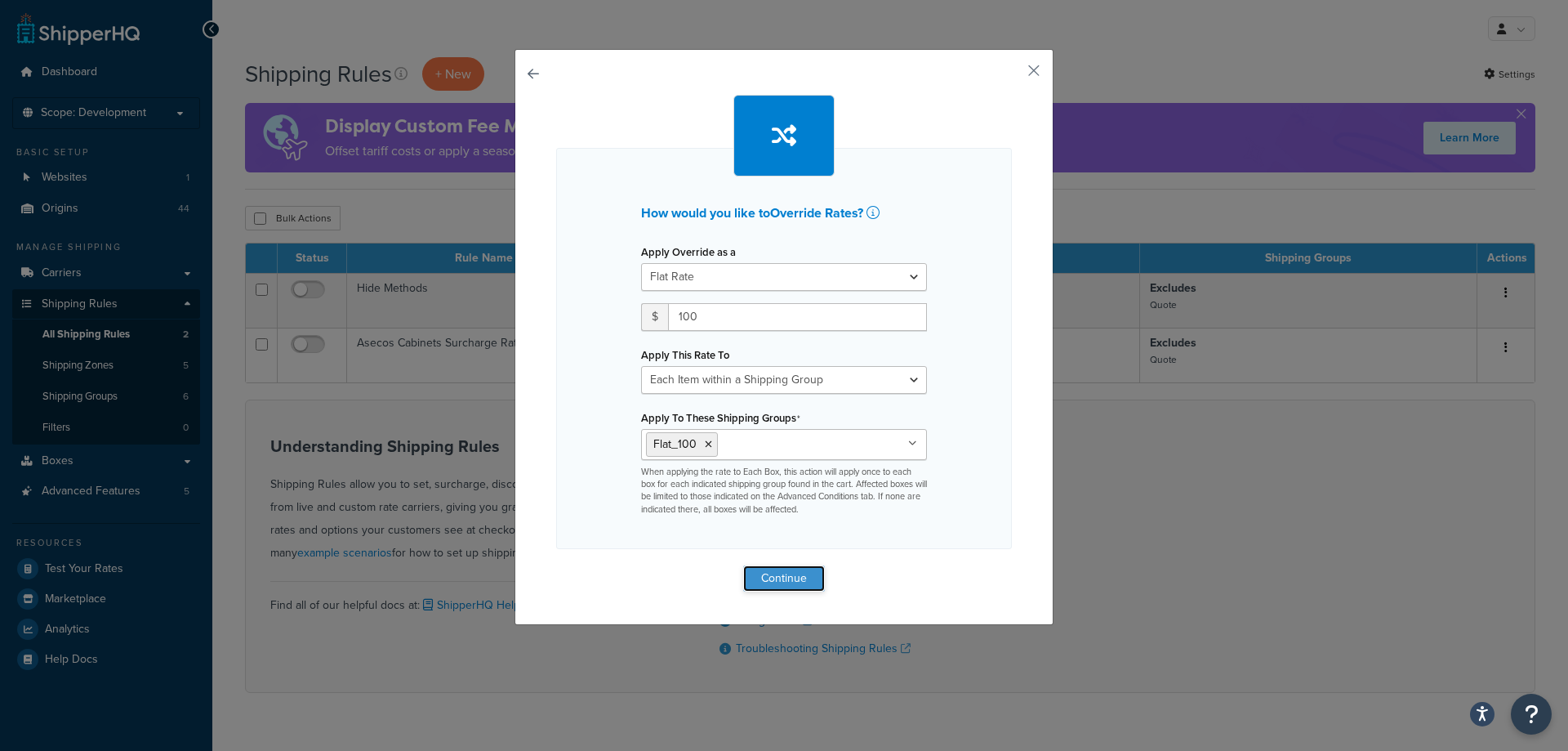
click at [798, 582] on button "Continue" at bounding box center [784, 578] width 82 height 26
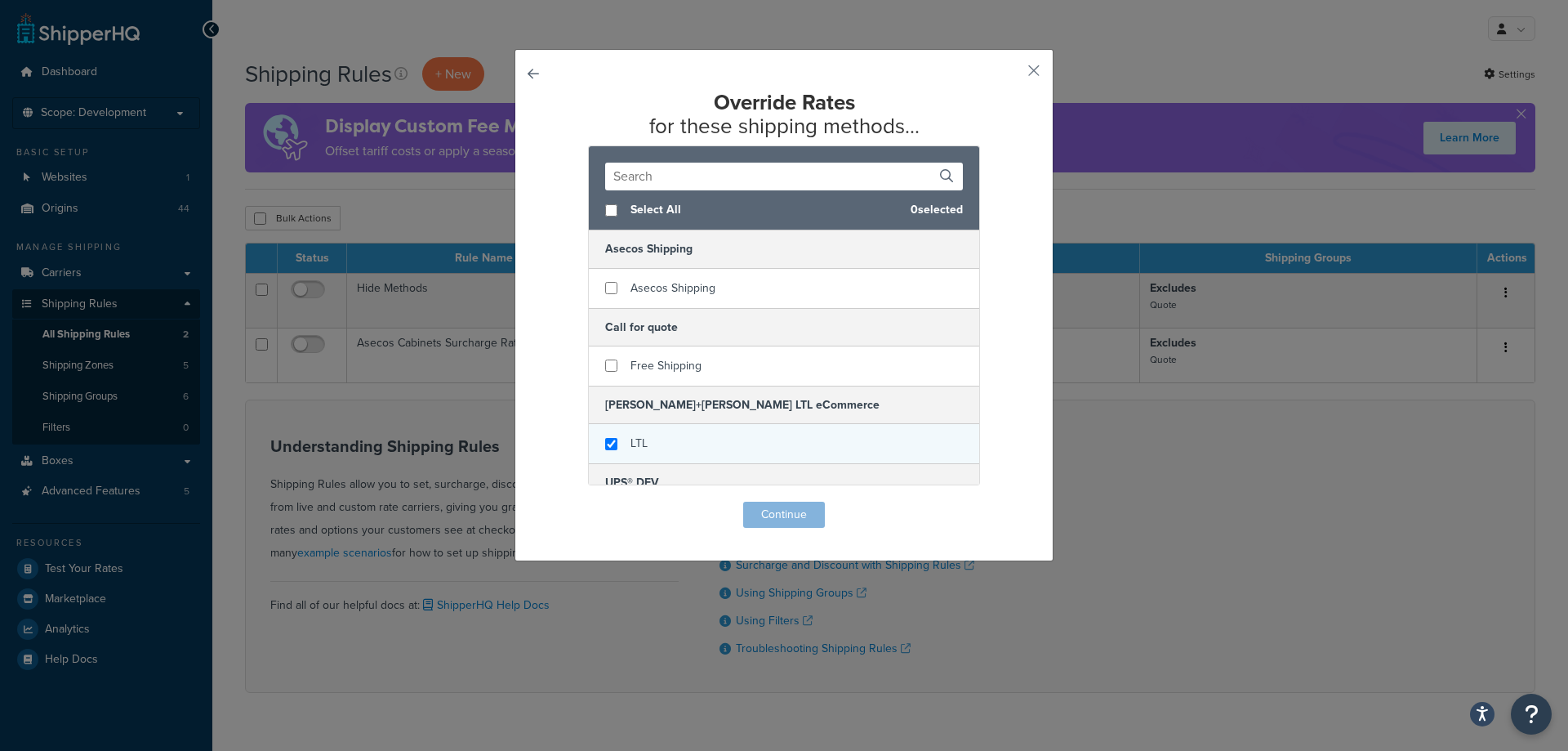
checkbox input "true"
click at [703, 435] on div "LTL" at bounding box center [783, 444] width 390 height 40
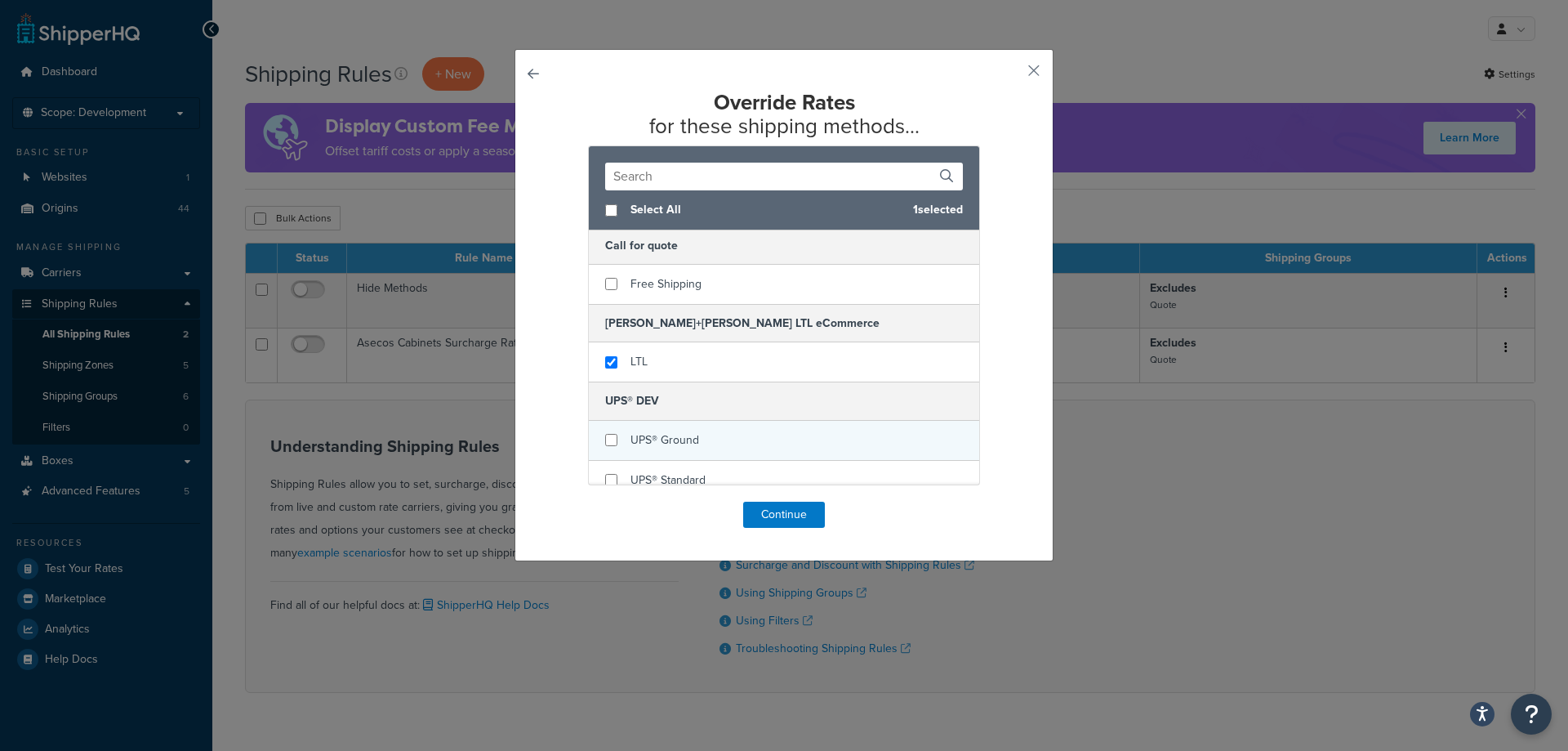
scroll to position [163, 0]
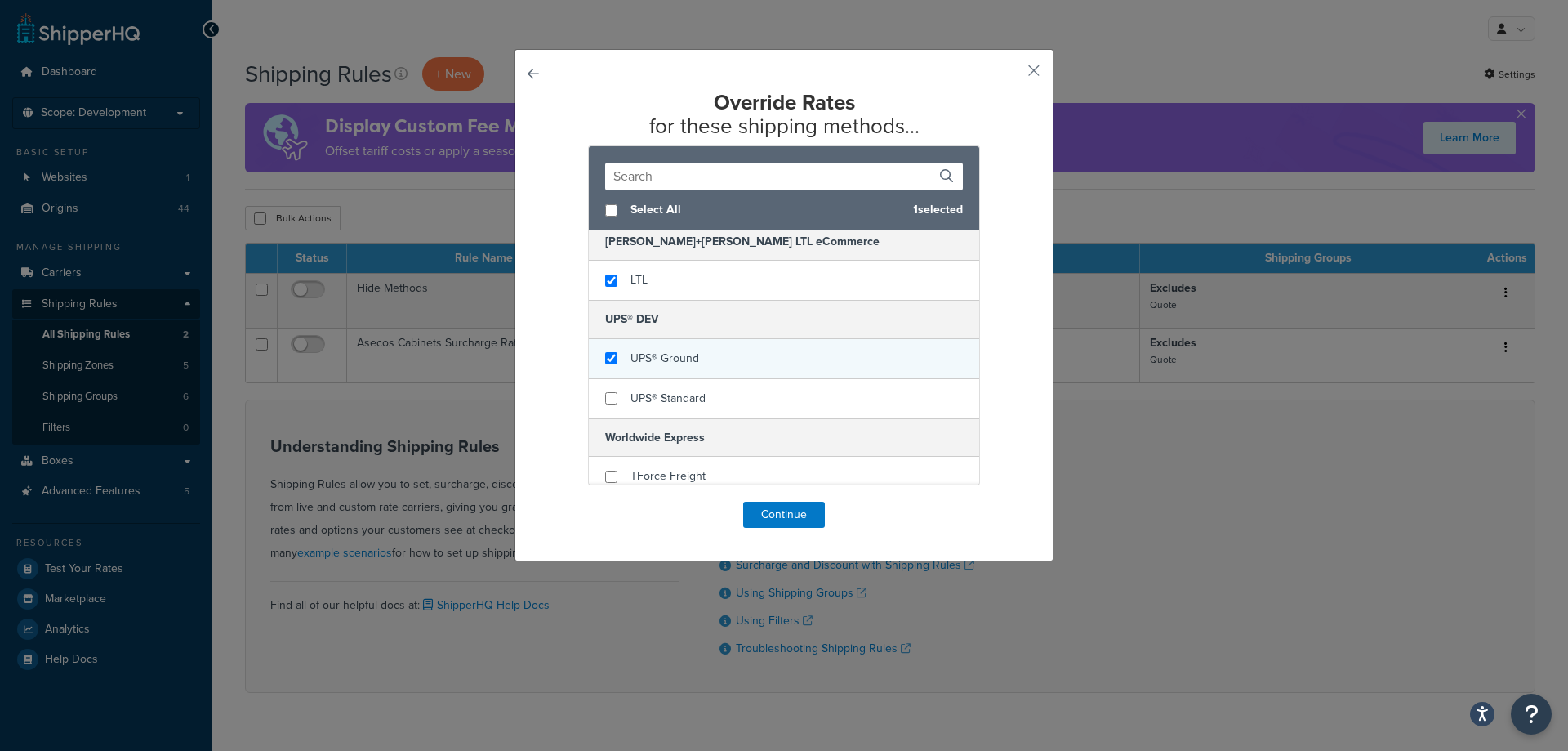
checkbox input "true"
click at [753, 364] on div "UPS® Ground" at bounding box center [783, 358] width 390 height 40
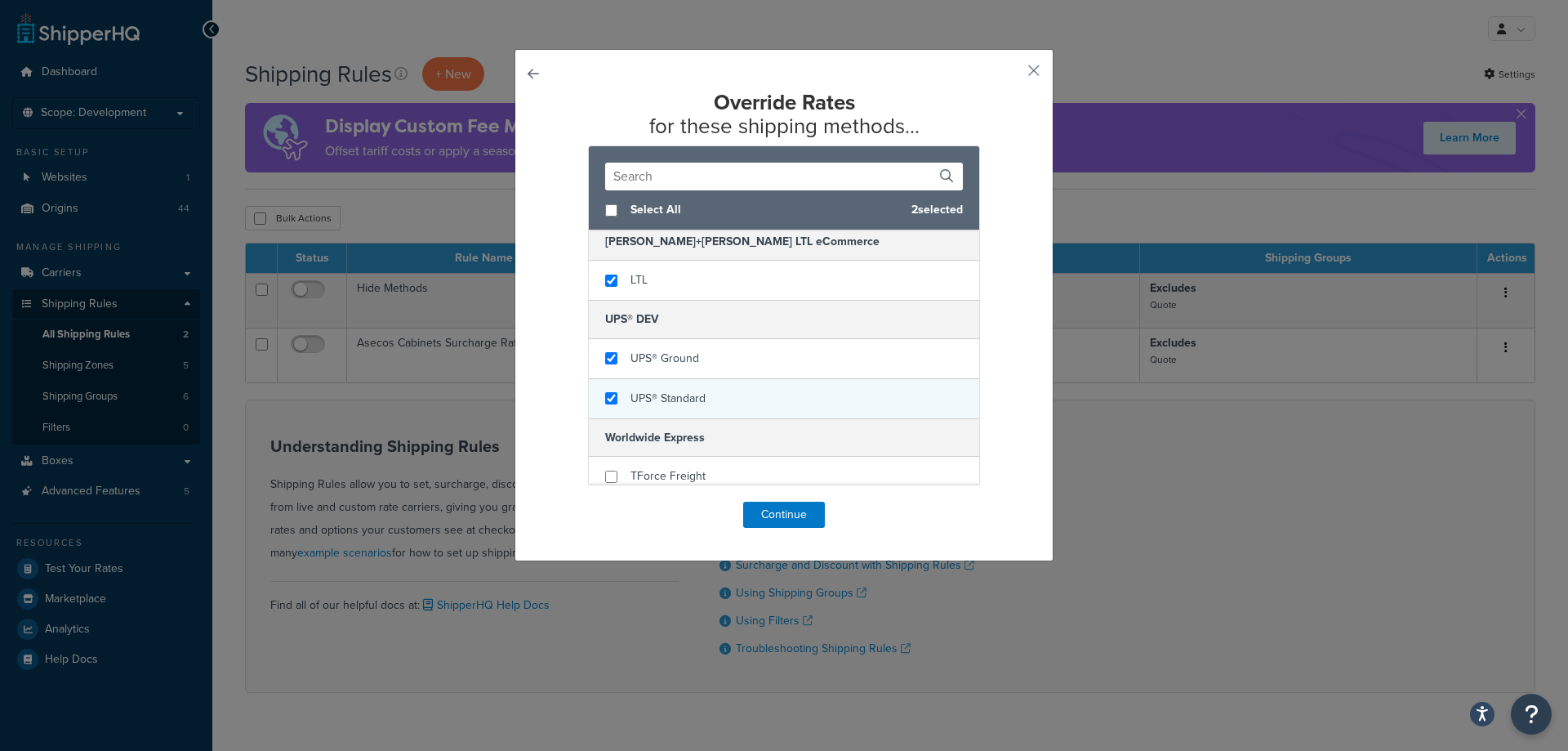
checkbox input "true"
click at [753, 398] on div "UPS® Standard" at bounding box center [783, 399] width 390 height 40
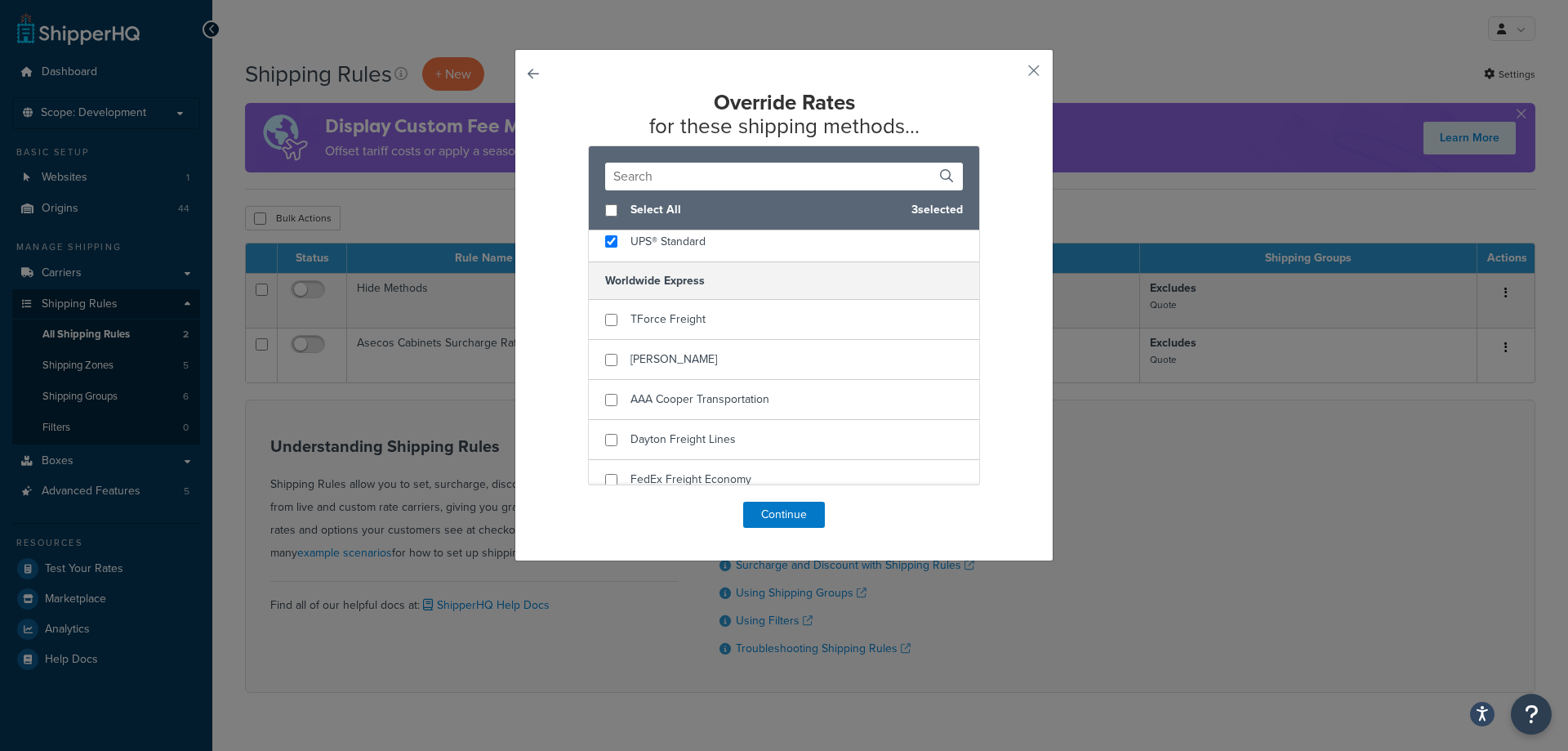
scroll to position [327, 0]
checkbox input "true"
click at [776, 323] on div "TForce Freight" at bounding box center [783, 313] width 390 height 40
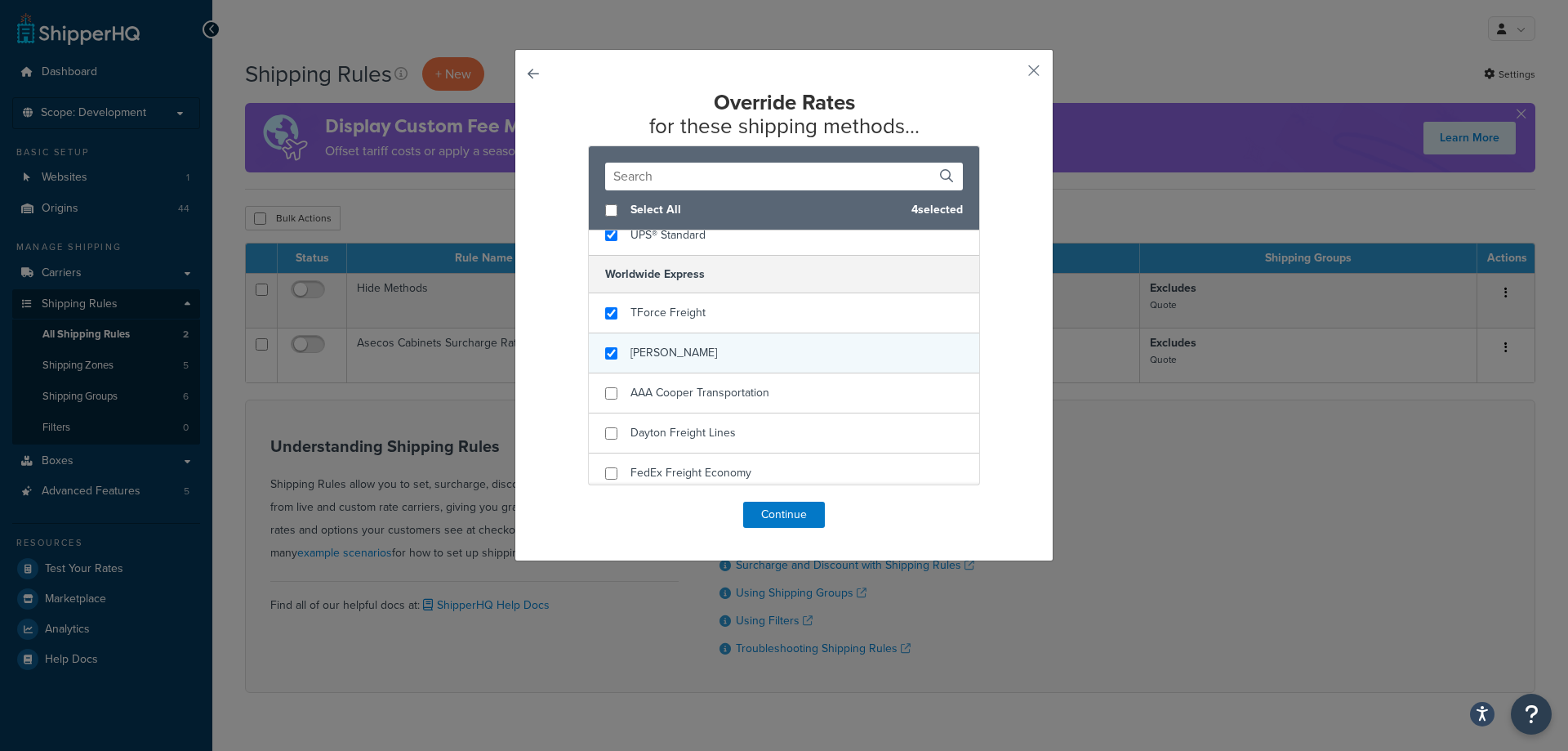
checkbox input "true"
click at [781, 352] on div "[PERSON_NAME]" at bounding box center [783, 352] width 390 height 40
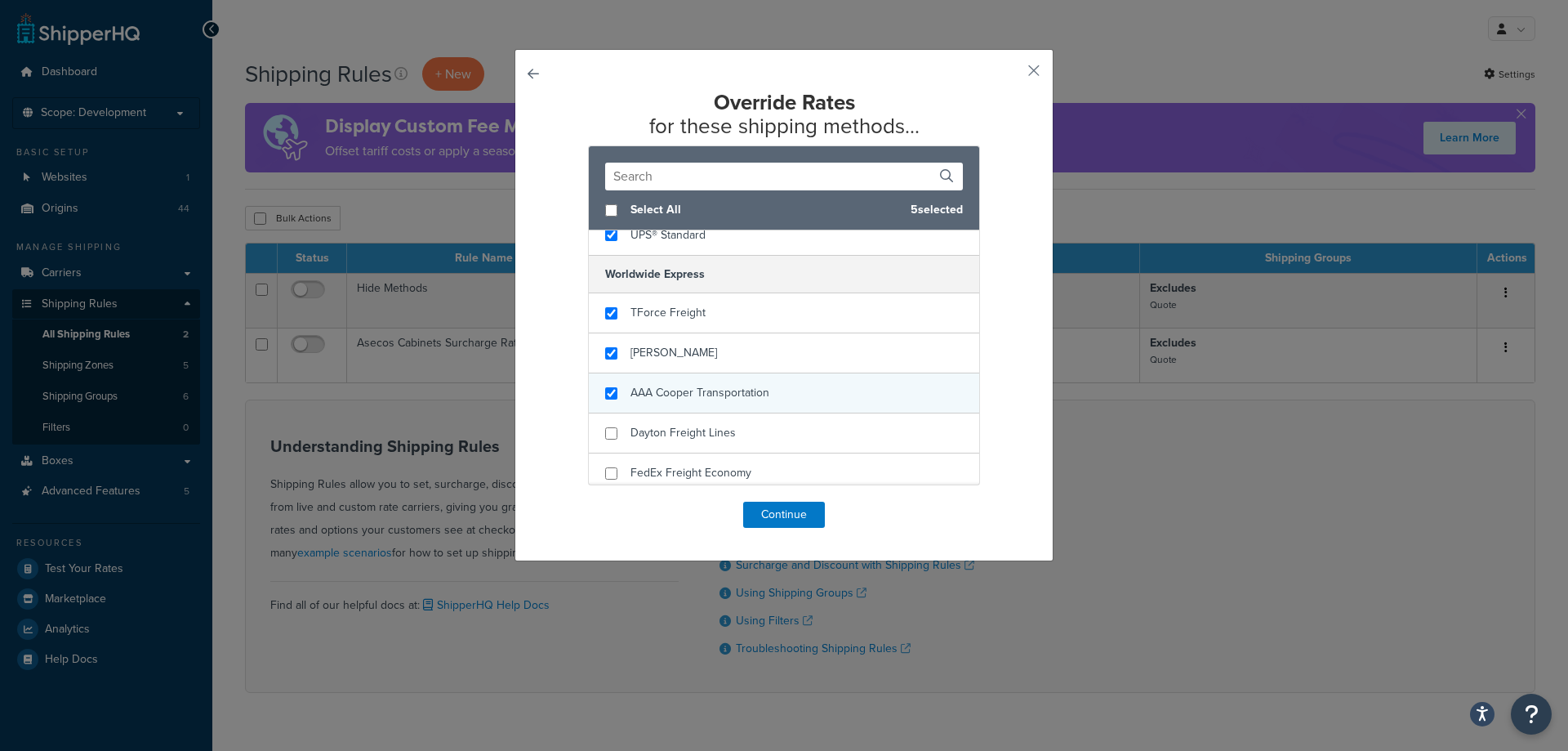
checkbox input "true"
click at [785, 385] on div "AAA Cooper Transportation" at bounding box center [783, 393] width 390 height 40
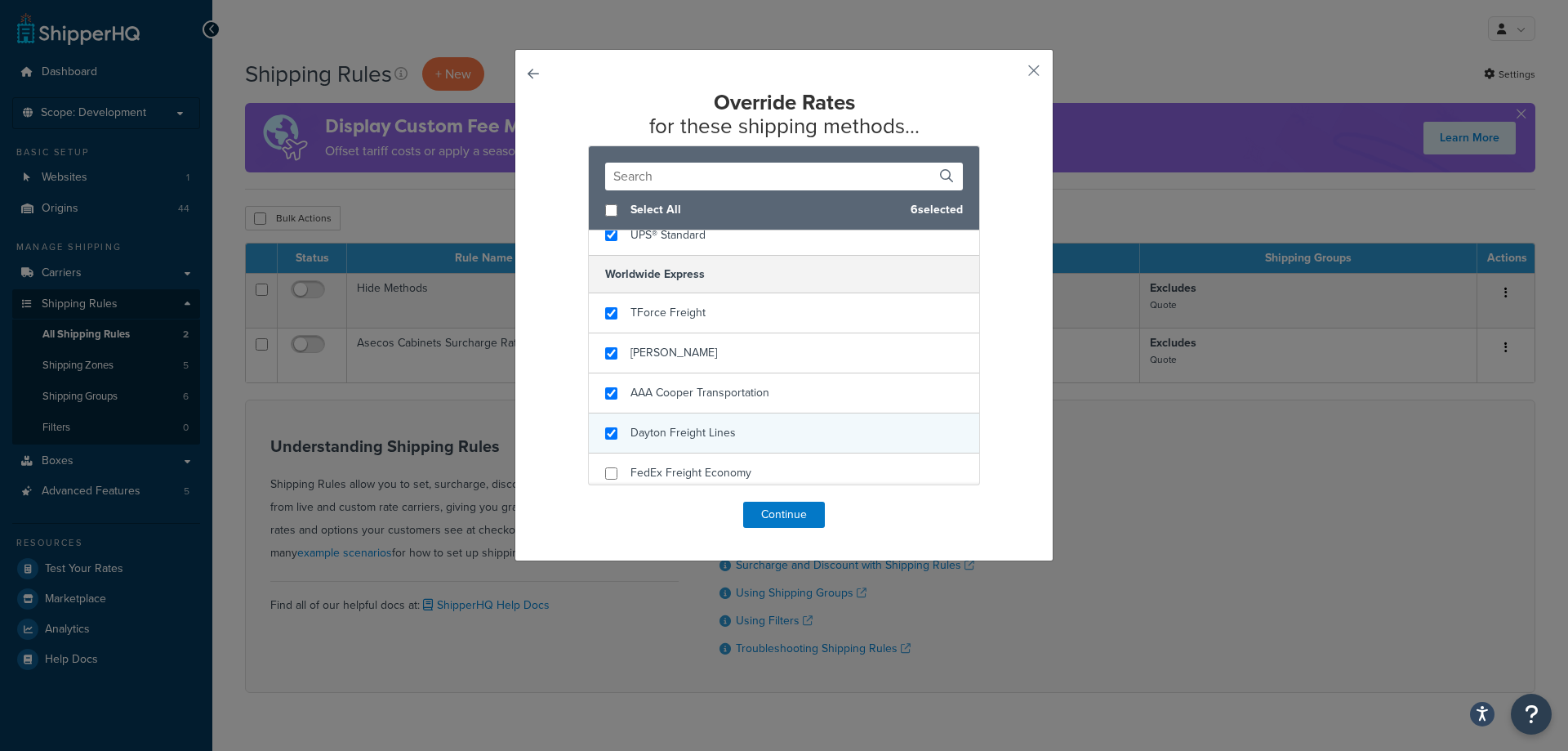
checkbox input "true"
drag, startPoint x: 788, startPoint y: 422, endPoint x: 797, endPoint y: 453, distance: 32.3
click at [788, 425] on div "Dayton Freight Lines" at bounding box center [783, 433] width 390 height 40
checkbox input "true"
click at [799, 457] on div "FedEx Freight Economy" at bounding box center [783, 472] width 390 height 40
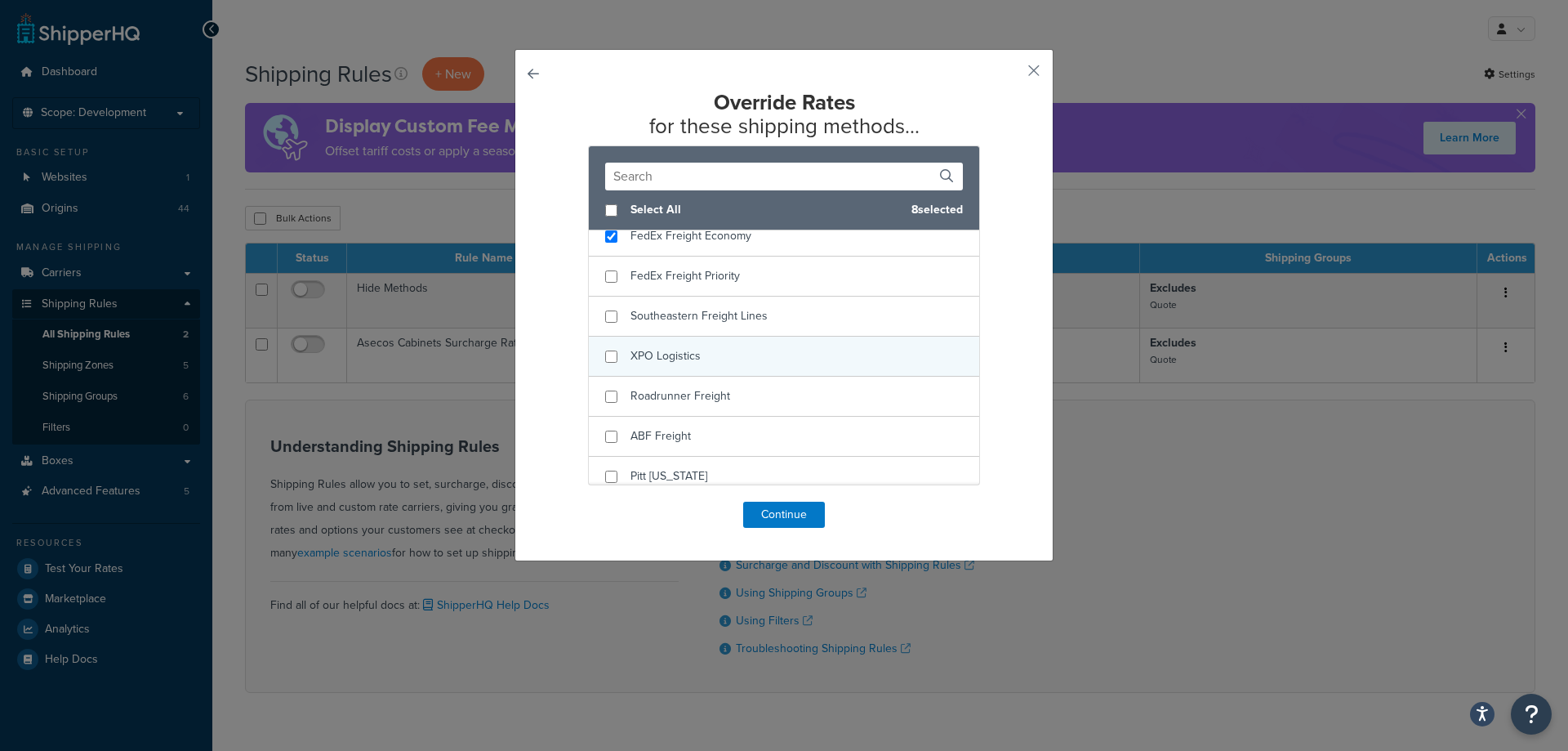
scroll to position [572, 0]
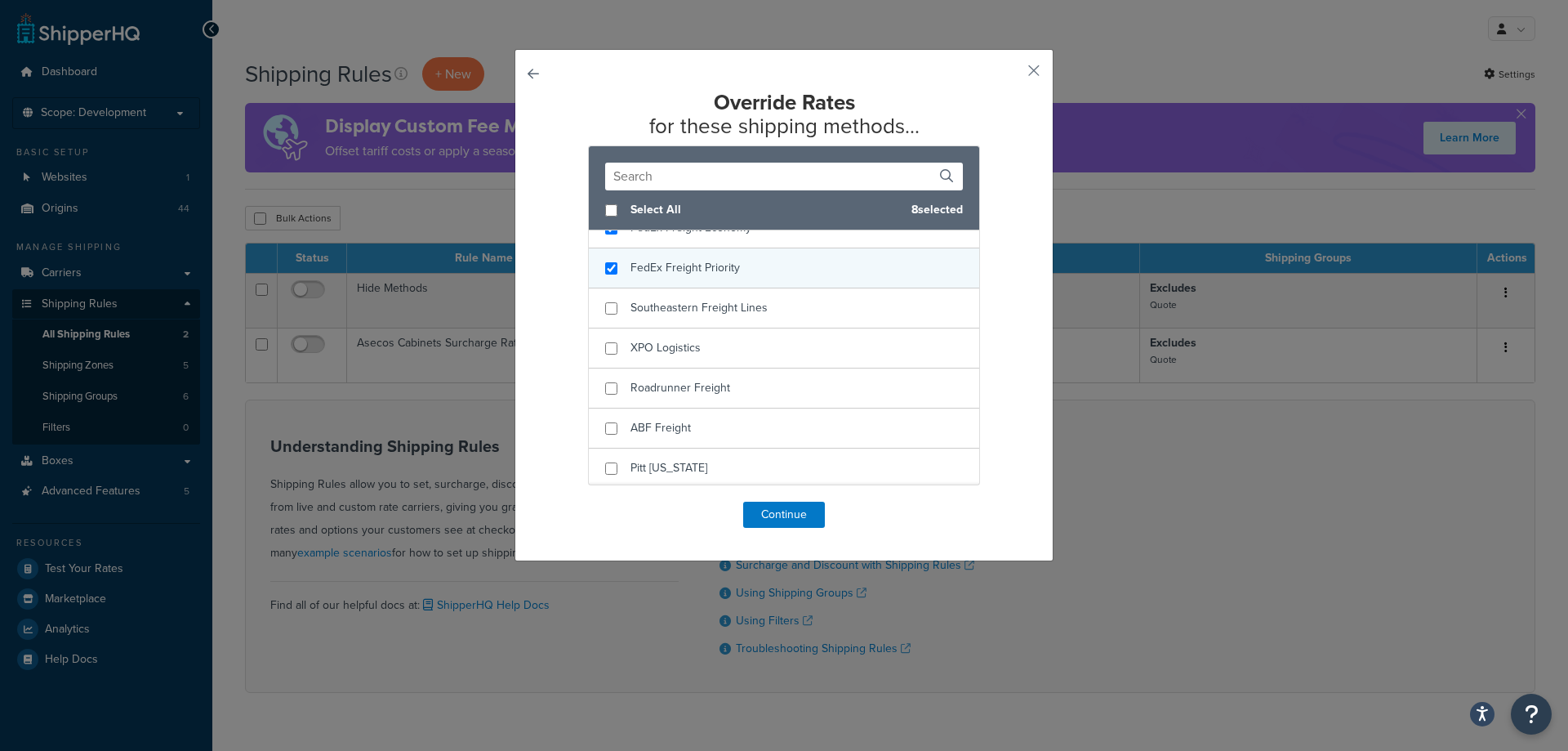
checkbox input "true"
click at [810, 281] on div "FedEx Freight Priority" at bounding box center [783, 268] width 390 height 40
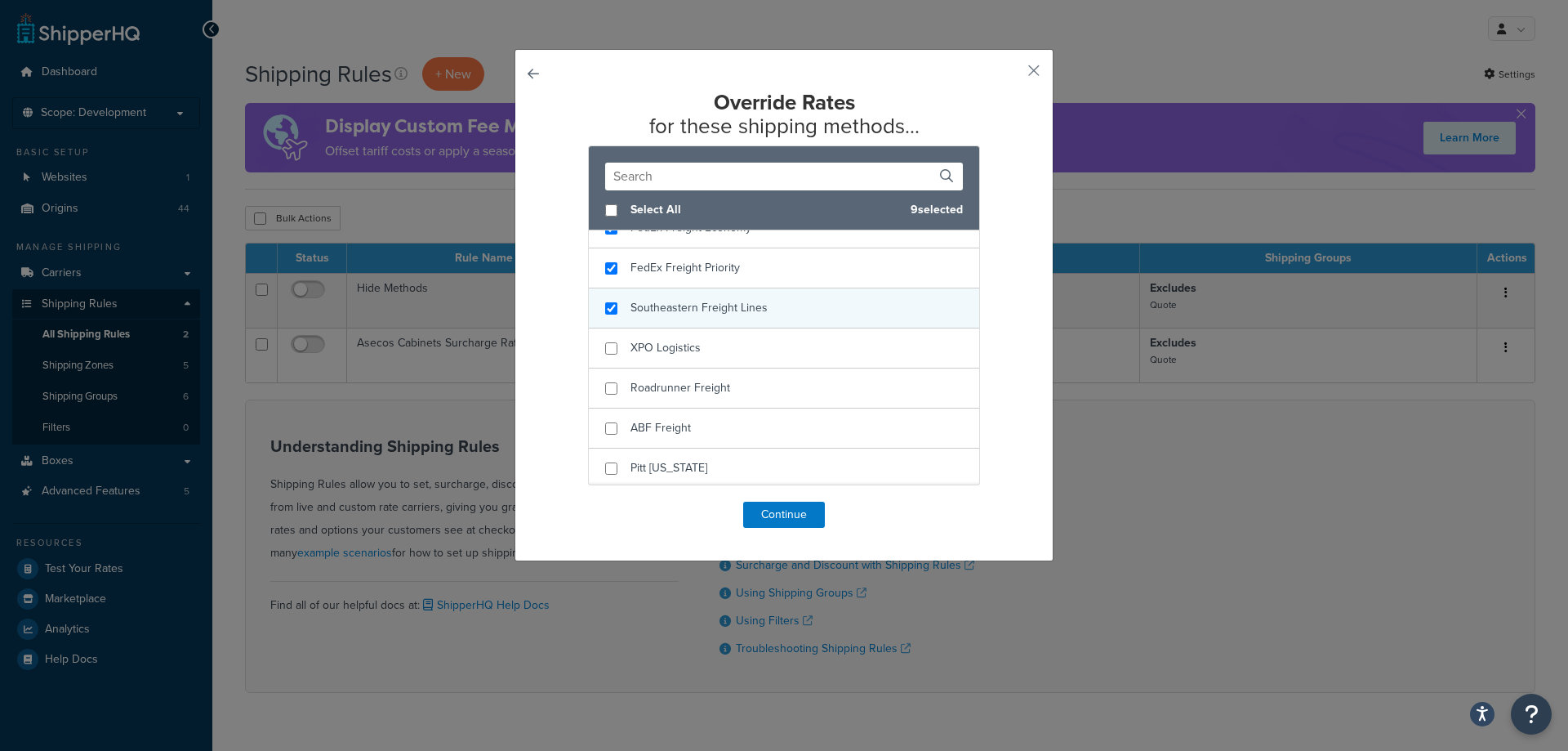
checkbox input "true"
click at [808, 309] on div "Southeastern Freight Lines" at bounding box center [783, 308] width 390 height 40
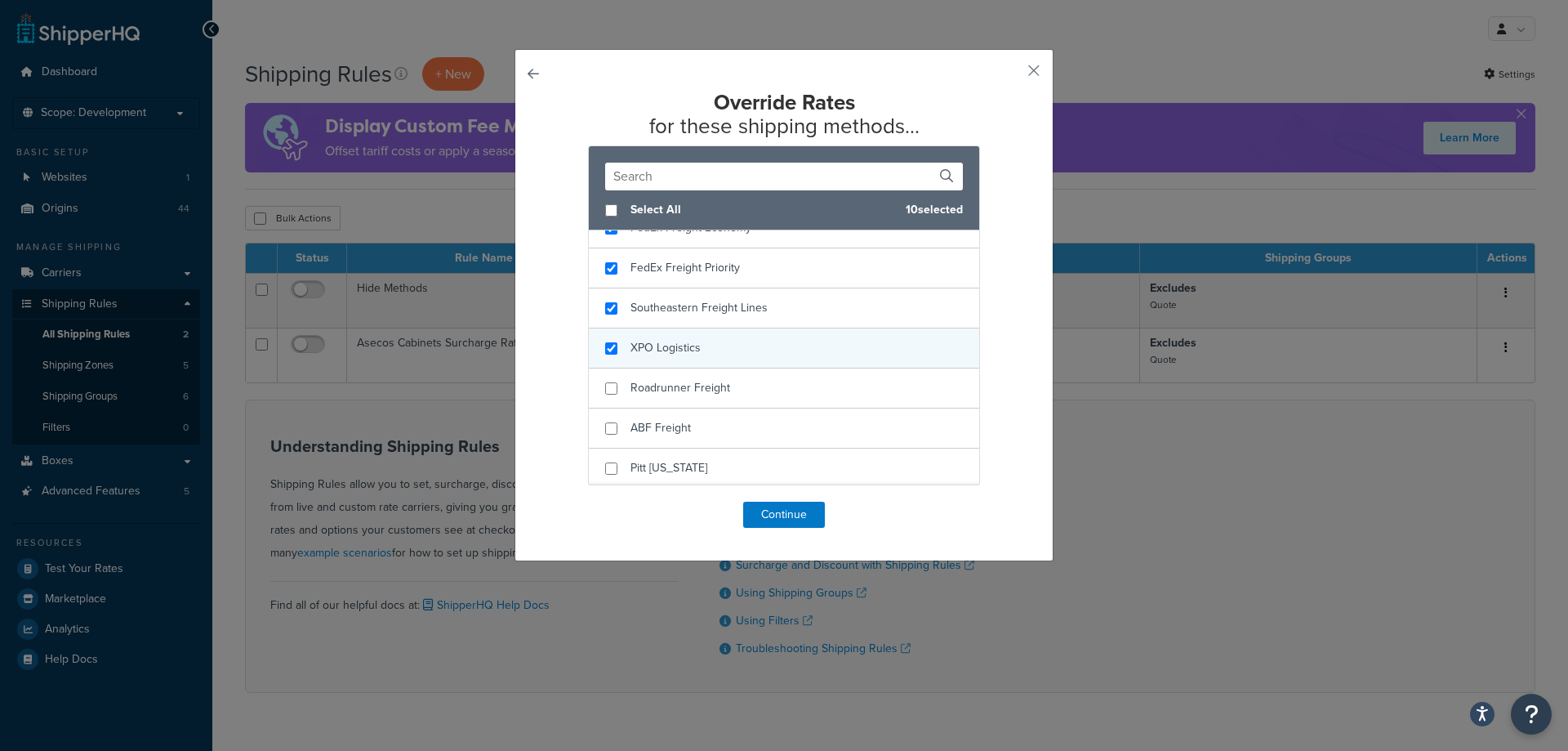
checkbox input "true"
click at [804, 337] on div "XPO Logistics" at bounding box center [783, 348] width 390 height 40
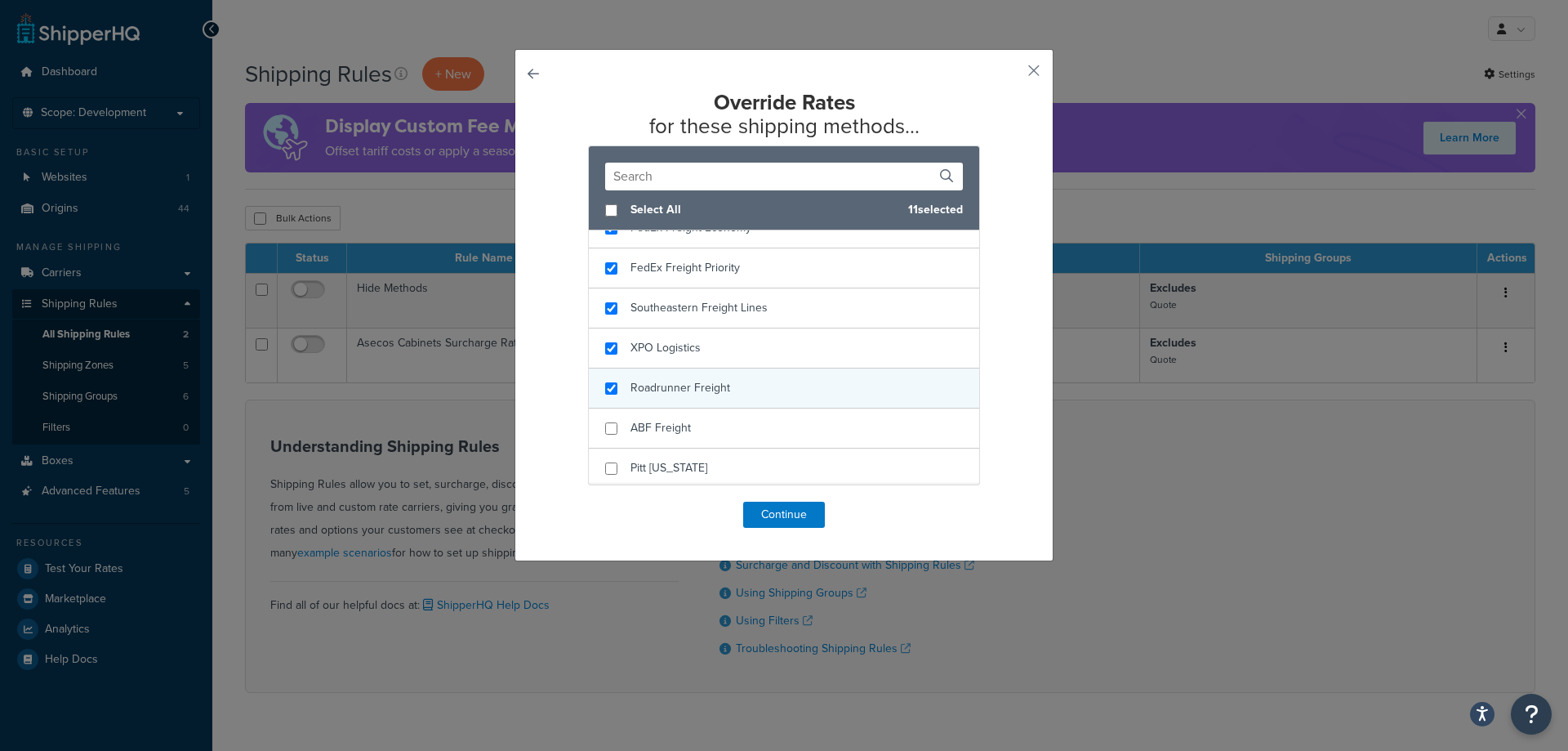
checkbox input "true"
click at [802, 382] on div "Roadrunner Freight" at bounding box center [783, 387] width 390 height 40
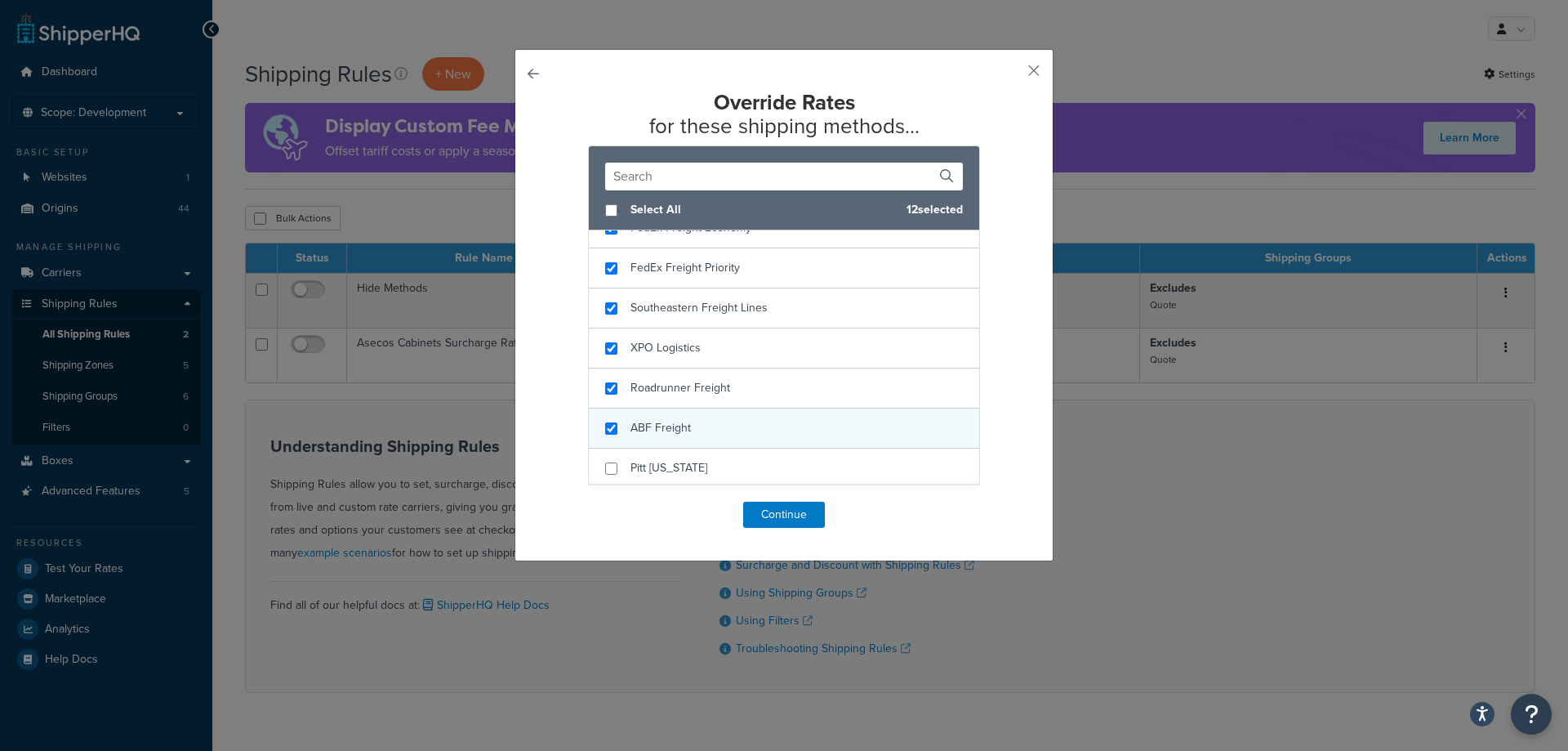
checkbox input "true"
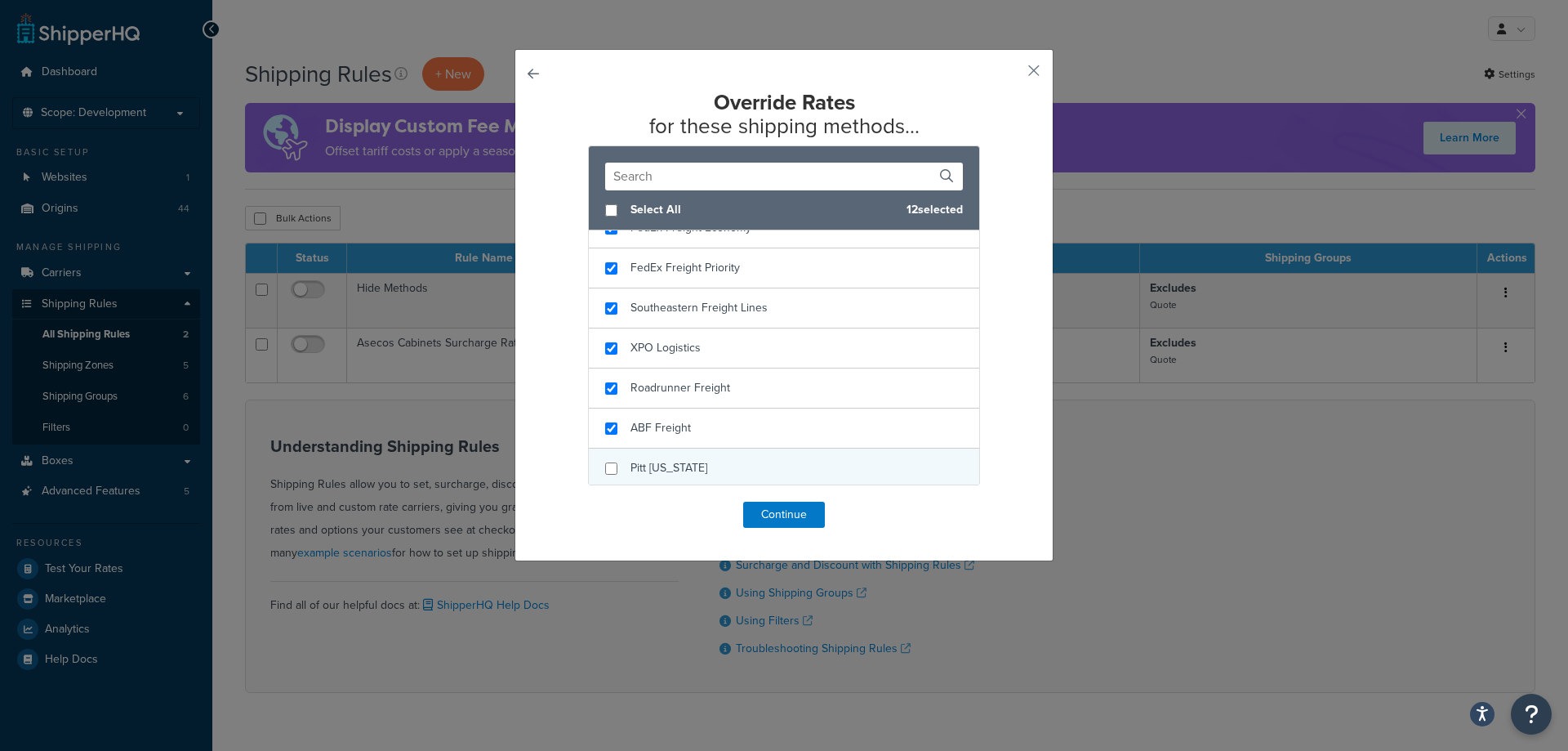
drag, startPoint x: 802, startPoint y: 431, endPoint x: 802, endPoint y: 454, distance: 23.0
click at [802, 432] on div "ABF Freight" at bounding box center [783, 428] width 390 height 40
checkbox input "true"
click at [802, 454] on div "Pitt [US_STATE]" at bounding box center [783, 468] width 390 height 40
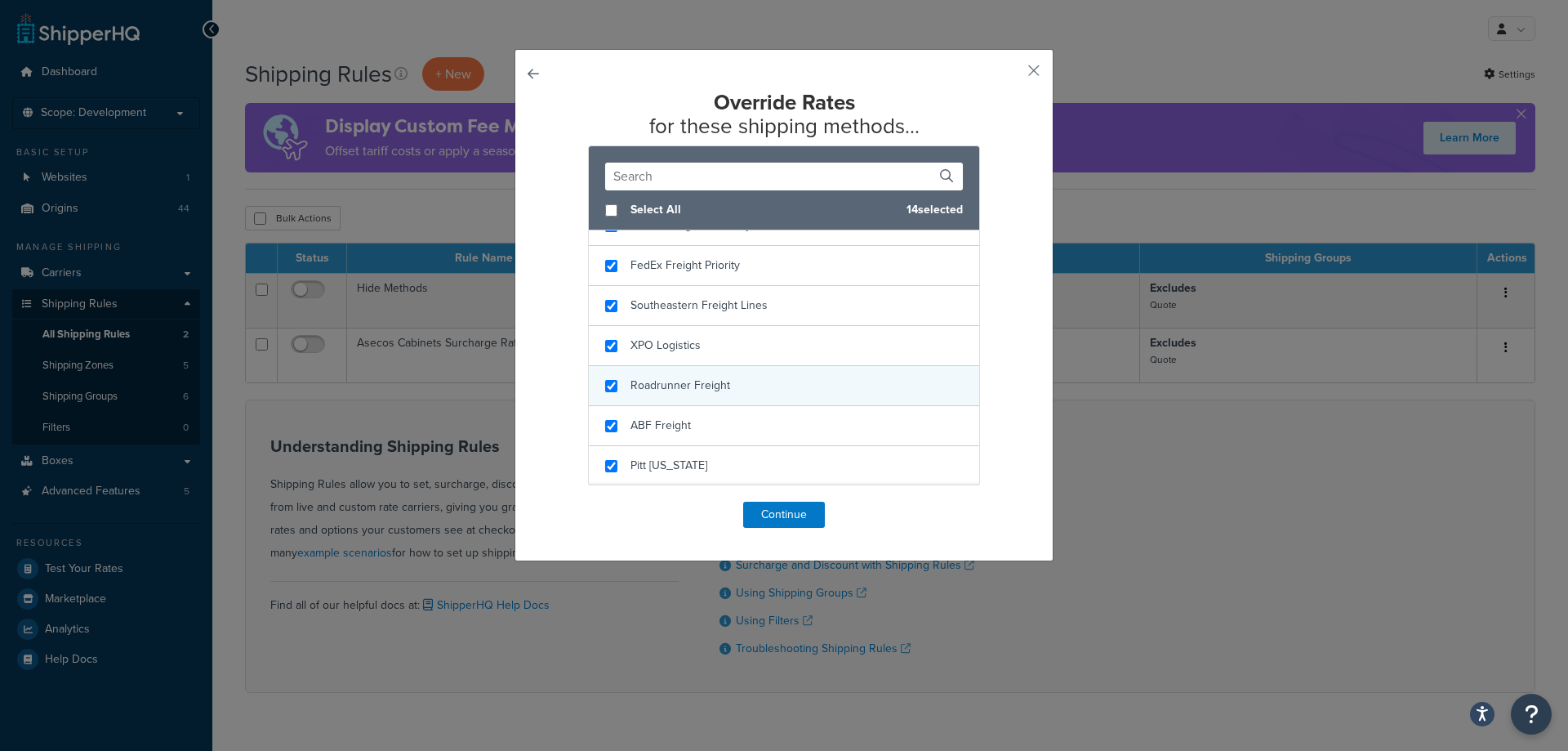
scroll to position [575, 0]
click at [782, 506] on button "Continue" at bounding box center [784, 515] width 82 height 26
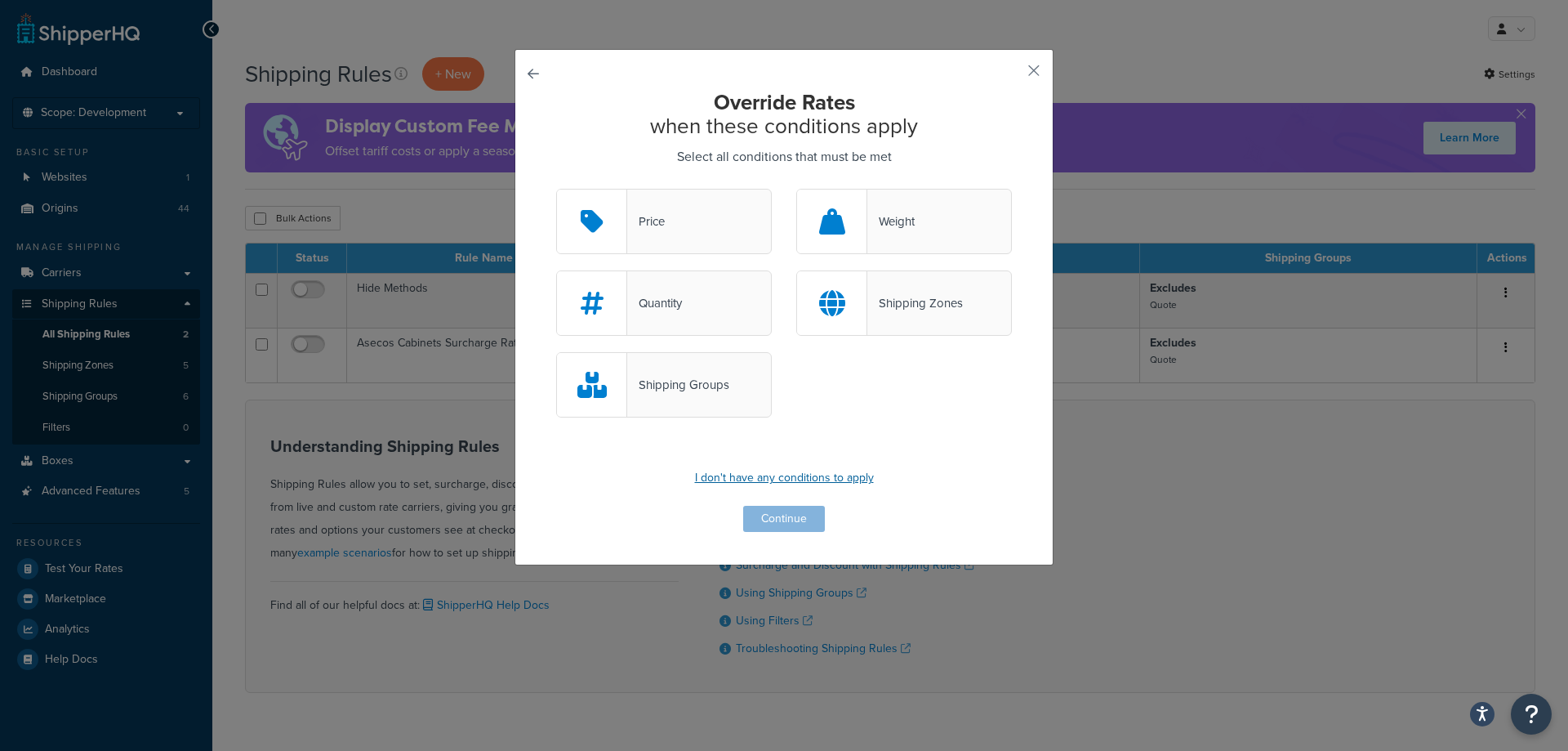
click at [791, 488] on p "I don't have any conditions to apply" at bounding box center [784, 478] width 456 height 23
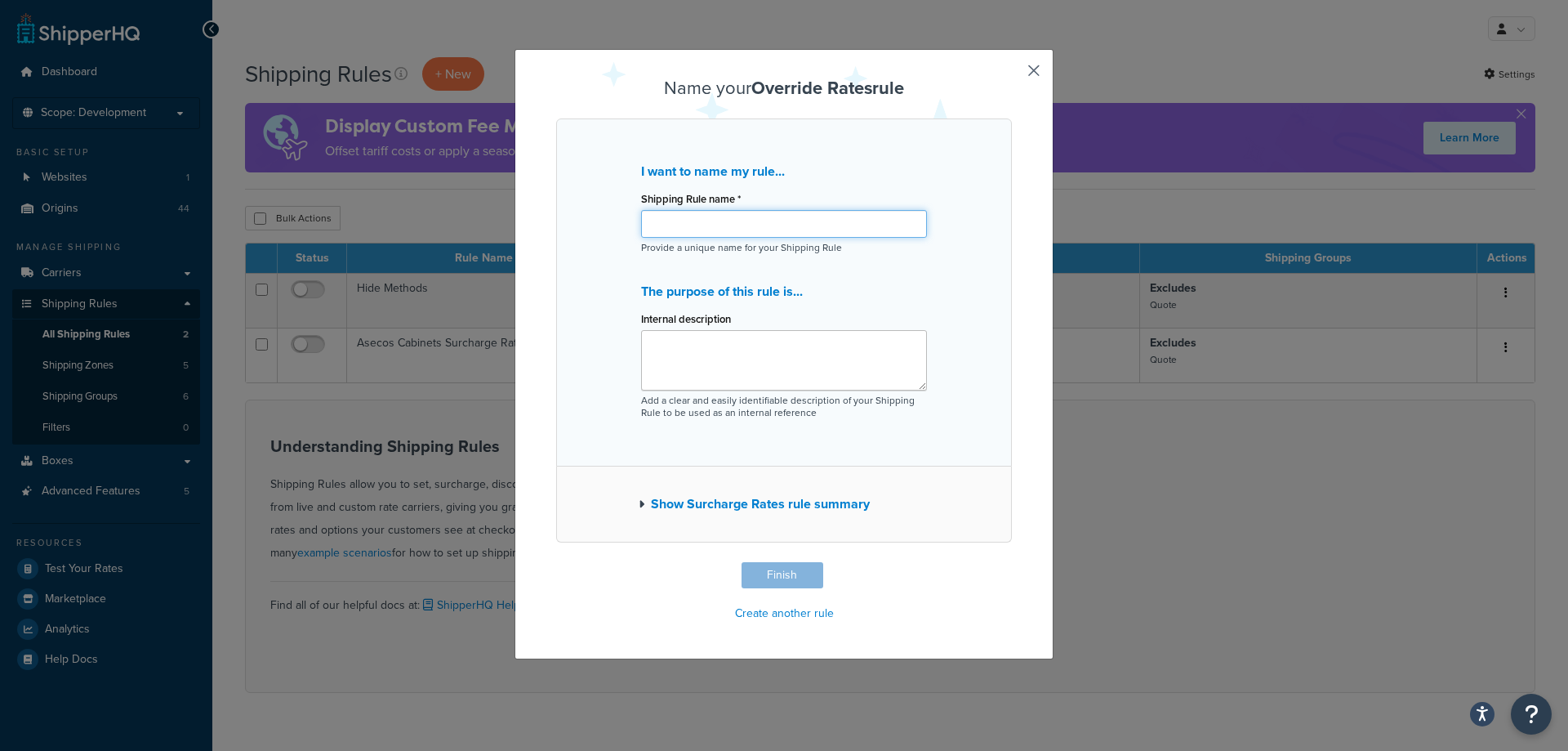
click at [775, 227] on input "Shipping Rule name *" at bounding box center [784, 224] width 286 height 28
type input "Flat_100"
click at [744, 345] on textarea "Internal description" at bounding box center [784, 361] width 286 height 61
type textarea "Flat fee for funnels"
click at [744, 573] on button "Finish" at bounding box center [782, 575] width 82 height 26
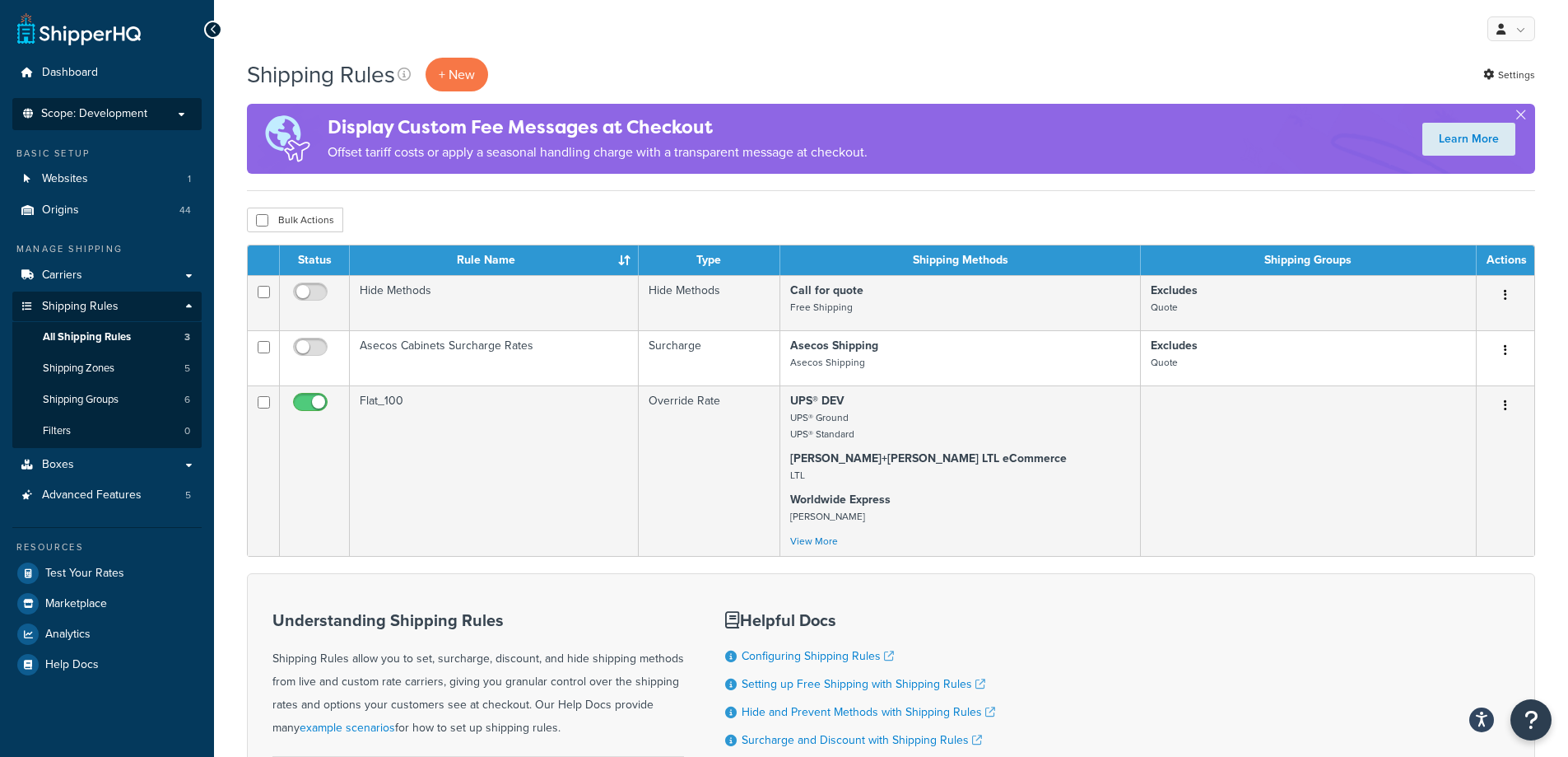
click at [175, 120] on p "Scope: Development" at bounding box center [107, 113] width 175 height 14
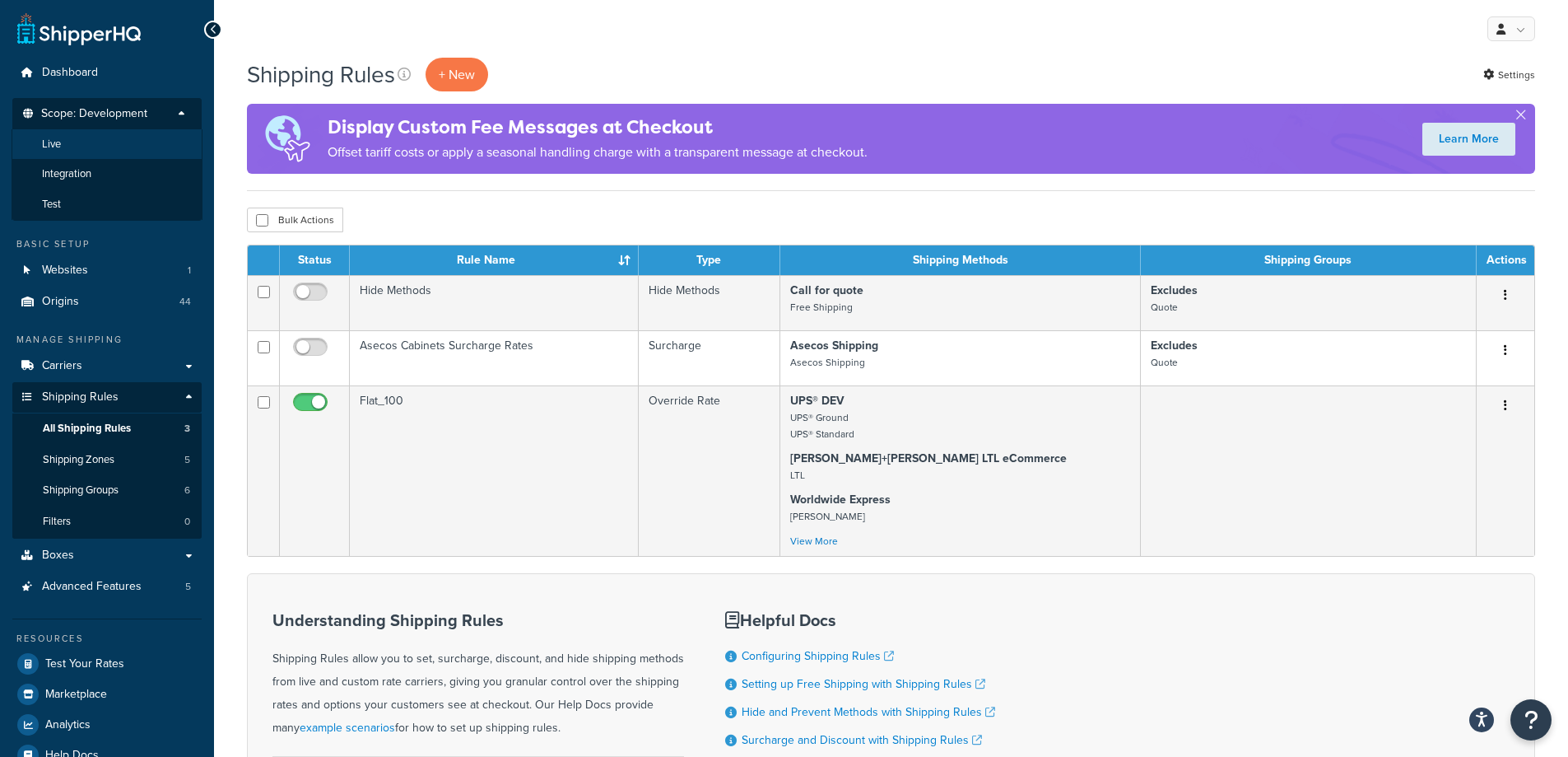
click at [165, 153] on li "Live" at bounding box center [106, 144] width 191 height 31
